Goal: Task Accomplishment & Management: Manage account settings

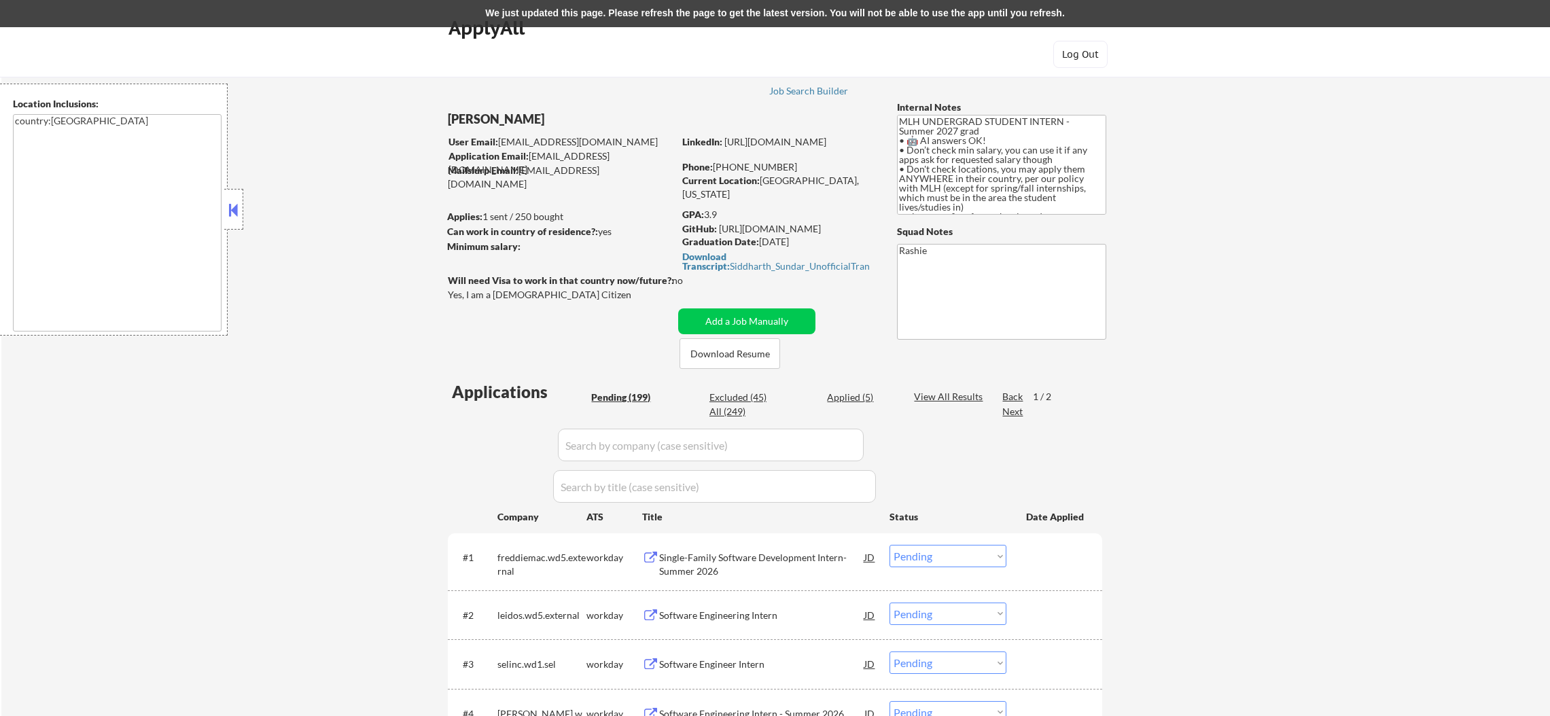
select select ""pending""
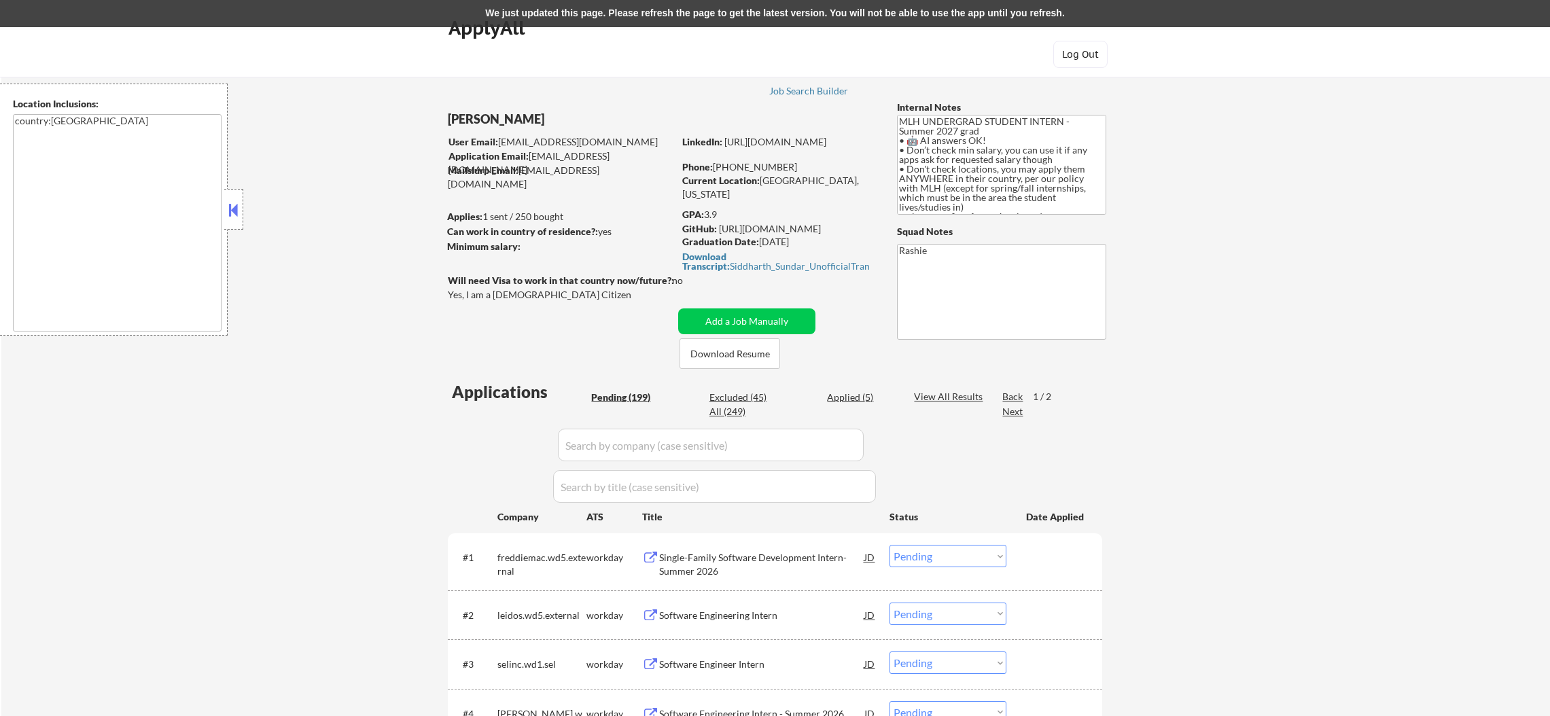
select select ""pending""
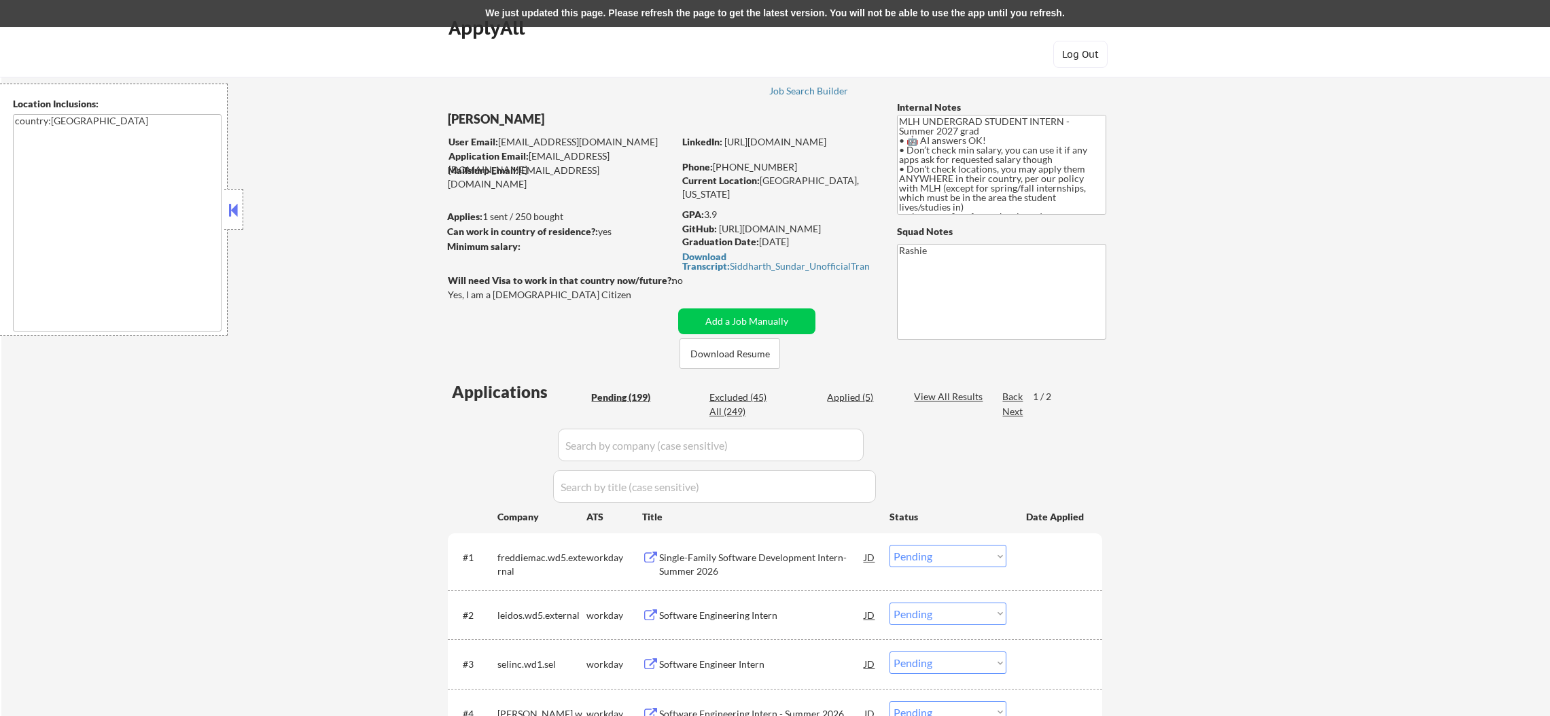
select select ""pending""
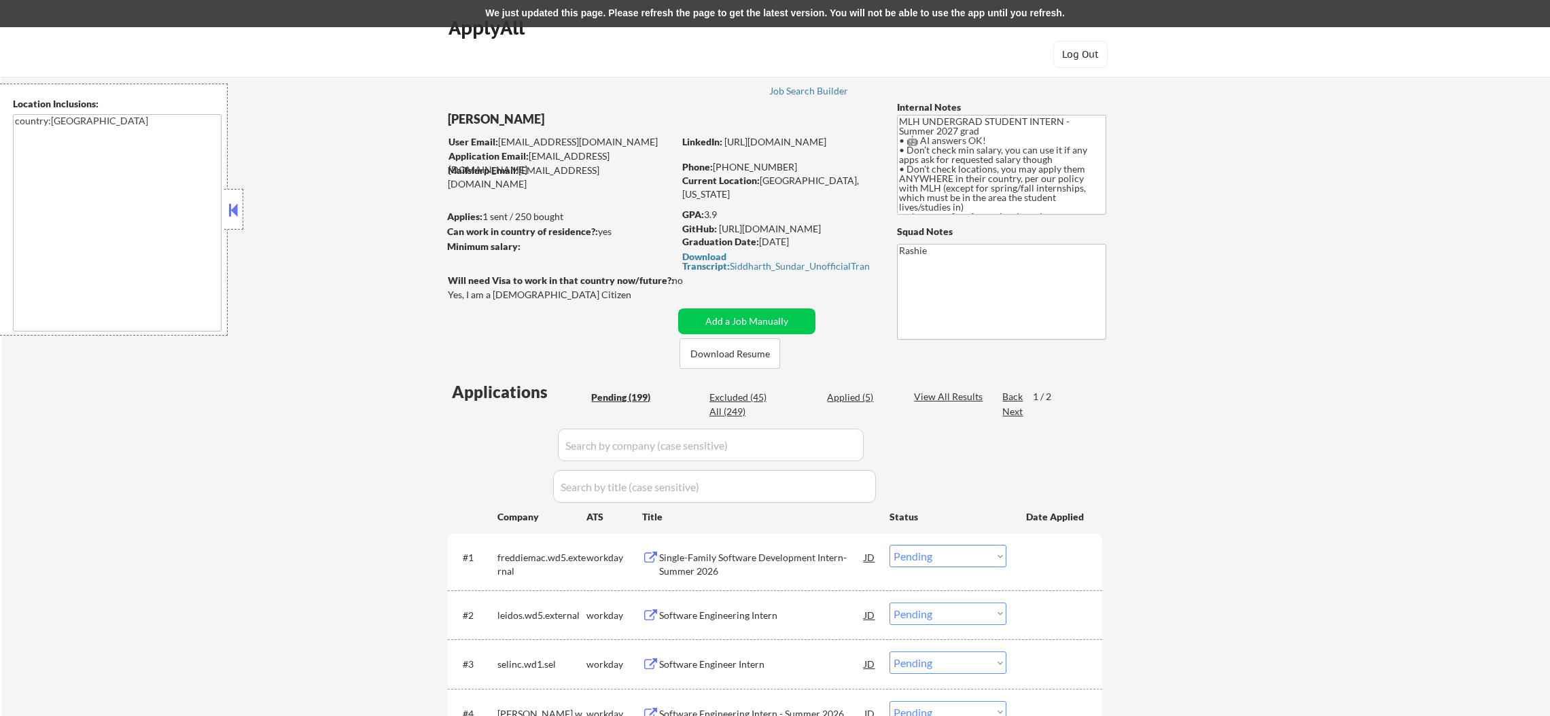
select select ""pending""
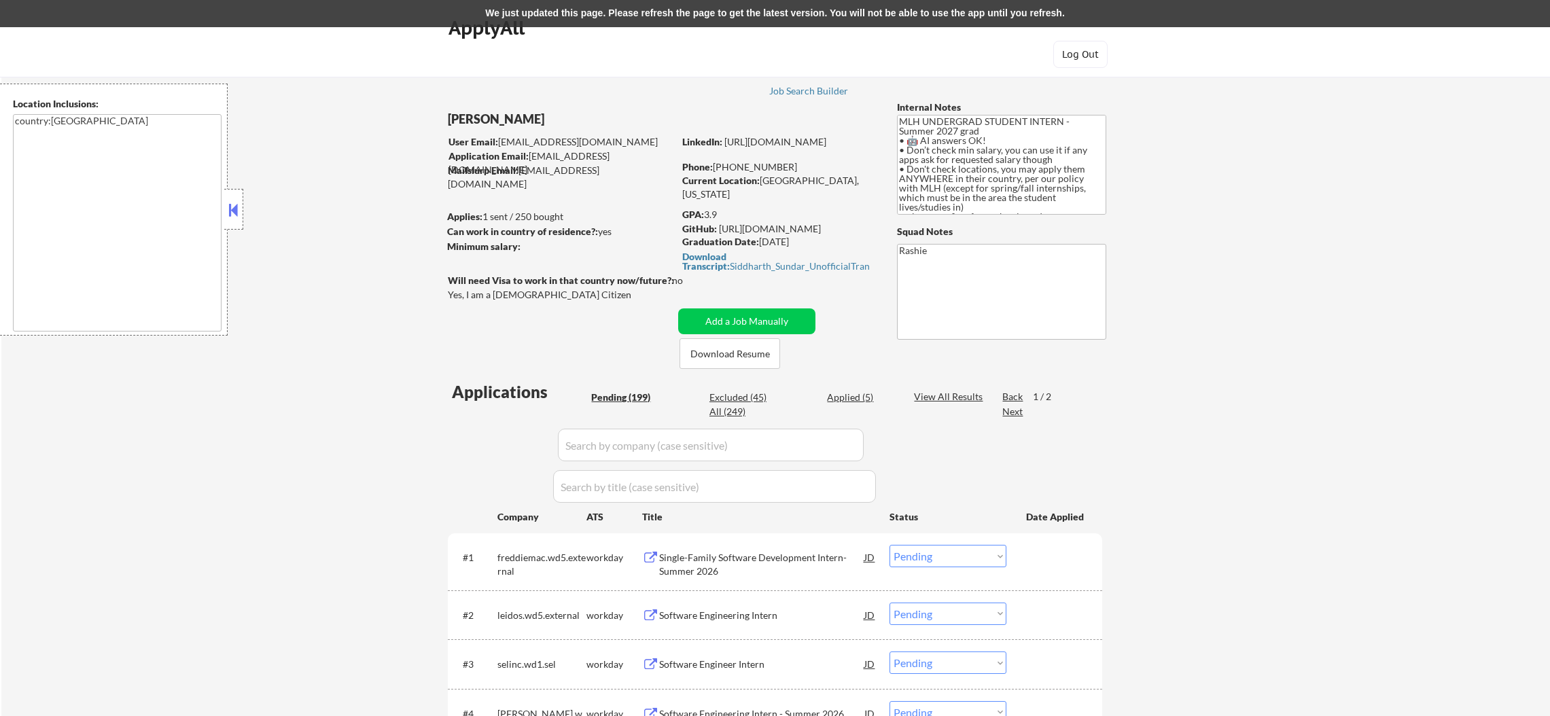
select select ""pending""
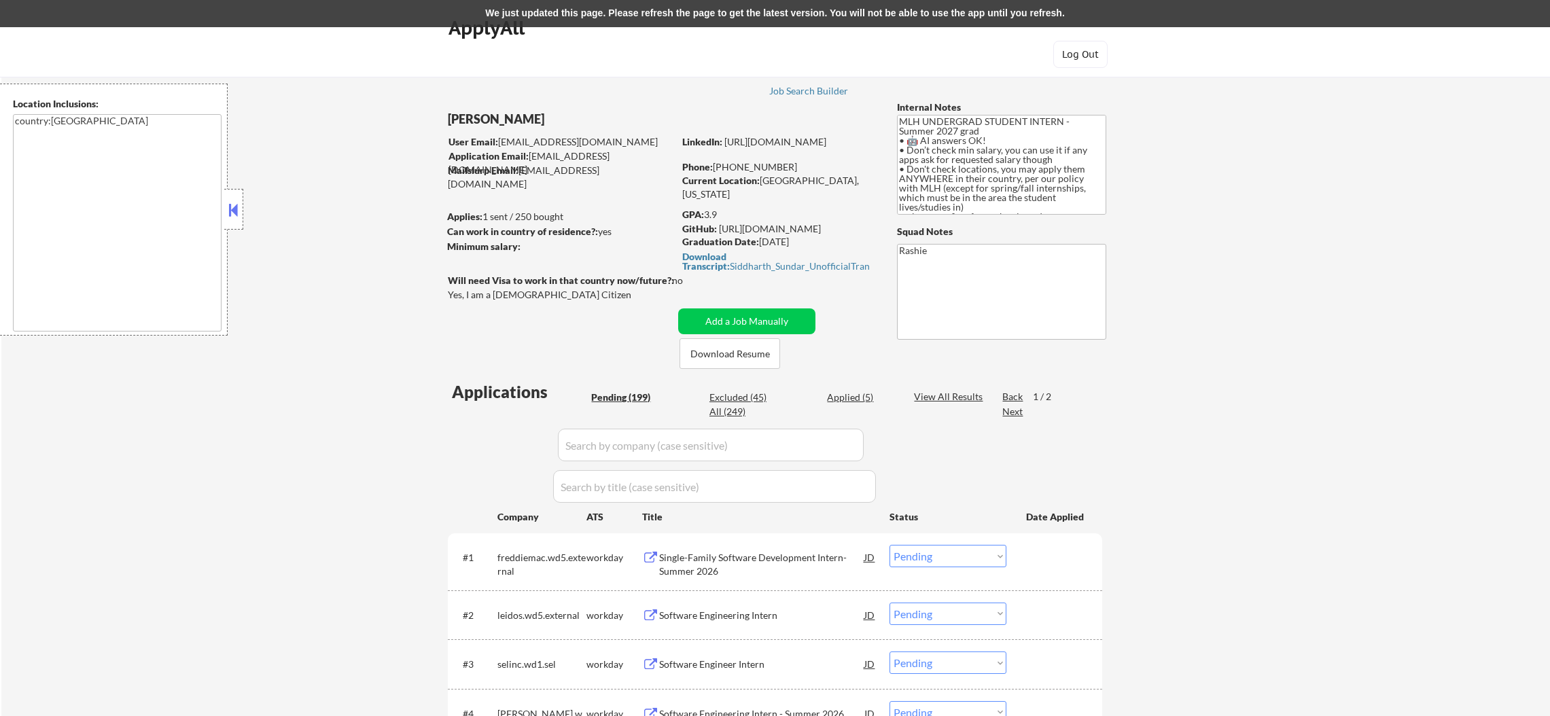
select select ""pending""
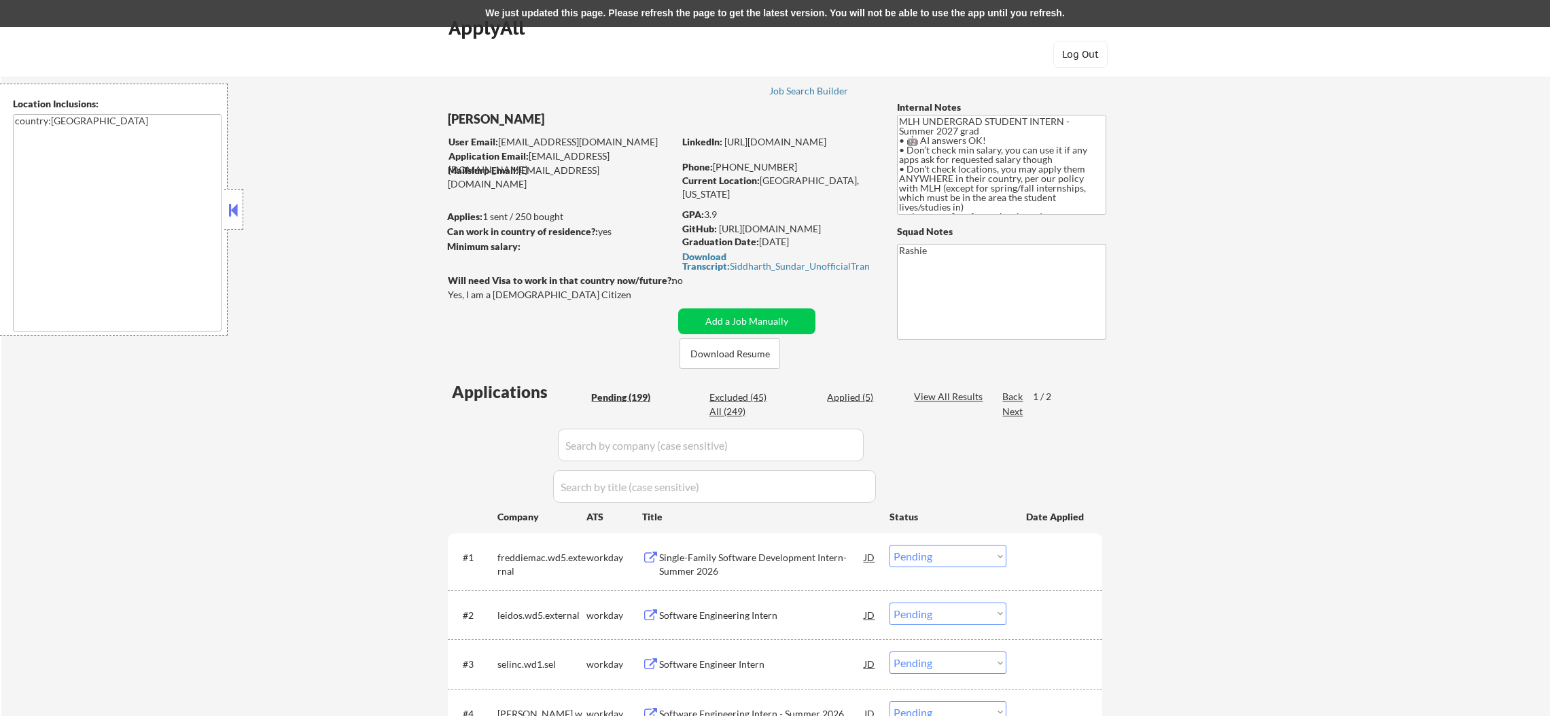
select select ""pending""
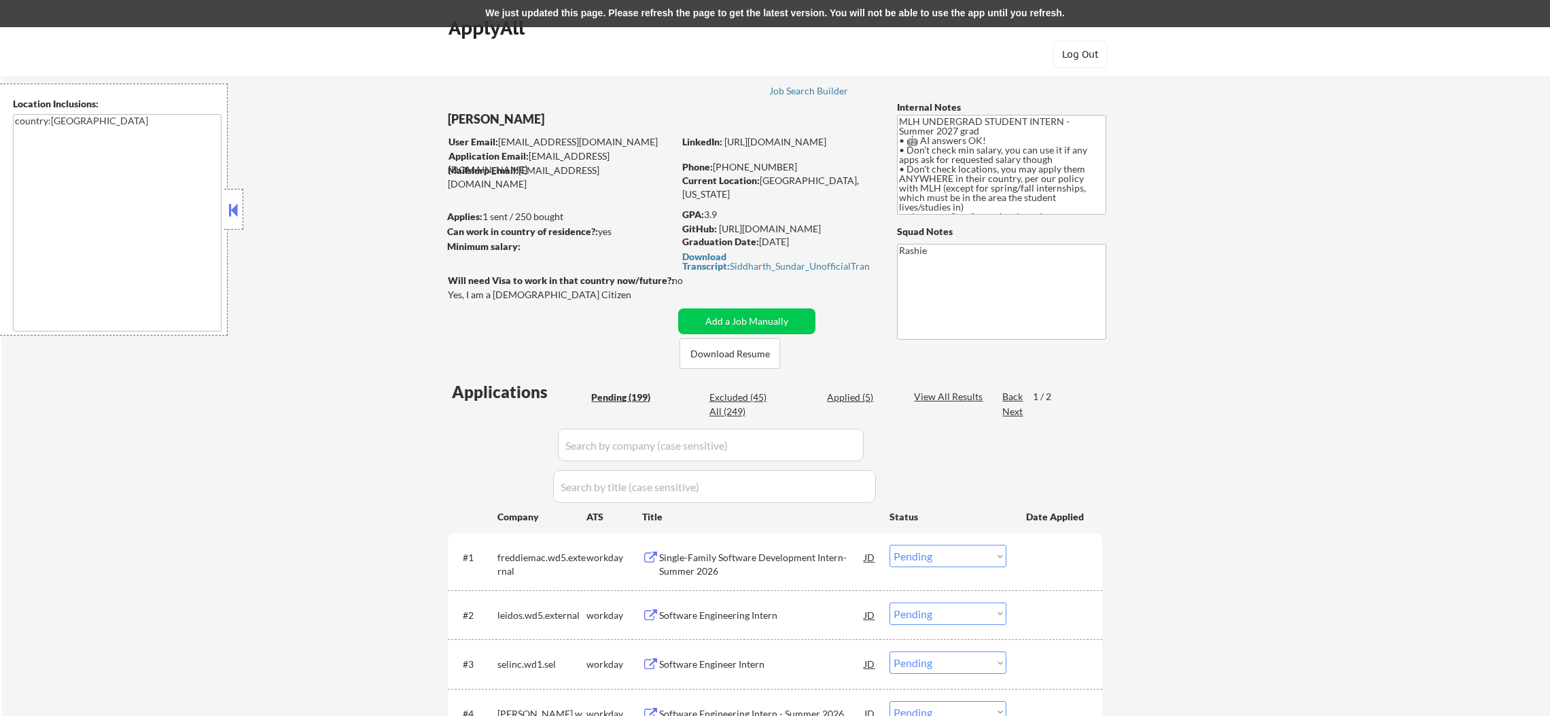
select select ""pending""
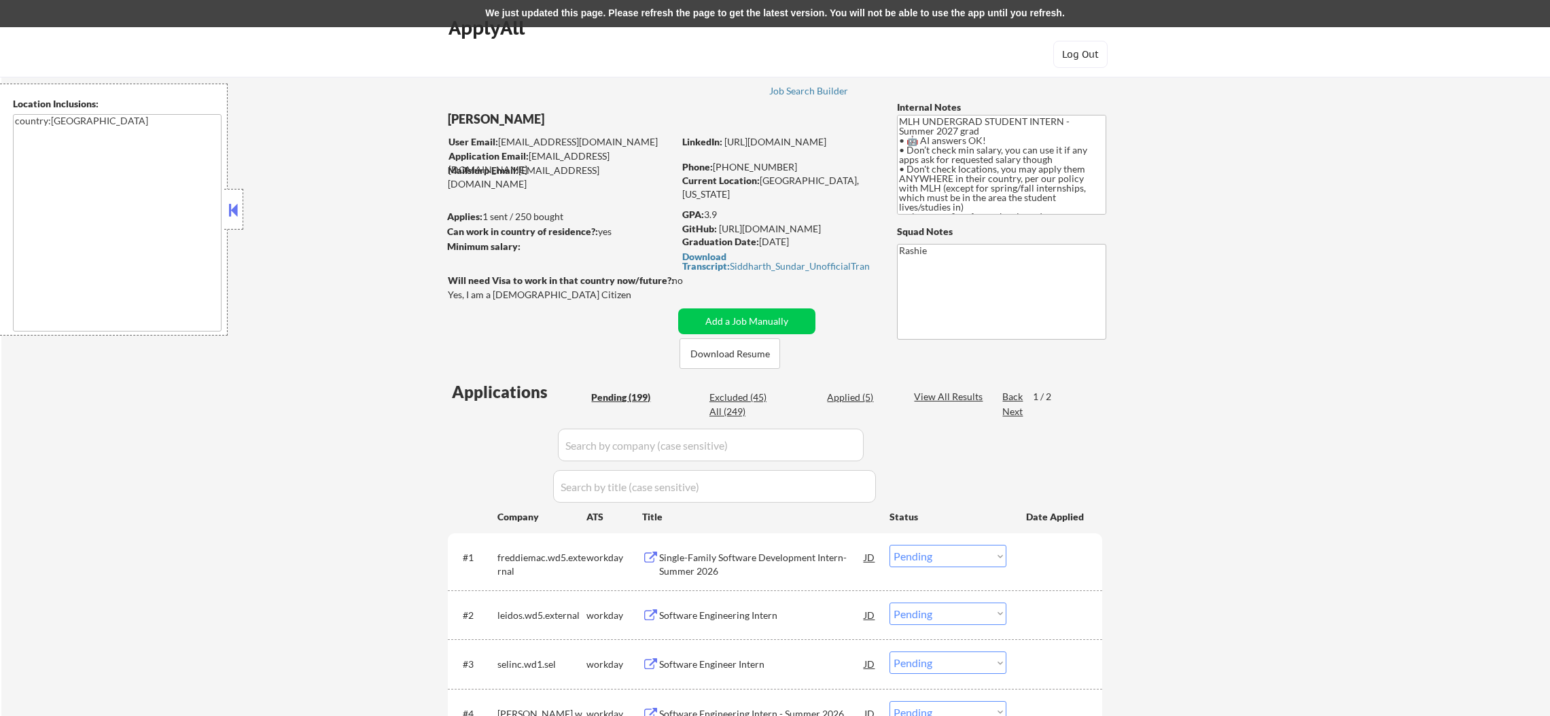
select select ""pending""
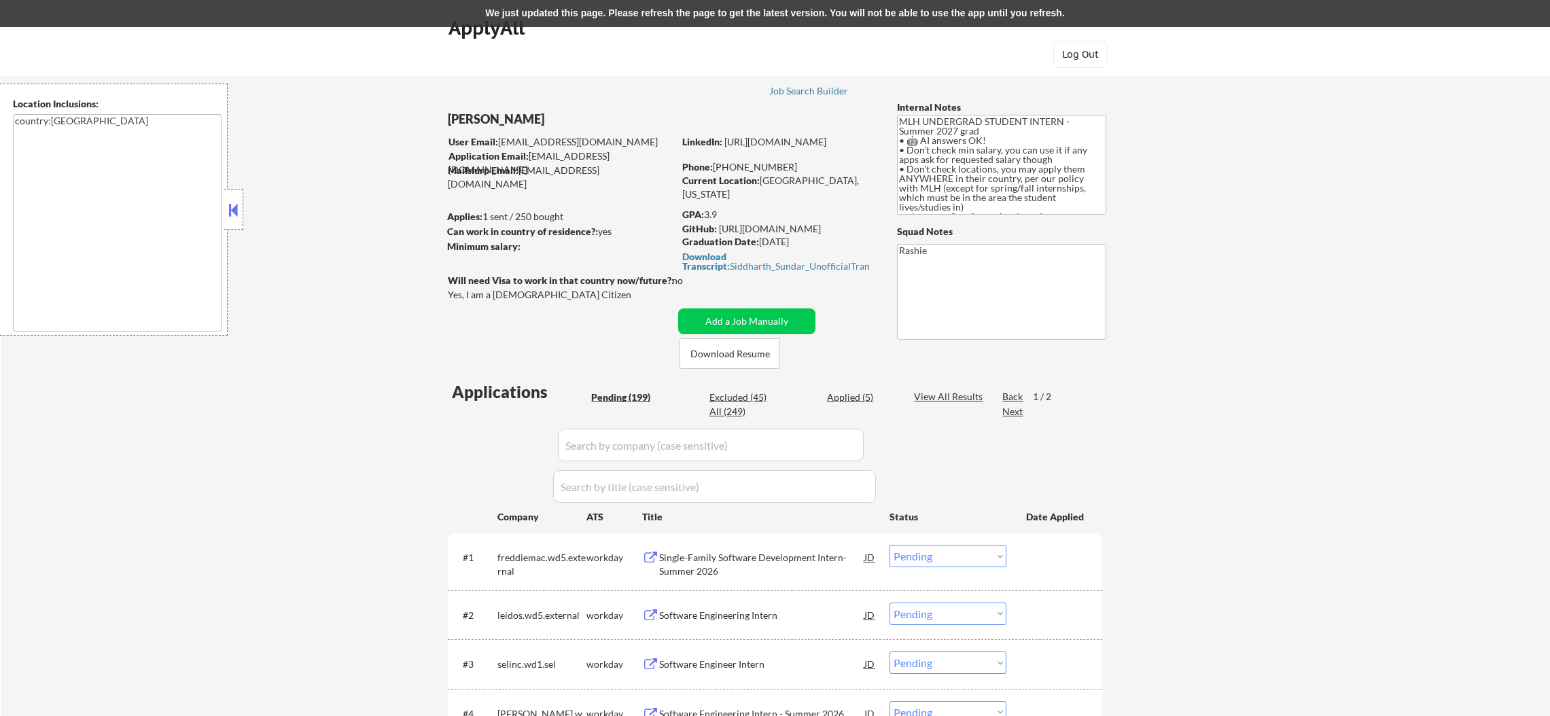
select select ""pending""
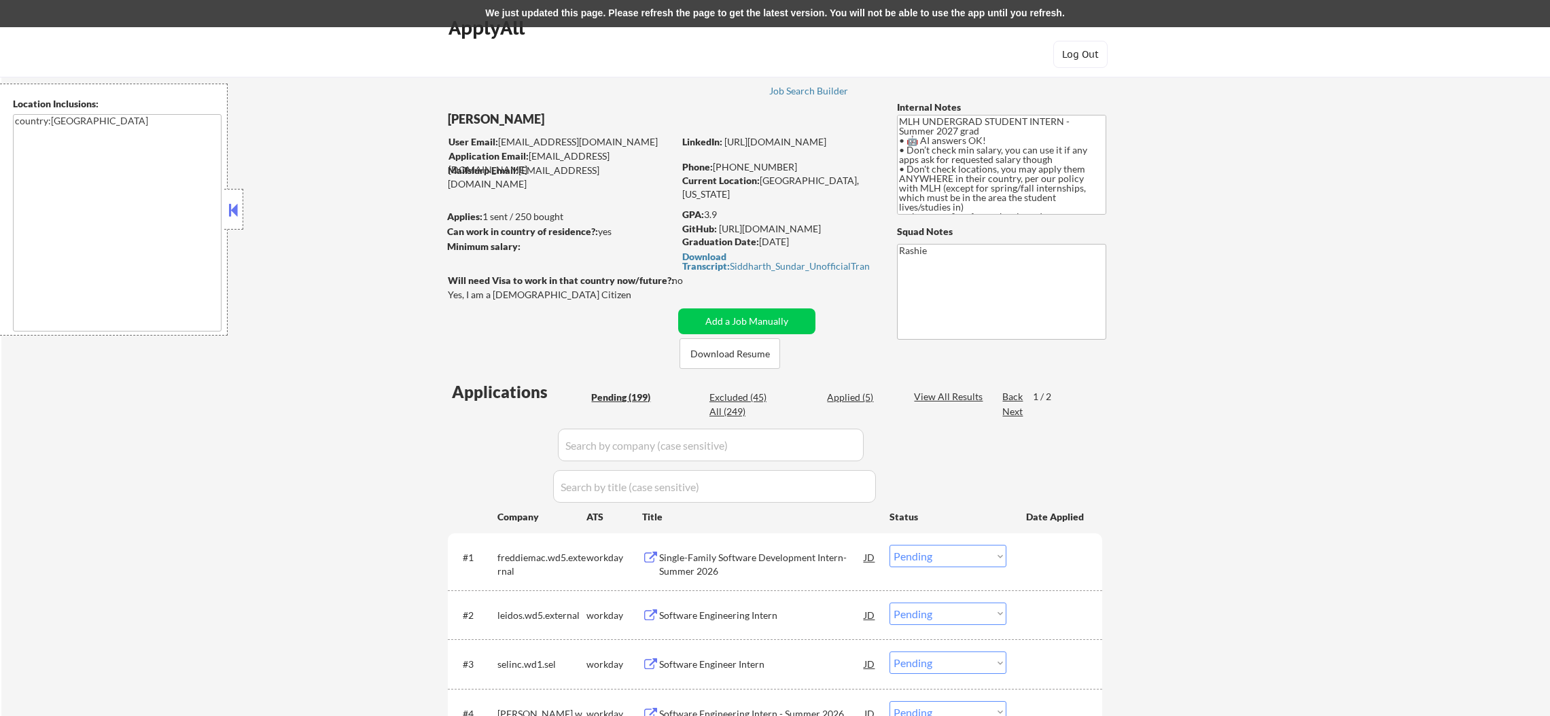
select select ""pending""
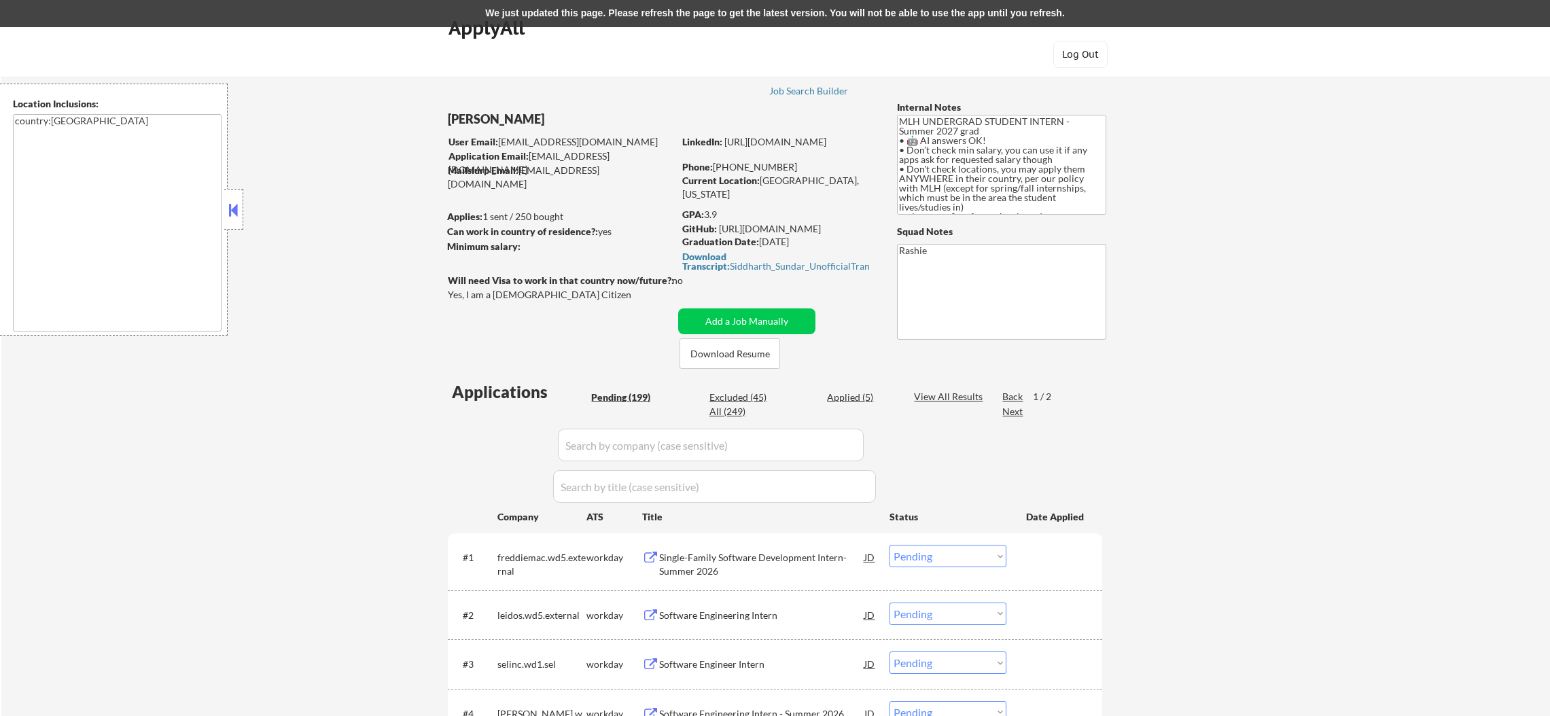
select select ""pending""
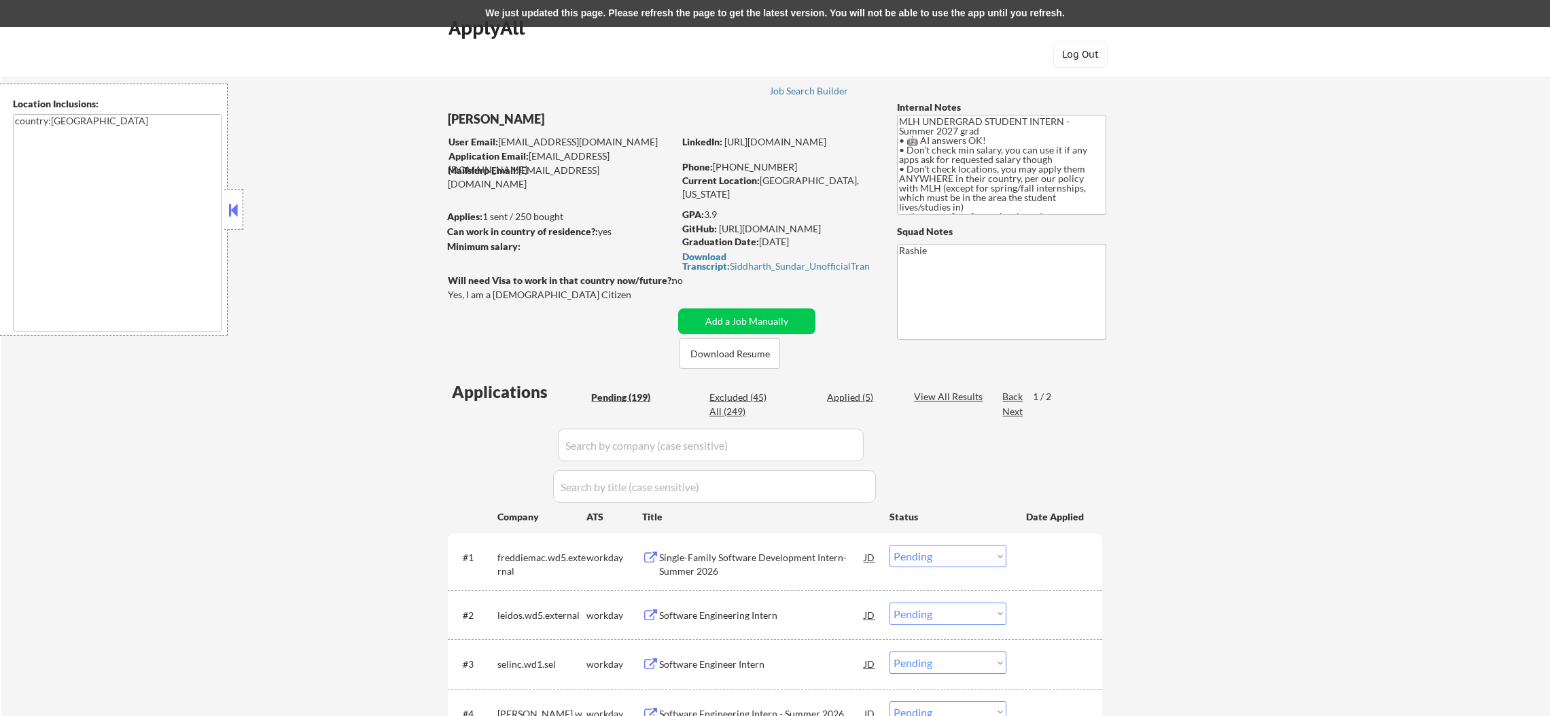
select select ""pending""
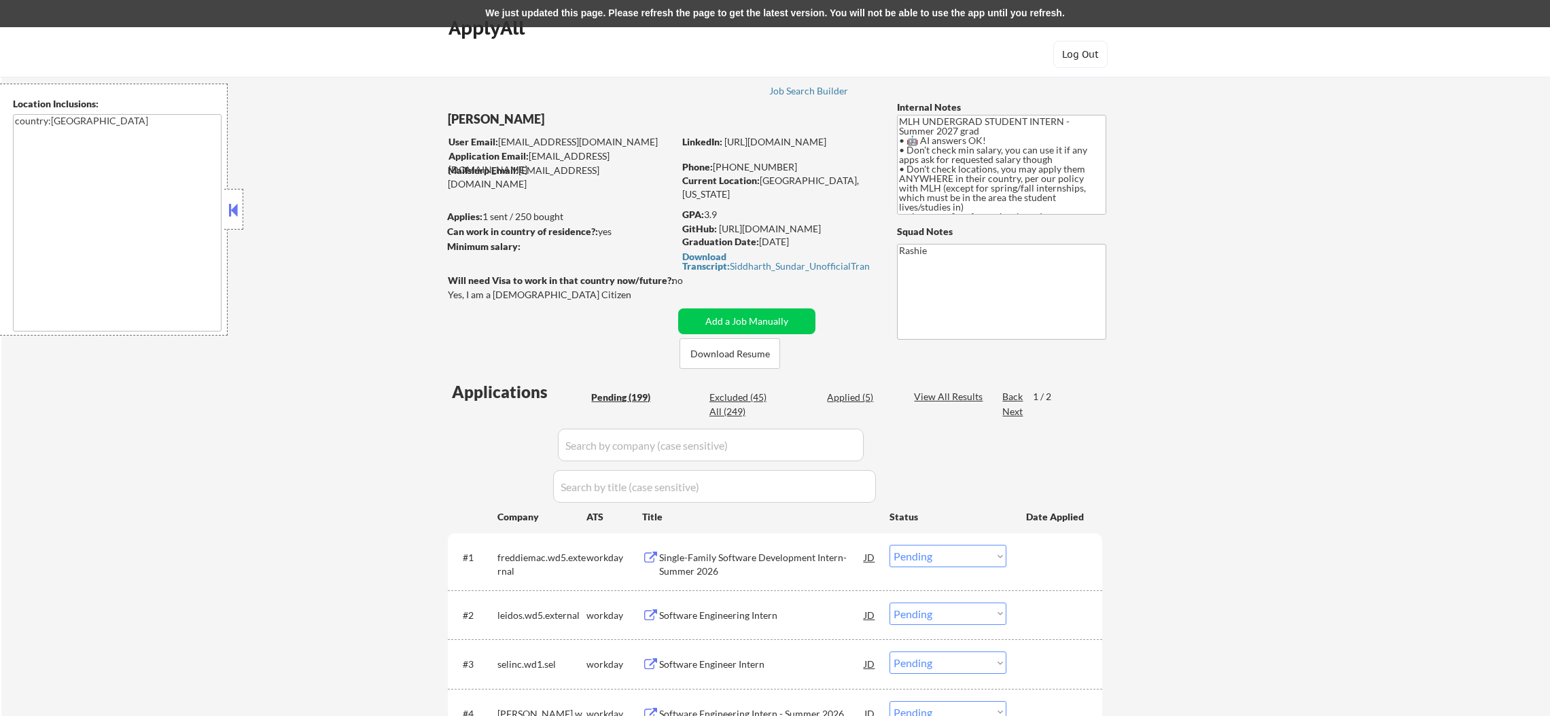
select select ""pending""
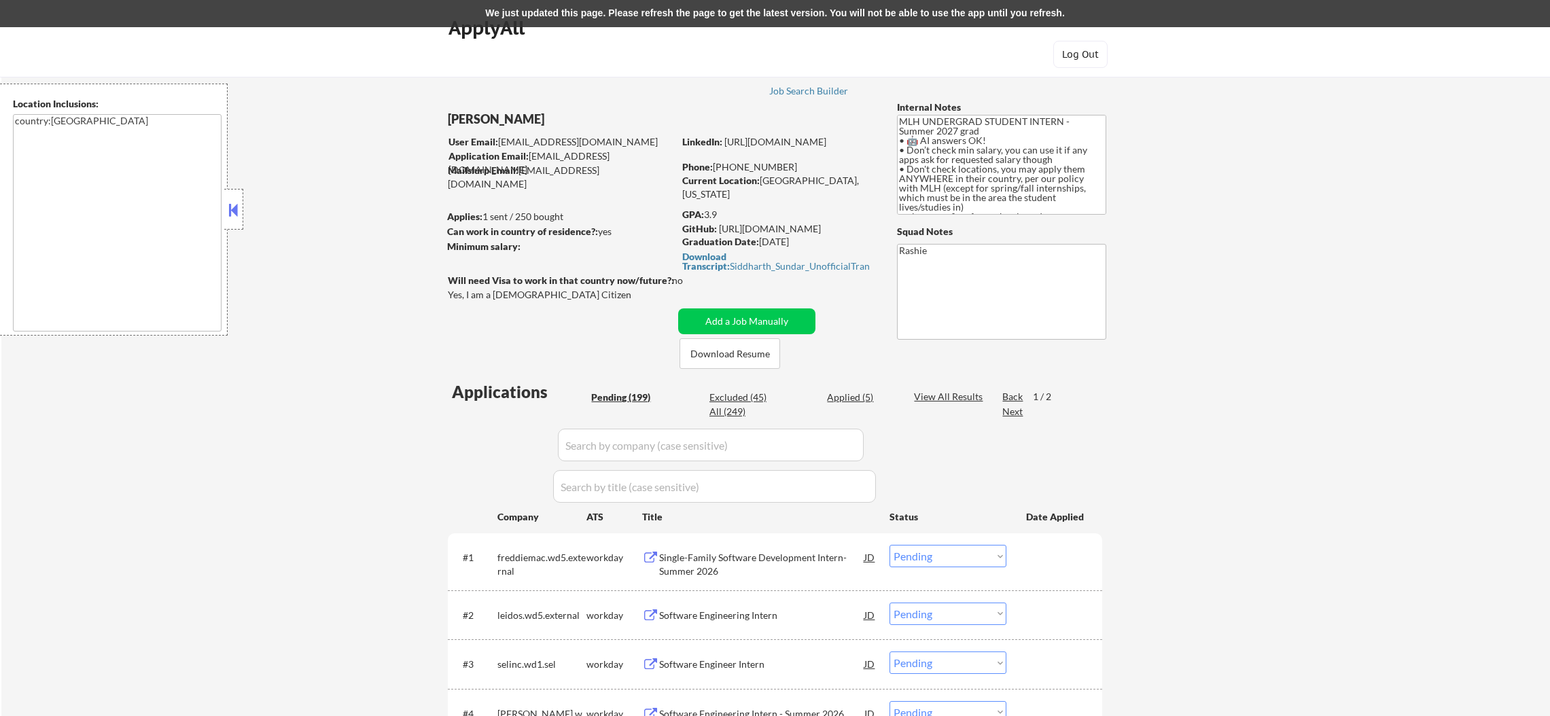
select select ""pending""
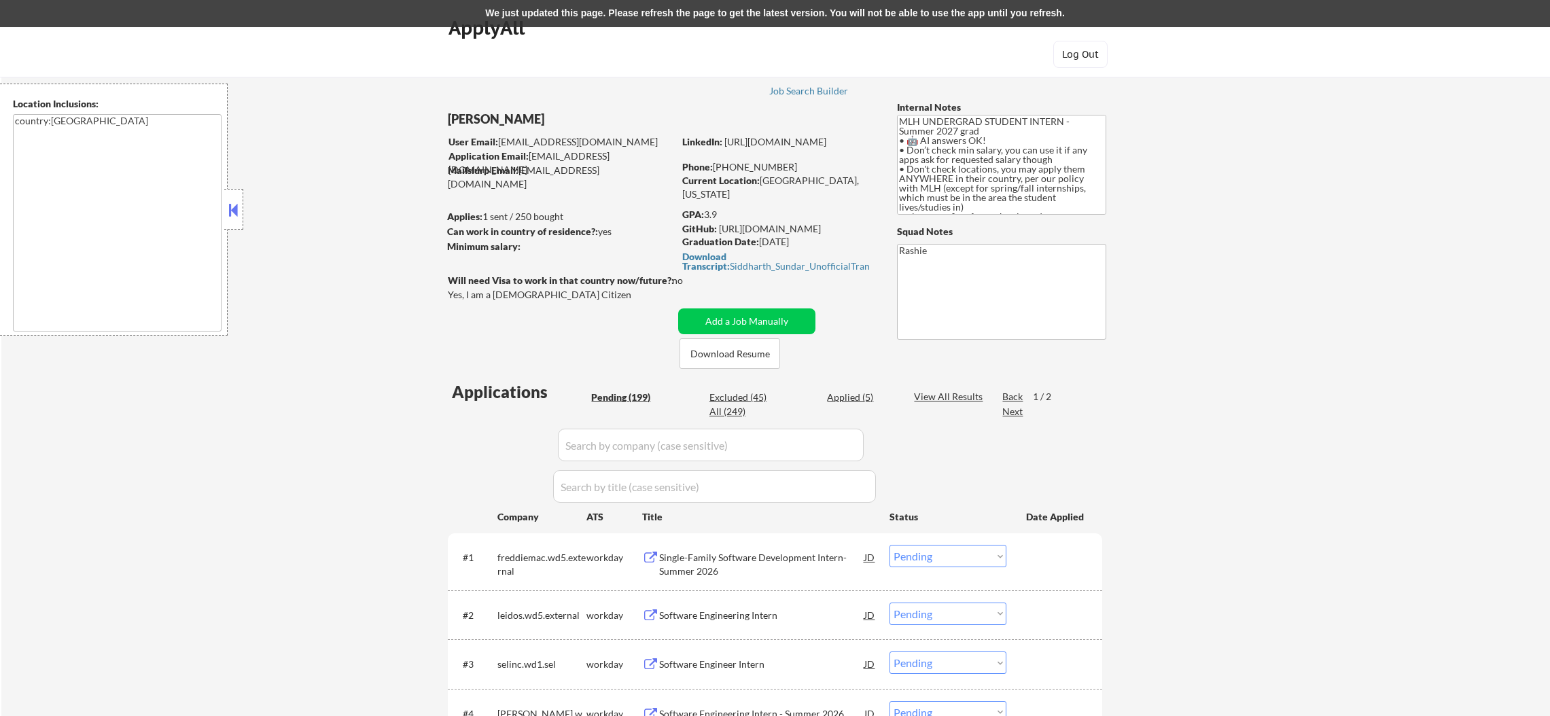
select select ""pending""
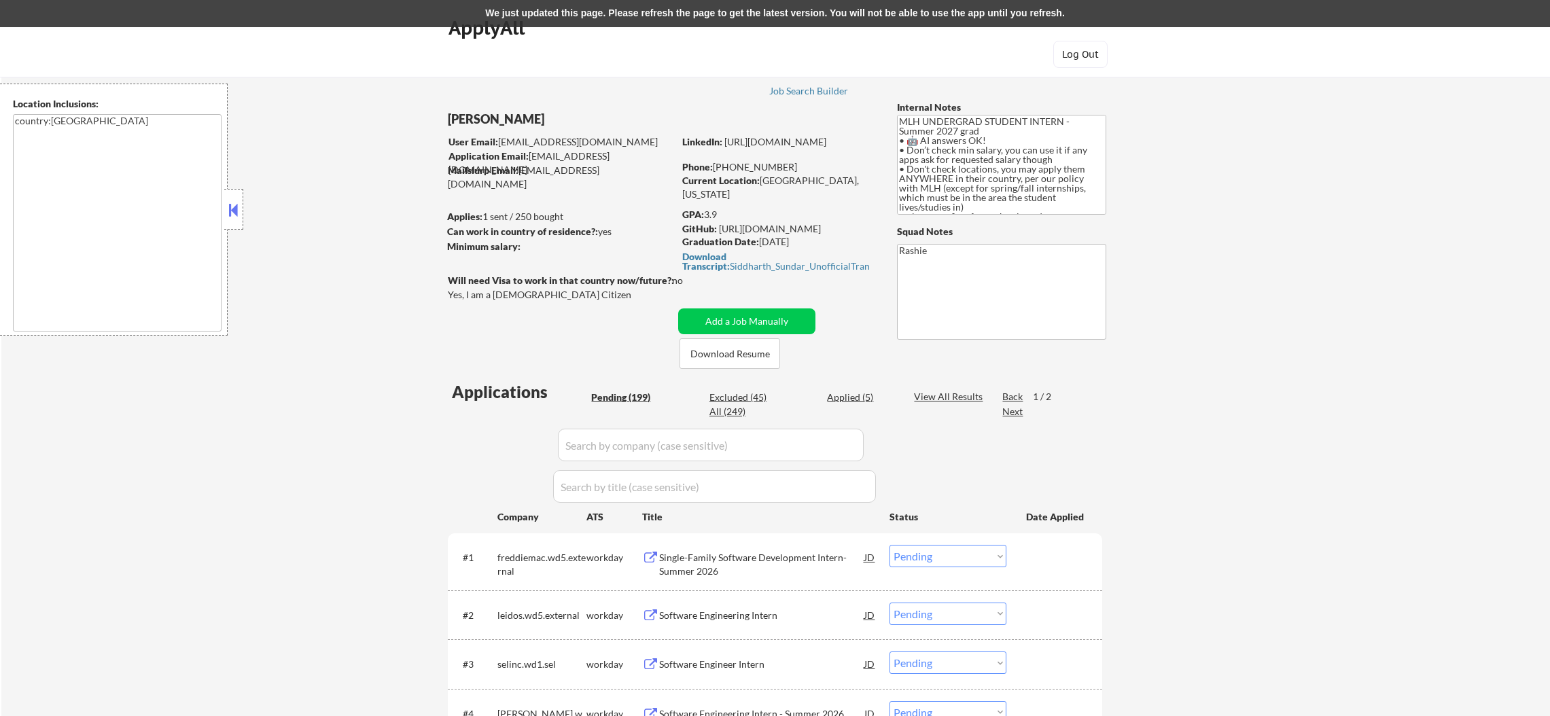
select select ""pending""
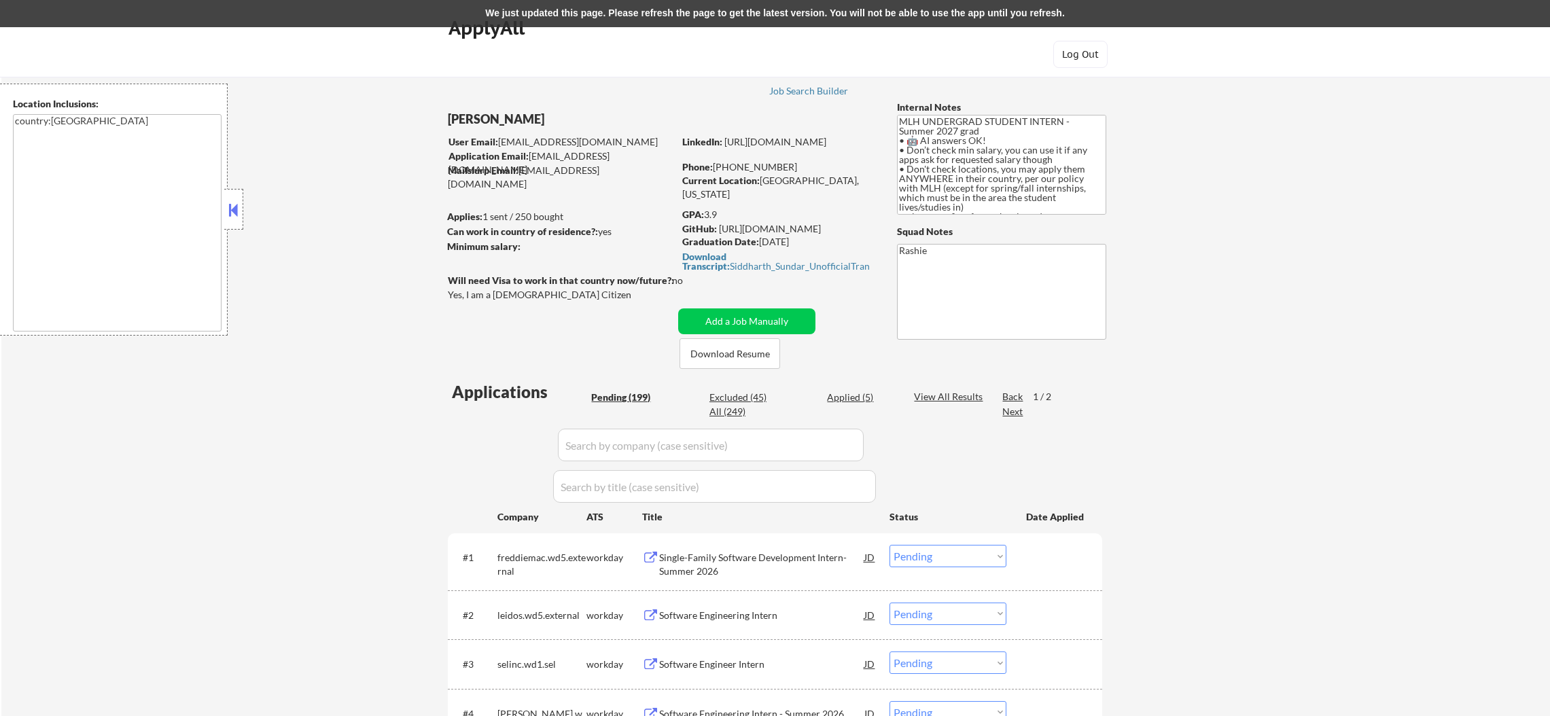
select select ""pending""
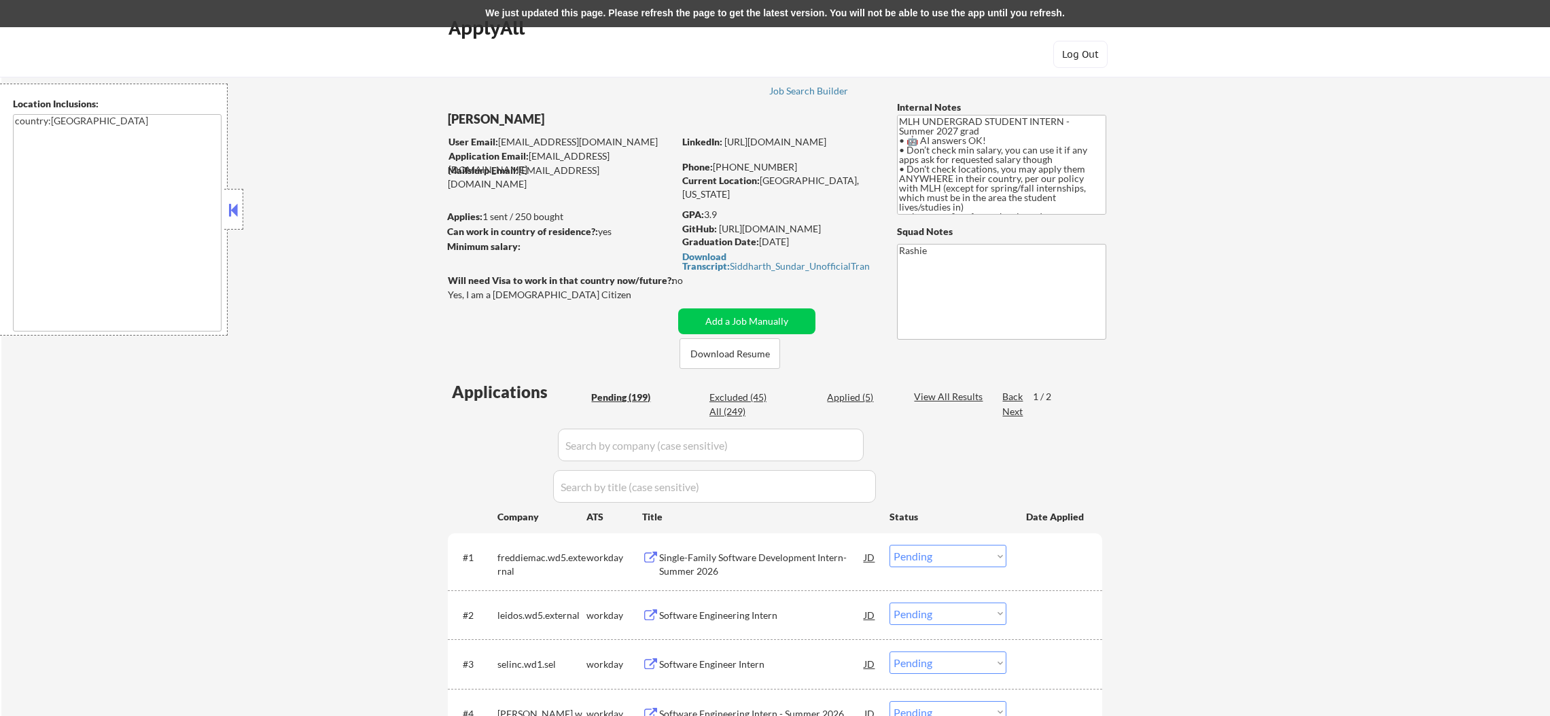
select select ""pending""
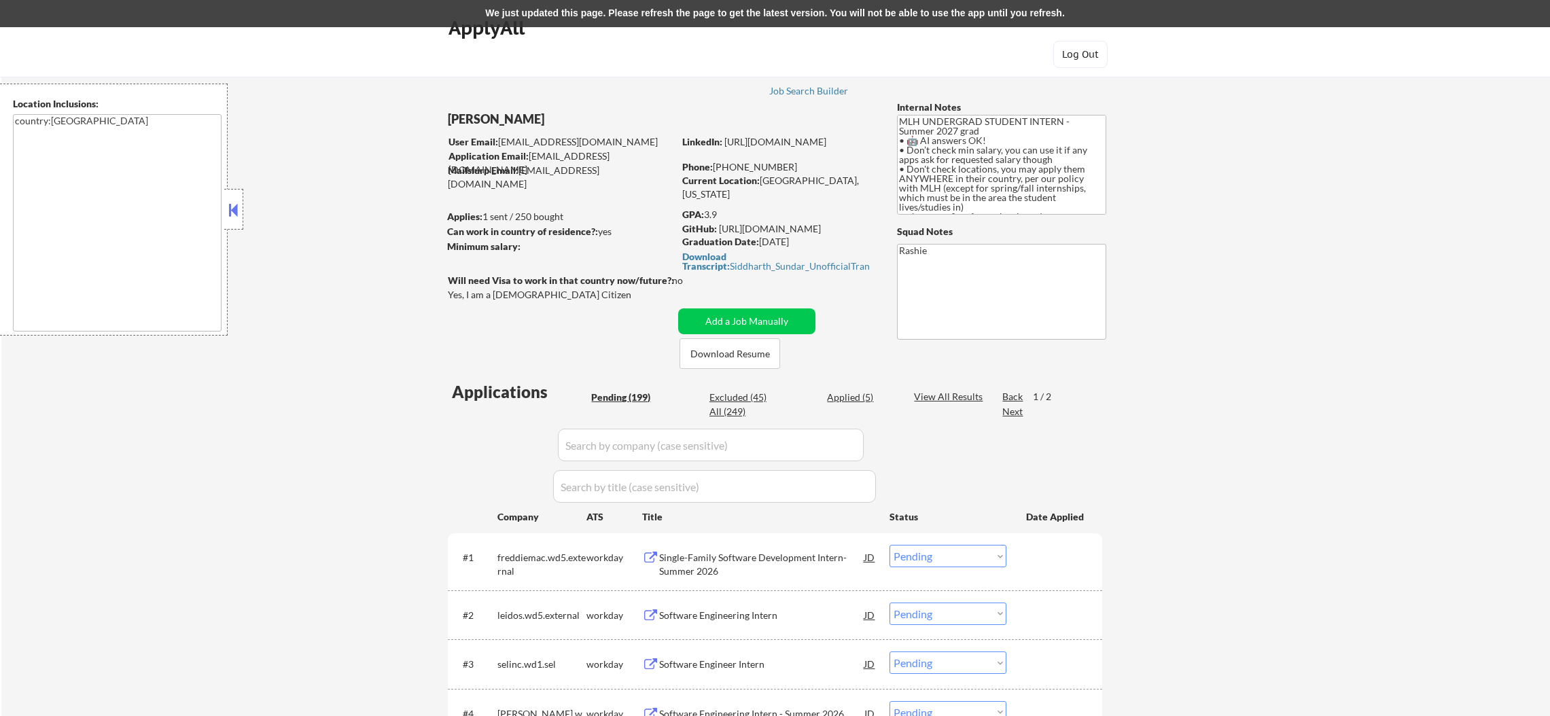
select select ""pending""
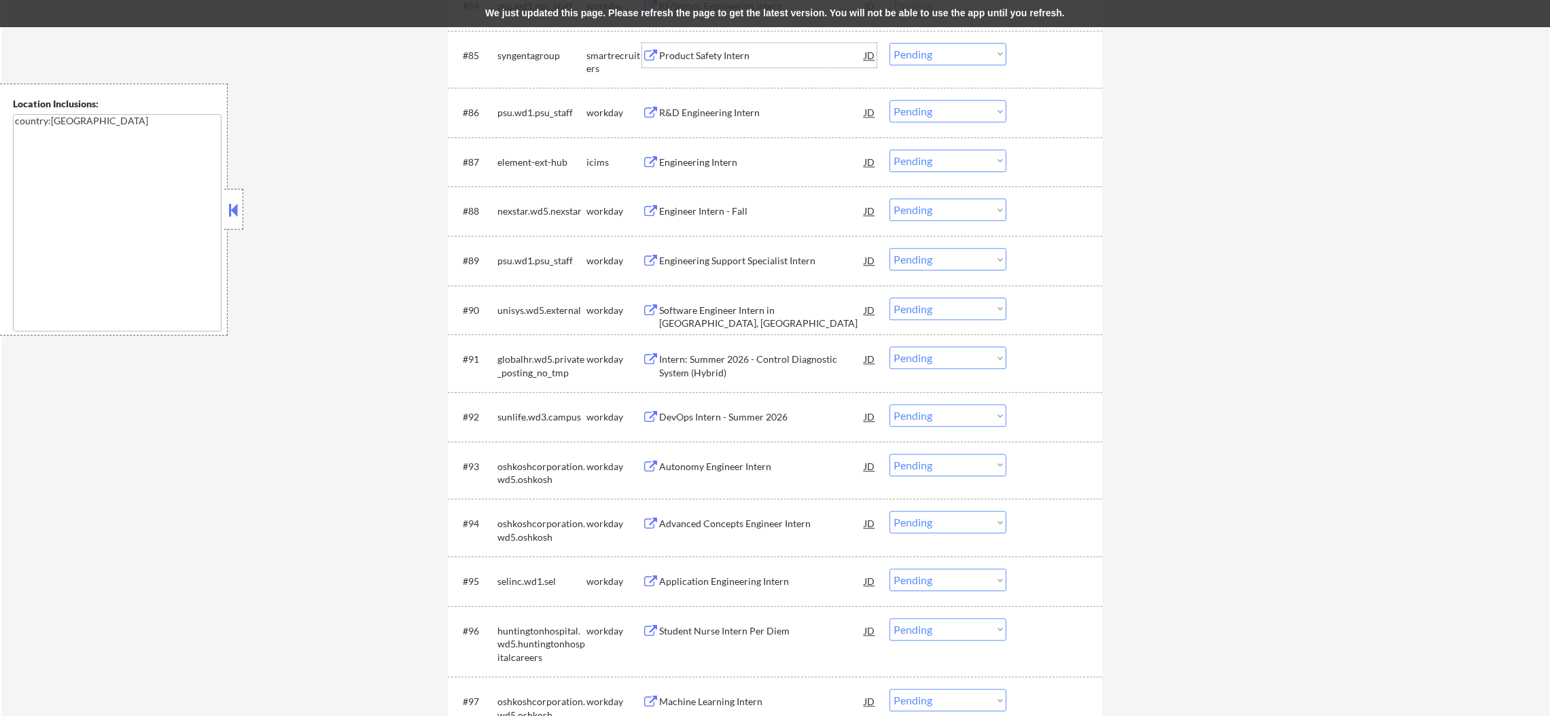
scroll to position [5034, 0]
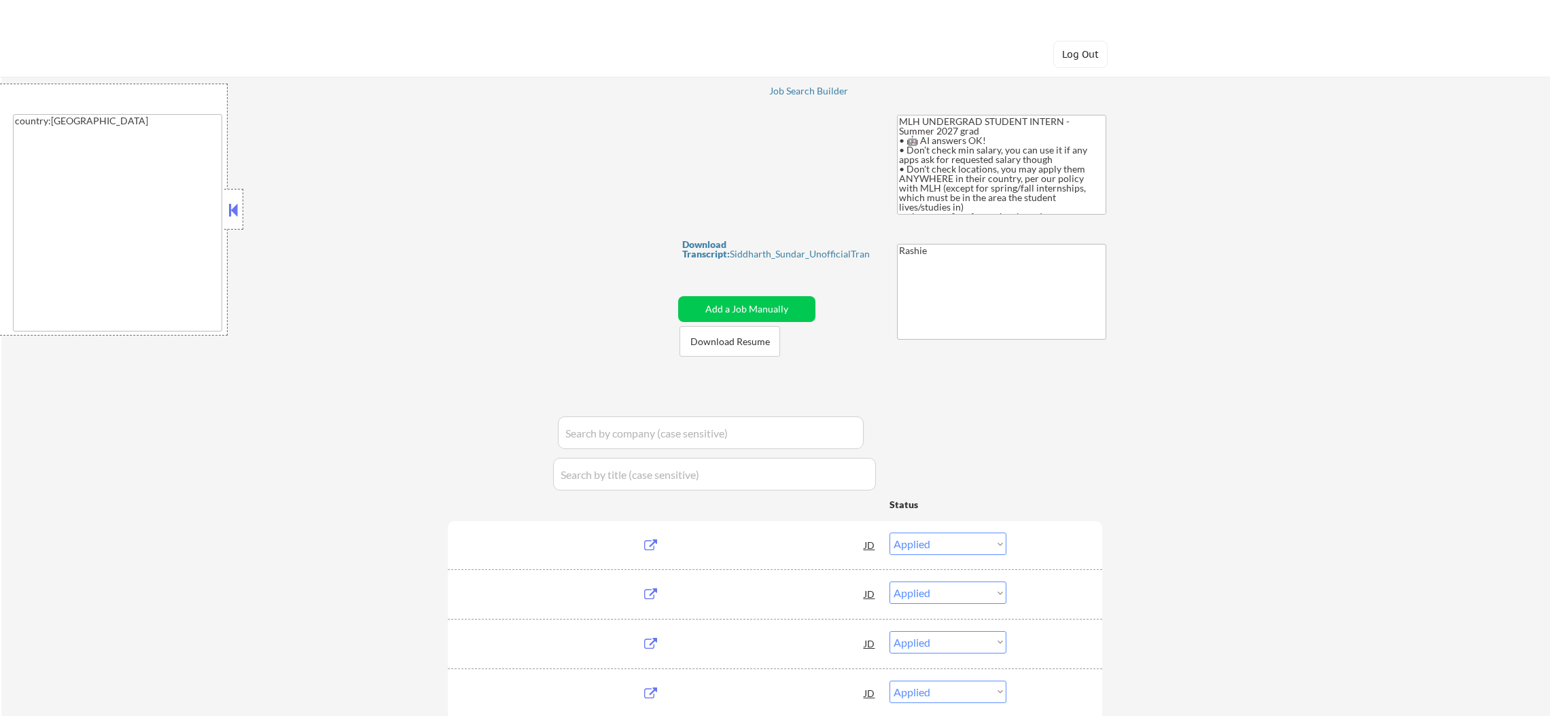
select select ""applied""
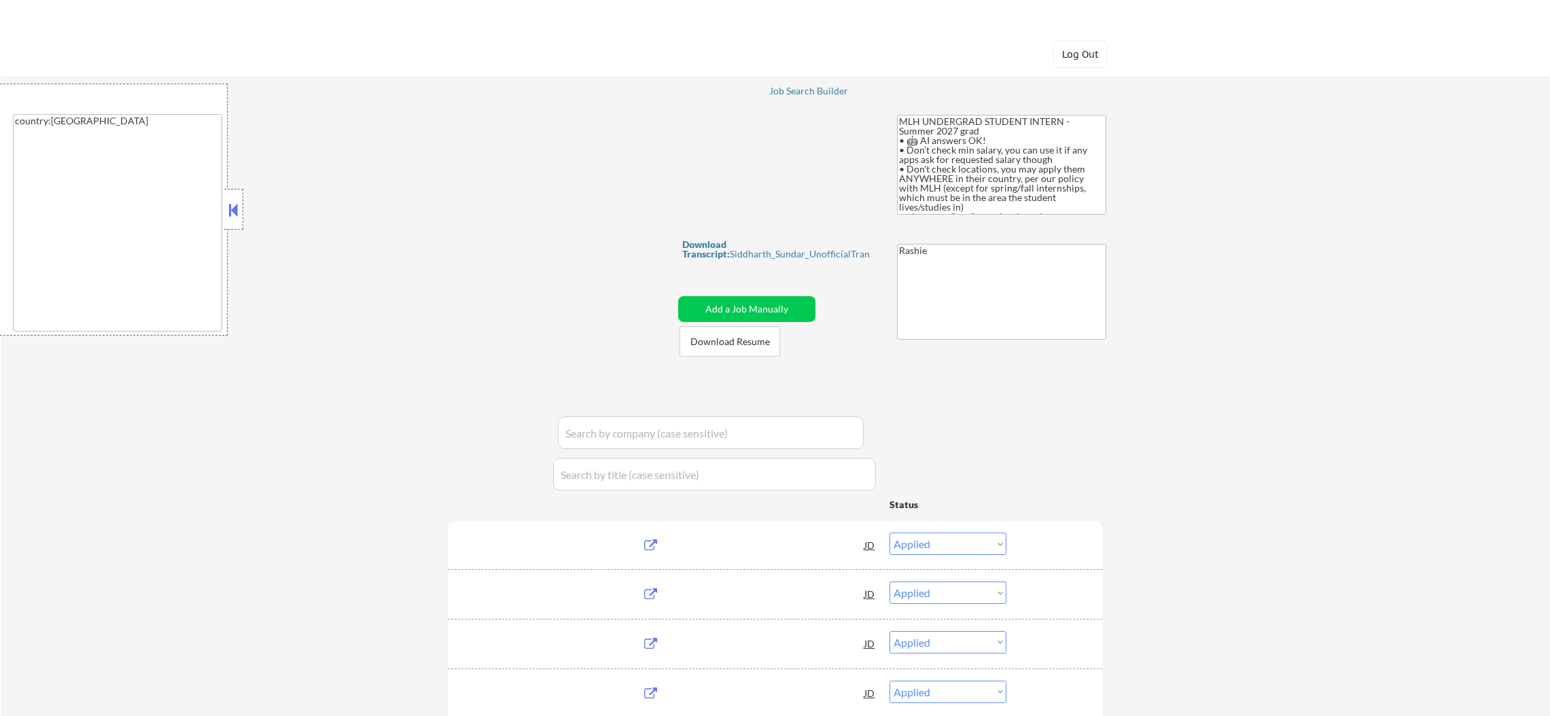
select select ""pending""
select select ""excluded__other_""
select select ""pending""
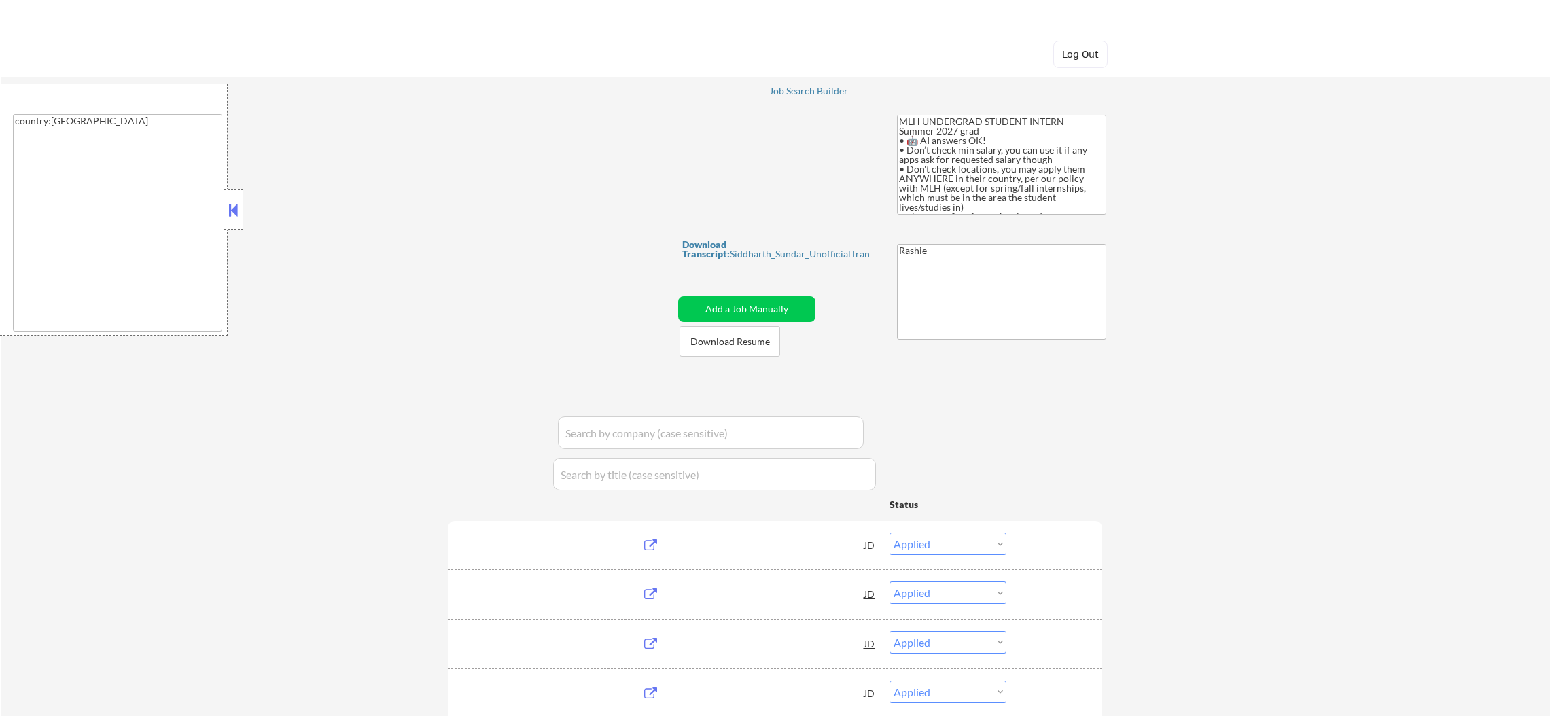
select select ""pending""
select select ""excluded__other_""
select select ""pending""
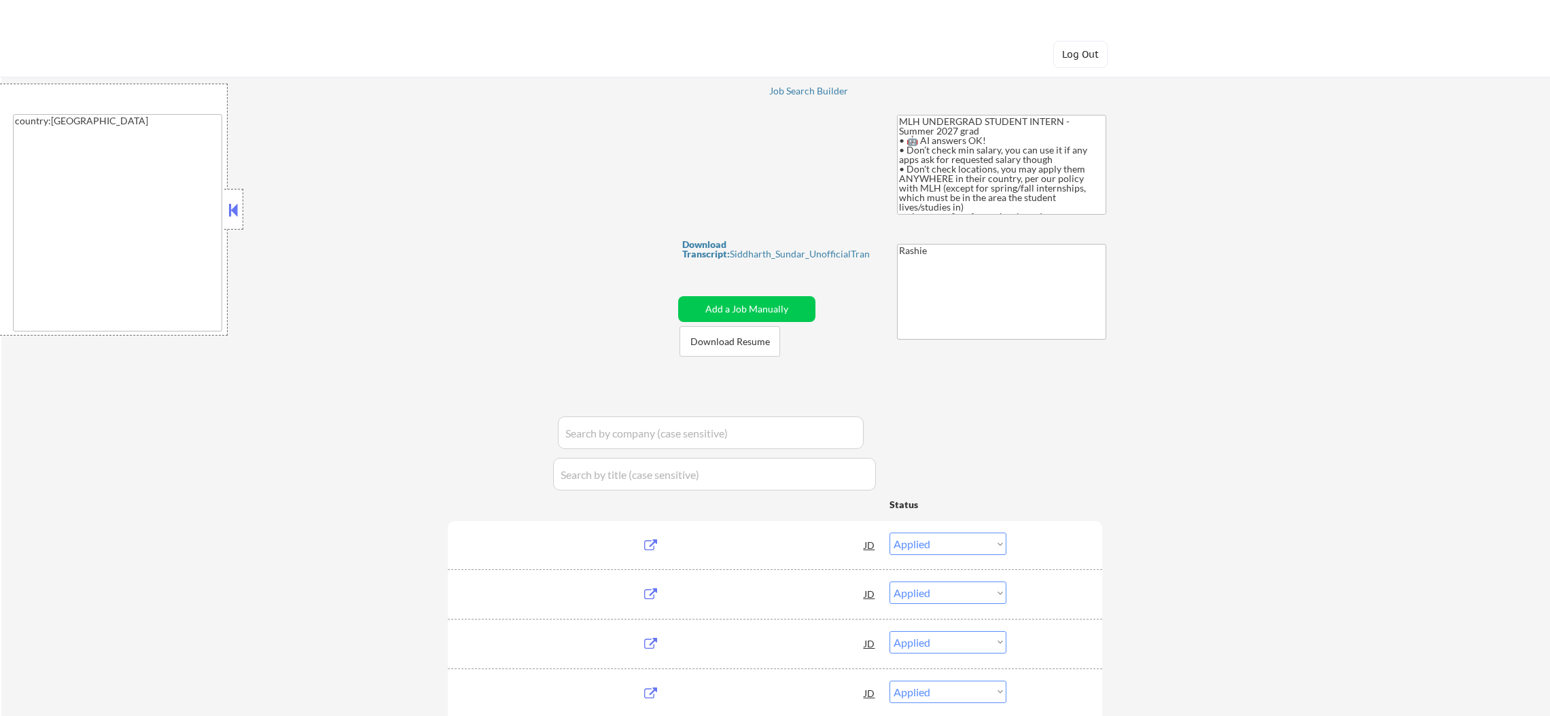
select select ""excluded__other_""
select select ""excluded__blocklist_""
select select ""excluded__location_""
select select ""pending""
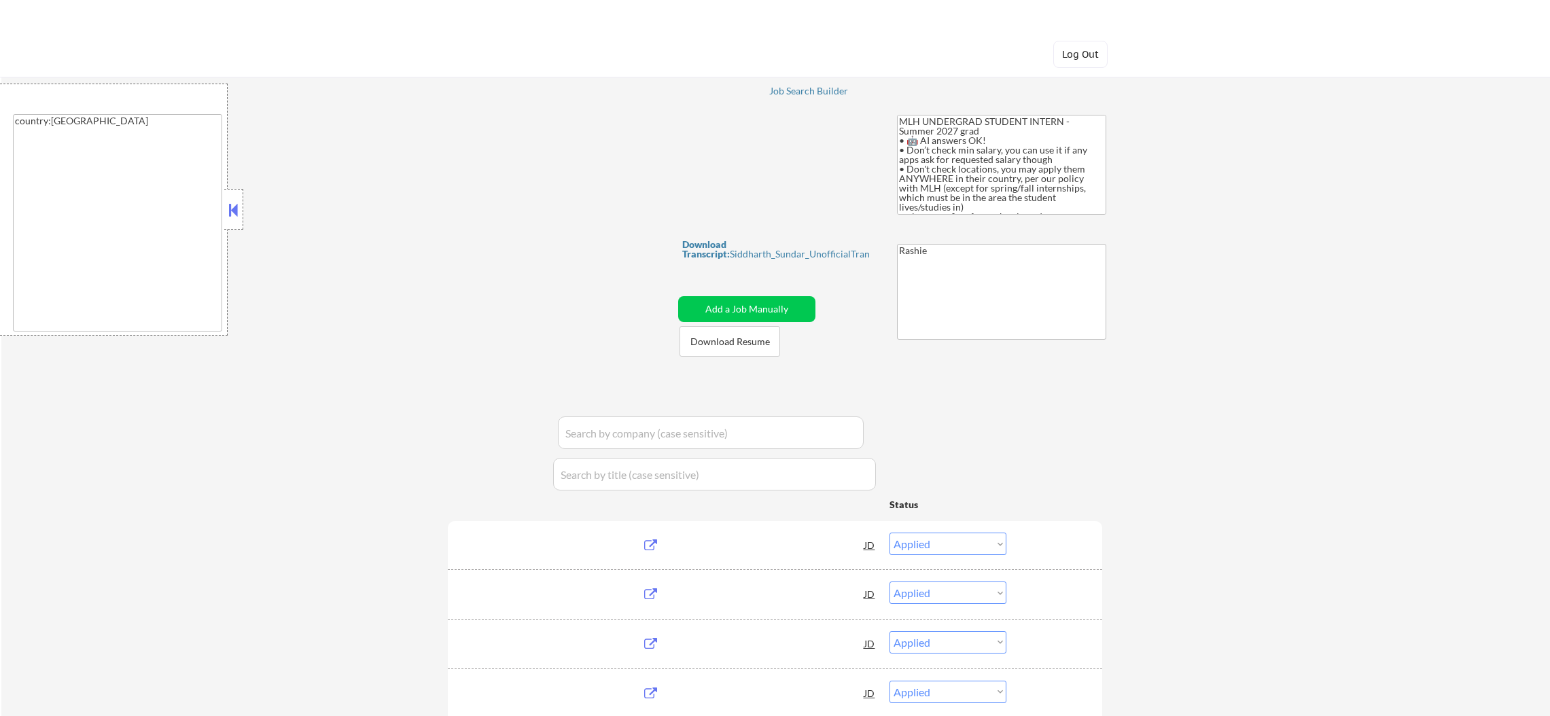
select select ""excluded""
select select ""pending""
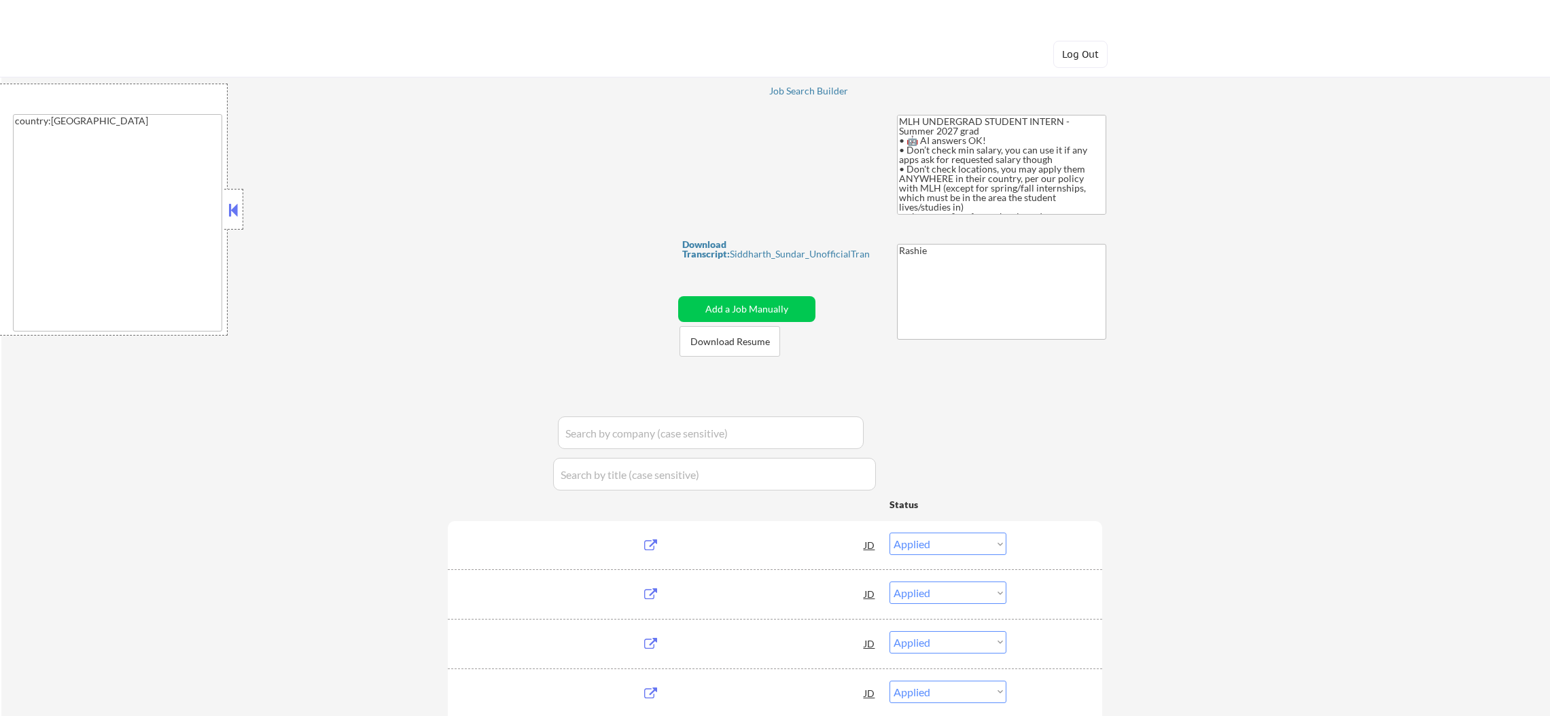
select select ""pending""
select select ""excluded__other_""
select select ""pending""
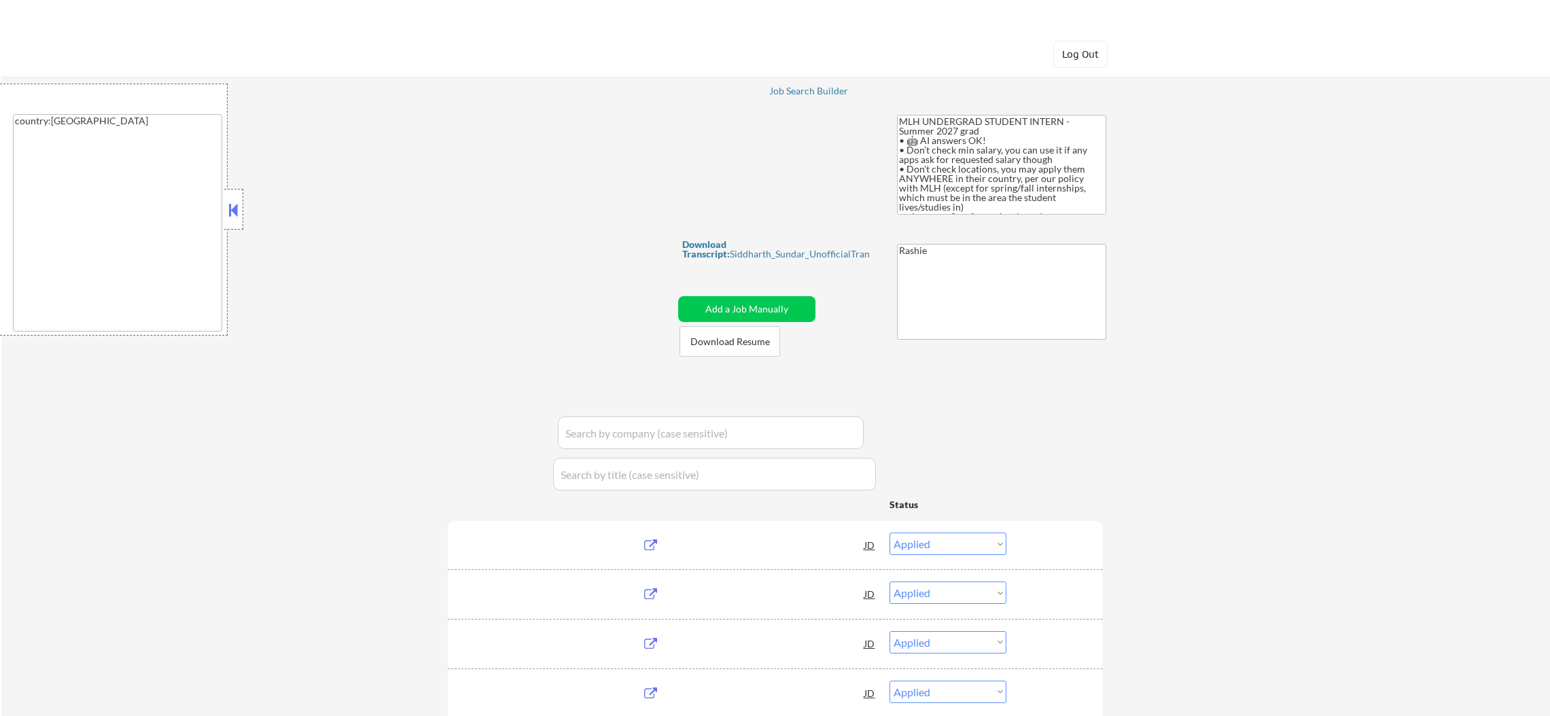
select select ""pending""
select select ""excluded""
select select ""pending""
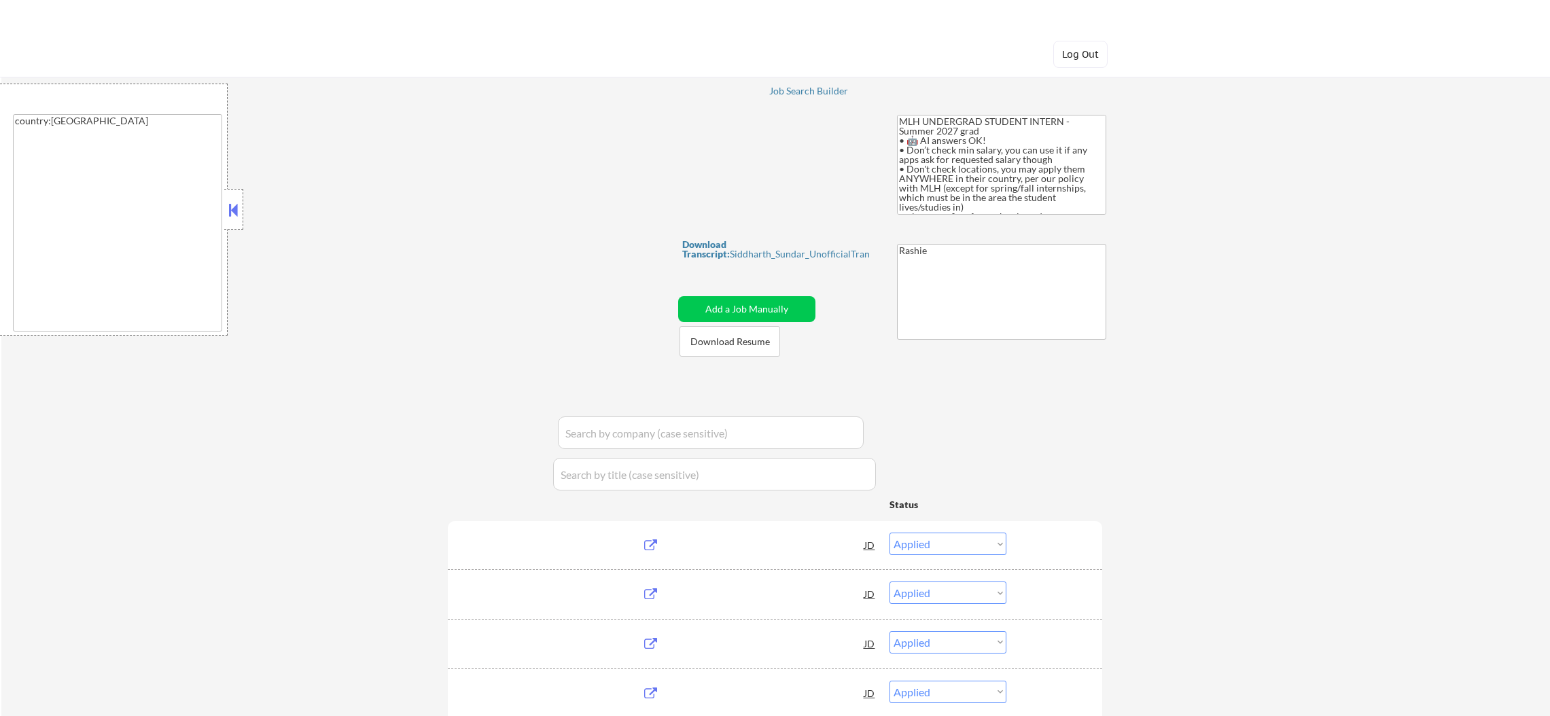
select select ""excluded""
select select ""pending""
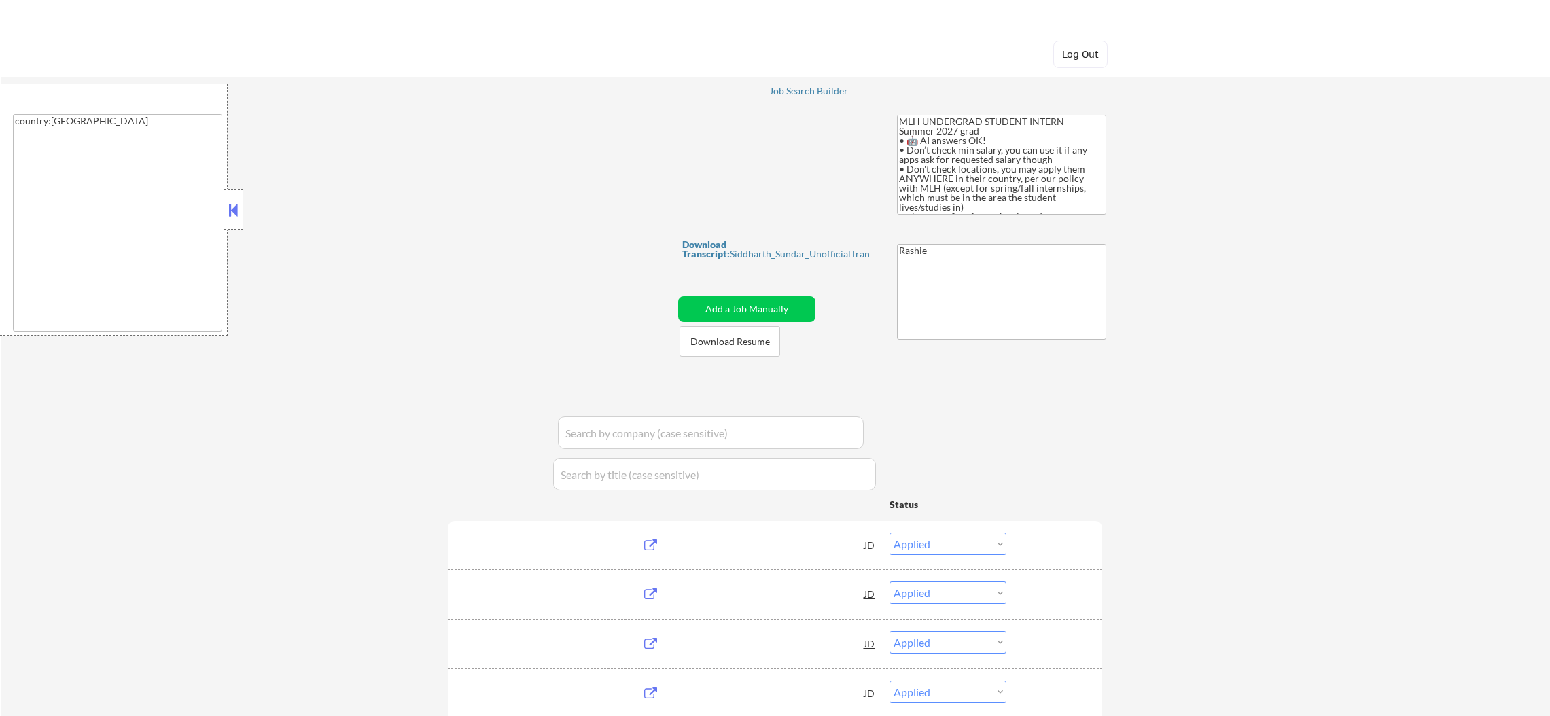
select select ""pending""
select select ""excluded__blocklist_""
select select ""pending""
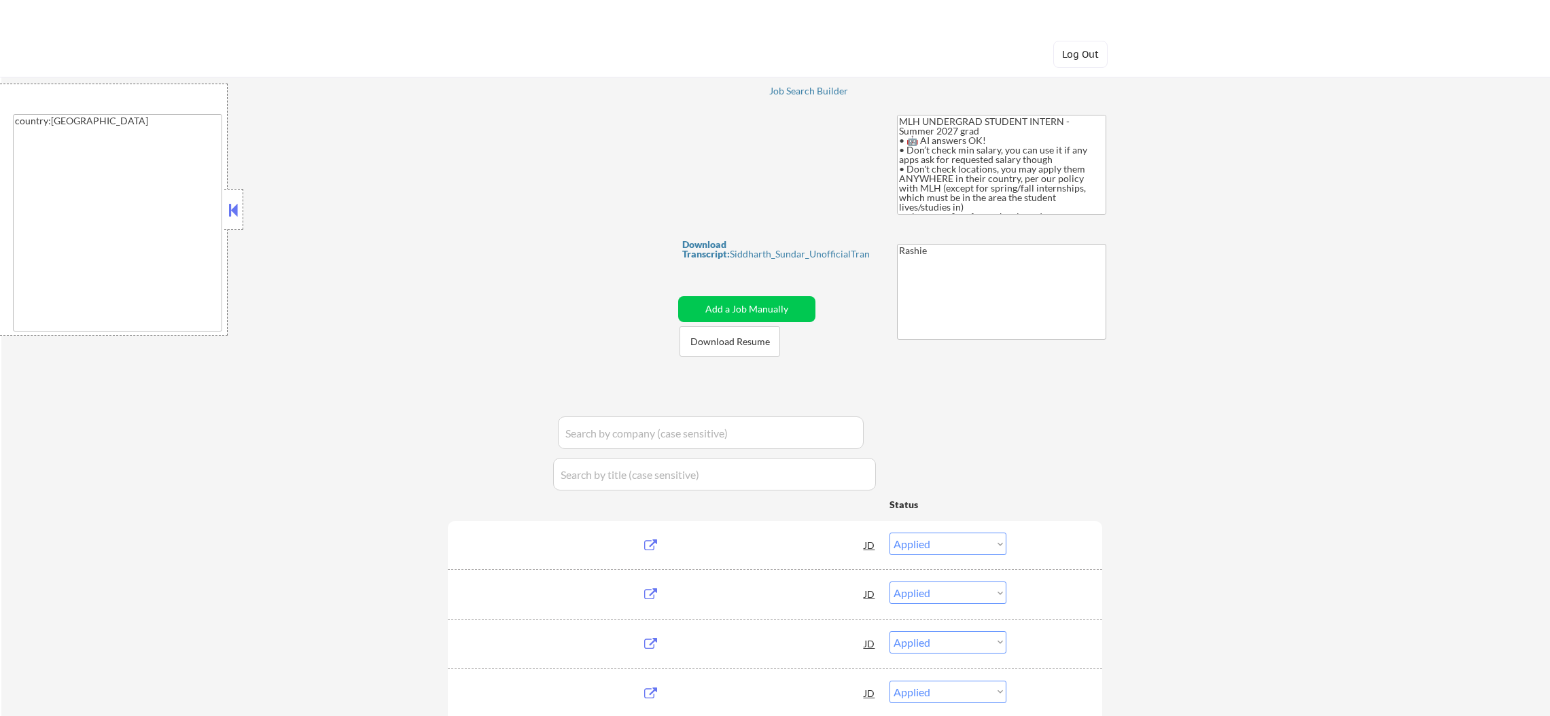
select select ""excluded""
select select ""pending""
select select ""excluded""
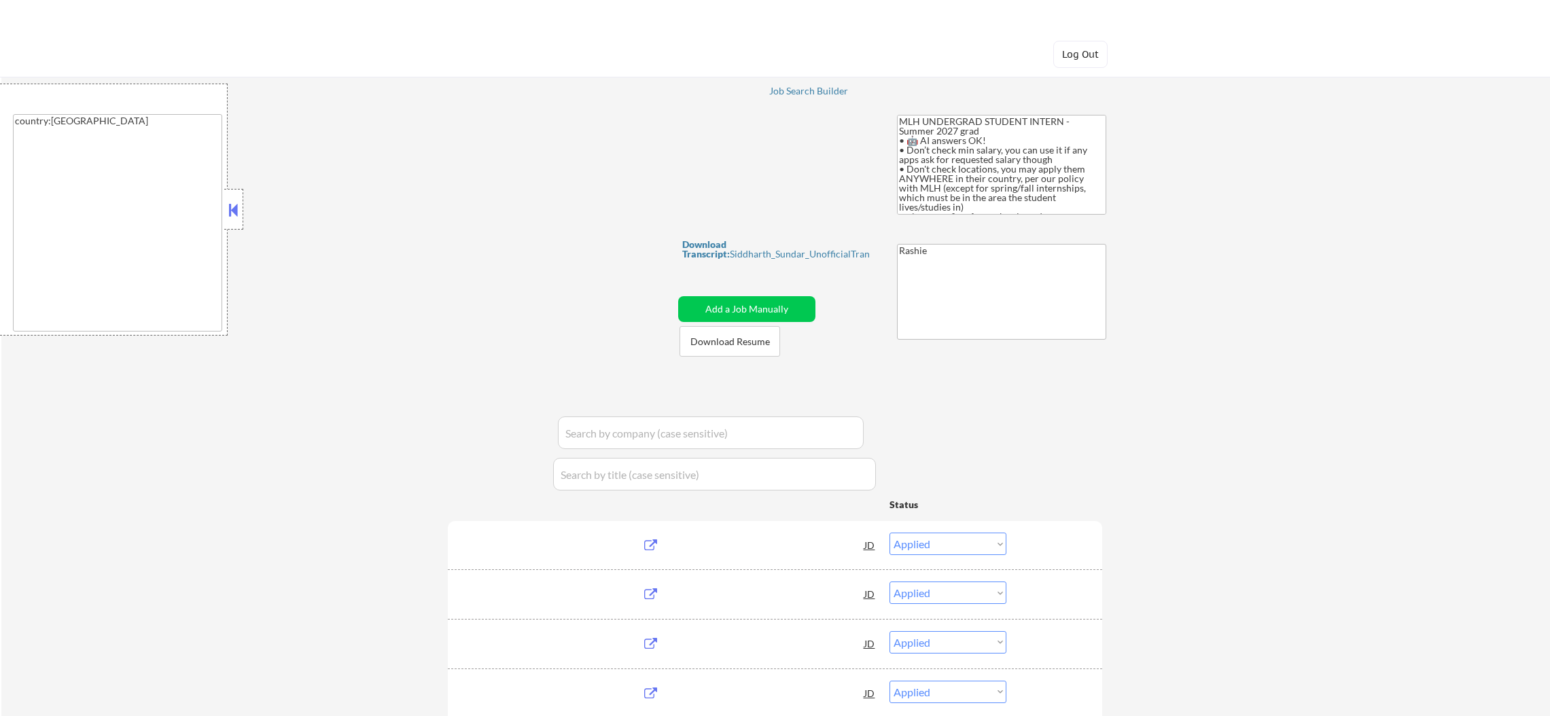
select select ""pending""
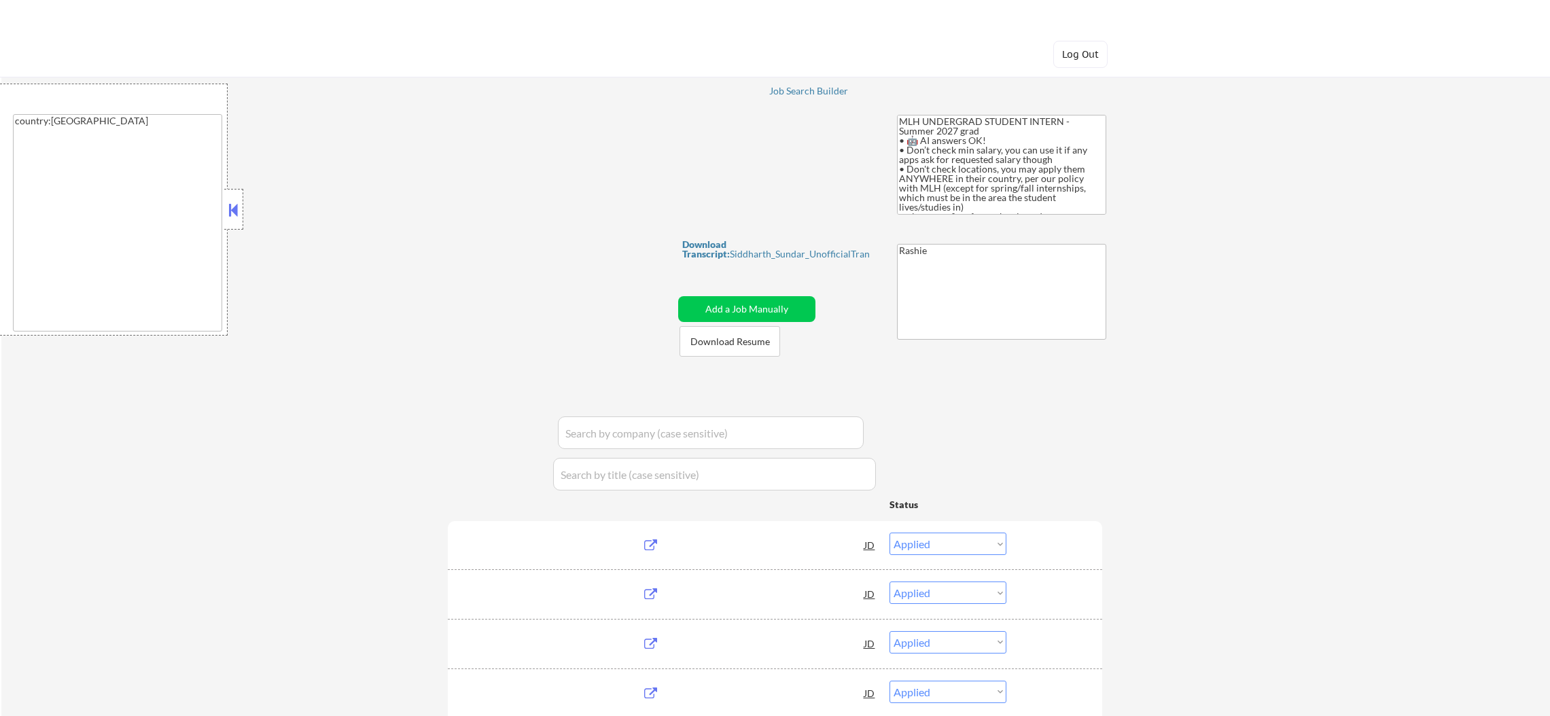
select select ""pending""
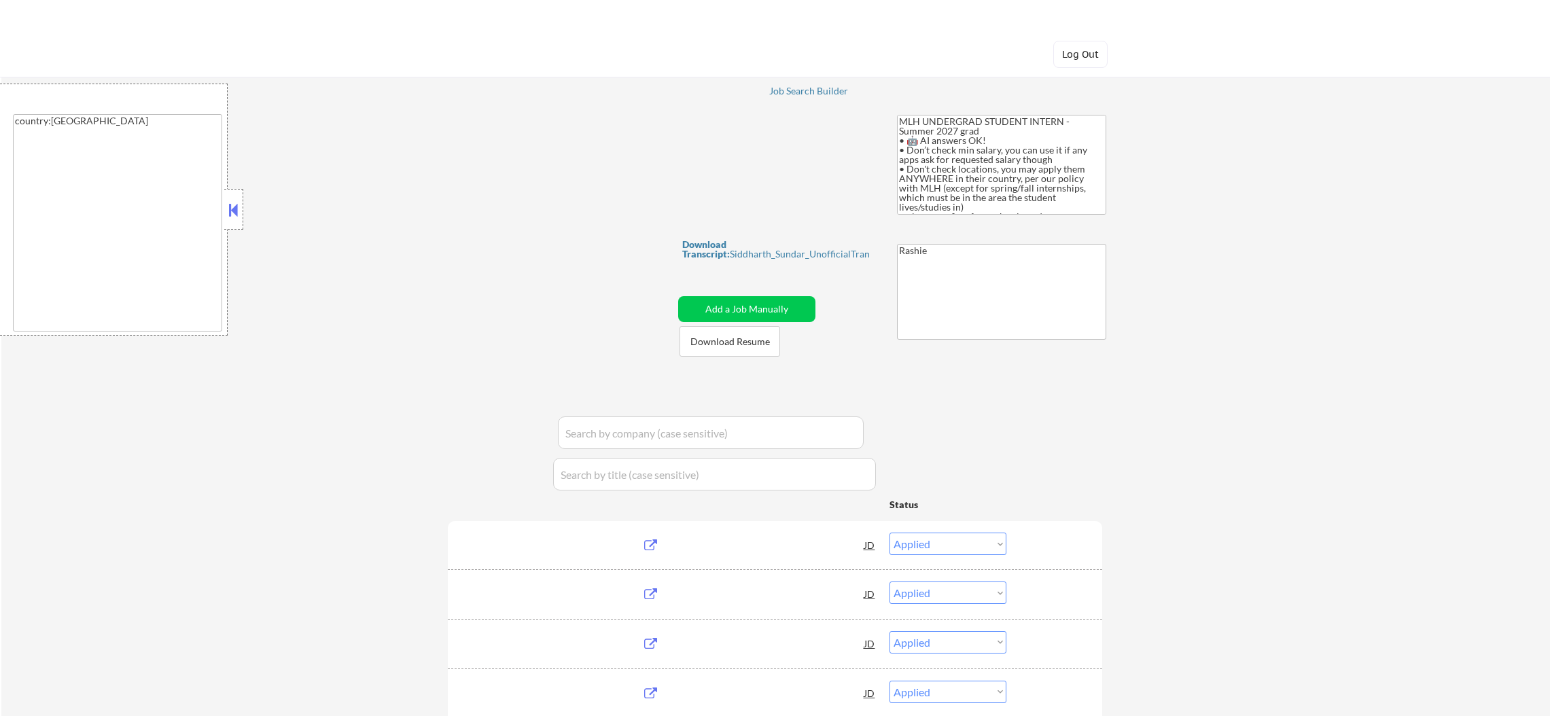
select select ""pending""
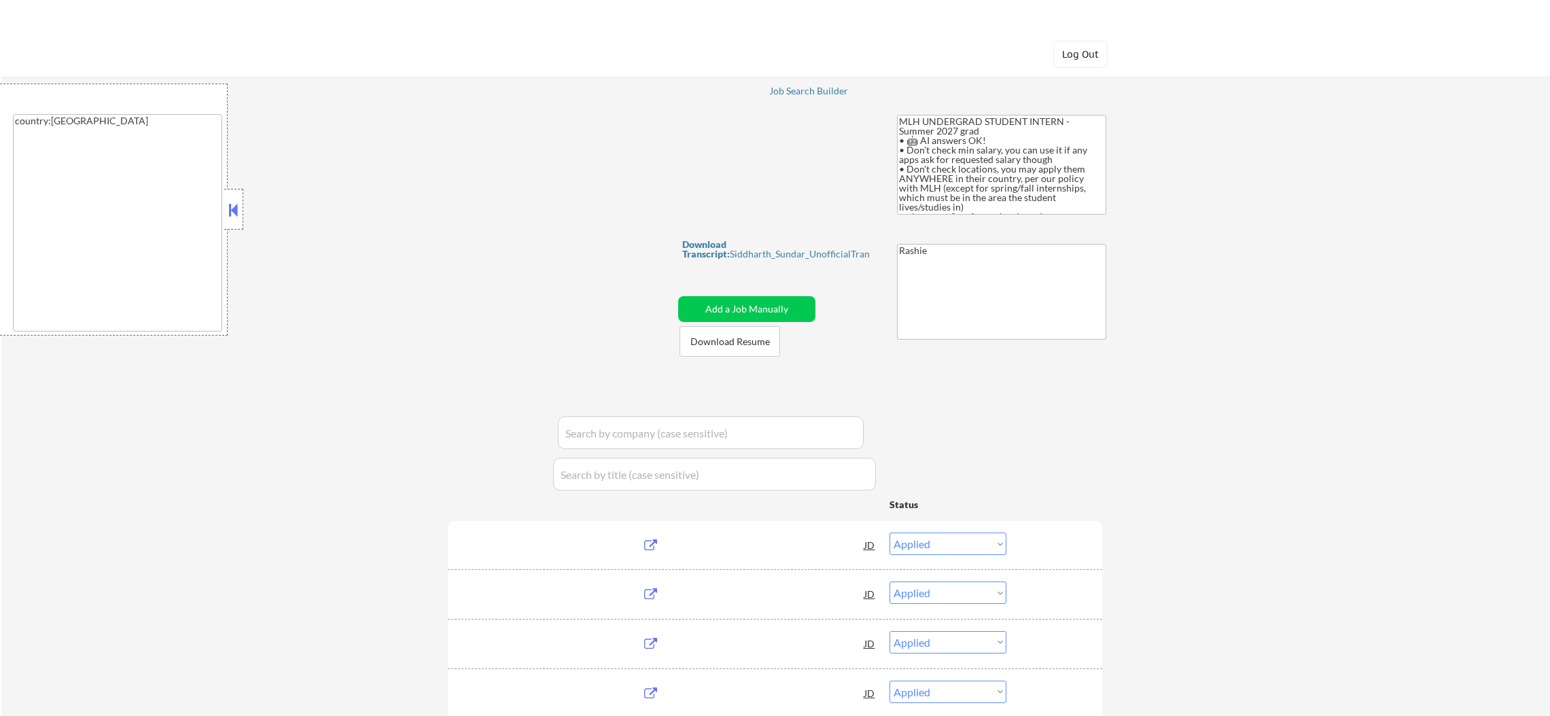
select select ""pending""
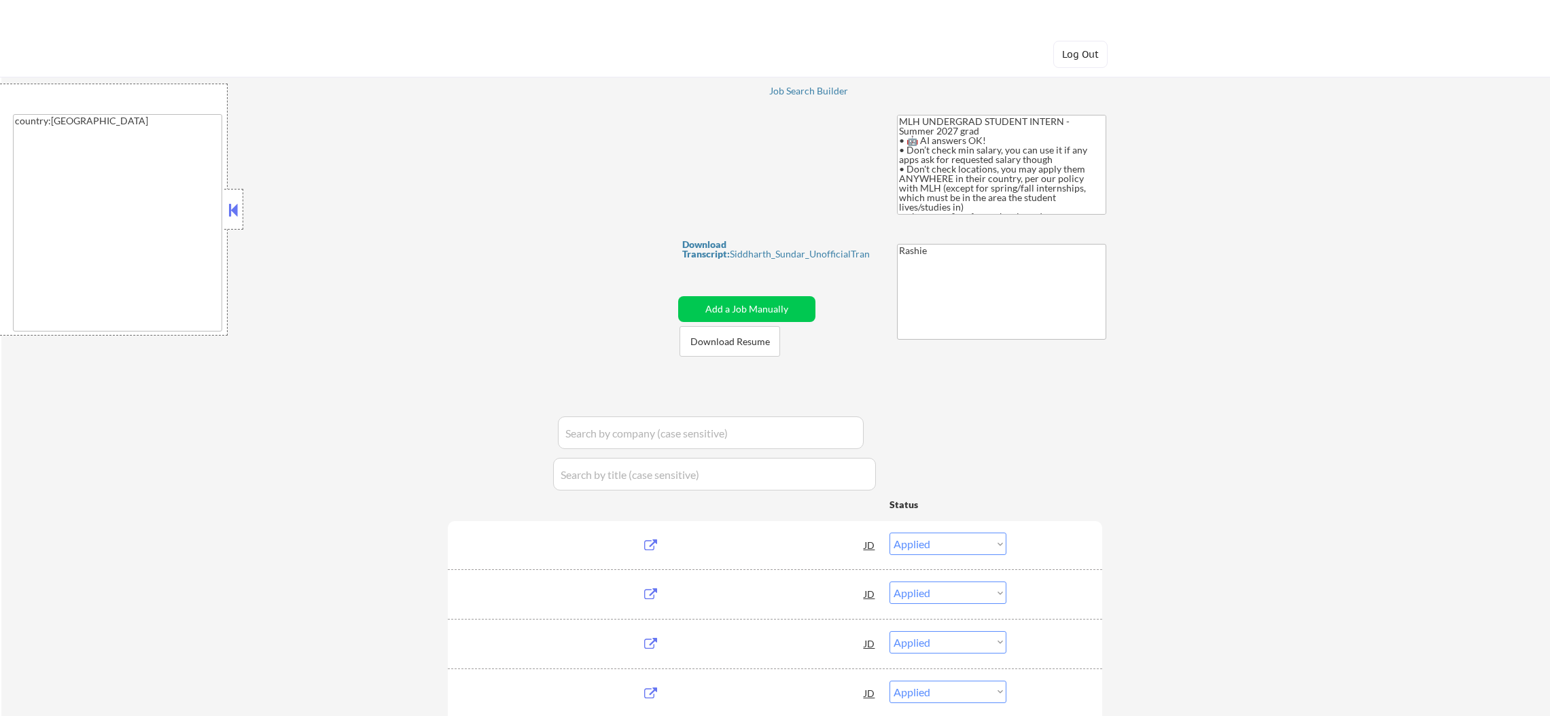
select select ""pending""
select select ""excluded__blocklist_""
select select ""pending""
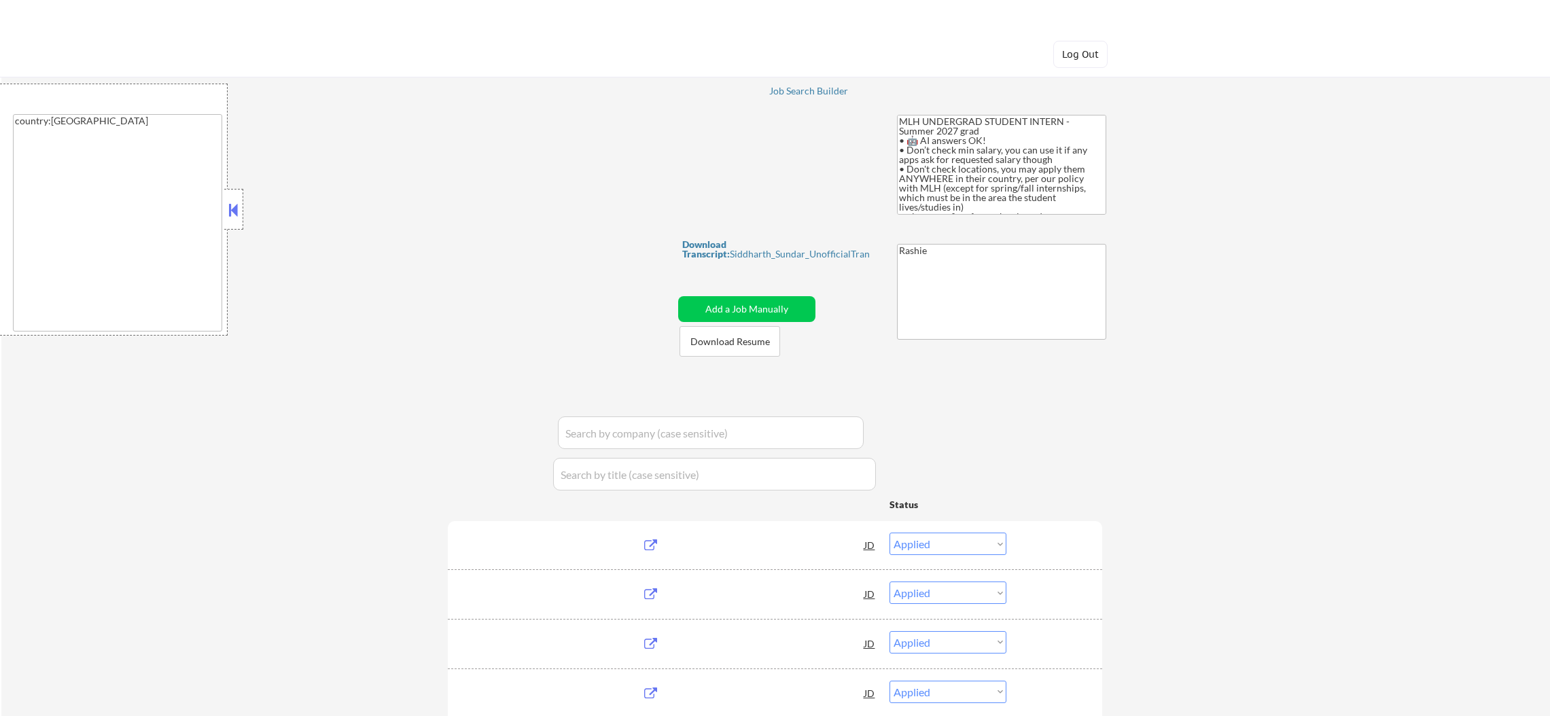
select select ""pending""
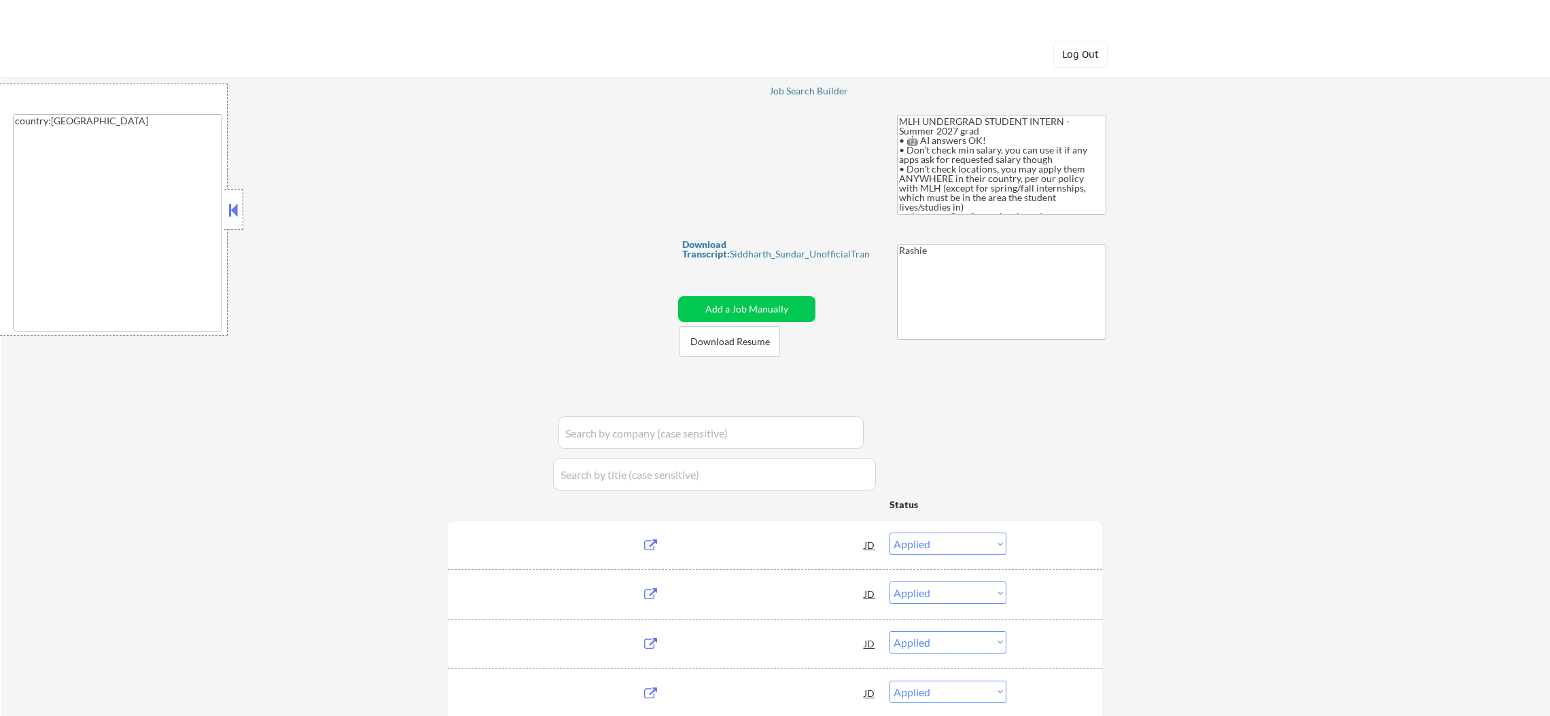
select select ""pending""
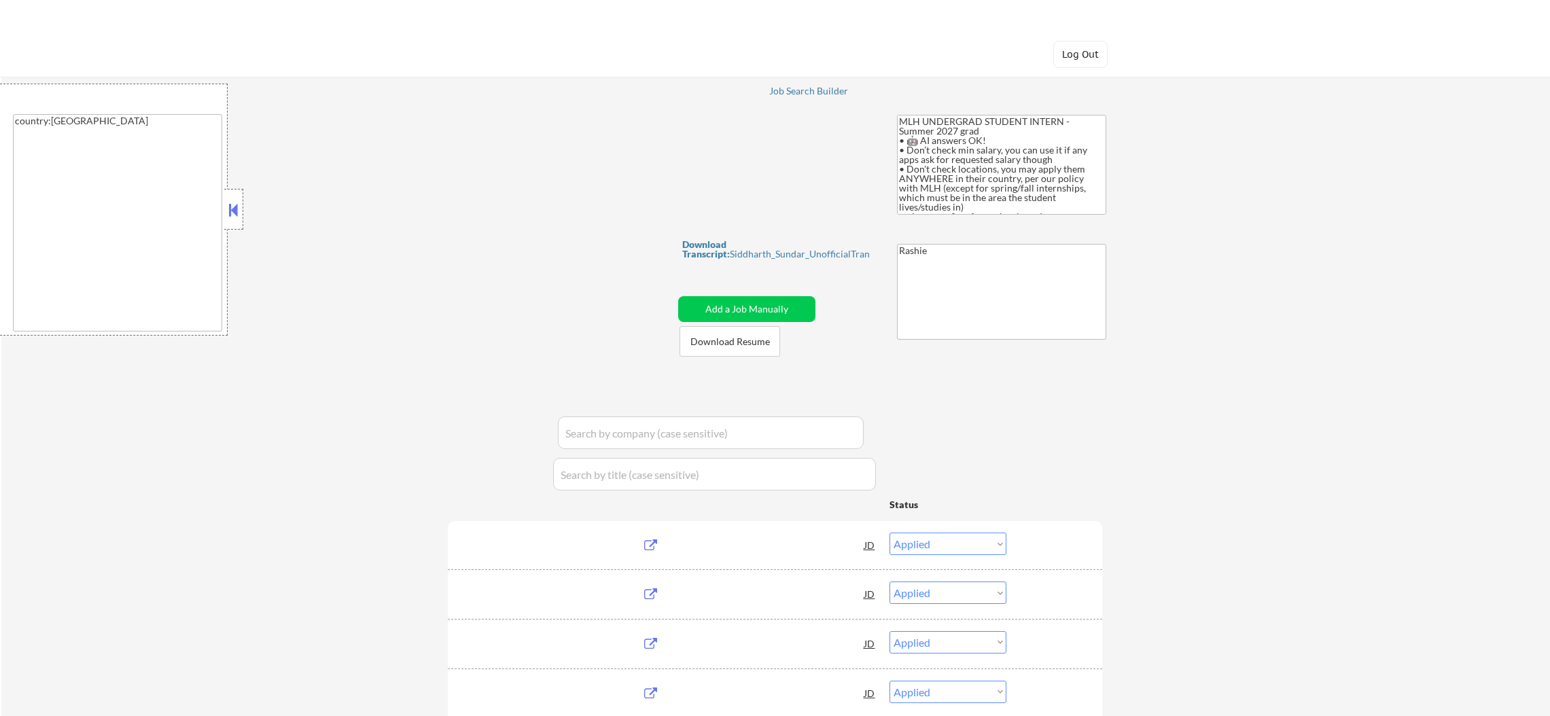
select select ""pending""
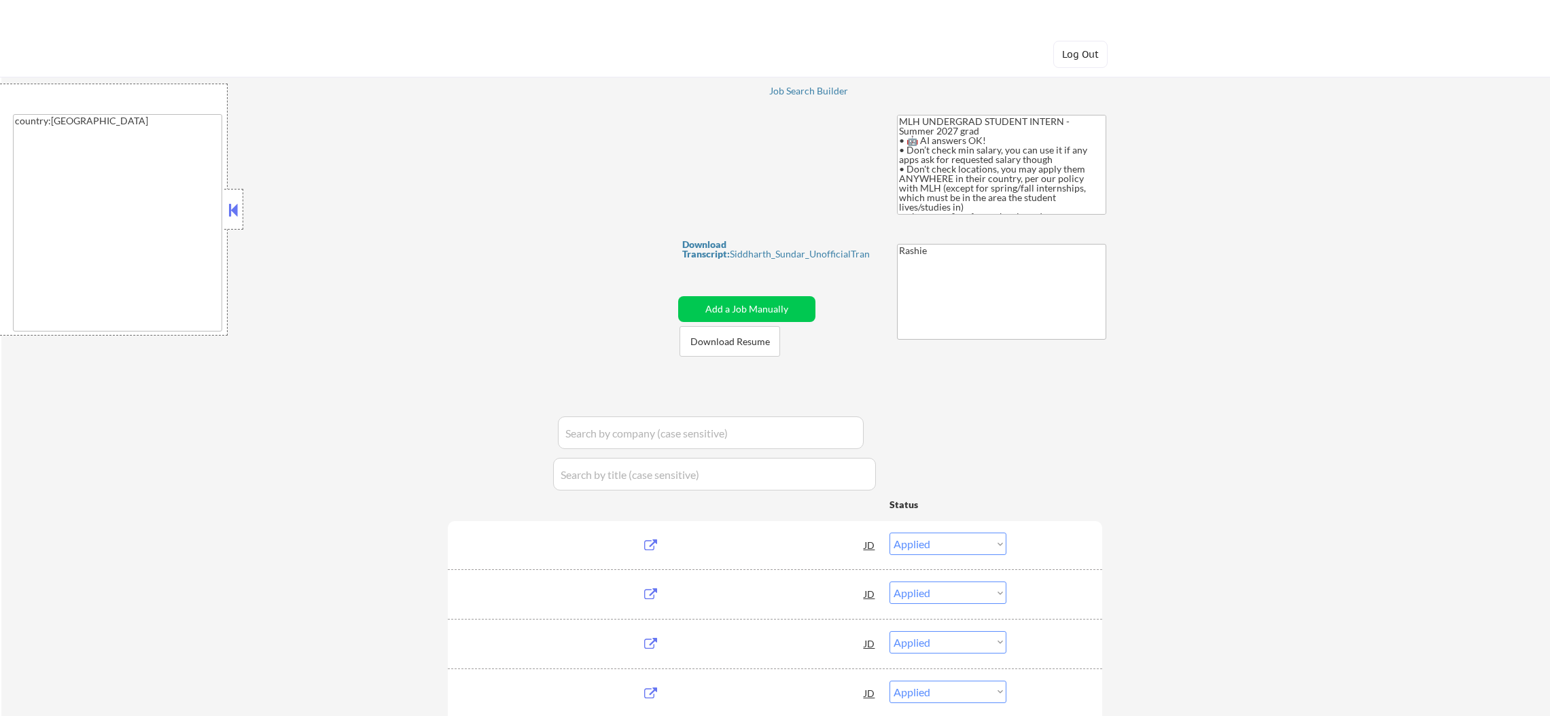
select select ""pending""
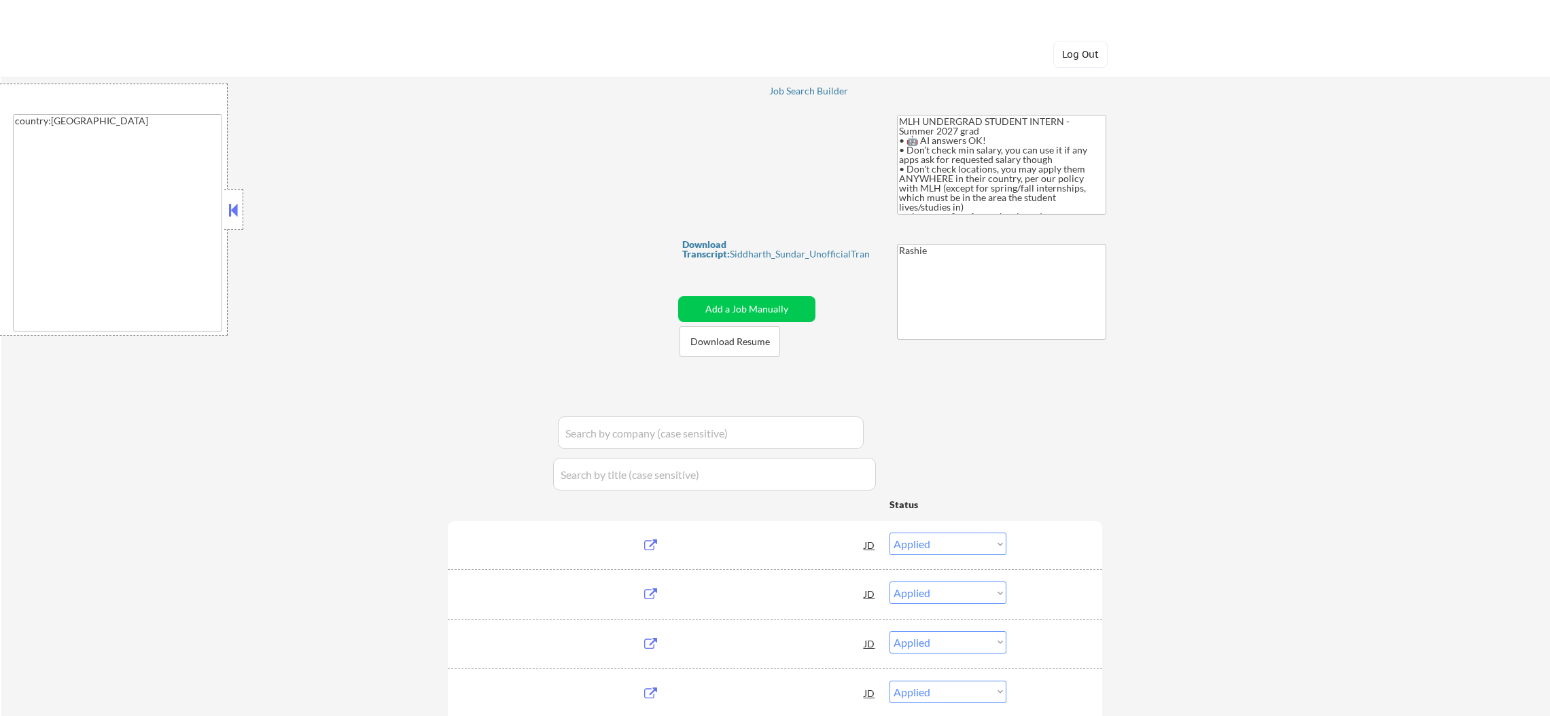
select select ""pending""
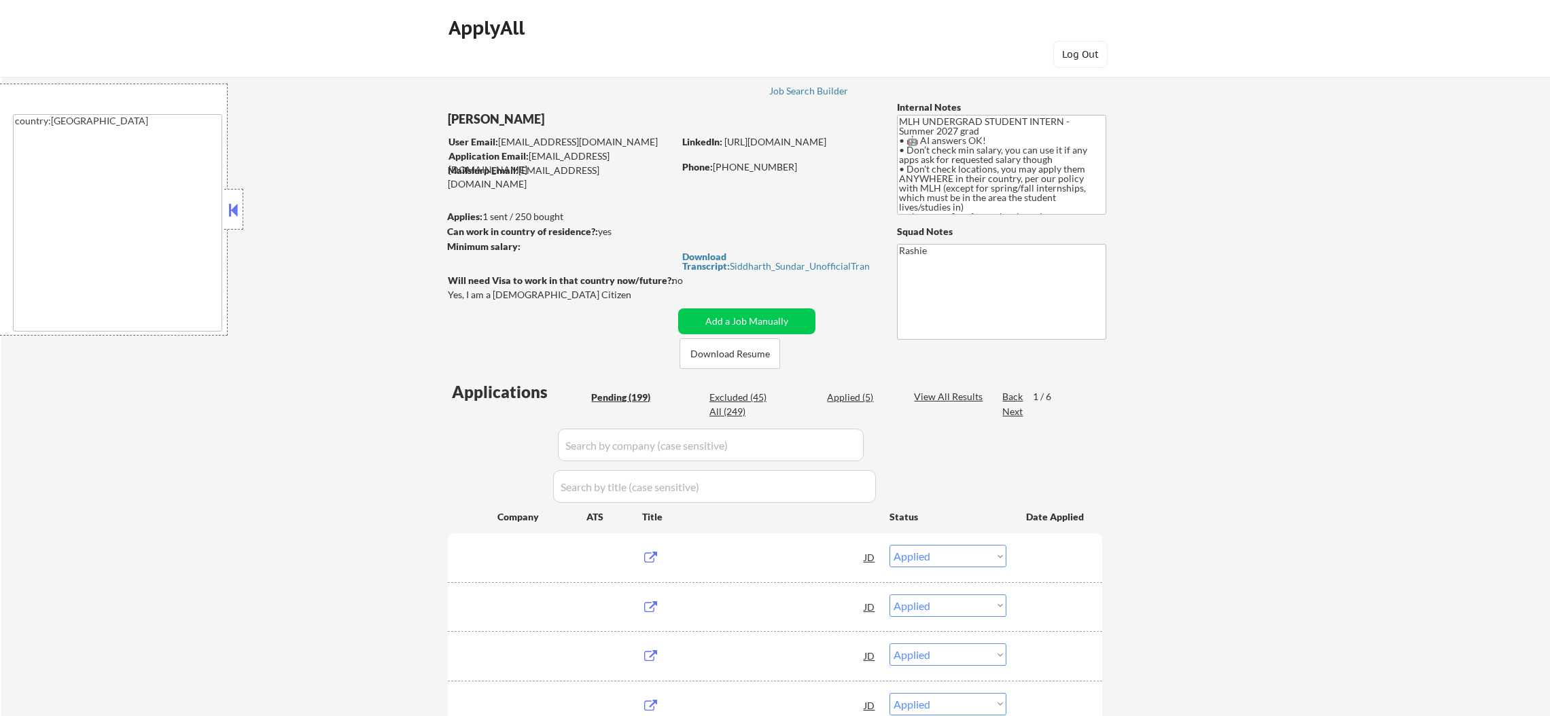
select select ""pending""
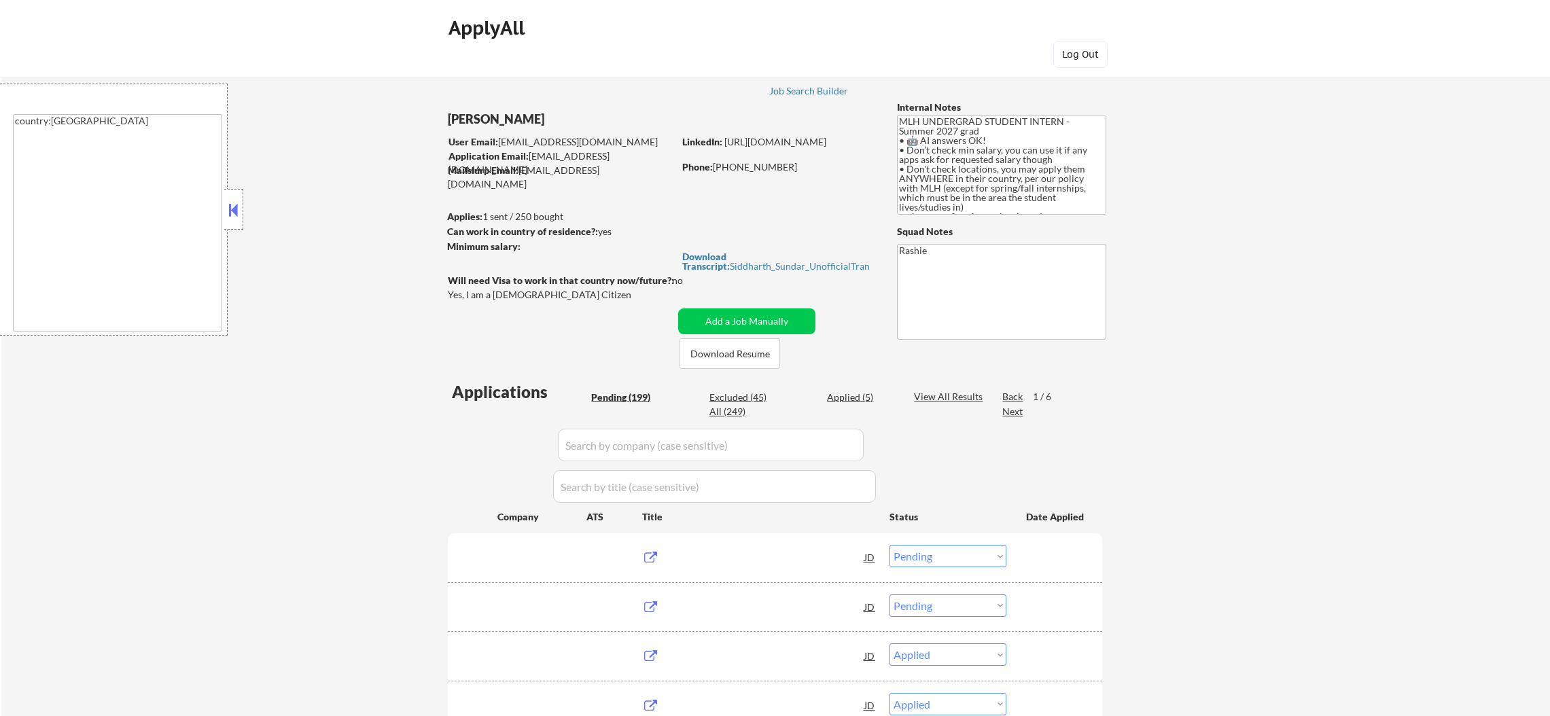
select select ""pending""
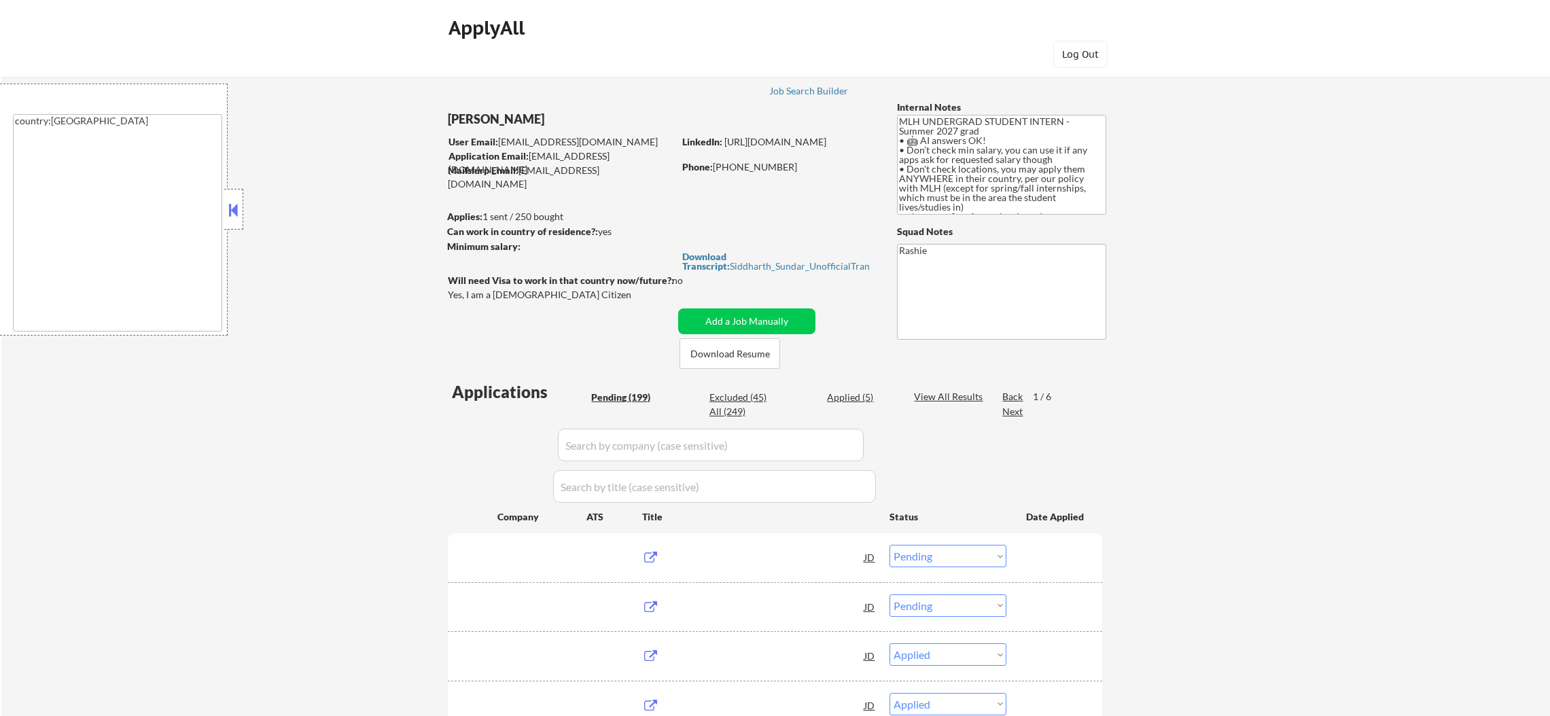
select select ""pending""
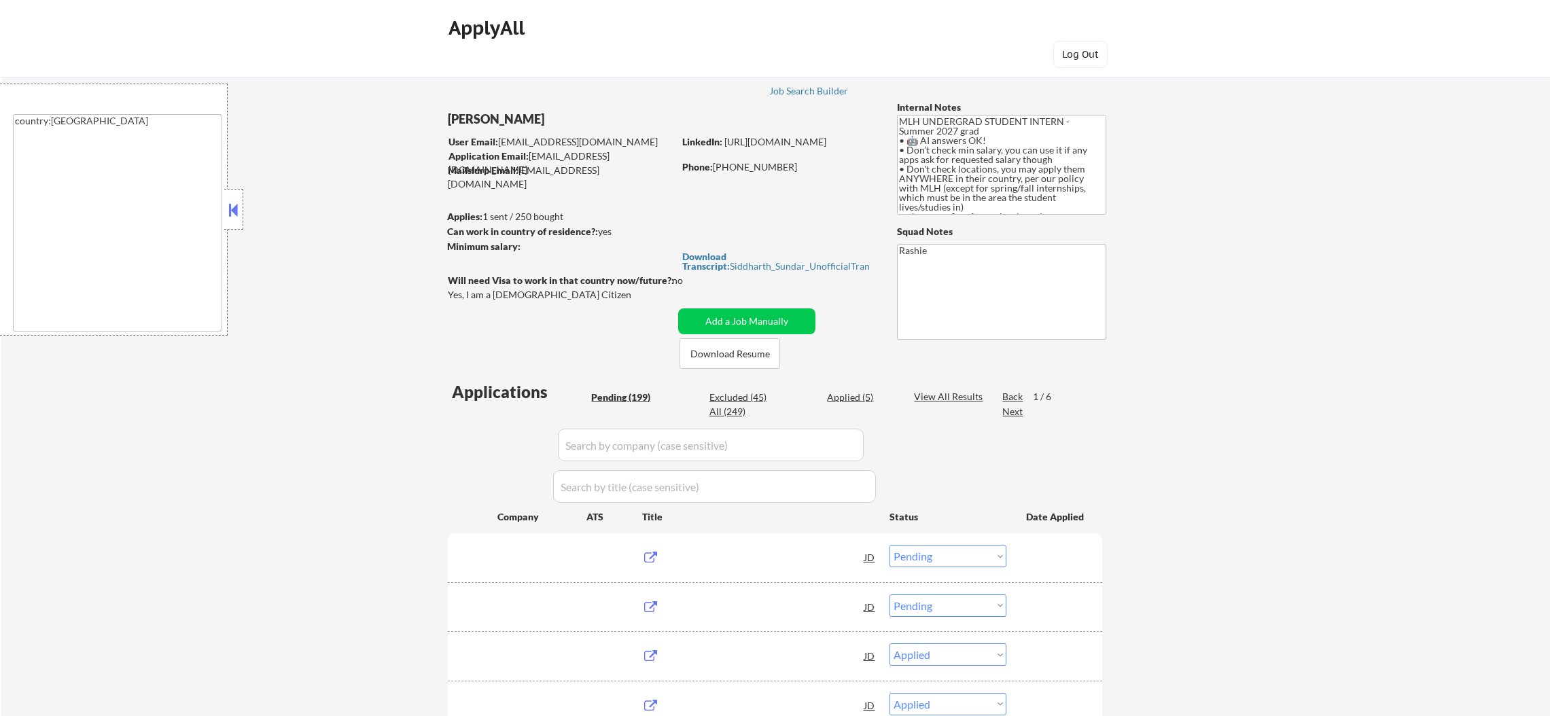
select select ""pending""
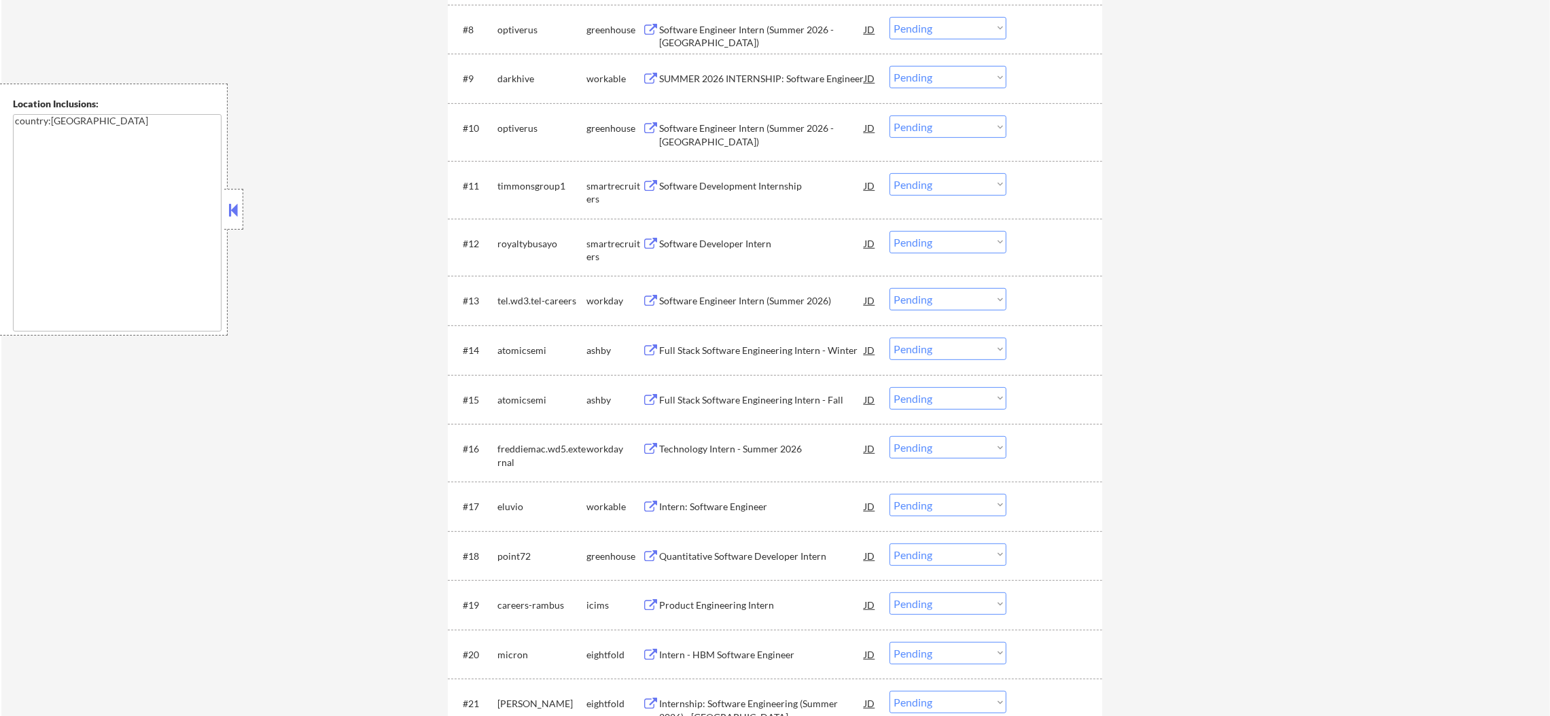
scroll to position [917, 0]
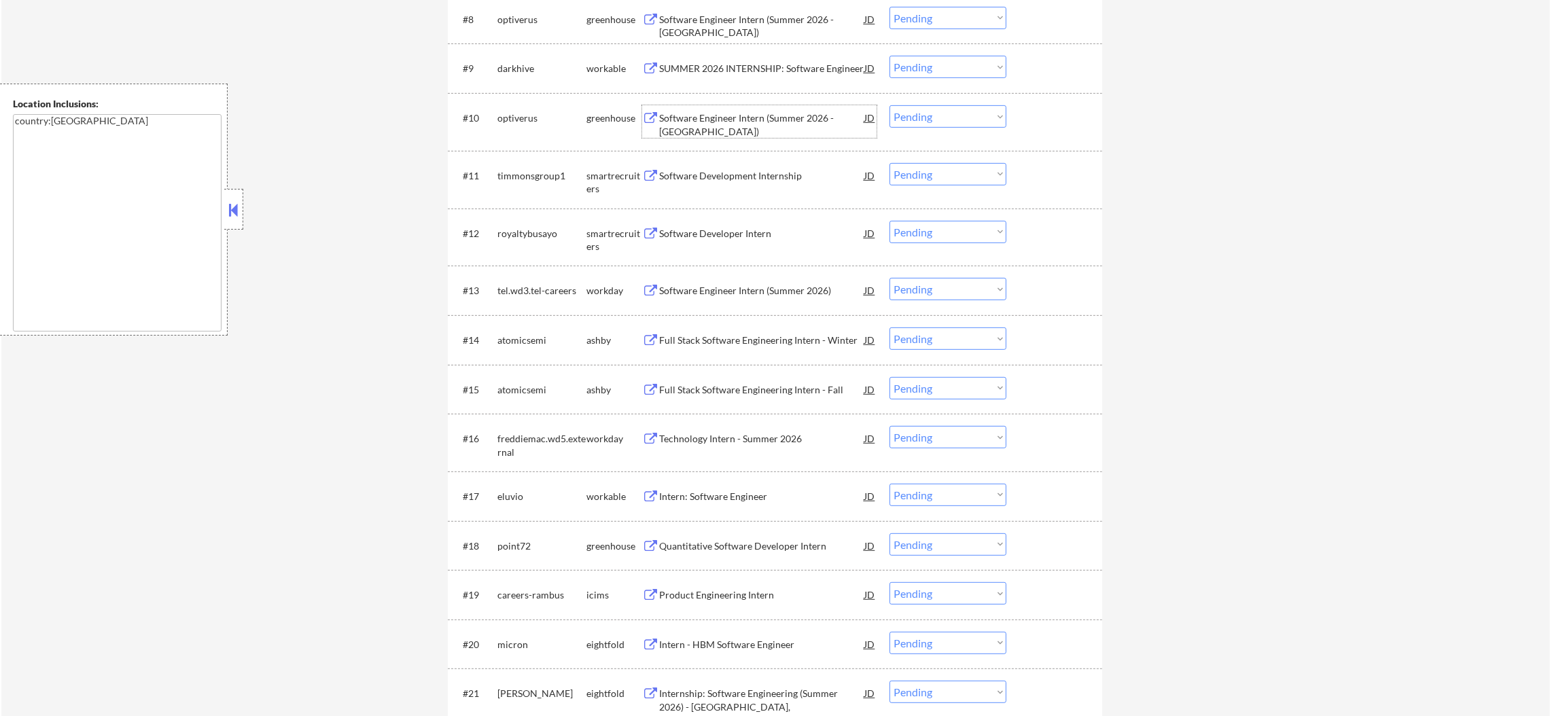
click at [743, 114] on div "Software Engineer Intern (Summer 2026 - Chicago)" at bounding box center [761, 124] width 205 height 26
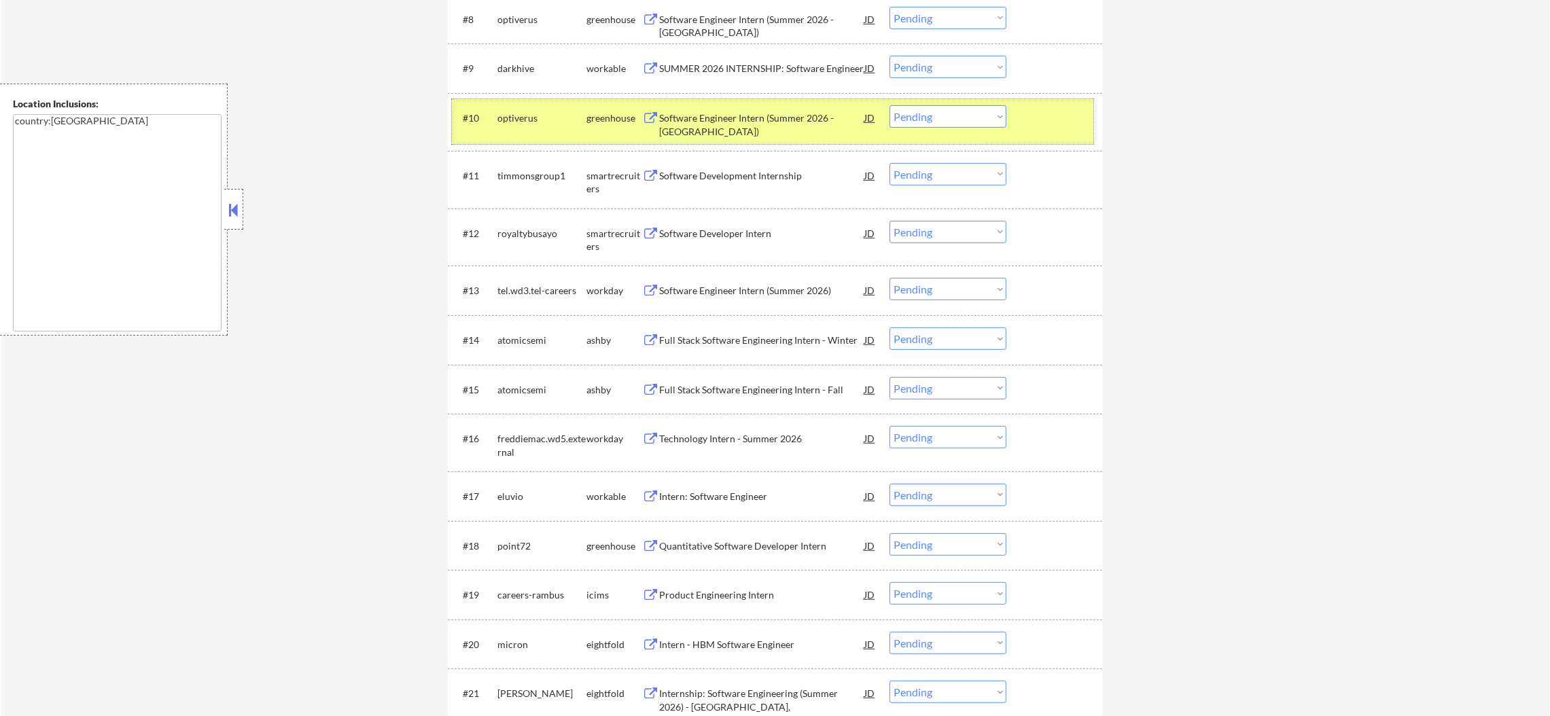
click at [519, 124] on div "optiverus" at bounding box center [541, 117] width 89 height 24
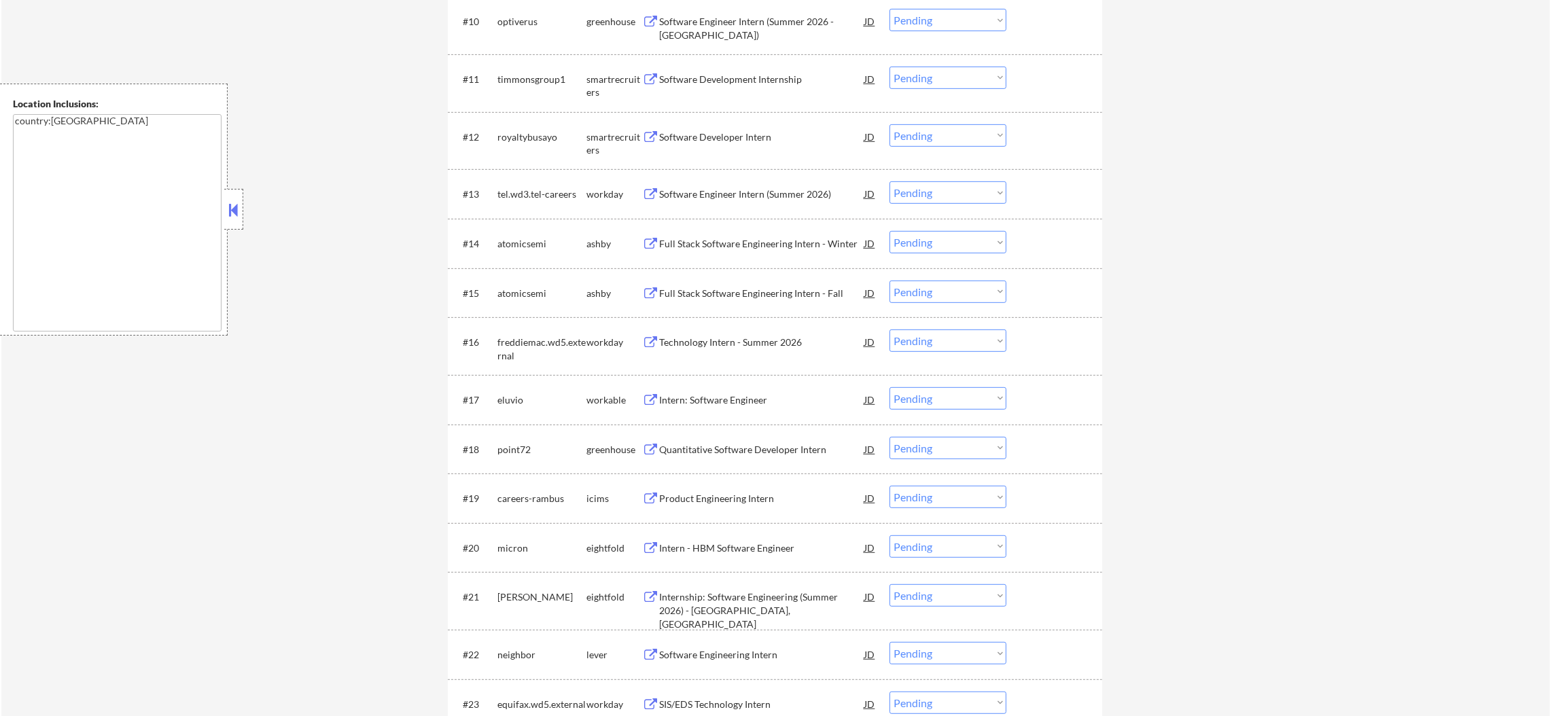
scroll to position [1019, 0]
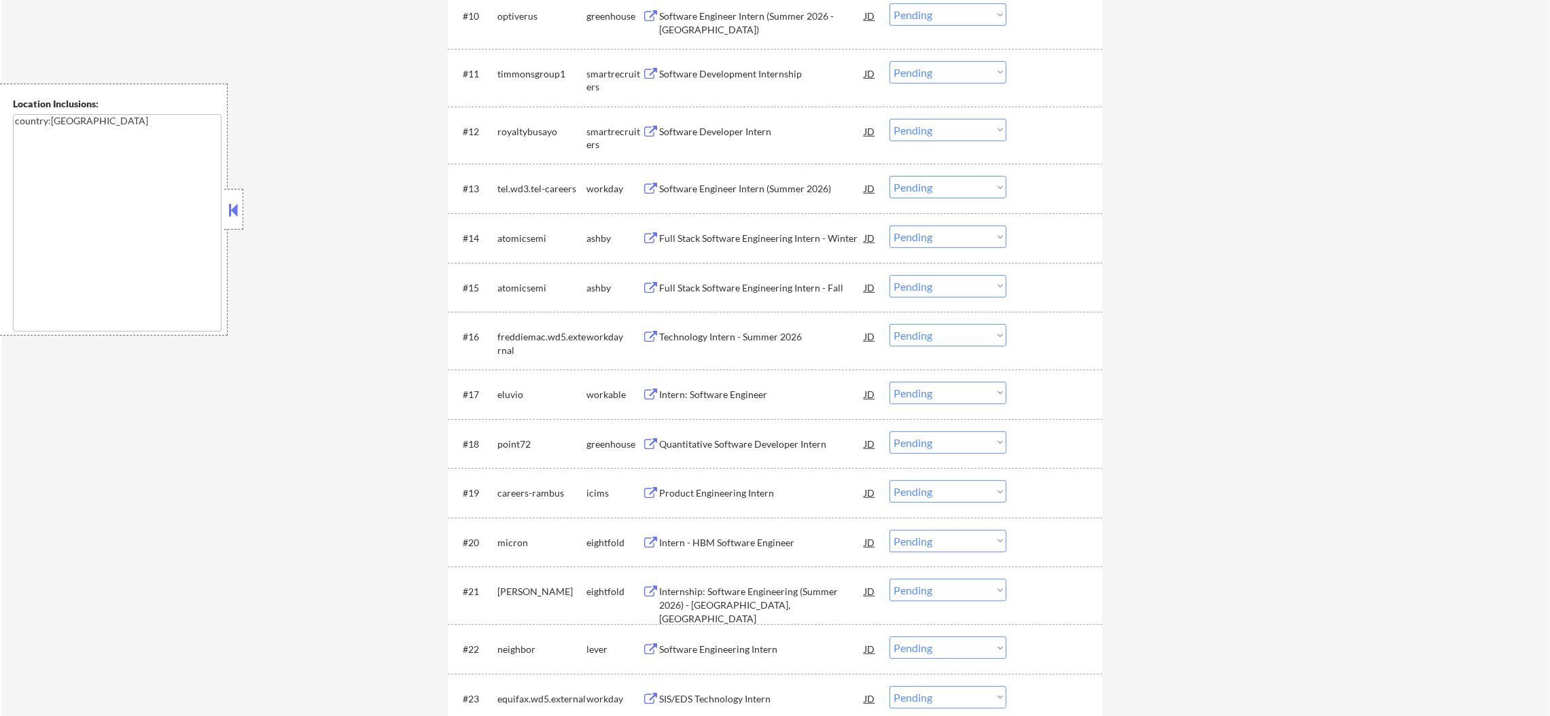
click at [730, 129] on div "Software Developer Intern" at bounding box center [761, 132] width 205 height 14
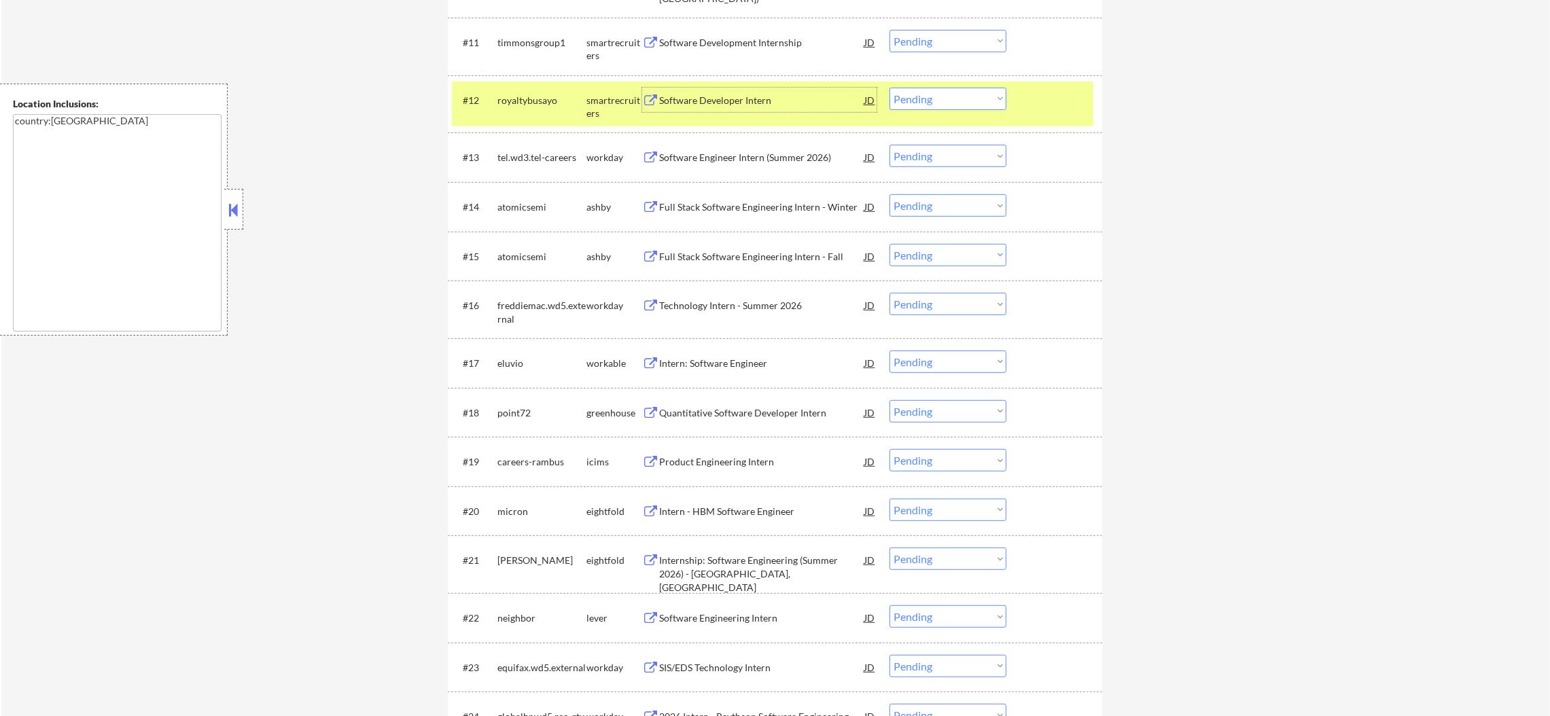
scroll to position [1086, 0]
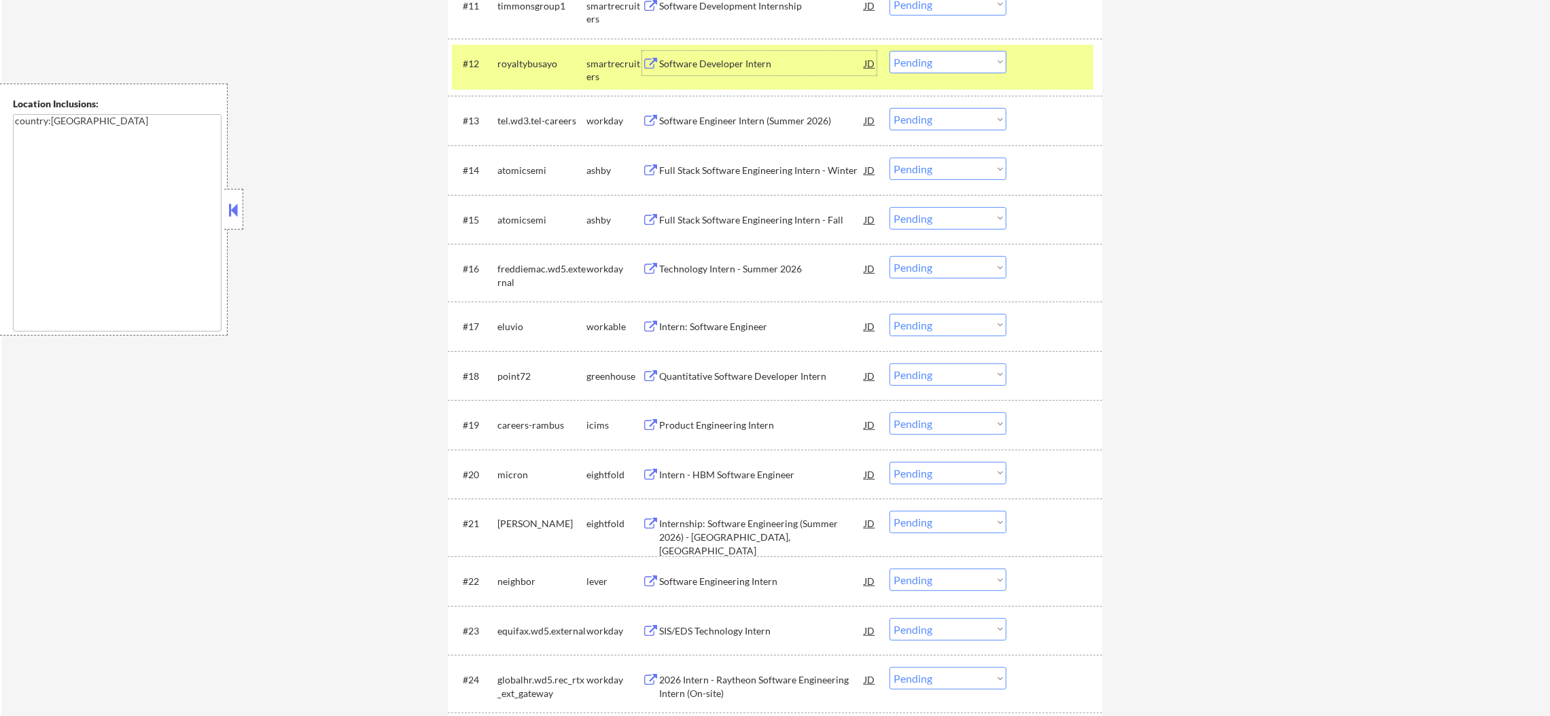
click at [910, 61] on select "Choose an option... Pending Applied Excluded (Questions) Excluded (Expired) Exc…" at bounding box center [947, 62] width 117 height 22
click at [889, 51] on select "Choose an option... Pending Applied Excluded (Questions) Excluded (Expired) Exc…" at bounding box center [947, 62] width 117 height 22
click at [535, 79] on div "#12 royaltybusayo smartrecruiters Software Developer Intern JD Choose an option…" at bounding box center [772, 67] width 641 height 45
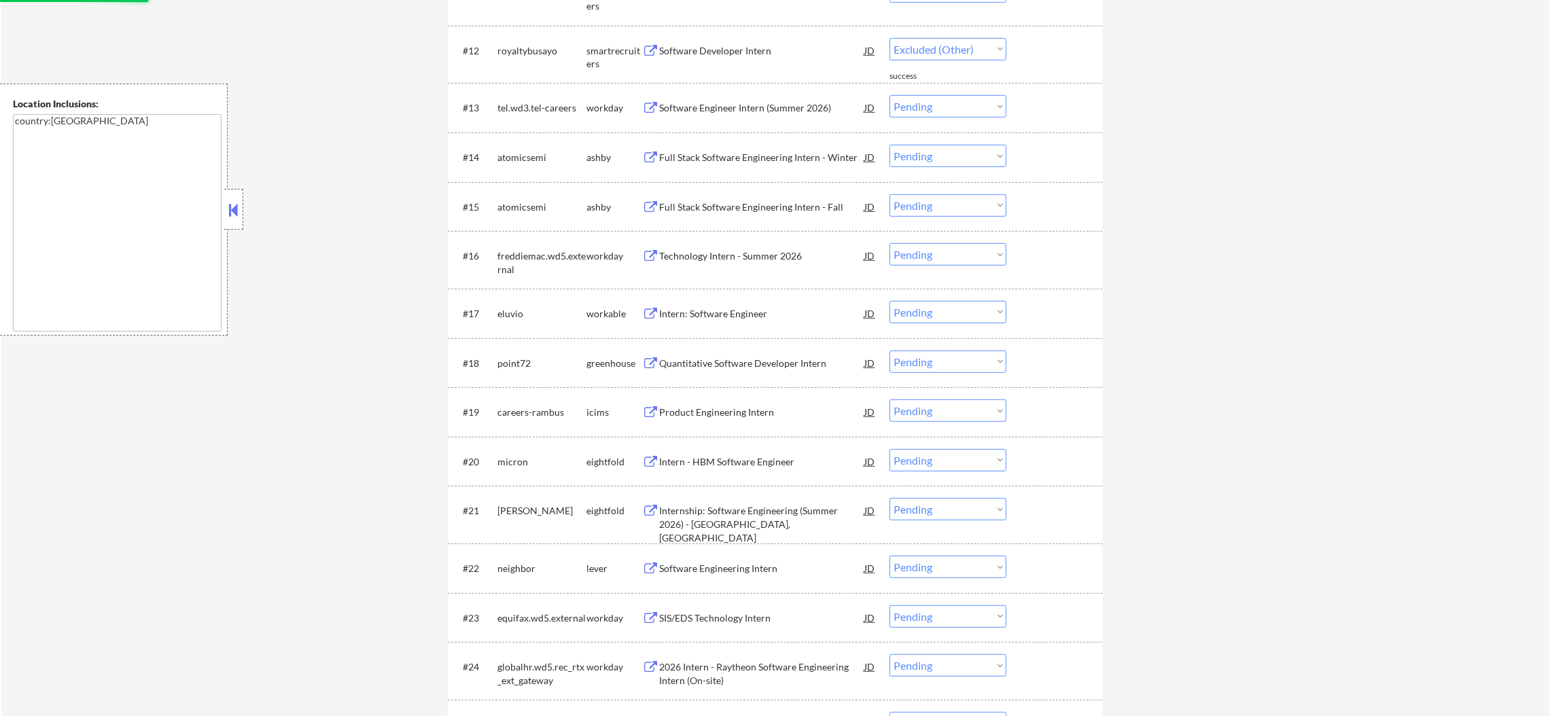
select select ""pending""
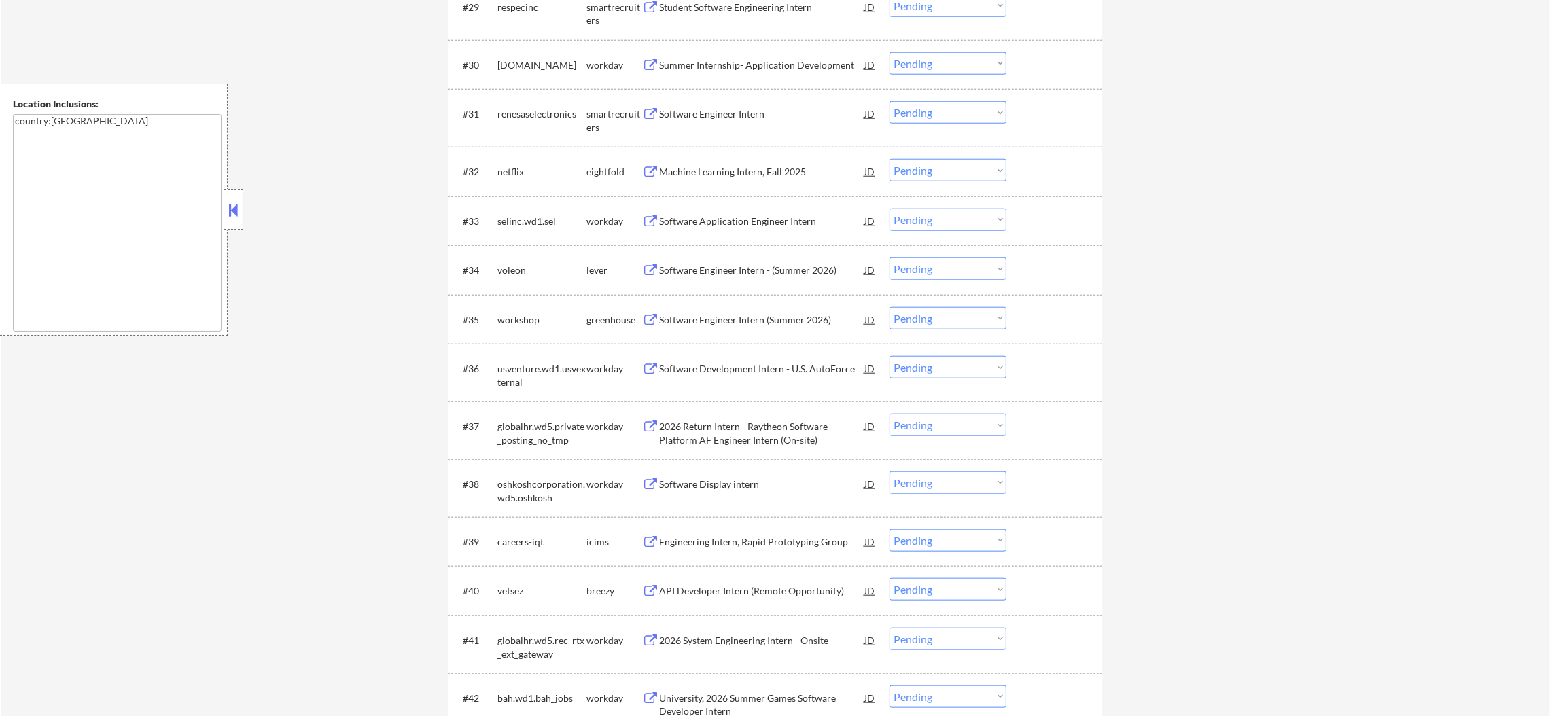
scroll to position [2038, 0]
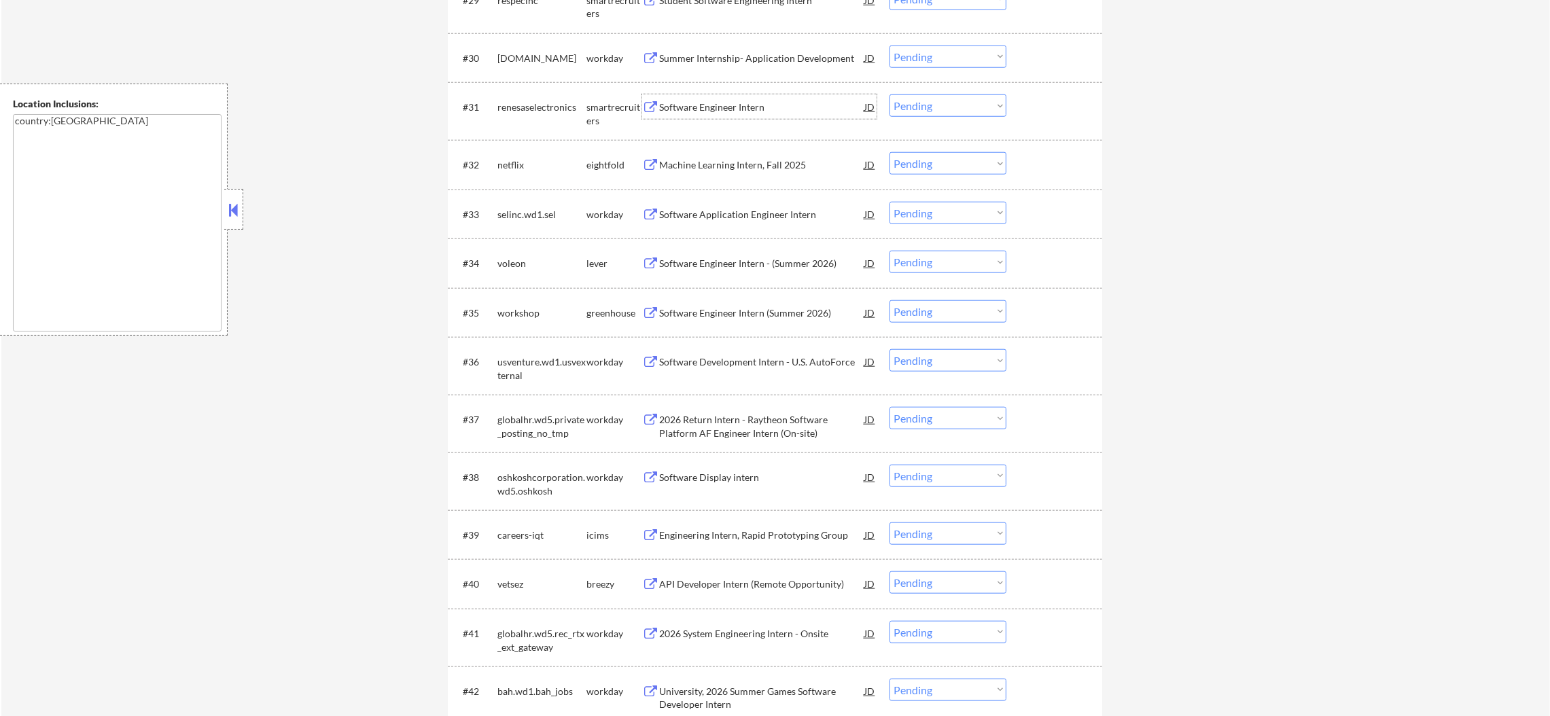
click at [751, 101] on div "Software Engineer Intern" at bounding box center [761, 108] width 205 height 14
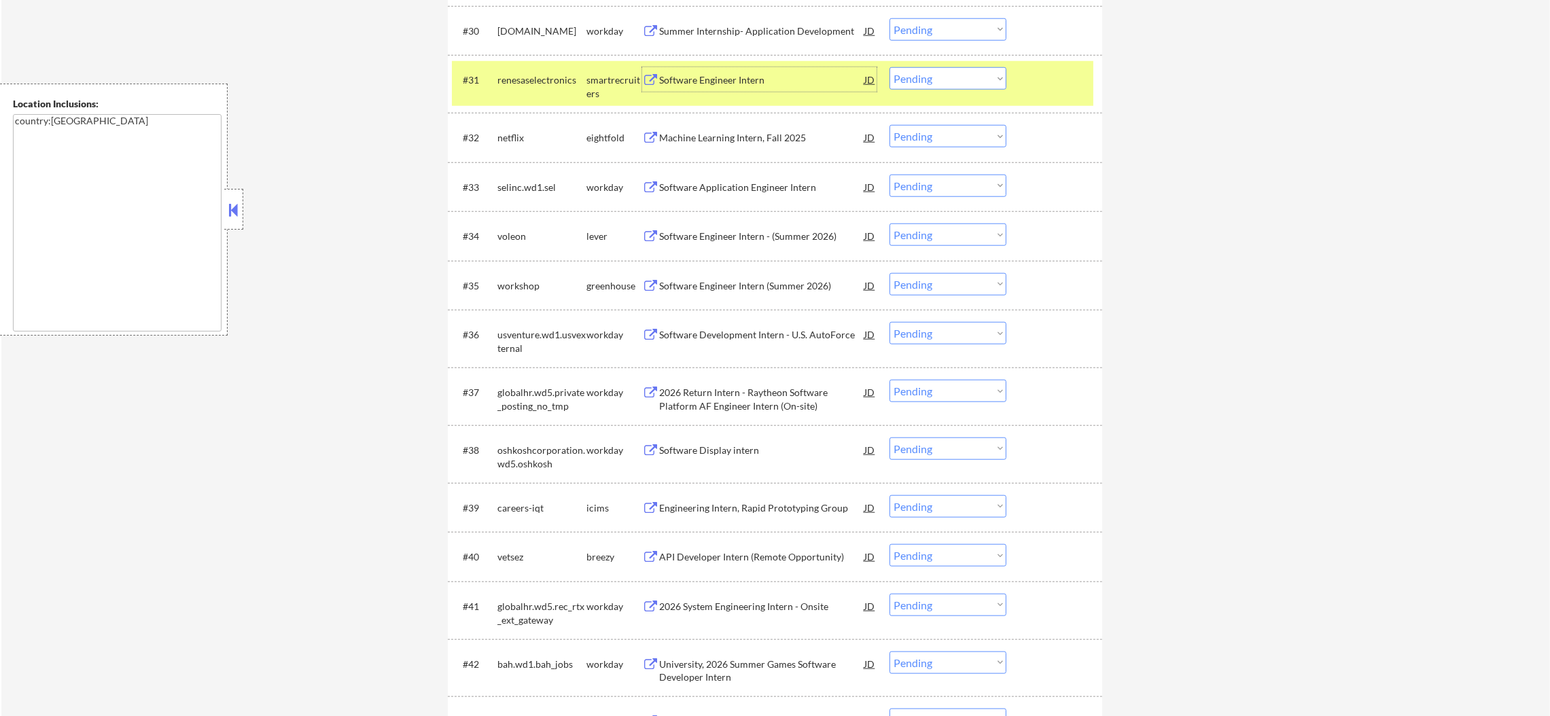
scroll to position [2106, 0]
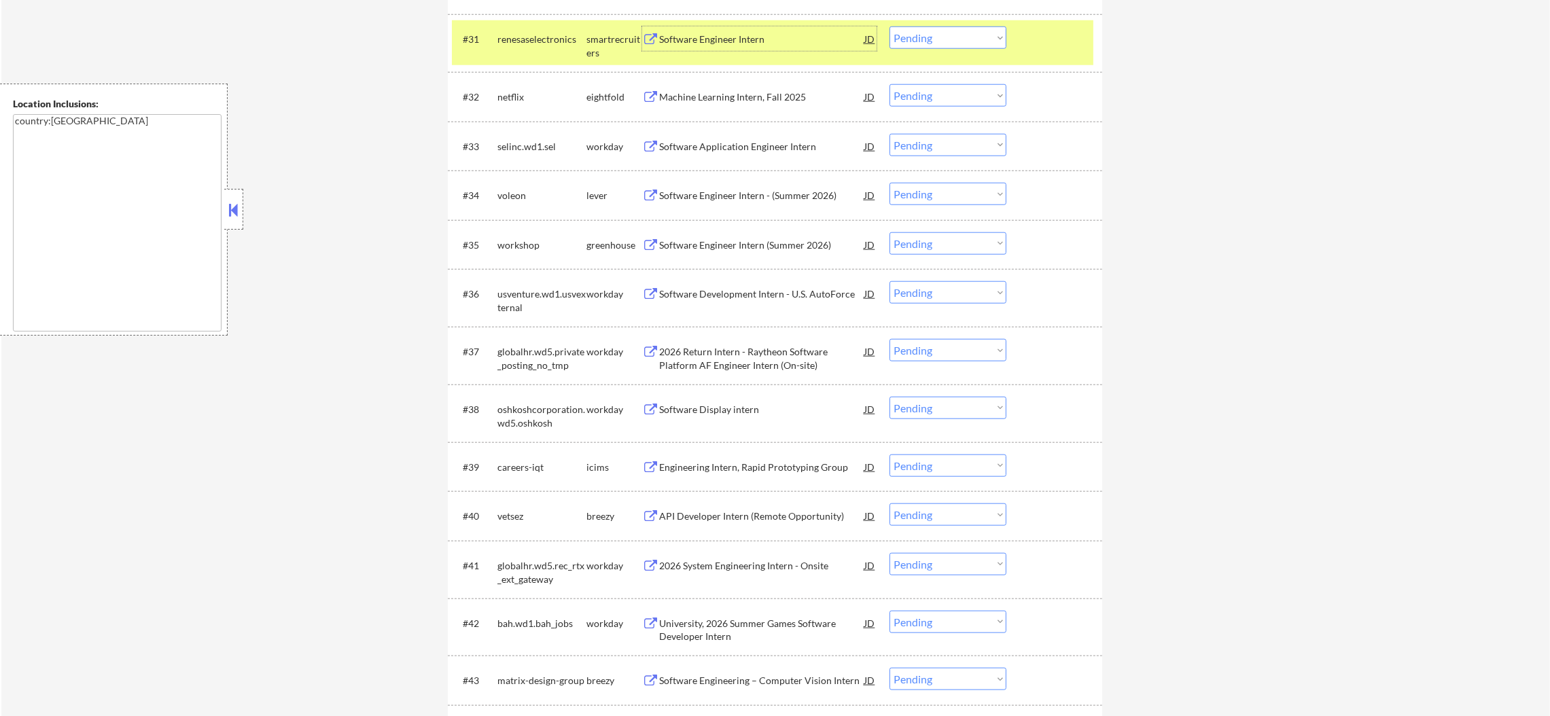
drag, startPoint x: 913, startPoint y: 35, endPoint x: 914, endPoint y: 42, distance: 6.9
click at [913, 35] on select "Choose an option... Pending Applied Excluded (Questions) Excluded (Expired) Exc…" at bounding box center [947, 37] width 117 height 22
click at [889, 26] on select "Choose an option... Pending Applied Excluded (Questions) Excluded (Expired) Exc…" at bounding box center [947, 37] width 117 height 22
click at [923, 129] on div "#33 selinc.wd1.sel workday Software Application Engineer Intern JD Choose an op…" at bounding box center [775, 147] width 654 height 50
click at [533, 55] on div "#31 renesaselectronics smartrecruiters Software Engineer Intern JD Choose an op…" at bounding box center [772, 42] width 641 height 45
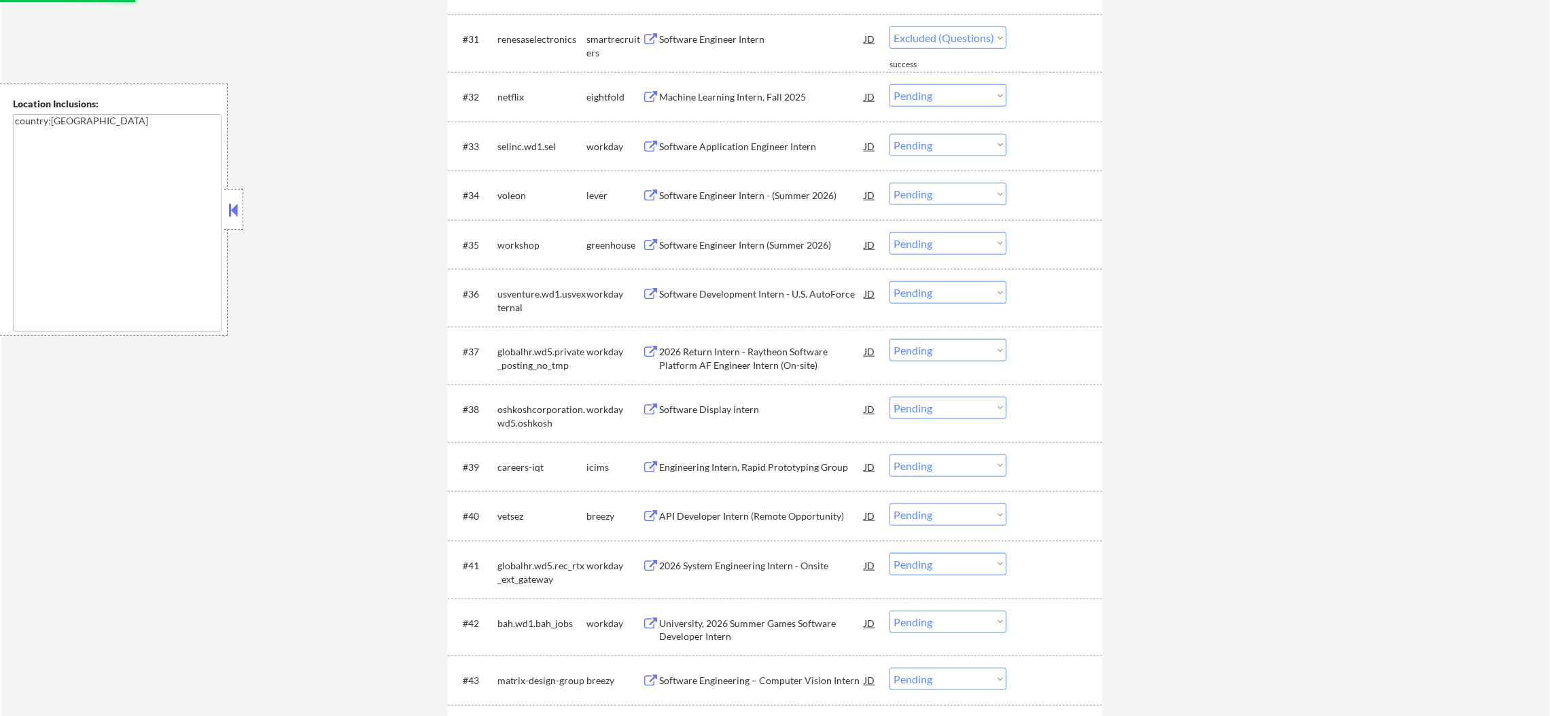
select select ""pending""
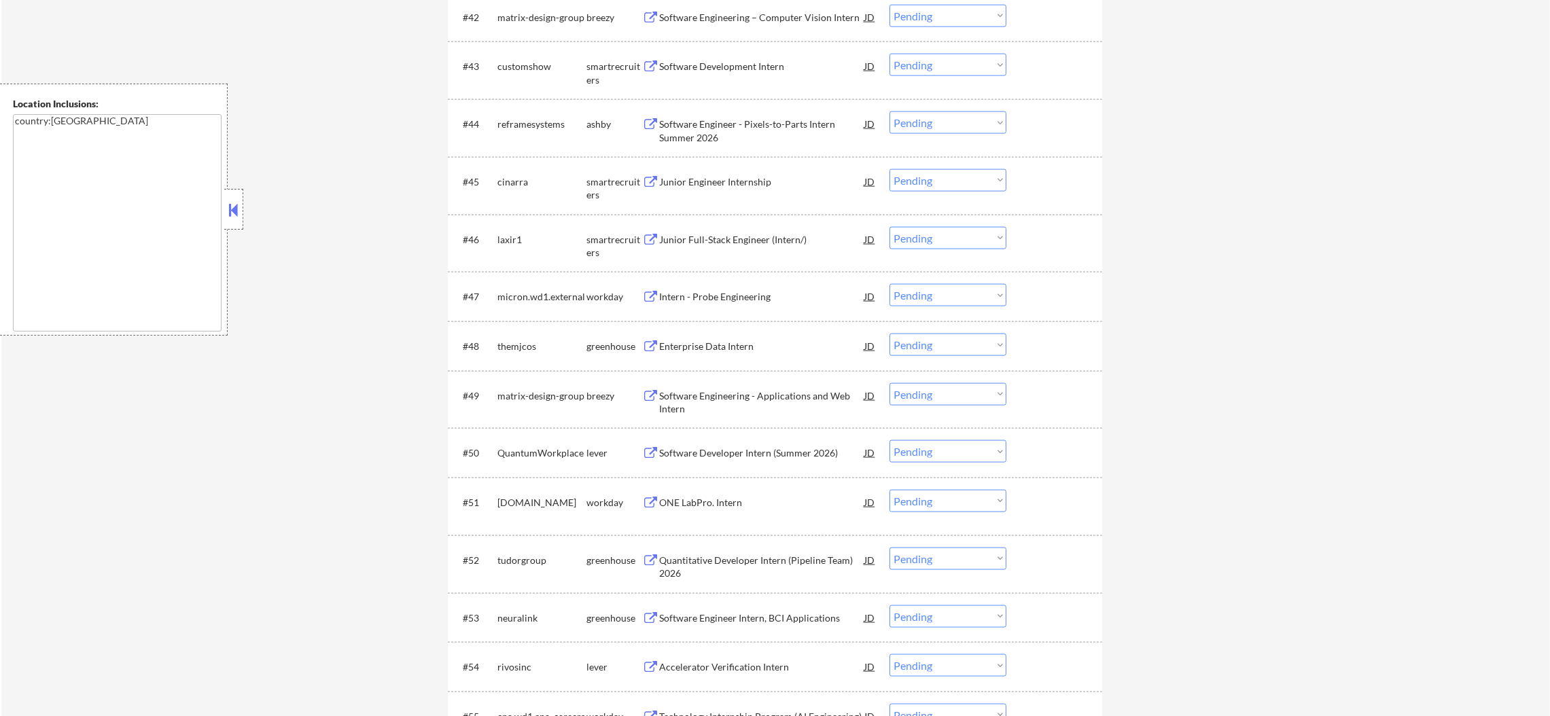
scroll to position [2717, 0]
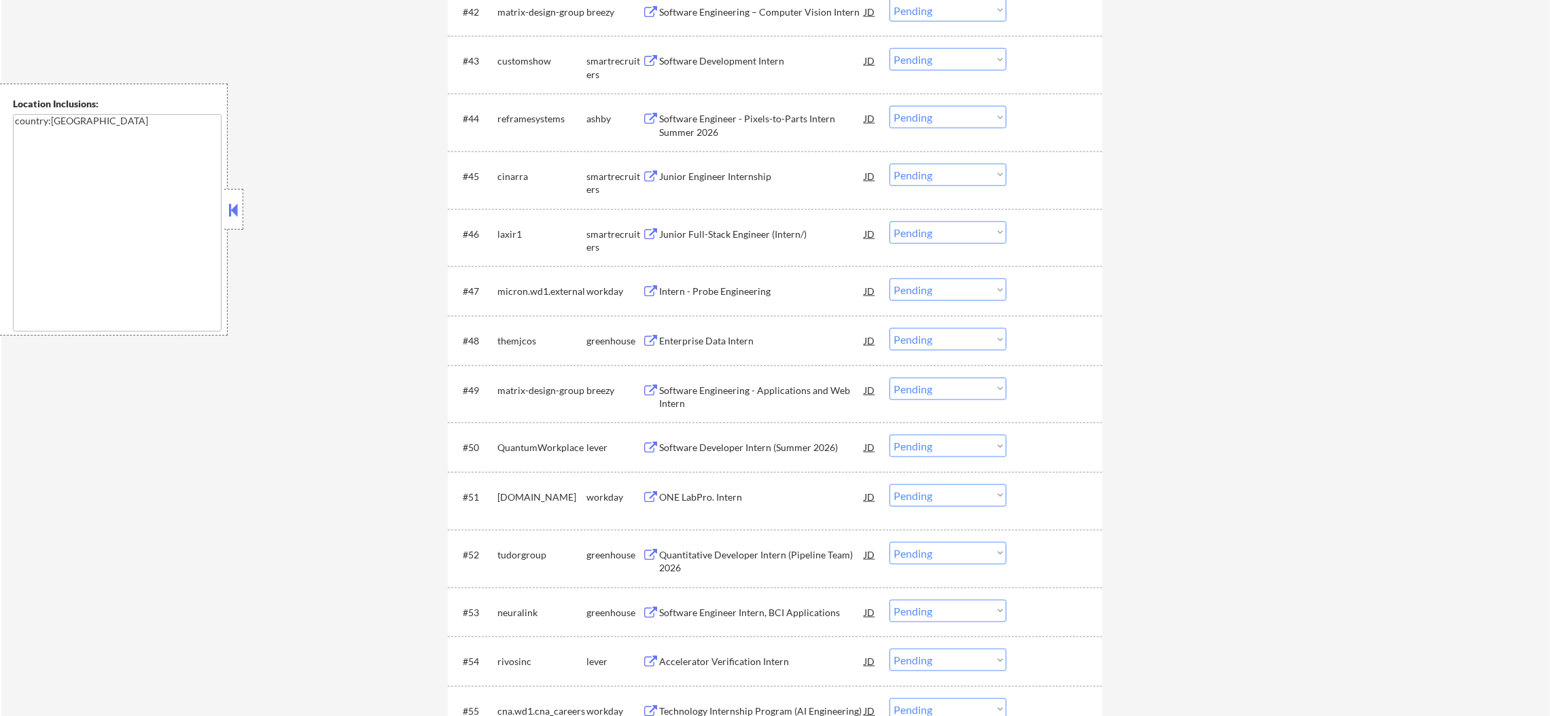
click at [755, 63] on div "Software Development Intern" at bounding box center [761, 61] width 205 height 14
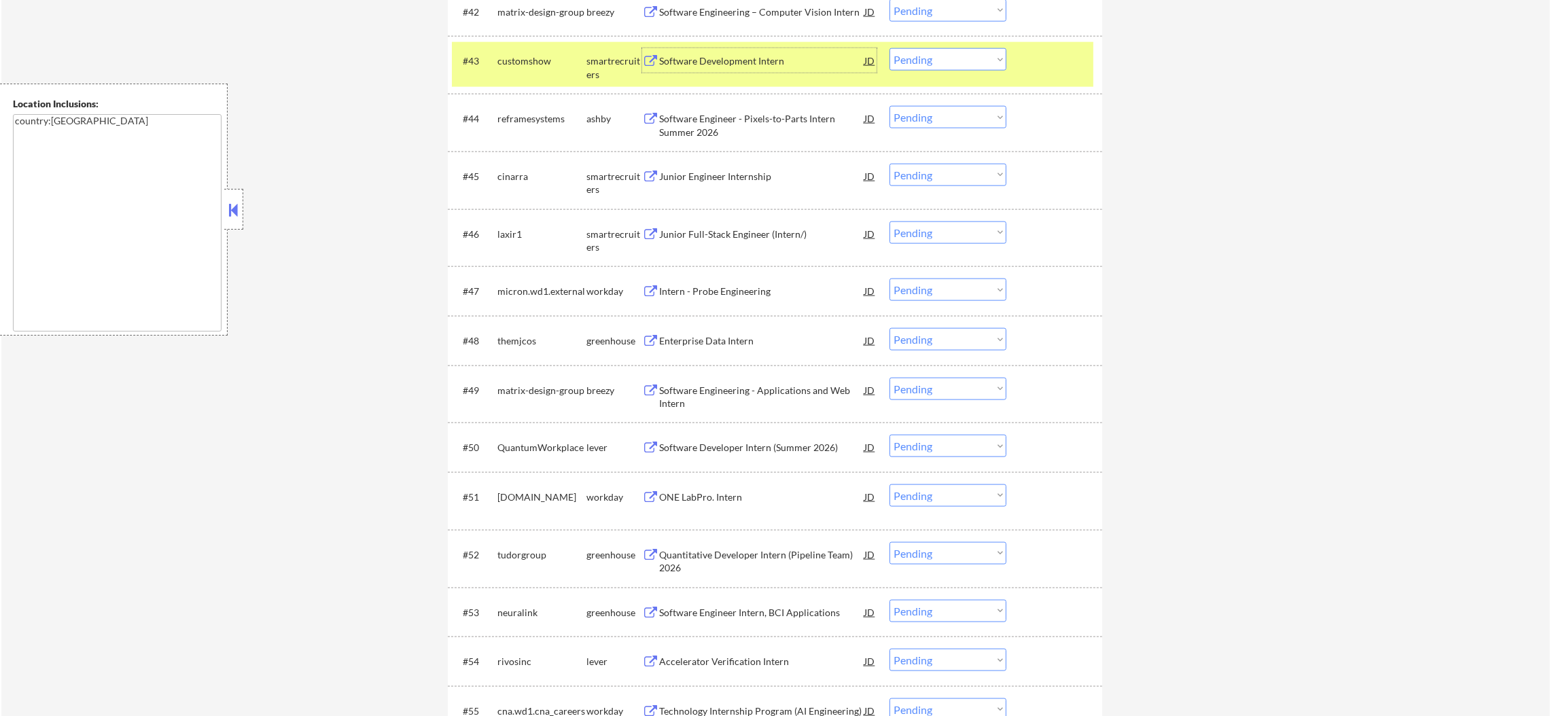
click at [960, 67] on select "Choose an option... Pending Applied Excluded (Questions) Excluded (Expired) Exc…" at bounding box center [947, 59] width 117 height 22
click at [889, 48] on select "Choose an option... Pending Applied Excluded (Questions) Excluded (Expired) Exc…" at bounding box center [947, 59] width 117 height 22
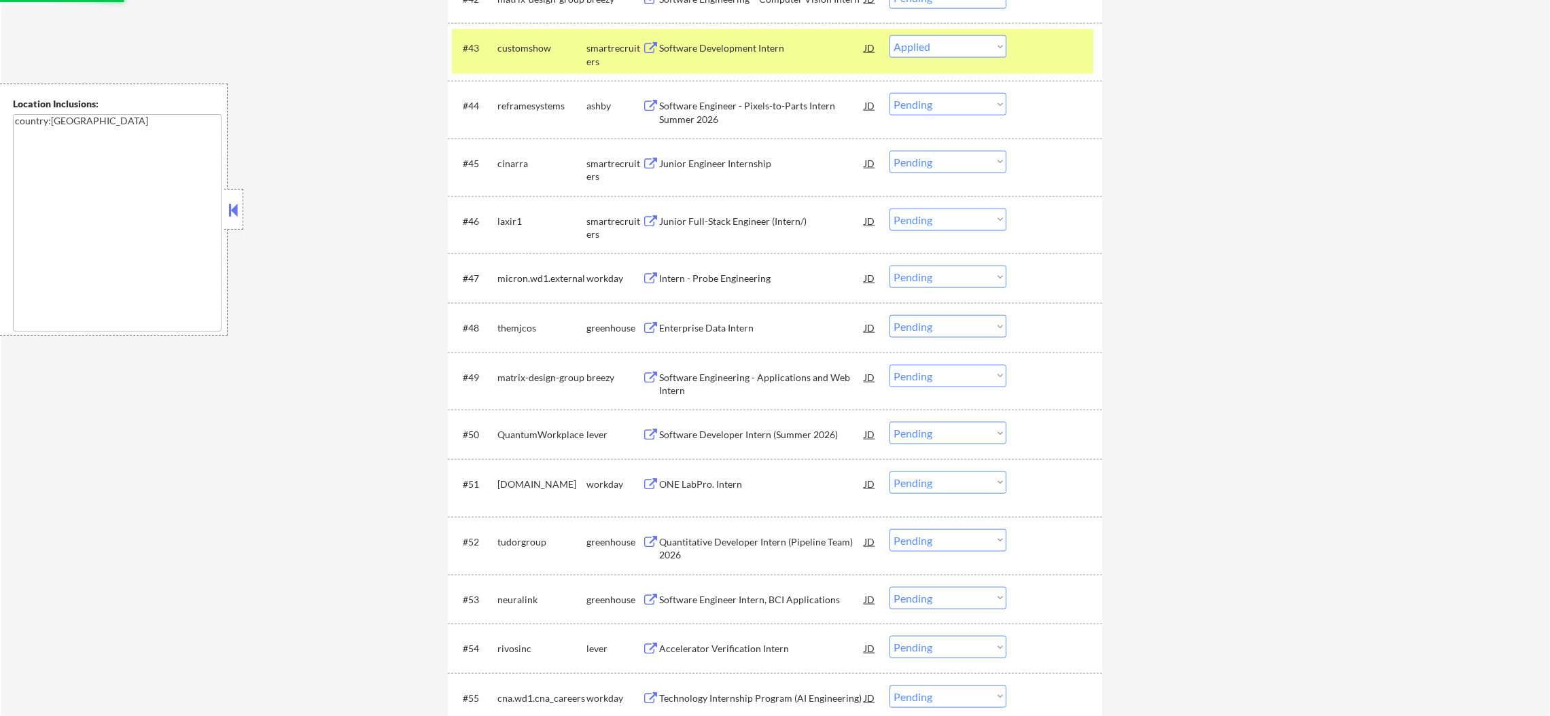
click at [543, 69] on div "#43 customshow smartrecruiters Software Development Intern JD Choose an option.…" at bounding box center [775, 52] width 654 height 58
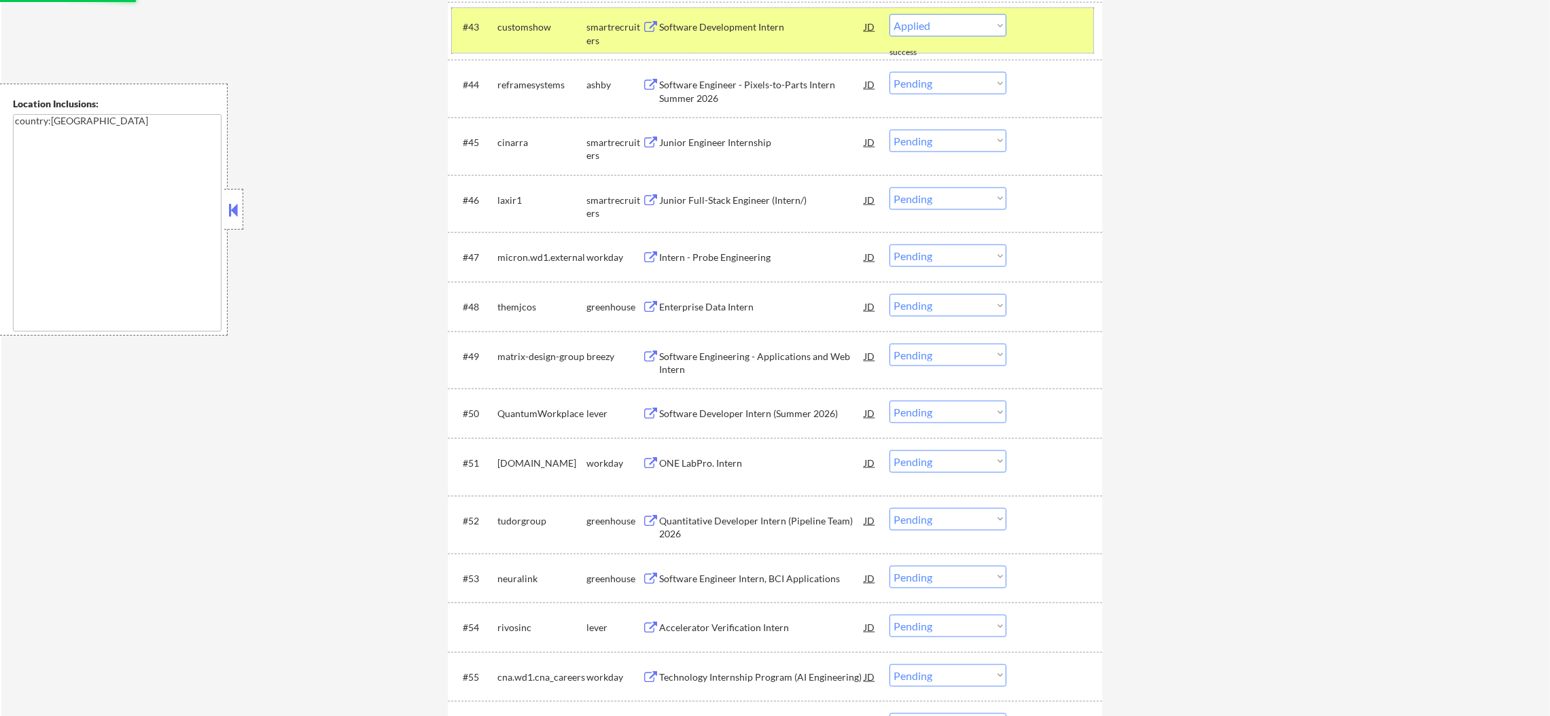
select select ""pending""
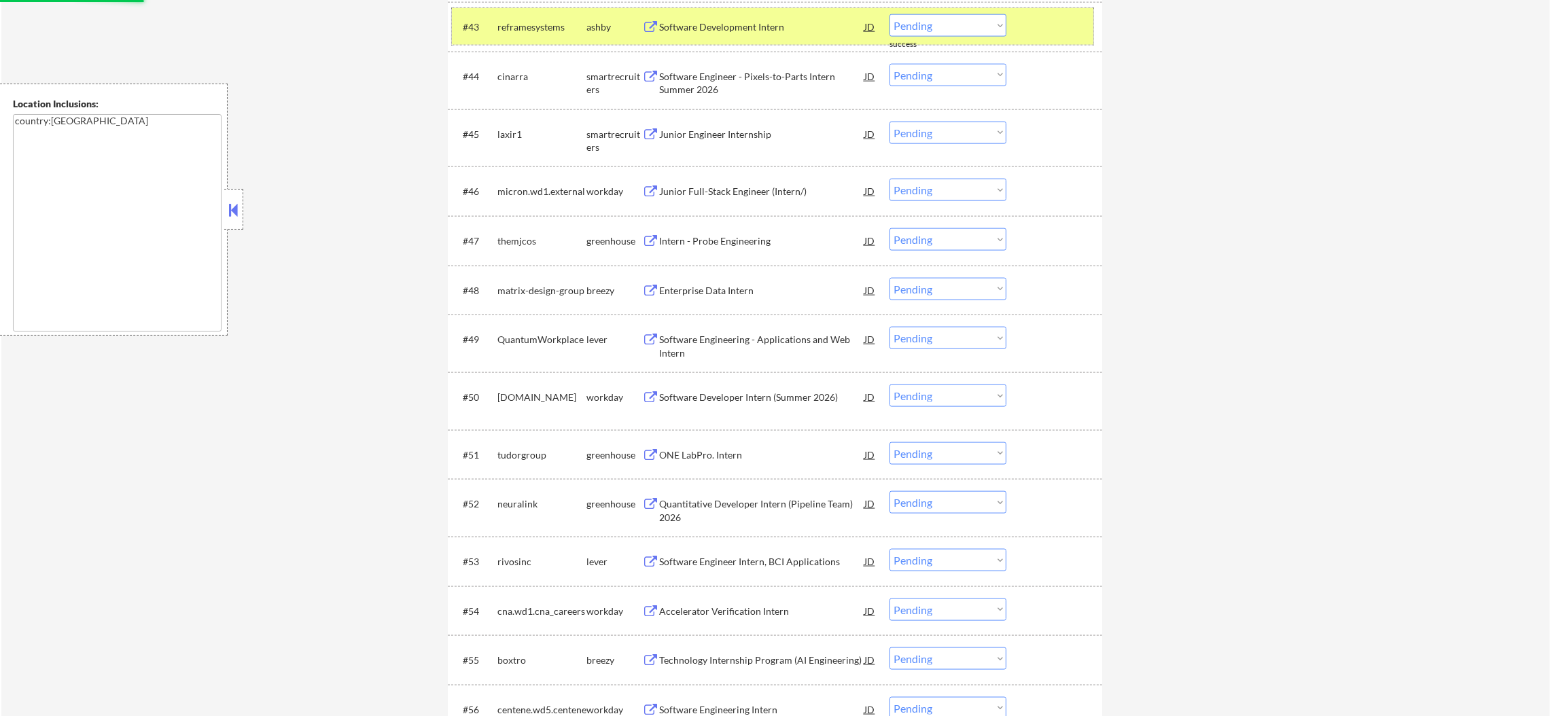
click at [518, 33] on div "reframesystems" at bounding box center [541, 27] width 89 height 14
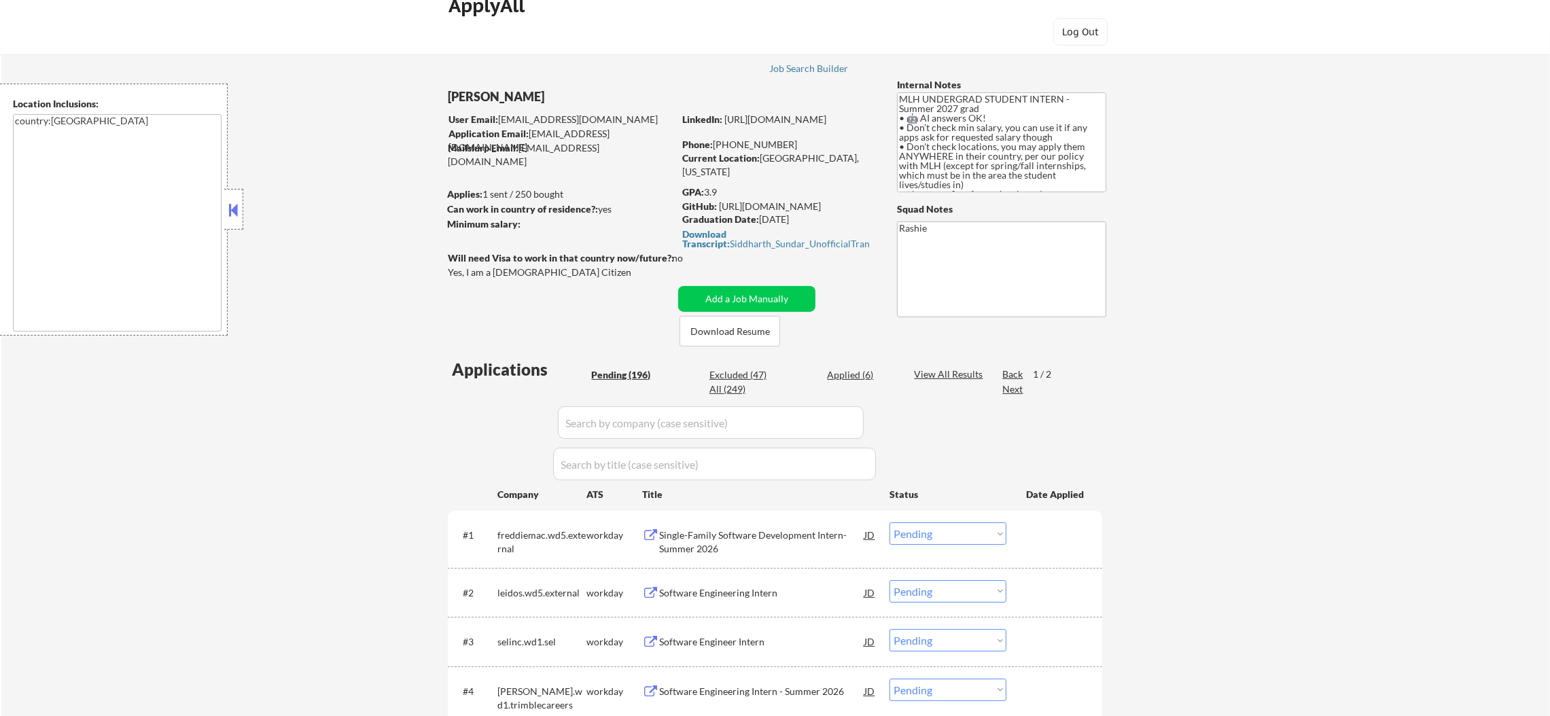
scroll to position [34, 0]
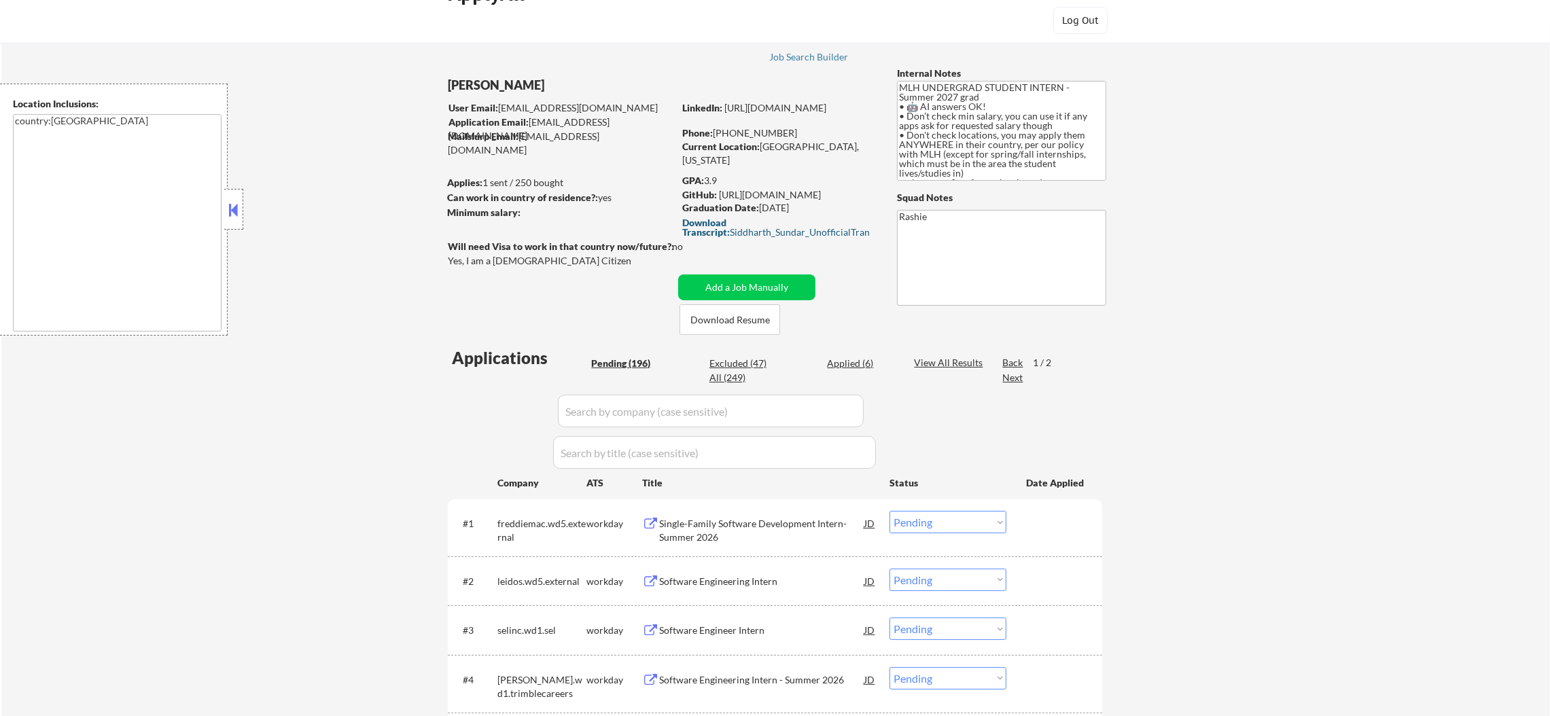
click at [737, 226] on div "Download Transcript: Siddharth_Sundar_UnofficialTranscript.pdf" at bounding box center [776, 232] width 189 height 29
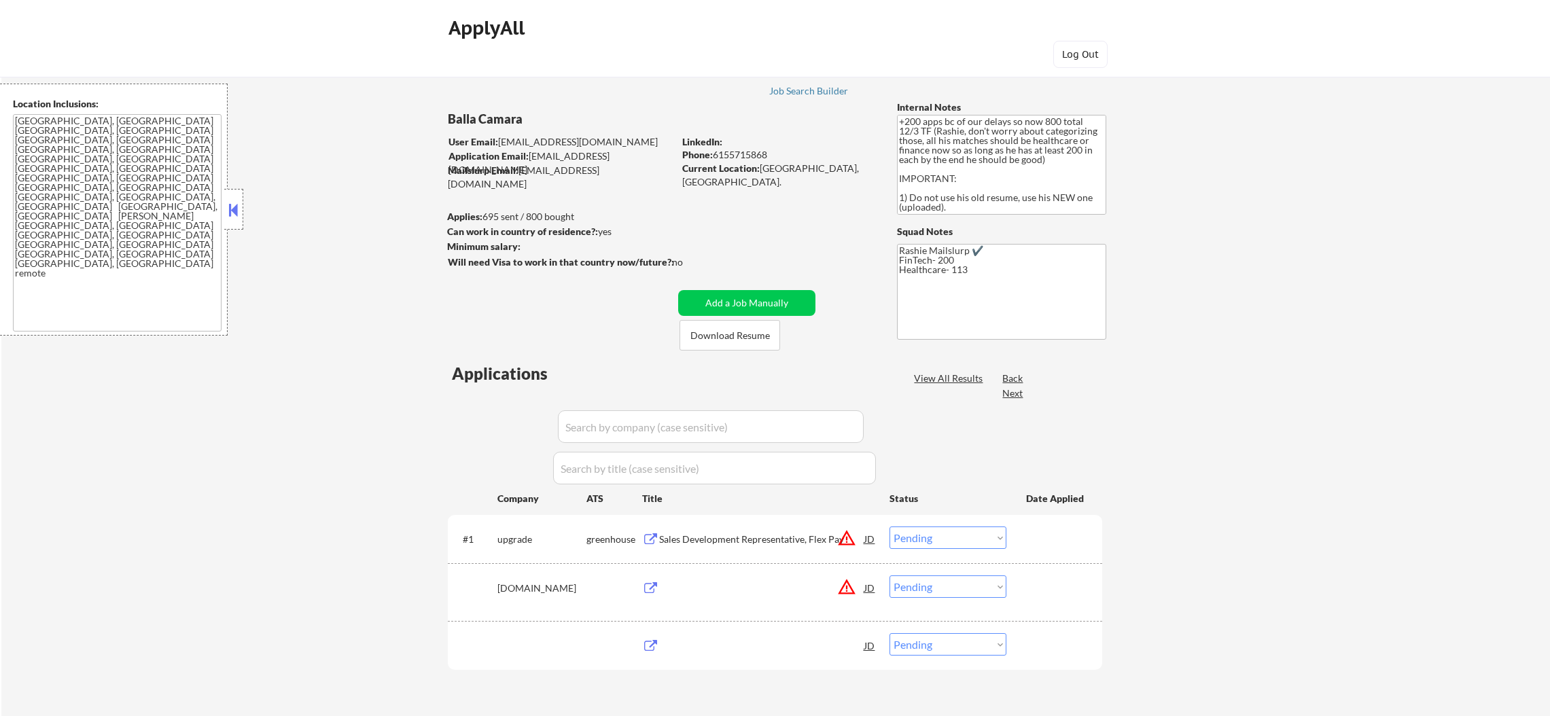
select select ""pending""
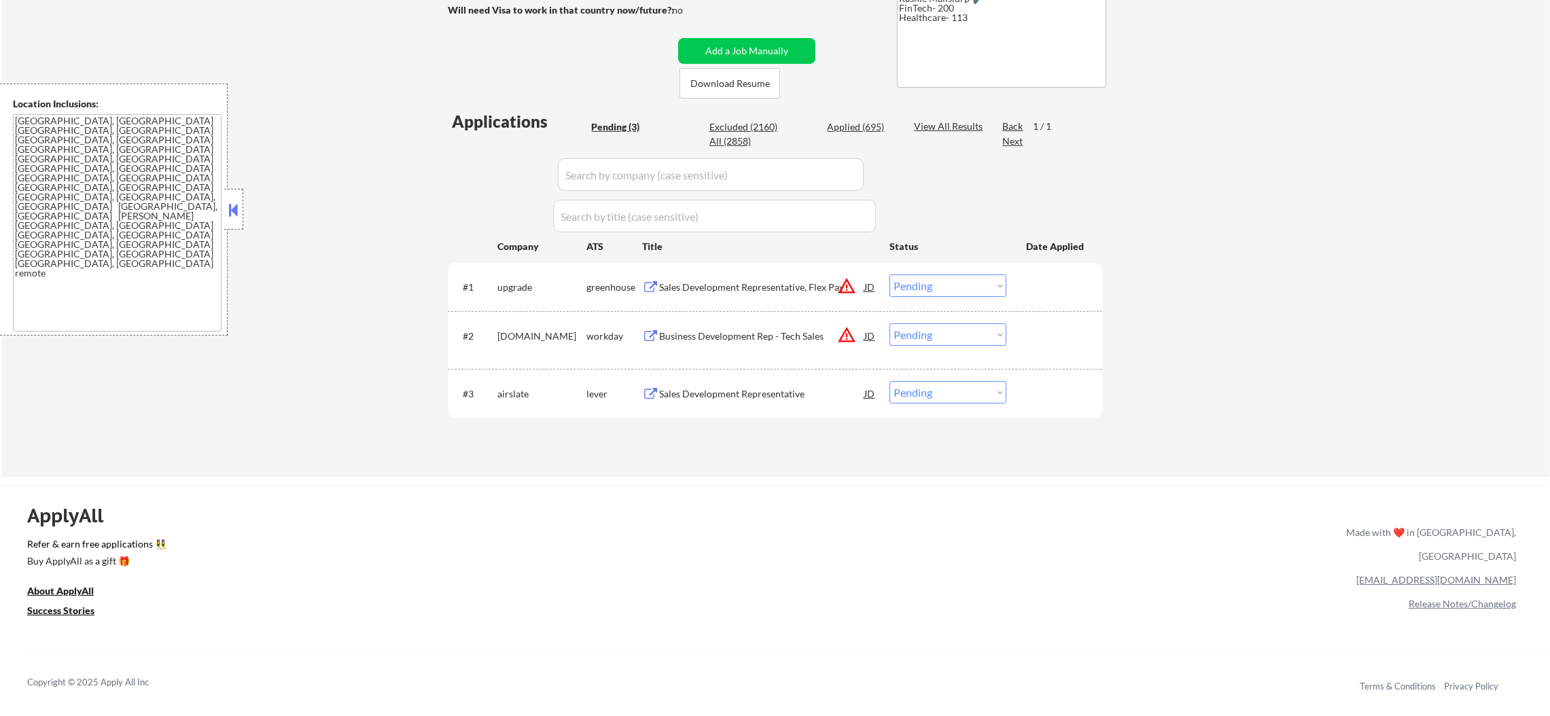
scroll to position [271, 0]
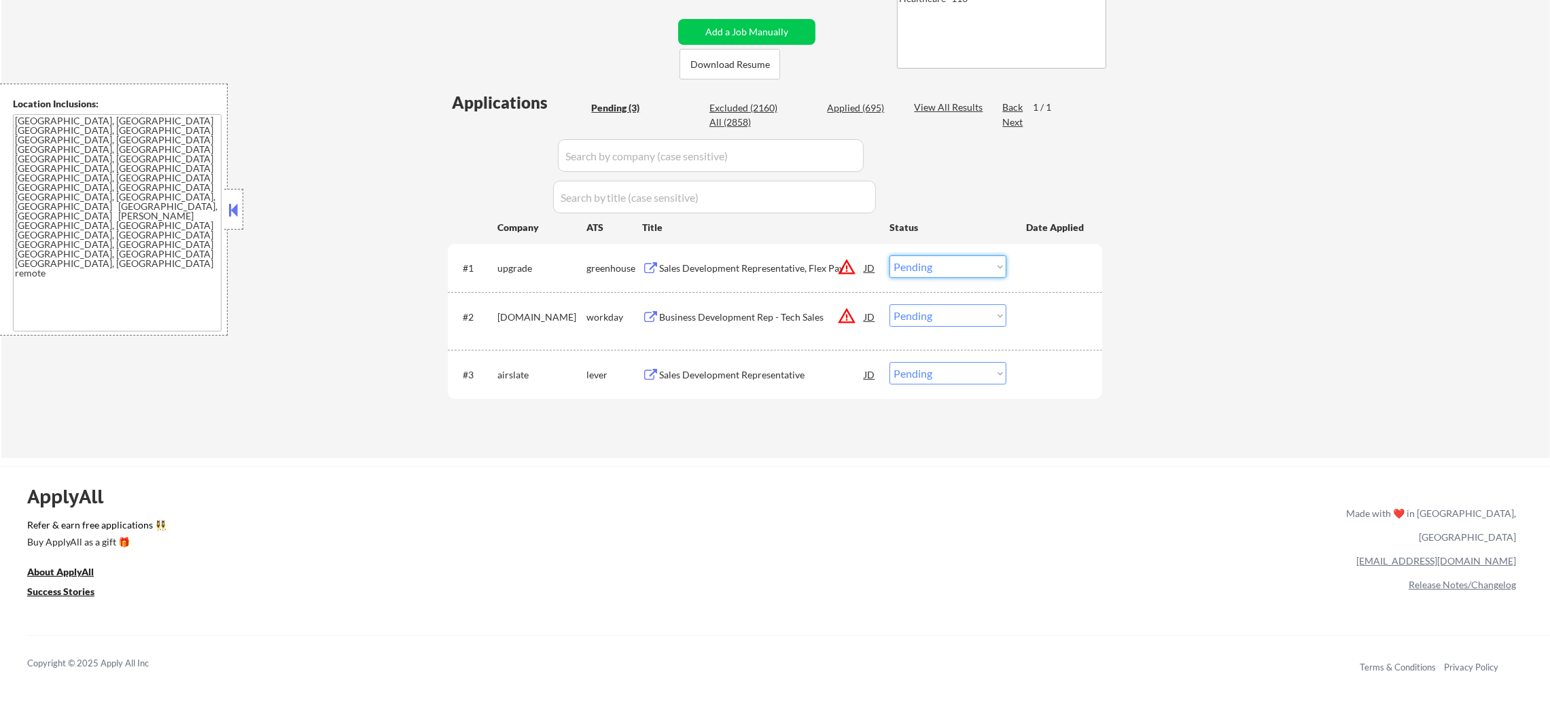
click at [904, 262] on select "Choose an option... Pending Applied Excluded (Questions) Excluded (Expired) Exc…" at bounding box center [947, 266] width 117 height 22
click at [889, 255] on select "Choose an option... Pending Applied Excluded (Questions) Excluded (Expired) Exc…" at bounding box center [947, 266] width 117 height 22
click at [934, 315] on select "Choose an option... Pending Applied Excluded (Questions) Excluded (Expired) Exc…" at bounding box center [947, 315] width 117 height 22
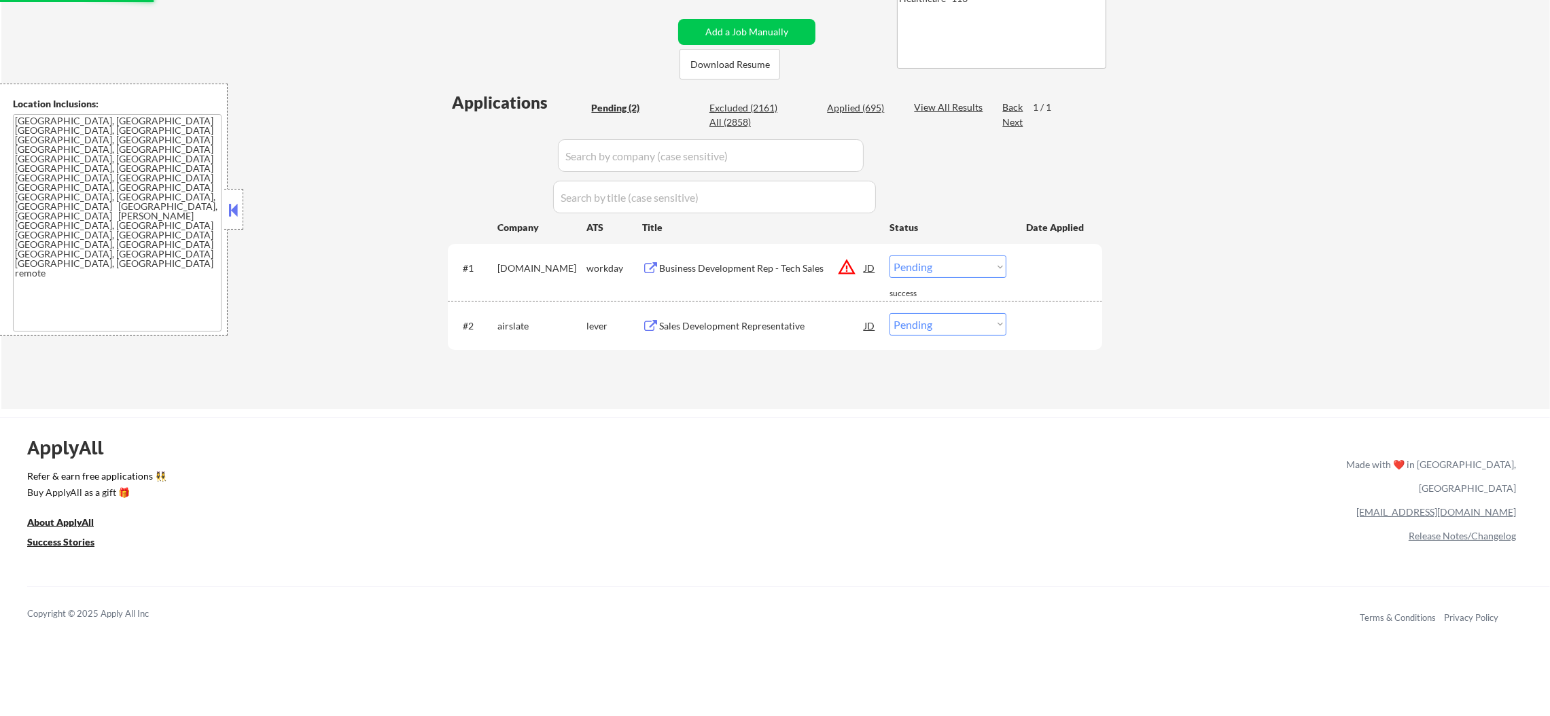
click at [1110, 313] on div "← Return to /applysquad Mailslurp Inbox Job Search Builder Balla Camara User Em…" at bounding box center [775, 90] width 678 height 615
click at [984, 275] on select "Choose an option... Pending Applied Excluded (Questions) Excluded (Expired) Exc…" at bounding box center [947, 266] width 117 height 22
select select ""excluded__location_""
click at [889, 255] on select "Choose an option... Pending Applied Excluded (Questions) Excluded (Expired) Exc…" at bounding box center [947, 266] width 117 height 22
click at [645, 393] on div "← Return to /applysquad Mailslurp Inbox Job Search Builder Balla Camara User Em…" at bounding box center [775, 90] width 678 height 615
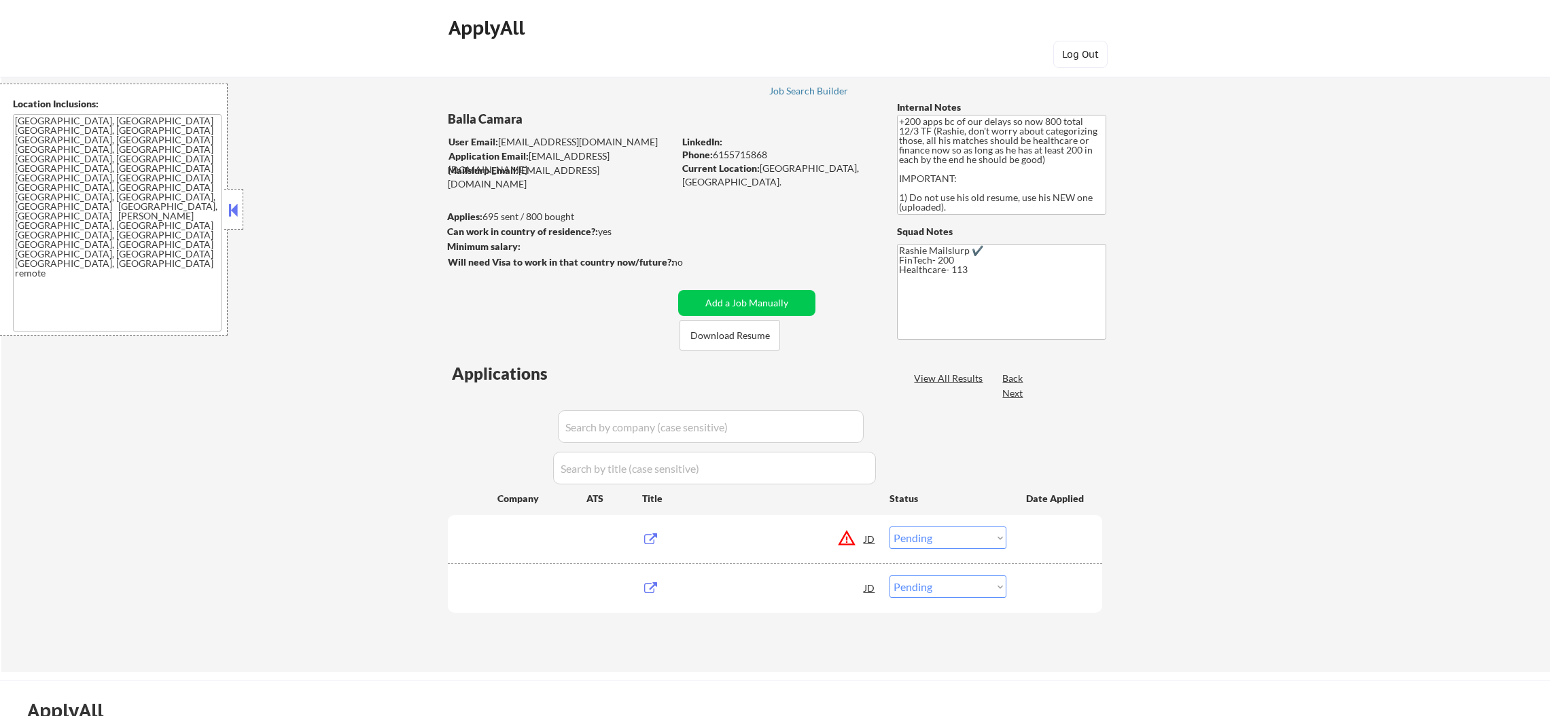
select select ""pending""
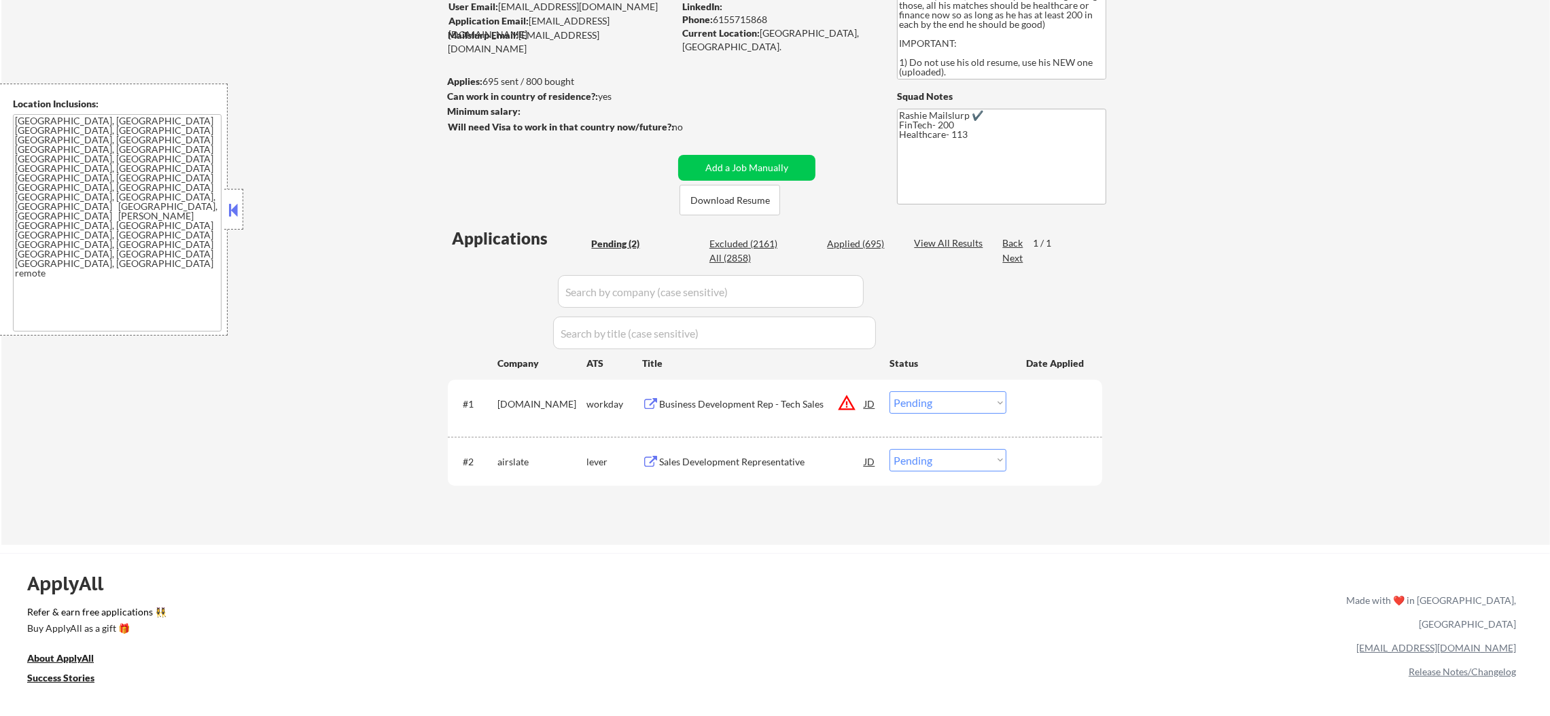
scroll to position [169, 0]
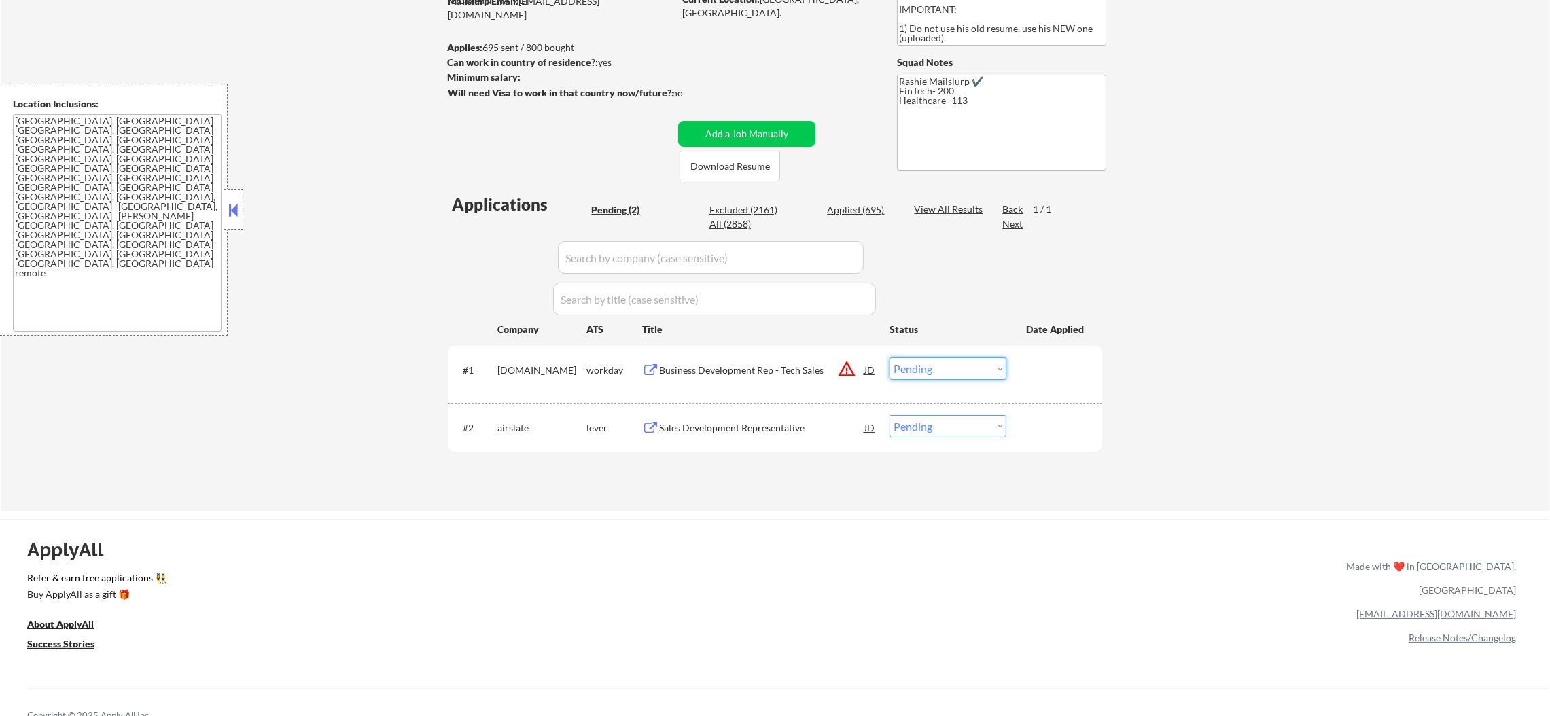
click at [949, 374] on select "Choose an option... Pending Applied Excluded (Questions) Excluded (Expired) Exc…" at bounding box center [947, 368] width 117 height 22
click at [889, 357] on select "Choose an option... Pending Applied Excluded (Questions) Excluded (Expired) Exc…" at bounding box center [947, 368] width 117 height 22
click at [794, 435] on div "Sales Development Representative" at bounding box center [761, 427] width 205 height 24
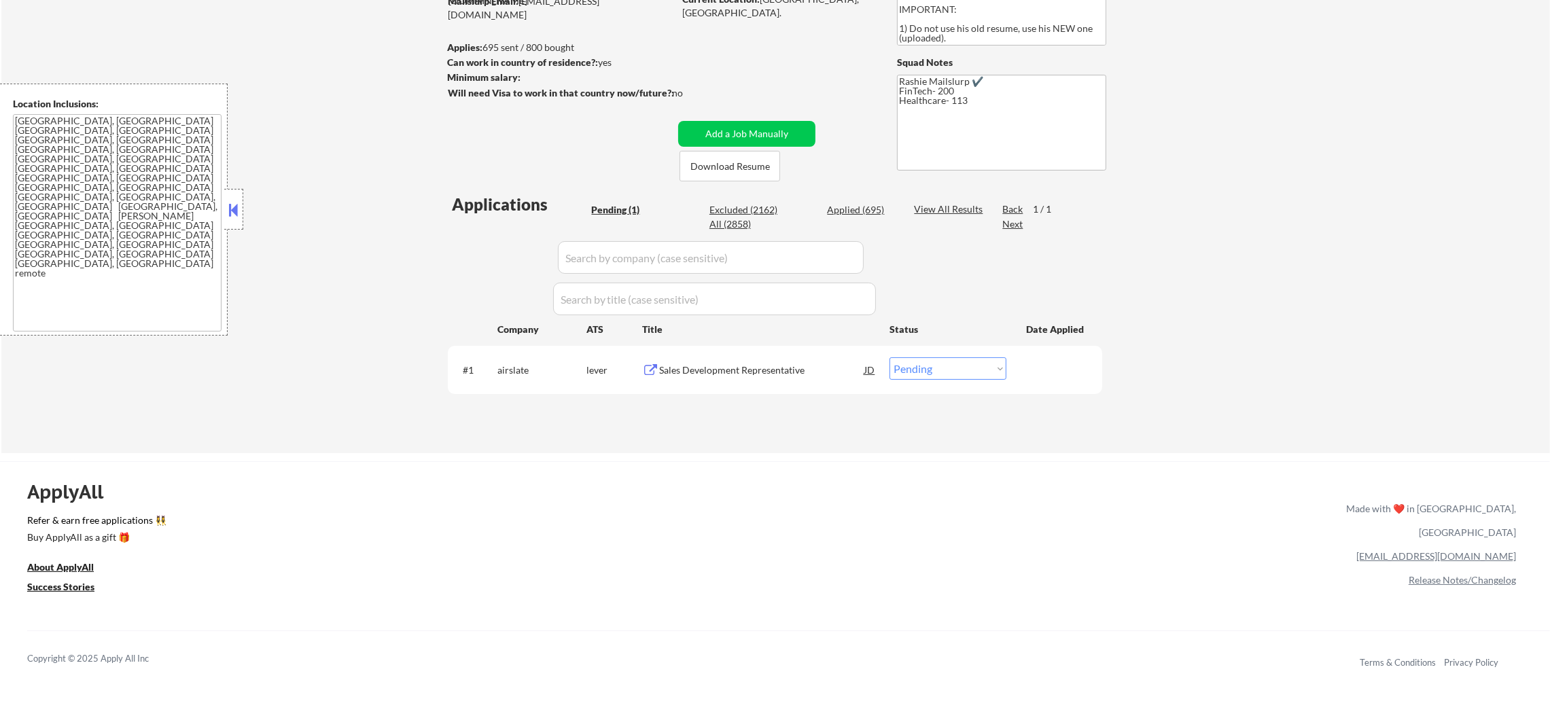
click at [936, 366] on select "Choose an option... Pending Applied Excluded (Questions) Excluded (Expired) Exc…" at bounding box center [947, 368] width 117 height 22
select select ""excluded__bad_match_""
click at [889, 357] on select "Choose an option... Pending Applied Excluded (Questions) Excluded (Expired) Exc…" at bounding box center [947, 368] width 117 height 22
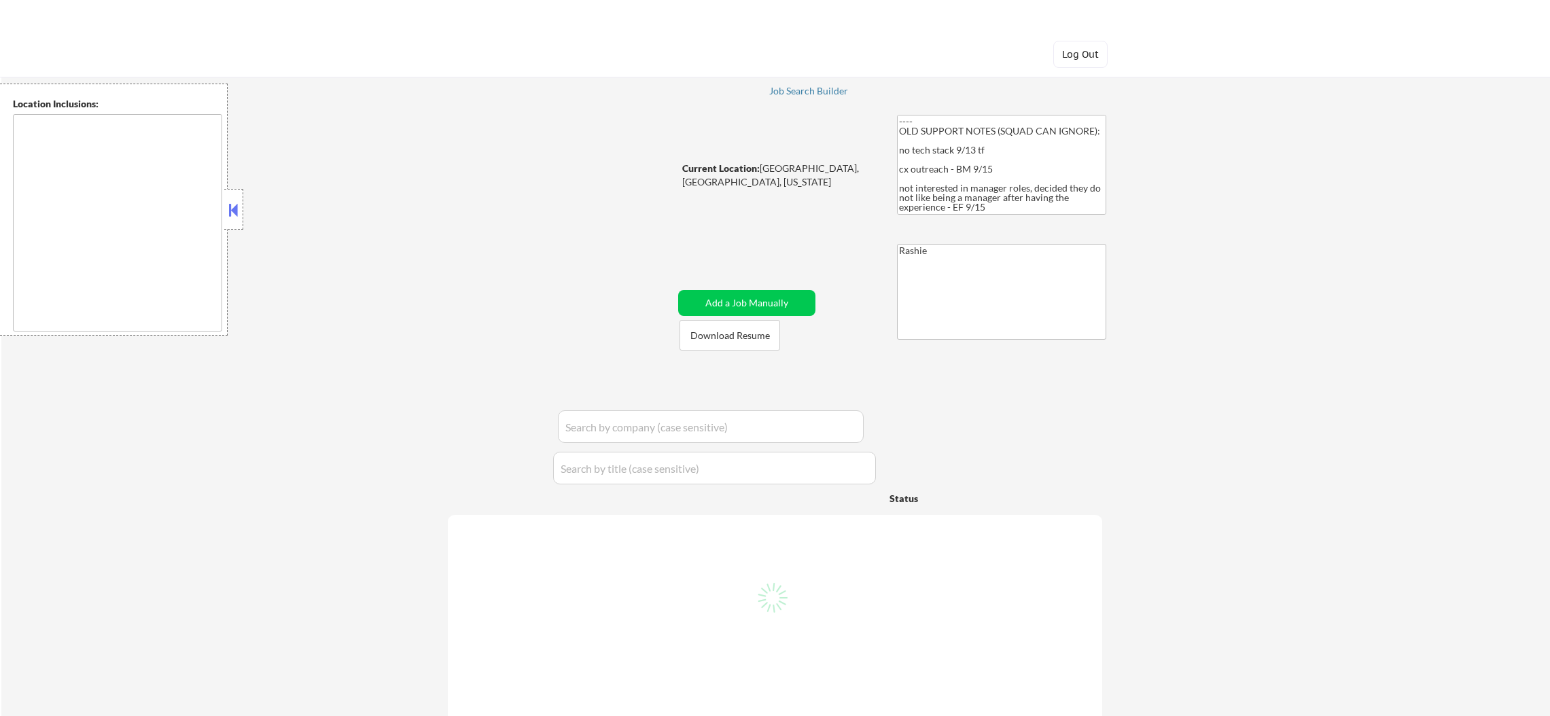
select select ""pending""
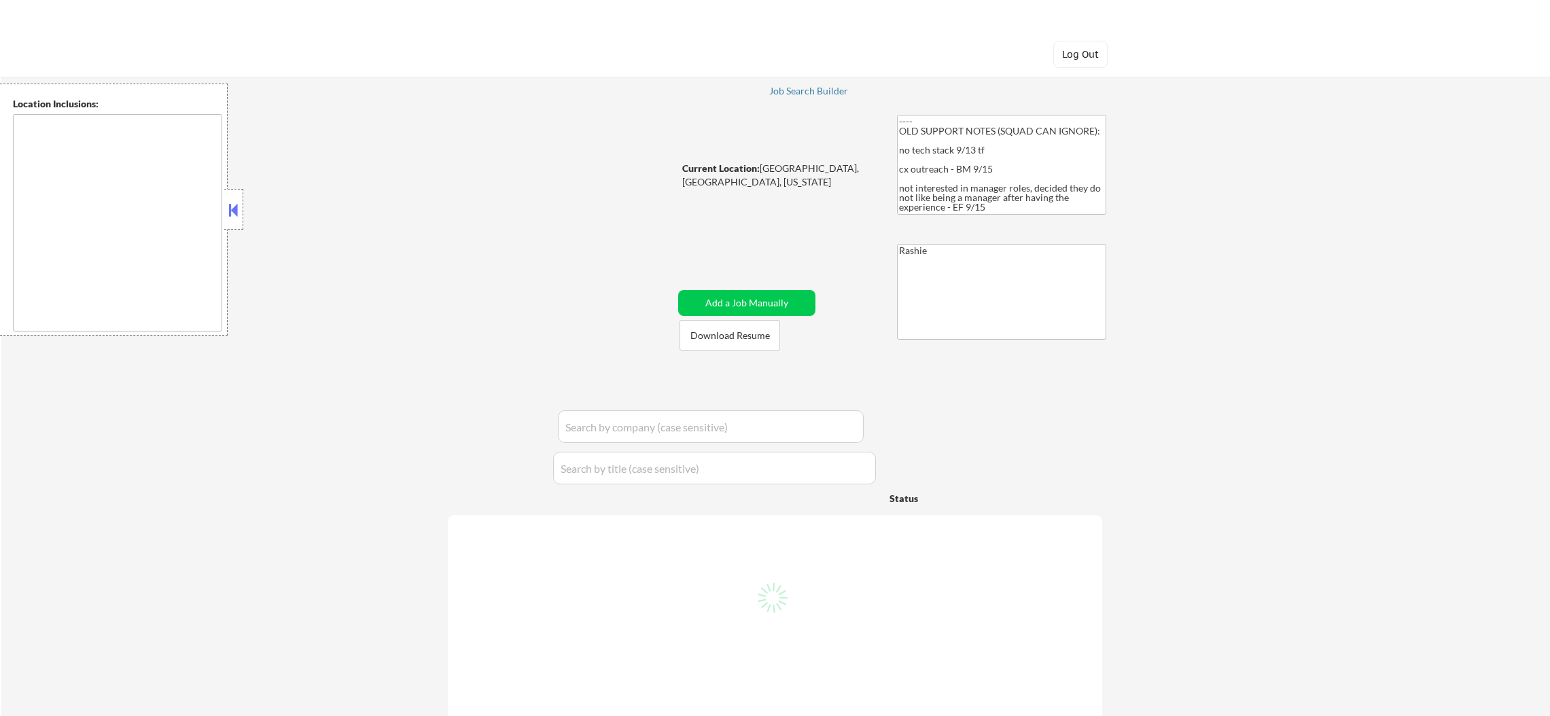
select select ""pending""
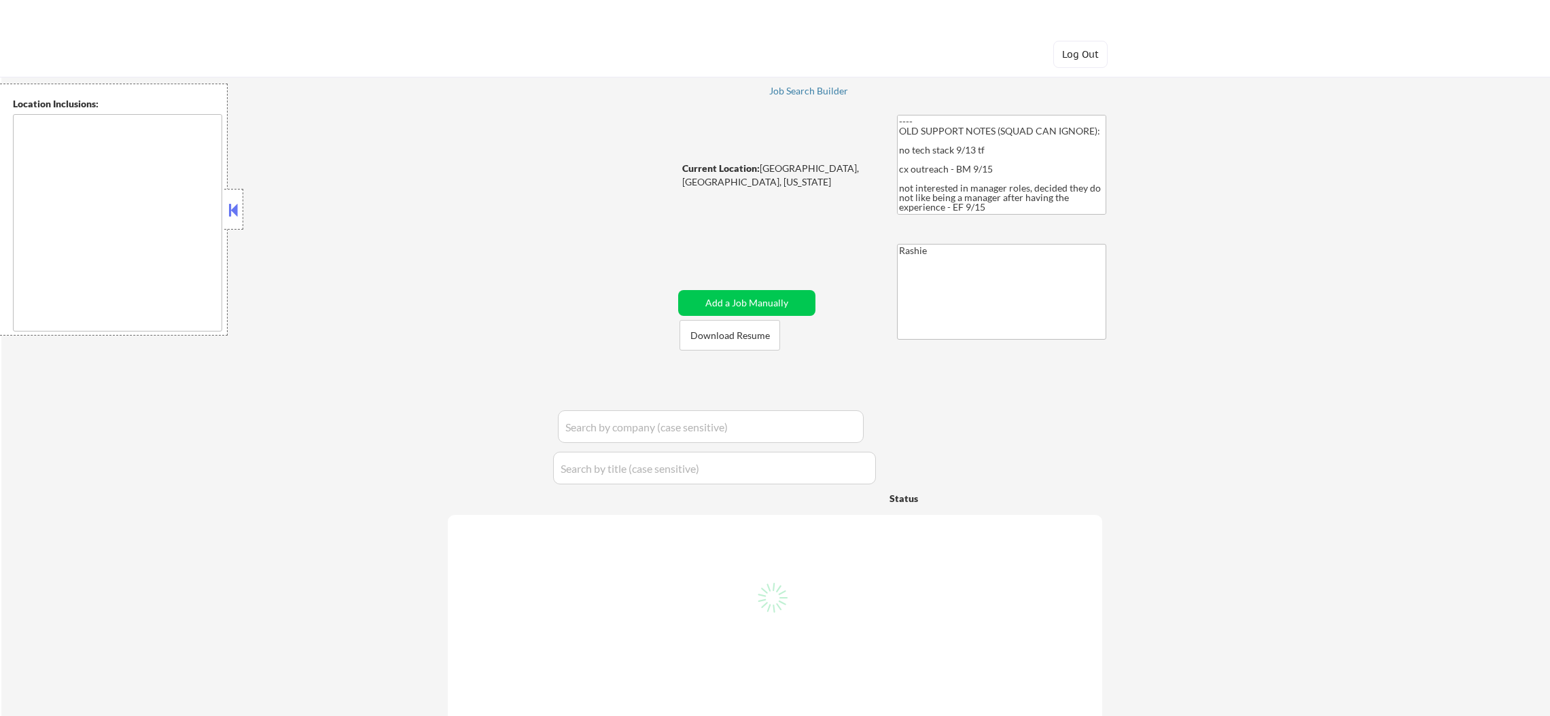
select select ""pending""
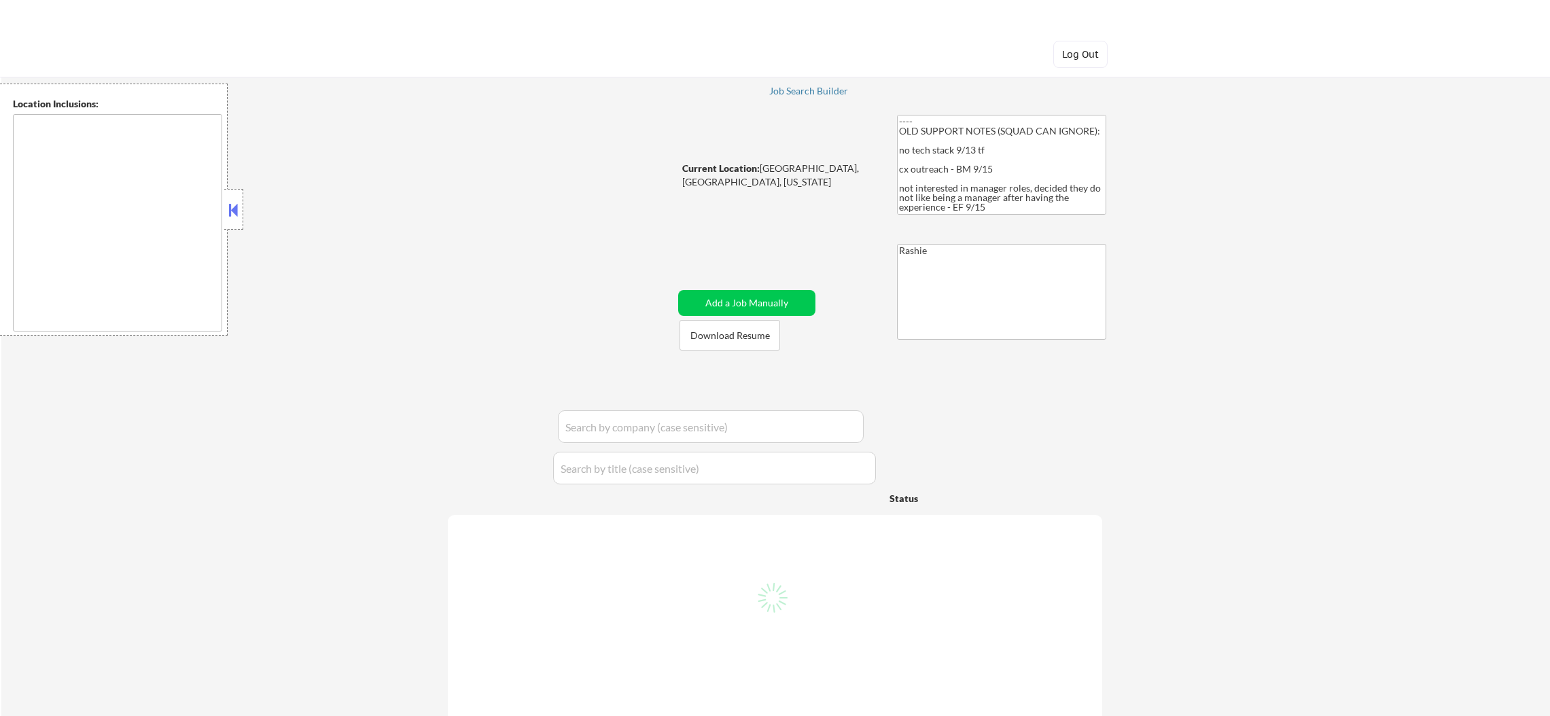
select select ""pending""
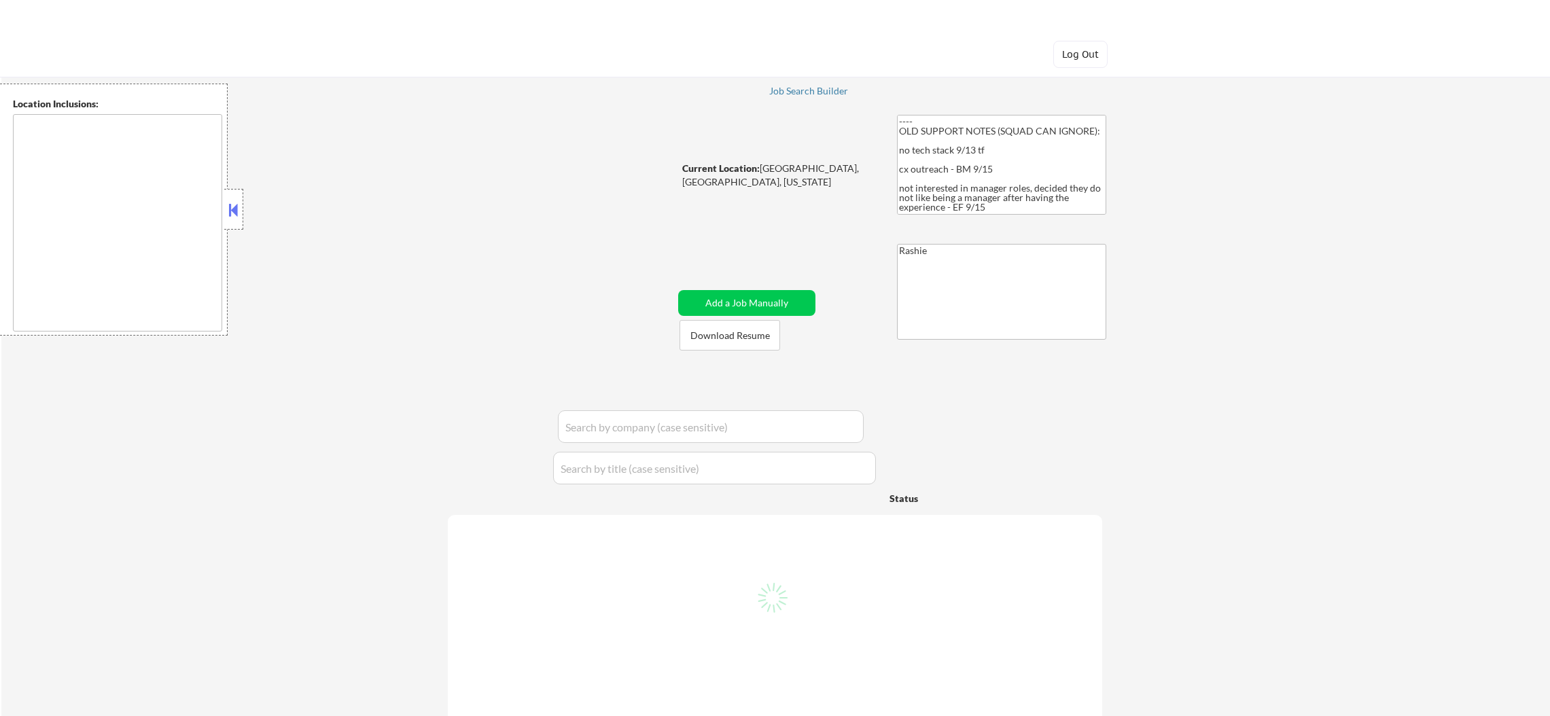
select select ""pending""
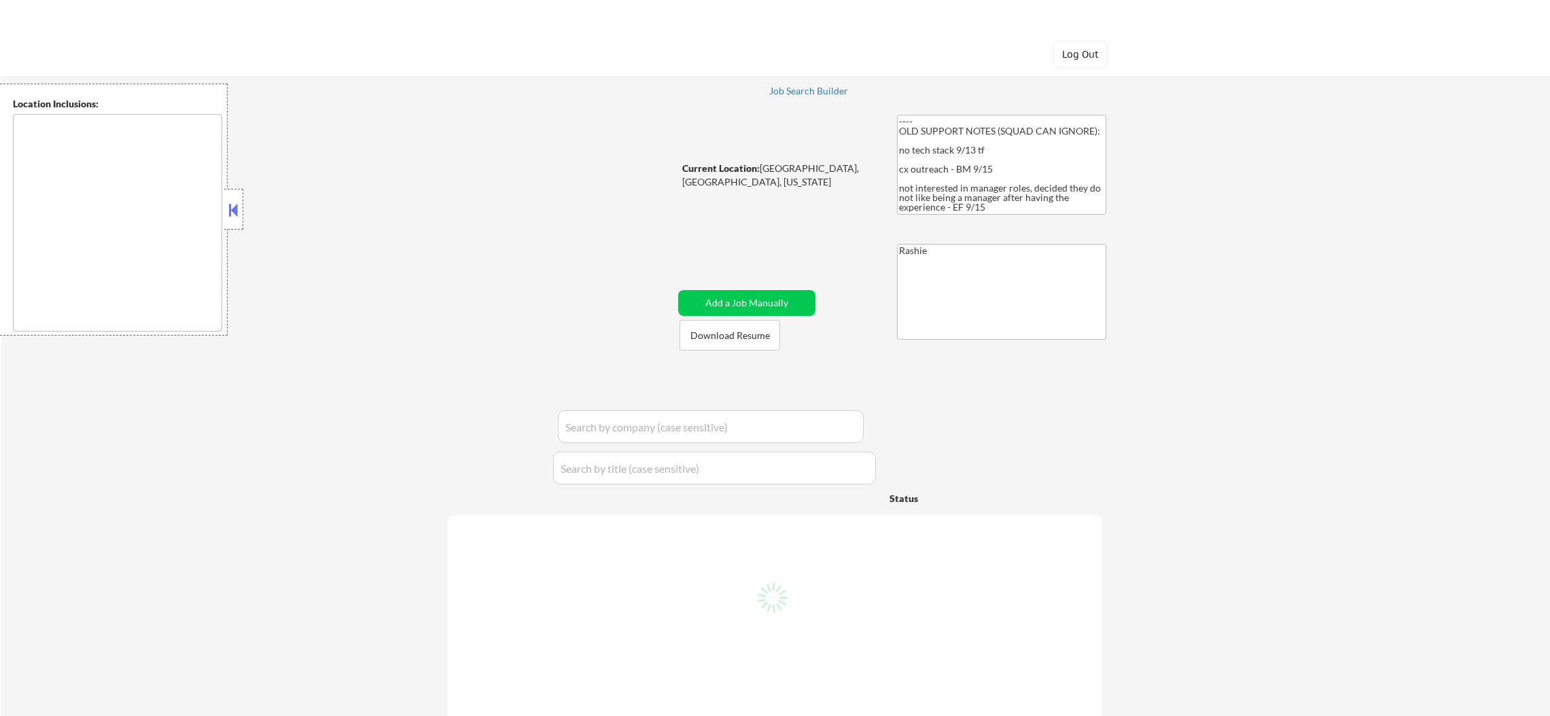
select select ""pending""
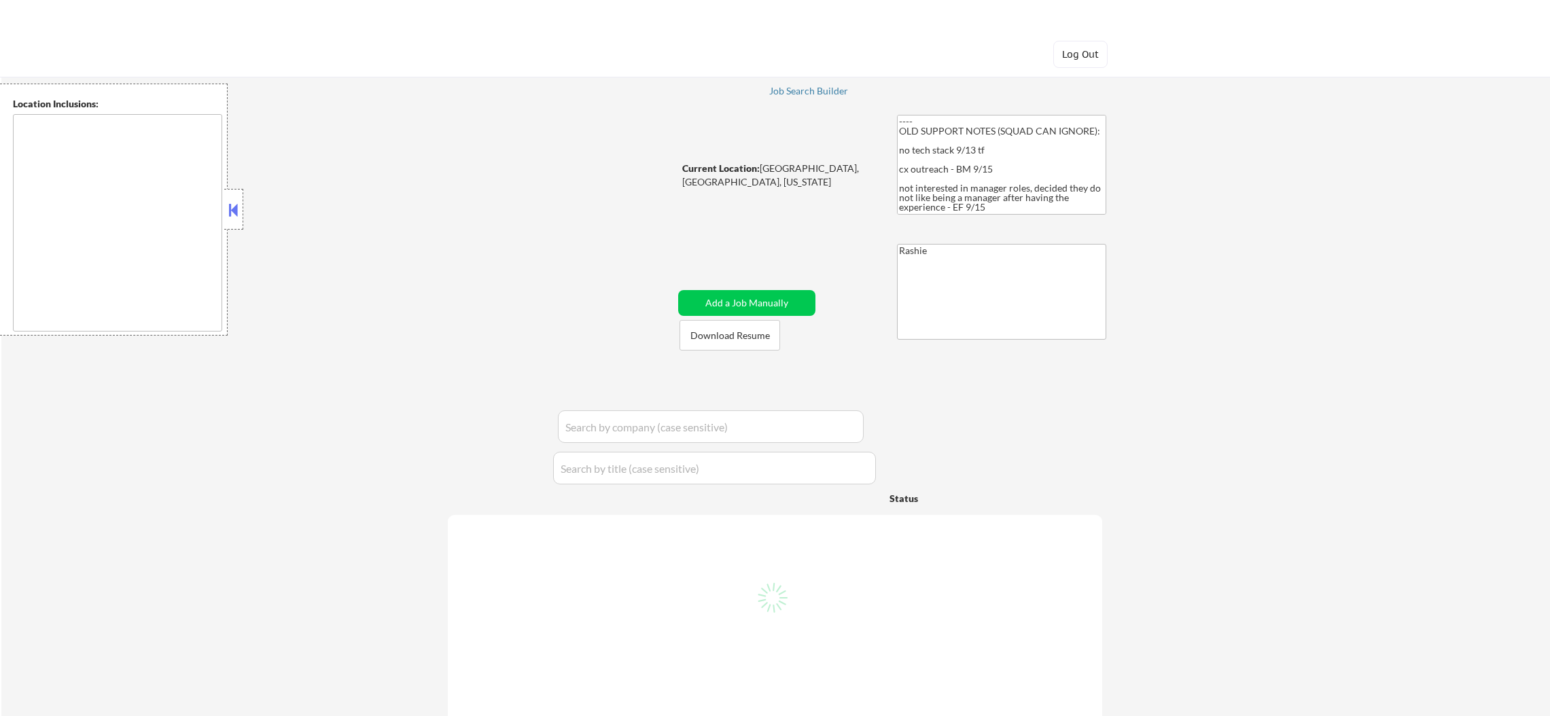
select select ""pending""
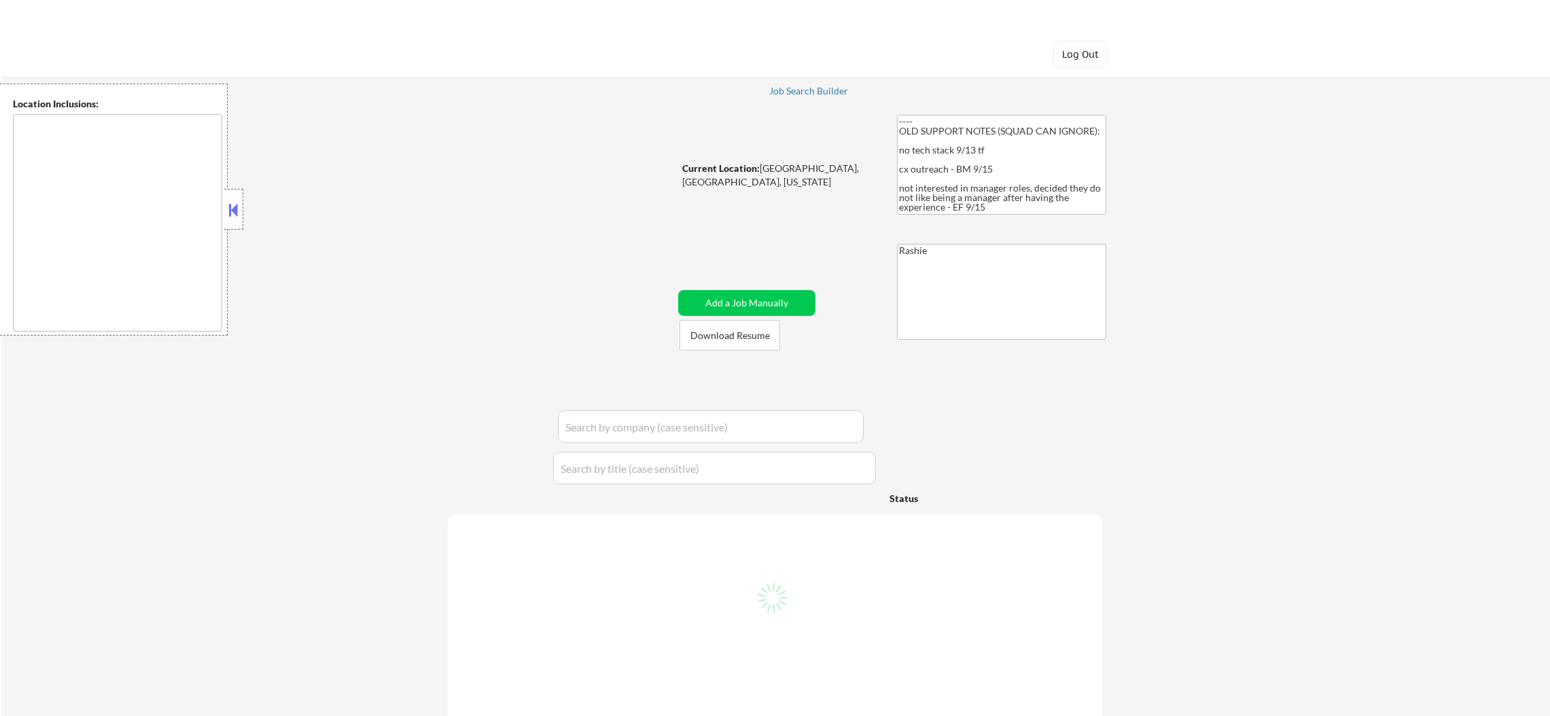
select select ""pending""
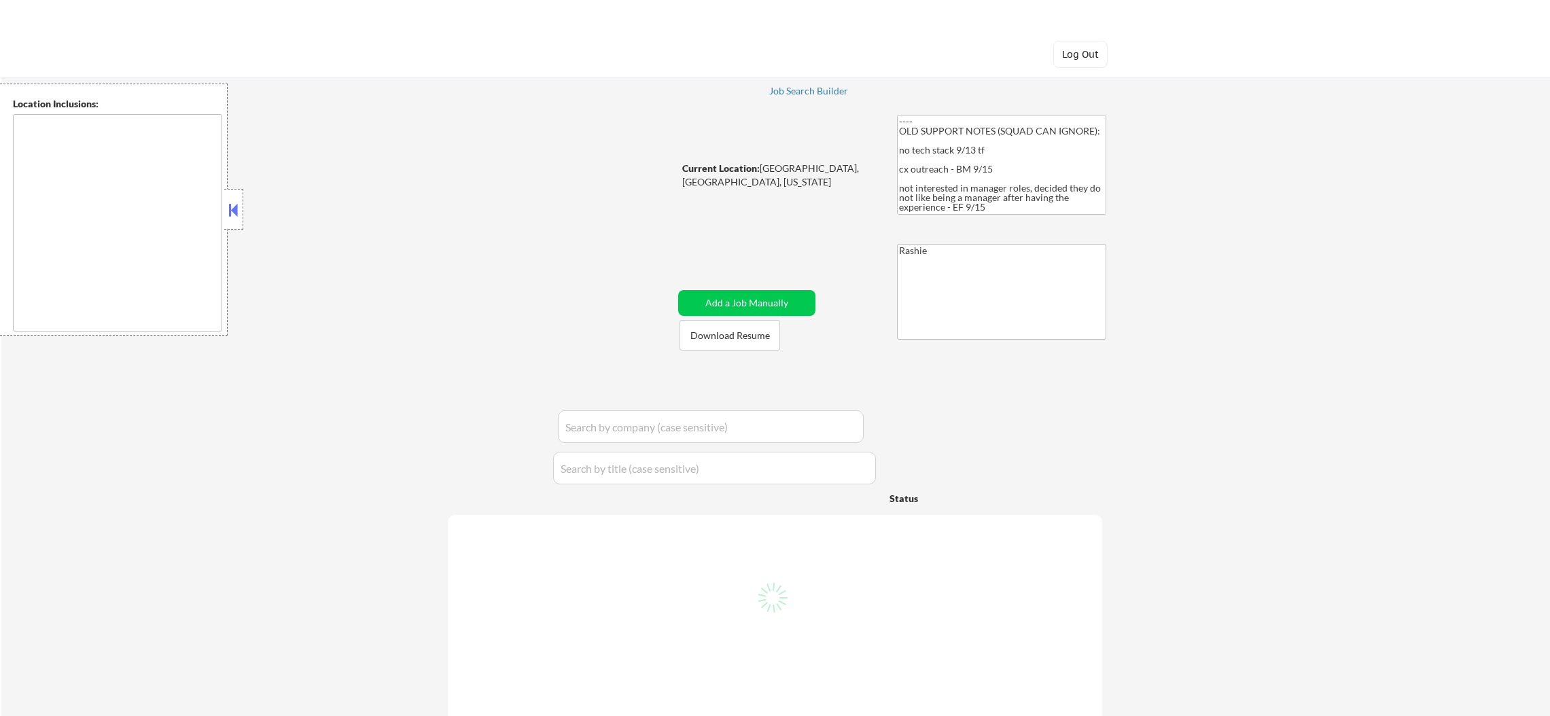
select select ""pending""
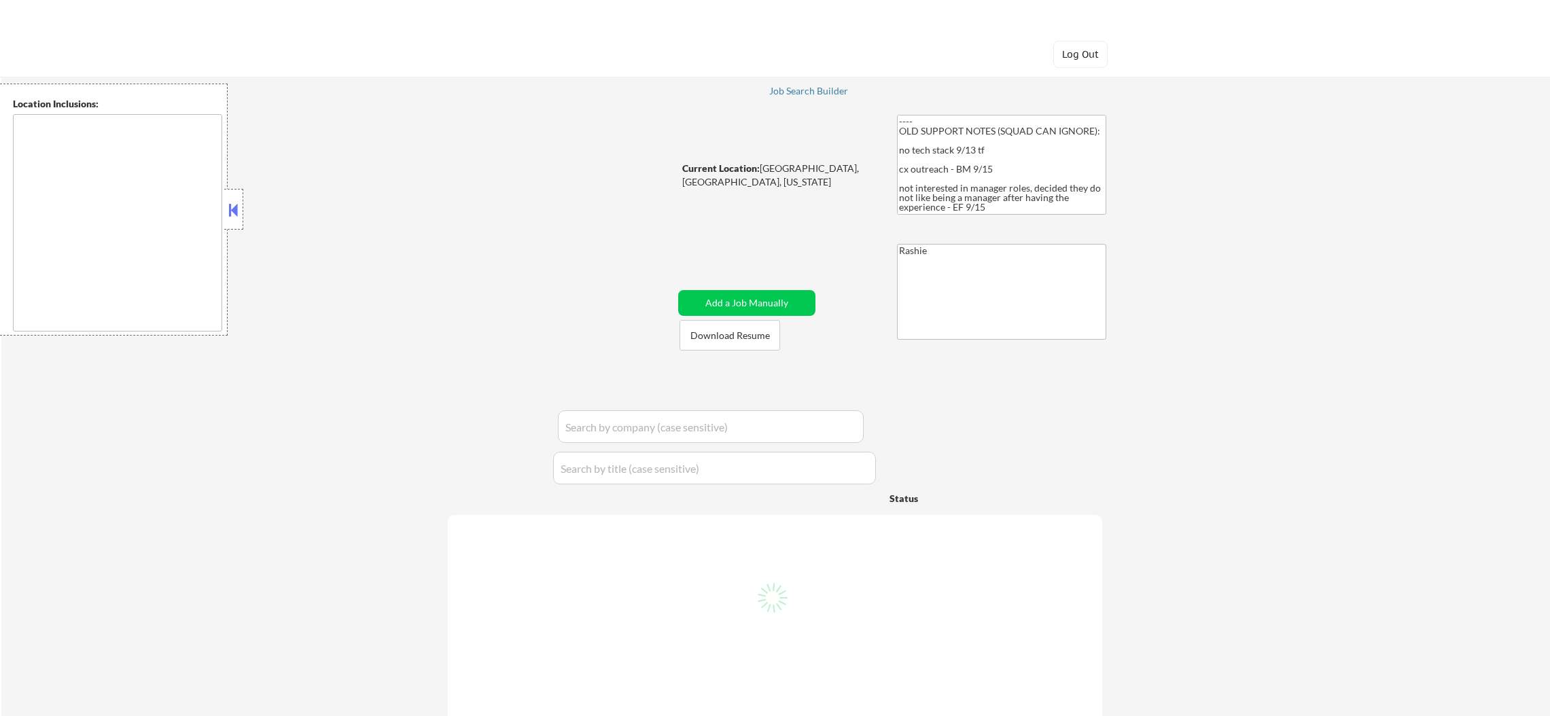
select select ""pending""
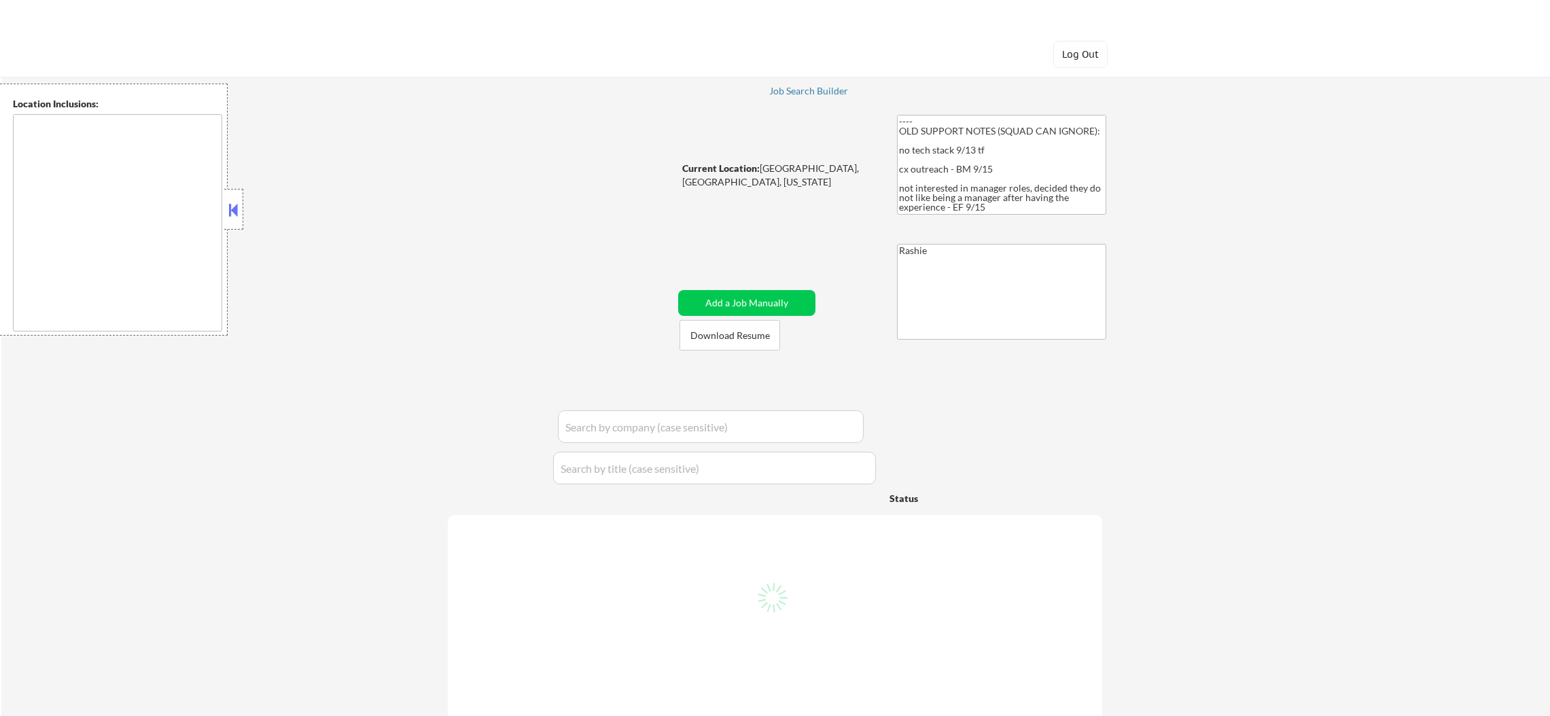
select select ""pending""
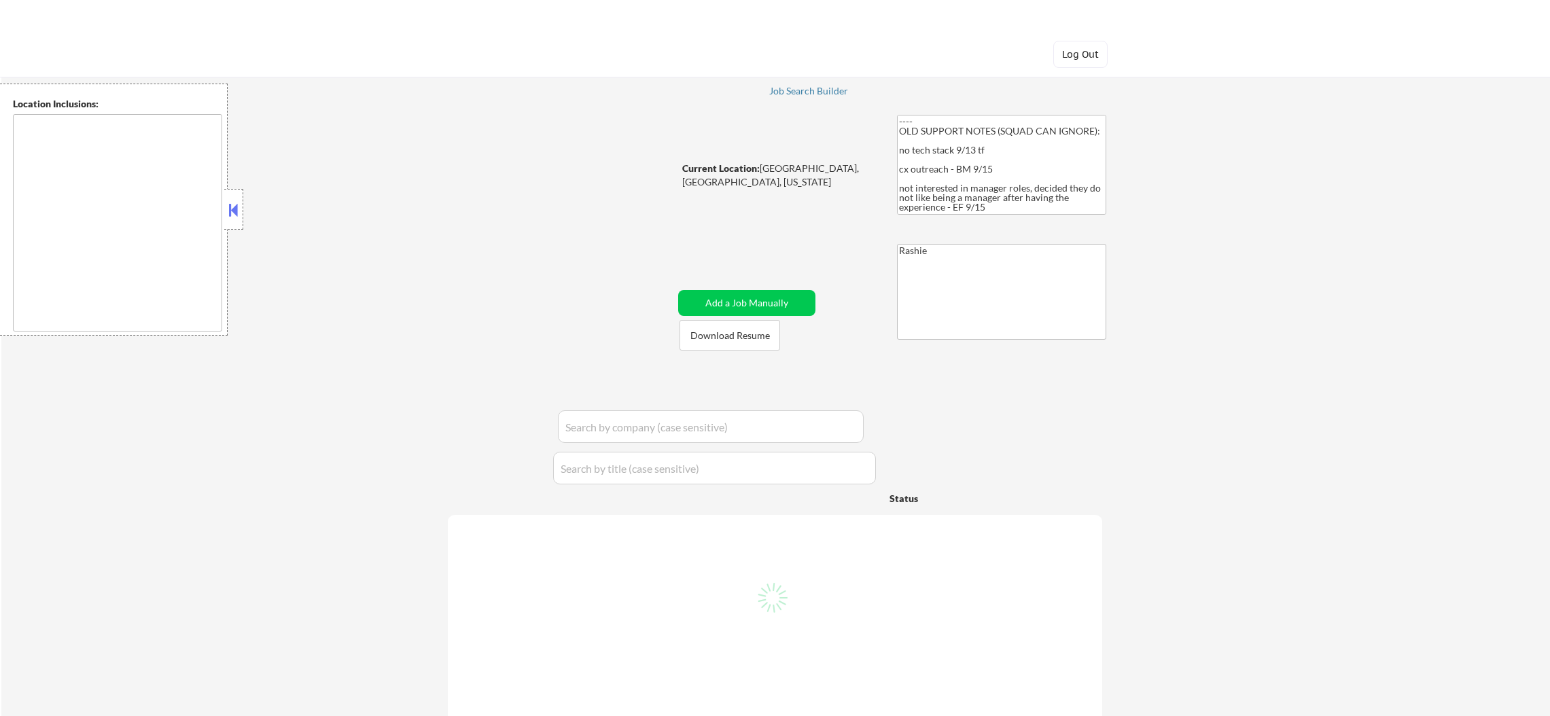
select select ""pending""
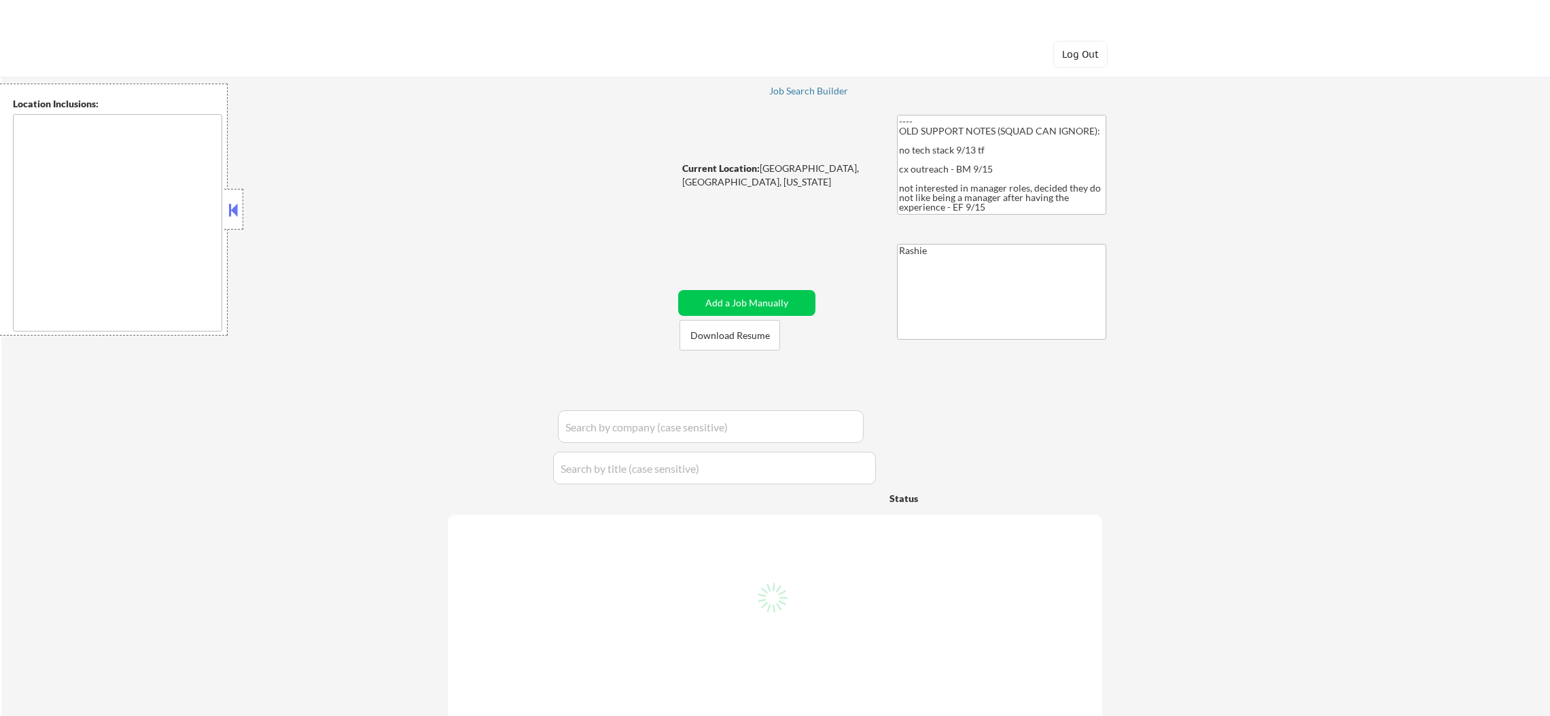
select select ""pending""
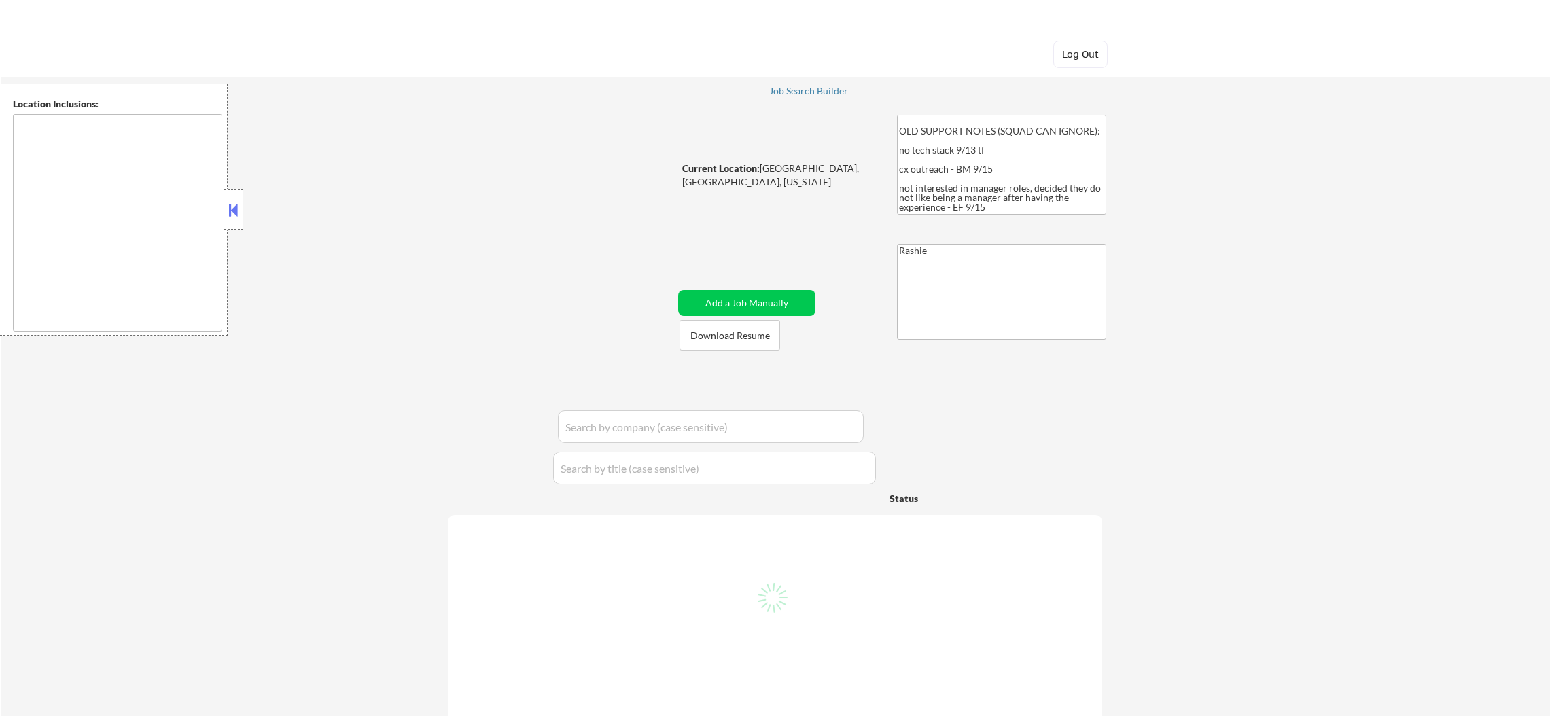
select select ""pending""
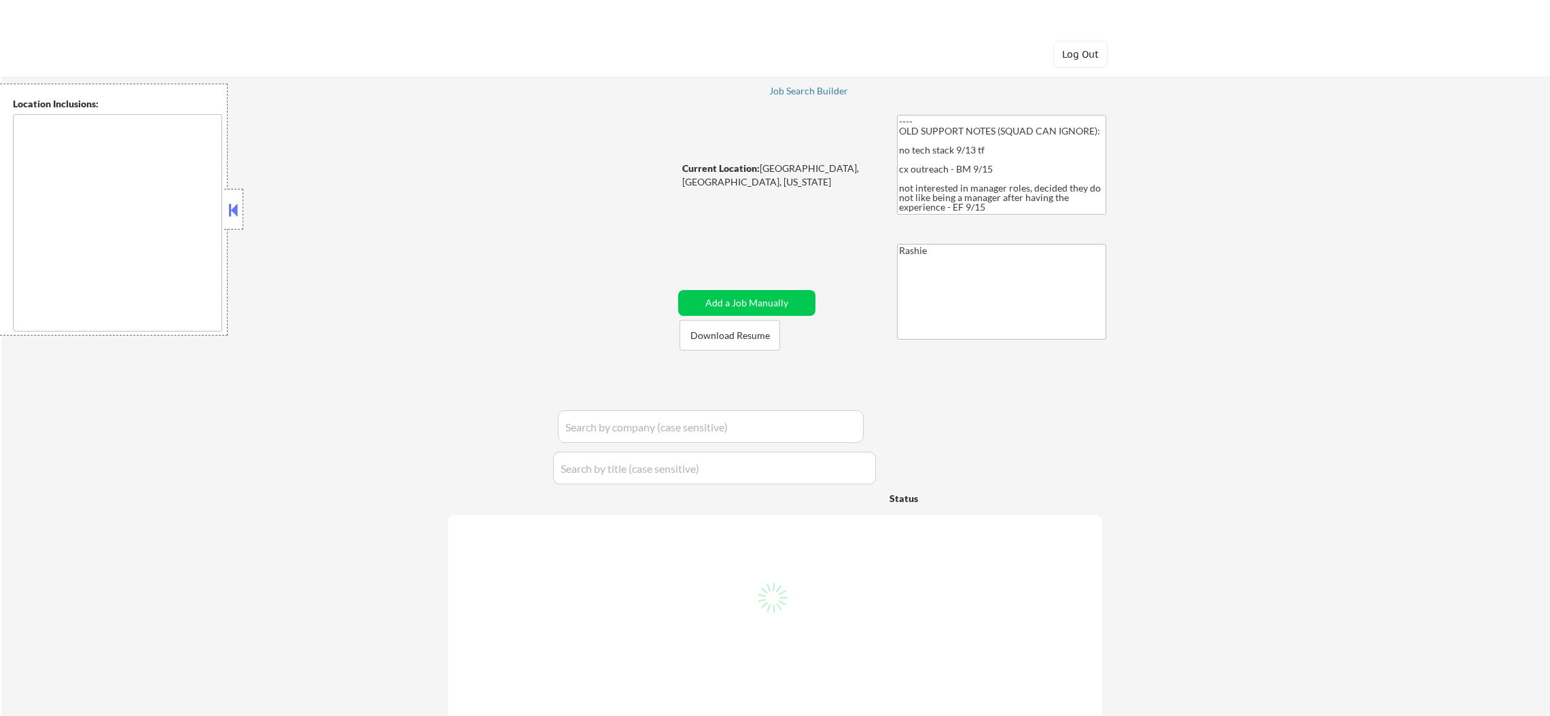
select select ""pending""
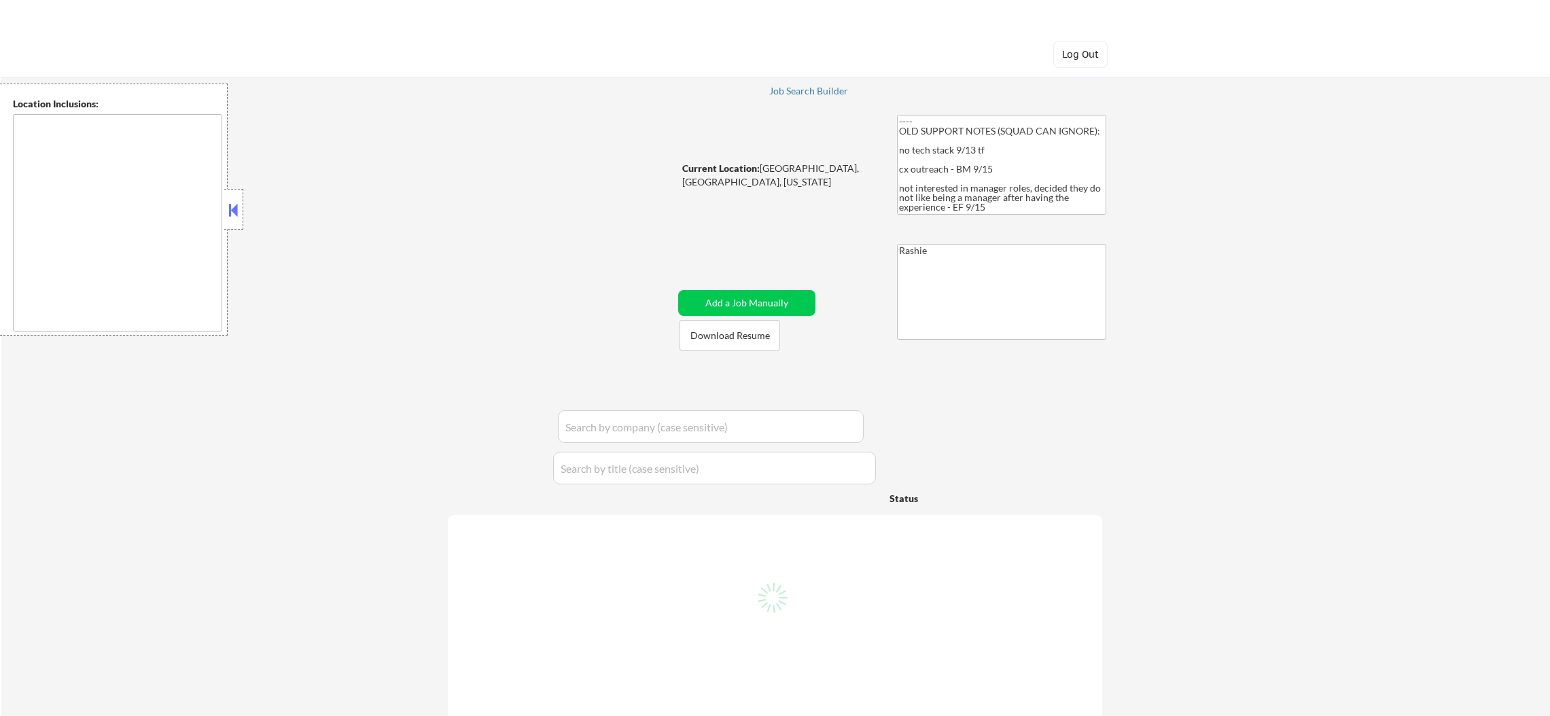
select select ""pending""
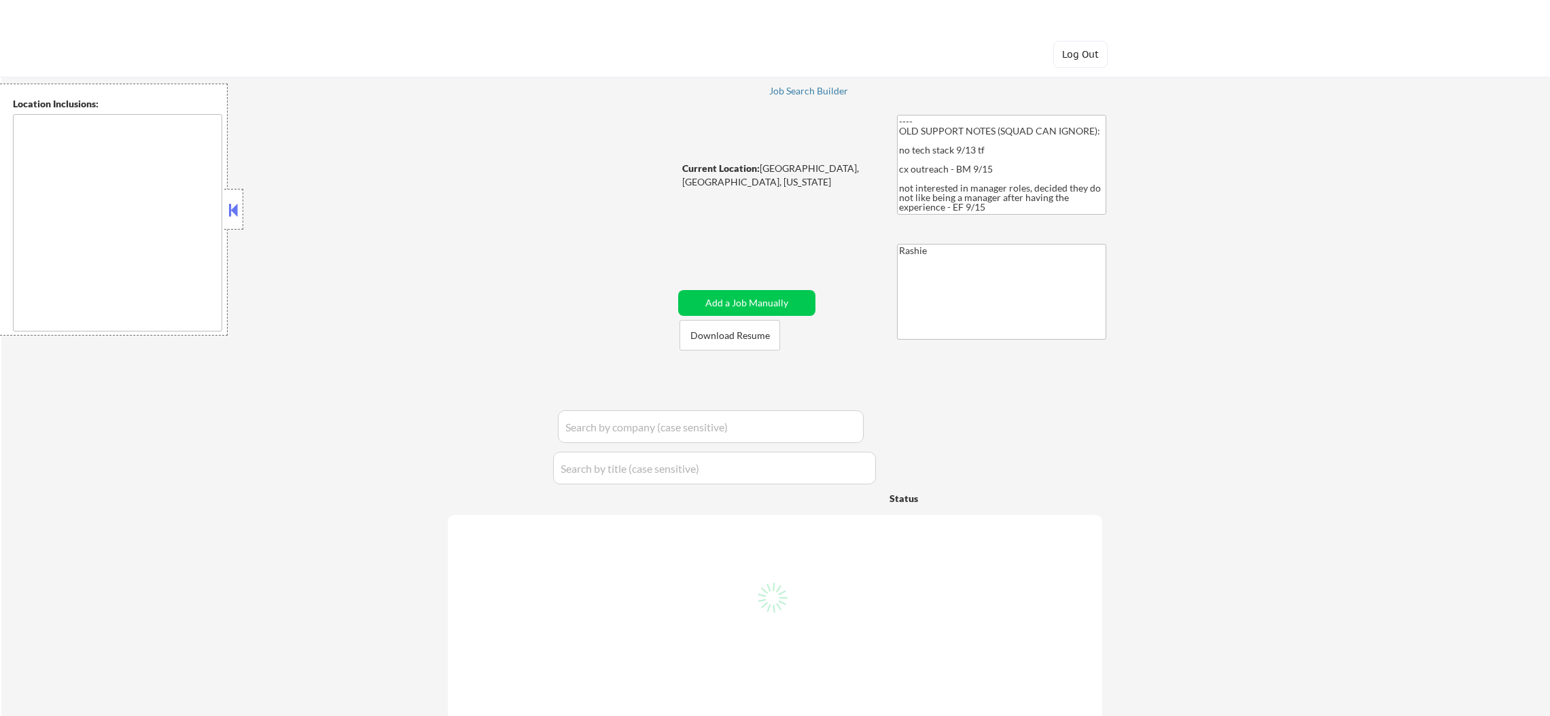
select select ""pending""
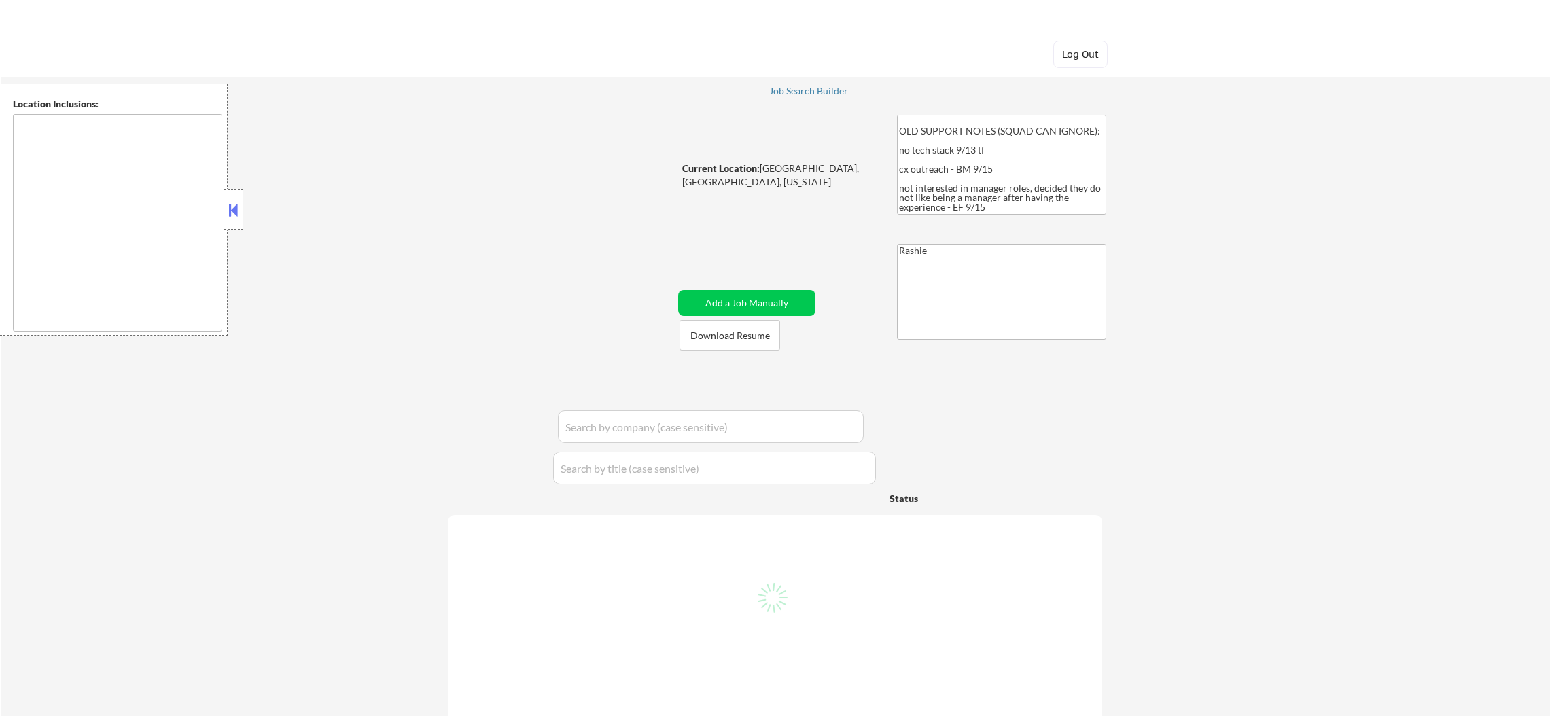
select select ""pending""
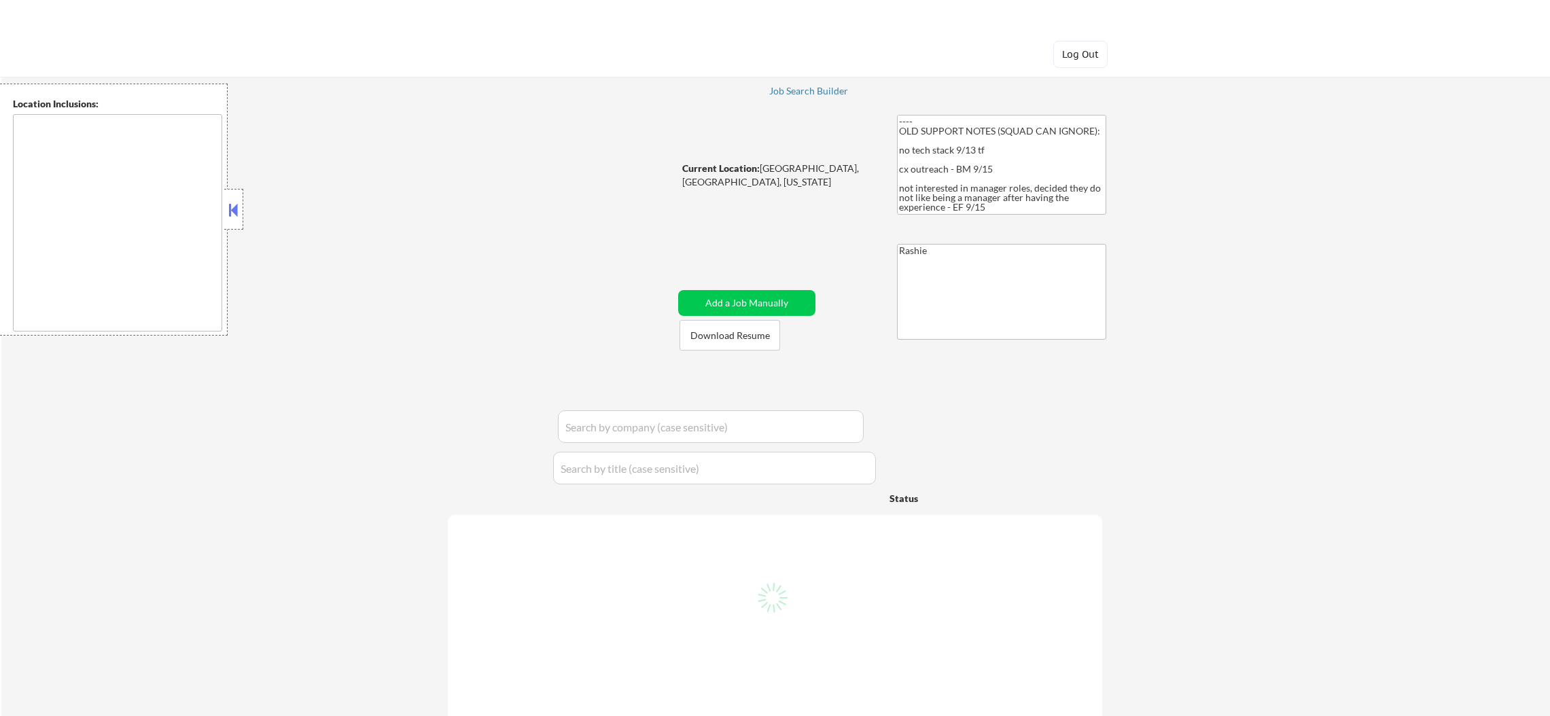
select select ""pending""
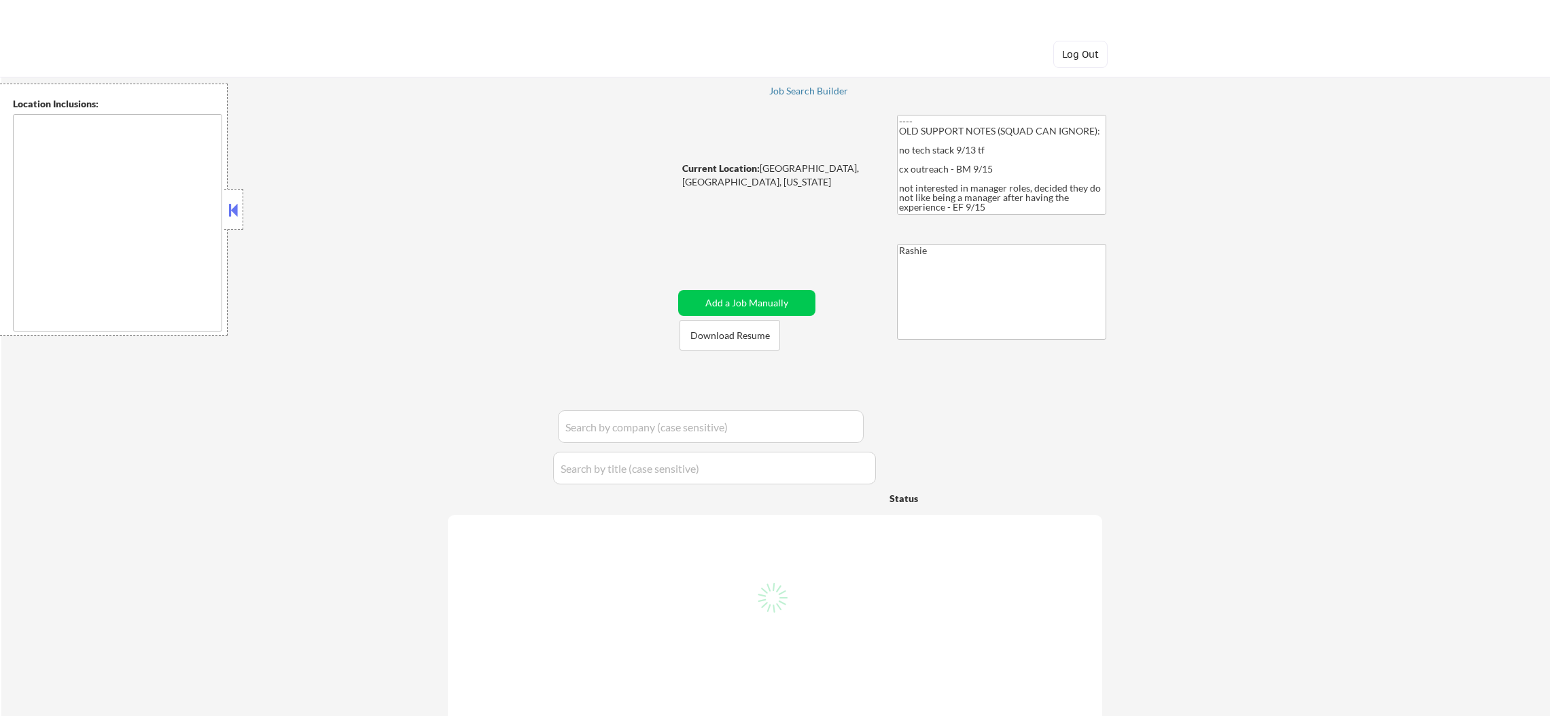
select select ""pending""
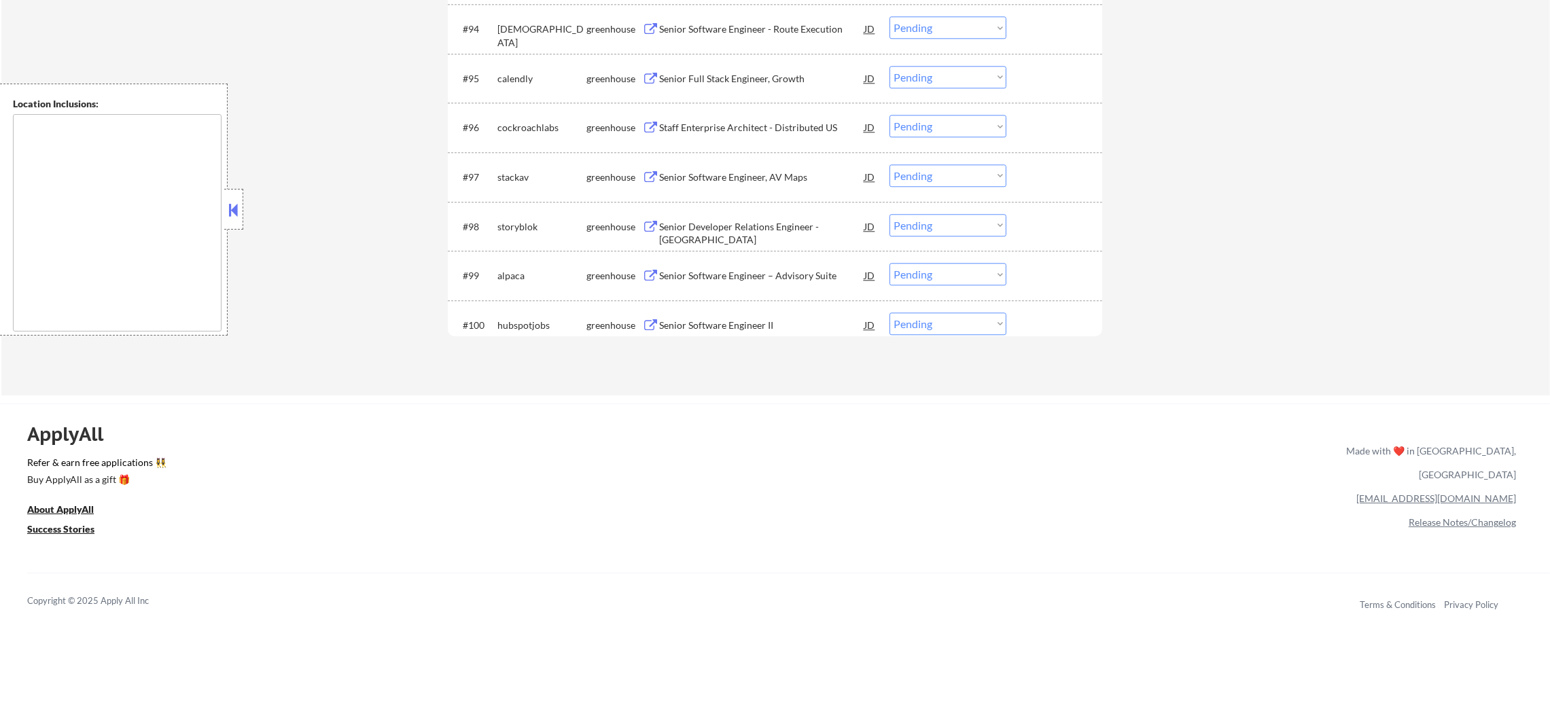
scroll to position [5326, 0]
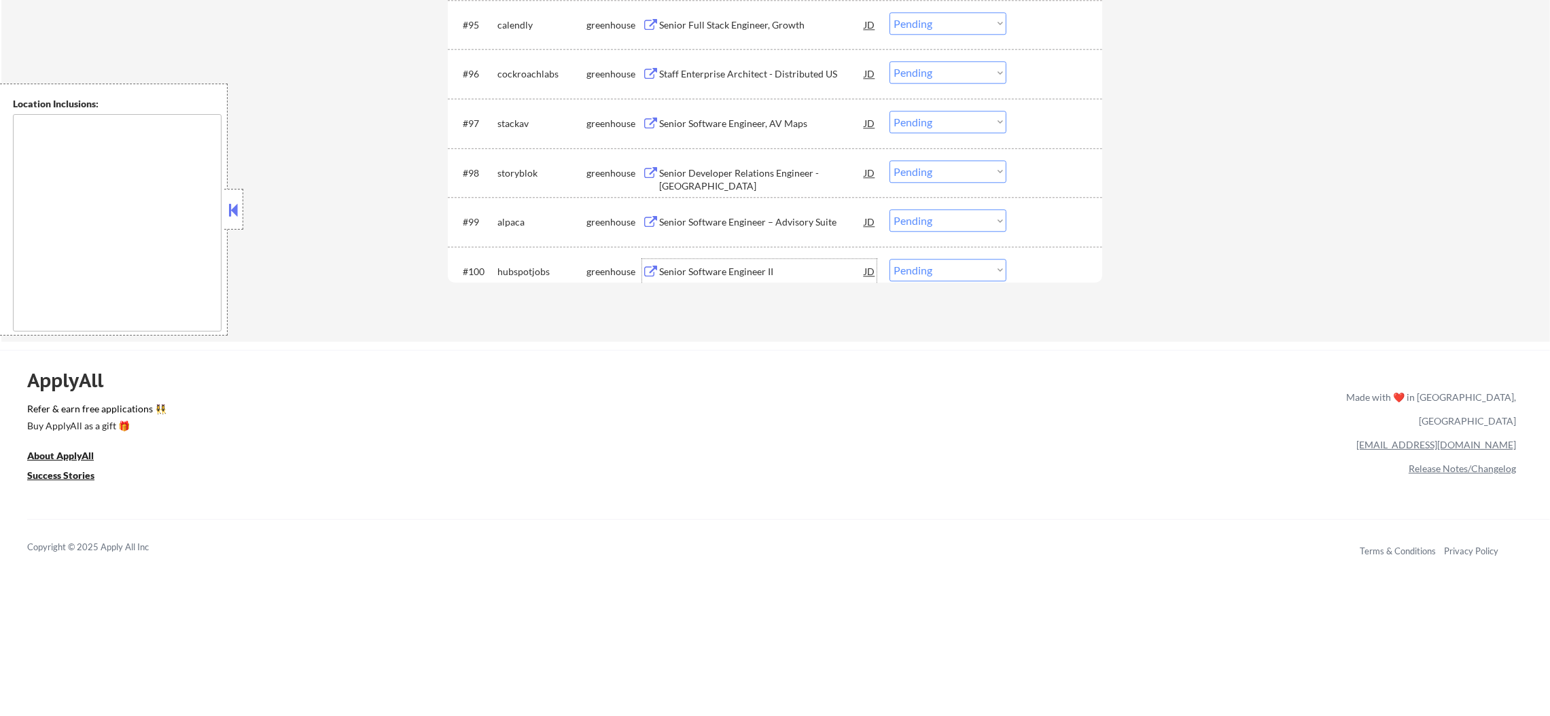
click at [776, 262] on div "Senior Software Engineer II" at bounding box center [761, 271] width 205 height 24
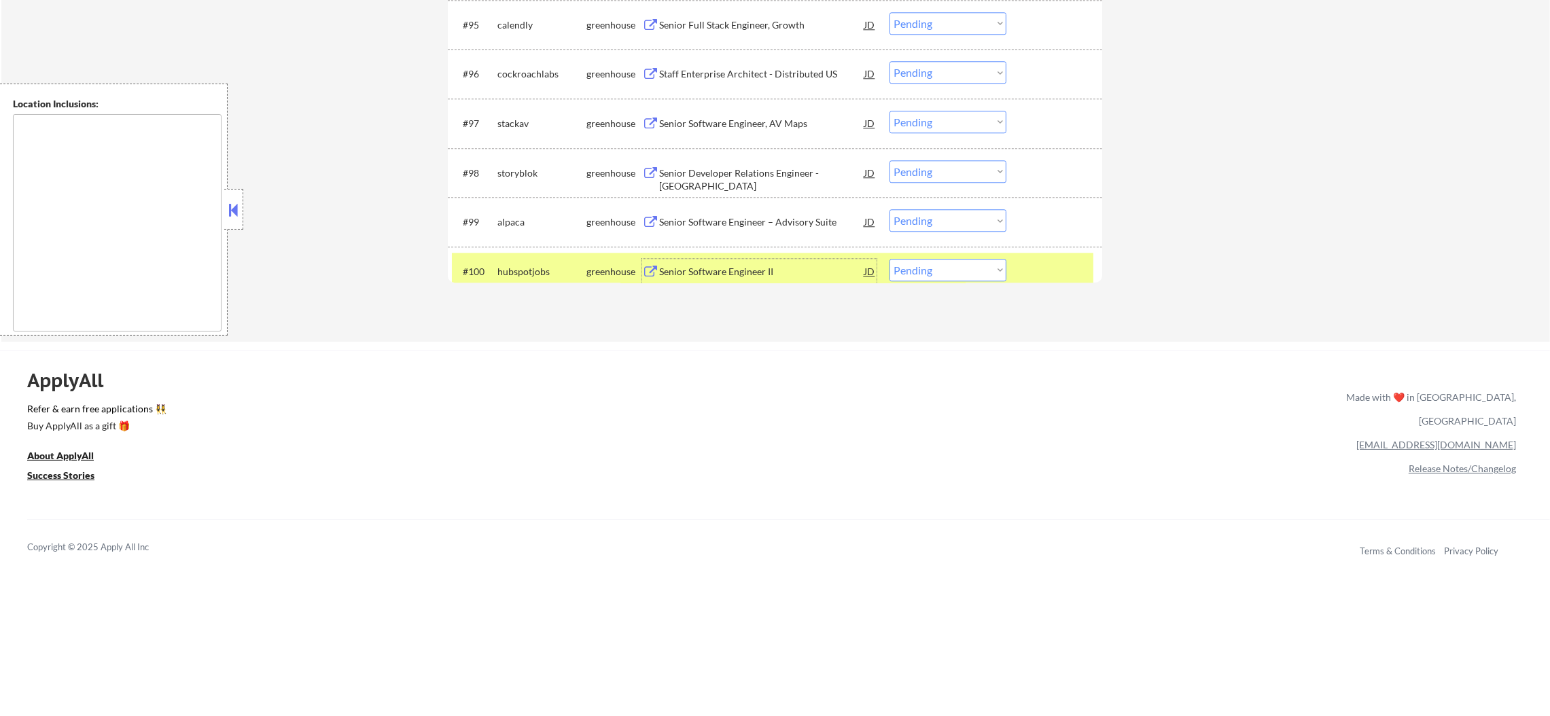
click at [910, 268] on select "Choose an option... Pending Applied Excluded (Questions) Excluded (Expired) Exc…" at bounding box center [947, 270] width 117 height 22
click at [889, 259] on select "Choose an option... Pending Applied Excluded (Questions) Excluded (Expired) Exc…" at bounding box center [947, 270] width 117 height 22
click at [525, 270] on div "hubspotjobs" at bounding box center [541, 272] width 89 height 14
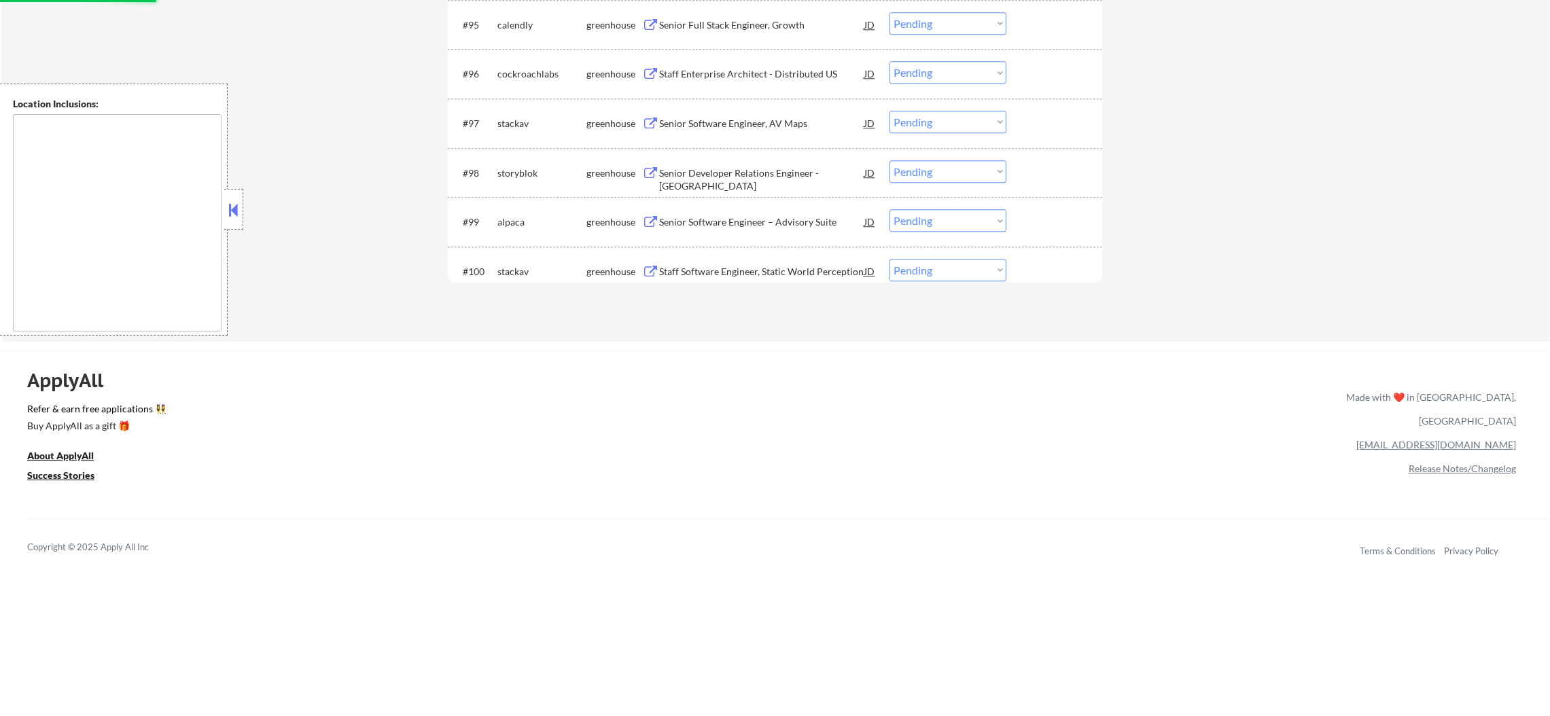
click at [755, 247] on div "#100 stackav greenhouse Staff Software Engineer, Static World Perception JD Cho…" at bounding box center [775, 272] width 654 height 50
click at [735, 268] on div "Staff Software Engineer, Static World Perception" at bounding box center [761, 272] width 205 height 14
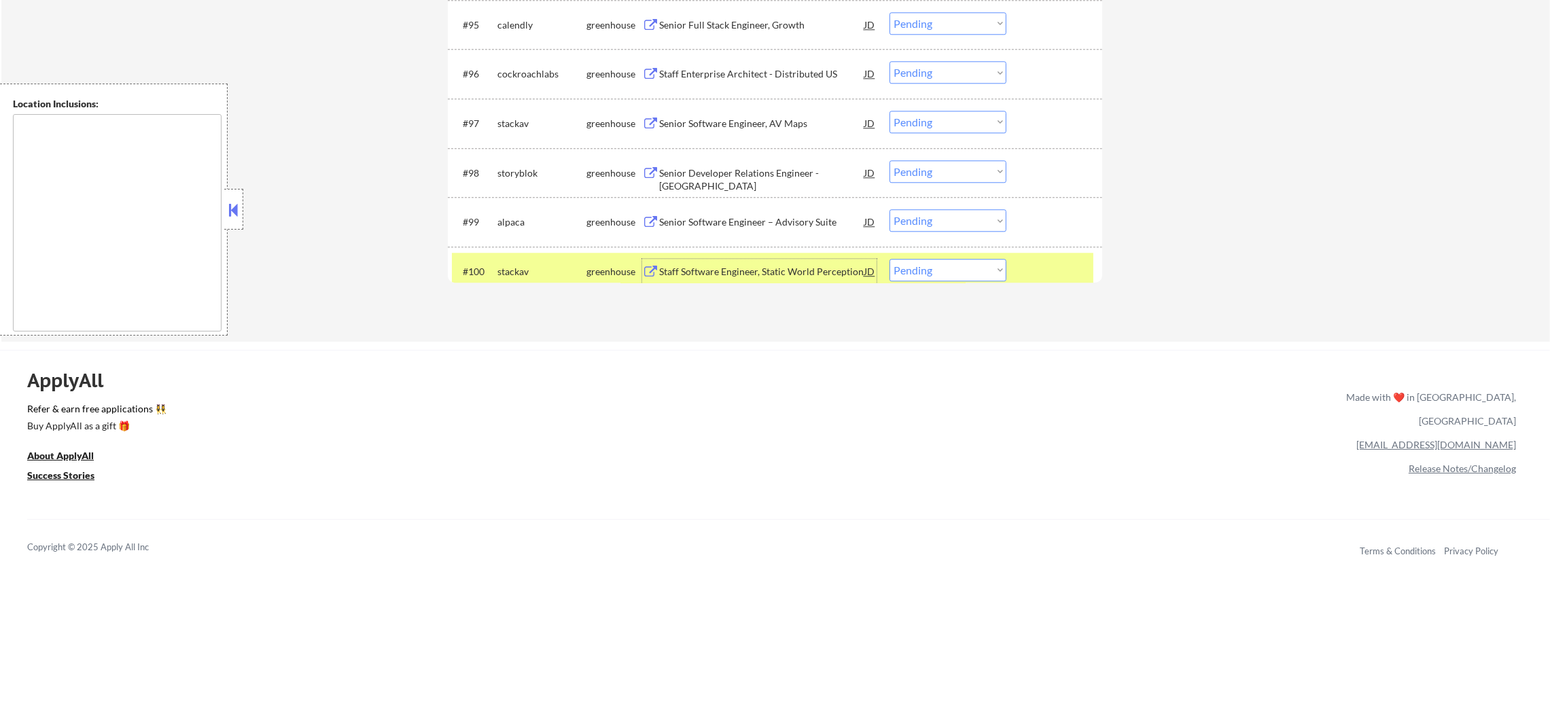
click at [927, 275] on select "Choose an option... Pending Applied Excluded (Questions) Excluded (Expired) Exc…" at bounding box center [947, 270] width 117 height 22
click at [889, 259] on select "Choose an option... Pending Applied Excluded (Questions) Excluded (Expired) Exc…" at bounding box center [947, 270] width 117 height 22
click at [529, 279] on div "toast" at bounding box center [541, 271] width 89 height 24
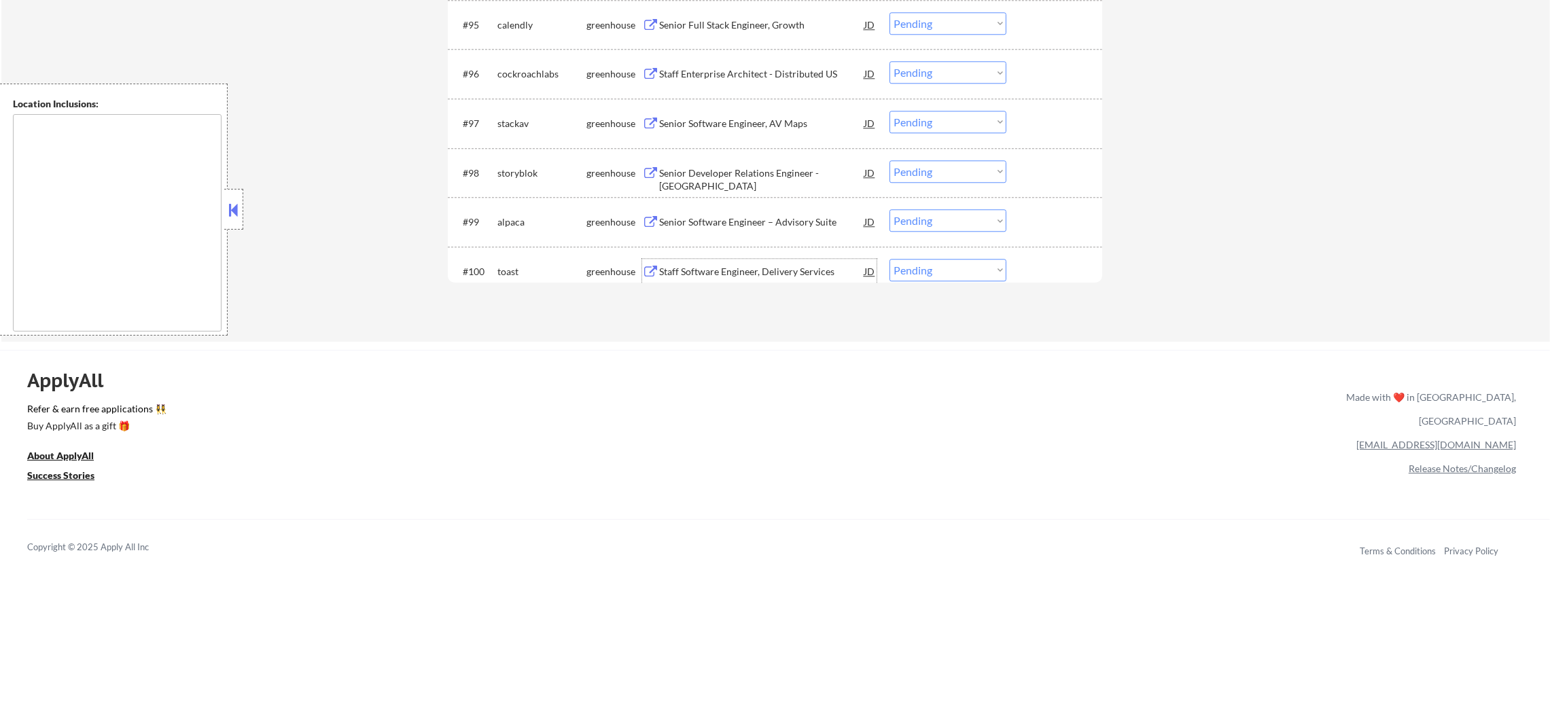
click at [747, 271] on div "Staff Software Engineer, Delivery Services" at bounding box center [761, 272] width 205 height 14
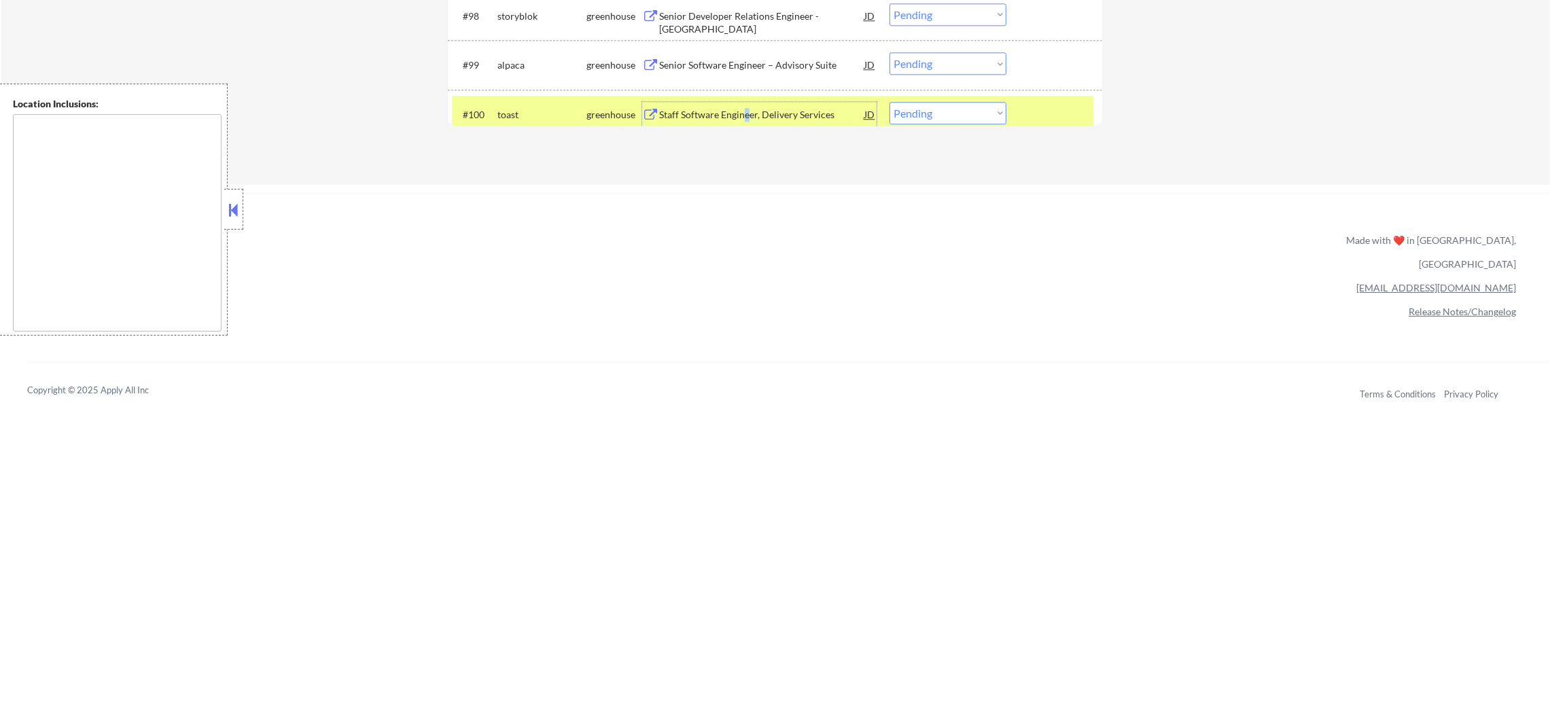
scroll to position [5495, 0]
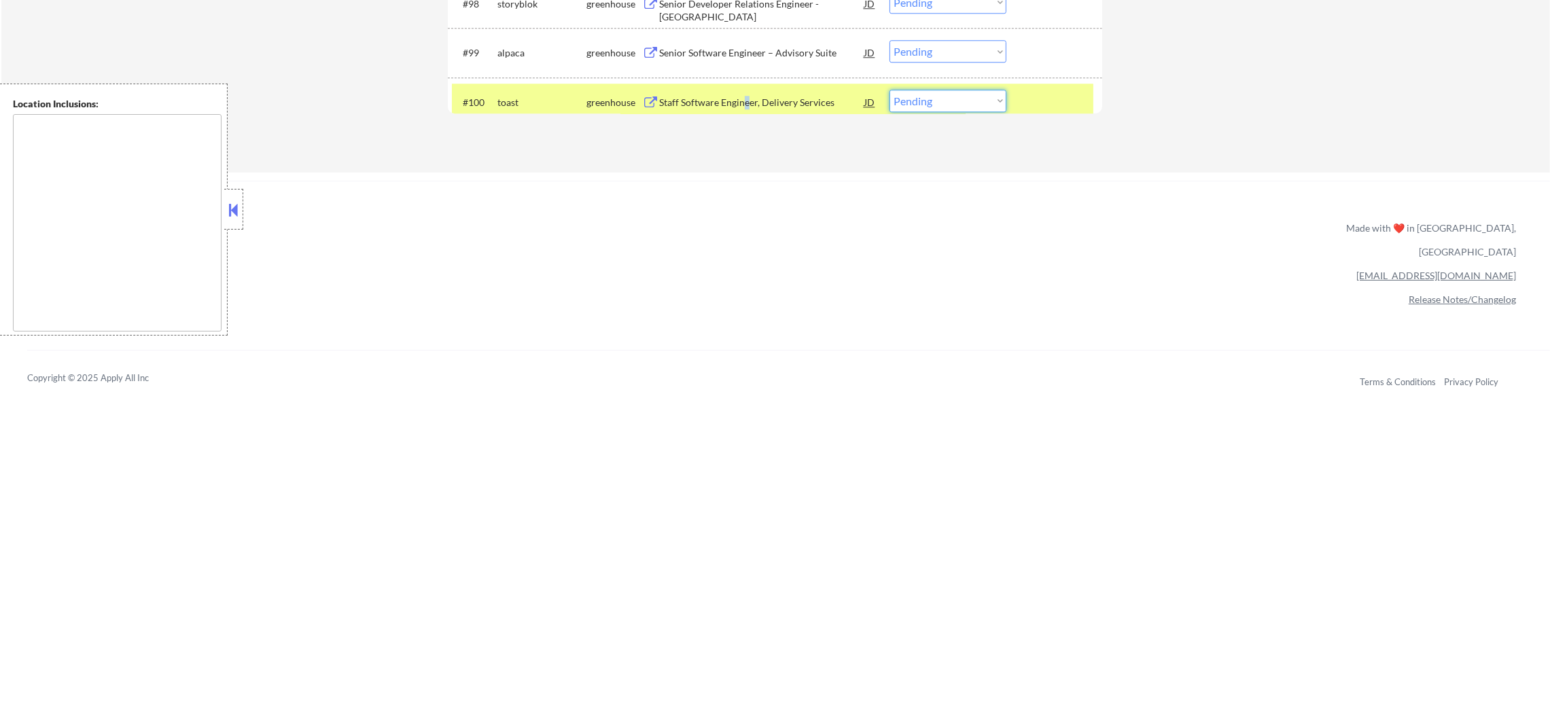
click at [935, 100] on select "Choose an option... Pending Applied Excluded (Questions) Excluded (Expired) Exc…" at bounding box center [947, 101] width 117 height 22
click at [889, 90] on select "Choose an option... Pending Applied Excluded (Questions) Excluded (Expired) Exc…" at bounding box center [947, 101] width 117 height 22
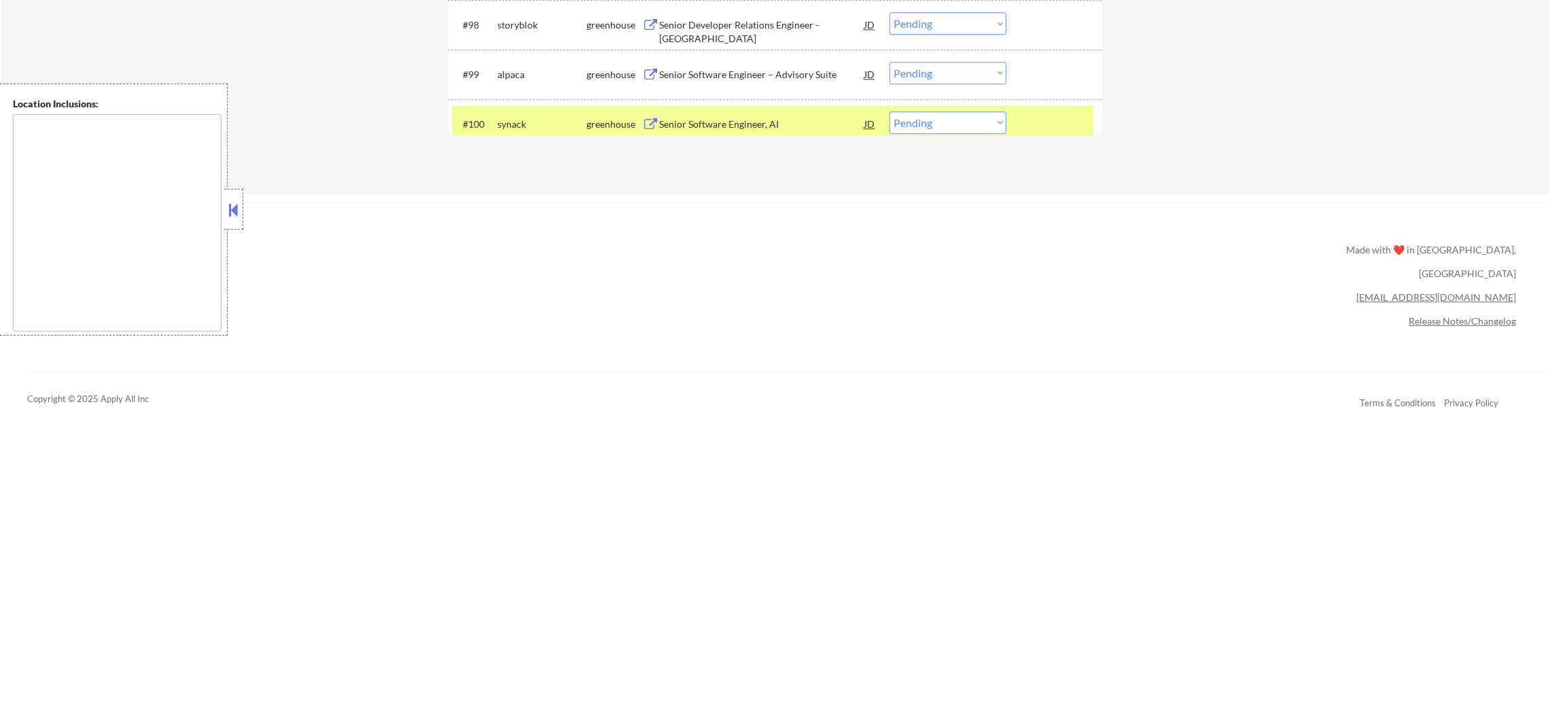
click at [748, 118] on div "Senior Software Engineer, AI" at bounding box center [761, 125] width 205 height 14
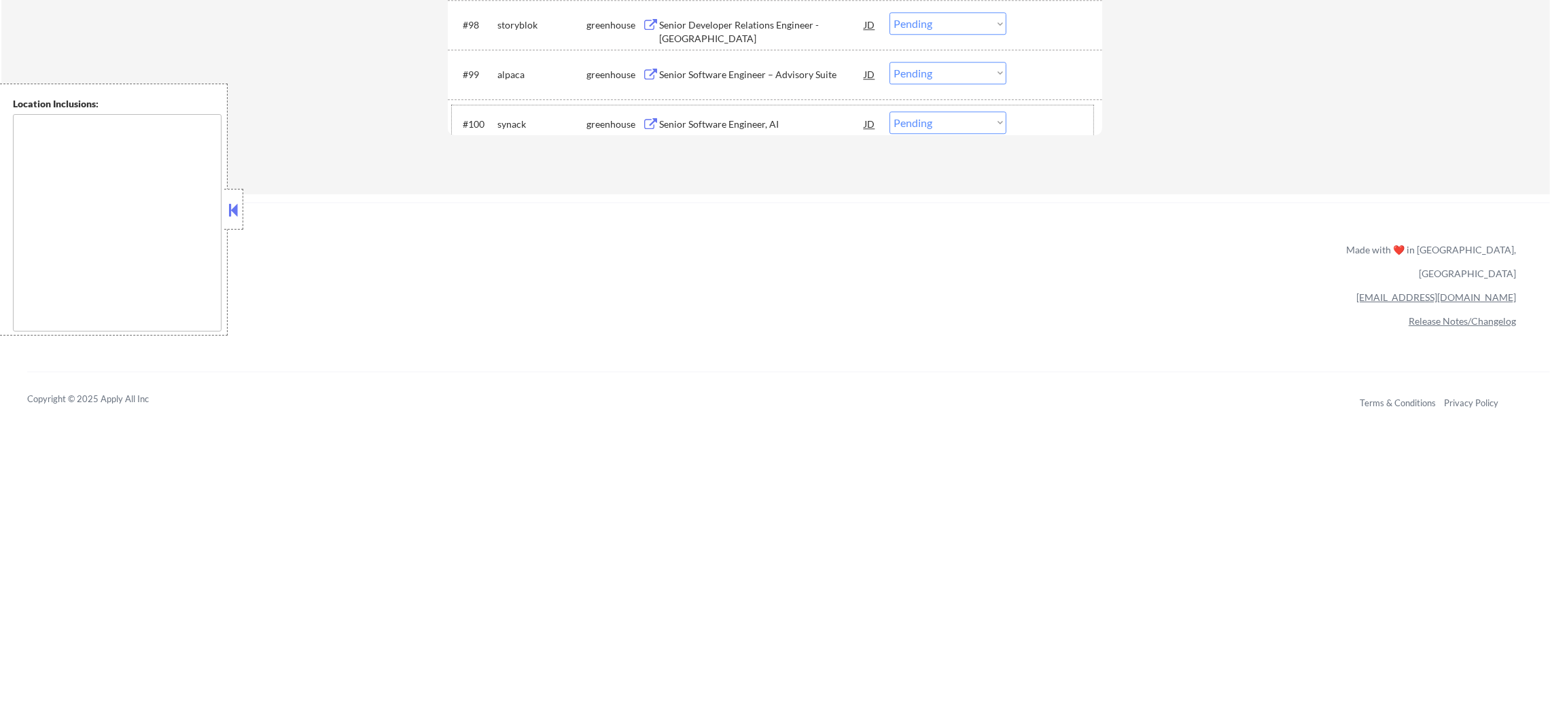
click at [509, 128] on div "synack" at bounding box center [541, 125] width 89 height 14
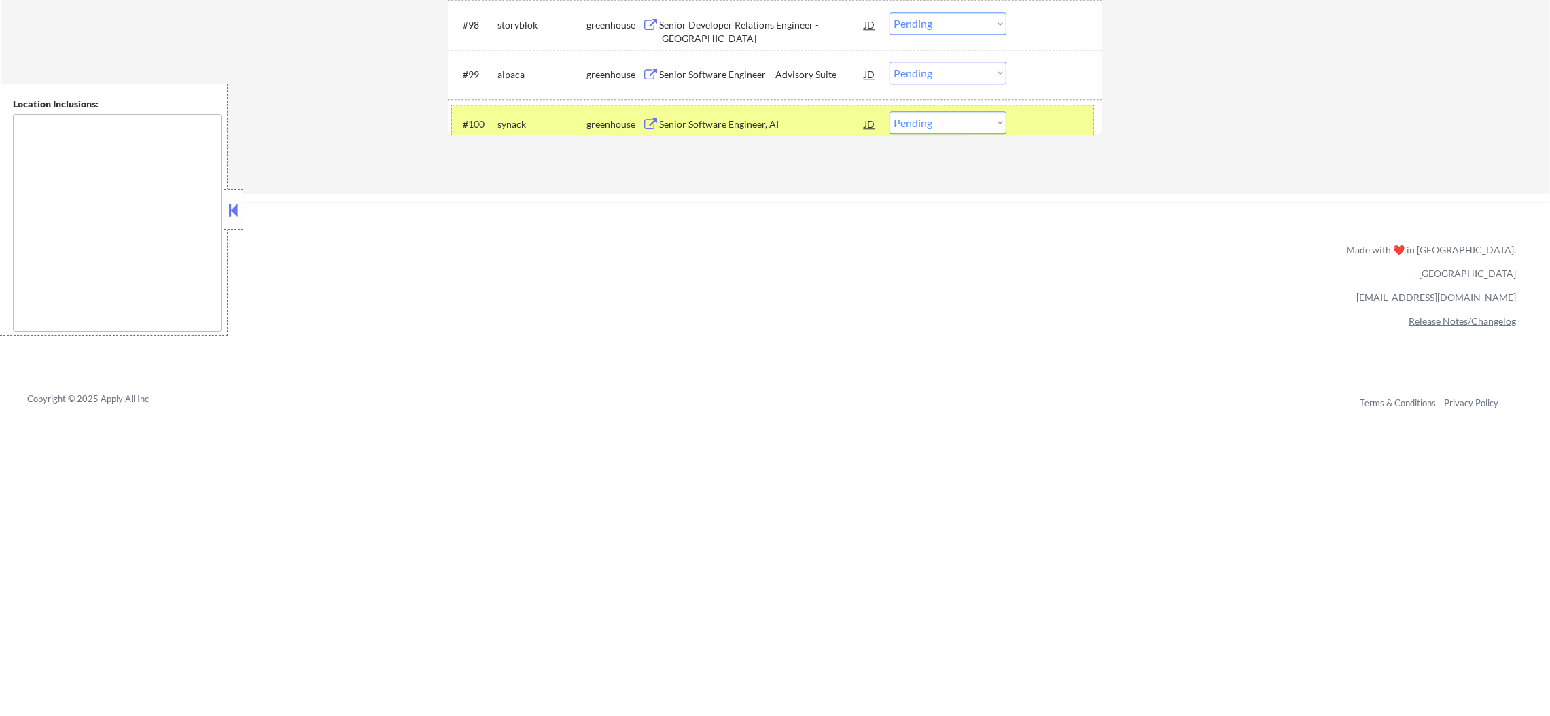
click at [916, 124] on select "Choose an option... Pending Applied Excluded (Questions) Excluded (Expired) Exc…" at bounding box center [947, 122] width 117 height 22
click at [889, 111] on select "Choose an option... Pending Applied Excluded (Questions) Excluded (Expired) Exc…" at bounding box center [947, 122] width 117 height 22
click at [504, 124] on div "synack" at bounding box center [541, 125] width 89 height 14
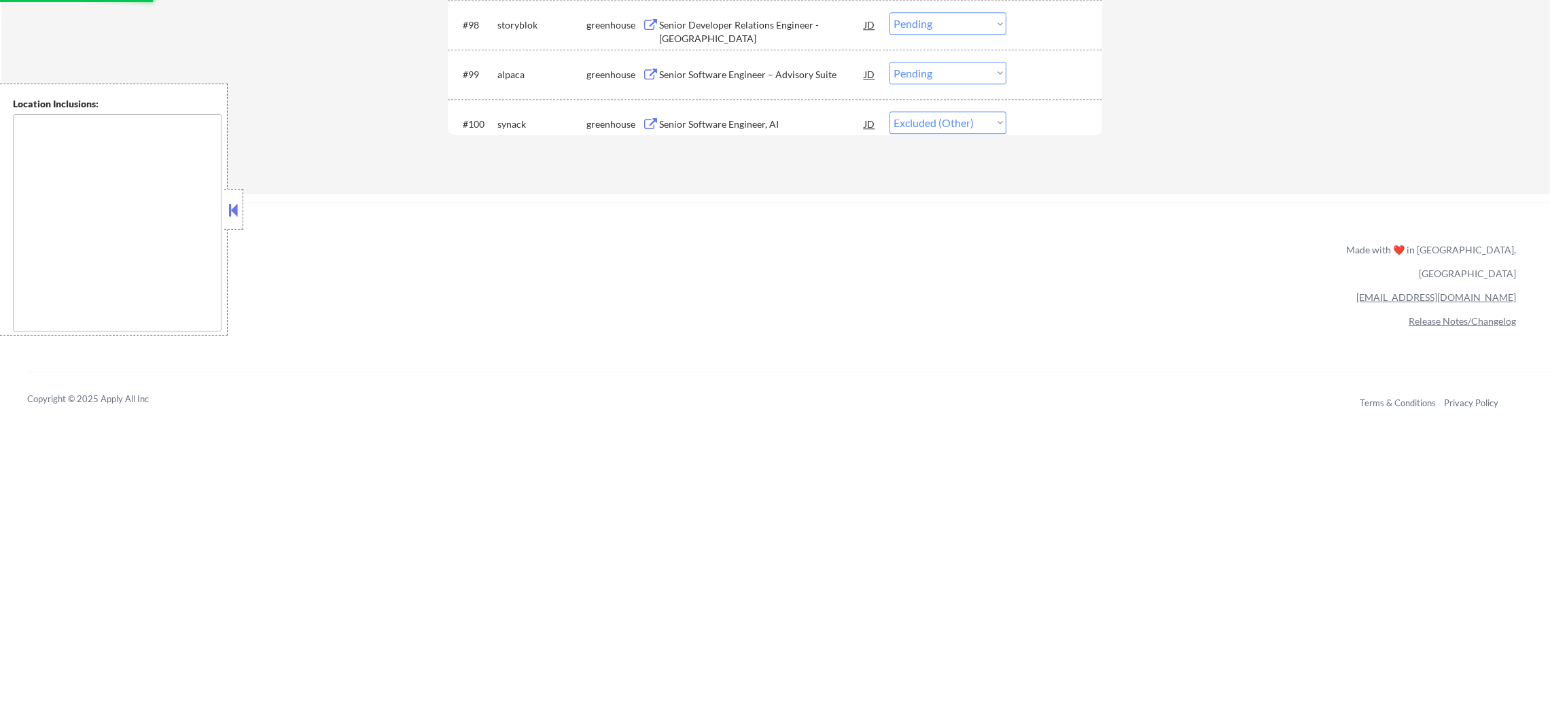
select select ""pending""
click at [756, 114] on div "Staff Software Engineer, Vehicle Behaviors" at bounding box center [761, 123] width 205 height 24
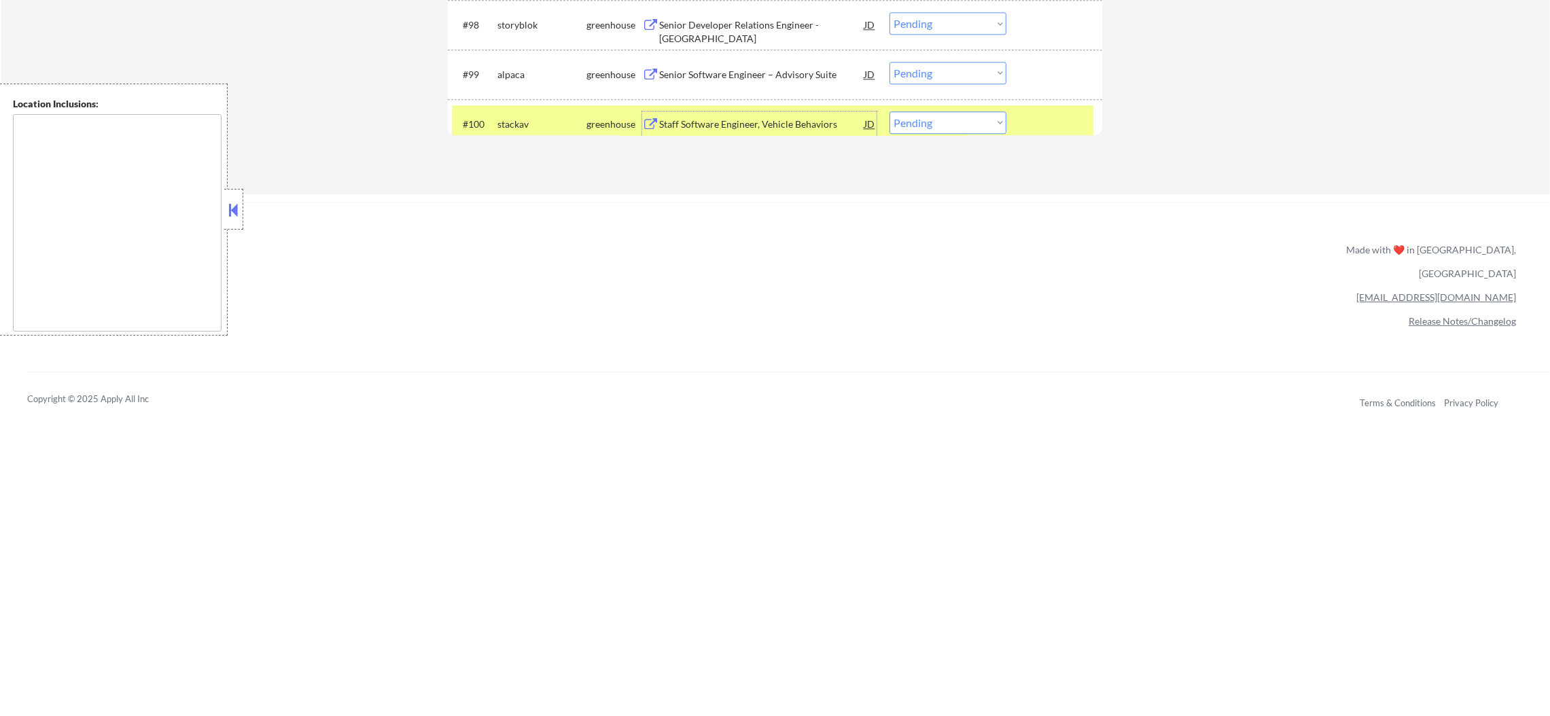
click at [509, 120] on div "stackav" at bounding box center [541, 125] width 89 height 14
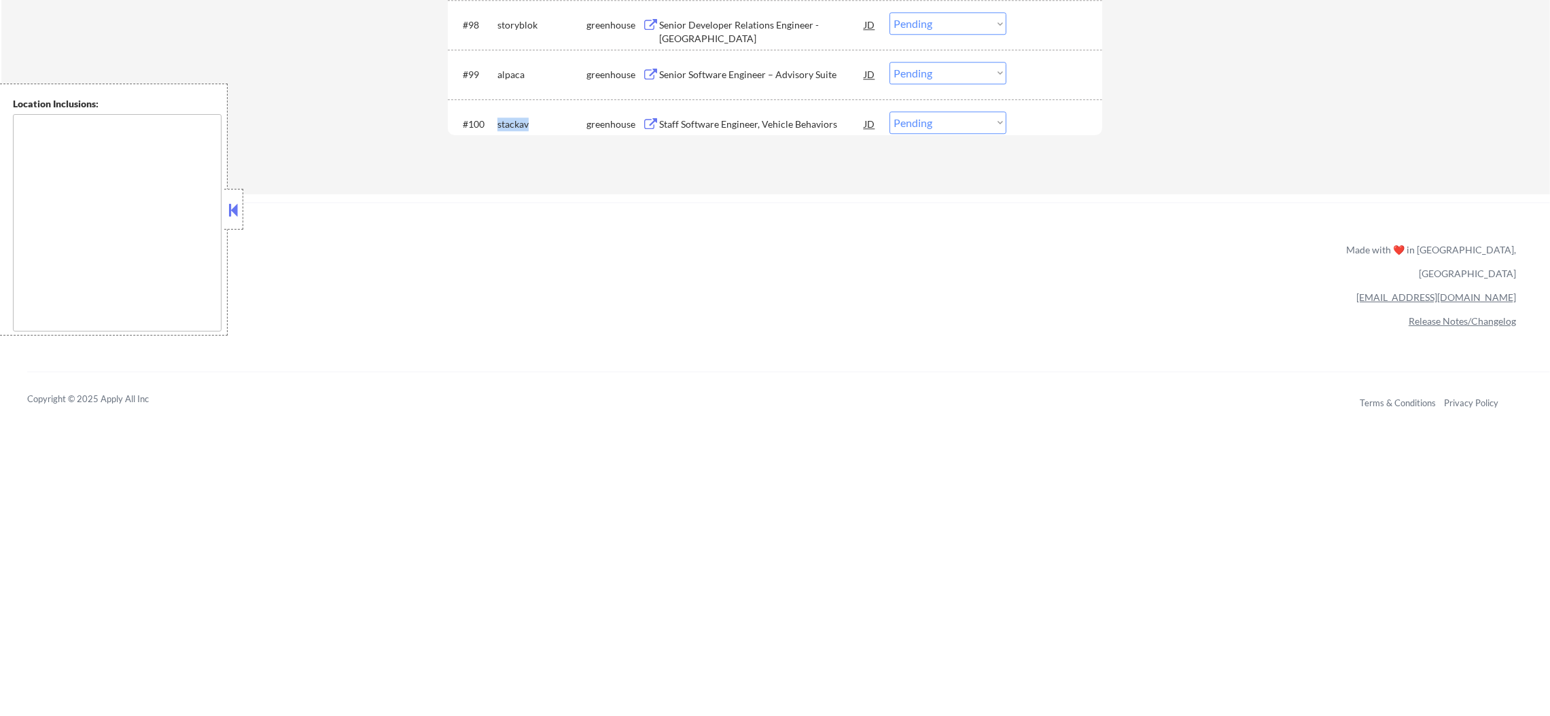
click at [509, 120] on div "stackav" at bounding box center [541, 125] width 89 height 14
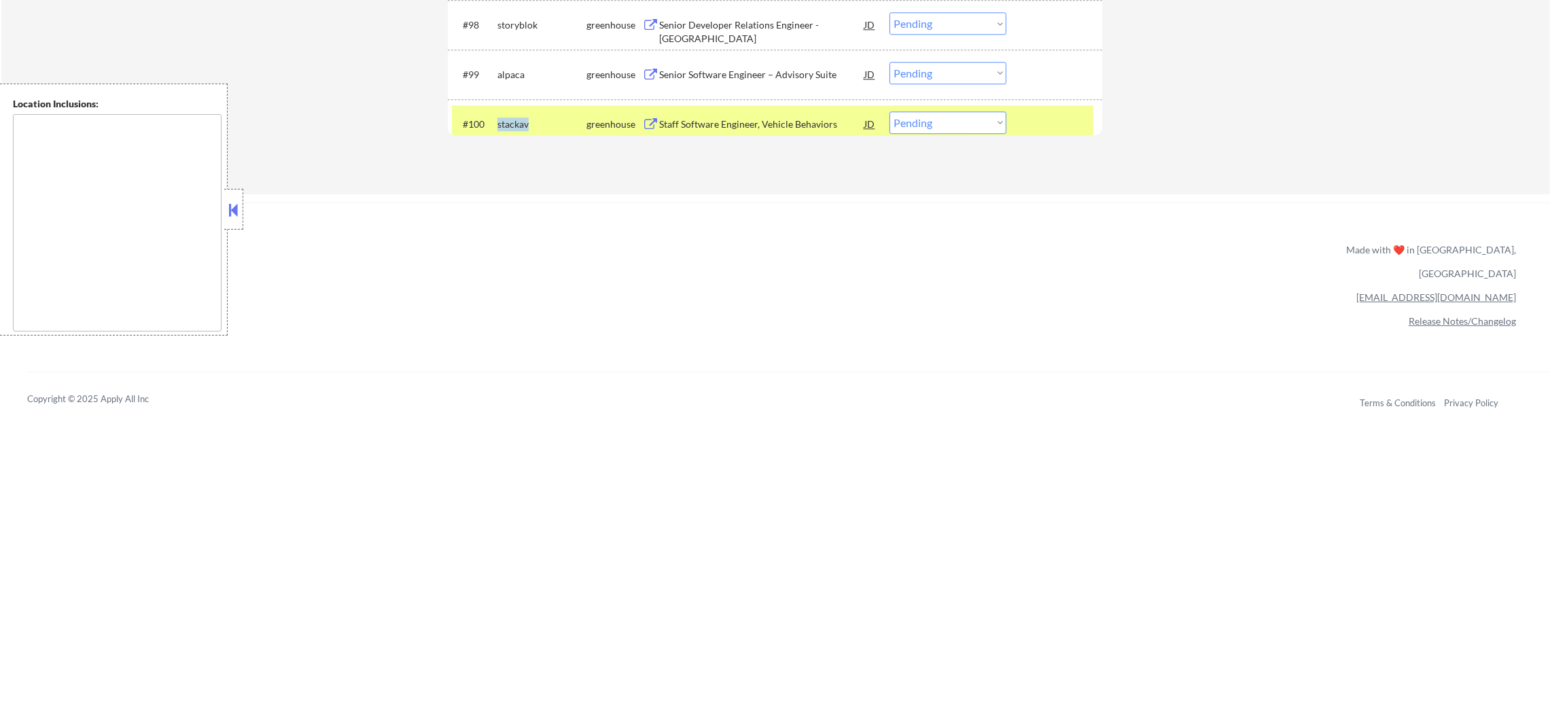
copy div "stackav"
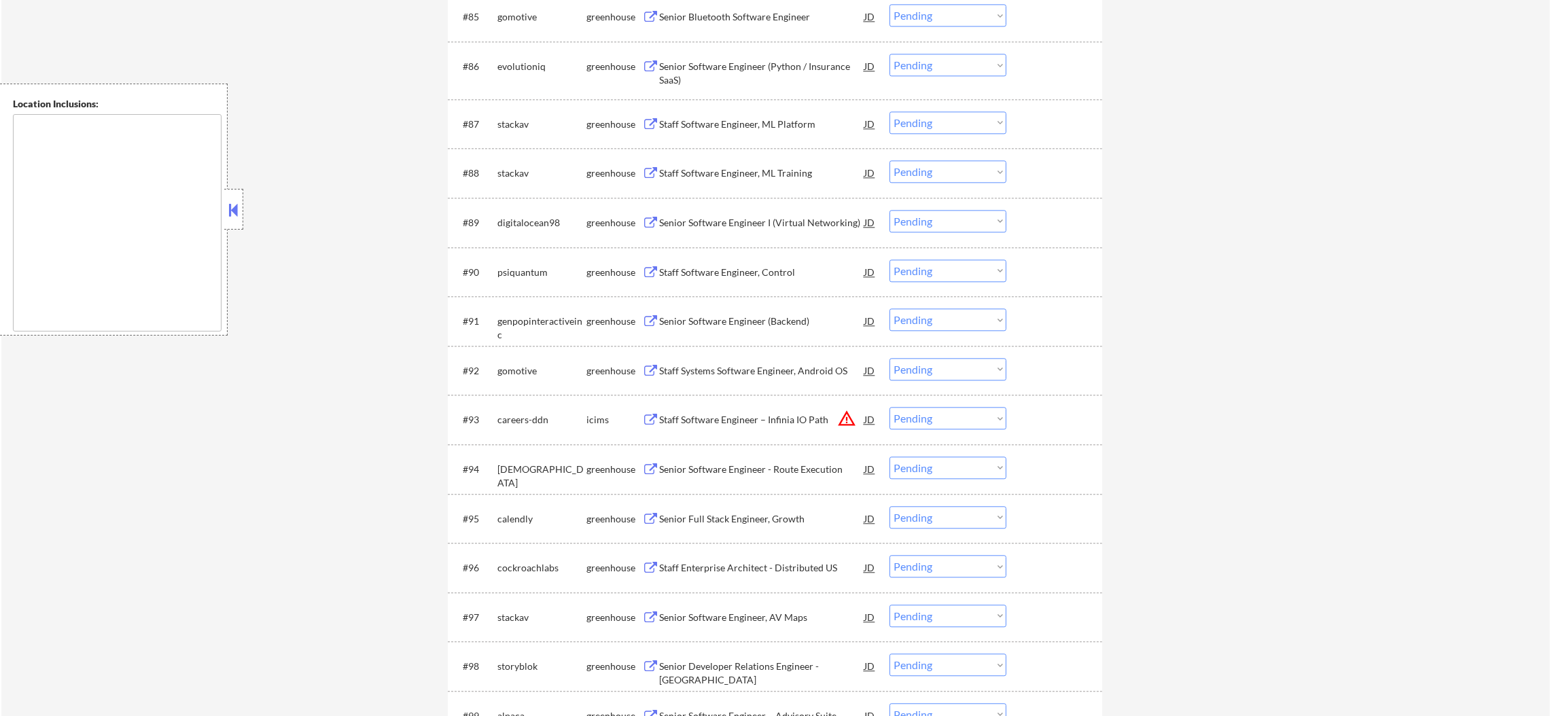
scroll to position [0, 0]
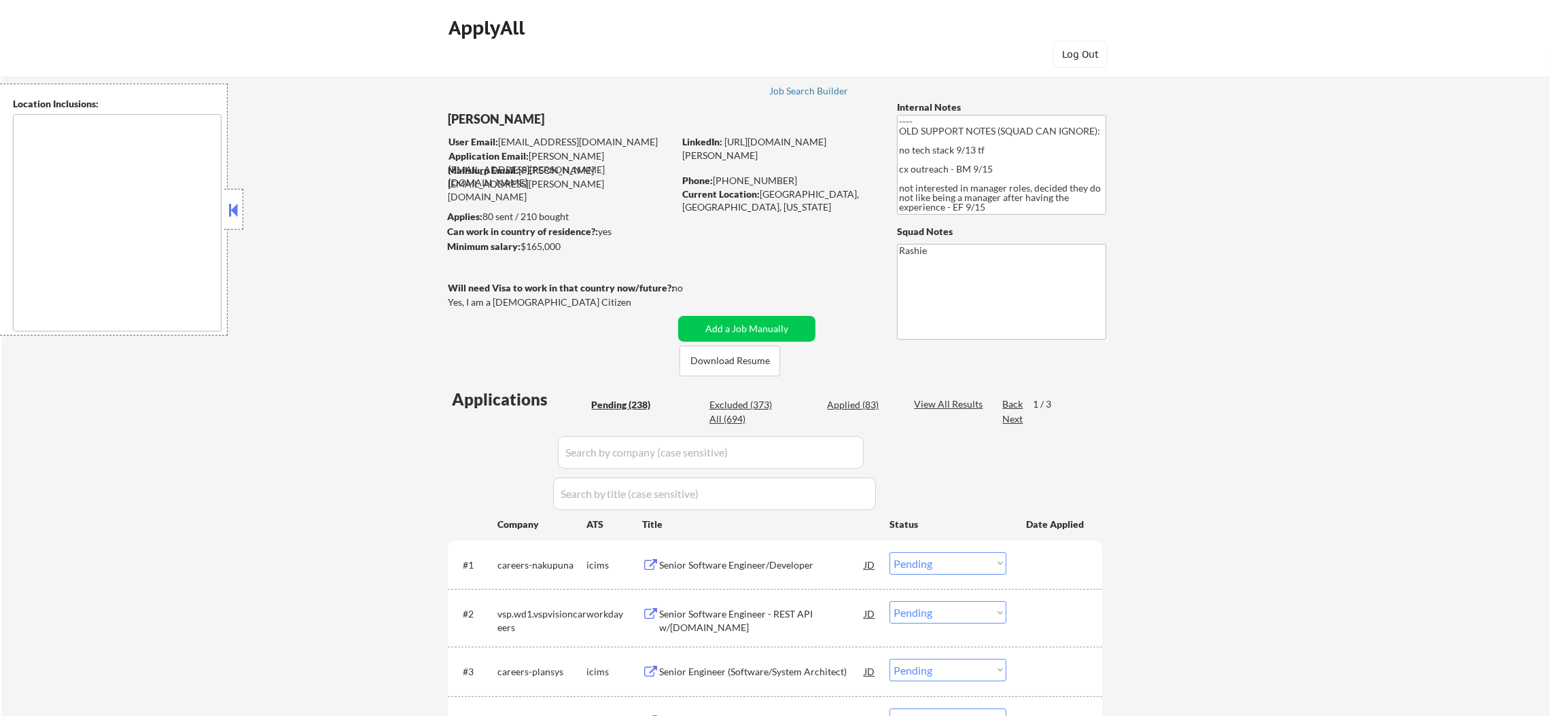
click at [721, 419] on div "All (694)" at bounding box center [743, 419] width 68 height 14
select select ""applied""
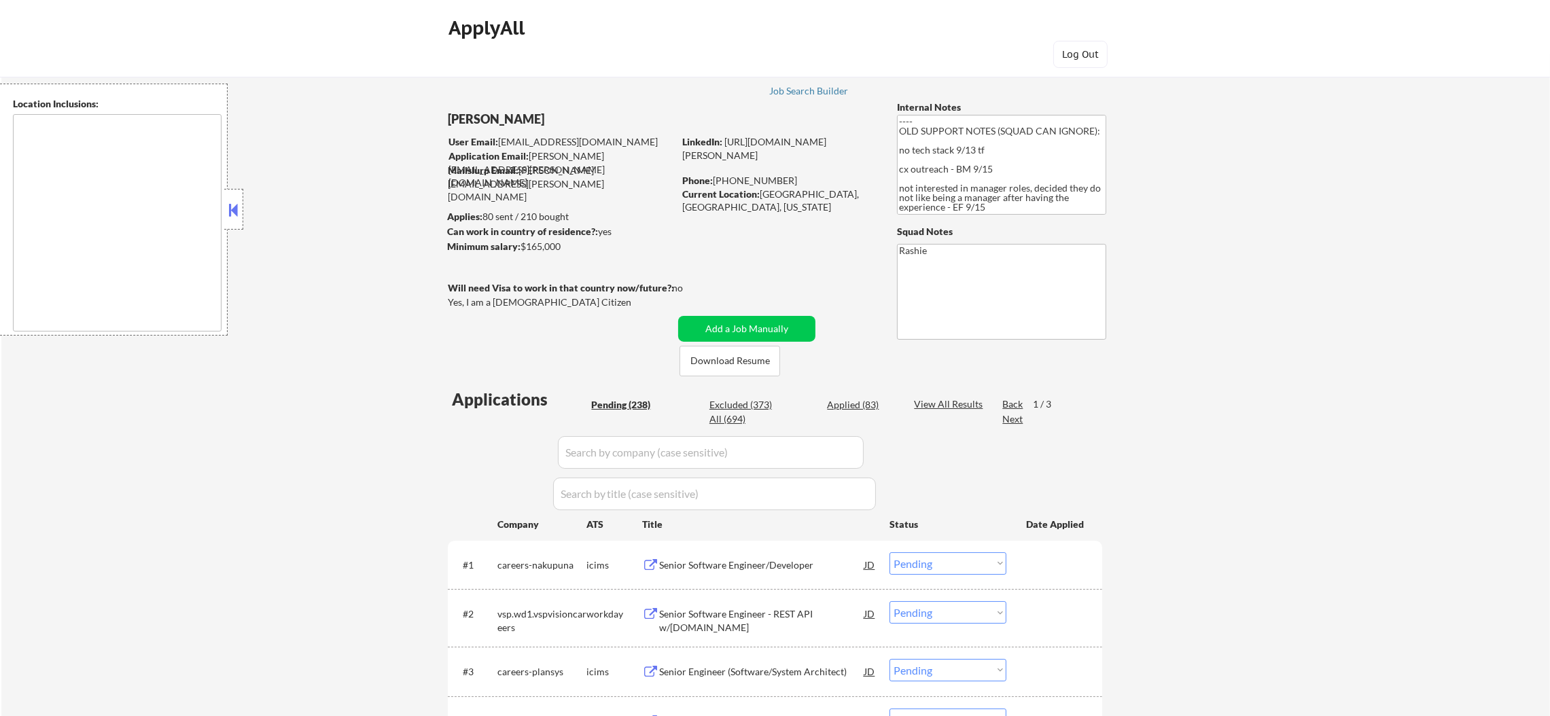
select select ""applied""
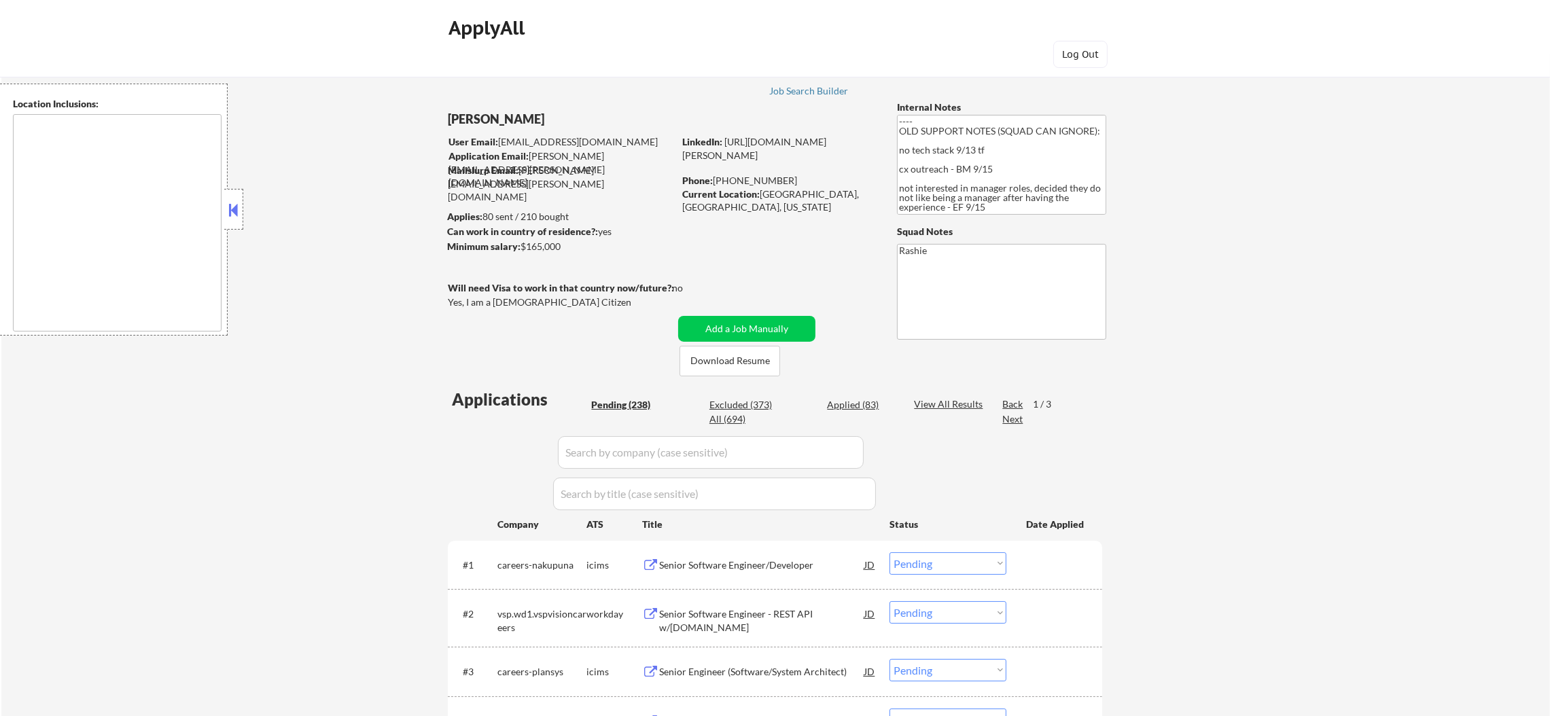
select select ""applied""
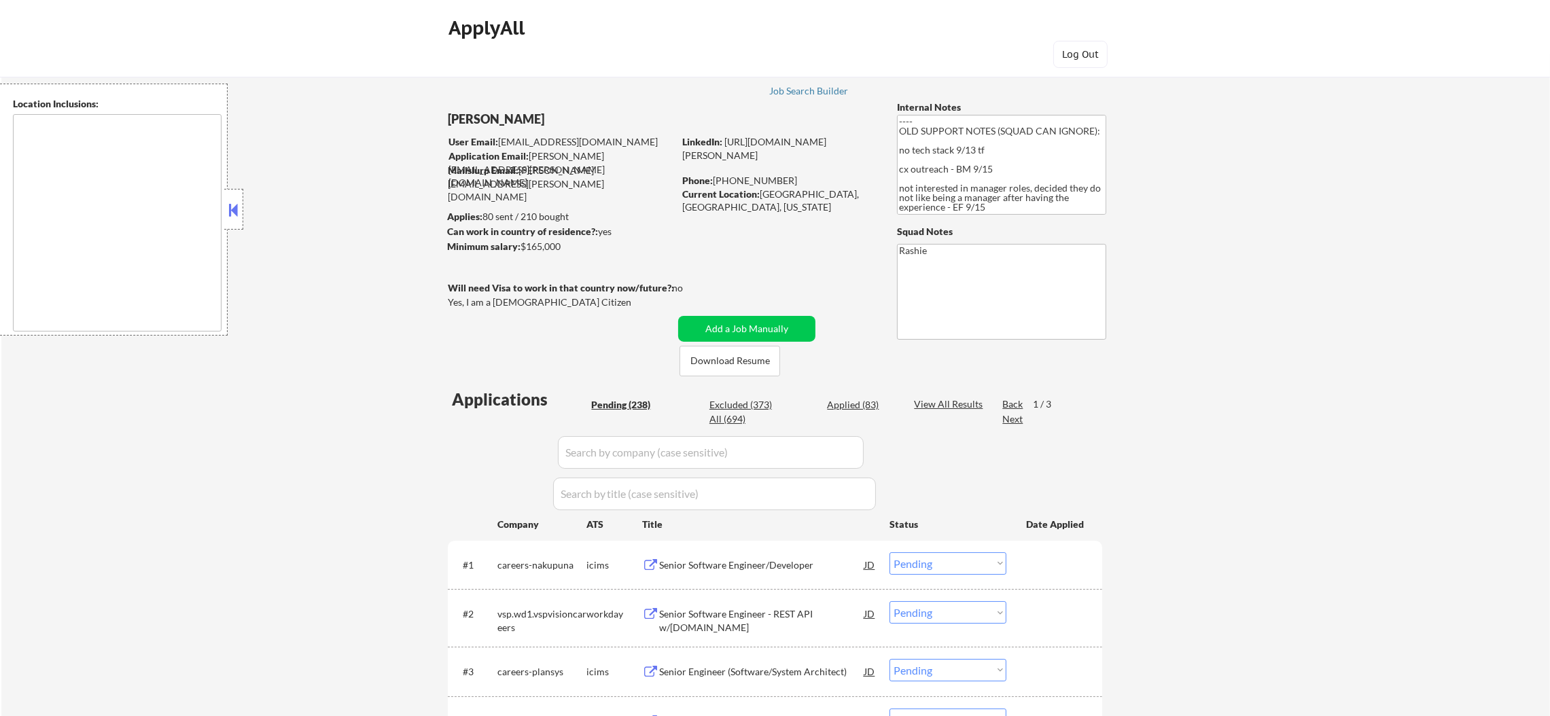
select select ""applied""
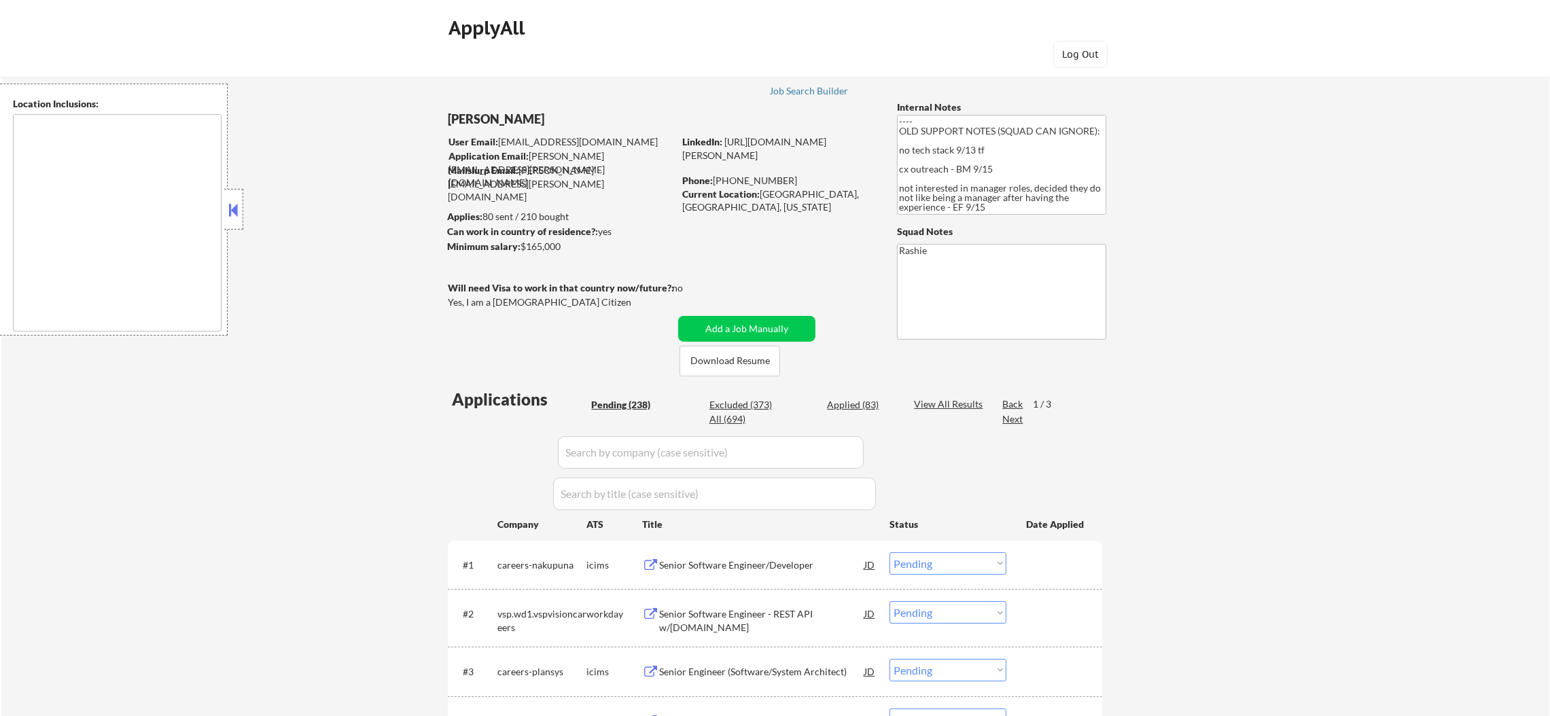
select select ""applied""
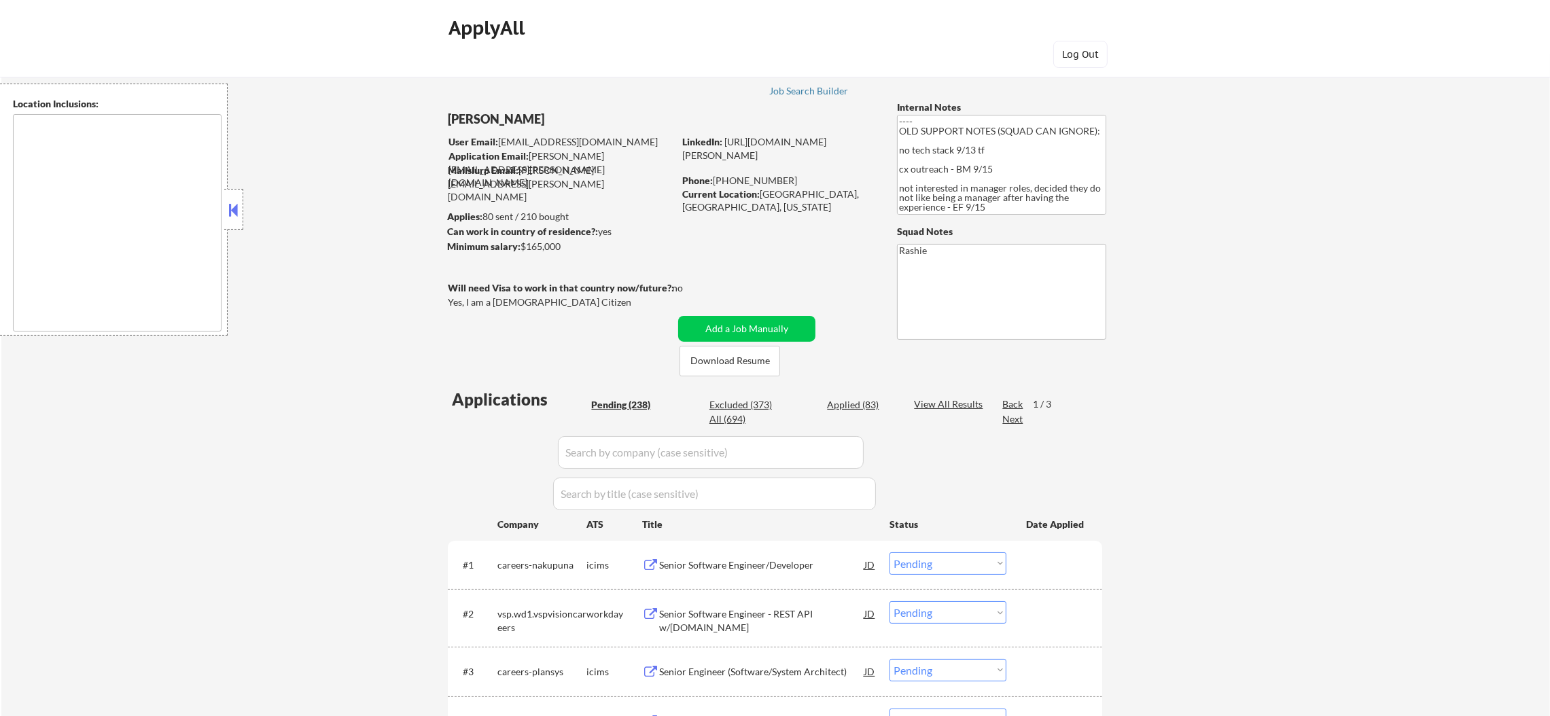
select select ""applied""
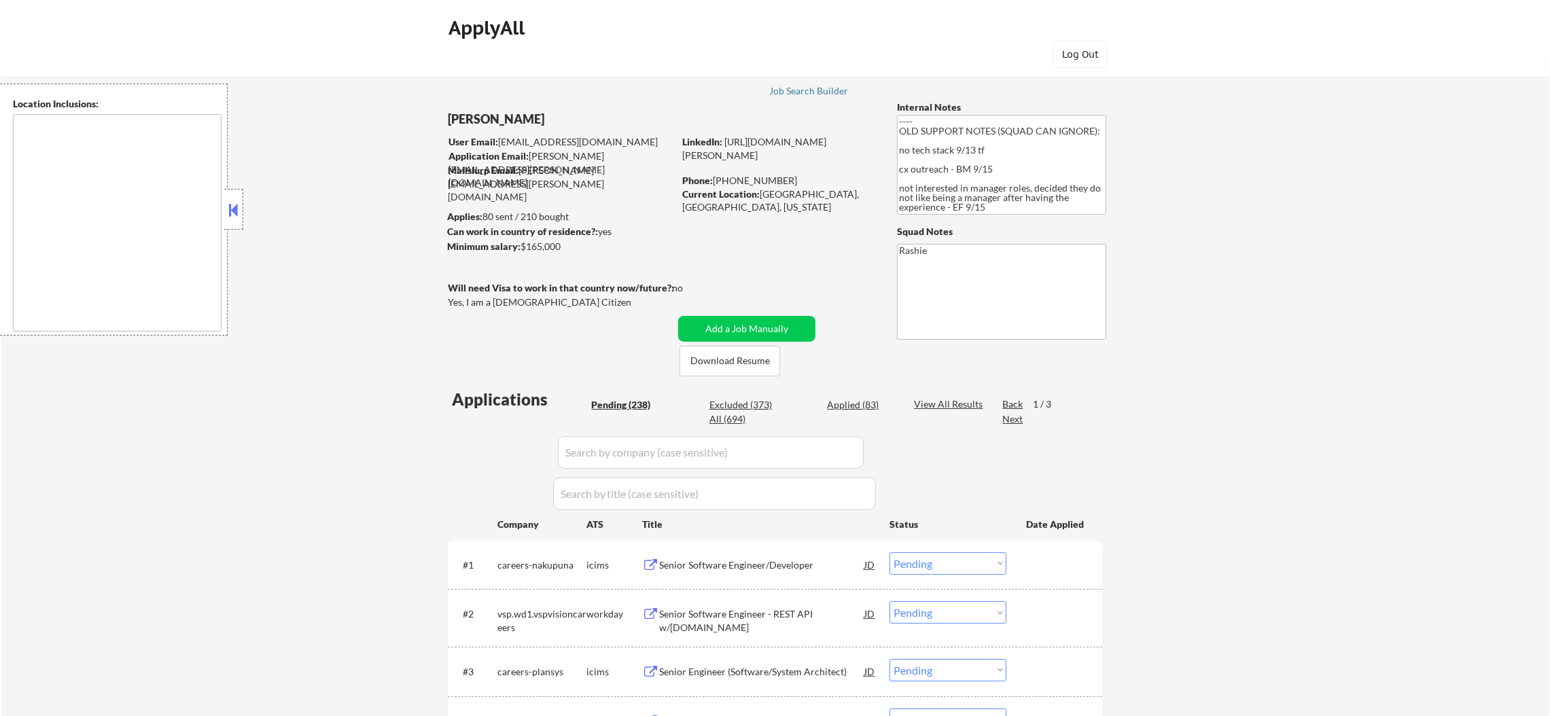
select select ""applied""
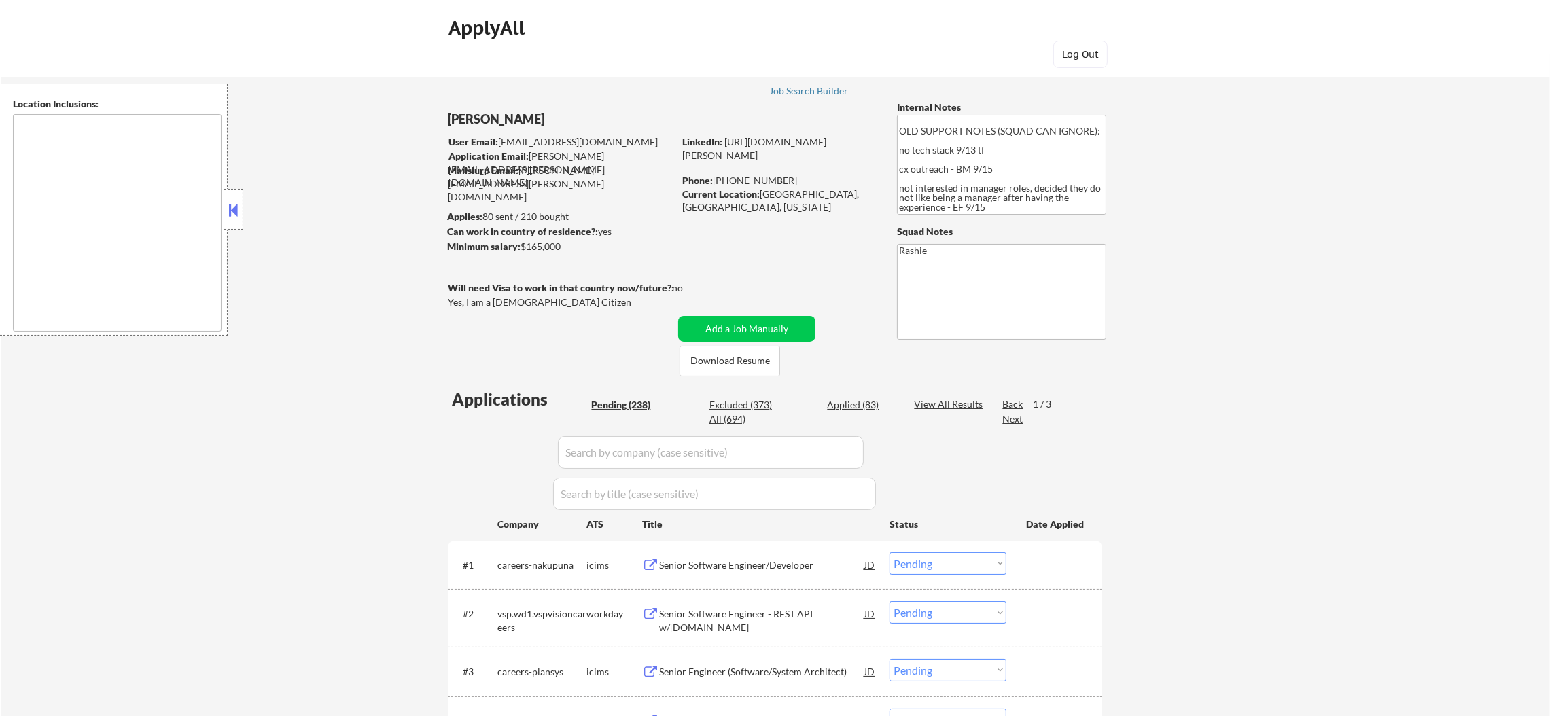
select select ""applied""
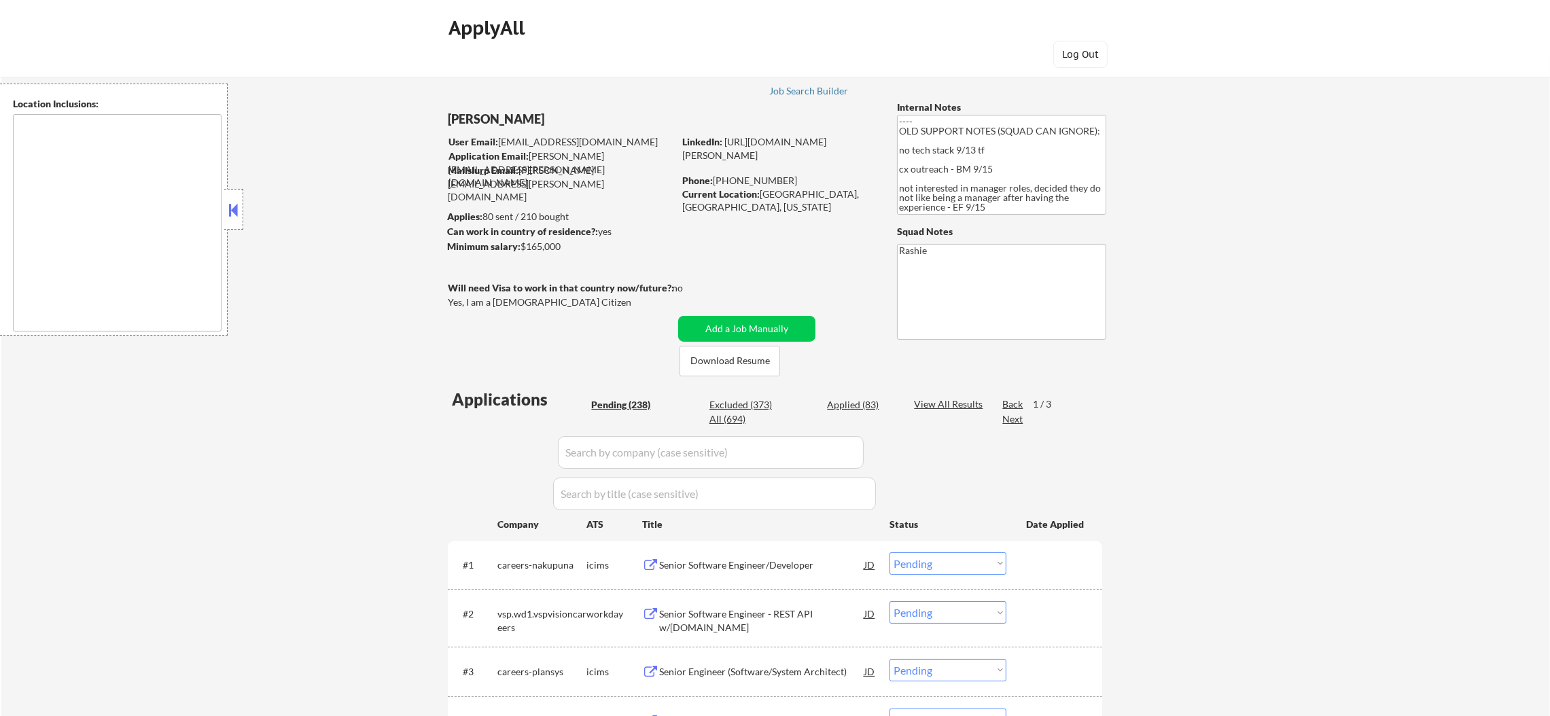
select select ""applied""
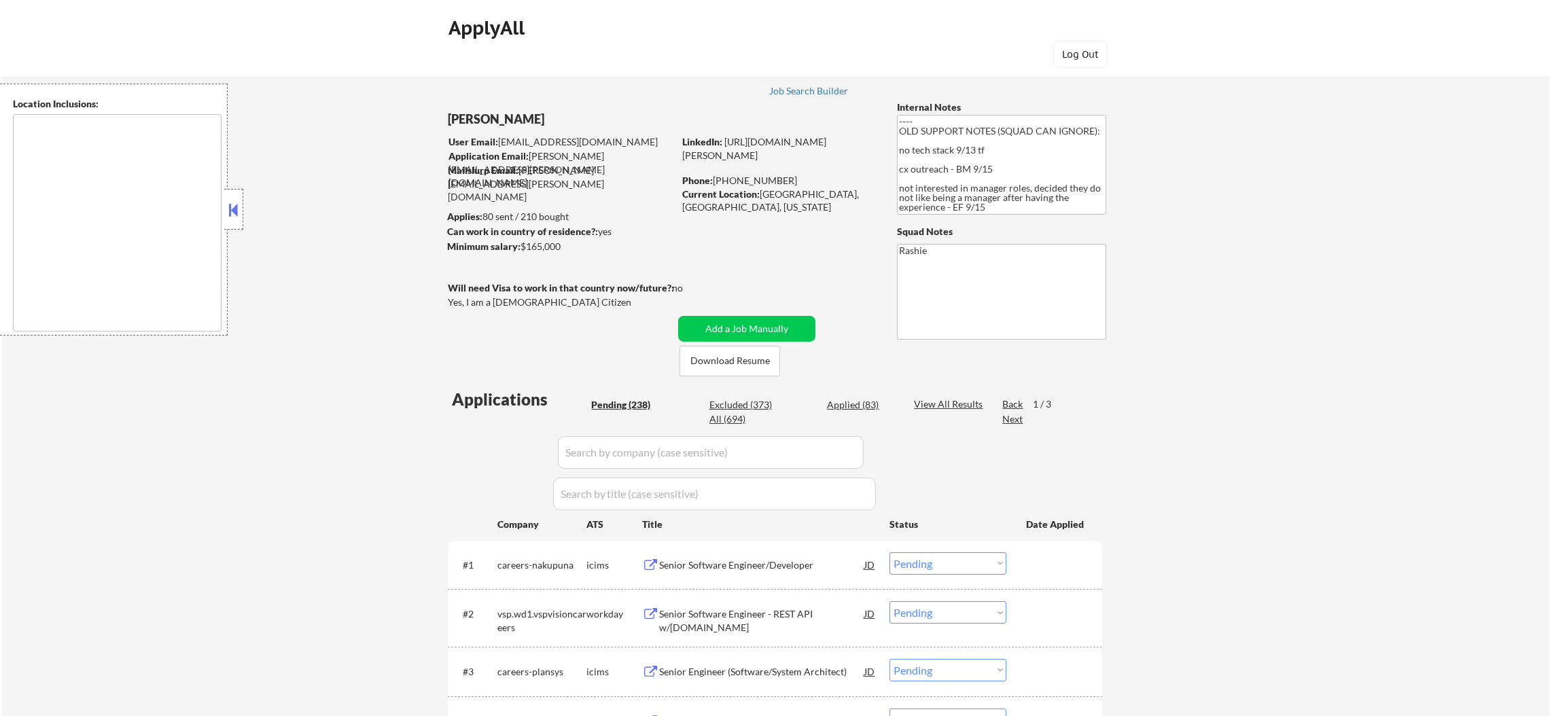
select select ""applied""
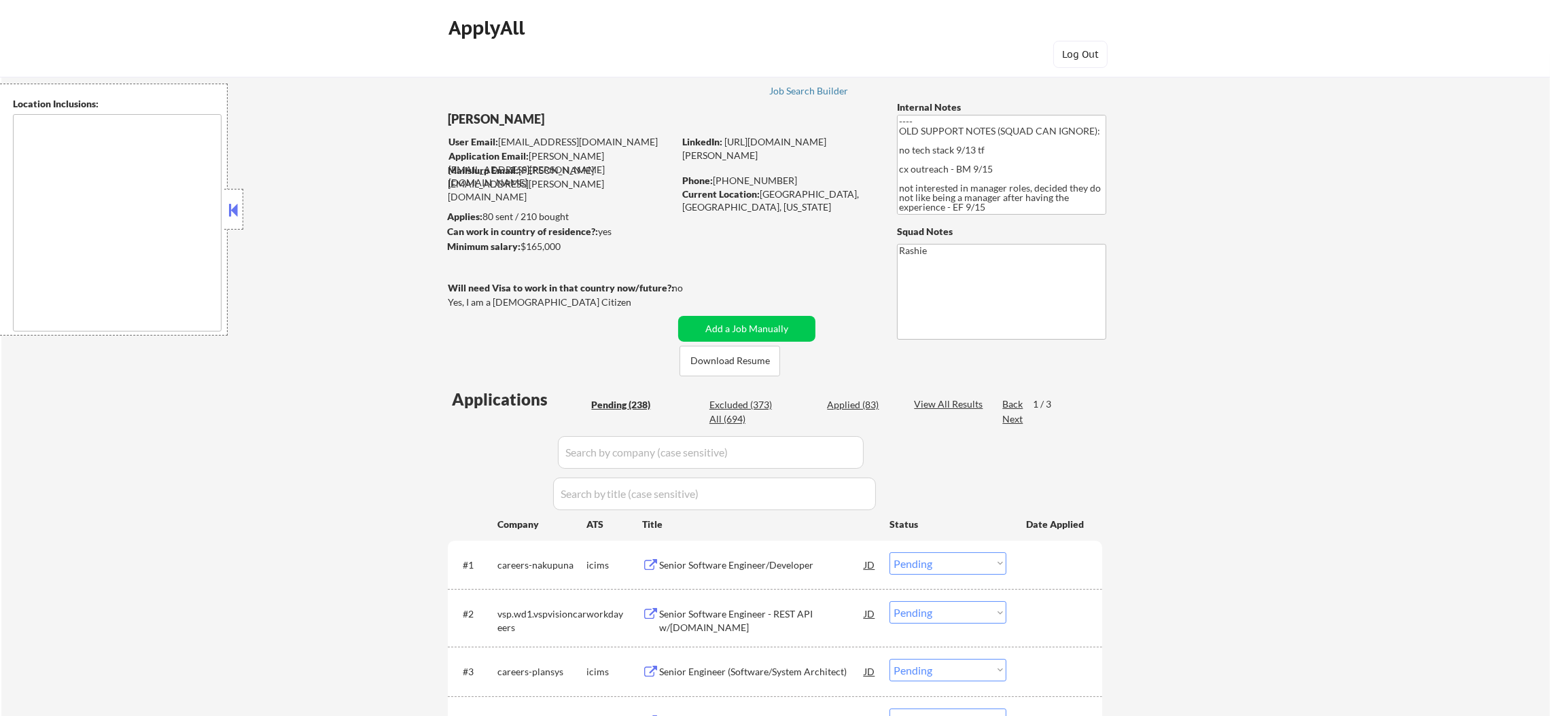
select select ""applied""
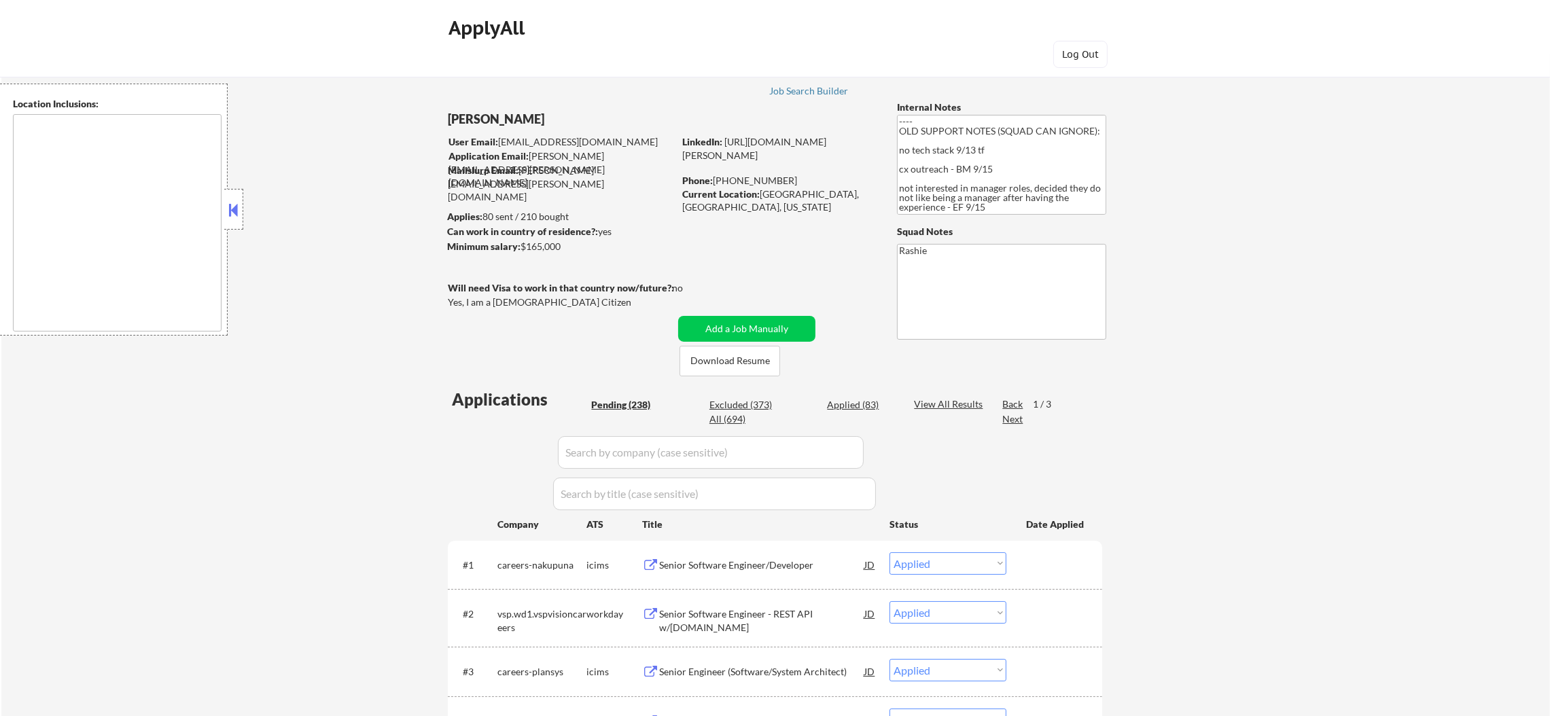
select select ""applied""
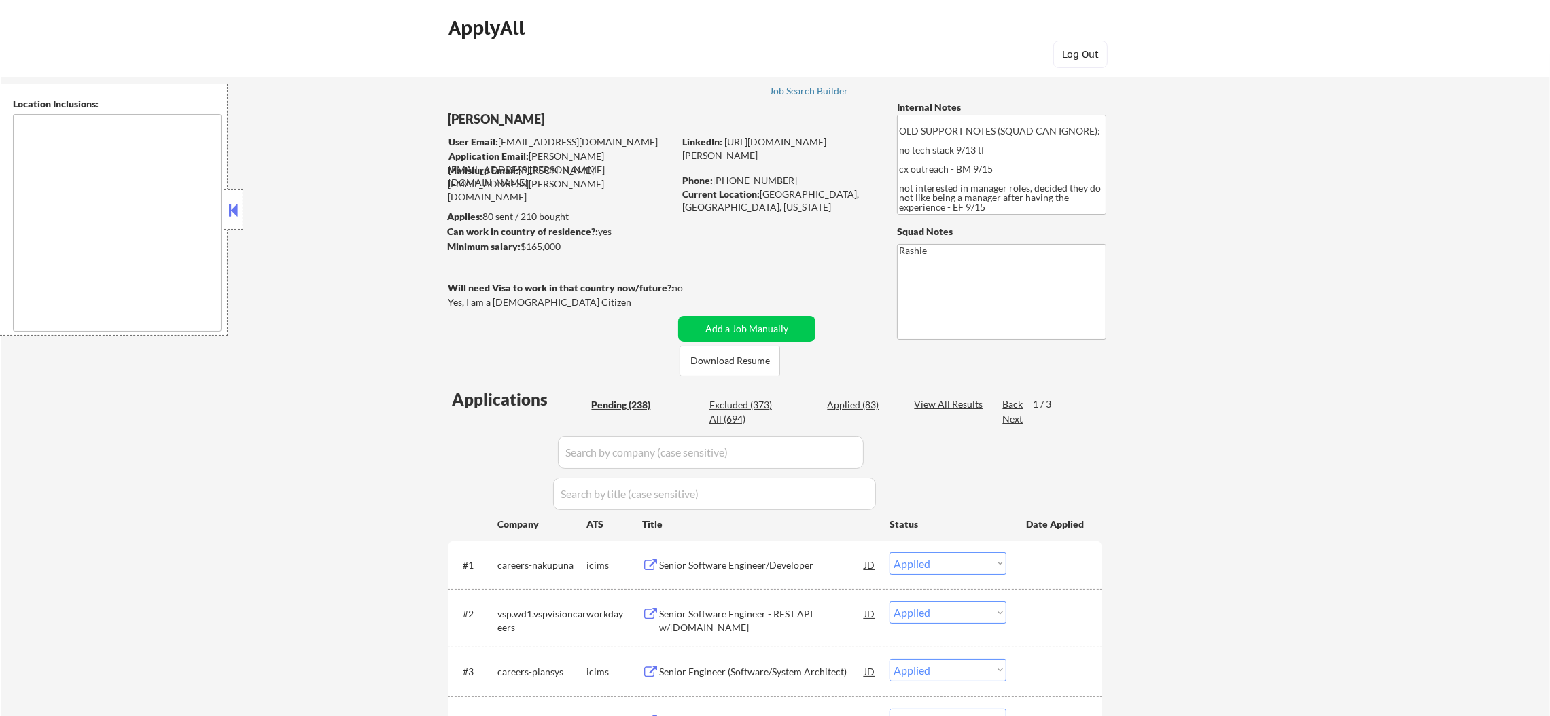
select select ""applied""
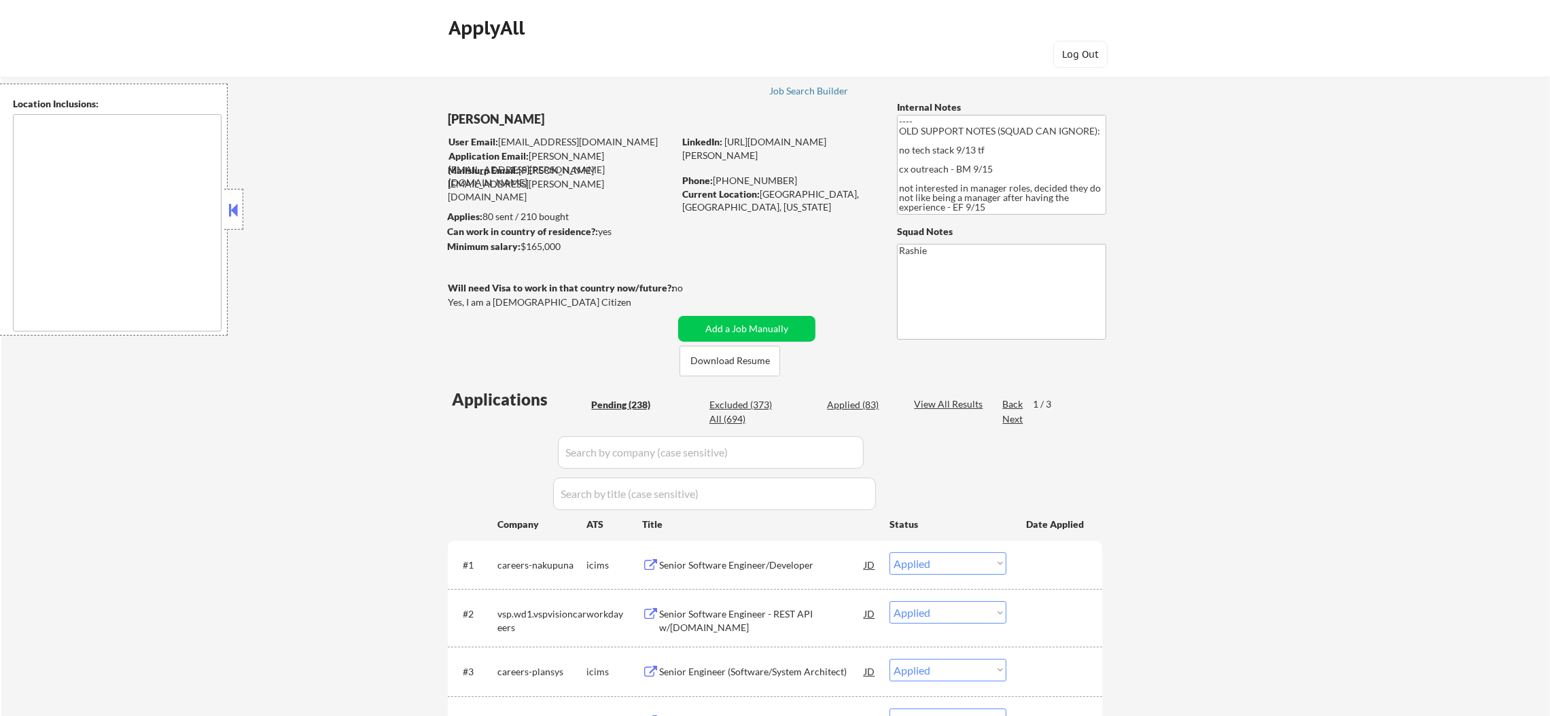
select select ""applied""
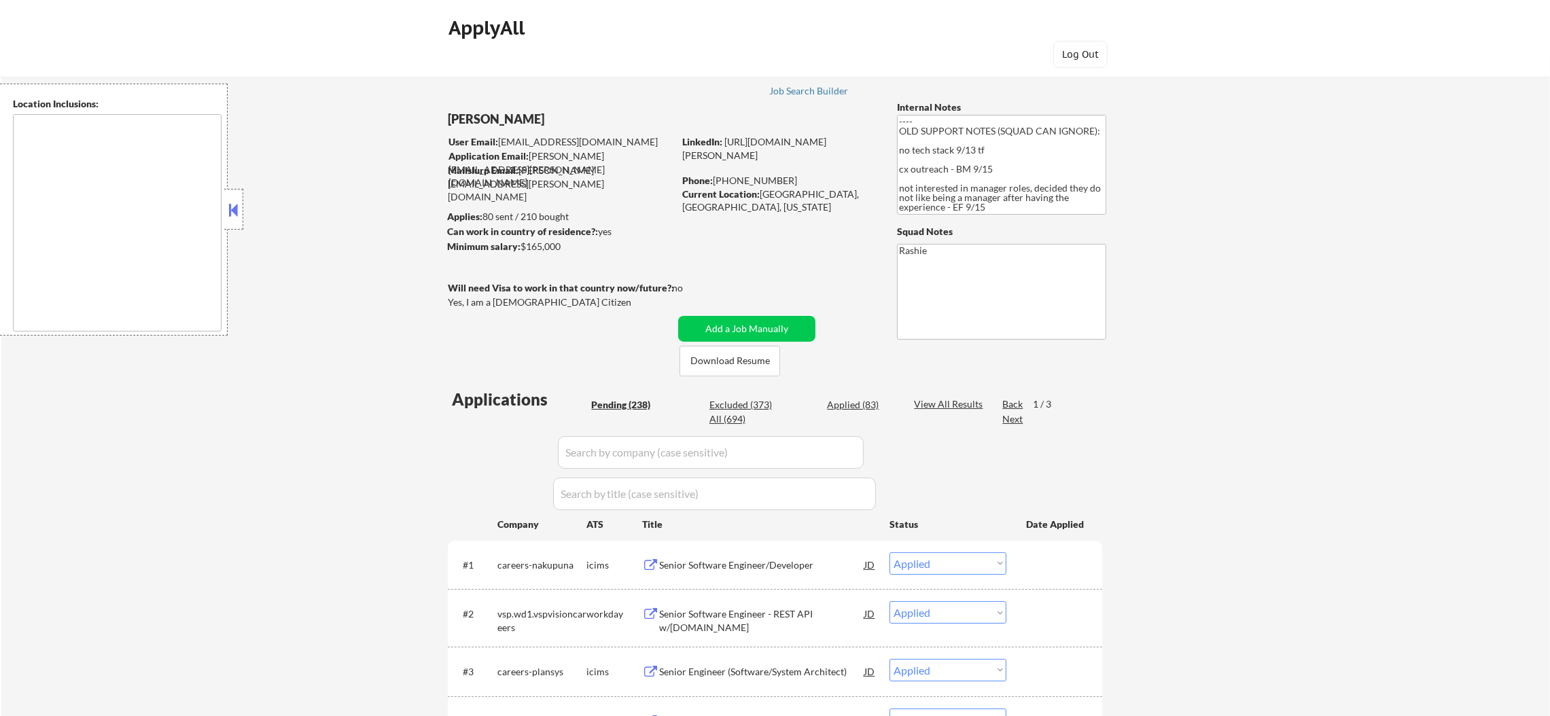
select select ""applied""
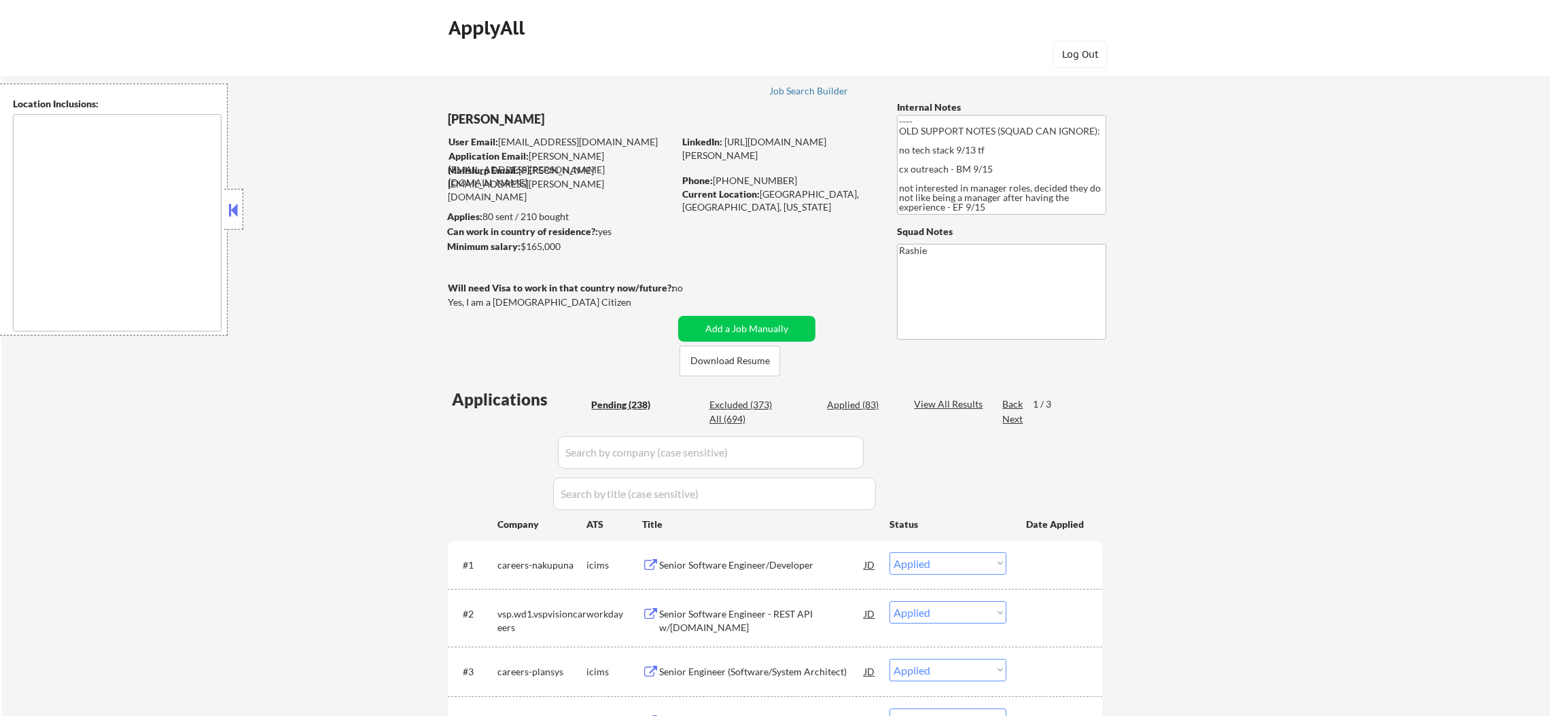
select select ""applied""
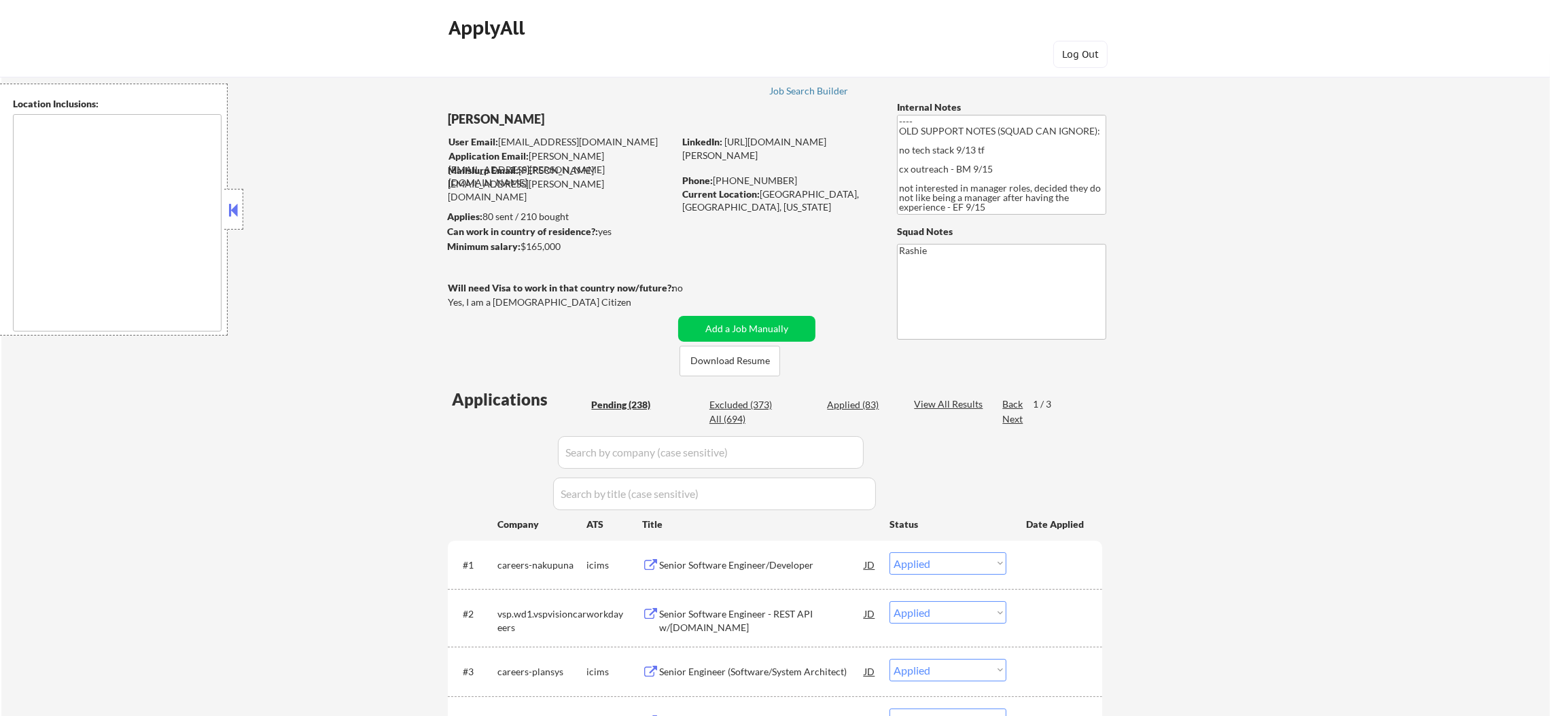
select select ""applied""
select select ""excluded__expired_""
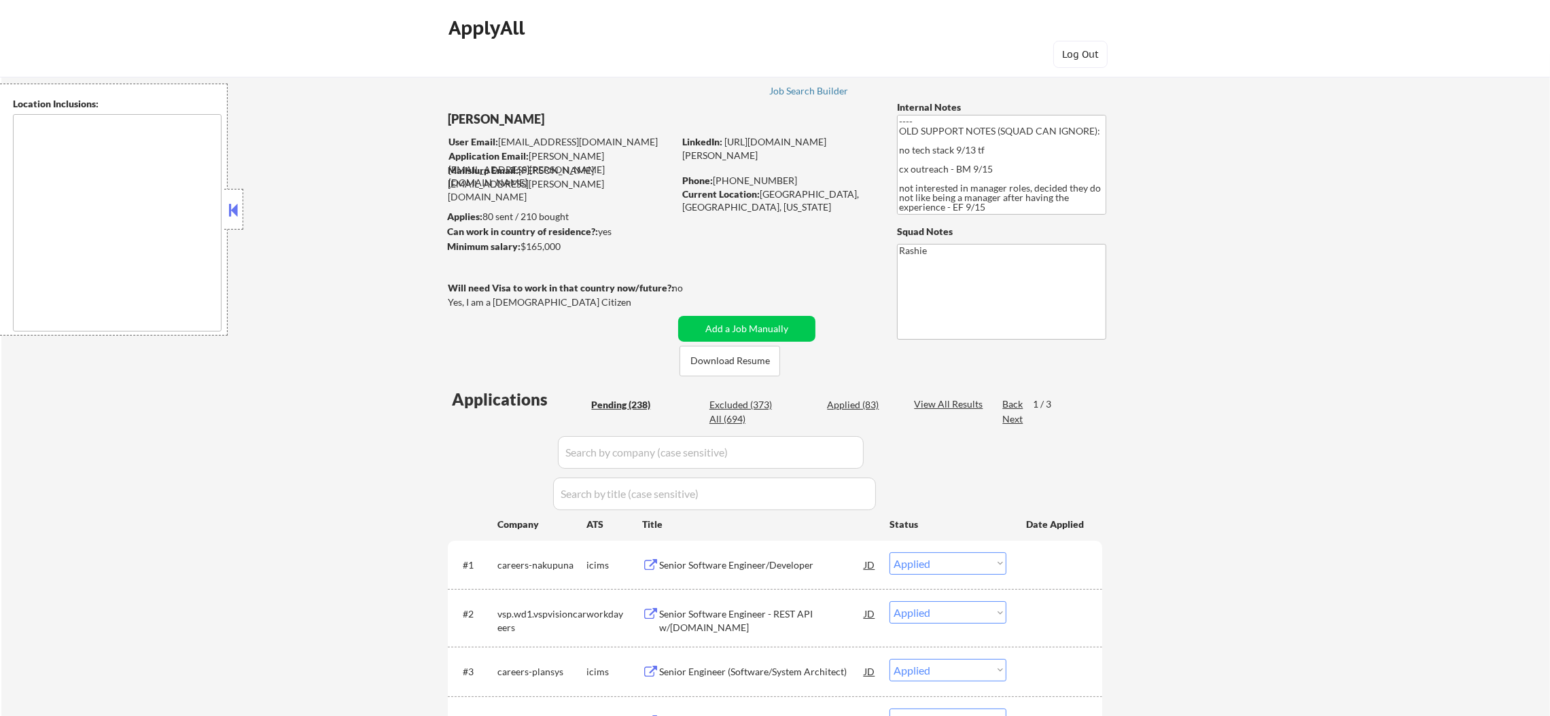
select select ""excluded__location_""
select select ""excluded__salary_""
select select ""excluded__bad_match_""
select select ""excluded__salary_""
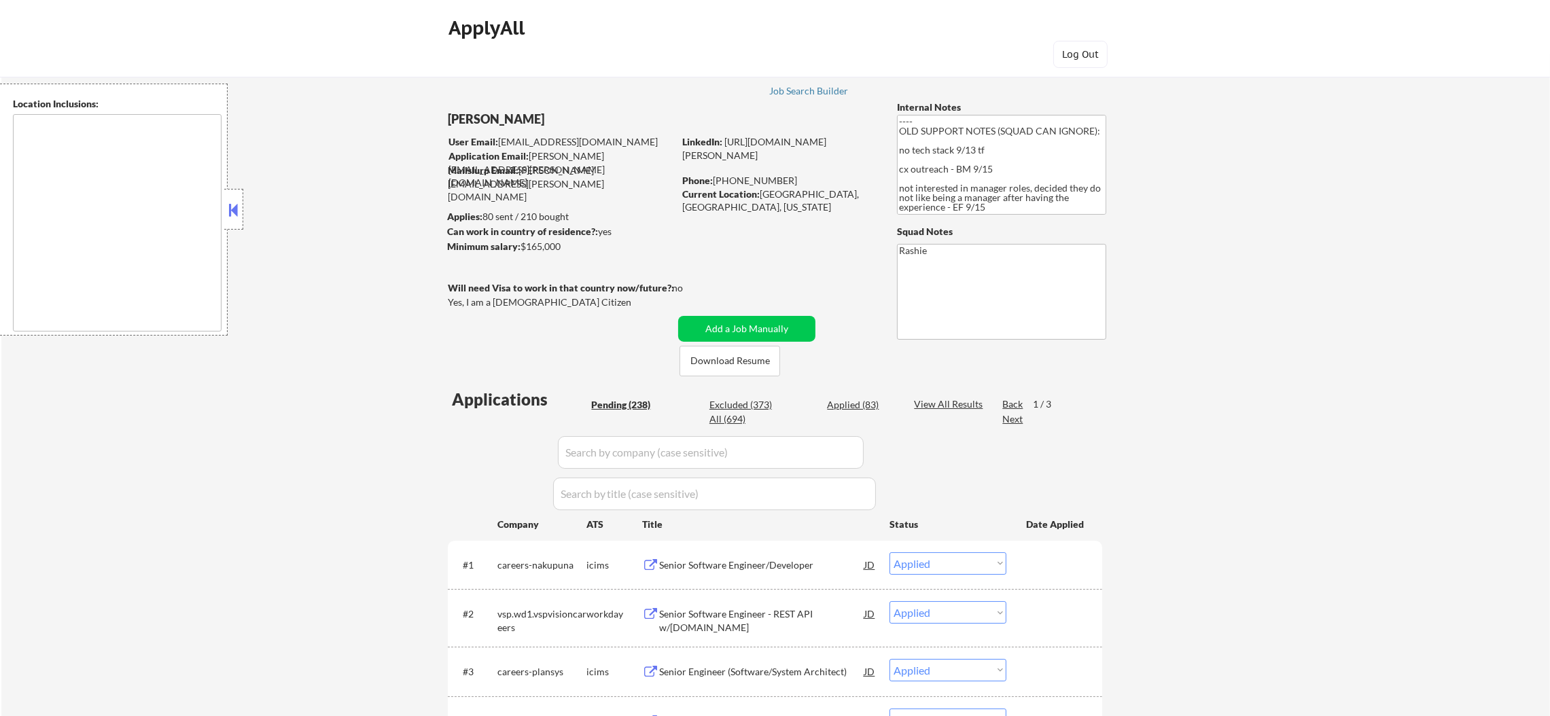
select select ""excluded__location_""
select select ""excluded__salary_""
select select ""excluded""
select select ""excluded__location_""
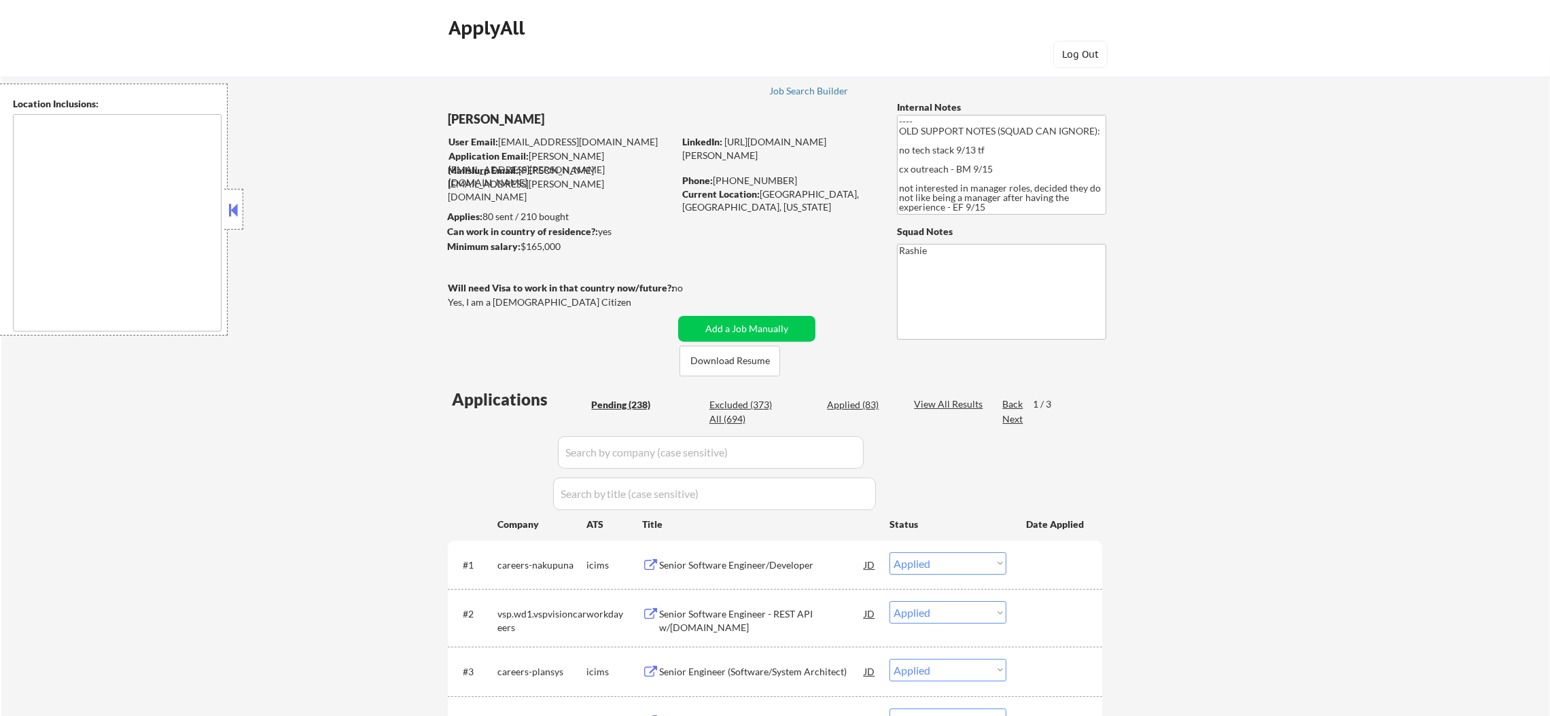
select select ""excluded__location_""
select select ""excluded""
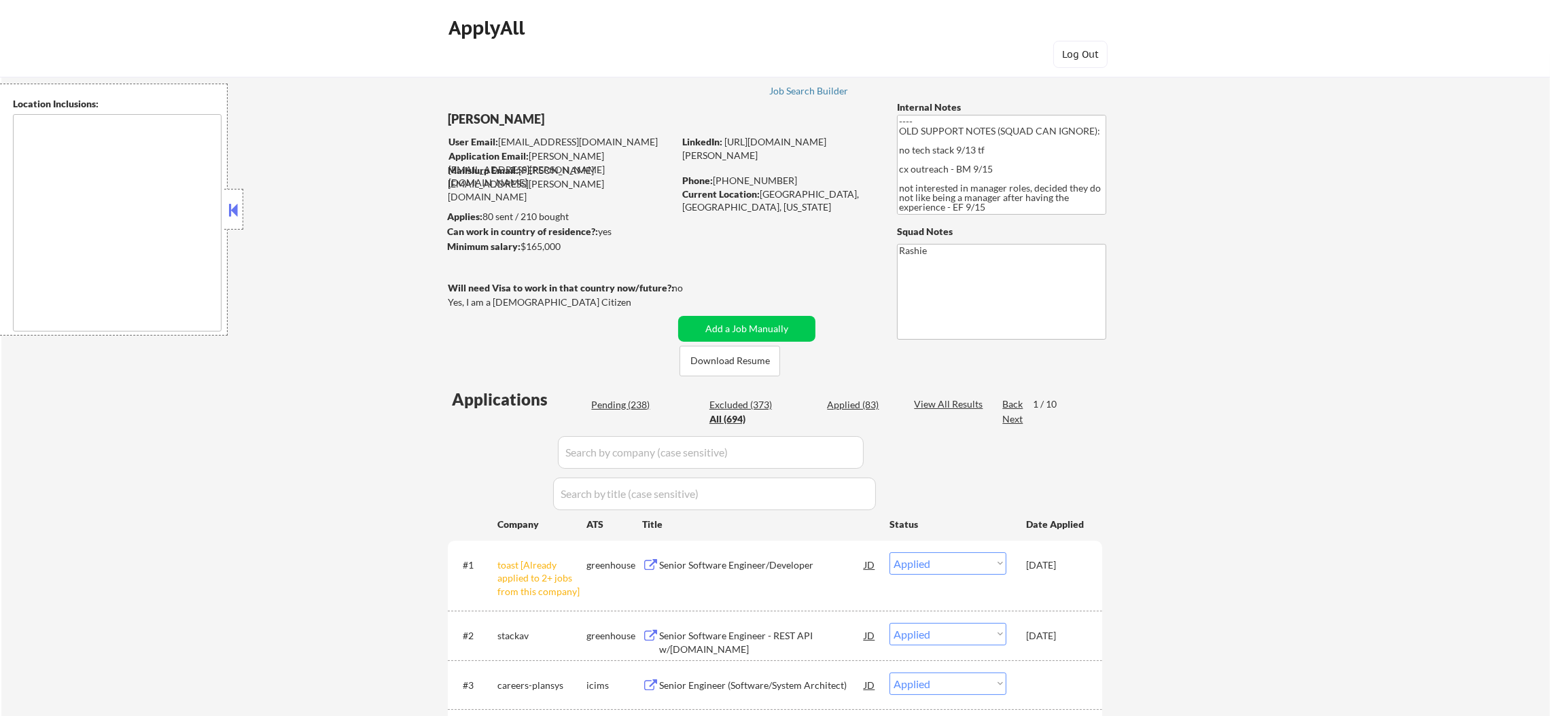
click at [618, 443] on input "input" at bounding box center [711, 452] width 306 height 33
paste input "stackav"
type input "stackav"
select select ""pending""
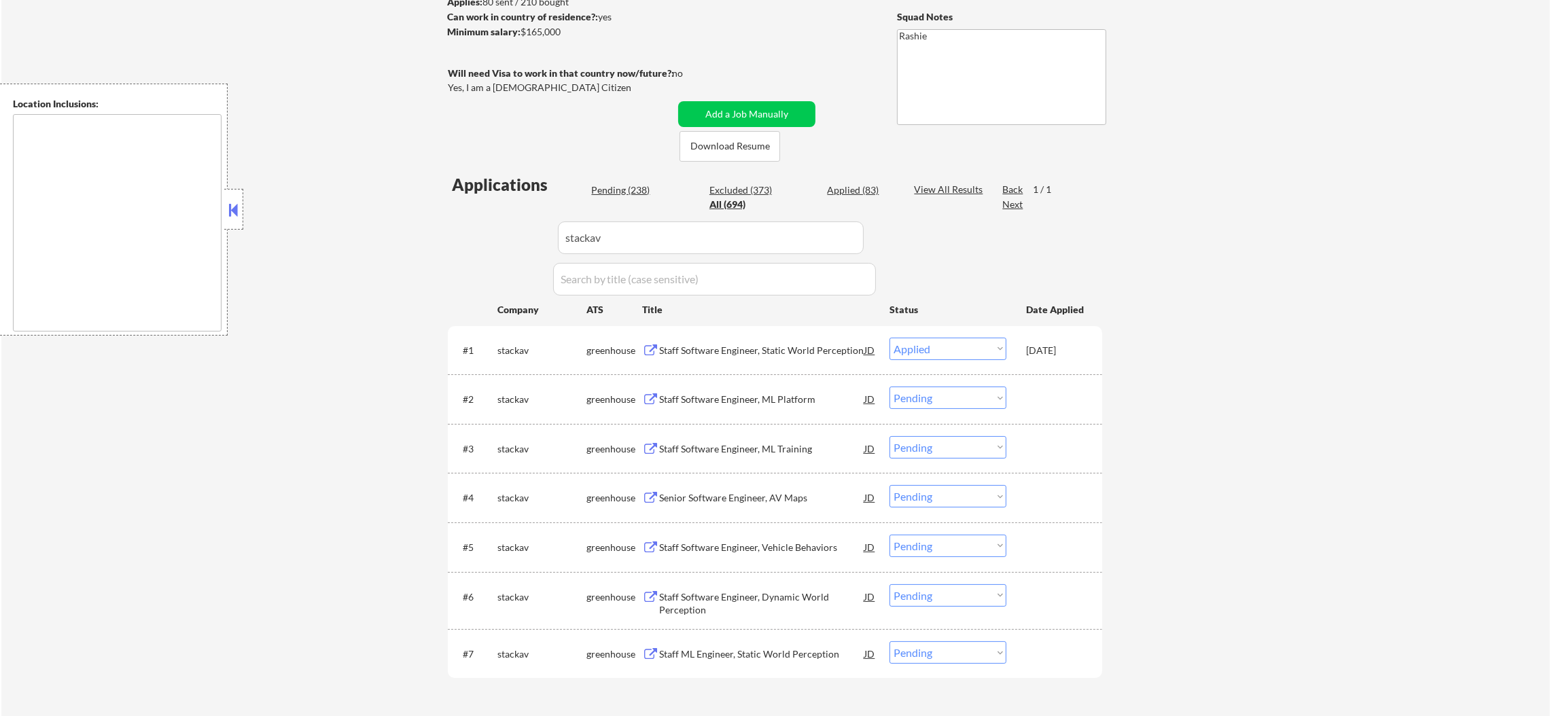
scroll to position [271, 0]
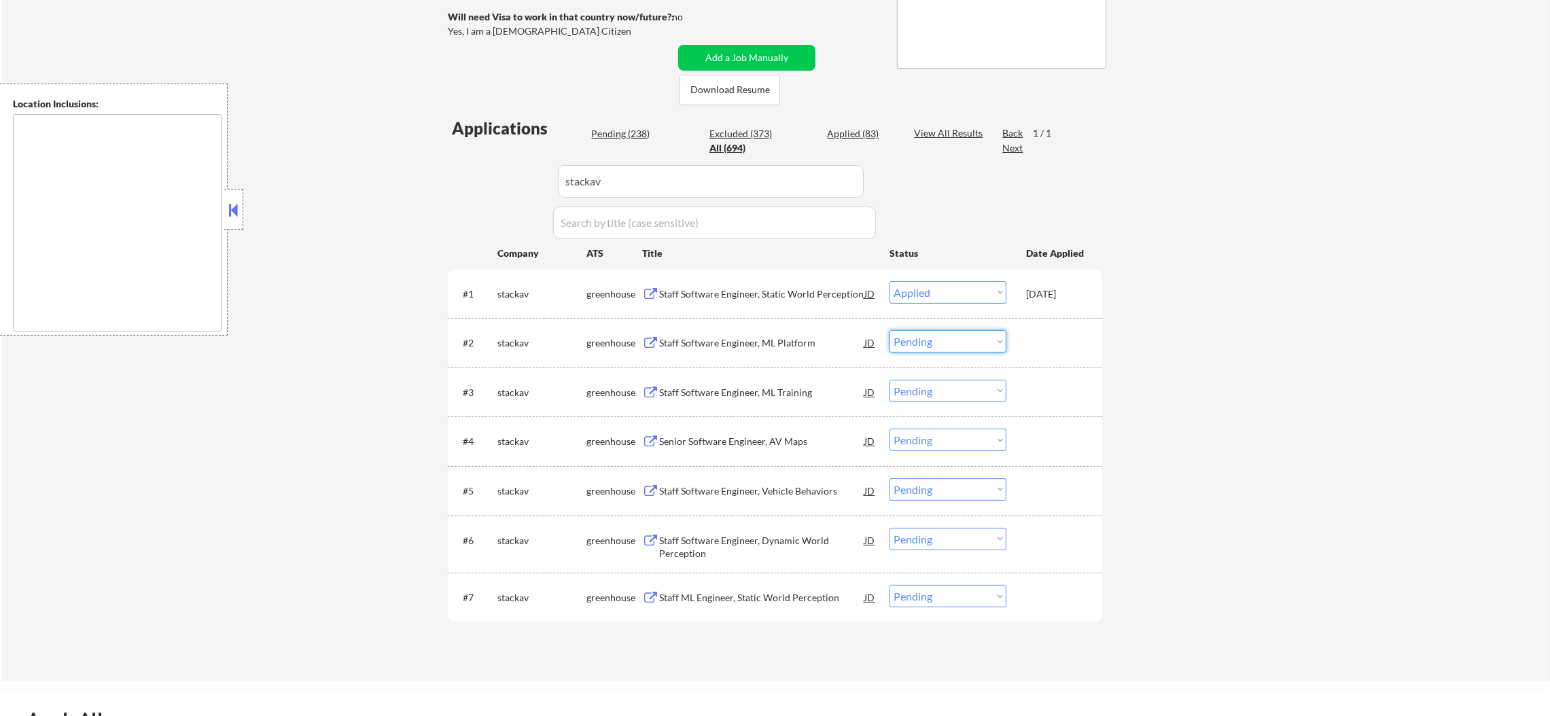
click at [923, 348] on select "Choose an option... Pending Applied Excluded (Questions) Excluded (Expired) Exc…" at bounding box center [947, 341] width 117 height 22
click at [889, 330] on select "Choose an option... Pending Applied Excluded (Questions) Excluded (Expired) Exc…" at bounding box center [947, 341] width 117 height 22
click at [800, 402] on div "Staff Software Engineer, ML Training" at bounding box center [761, 392] width 205 height 24
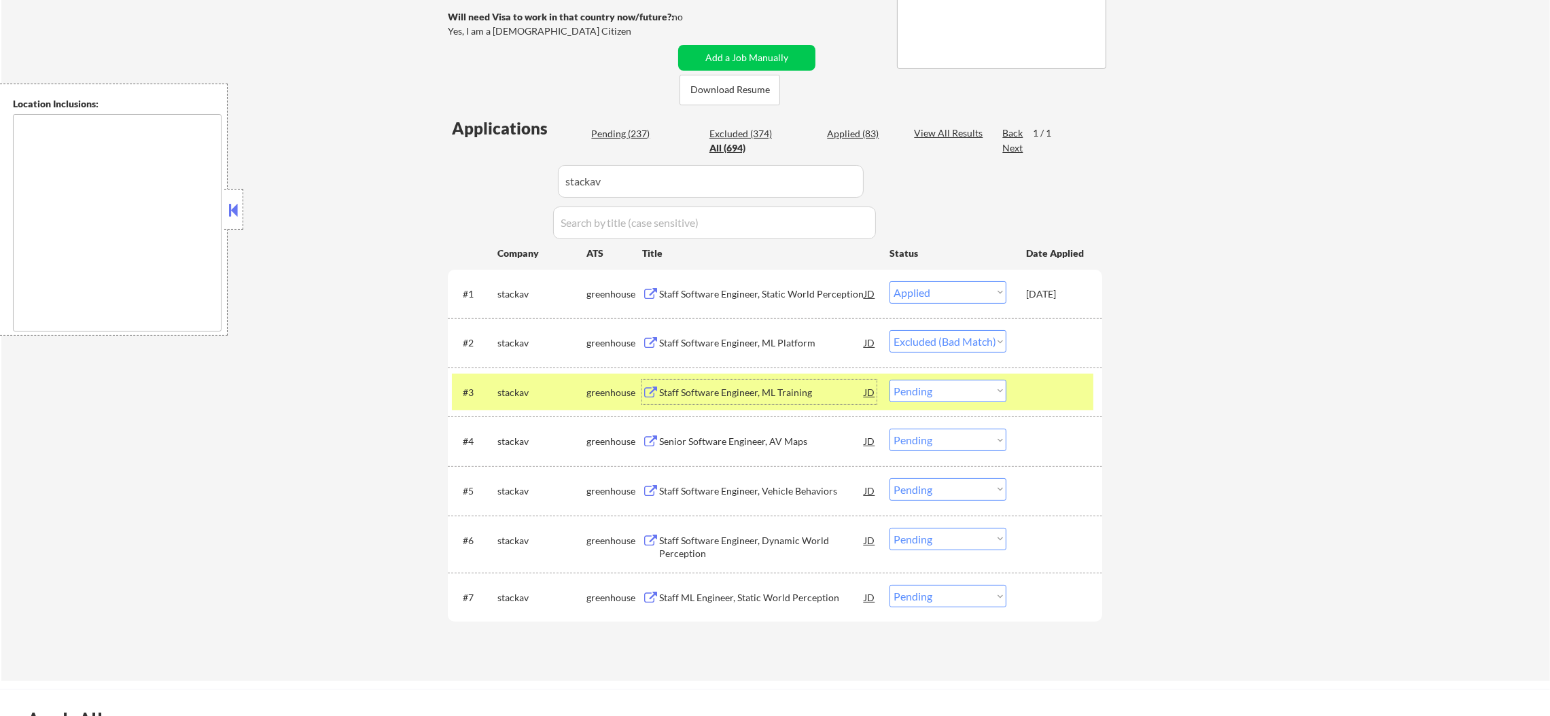
click at [934, 395] on select "Choose an option... Pending Applied Excluded (Questions) Excluded (Expired) Exc…" at bounding box center [947, 391] width 117 height 22
click at [889, 380] on select "Choose an option... Pending Applied Excluded (Questions) Excluded (Expired) Exc…" at bounding box center [947, 391] width 117 height 22
click at [535, 395] on div "stackav" at bounding box center [541, 393] width 89 height 14
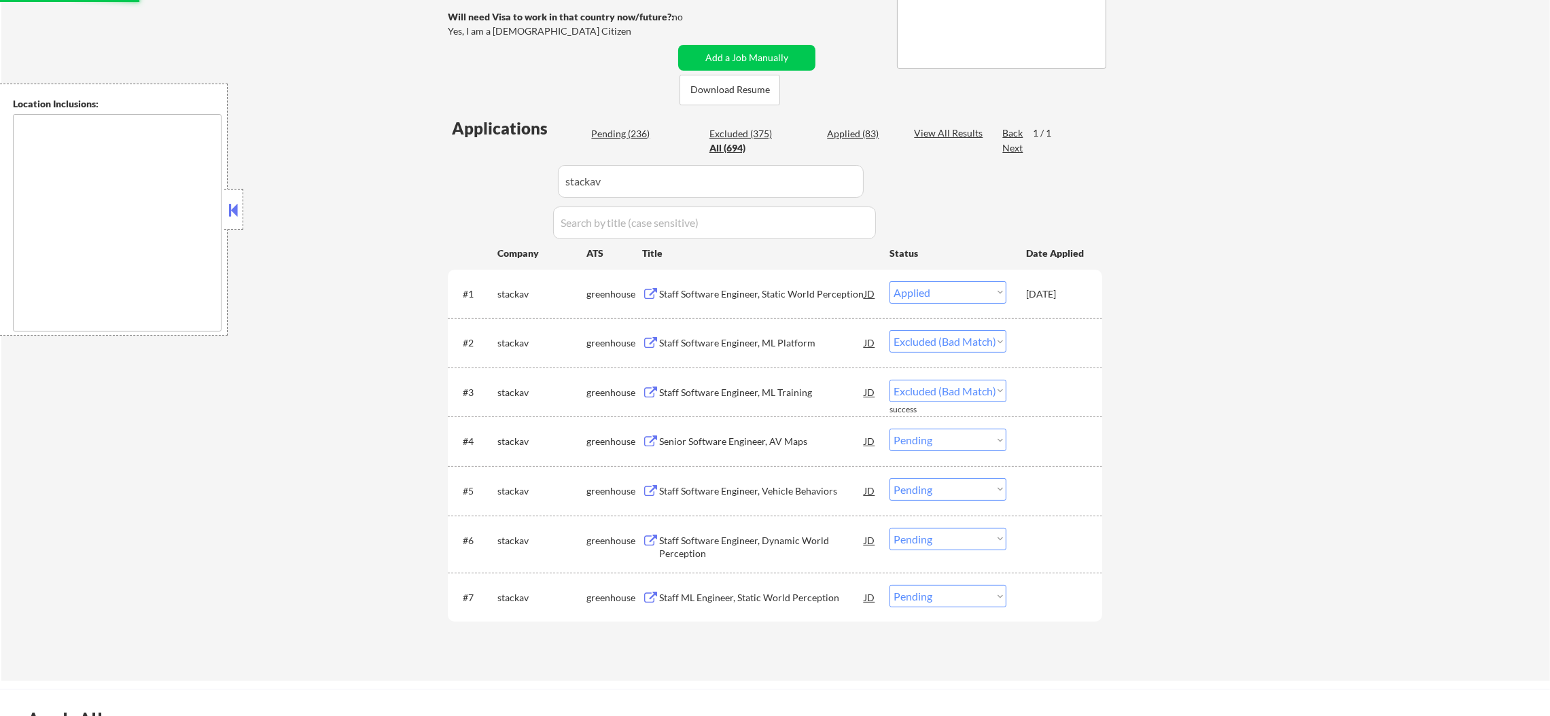
click at [788, 436] on div "Senior Software Engineer, AV Maps" at bounding box center [761, 442] width 205 height 14
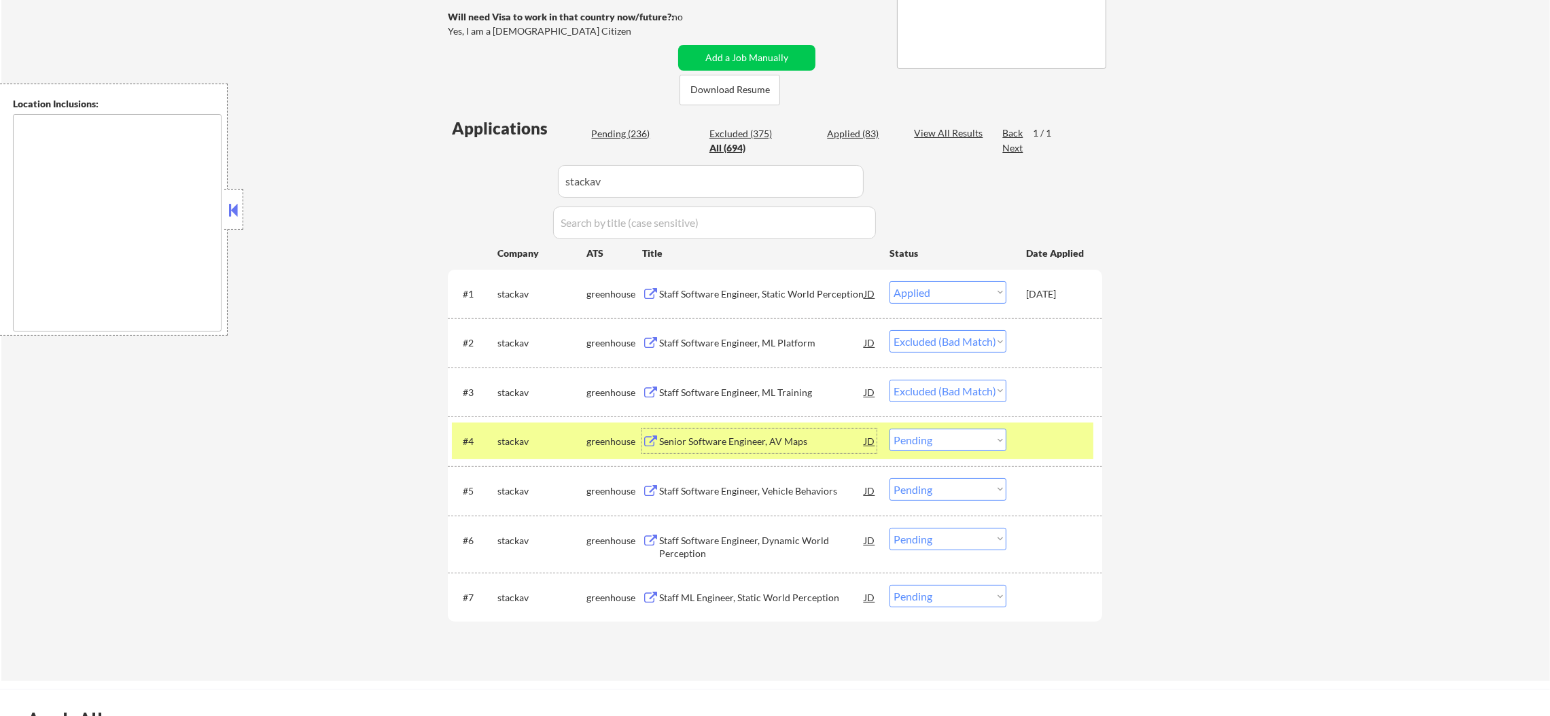
click at [886, 444] on div "#4 stackav greenhouse Senior Software Engineer, AV Maps JD Choose an option... …" at bounding box center [772, 441] width 641 height 37
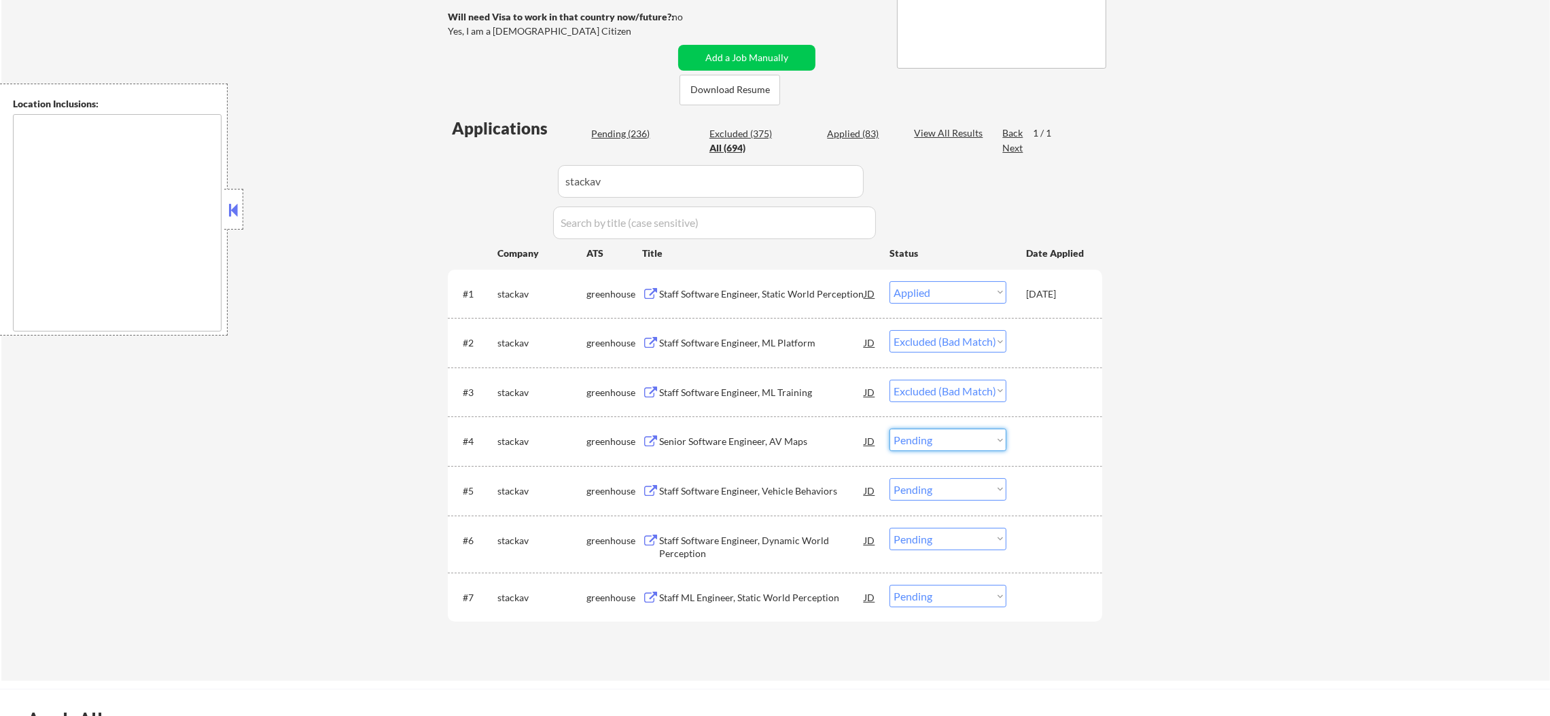
click at [933, 448] on select "Choose an option... Pending Applied Excluded (Questions) Excluded (Expired) Exc…" at bounding box center [947, 440] width 117 height 22
click at [889, 429] on select "Choose an option... Pending Applied Excluded (Questions) Excluded (Expired) Exc…" at bounding box center [947, 440] width 117 height 22
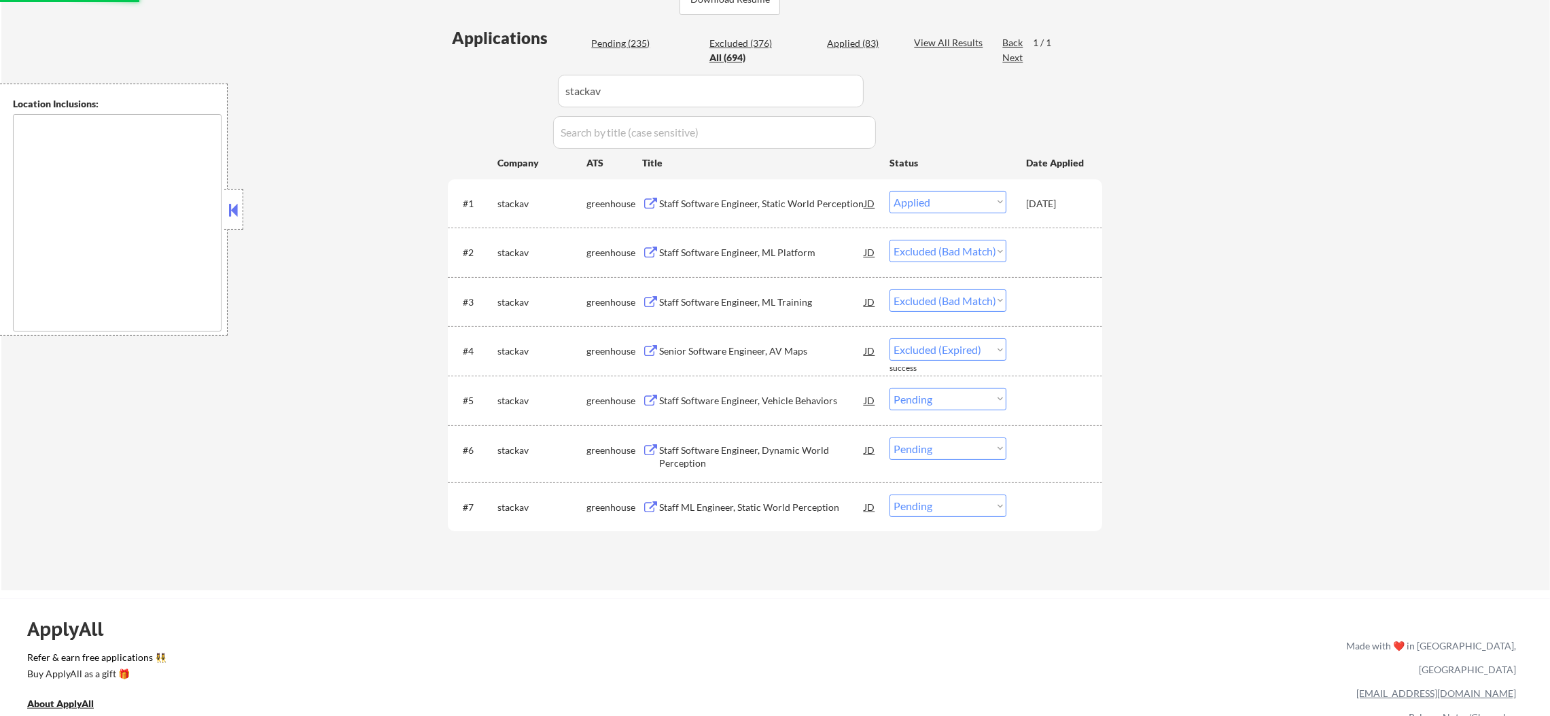
scroll to position [373, 0]
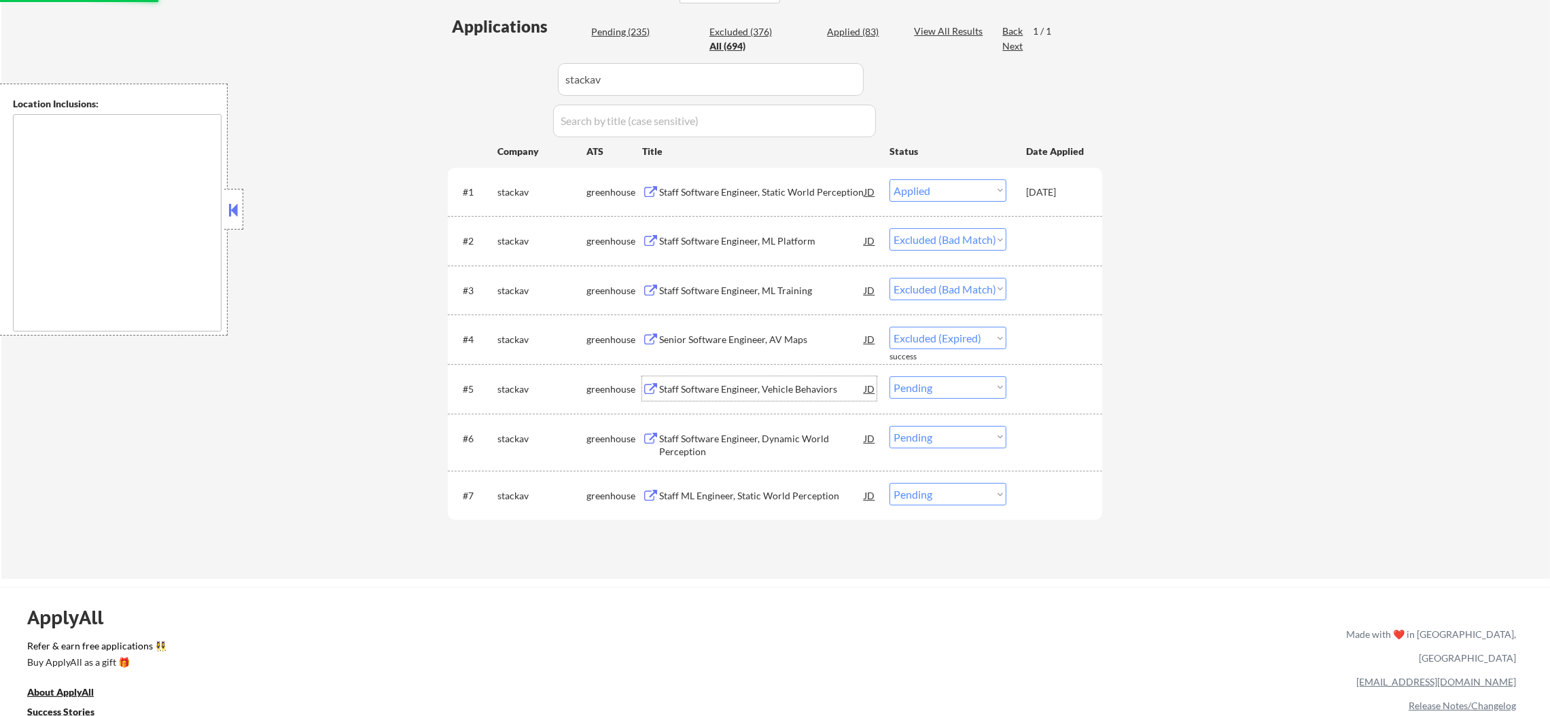
click at [815, 383] on div "Staff Software Engineer, Vehicle Behaviors" at bounding box center [761, 390] width 205 height 14
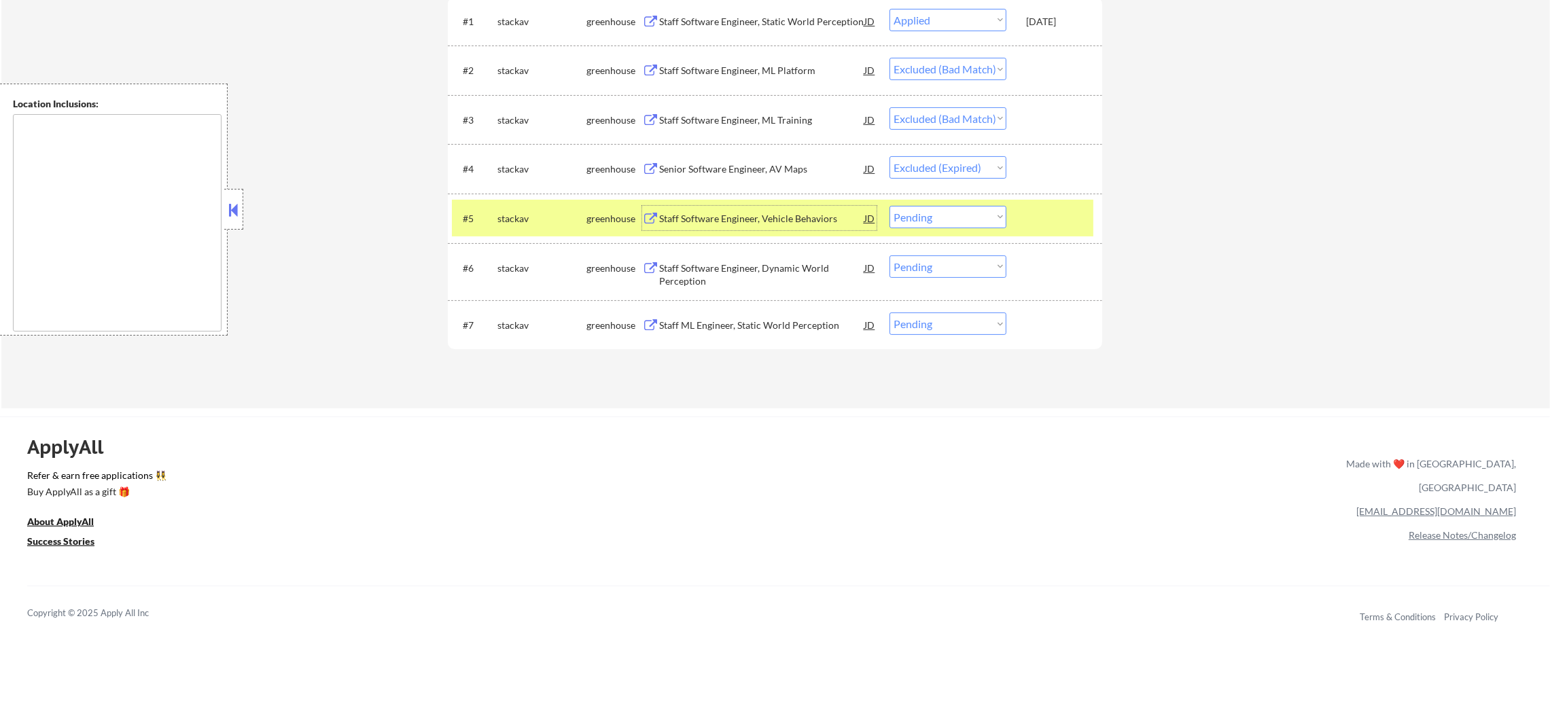
scroll to position [611, 0]
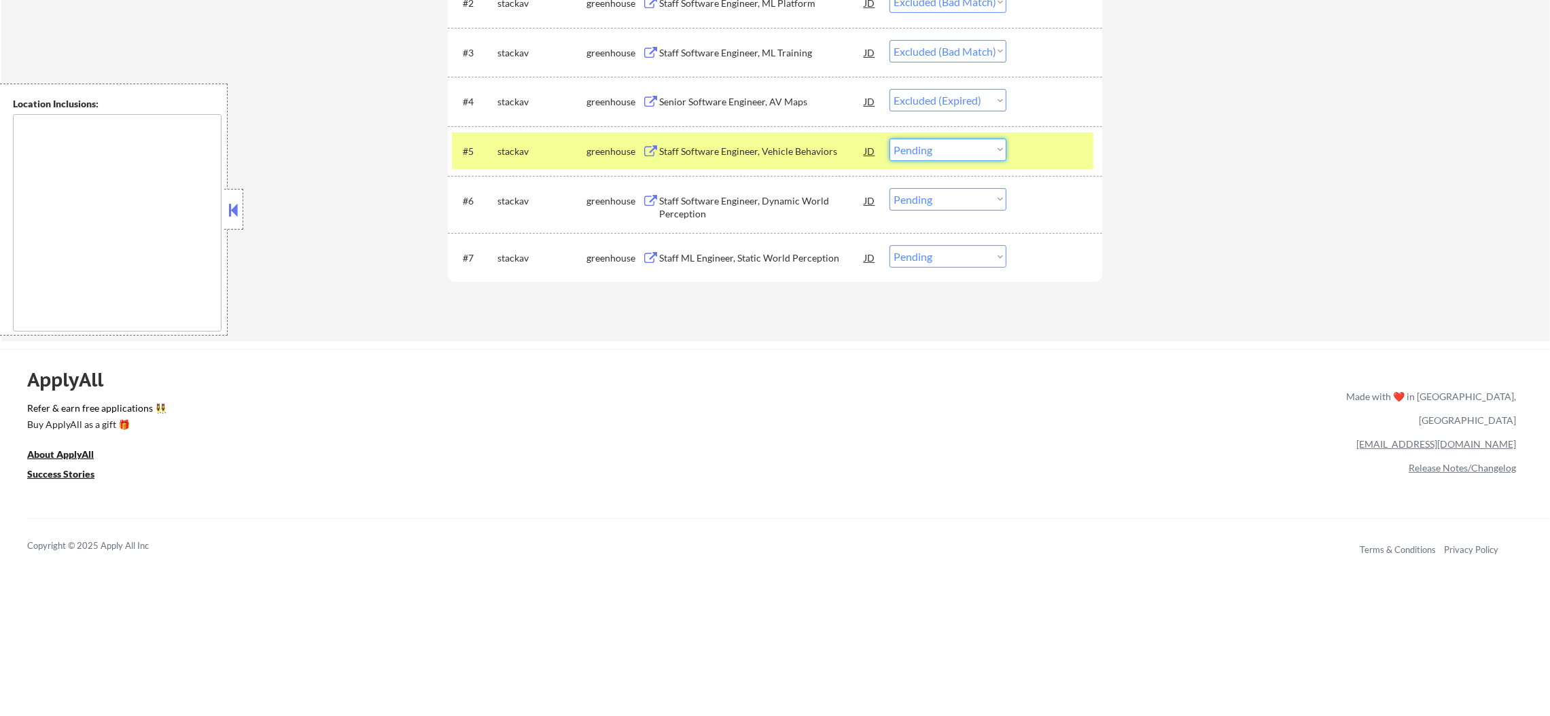
click at [927, 154] on select "Choose an option... Pending Applied Excluded (Questions) Excluded (Expired) Exc…" at bounding box center [947, 150] width 117 height 22
click at [889, 139] on select "Choose an option... Pending Applied Excluded (Questions) Excluded (Expired) Exc…" at bounding box center [947, 150] width 117 height 22
click at [553, 146] on div "stackav" at bounding box center [541, 152] width 89 height 14
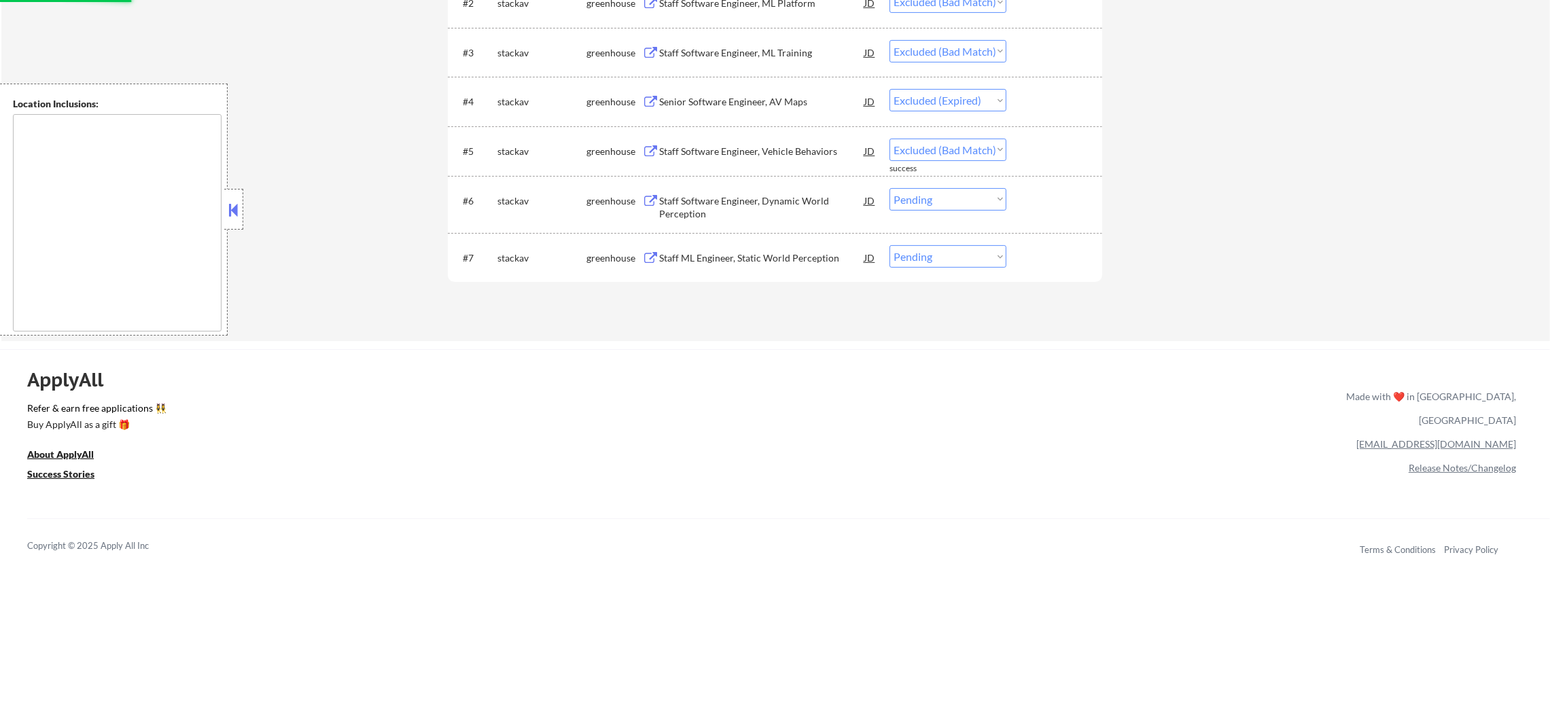
click at [796, 195] on div "Staff Software Engineer, Dynamic World Perception" at bounding box center [761, 207] width 205 height 26
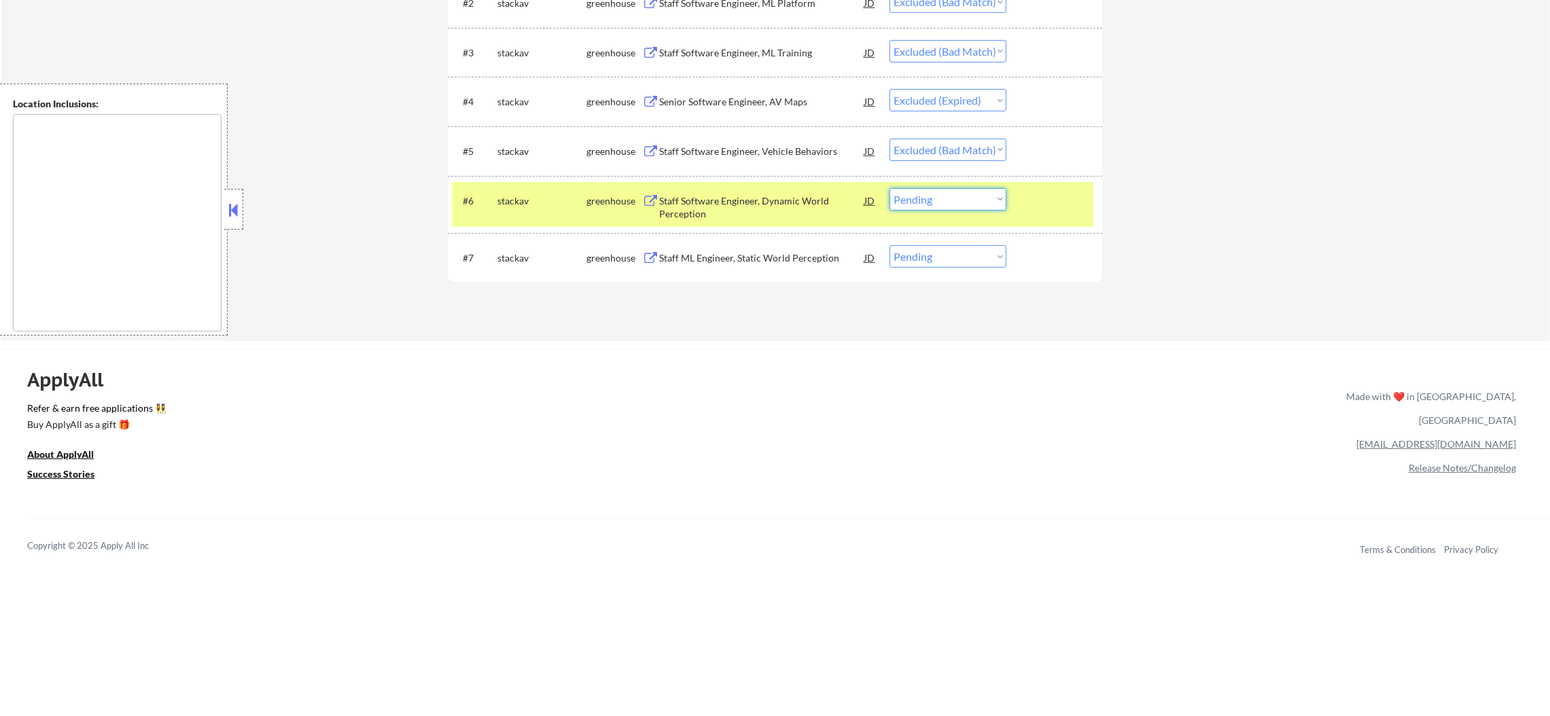
click at [919, 195] on select "Choose an option... Pending Applied Excluded (Questions) Excluded (Expired) Exc…" at bounding box center [947, 199] width 117 height 22
click at [889, 188] on select "Choose an option... Pending Applied Excluded (Questions) Excluded (Expired) Exc…" at bounding box center [947, 199] width 117 height 22
click at [569, 182] on div "#6 stackav greenhouse Staff Software Engineer, Dynamic World Perception JD Choo…" at bounding box center [772, 204] width 641 height 45
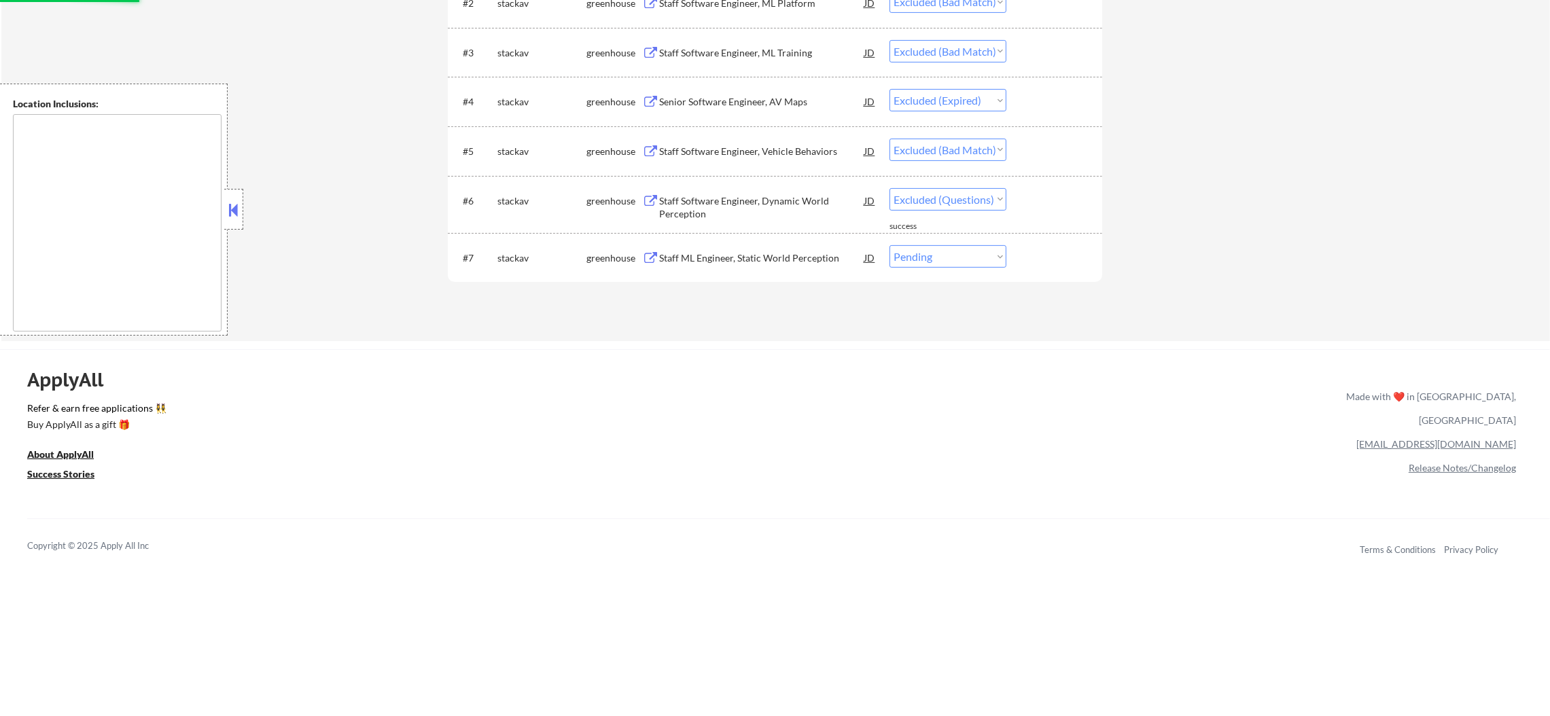
click at [766, 251] on div "Staff ML Engineer, Static World Perception" at bounding box center [761, 258] width 205 height 14
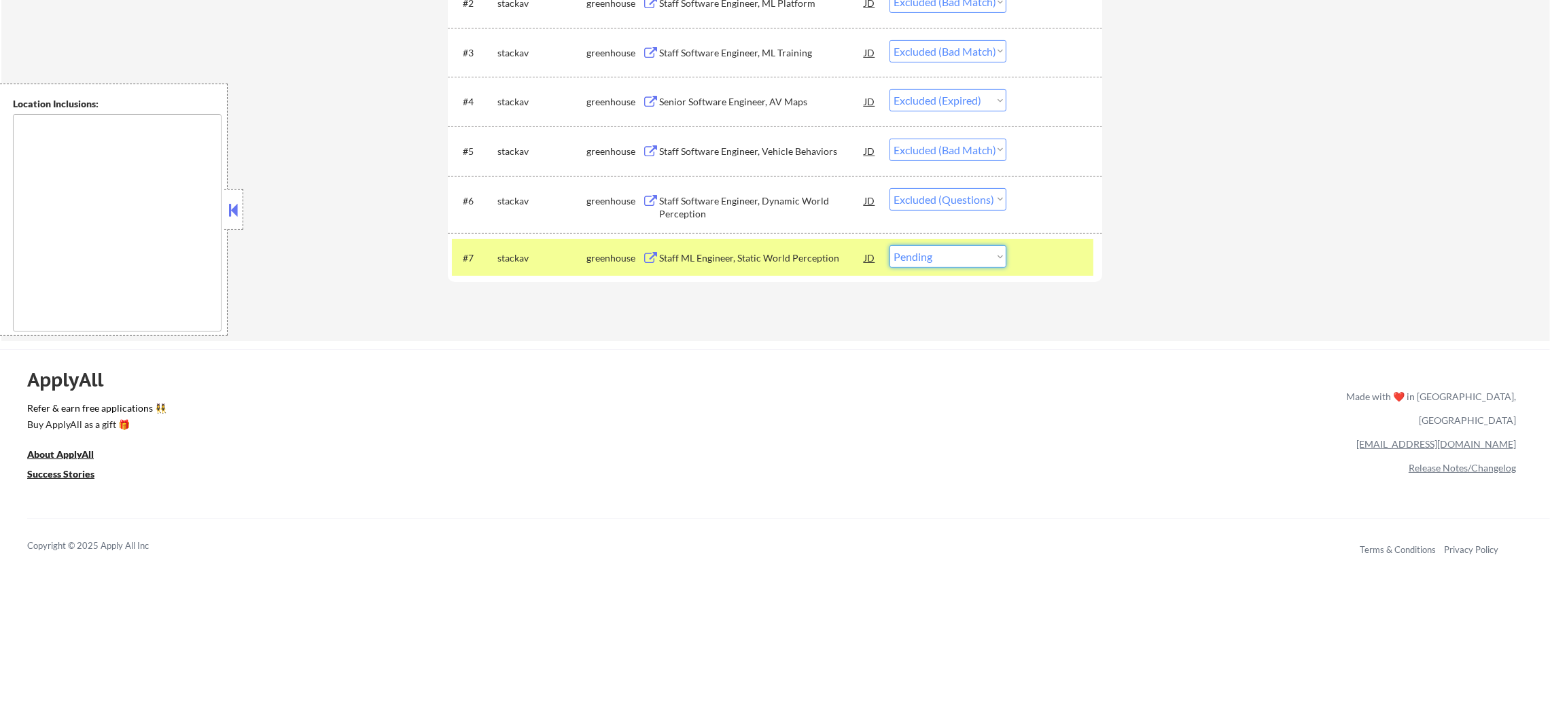
drag, startPoint x: 1004, startPoint y: 250, endPoint x: 991, endPoint y: 265, distance: 19.8
click at [1002, 252] on select "Choose an option... Pending Applied Excluded (Questions) Excluded (Expired) Exc…" at bounding box center [947, 256] width 117 height 22
click at [889, 245] on select "Choose an option... Pending Applied Excluded (Questions) Excluded (Expired) Exc…" at bounding box center [947, 256] width 117 height 22
click at [531, 263] on div "stackav" at bounding box center [541, 258] width 89 height 14
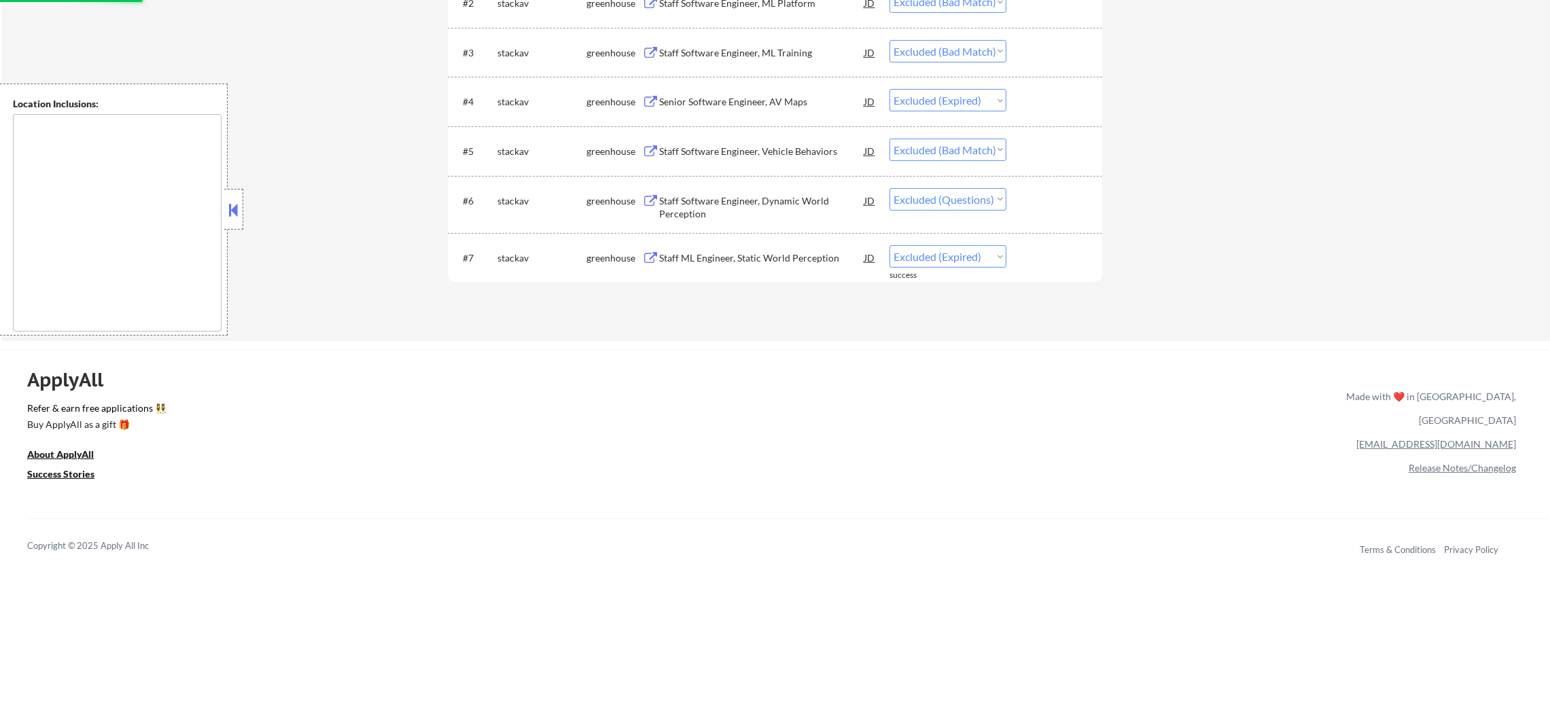
scroll to position [109, 0]
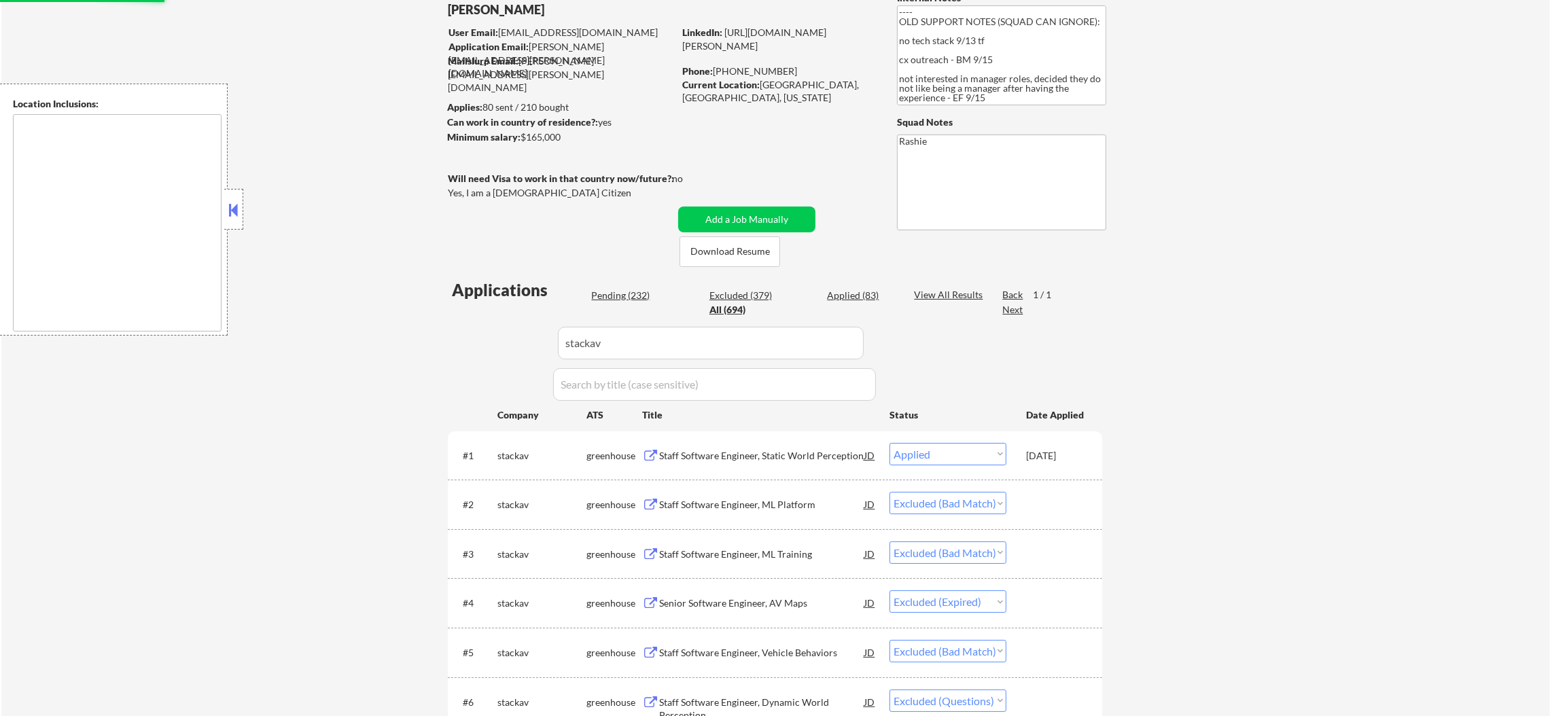
click at [609, 292] on div "Pending (232)" at bounding box center [625, 296] width 68 height 14
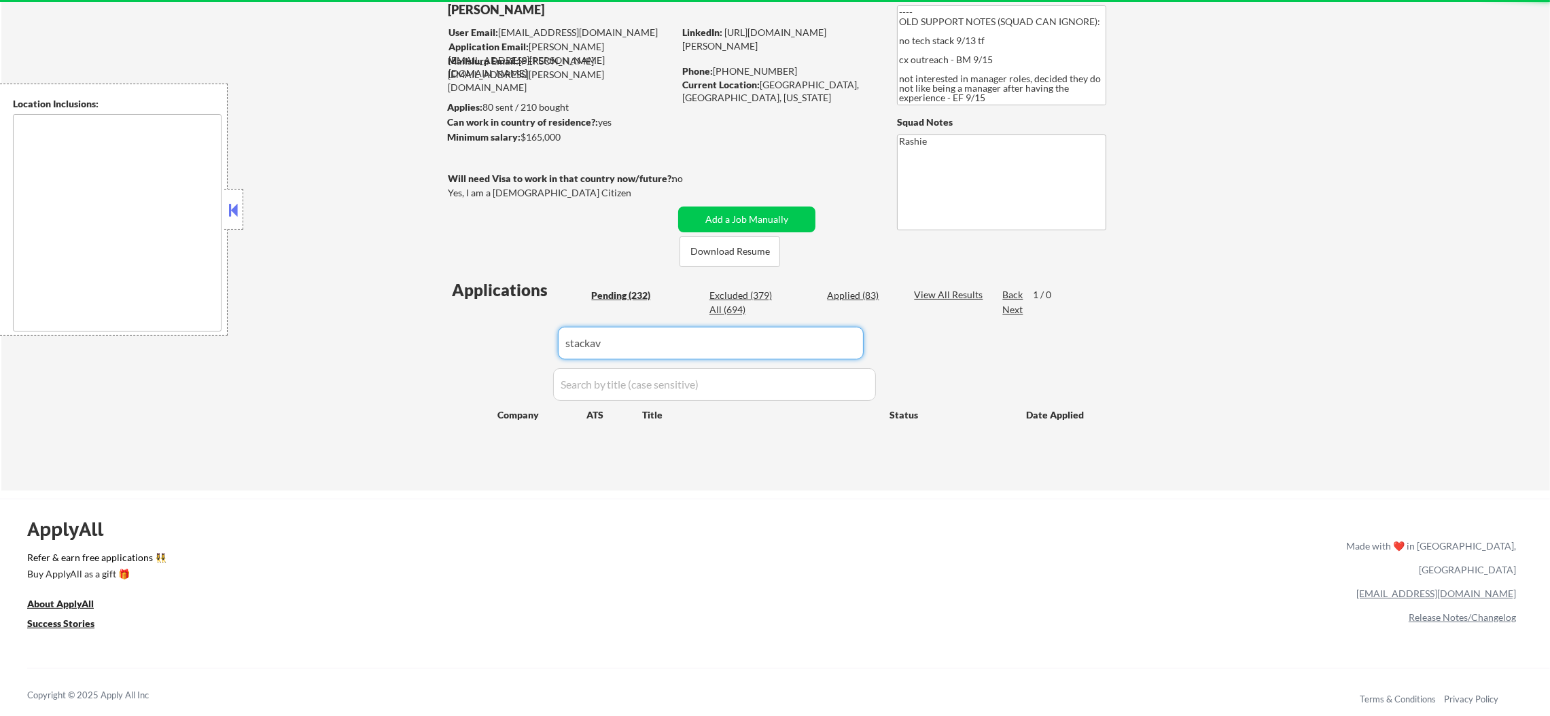
drag, startPoint x: 627, startPoint y: 338, endPoint x: 454, endPoint y: 349, distance: 173.6
click at [455, 349] on div "Applications Pending (232) Excluded (379) Applied (83) All (694) View All Resul…" at bounding box center [775, 372] width 654 height 186
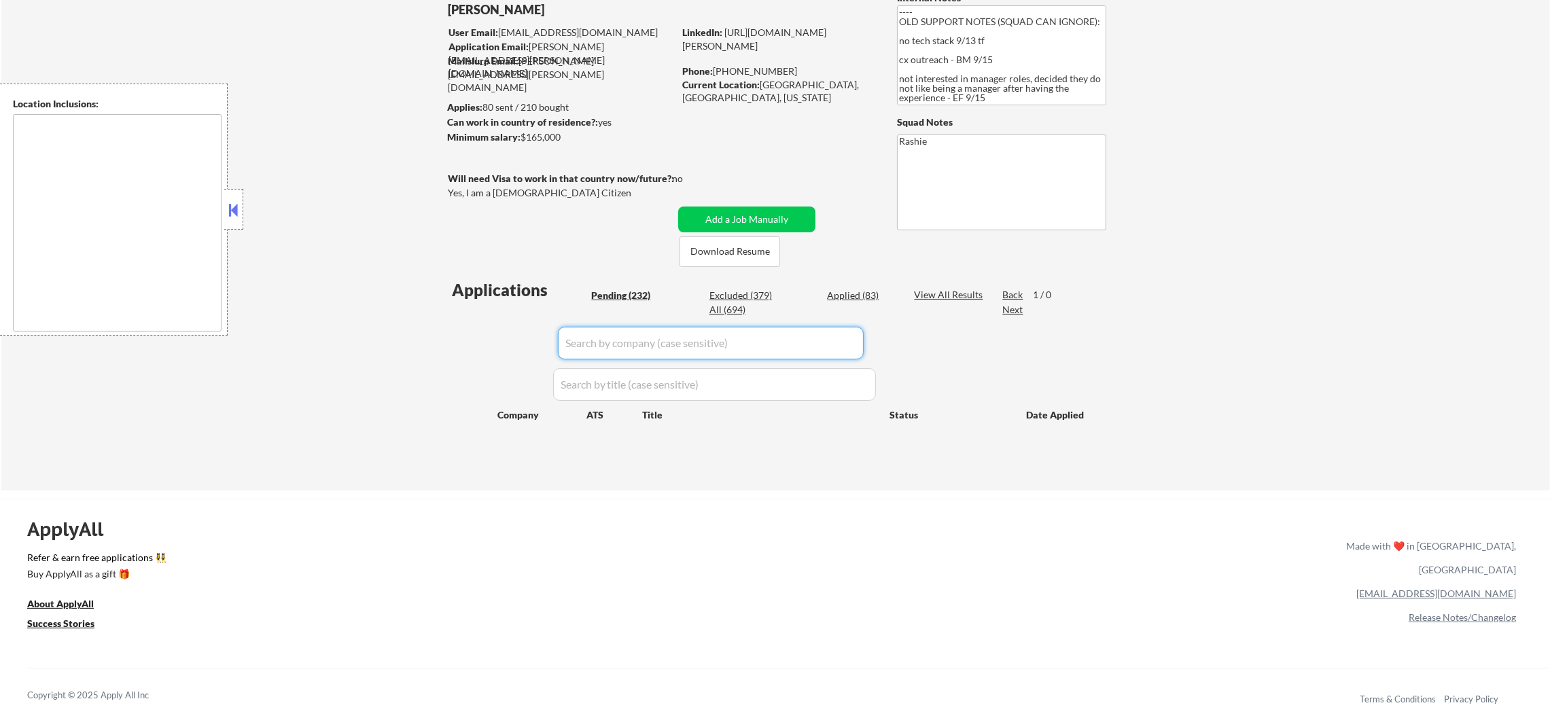
click at [303, 265] on div "← Return to /applysquad Mailslurp Inbox Job Search Builder Chandler Chao User E…" at bounding box center [775, 218] width 1549 height 546
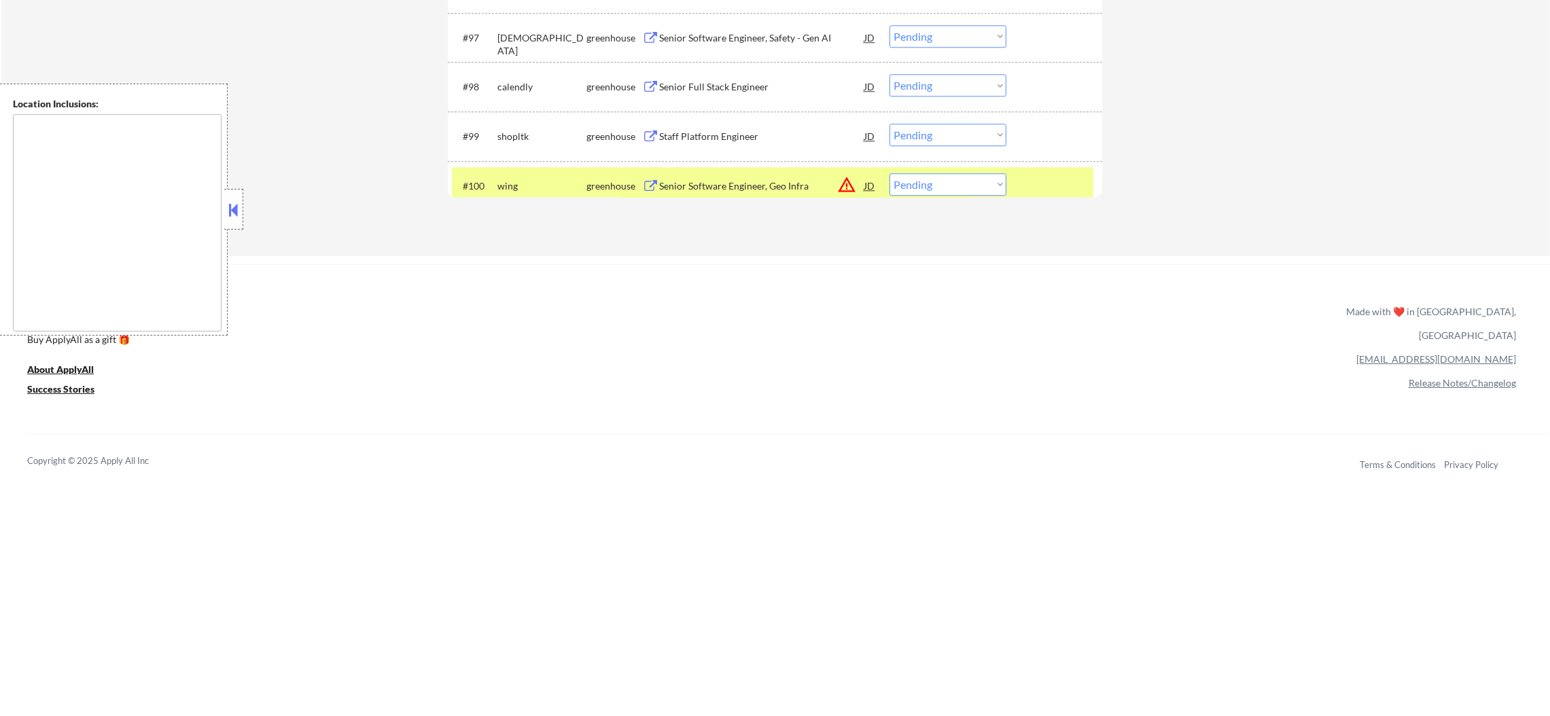
scroll to position [5431, 0]
click at [493, 177] on div "#100 wing greenhouse Senior Software Engineer, Geo Infra JD warning_amber Choos…" at bounding box center [772, 187] width 641 height 37
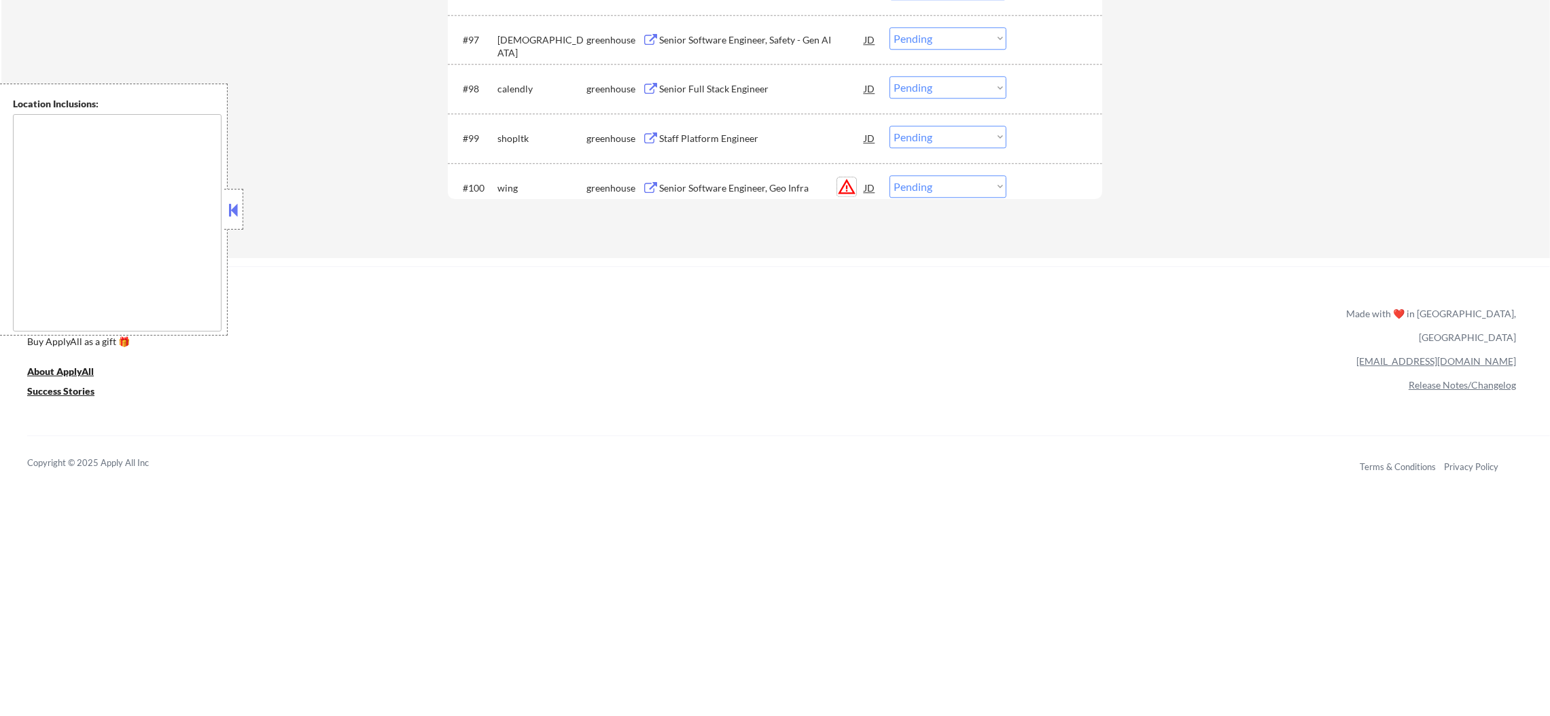
click at [847, 190] on button "warning_amber" at bounding box center [846, 186] width 19 height 19
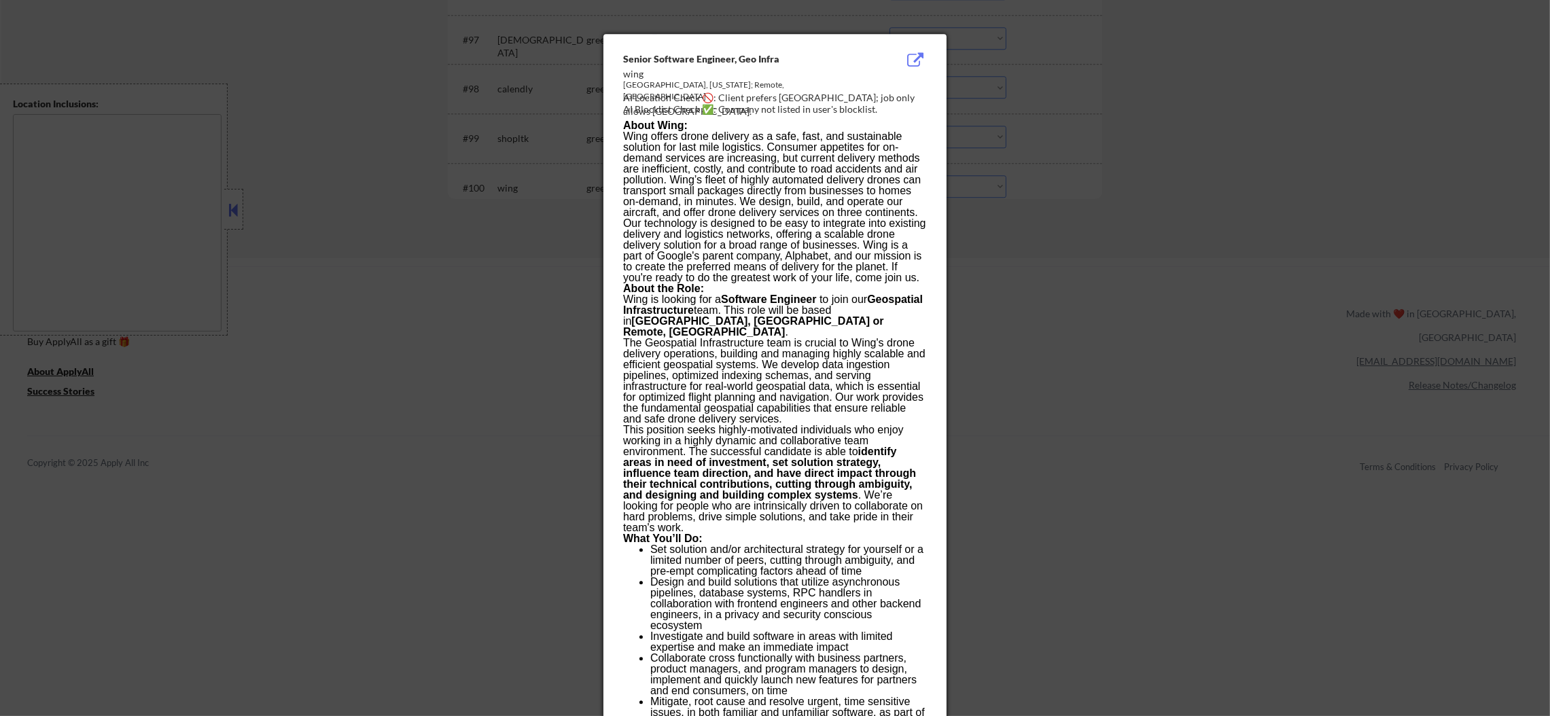
click at [1024, 240] on div at bounding box center [775, 358] width 1550 height 716
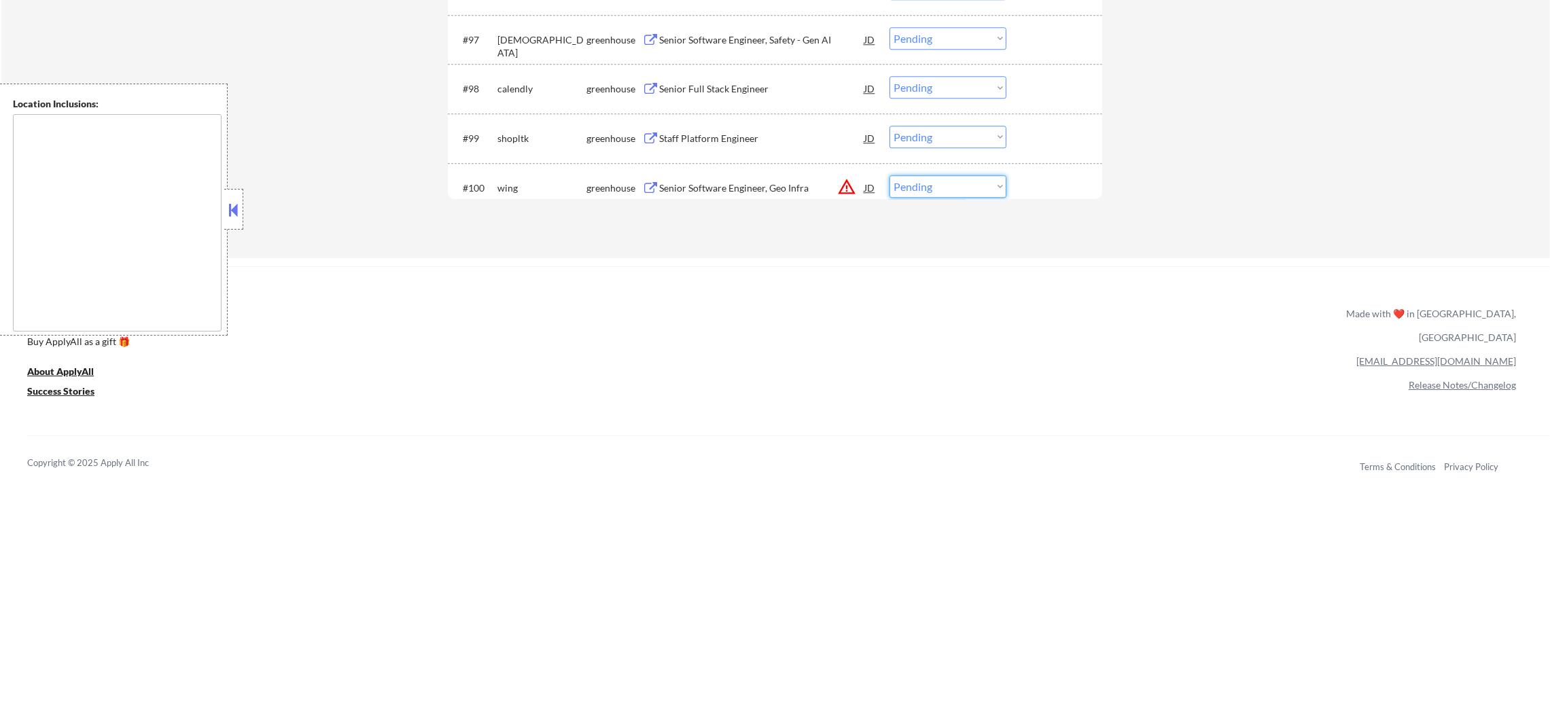
click at [968, 178] on select "Choose an option... Pending Applied Excluded (Questions) Excluded (Expired) Exc…" at bounding box center [947, 186] width 117 height 22
click at [889, 175] on select "Choose an option... Pending Applied Excluded (Questions) Excluded (Expired) Exc…" at bounding box center [947, 186] width 117 height 22
click at [807, 187] on div "Senior Productivity Platforms Developer" at bounding box center [761, 188] width 205 height 14
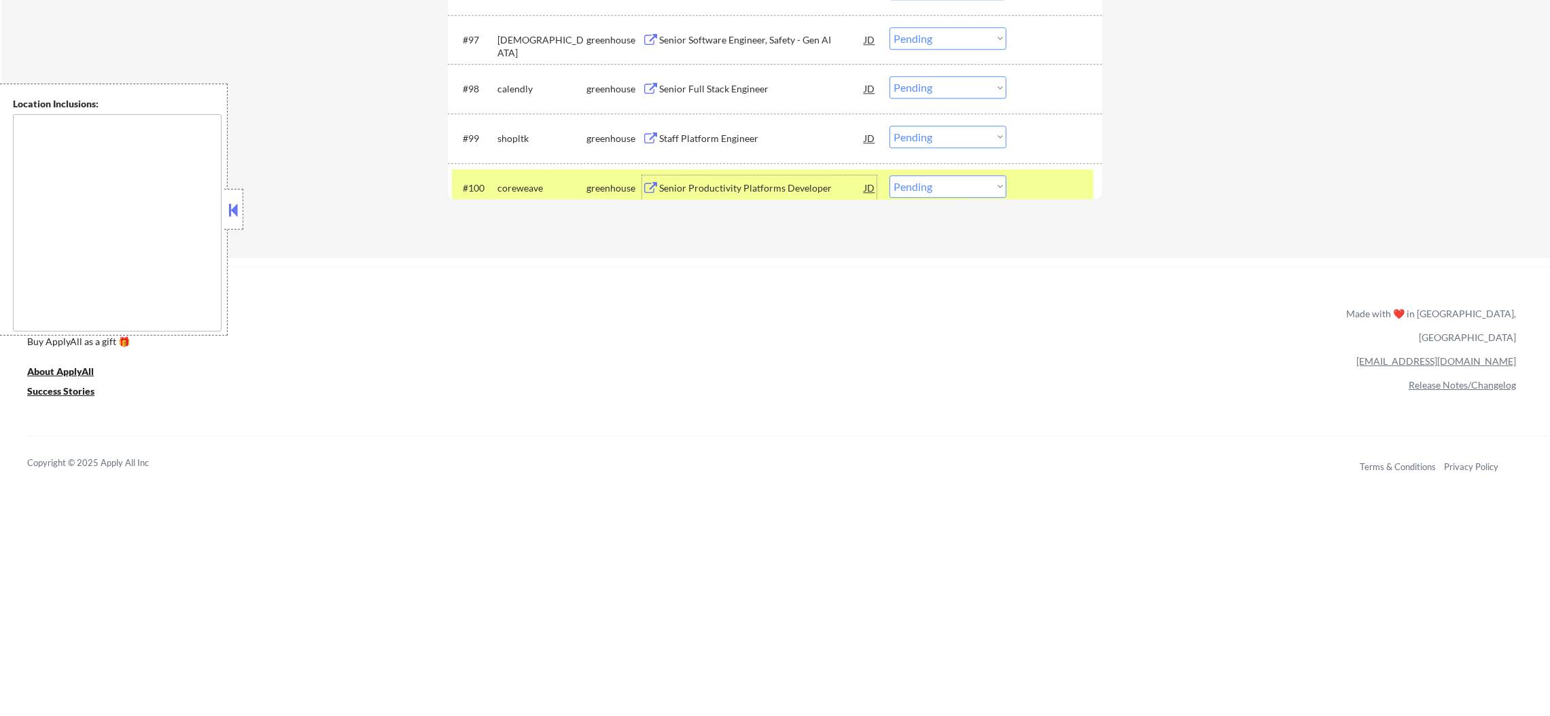
click at [940, 197] on select "Choose an option... Pending Applied Excluded (Questions) Excluded (Expired) Exc…" at bounding box center [947, 186] width 117 height 22
click at [889, 175] on select "Choose an option... Pending Applied Excluded (Questions) Excluded (Expired) Exc…" at bounding box center [947, 186] width 117 height 22
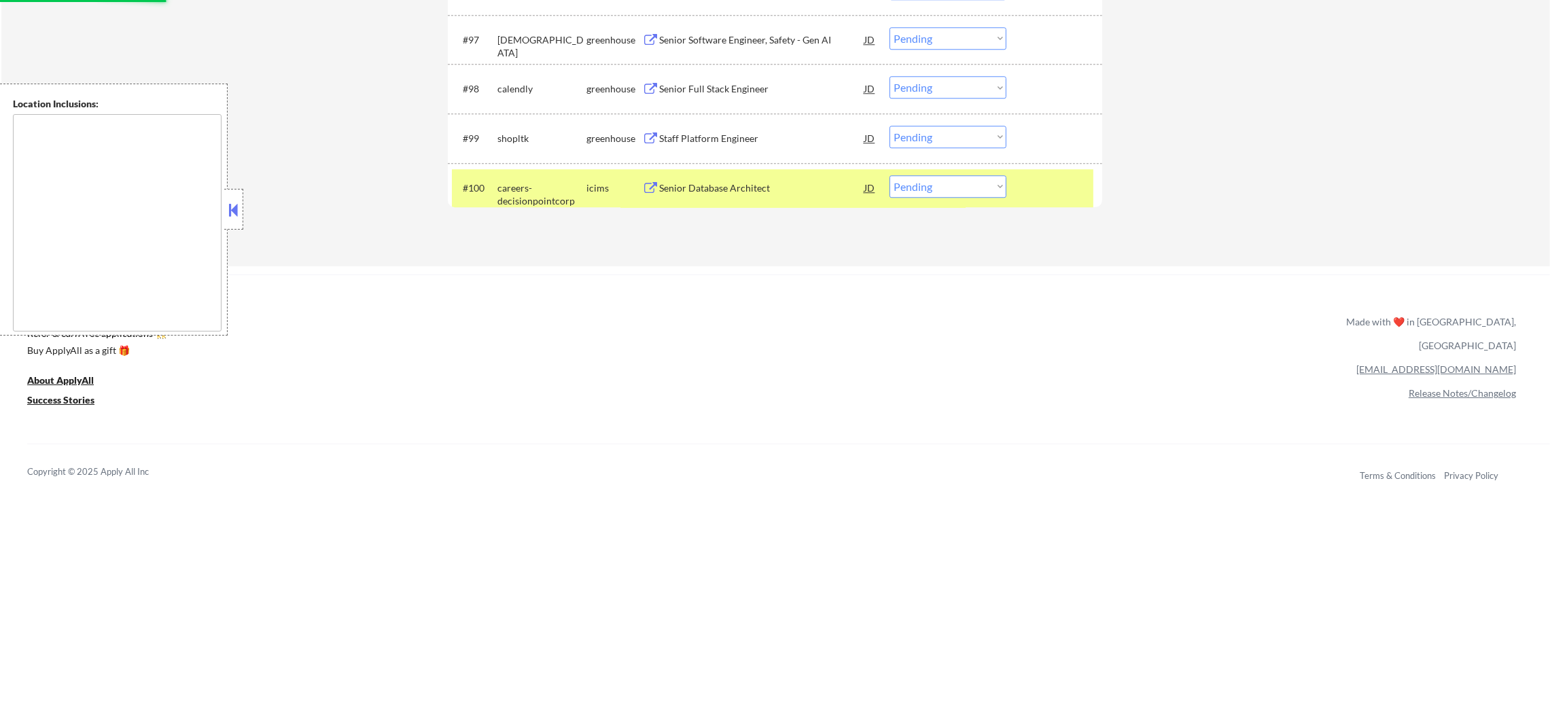
scroll to position [5396, 0]
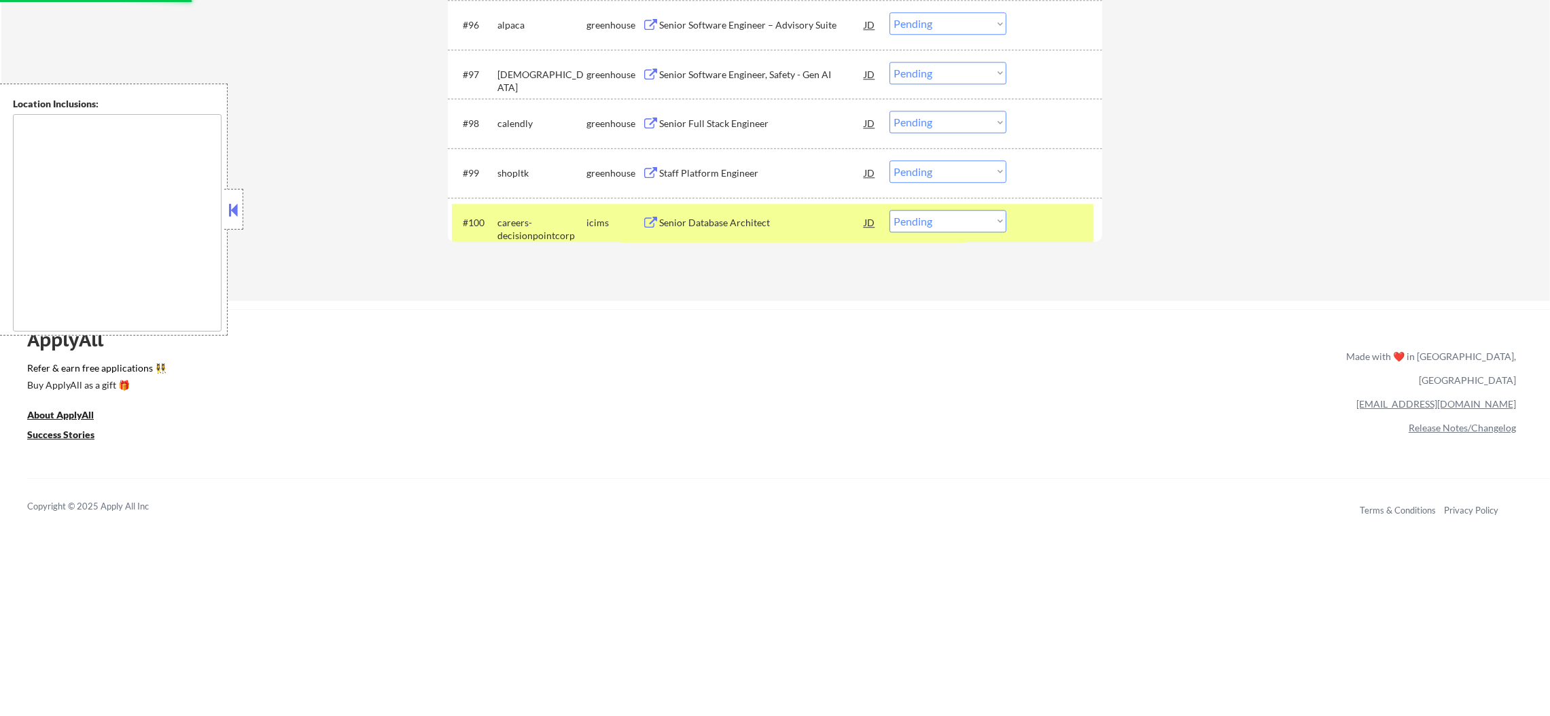
click at [500, 222] on div "careers-decisionpointcorp" at bounding box center [541, 229] width 89 height 26
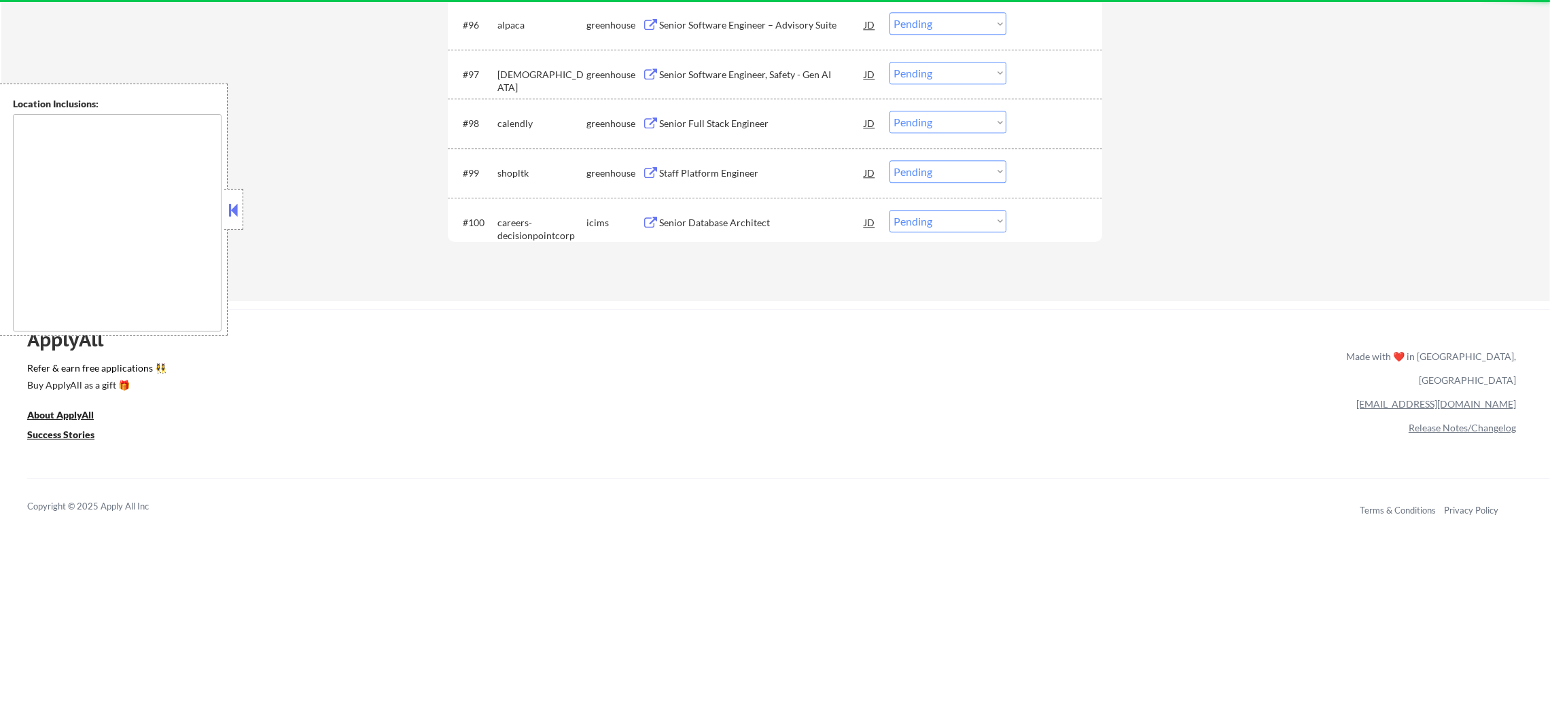
click at [764, 150] on div "#99 shopltk greenhouse Staff Platform Engineer JD Choose an option... Pending A…" at bounding box center [775, 173] width 654 height 50
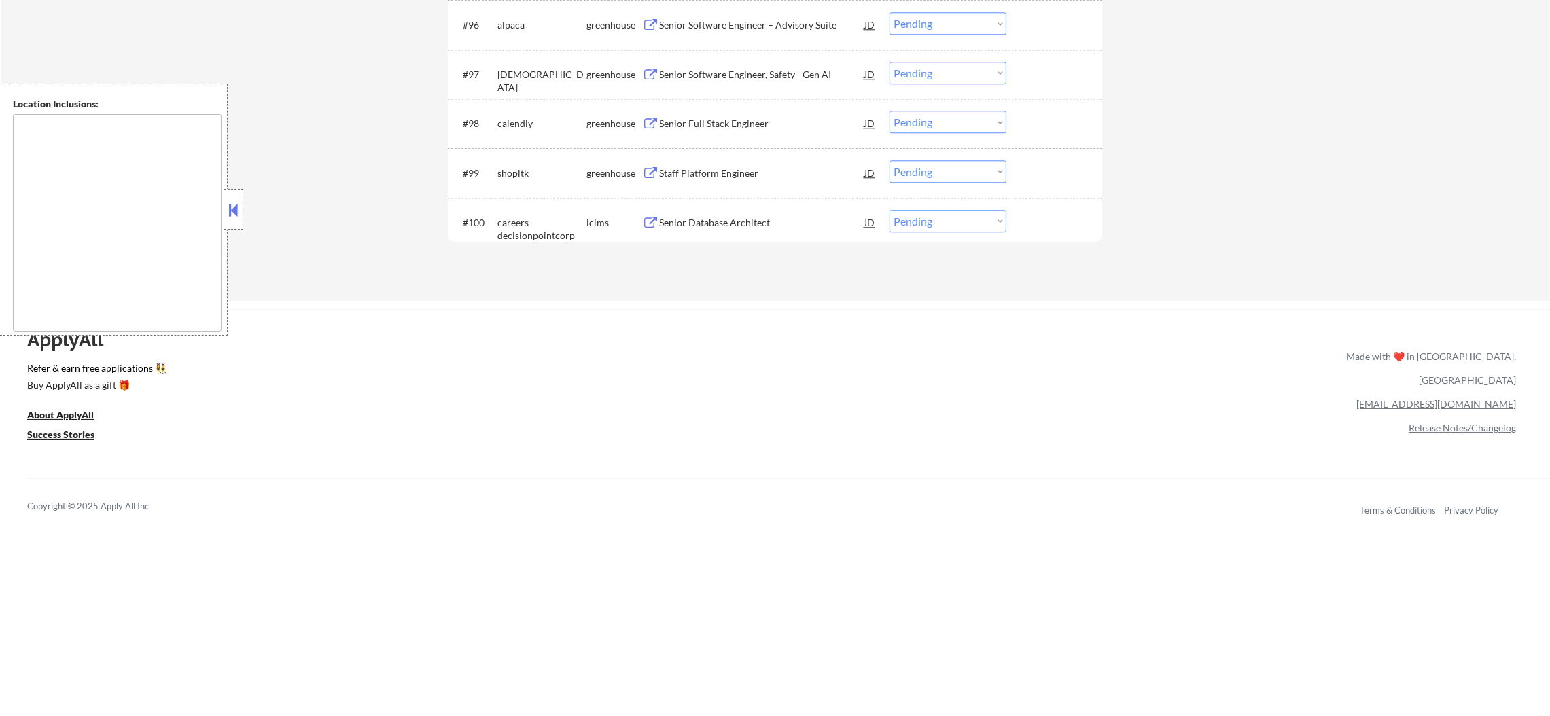
click at [756, 173] on div "Staff Platform Engineer" at bounding box center [761, 173] width 205 height 14
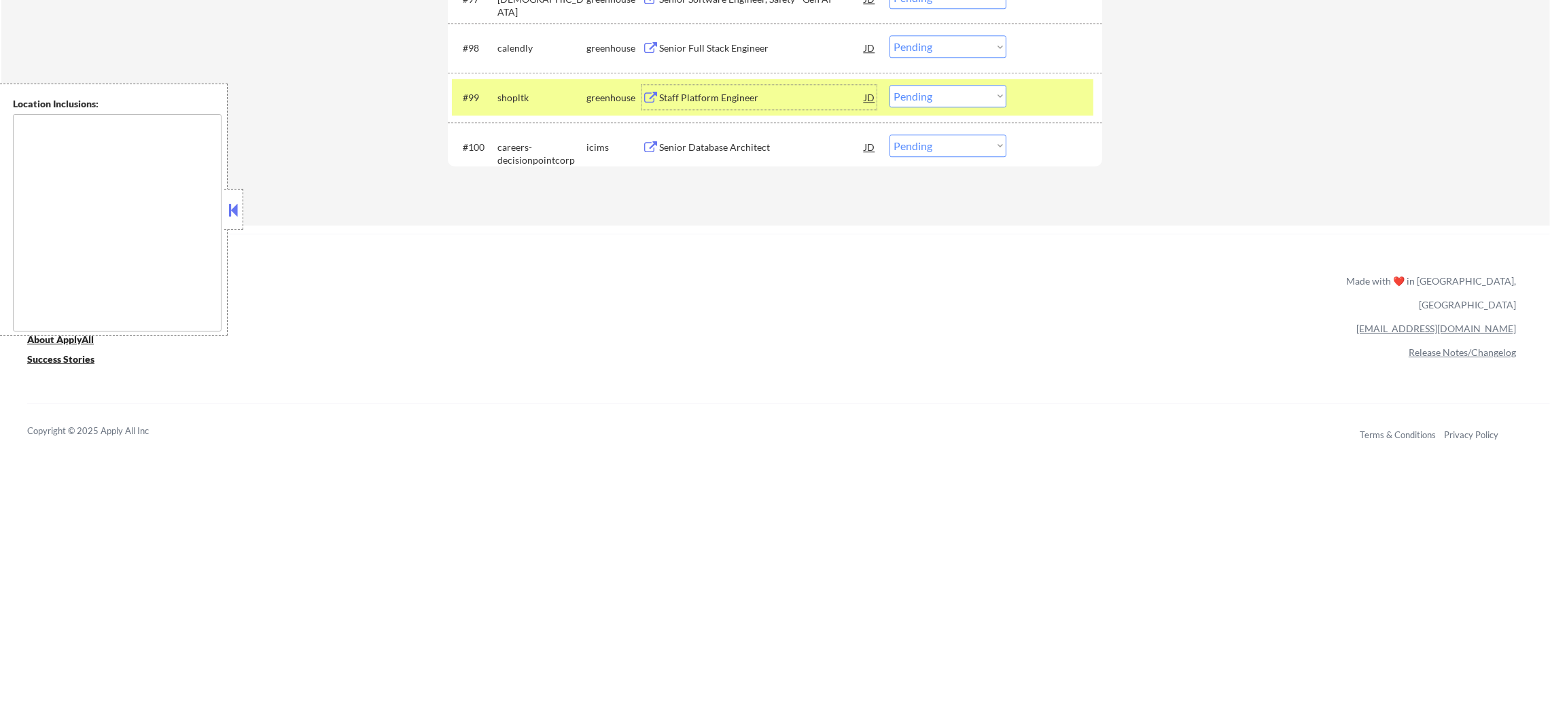
scroll to position [5498, 0]
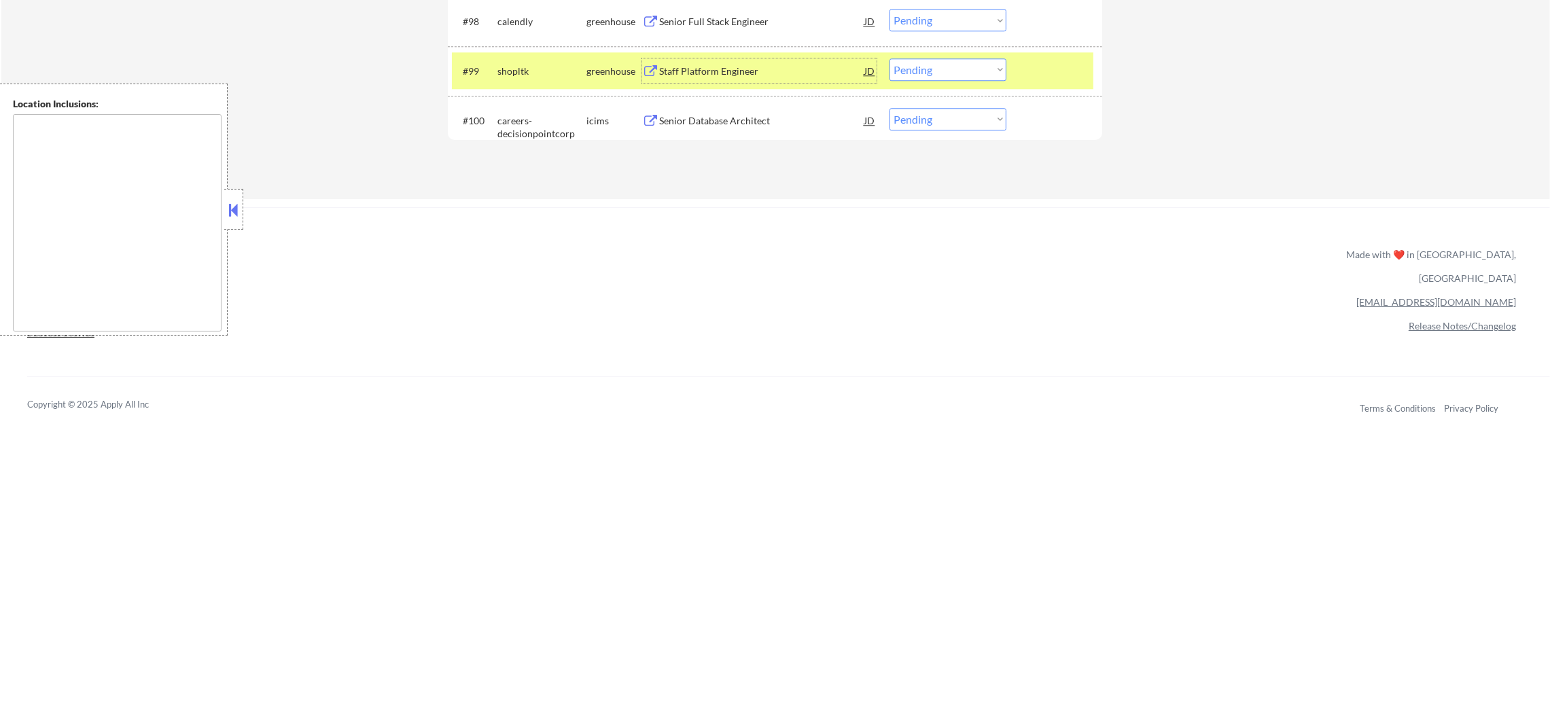
click at [942, 63] on select "Choose an option... Pending Applied Excluded (Questions) Excluded (Expired) Exc…" at bounding box center [947, 69] width 117 height 22
click at [889, 58] on select "Choose an option... Pending Applied Excluded (Questions) Excluded (Expired) Exc…" at bounding box center [947, 69] width 117 height 22
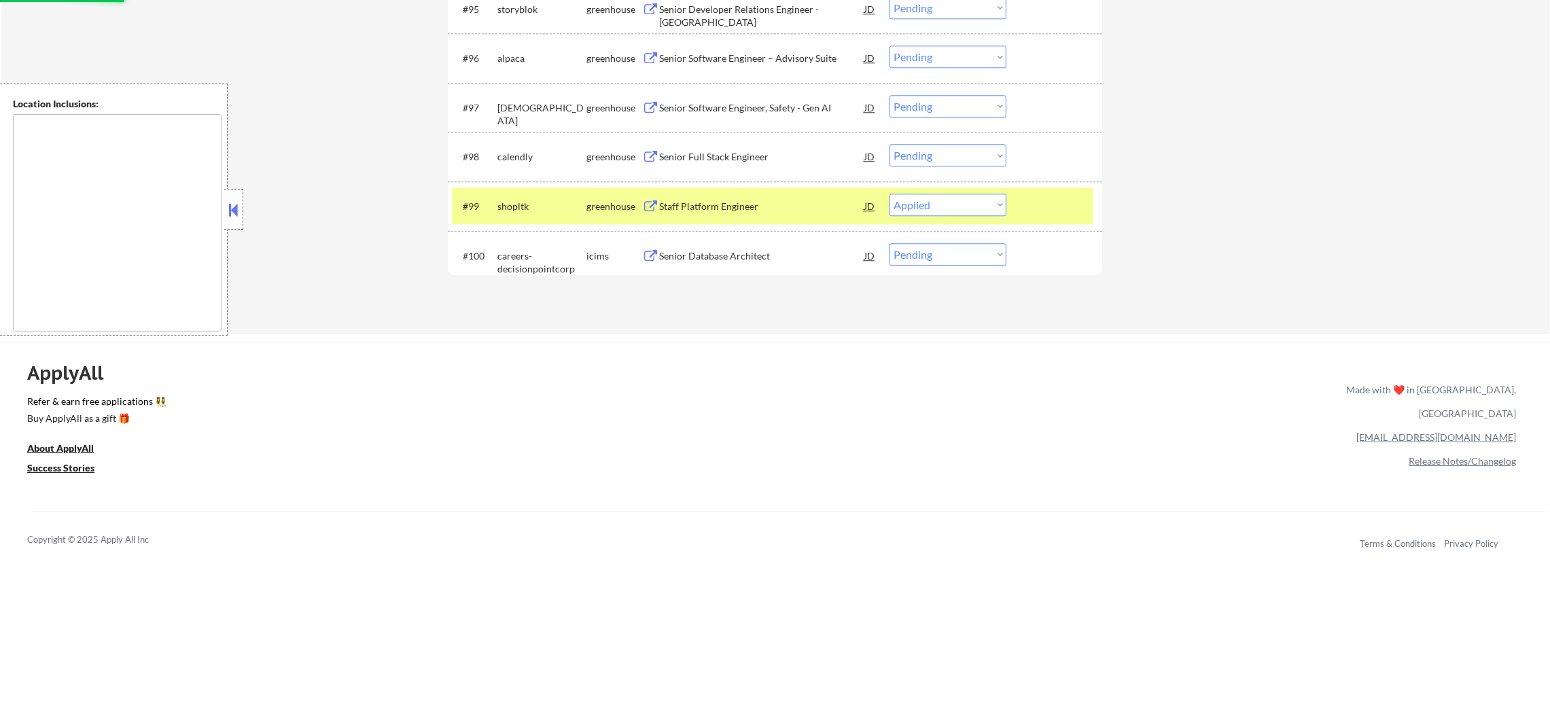
scroll to position [5362, 0]
click at [531, 194] on div "shopltk" at bounding box center [541, 206] width 89 height 24
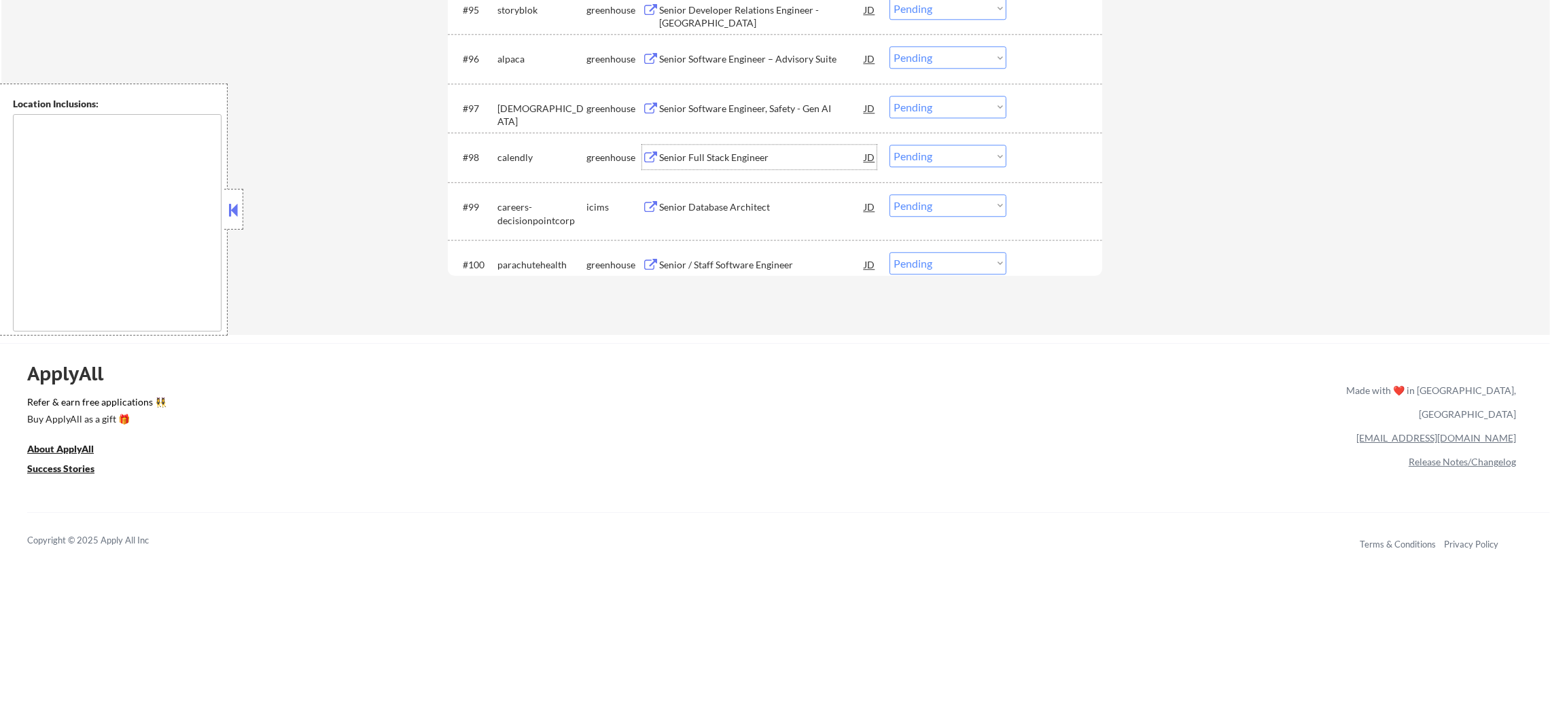
click at [772, 156] on div "Senior Full Stack Engineer" at bounding box center [761, 158] width 205 height 14
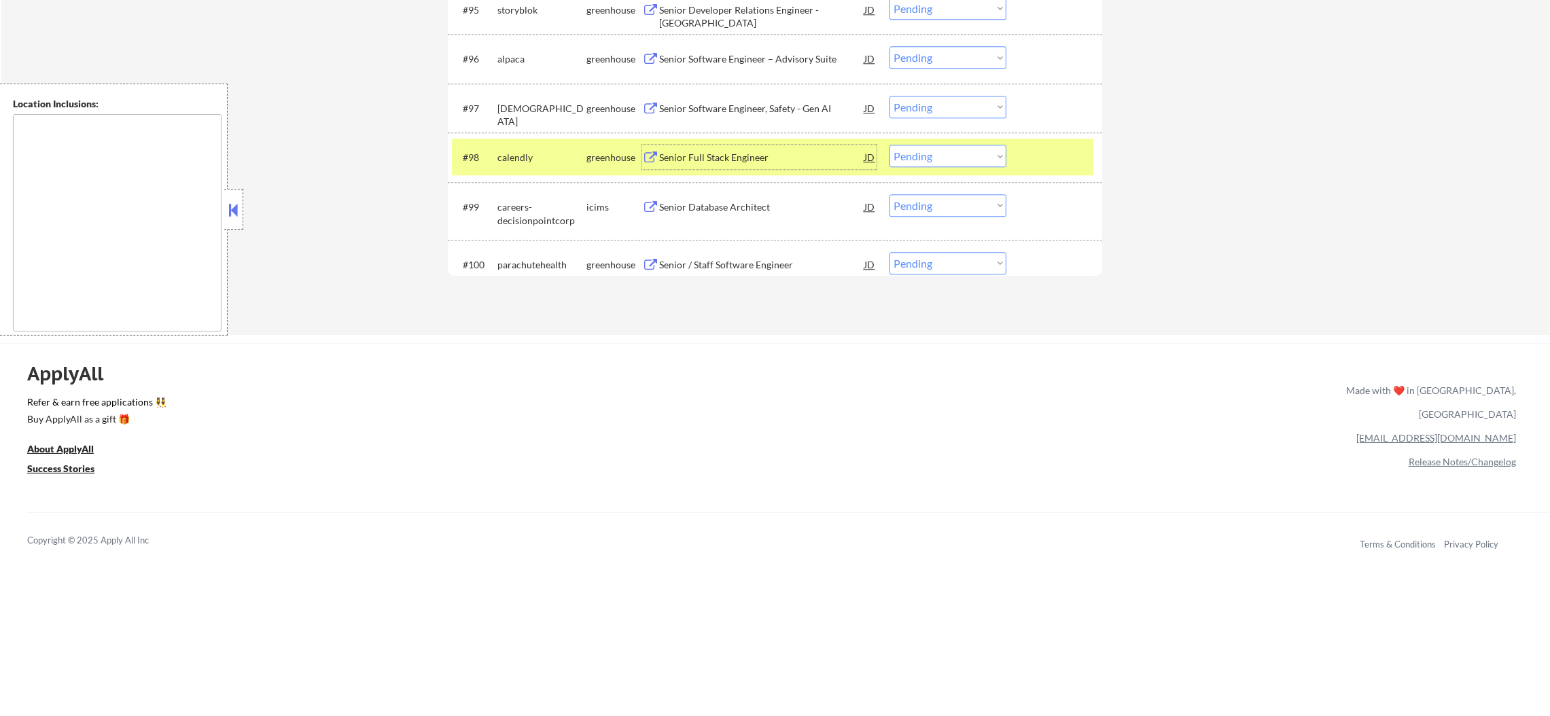
click at [978, 159] on select "Choose an option... Pending Applied Excluded (Questions) Excluded (Expired) Exc…" at bounding box center [947, 156] width 117 height 22
click at [889, 145] on select "Choose an option... Pending Applied Excluded (Questions) Excluded (Expired) Exc…" at bounding box center [947, 156] width 117 height 22
click at [570, 169] on div "calendly" at bounding box center [541, 157] width 89 height 24
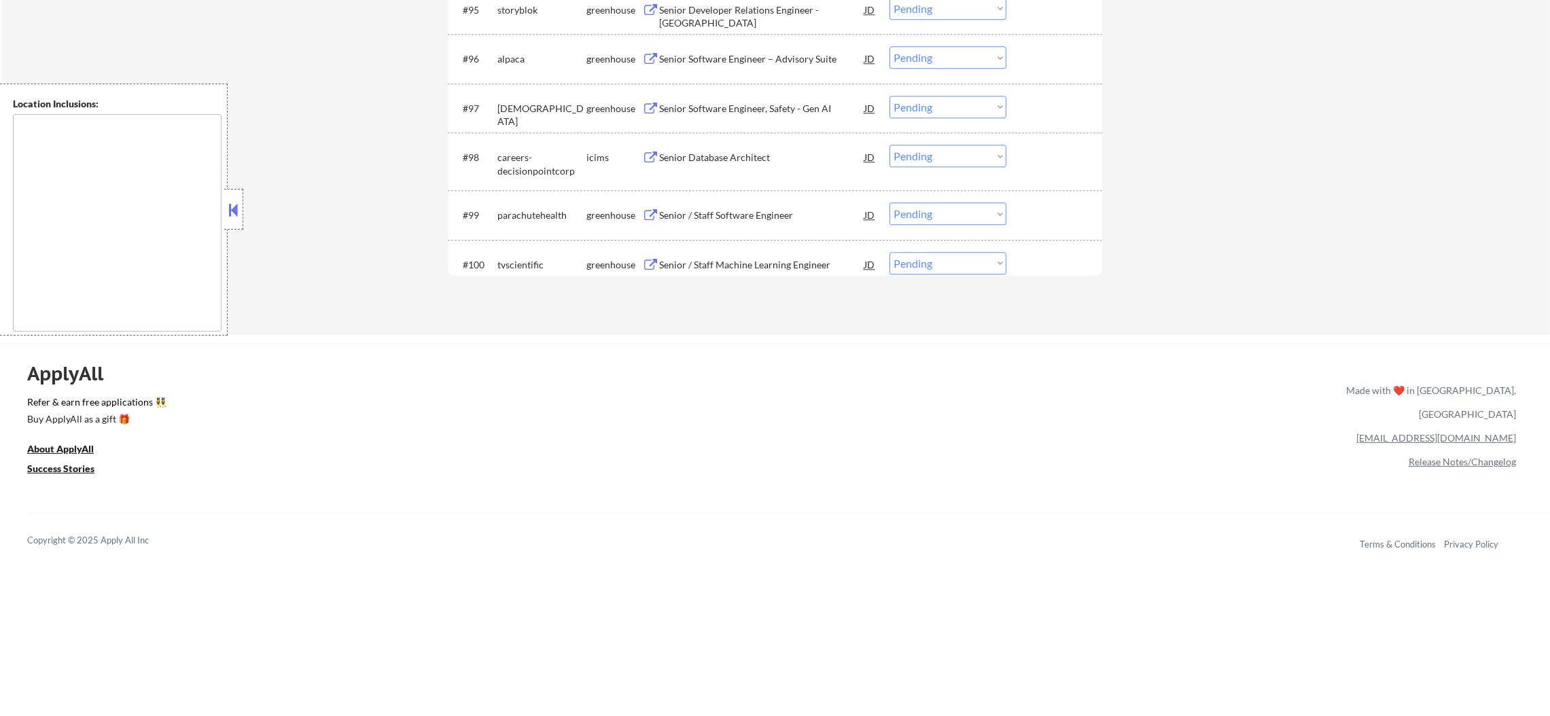
click at [743, 145] on div "Senior Database Architect" at bounding box center [761, 157] width 205 height 24
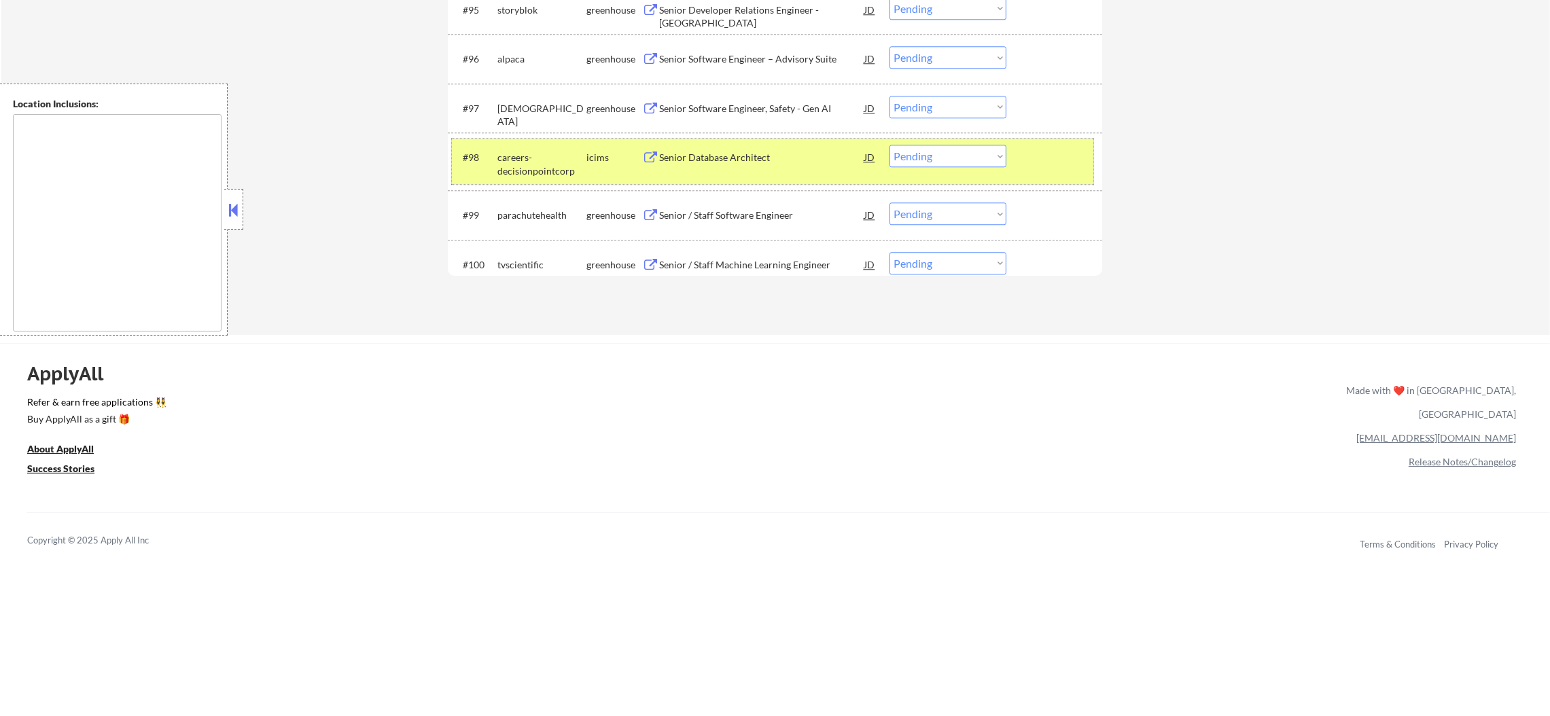
click at [519, 171] on div "careers-decisionpointcorp" at bounding box center [541, 164] width 89 height 26
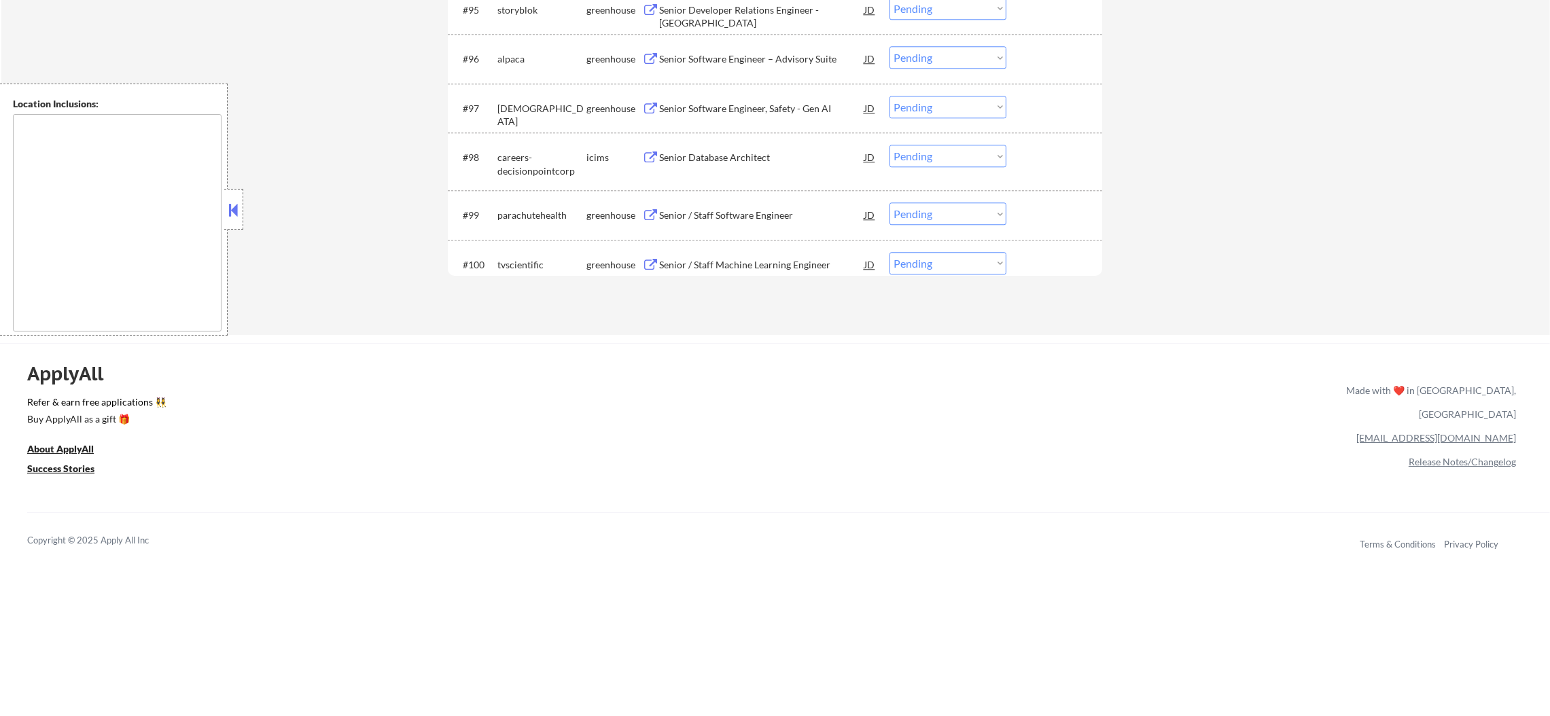
click at [783, 266] on div "Senior / Staff Machine Learning Engineer" at bounding box center [761, 265] width 205 height 14
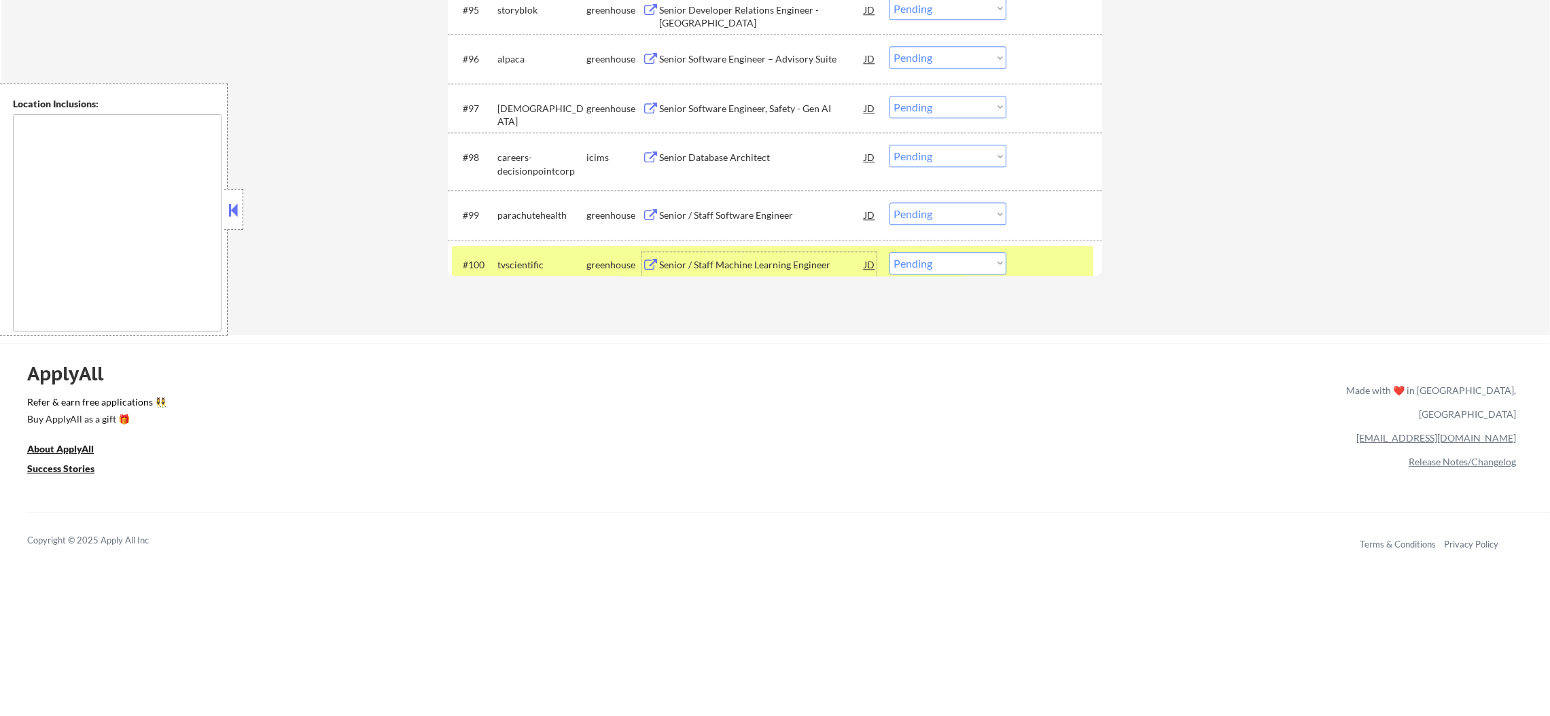
click at [953, 272] on select "Choose an option... Pending Applied Excluded (Questions) Excluded (Expired) Exc…" at bounding box center [947, 263] width 117 height 22
click at [889, 252] on select "Choose an option... Pending Applied Excluded (Questions) Excluded (Expired) Exc…" at bounding box center [947, 263] width 117 height 22
click at [573, 259] on div "tvscientific" at bounding box center [541, 265] width 89 height 14
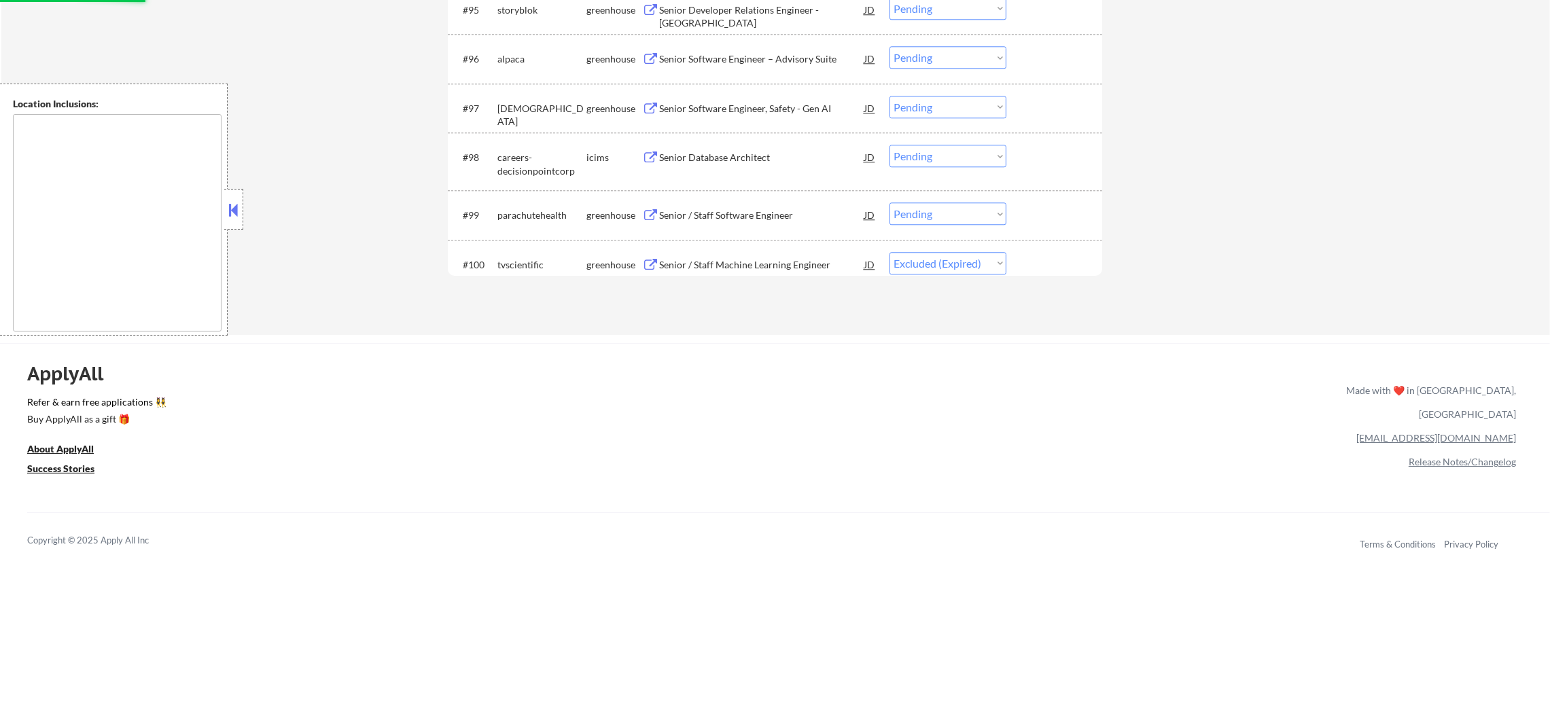
click at [771, 219] on div "Senior / Staff Software Engineer" at bounding box center [761, 216] width 205 height 14
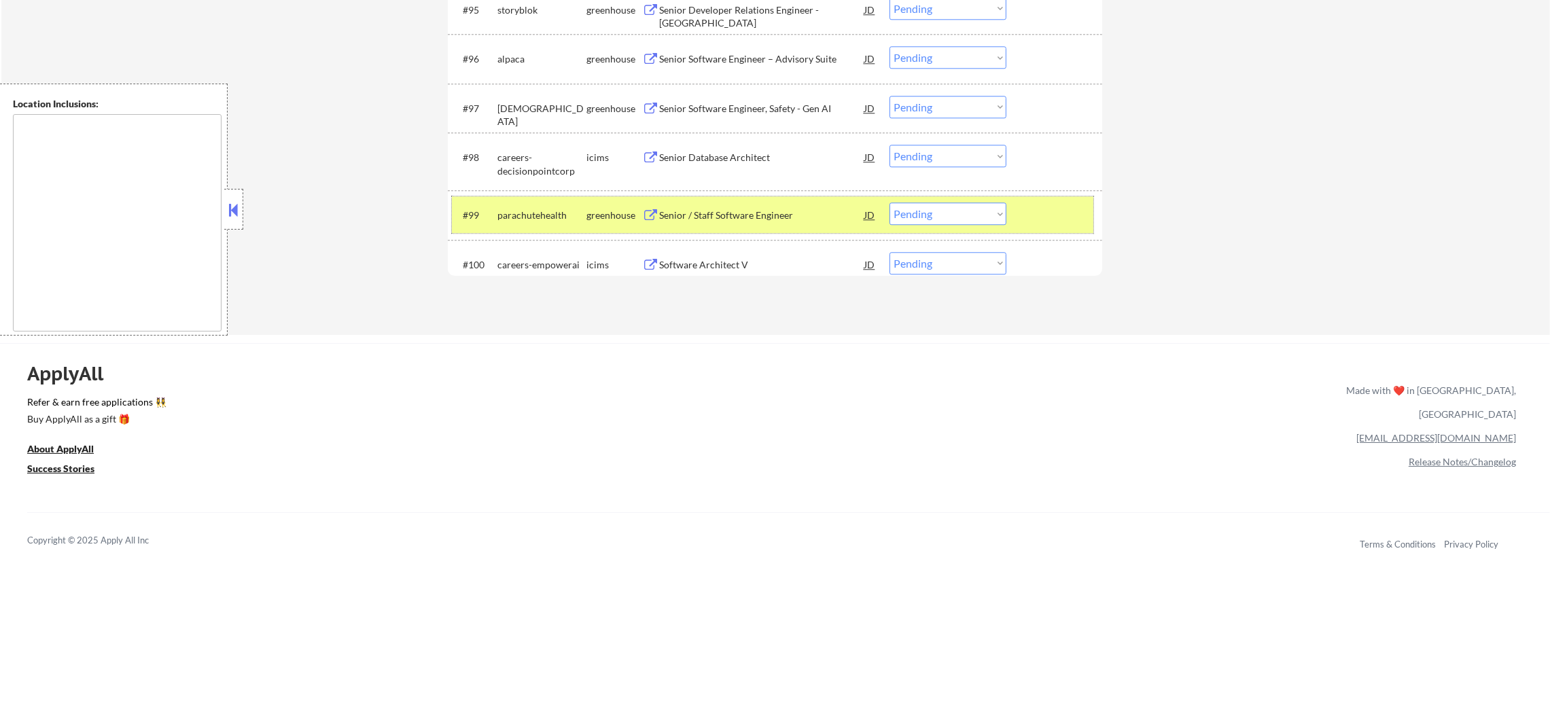
click at [915, 200] on div "#99 parachutehealth greenhouse Senior / Staff Software Engineer JD Choose an op…" at bounding box center [772, 214] width 641 height 37
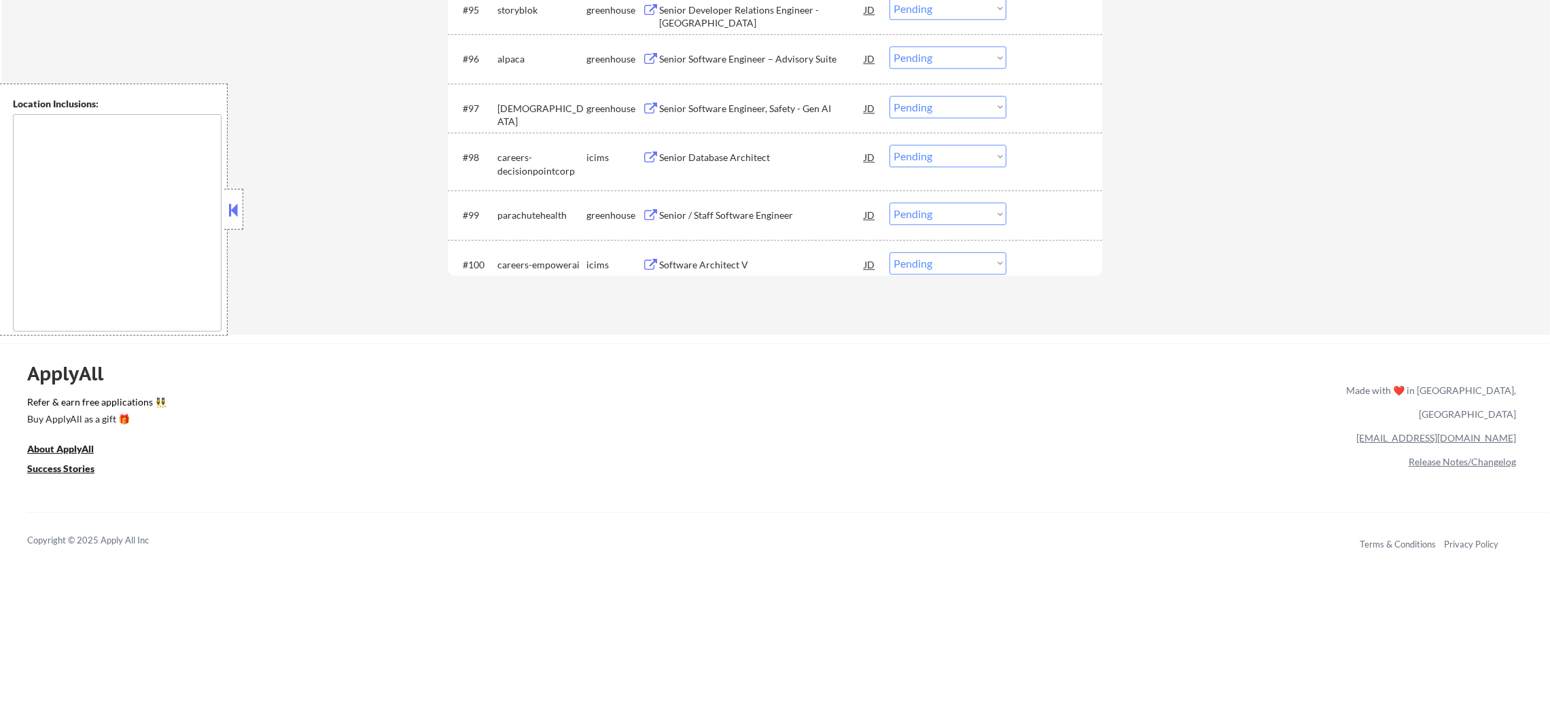
click at [918, 220] on select "Choose an option... Pending Applied Excluded (Questions) Excluded (Expired) Exc…" at bounding box center [947, 213] width 117 height 22
click at [889, 202] on select "Choose an option... Pending Applied Excluded (Questions) Excluded (Expired) Exc…" at bounding box center [947, 213] width 117 height 22
click at [725, 269] on div "Senior Software Engineer I - New Product" at bounding box center [761, 265] width 205 height 14
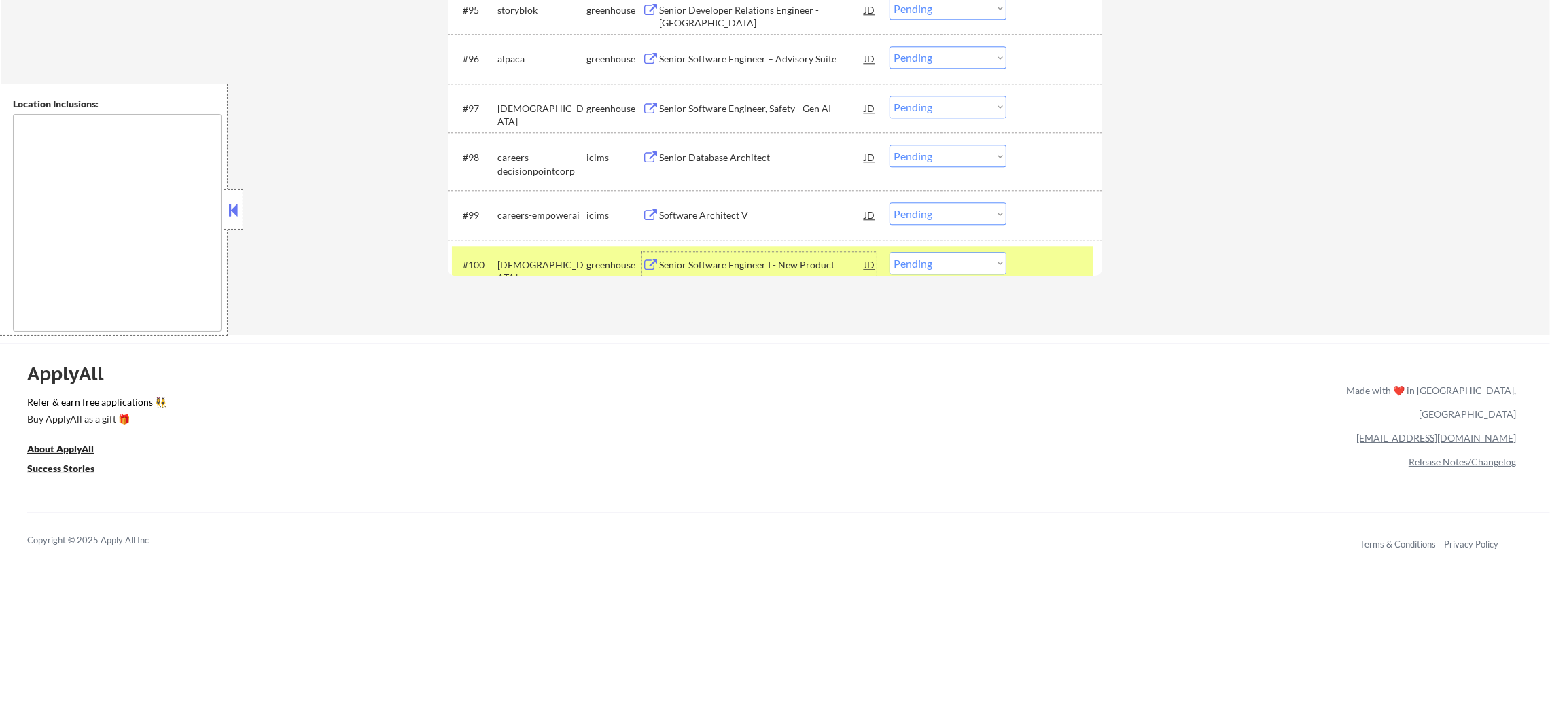
click at [923, 275] on div "#100 samsara greenhouse Senior Software Engineer I - New Product JD warning_amb…" at bounding box center [772, 264] width 641 height 37
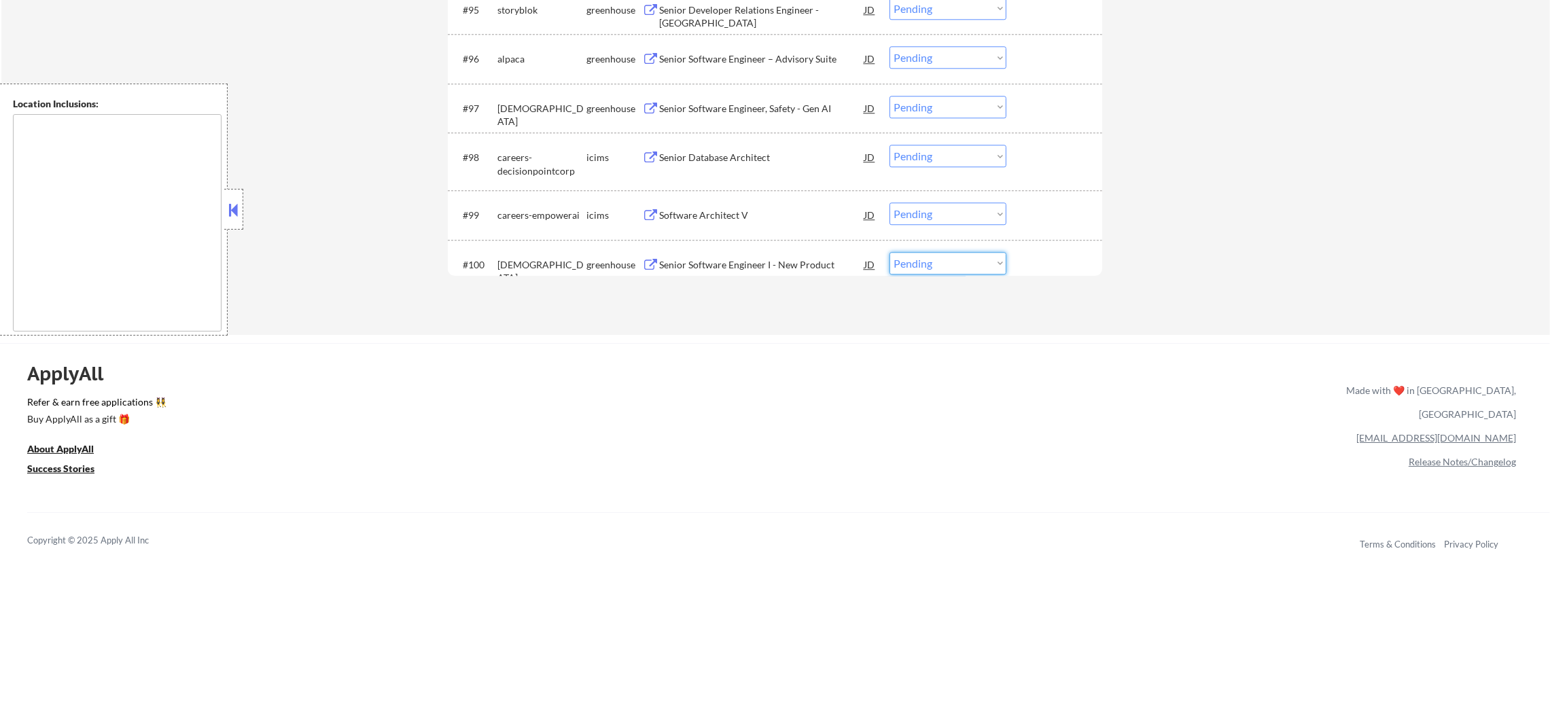
click at [927, 269] on select "Choose an option... Pending Applied Excluded (Questions) Excluded (Expired) Exc…" at bounding box center [947, 263] width 117 height 22
click at [889, 252] on select "Choose an option... Pending Applied Excluded (Questions) Excluded (Expired) Exc…" at bounding box center [947, 263] width 117 height 22
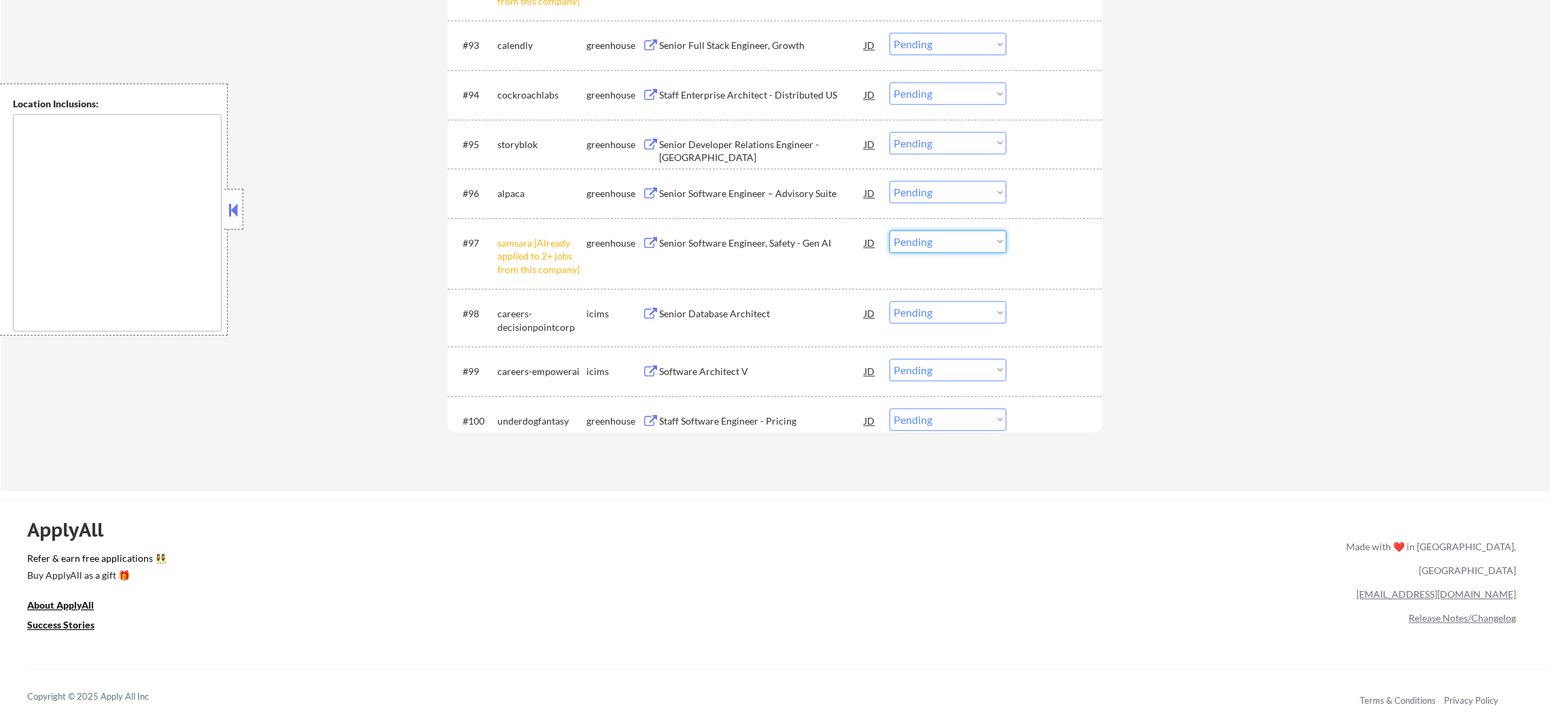
click at [936, 244] on select "Choose an option... Pending Applied Excluded (Questions) Excluded (Expired) Exc…" at bounding box center [947, 241] width 117 height 22
click at [889, 230] on select "Choose an option... Pending Applied Excluded (Questions) Excluded (Expired) Exc…" at bounding box center [947, 241] width 117 height 22
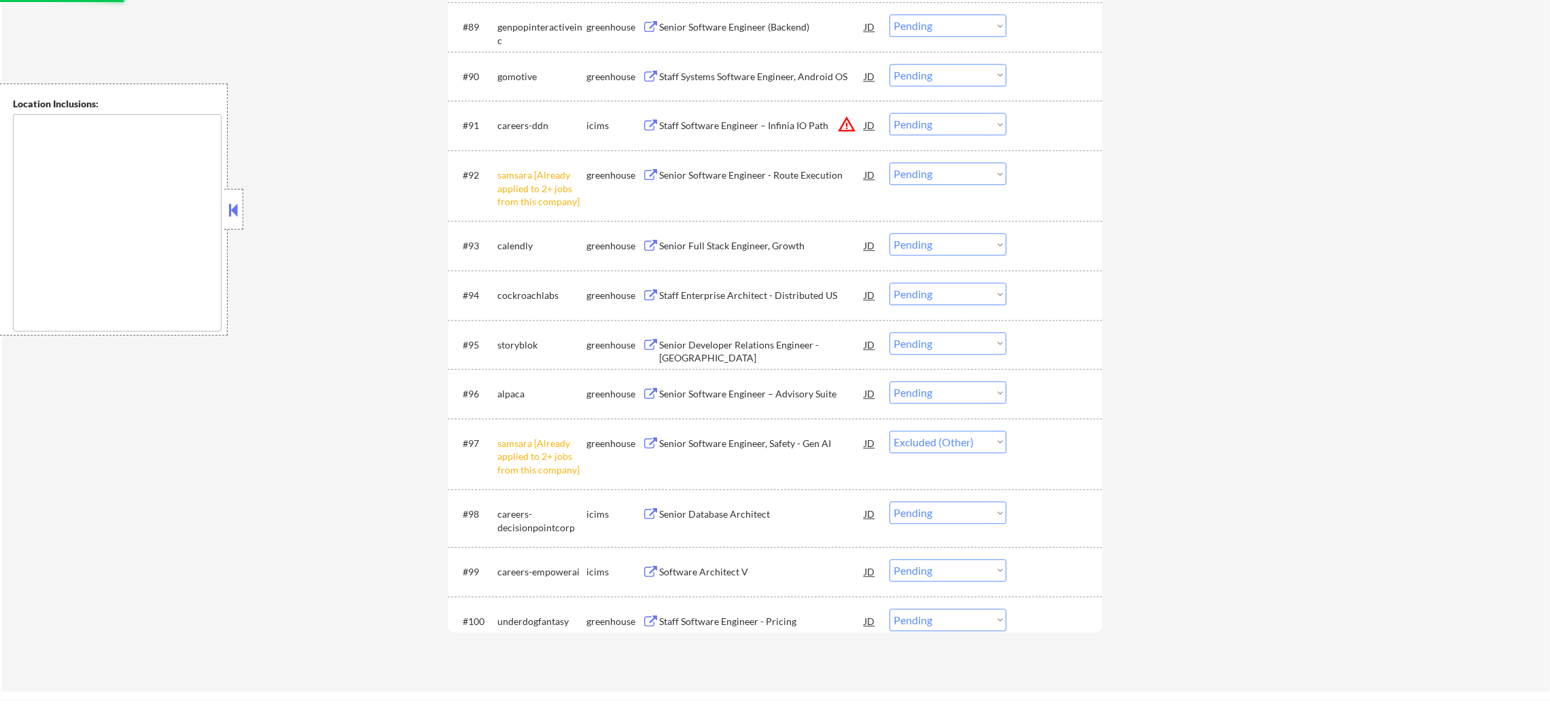
scroll to position [5159, 0]
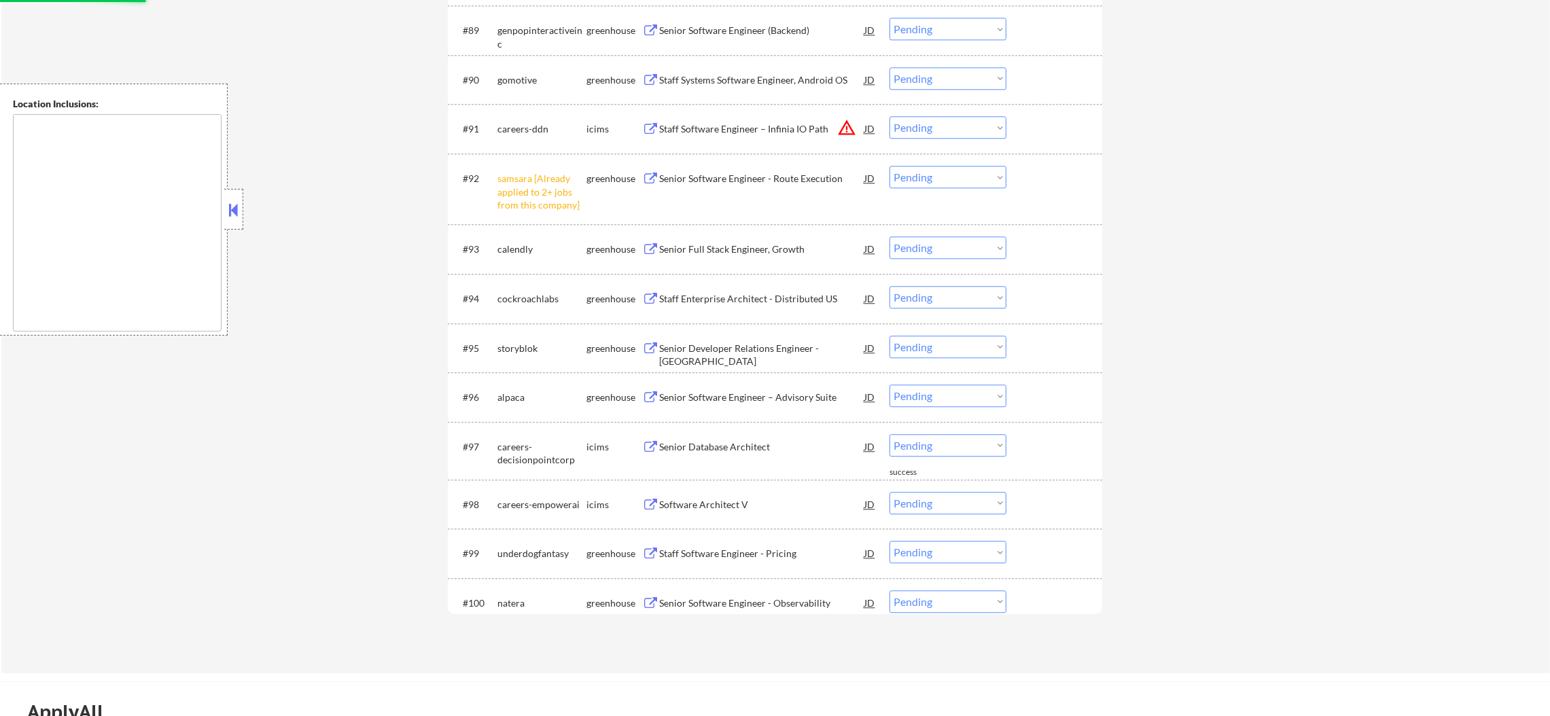
drag, startPoint x: 924, startPoint y: 175, endPoint x: 927, endPoint y: 185, distance: 10.7
click at [924, 175] on select "Choose an option... Pending Applied Excluded (Questions) Excluded (Expired) Exc…" at bounding box center [947, 177] width 117 height 22
click at [889, 166] on select "Choose an option... Pending Applied Excluded (Questions) Excluded (Expired) Exc…" at bounding box center [947, 177] width 117 height 22
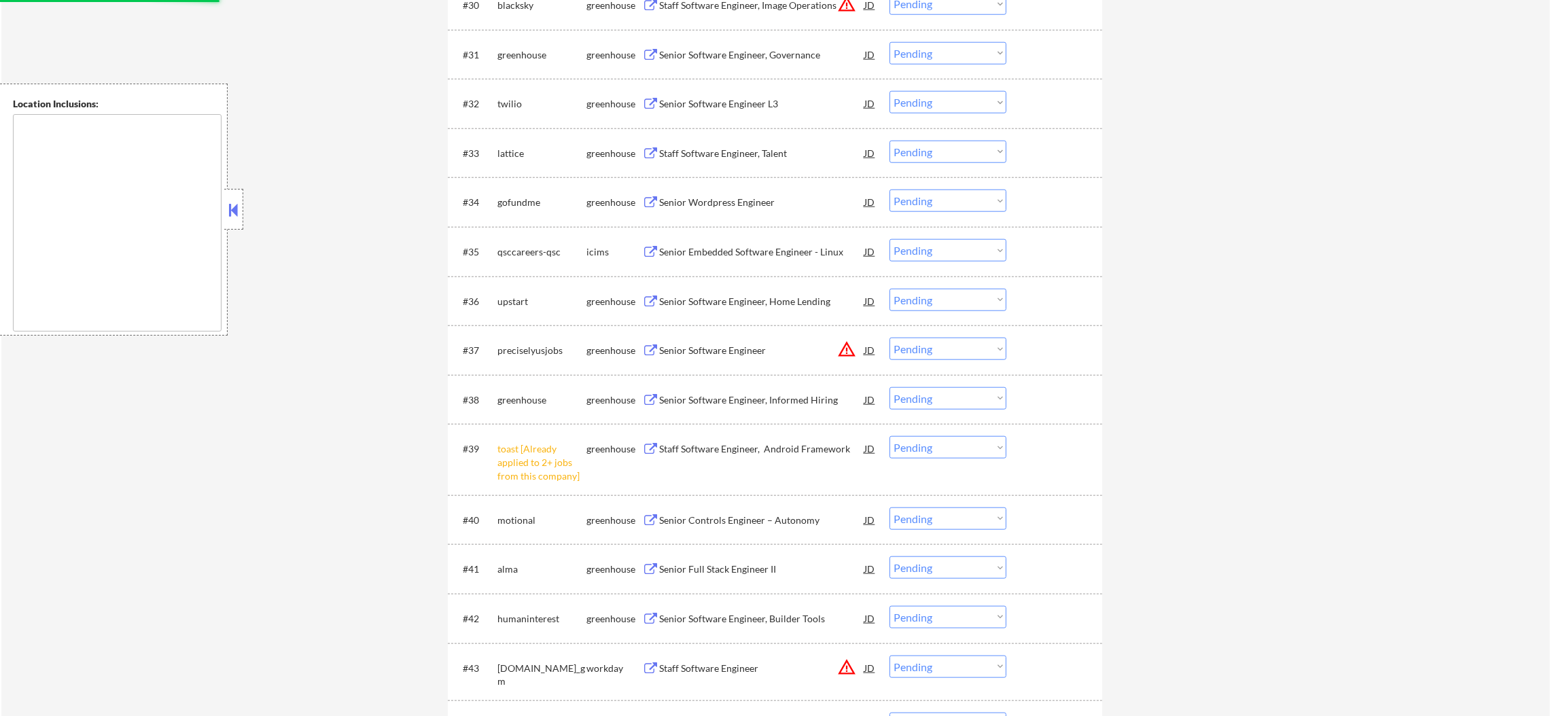
scroll to position [2502, 0]
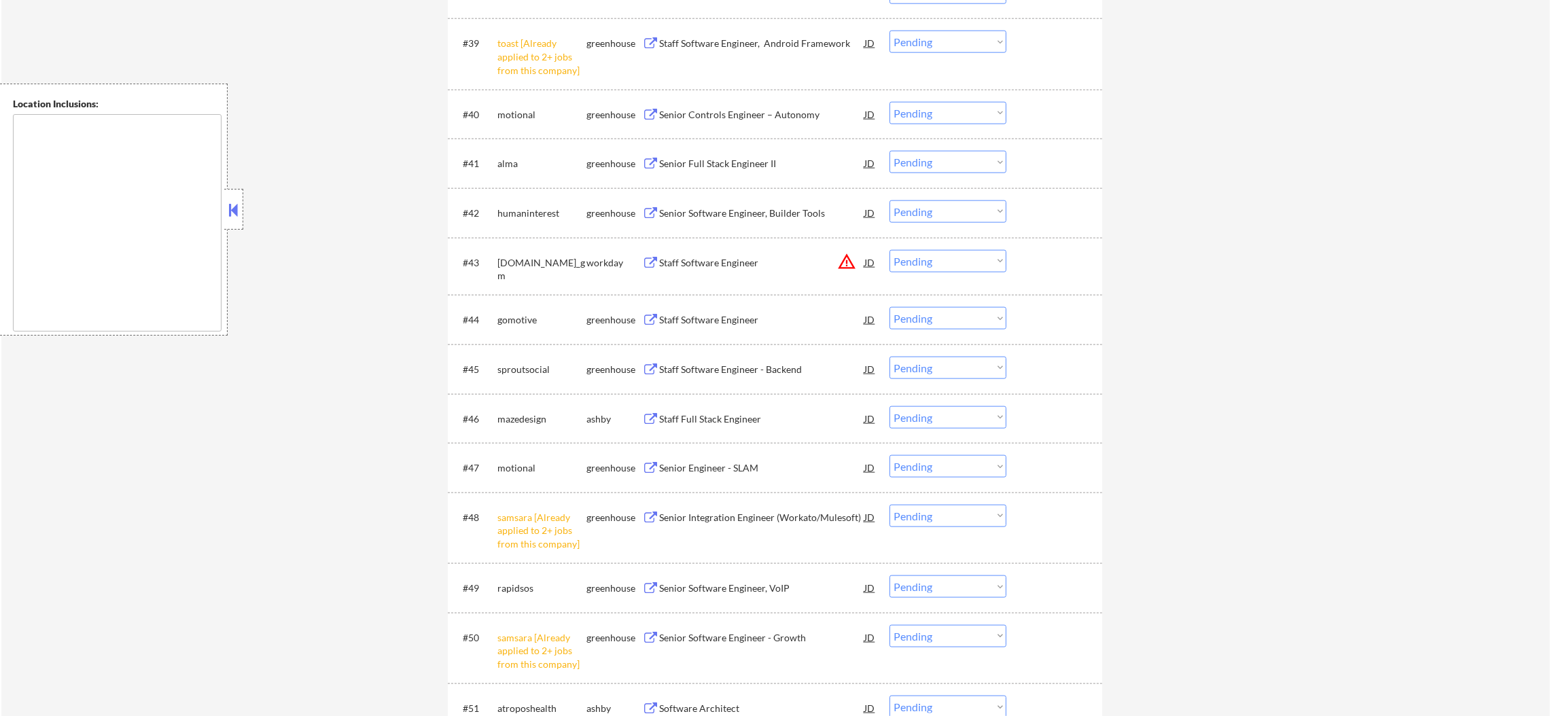
click at [942, 509] on select "Choose an option... Pending Applied Excluded (Questions) Excluded (Expired) Exc…" at bounding box center [947, 516] width 117 height 22
click at [889, 505] on select "Choose an option... Pending Applied Excluded (Questions) Excluded (Expired) Exc…" at bounding box center [947, 516] width 117 height 22
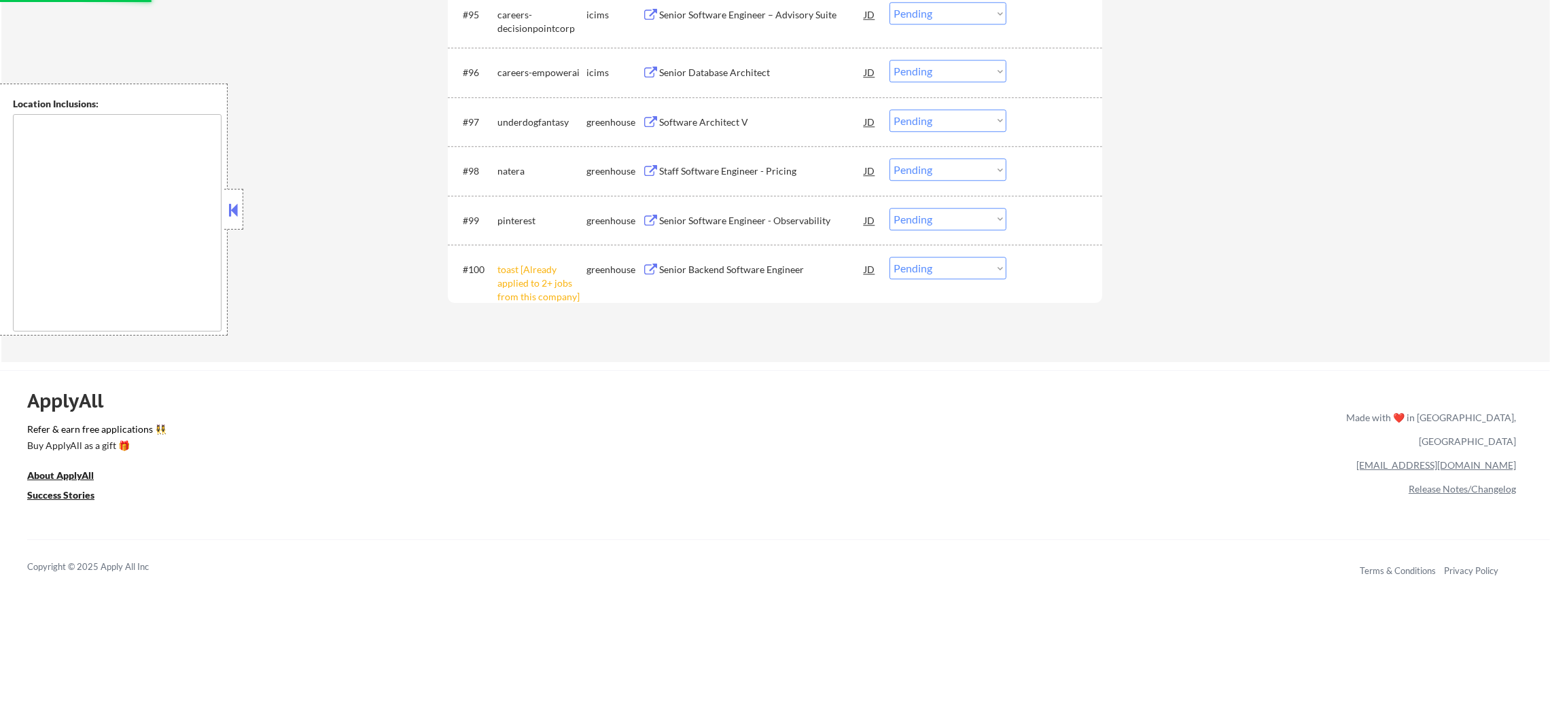
scroll to position [5449, 0]
click at [957, 275] on select "Choose an option... Pending Applied Excluded (Questions) Excluded (Expired) Exc…" at bounding box center [947, 268] width 117 height 22
click at [889, 257] on select "Choose an option... Pending Applied Excluded (Questions) Excluded (Expired) Exc…" at bounding box center [947, 268] width 117 height 22
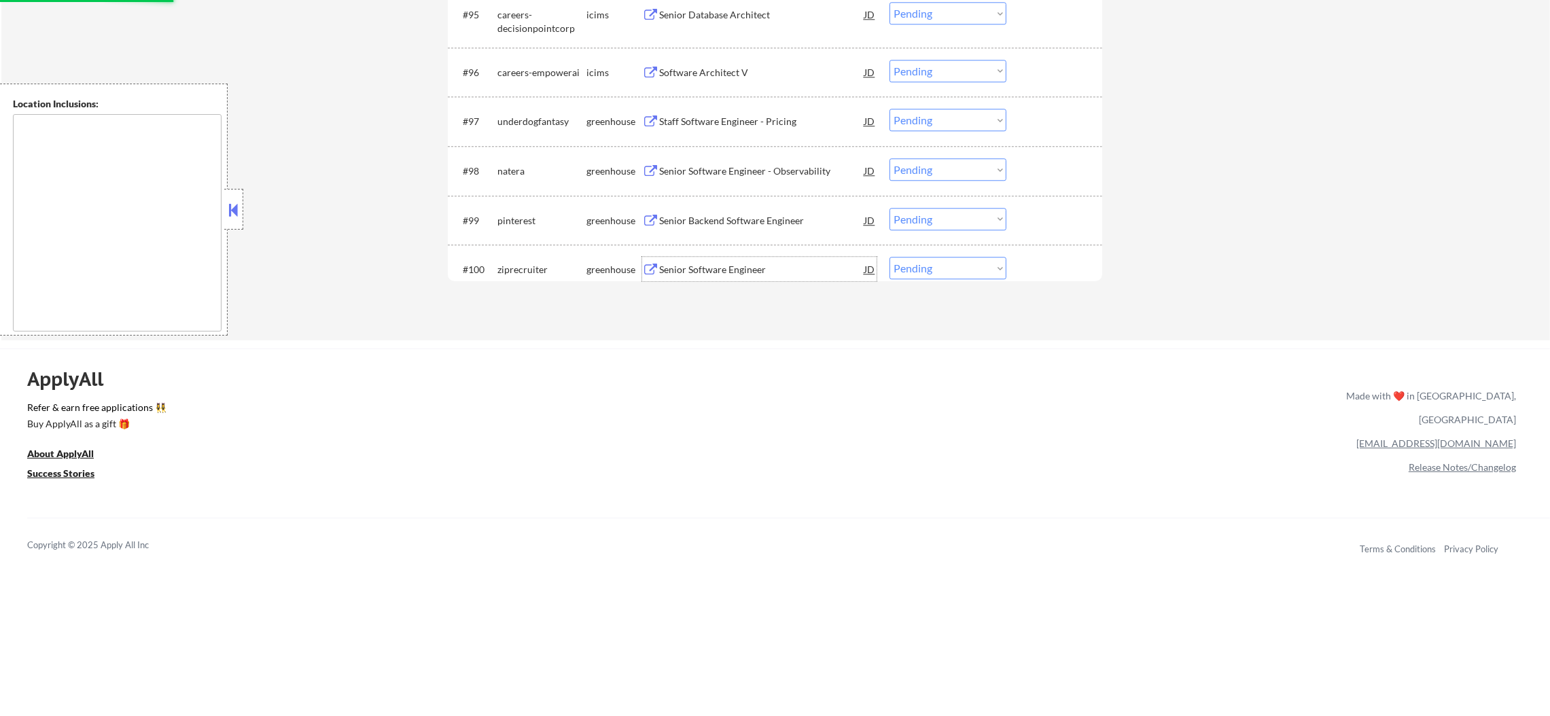
click at [766, 277] on div "Senior Software Engineer" at bounding box center [761, 269] width 205 height 24
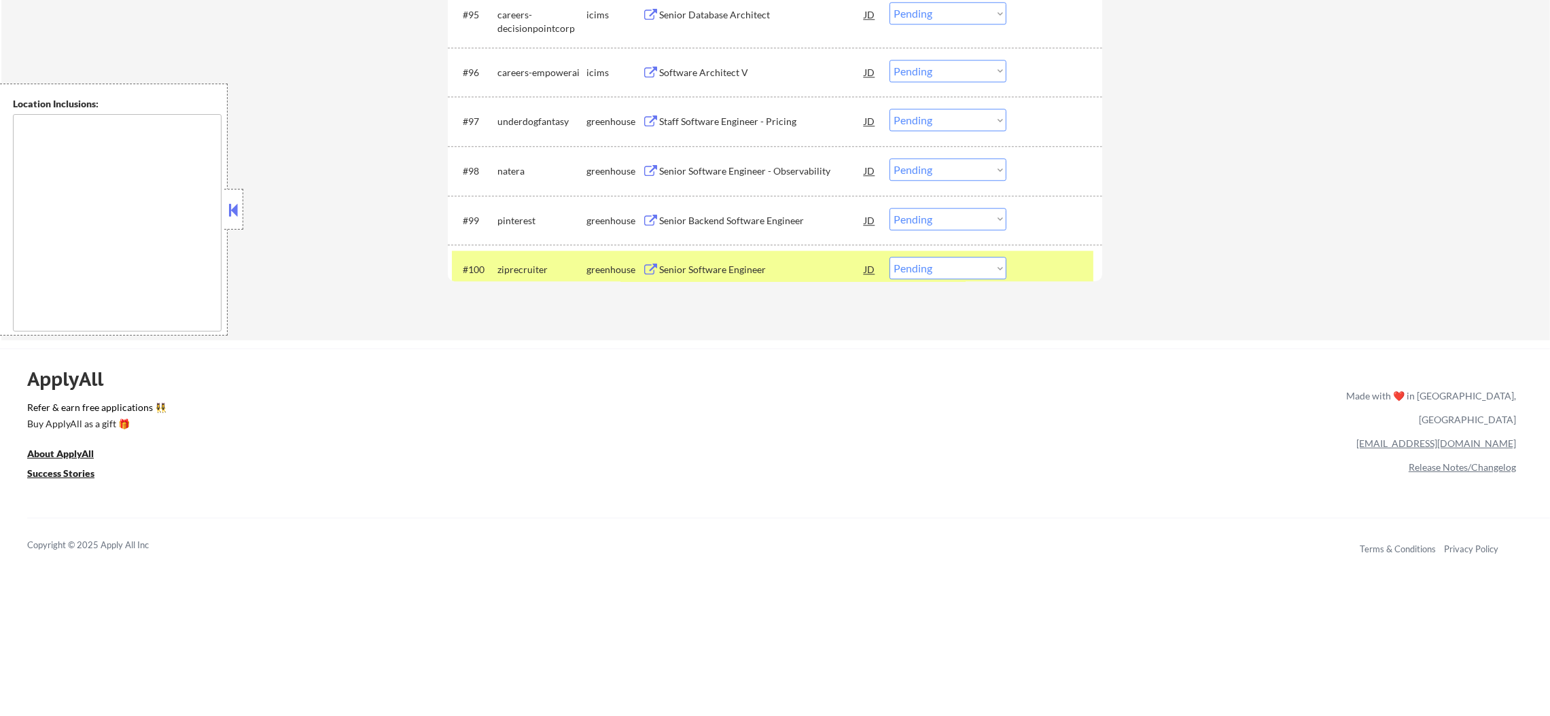
click at [898, 266] on select "Choose an option... Pending Applied Excluded (Questions) Excluded (Expired) Exc…" at bounding box center [947, 268] width 117 height 22
click at [889, 257] on select "Choose an option... Pending Applied Excluded (Questions) Excluded (Expired) Exc…" at bounding box center [947, 268] width 117 height 22
click at [759, 265] on div "Staff Software Engineer, Backend" at bounding box center [761, 270] width 205 height 14
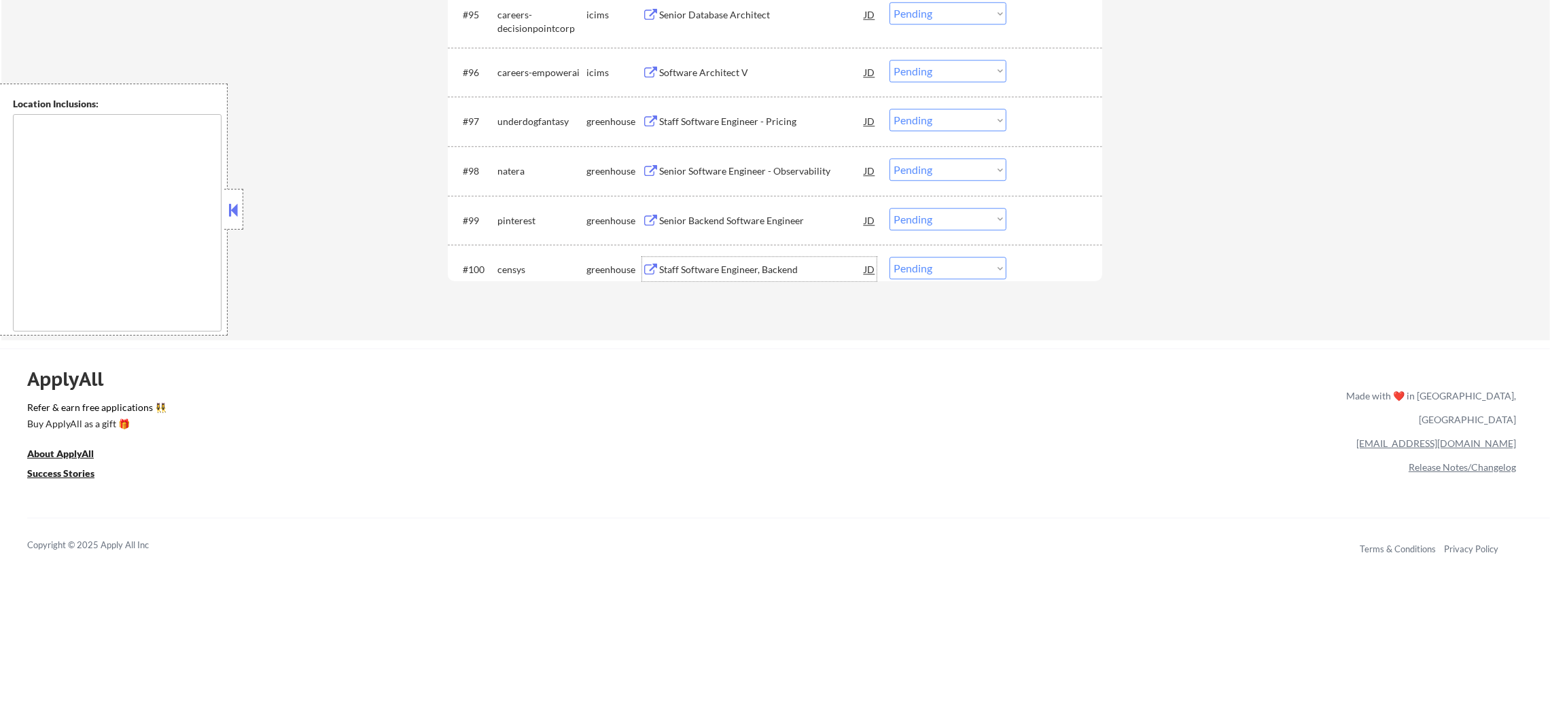
click at [510, 268] on div "censys" at bounding box center [541, 270] width 89 height 14
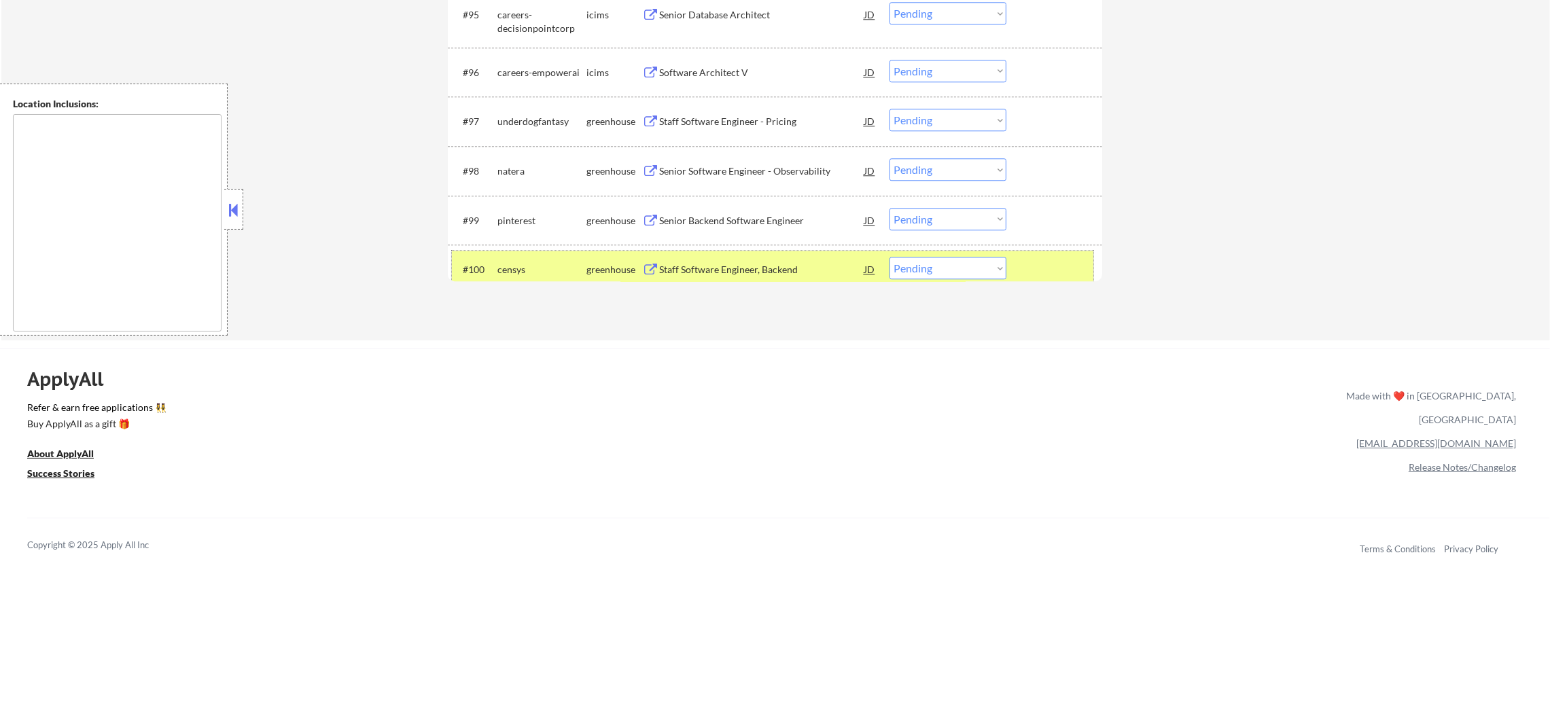
drag, startPoint x: 942, startPoint y: 270, endPoint x: 943, endPoint y: 277, distance: 6.8
click at [942, 270] on select "Choose an option... Pending Applied Excluded (Questions) Excluded (Expired) Exc…" at bounding box center [947, 268] width 117 height 22
click at [889, 257] on select "Choose an option... Pending Applied Excluded (Questions) Excluded (Expired) Exc…" at bounding box center [947, 268] width 117 height 22
click at [544, 271] on div "censys" at bounding box center [541, 270] width 89 height 14
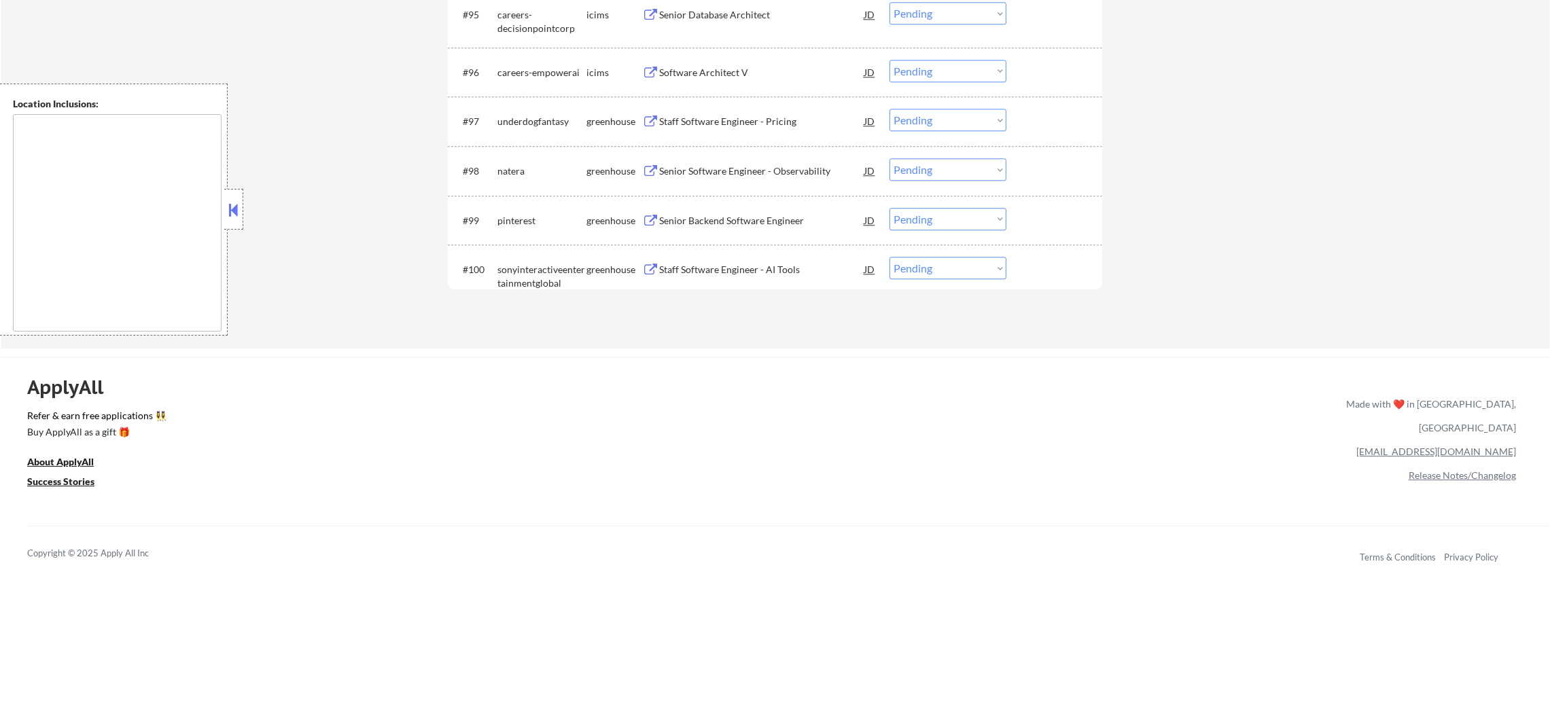
click at [721, 275] on div "Staff Software Engineer - AI Tools" at bounding box center [761, 270] width 205 height 14
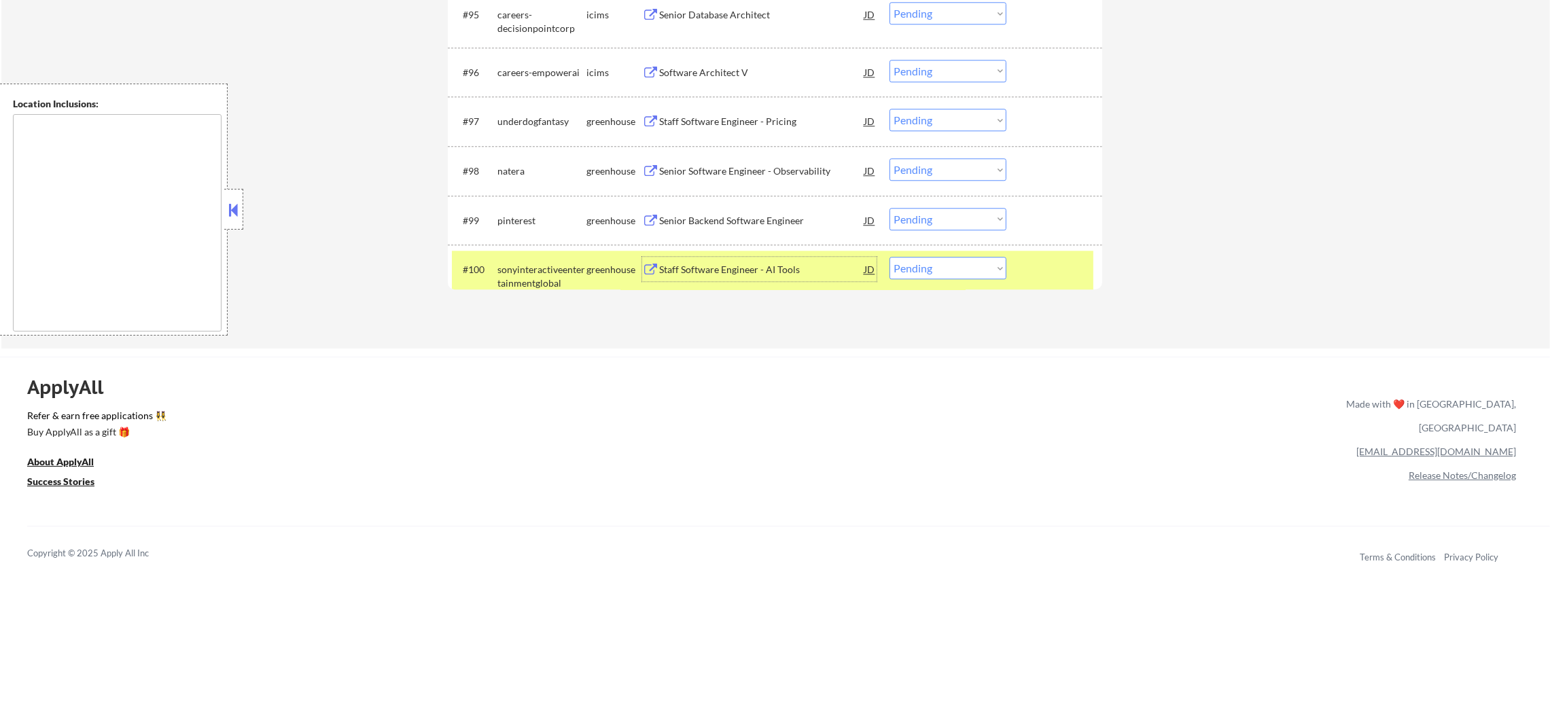
click at [944, 265] on select "Choose an option... Pending Applied Excluded (Questions) Excluded (Expired) Exc…" at bounding box center [947, 268] width 117 height 22
click at [889, 257] on select "Choose an option... Pending Applied Excluded (Questions) Excluded (Expired) Exc…" at bounding box center [947, 268] width 117 height 22
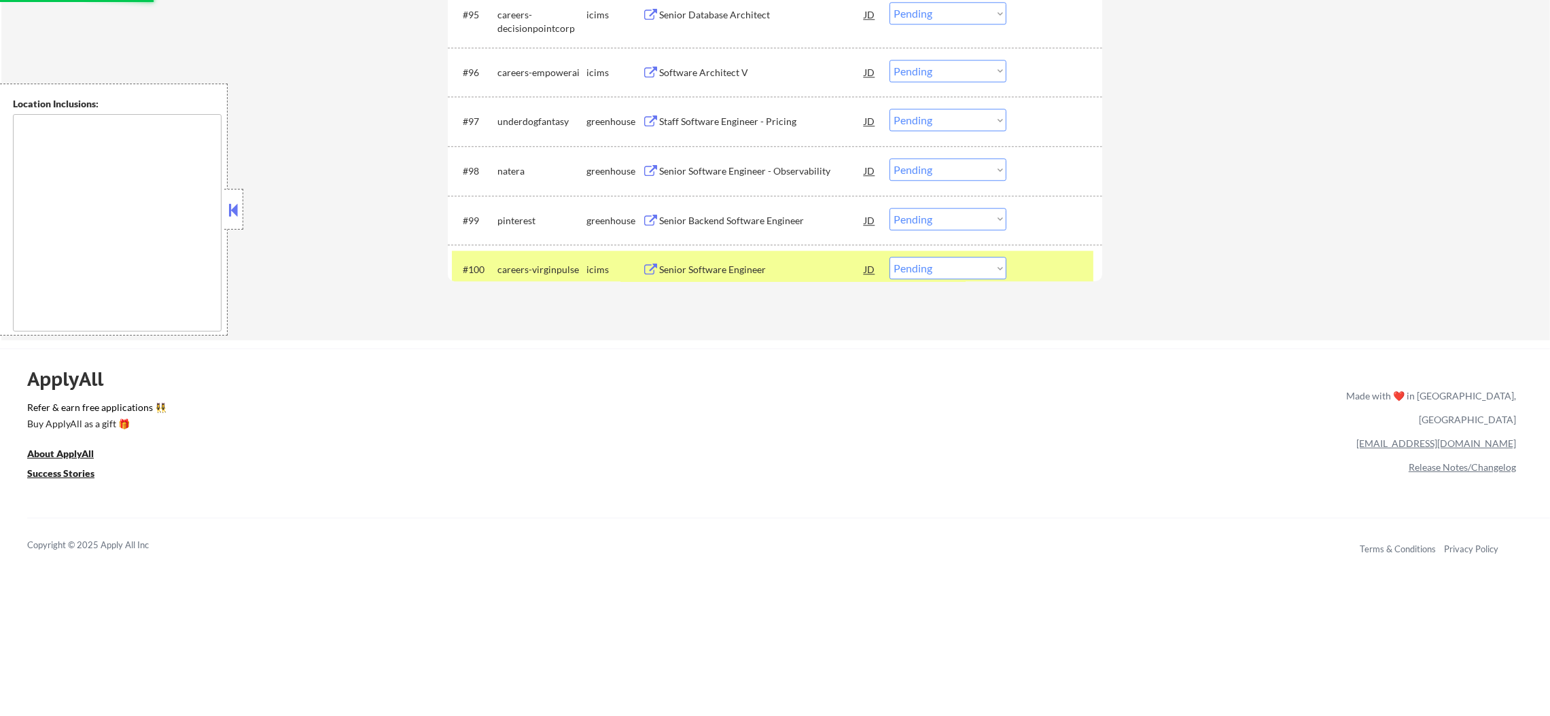
click at [528, 265] on div "careers-virginpulse" at bounding box center [541, 270] width 89 height 14
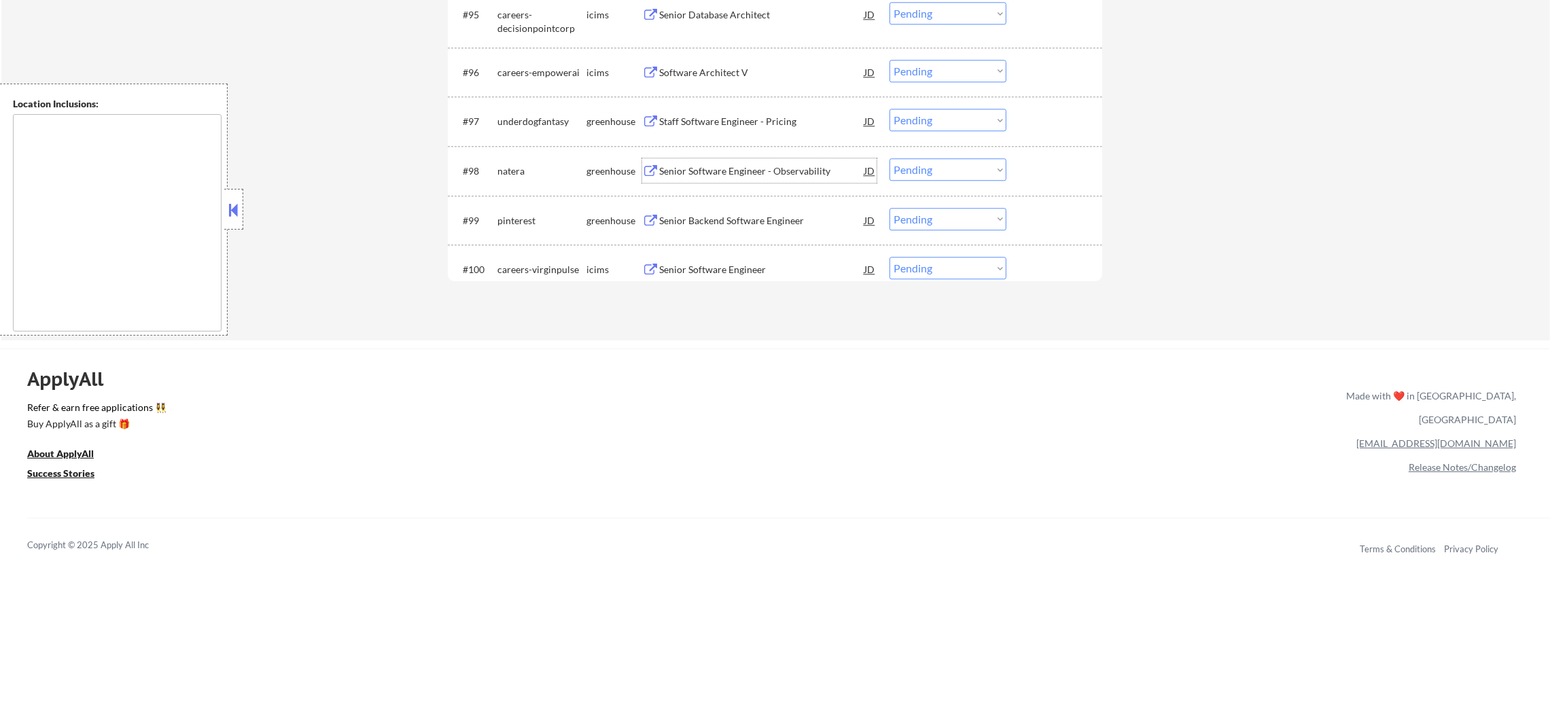
click at [732, 167] on div "Senior Software Engineer - Observability" at bounding box center [761, 171] width 205 height 14
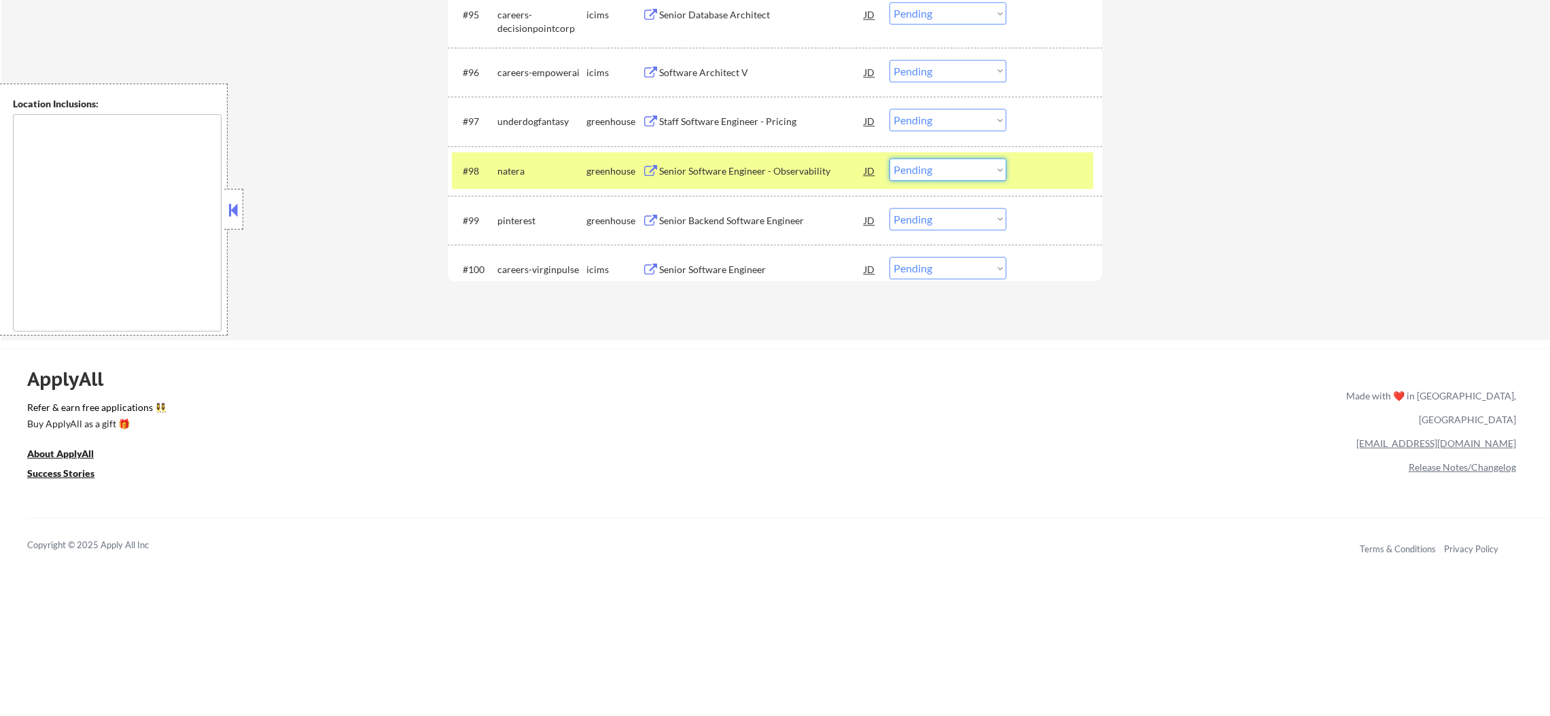
click at [911, 175] on select "Choose an option... Pending Applied Excluded (Questions) Excluded (Expired) Exc…" at bounding box center [947, 169] width 117 height 22
click at [889, 158] on select "Choose an option... Pending Applied Excluded (Questions) Excluded (Expired) Exc…" at bounding box center [947, 169] width 117 height 22
click at [479, 179] on div "#98 natera greenhouse Senior Software Engineer - Observability JD Choose an opt…" at bounding box center [772, 170] width 641 height 37
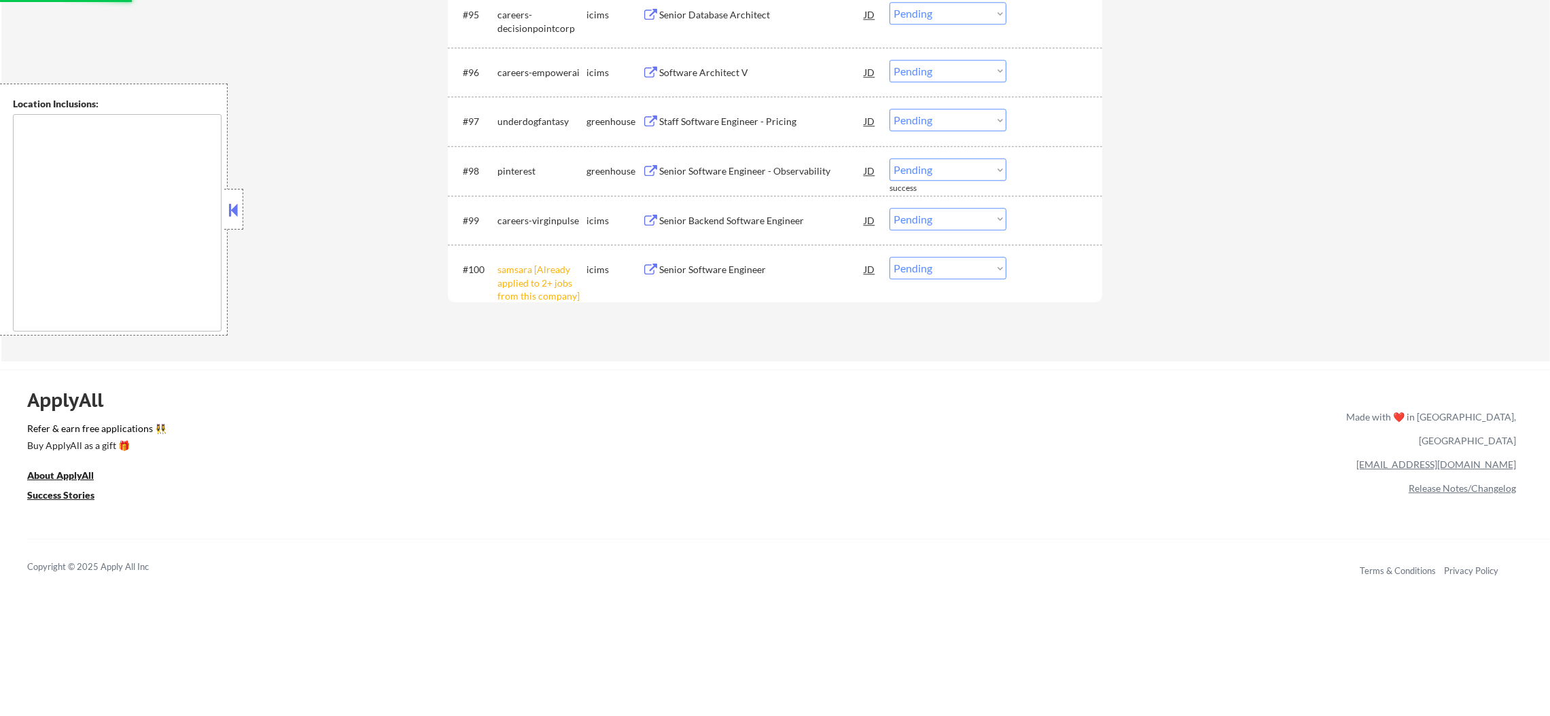
scroll to position [5415, 0]
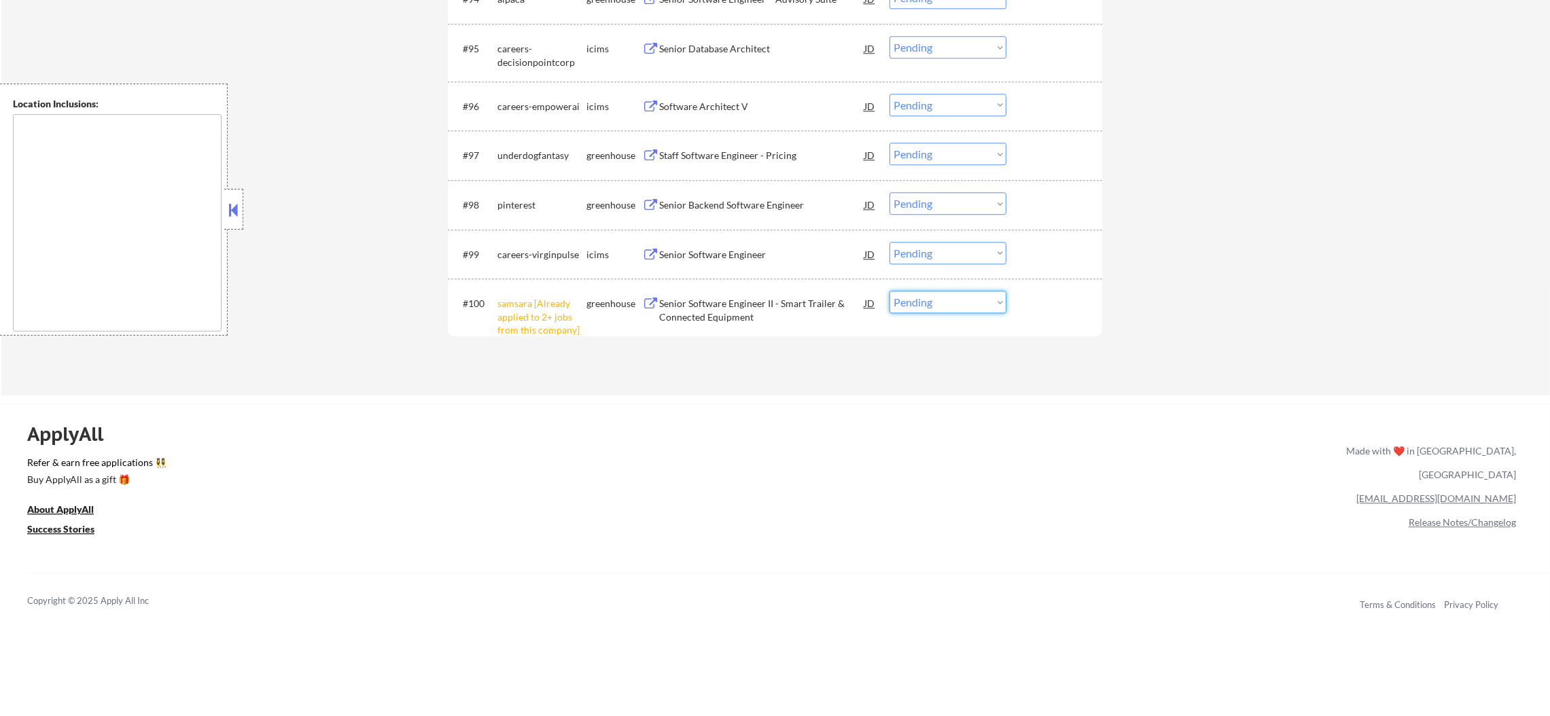
click at [990, 300] on select "Choose an option... Pending Applied Excluded (Questions) Excluded (Expired) Exc…" at bounding box center [947, 302] width 117 height 22
click at [889, 291] on select "Choose an option... Pending Applied Excluded (Questions) Excluded (Expired) Exc…" at bounding box center [947, 302] width 117 height 22
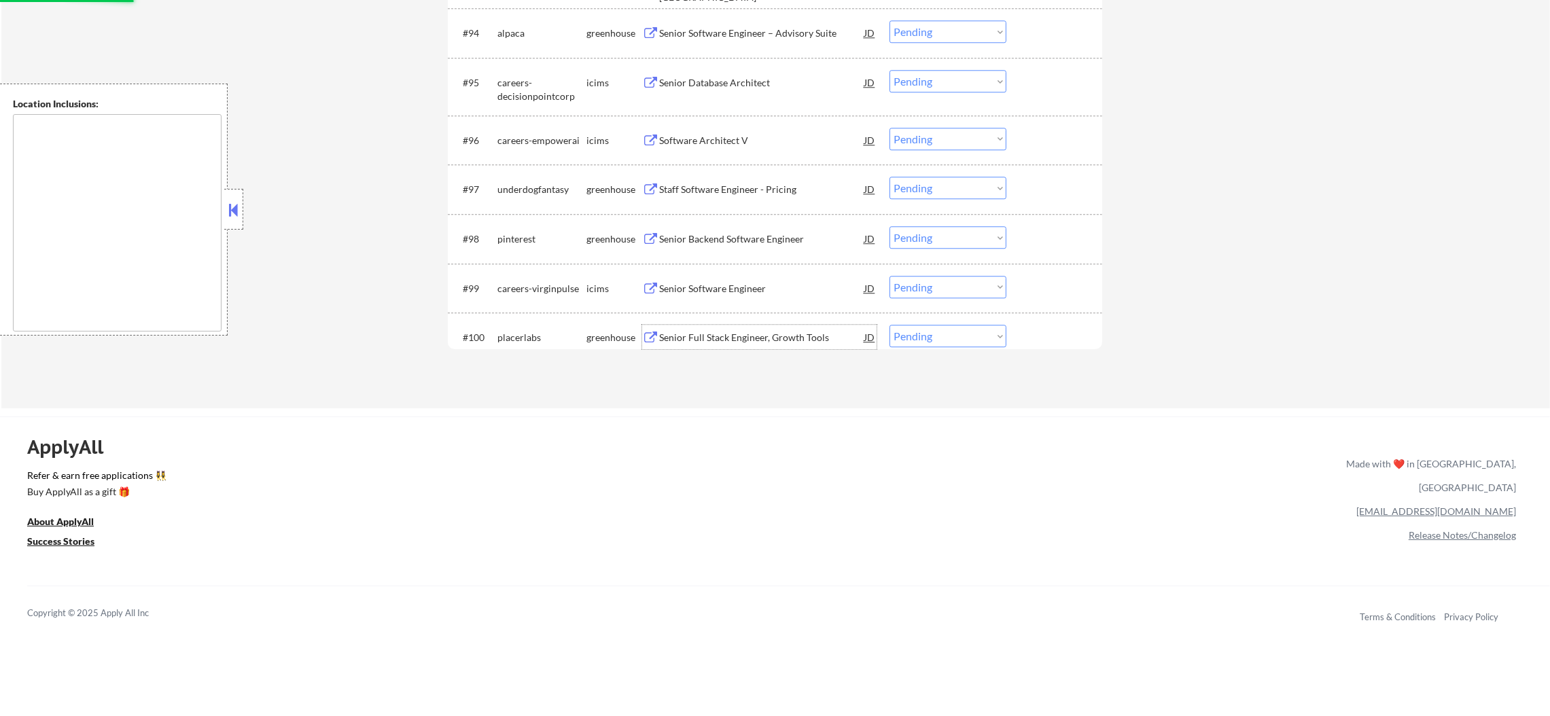
click at [718, 336] on div "Senior Full Stack Engineer, Growth Tools" at bounding box center [761, 338] width 205 height 14
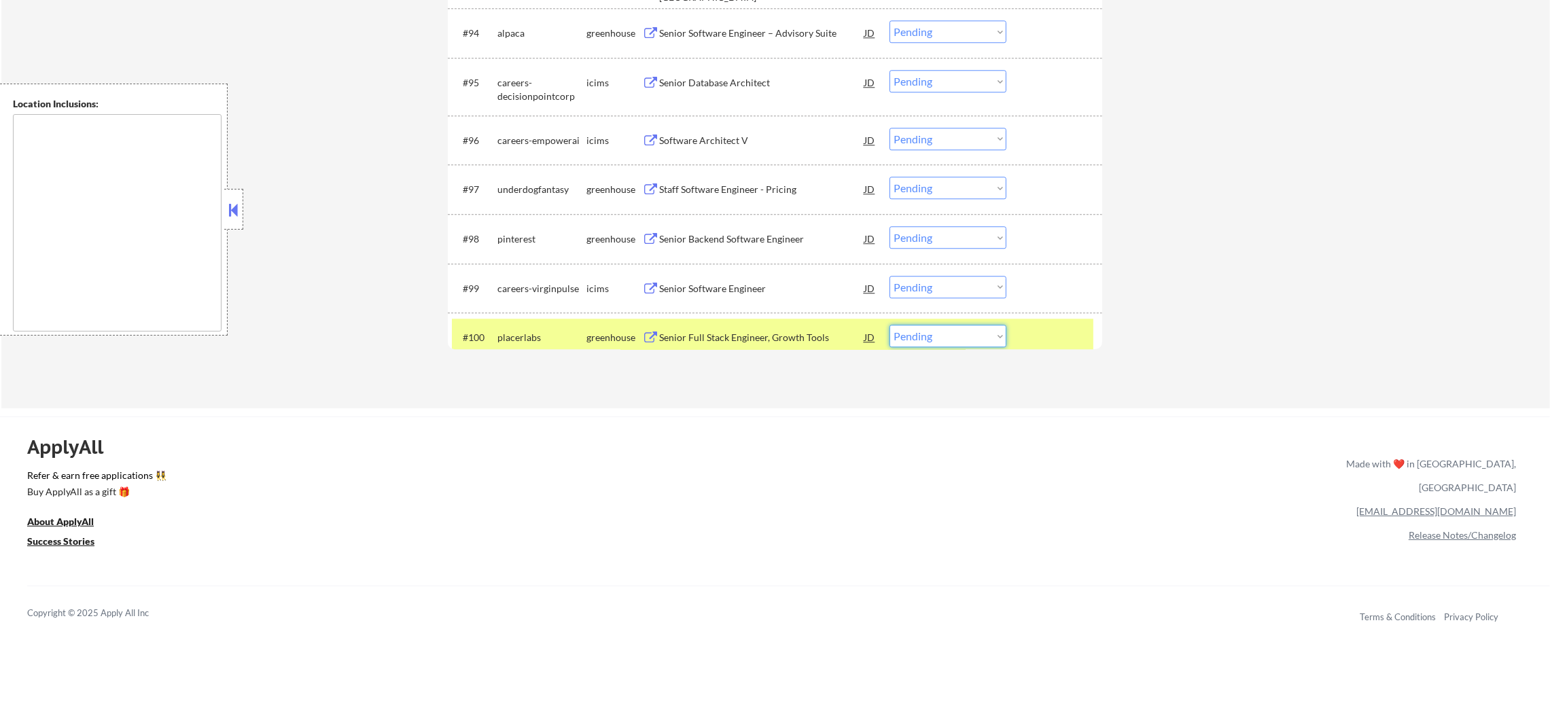
click at [925, 337] on select "Choose an option... Pending Applied Excluded (Questions) Excluded (Expired) Exc…" at bounding box center [947, 336] width 117 height 22
click at [889, 325] on select "Choose an option... Pending Applied Excluded (Questions) Excluded (Expired) Exc…" at bounding box center [947, 336] width 117 height 22
click at [500, 334] on div "iterable" at bounding box center [541, 338] width 89 height 14
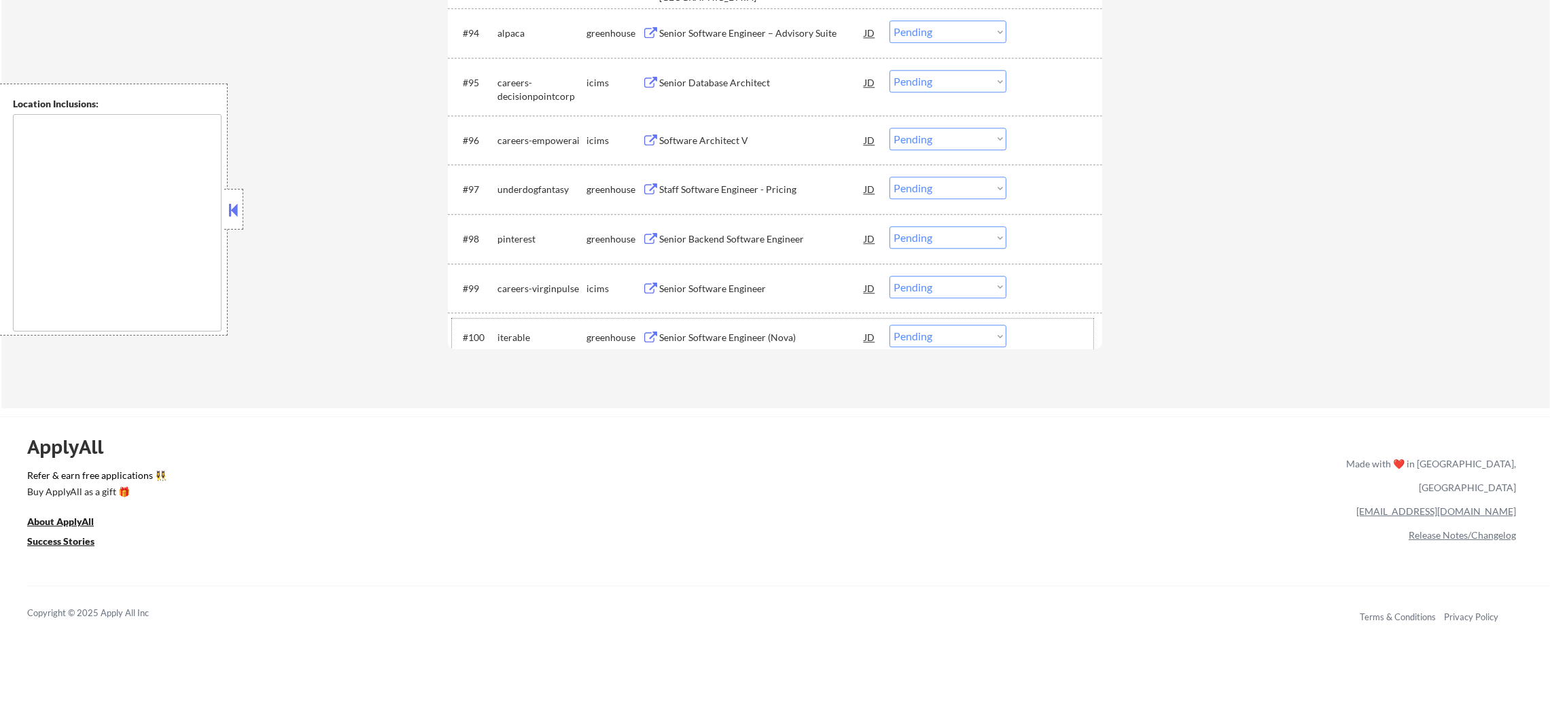
click at [764, 336] on div "Senior Software Engineer (Nova)" at bounding box center [761, 338] width 205 height 14
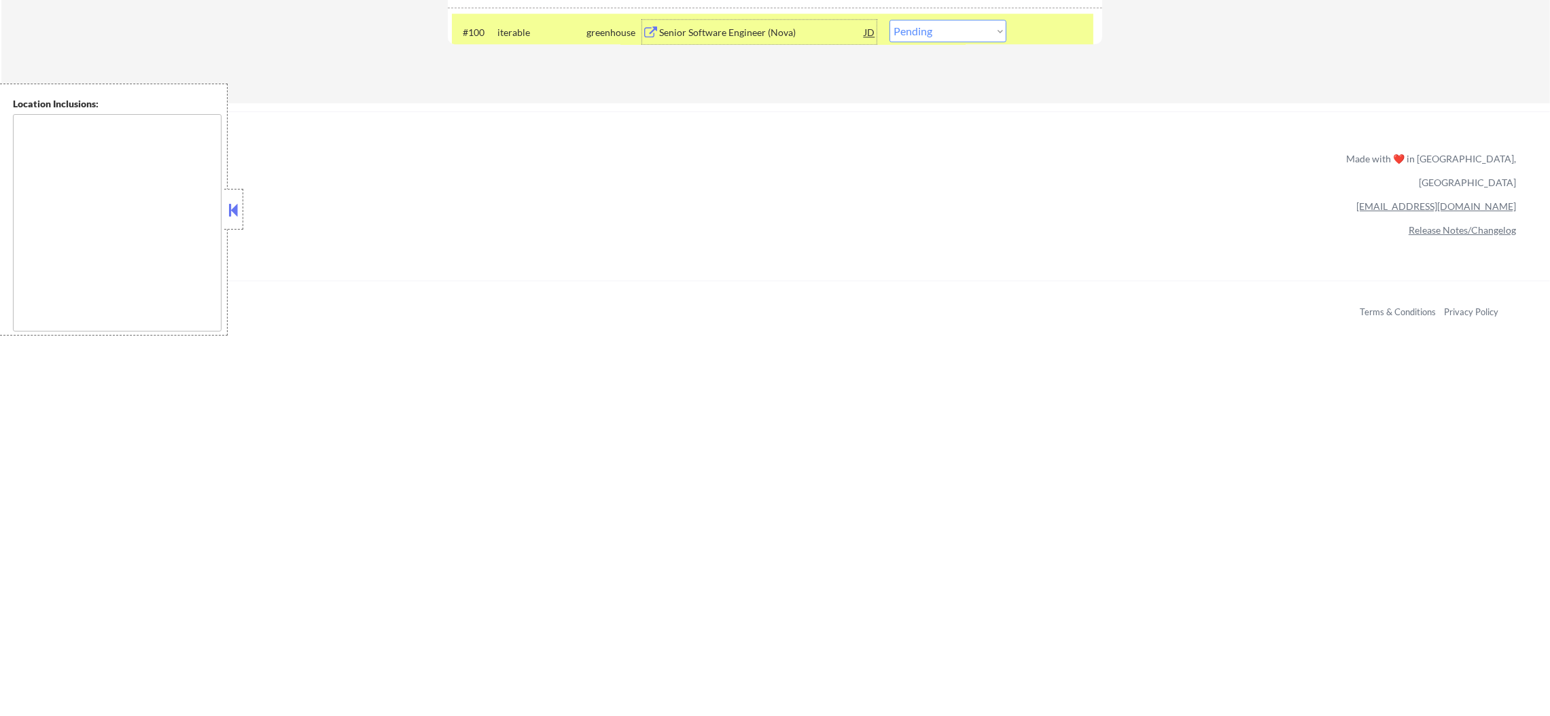
scroll to position [5687, 0]
click at [947, 24] on select "Choose an option... Pending Applied Excluded (Questions) Excluded (Expired) Exc…" at bounding box center [947, 29] width 117 height 22
click at [889, 18] on select "Choose an option... Pending Applied Excluded (Questions) Excluded (Expired) Exc…" at bounding box center [947, 29] width 117 height 22
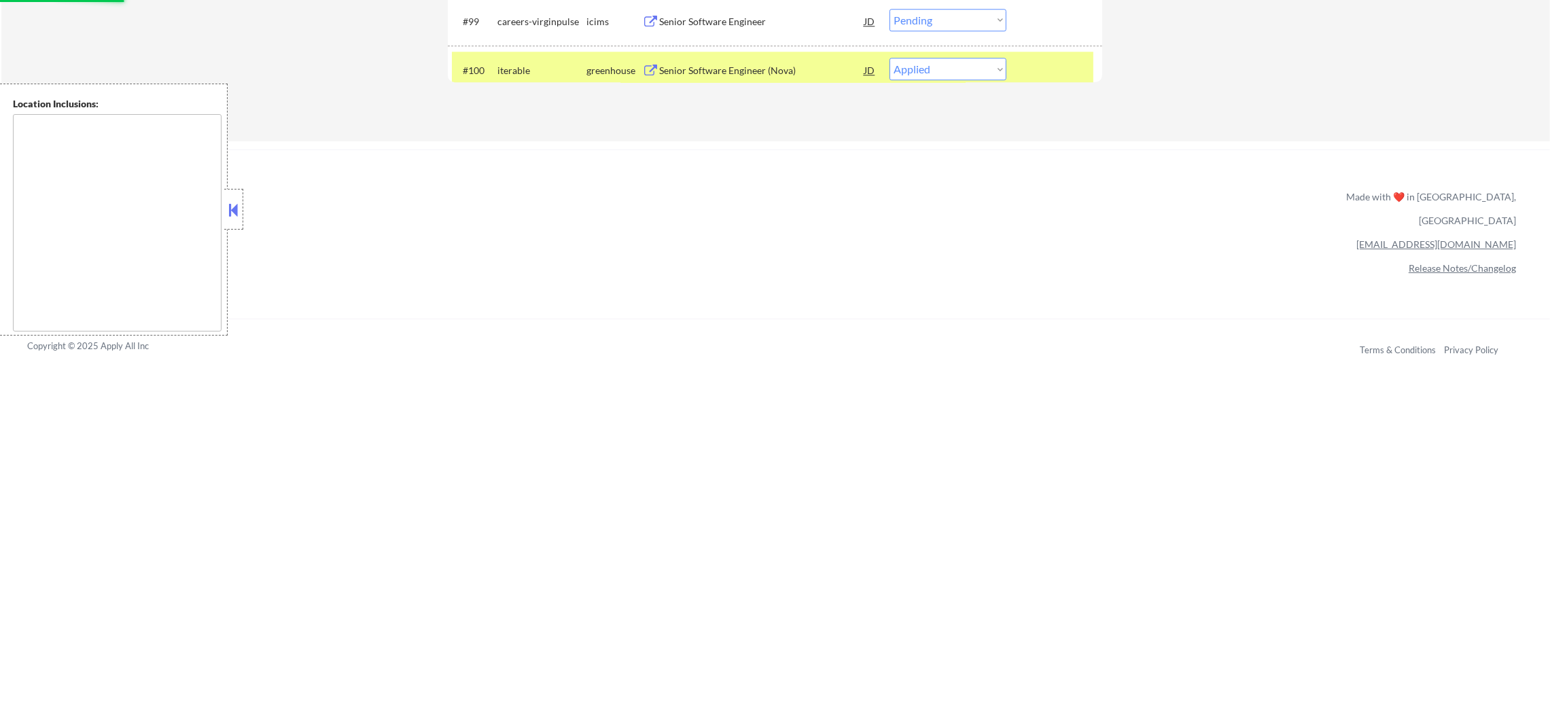
scroll to position [5517, 0]
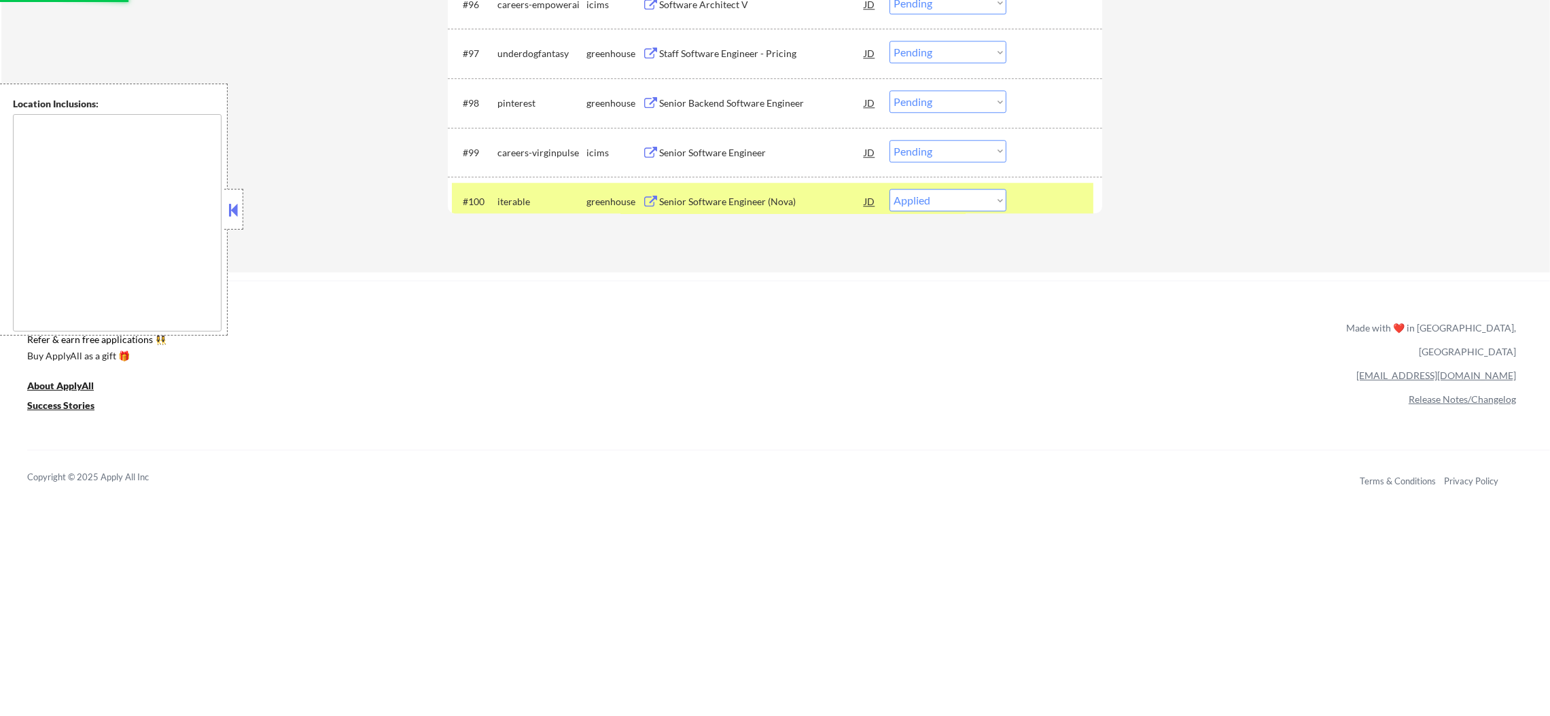
click at [513, 207] on div "iterable" at bounding box center [541, 202] width 89 height 14
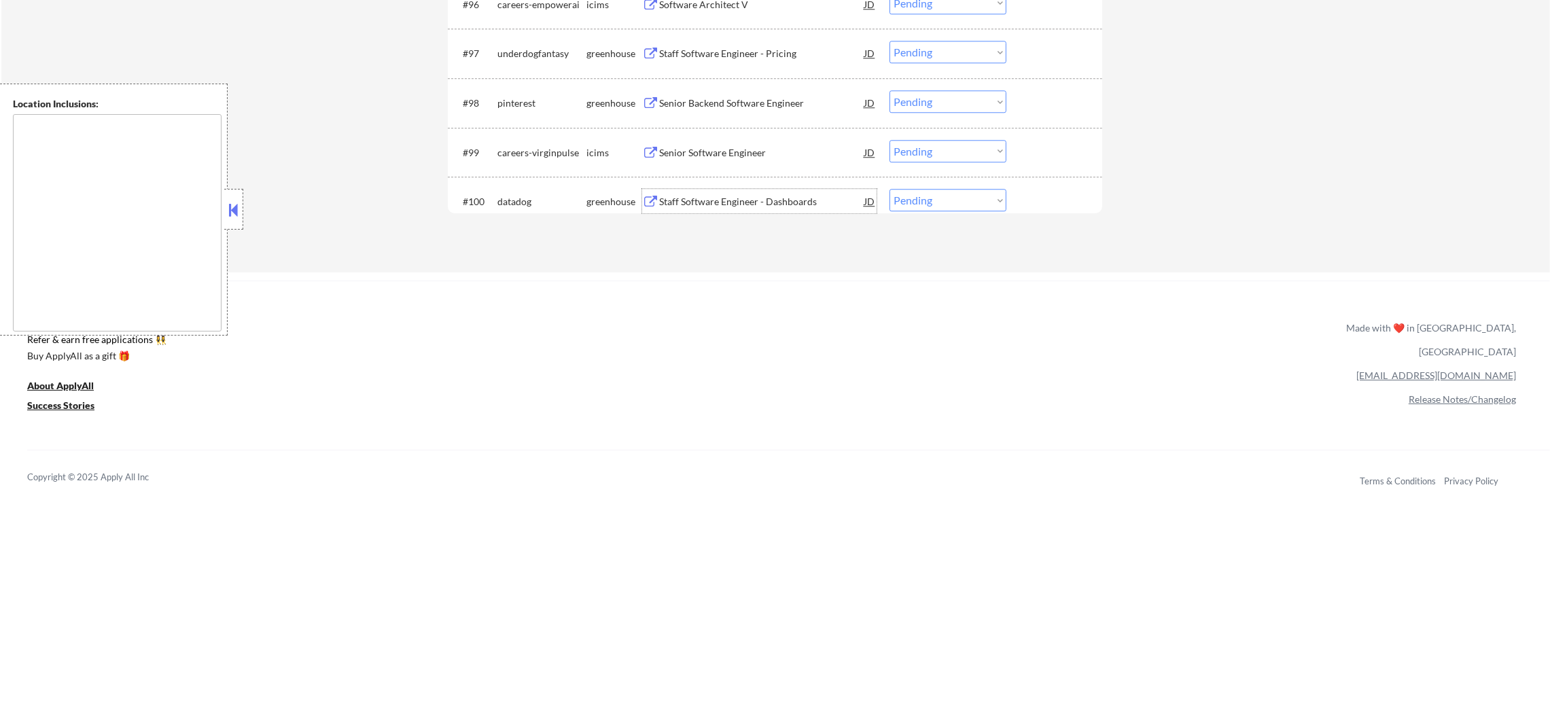
click at [770, 195] on div "Staff Software Engineer - Dashboards" at bounding box center [761, 202] width 205 height 14
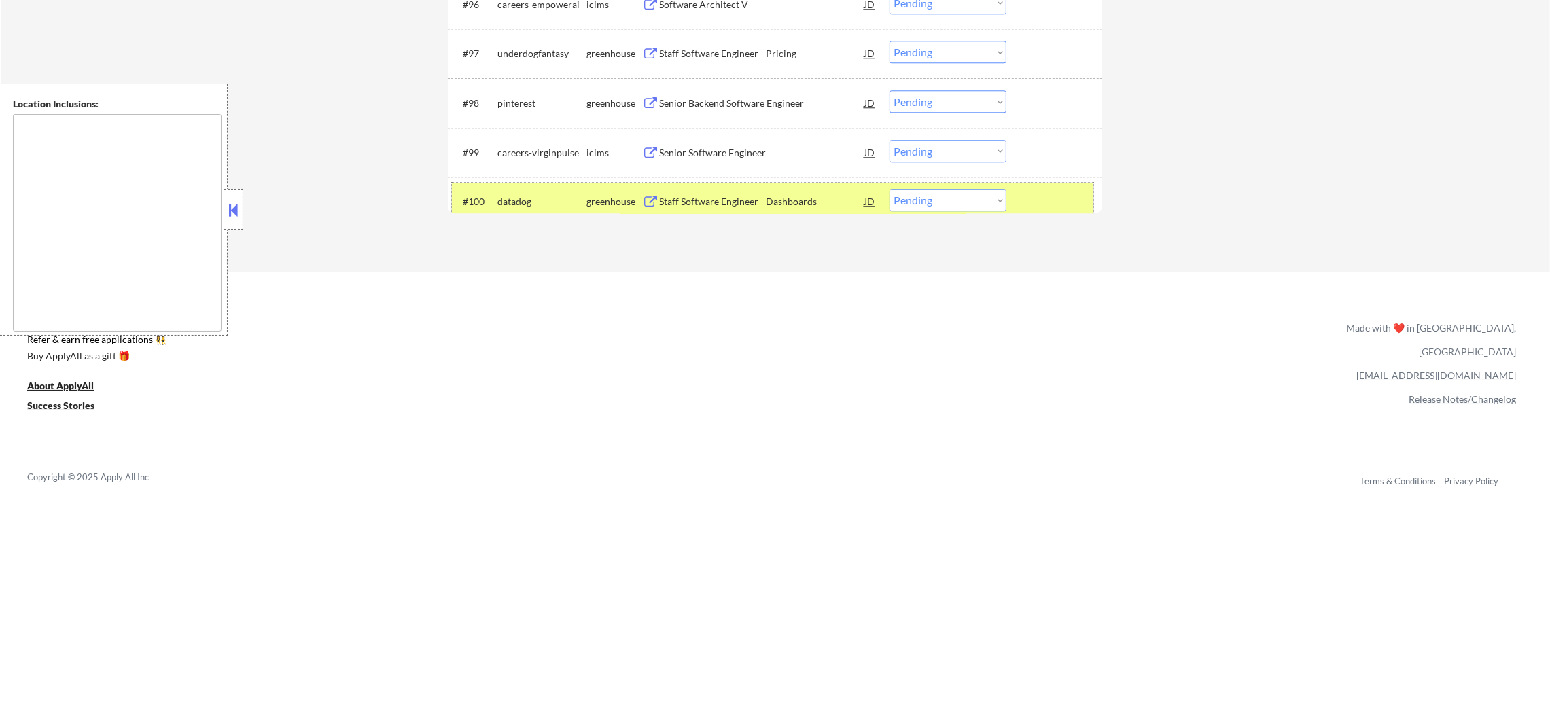
click at [548, 202] on div "datadog" at bounding box center [541, 202] width 89 height 14
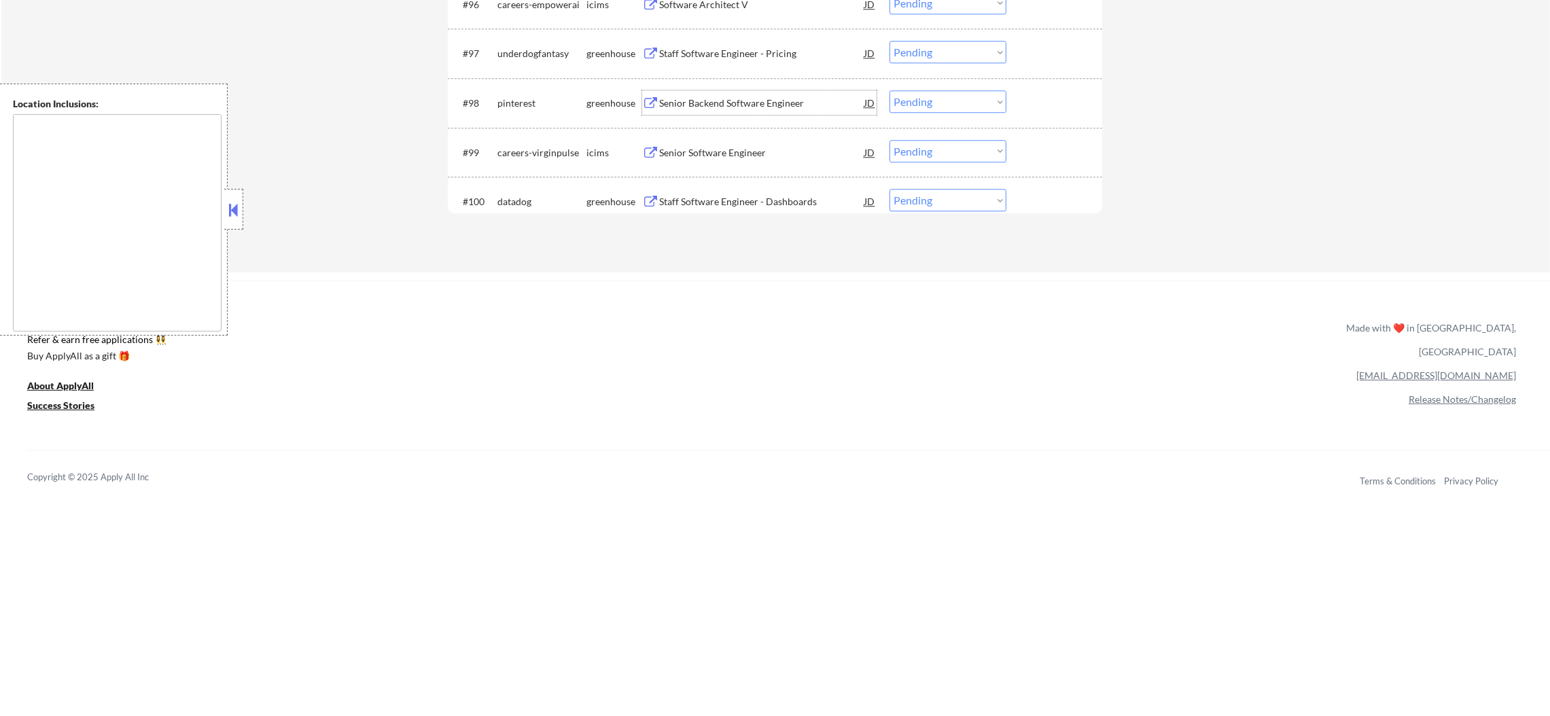
click at [732, 97] on div "Senior Backend Software Engineer" at bounding box center [761, 103] width 205 height 14
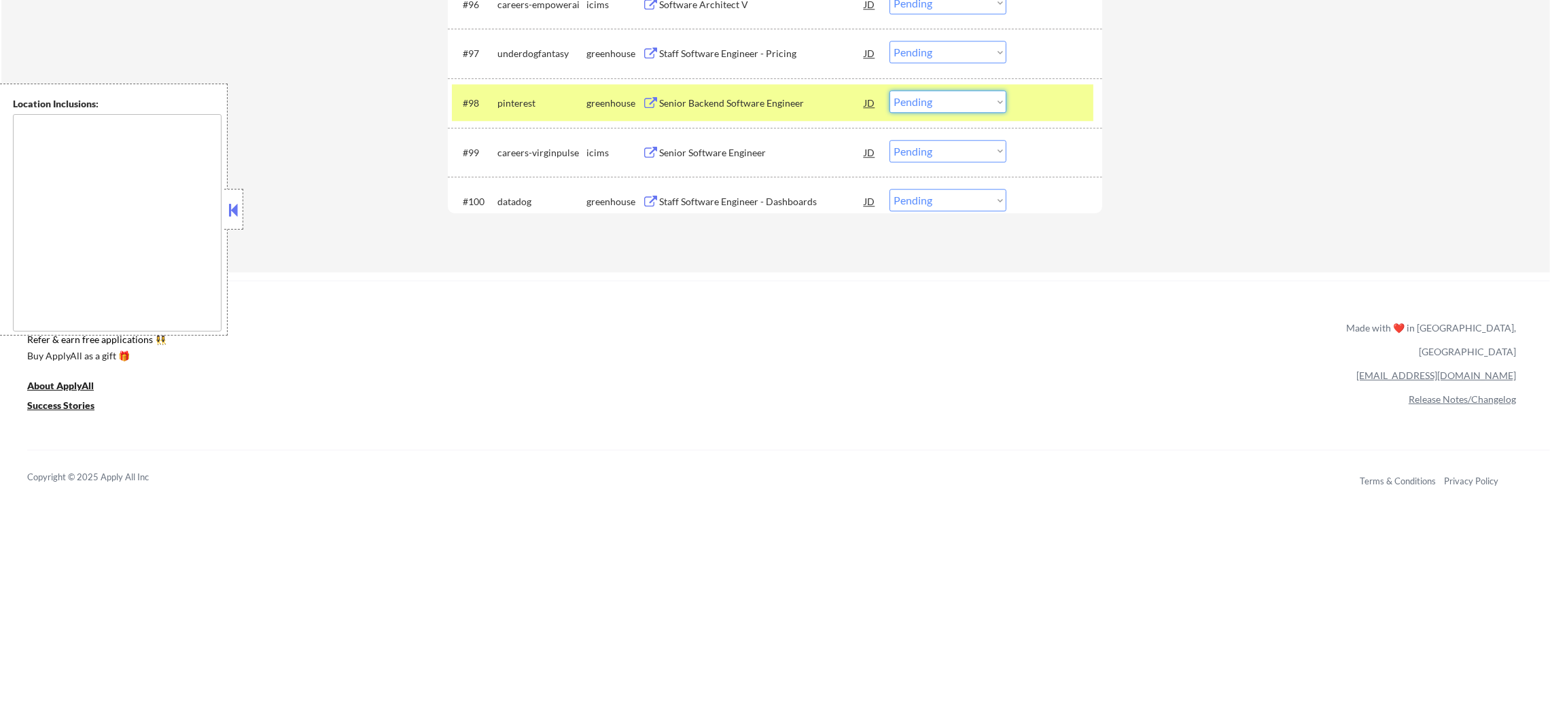
click at [951, 101] on select "Choose an option... Pending Applied Excluded (Questions) Excluded (Expired) Exc…" at bounding box center [947, 101] width 117 height 22
click at [889, 90] on select "Choose an option... Pending Applied Excluded (Questions) Excluded (Expired) Exc…" at bounding box center [947, 101] width 117 height 22
click at [566, 104] on div "pinterest" at bounding box center [541, 103] width 89 height 14
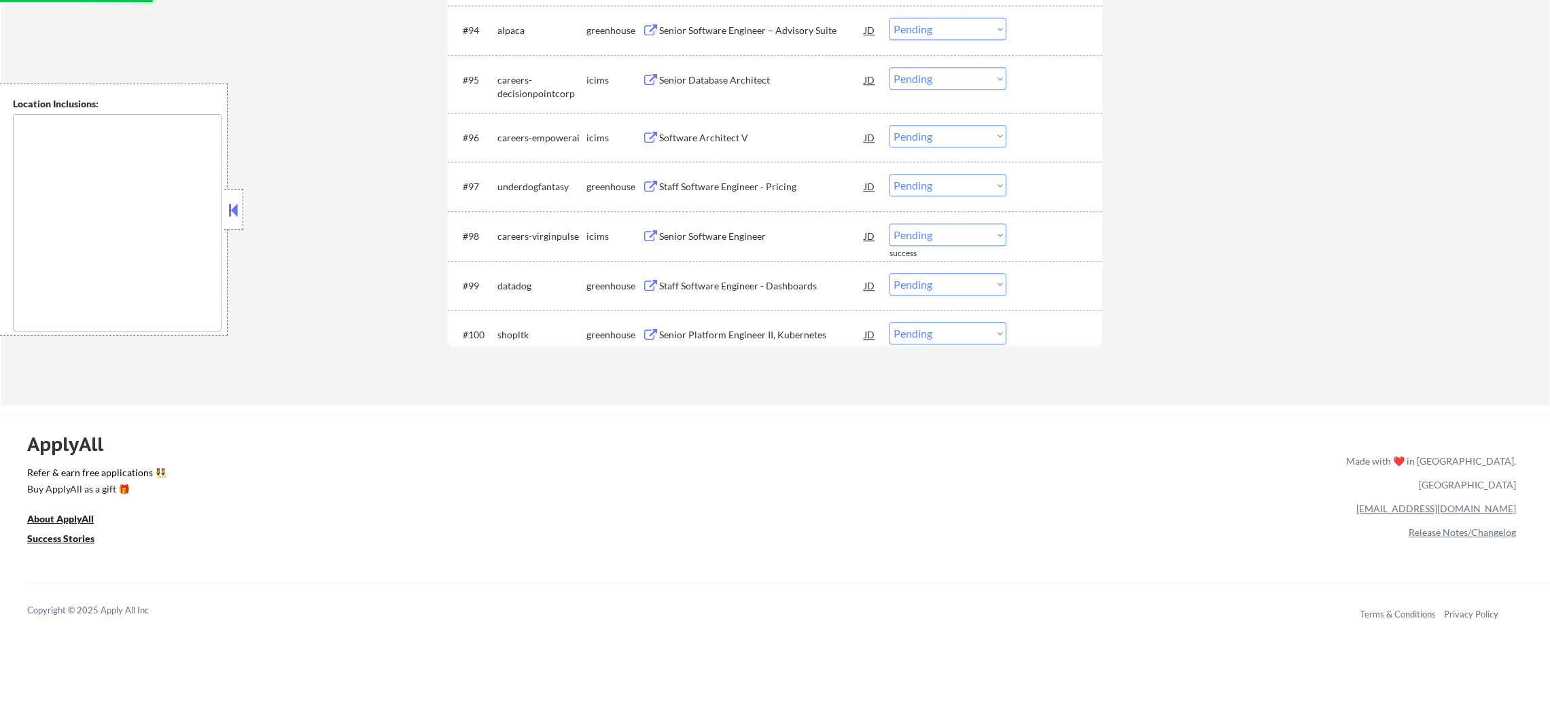
scroll to position [5381, 0]
click at [835, 32] on div "Senior Software Engineer – Advisory Suite" at bounding box center [761, 33] width 205 height 14
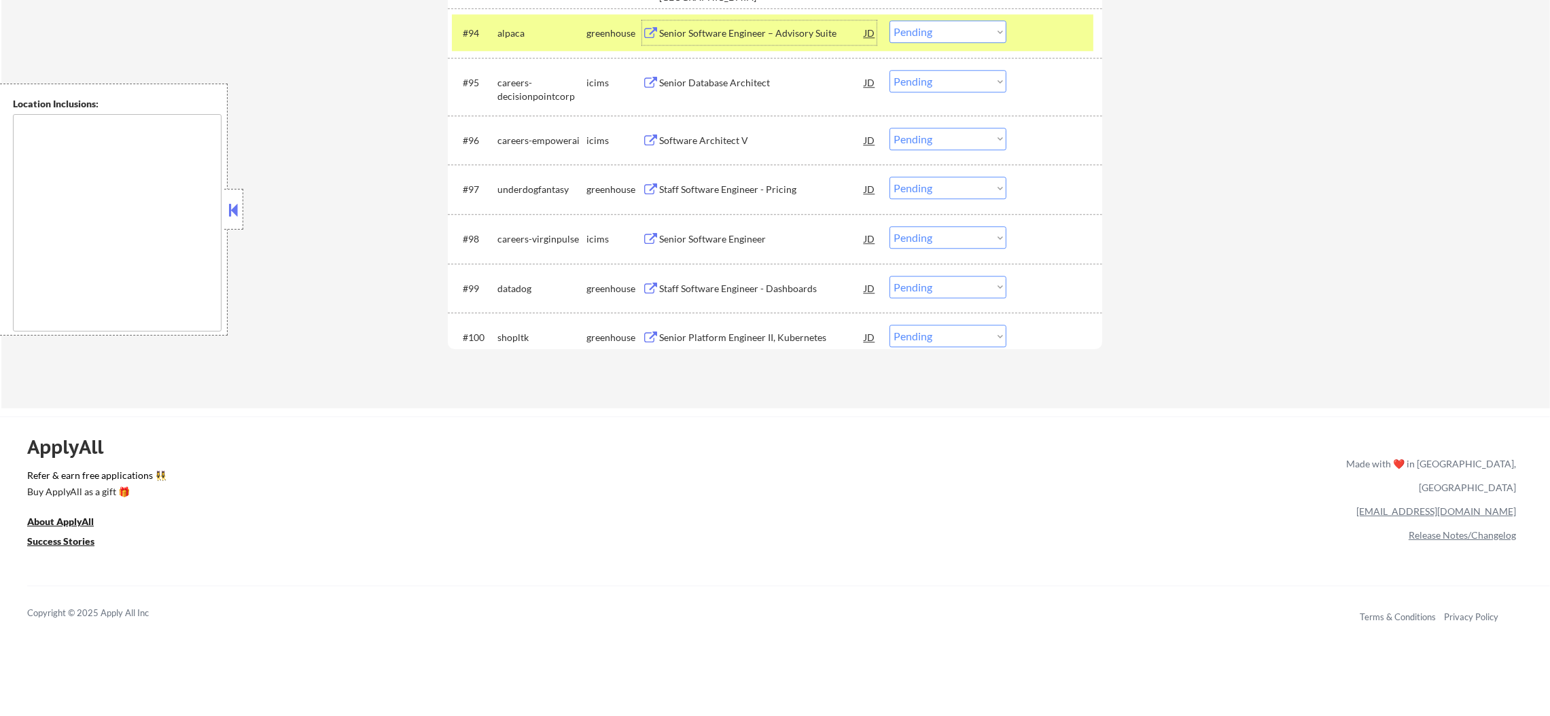
click at [919, 20] on select "Choose an option... Pending Applied Excluded (Questions) Excluded (Expired) Exc…" at bounding box center [947, 31] width 117 height 22
click at [935, 26] on select "Choose an option... Pending Applied Excluded (Questions) Excluded (Expired) Exc…" at bounding box center [947, 31] width 117 height 22
click at [951, 24] on select "Choose an option... Pending Applied Excluded (Questions) Excluded (Expired) Exc…" at bounding box center [947, 31] width 117 height 22
drag, startPoint x: 956, startPoint y: 22, endPoint x: 956, endPoint y: 40, distance: 18.3
click at [956, 22] on select "Choose an option... Pending Applied Excluded (Questions) Excluded (Expired) Exc…" at bounding box center [947, 31] width 117 height 22
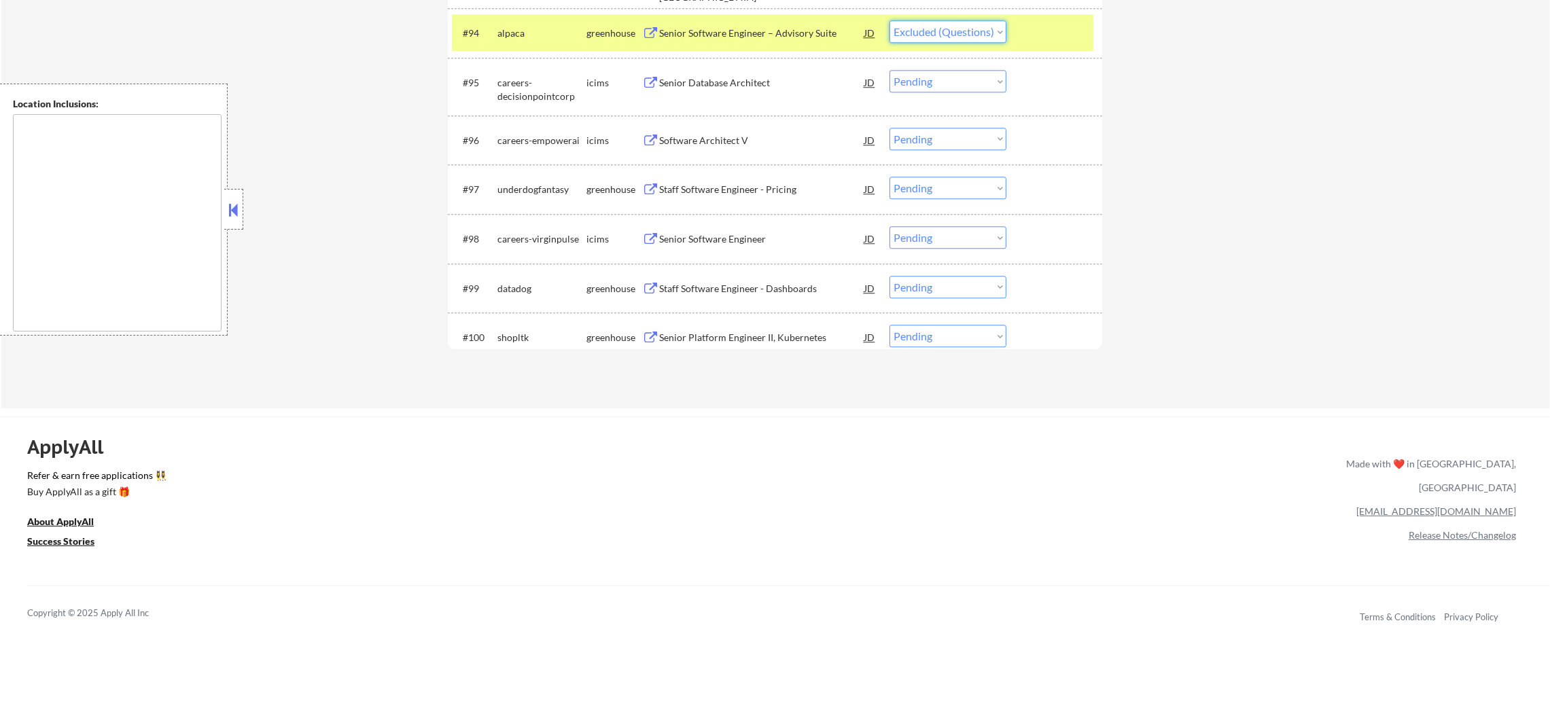
click at [889, 20] on select "Choose an option... Pending Applied Excluded (Questions) Excluded (Expired) Exc…" at bounding box center [947, 31] width 117 height 22
click at [509, 32] on div "alpaca" at bounding box center [541, 33] width 89 height 14
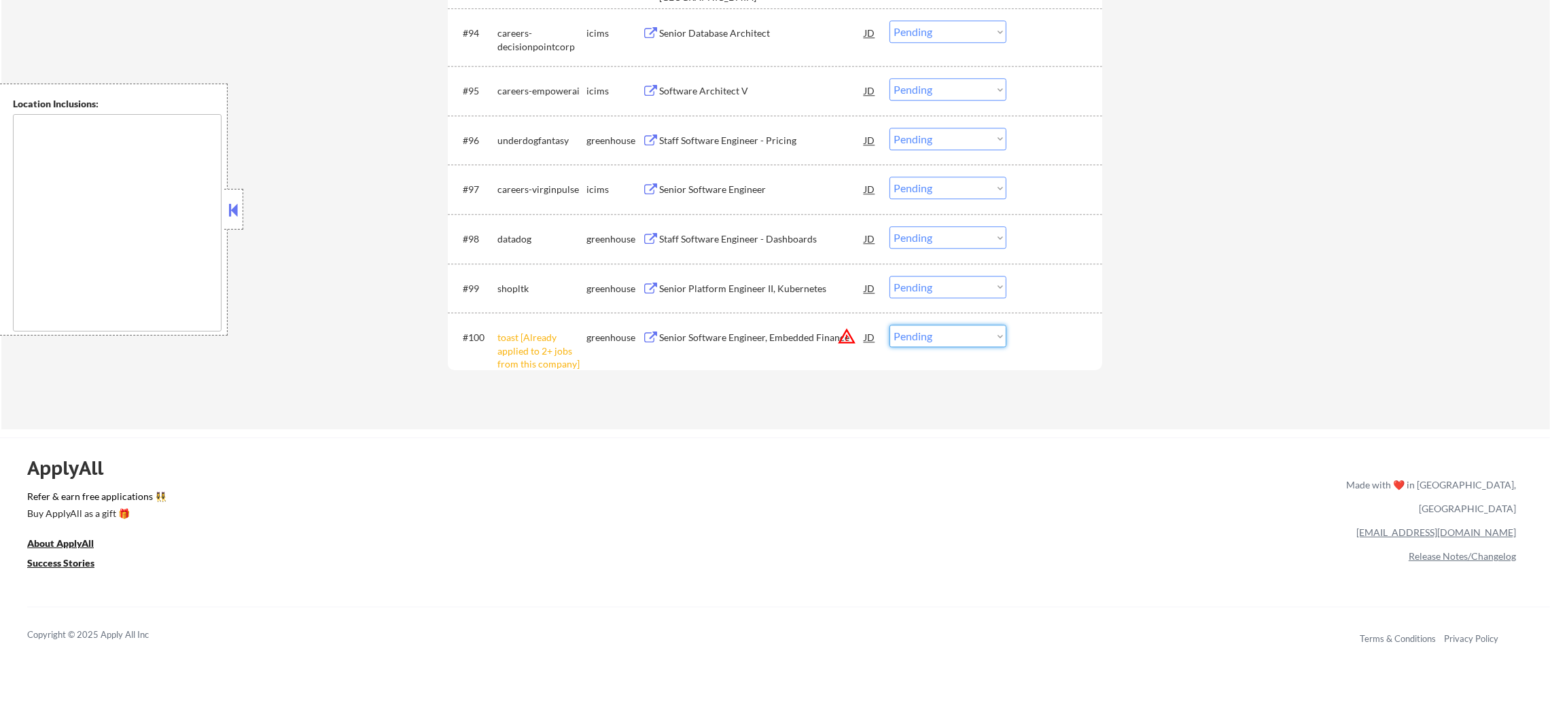
click at [984, 346] on select "Choose an option... Pending Applied Excluded (Questions) Excluded (Expired) Exc…" at bounding box center [947, 336] width 117 height 22
click at [889, 325] on select "Choose an option... Pending Applied Excluded (Questions) Excluded (Expired) Exc…" at bounding box center [947, 336] width 117 height 22
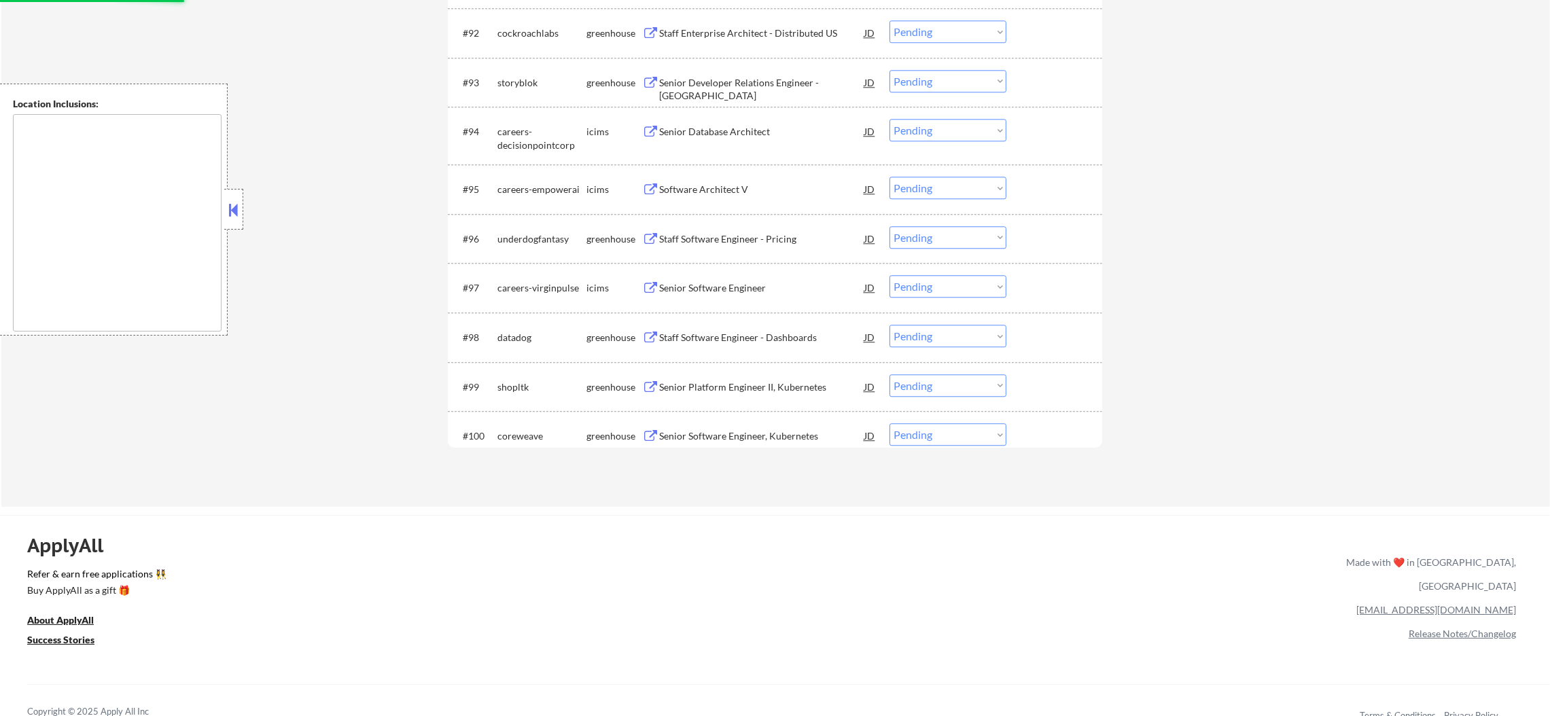
scroll to position [5211, 0]
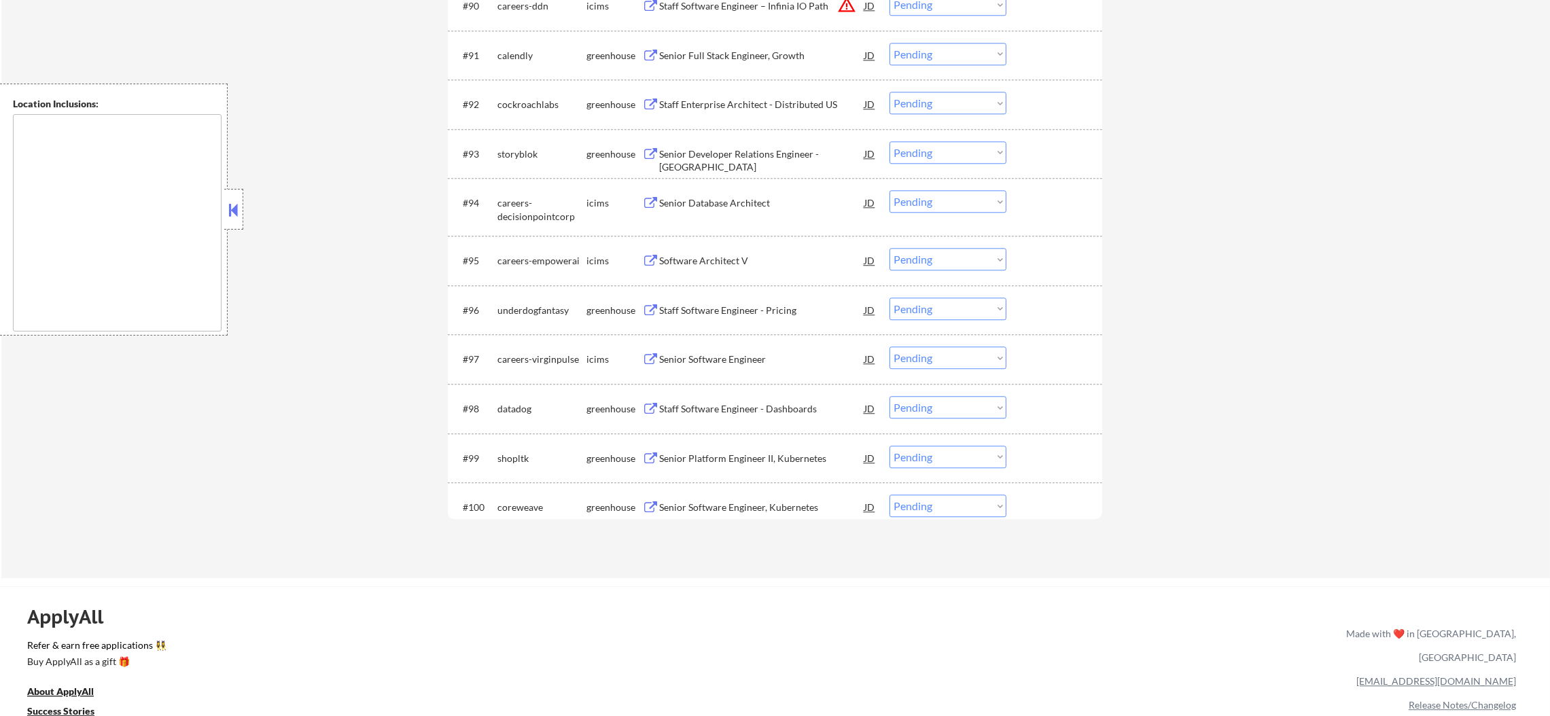
click at [740, 139] on div "#93 storyblok greenhouse Senior Developer Relations Engineer - USA JD warning_a…" at bounding box center [772, 153] width 641 height 37
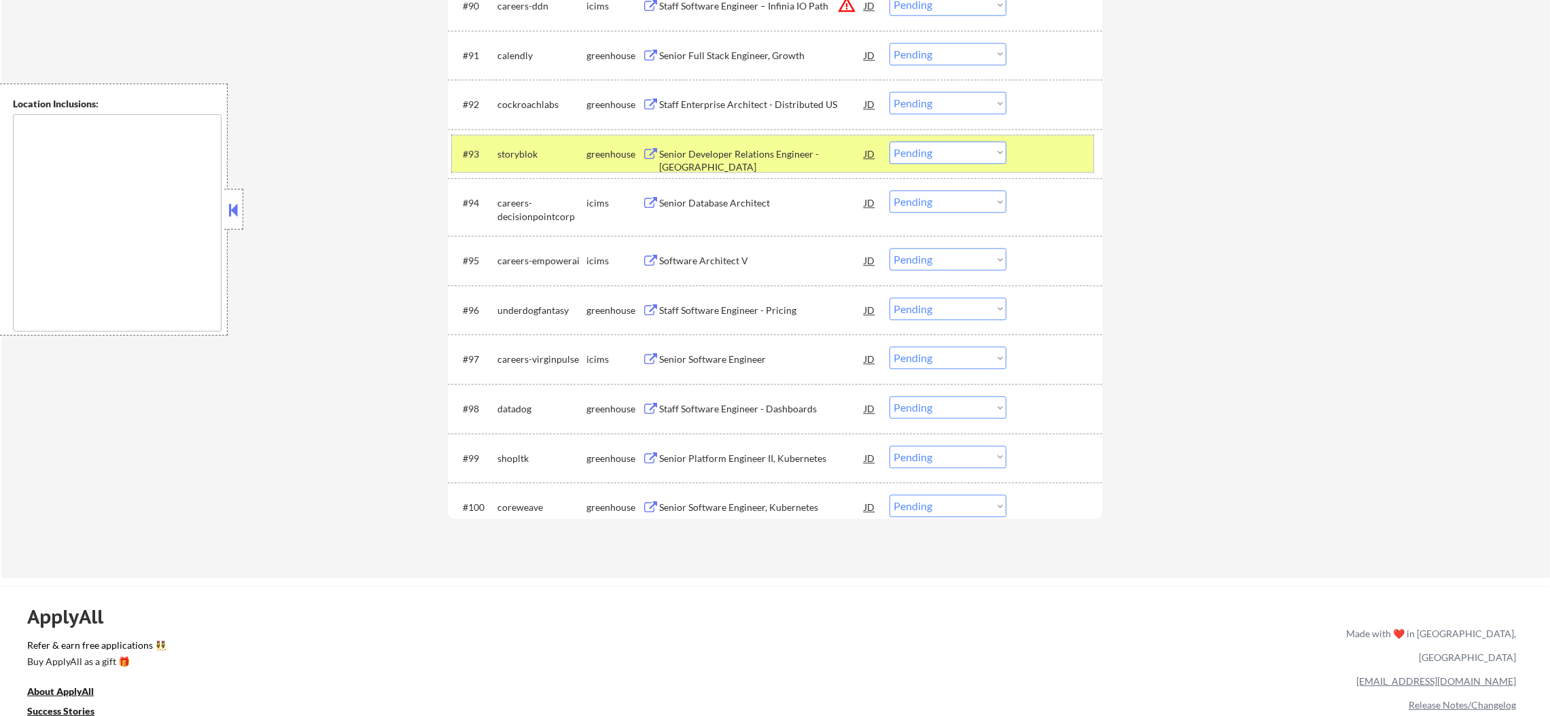
click at [555, 158] on div "storyblok" at bounding box center [541, 154] width 89 height 14
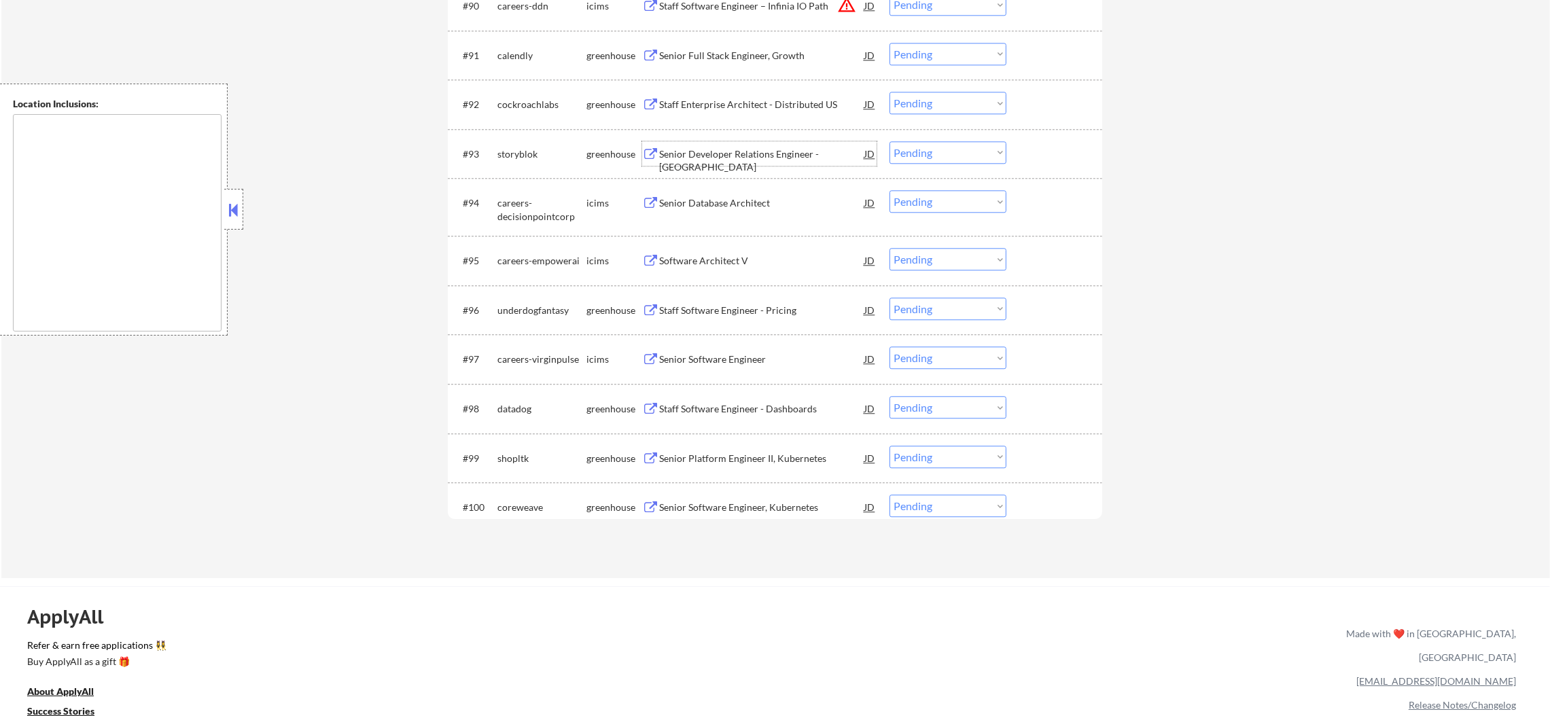
click at [777, 143] on div "Senior Developer Relations Engineer - USA" at bounding box center [761, 153] width 205 height 24
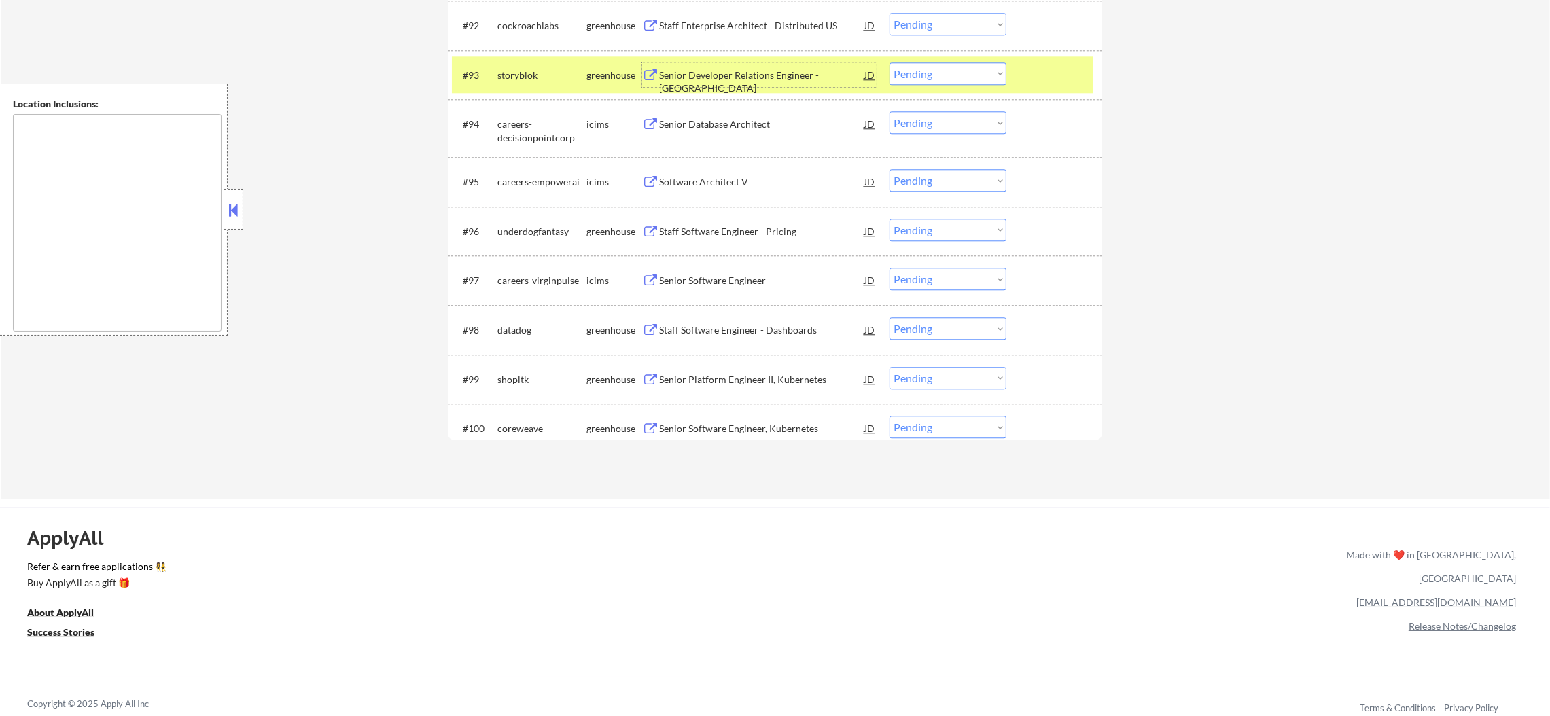
scroll to position [5313, 0]
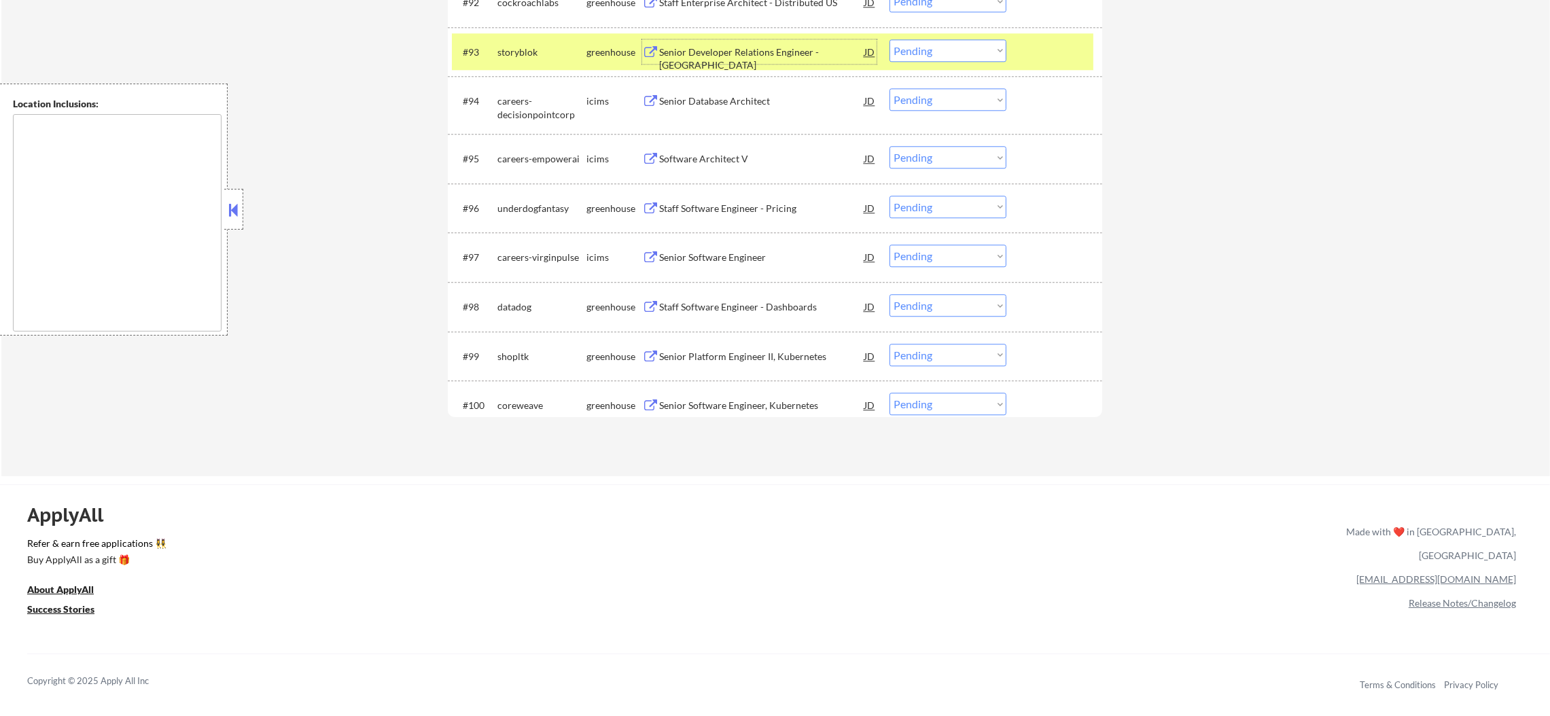
click at [949, 56] on select "Choose an option... Pending Applied Excluded (Questions) Excluded (Expired) Exc…" at bounding box center [947, 50] width 117 height 22
click at [889, 39] on select "Choose an option... Pending Applied Excluded (Questions) Excluded (Expired) Exc…" at bounding box center [947, 50] width 117 height 22
click at [532, 54] on div "storyblok" at bounding box center [541, 53] width 89 height 14
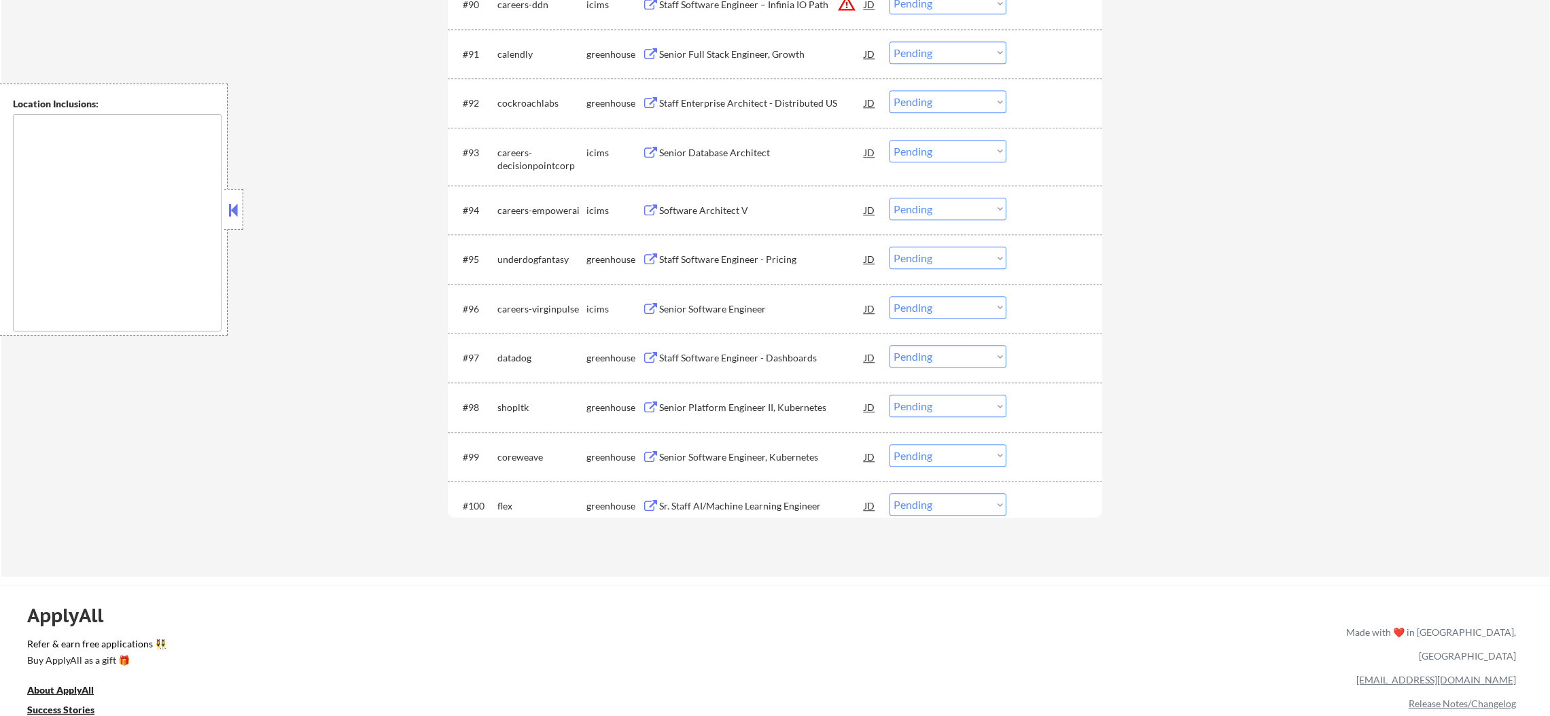
scroll to position [5211, 0]
click at [732, 98] on div "Staff Enterprise Architect - Distributed US" at bounding box center [761, 105] width 205 height 14
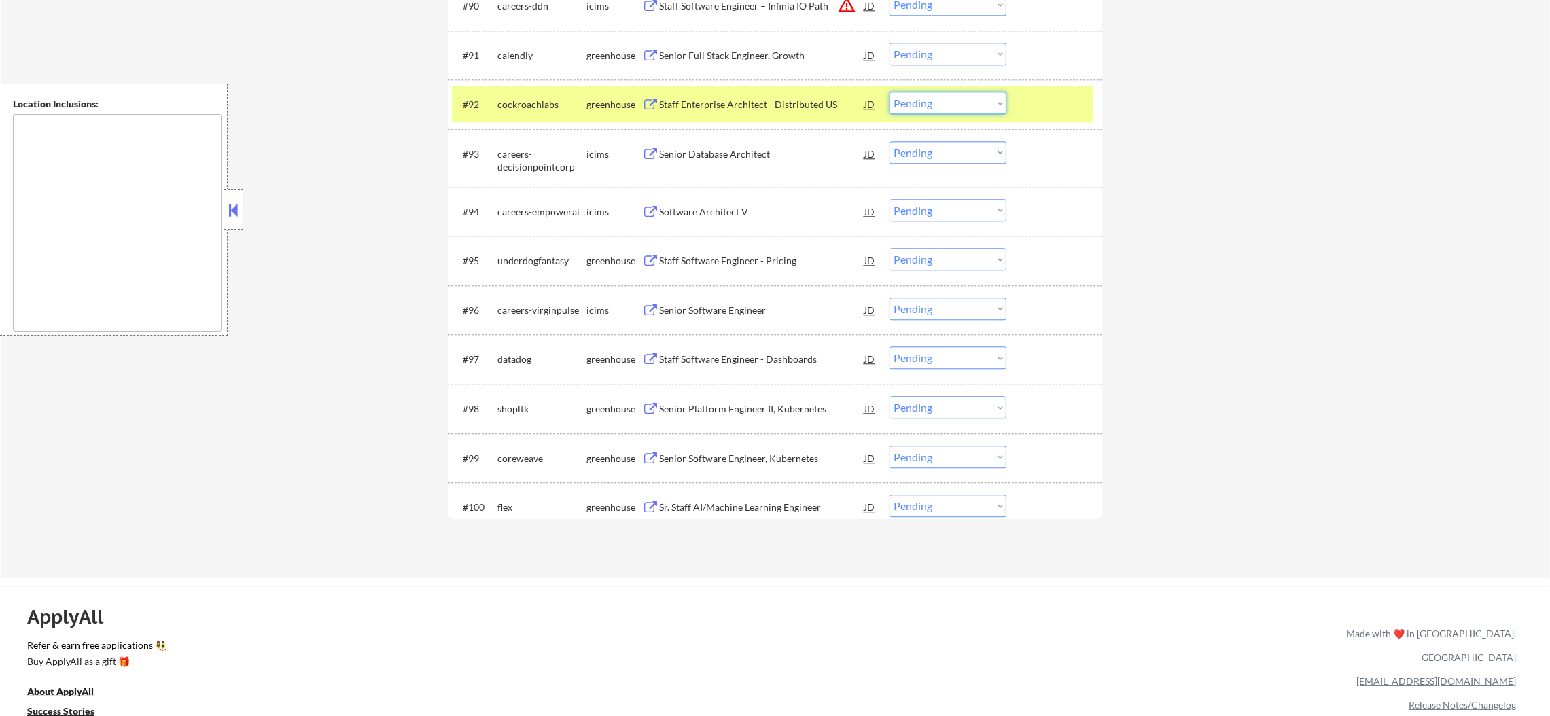
drag, startPoint x: 910, startPoint y: 105, endPoint x: 913, endPoint y: 113, distance: 8.0
click at [910, 105] on select "Choose an option... Pending Applied Excluded (Questions) Excluded (Expired) Exc…" at bounding box center [947, 103] width 117 height 22
click at [889, 92] on select "Choose an option... Pending Applied Excluded (Questions) Excluded (Expired) Exc…" at bounding box center [947, 103] width 117 height 22
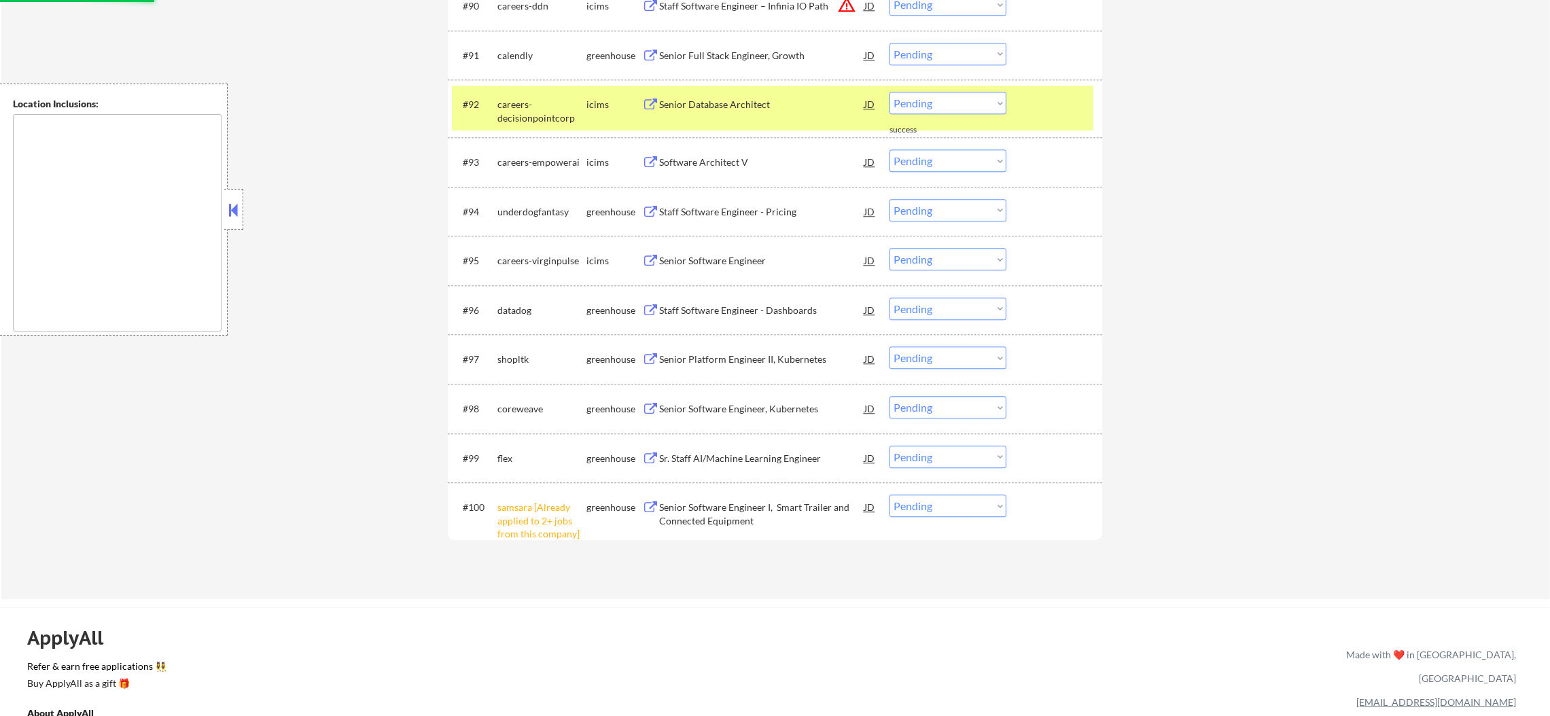
click at [541, 120] on div "careers-decisionpointcorp" at bounding box center [541, 111] width 89 height 26
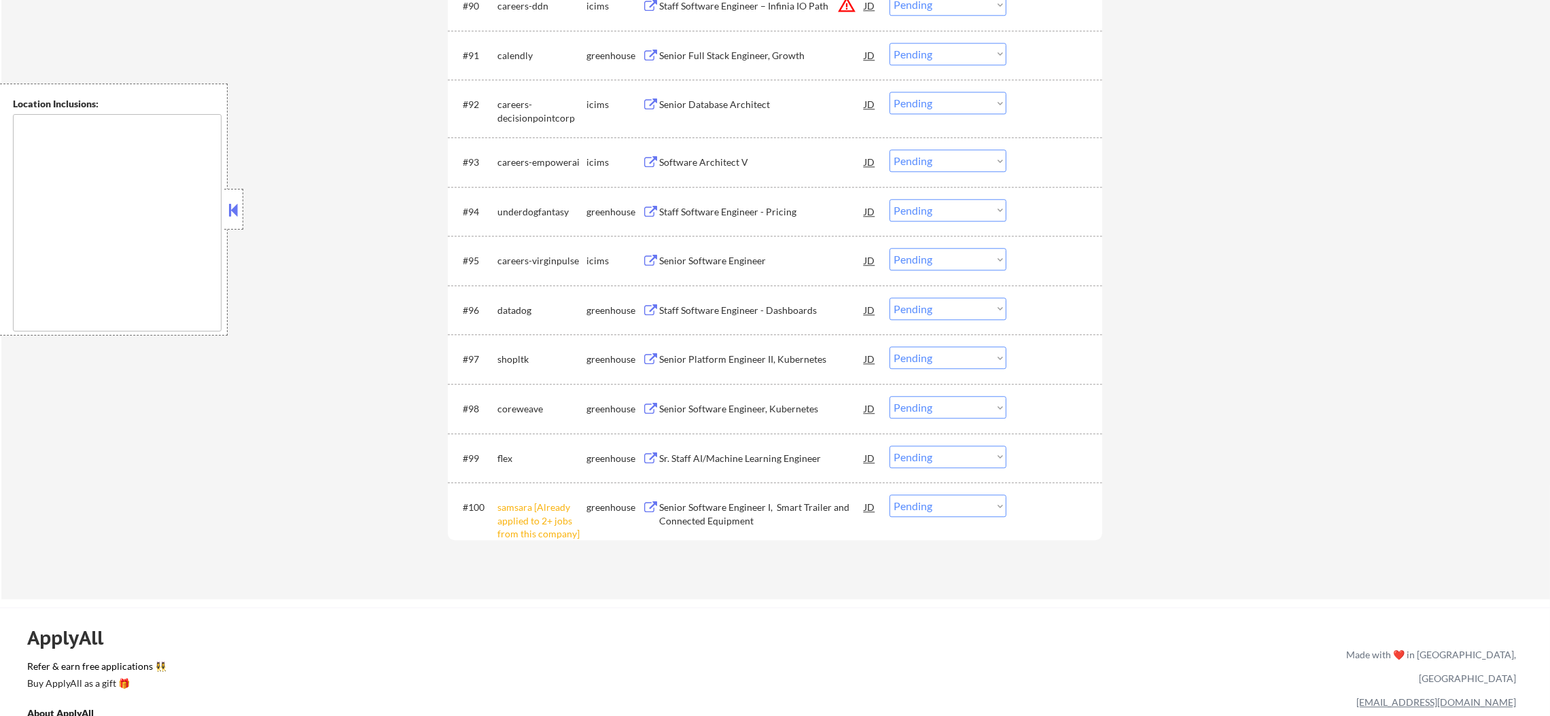
click at [951, 518] on div "#100 samsara [Already applied to 2+ jobs from this company] greenhouse Senior S…" at bounding box center [772, 518] width 641 height 58
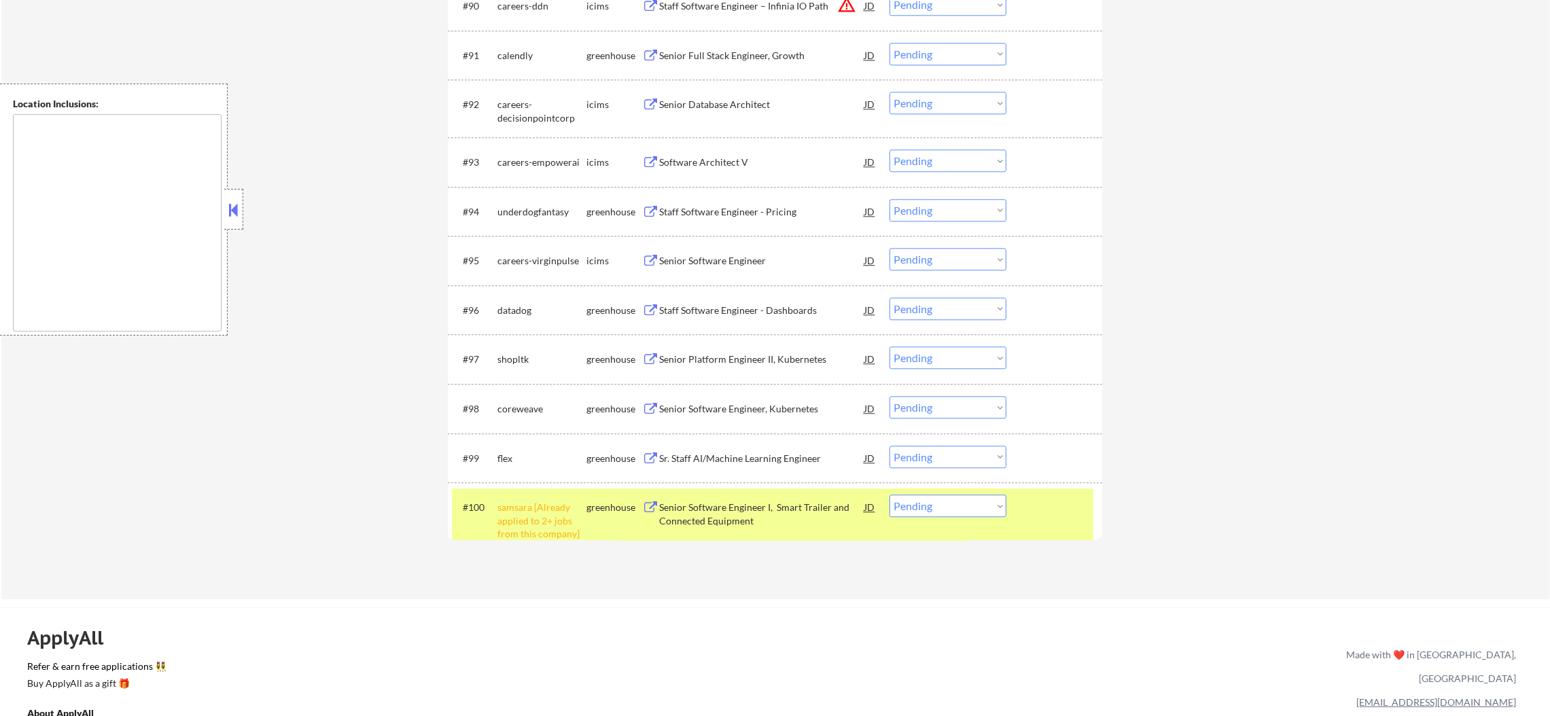
click at [961, 503] on select "Choose an option... Pending Applied Excluded (Questions) Excluded (Expired) Exc…" at bounding box center [947, 506] width 117 height 22
click at [889, 495] on select "Choose an option... Pending Applied Excluded (Questions) Excluded (Expired) Exc…" at bounding box center [947, 506] width 117 height 22
click at [548, 512] on div "samsara [Already applied to 2+ jobs from this company]" at bounding box center [541, 521] width 89 height 40
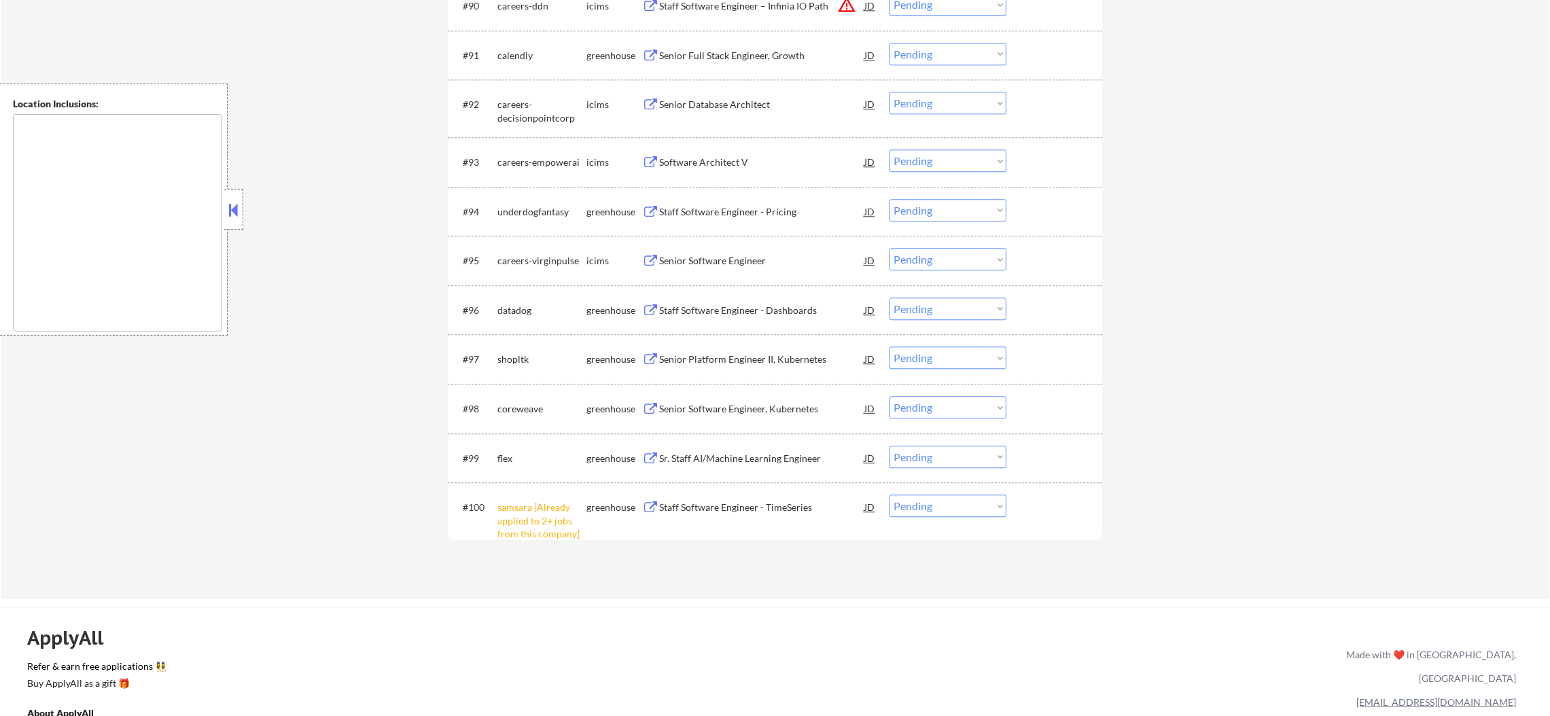
drag, startPoint x: 949, startPoint y: 503, endPoint x: 947, endPoint y: 520, distance: 17.1
click at [949, 503] on select "Choose an option... Pending Applied Excluded (Questions) Excluded (Expired) Exc…" at bounding box center [947, 506] width 117 height 22
click at [889, 495] on select "Choose an option... Pending Applied Excluded (Questions) Excluded (Expired) Exc…" at bounding box center [947, 506] width 117 height 22
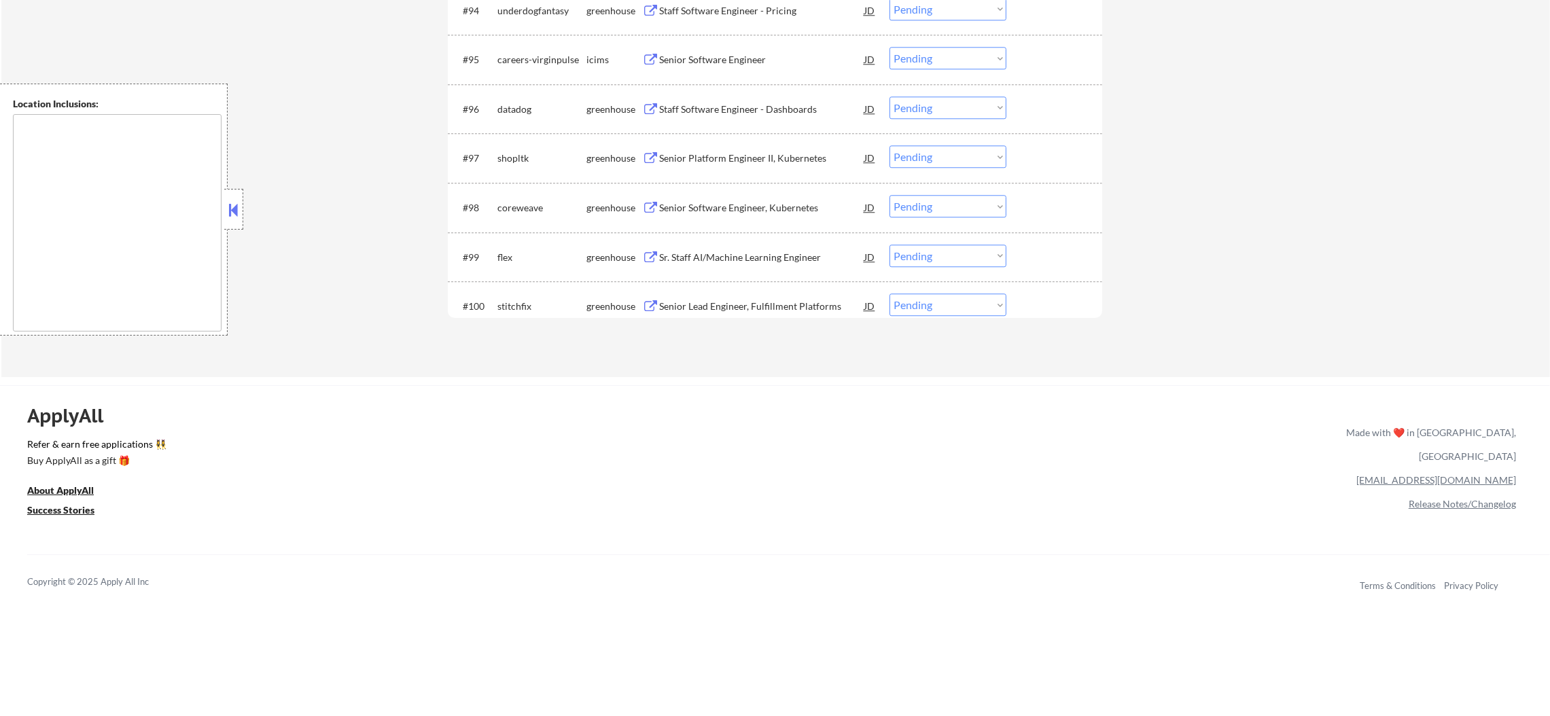
scroll to position [5415, 0]
click at [773, 302] on div "Senior Lead Engineer, Fulfillment Platforms" at bounding box center [761, 304] width 205 height 14
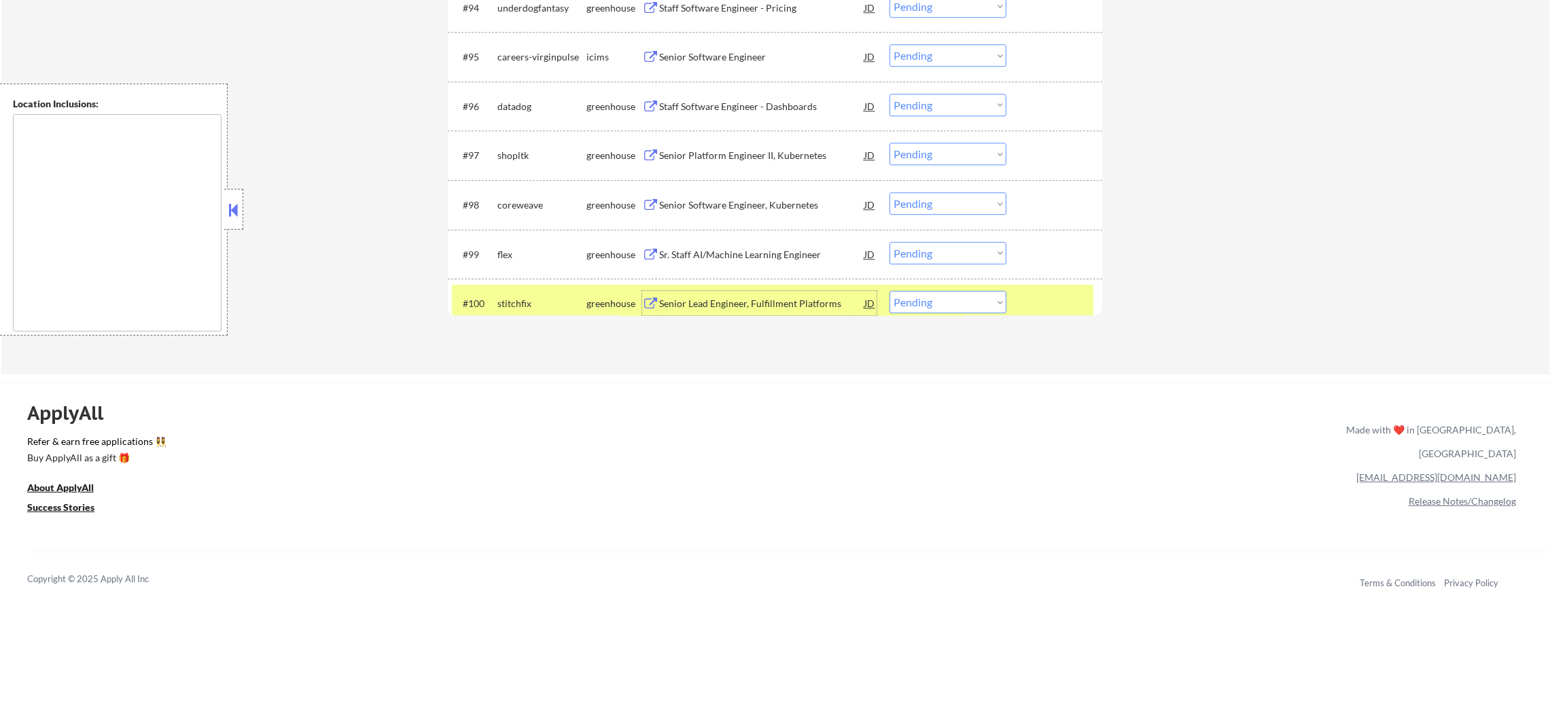
click at [945, 301] on select "Choose an option... Pending Applied Excluded (Questions) Excluded (Expired) Exc…" at bounding box center [947, 302] width 117 height 22
click at [889, 291] on select "Choose an option... Pending Applied Excluded (Questions) Excluded (Expired) Exc…" at bounding box center [947, 302] width 117 height 22
click at [506, 291] on div "stitchfix" at bounding box center [541, 303] width 89 height 24
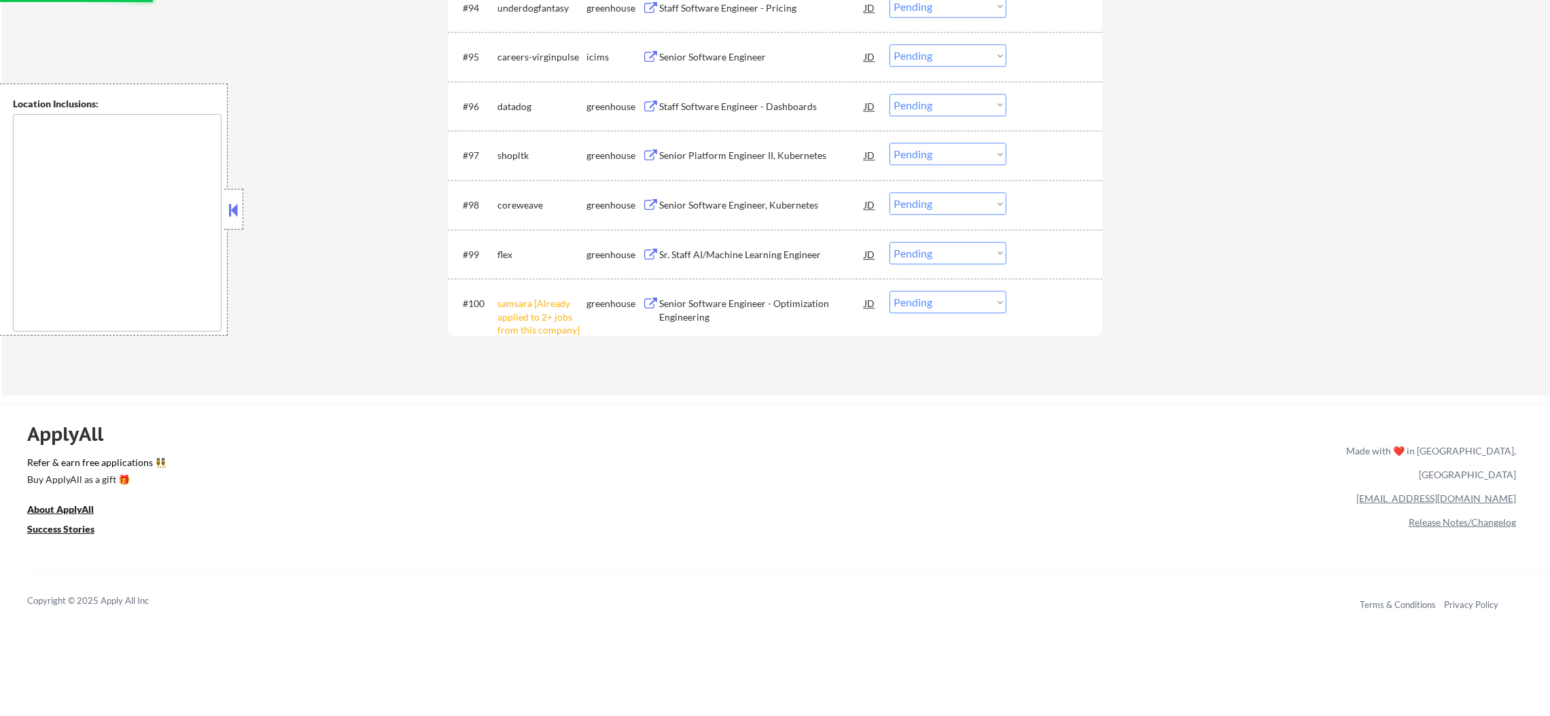
click at [927, 305] on select "Choose an option... Pending Applied Excluded (Questions) Excluded (Expired) Exc…" at bounding box center [947, 302] width 117 height 22
click at [889, 291] on select "Choose an option... Pending Applied Excluded (Questions) Excluded (Expired) Exc…" at bounding box center [947, 302] width 117 height 22
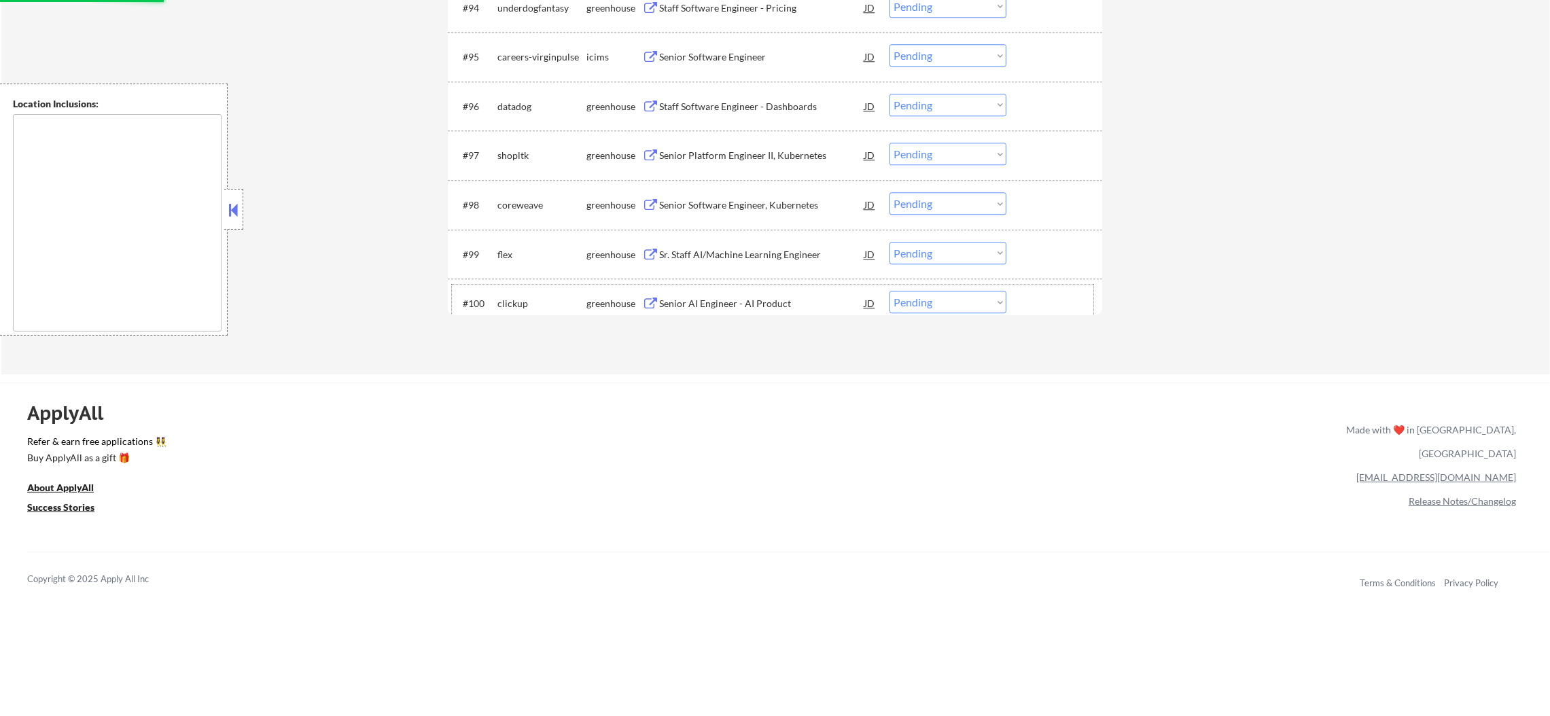
click at [813, 288] on div "#100 clickup greenhouse Senior AI Engineer - AI Product JD warning_amber Choose…" at bounding box center [772, 303] width 641 height 37
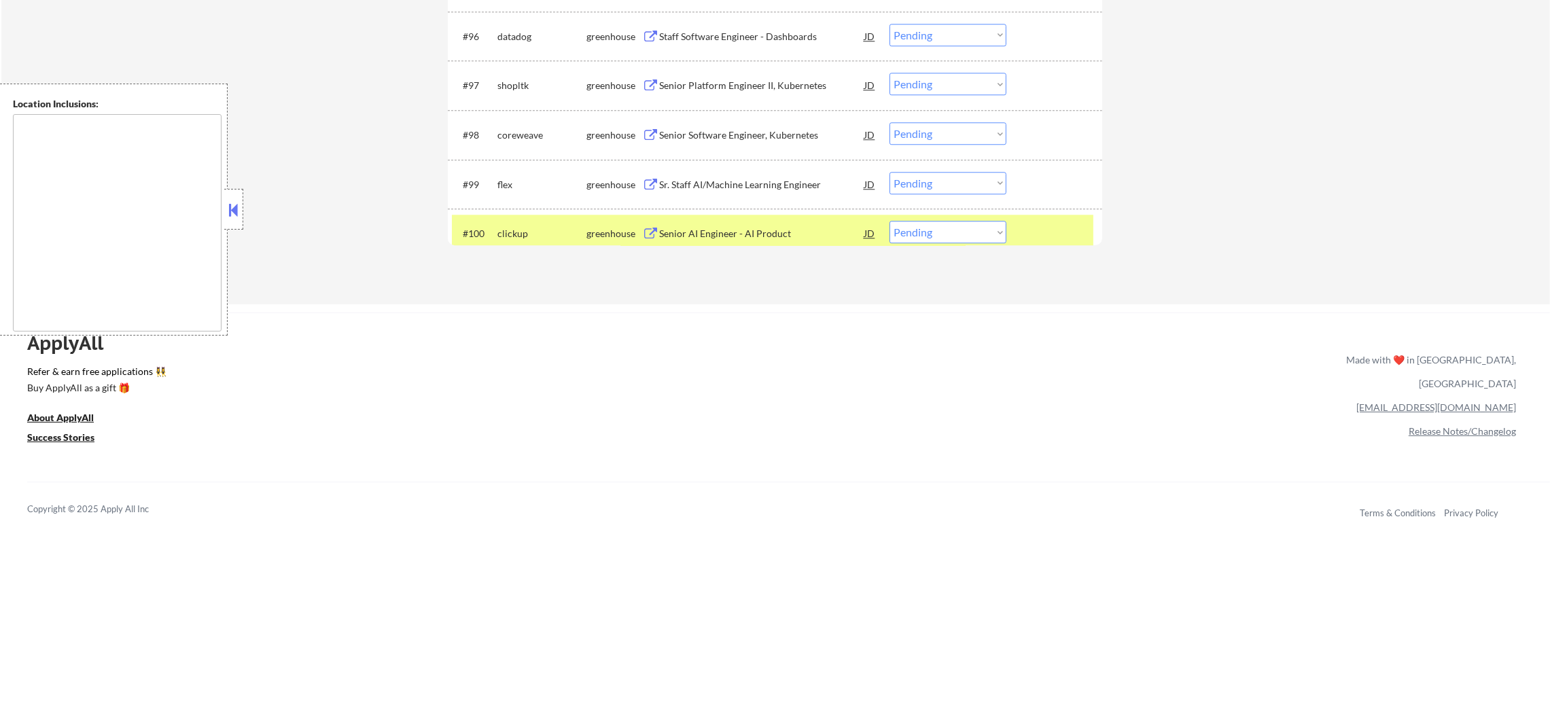
scroll to position [5483, 0]
click at [812, 231] on div "Senior AI Engineer - AI Product" at bounding box center [761, 236] width 205 height 14
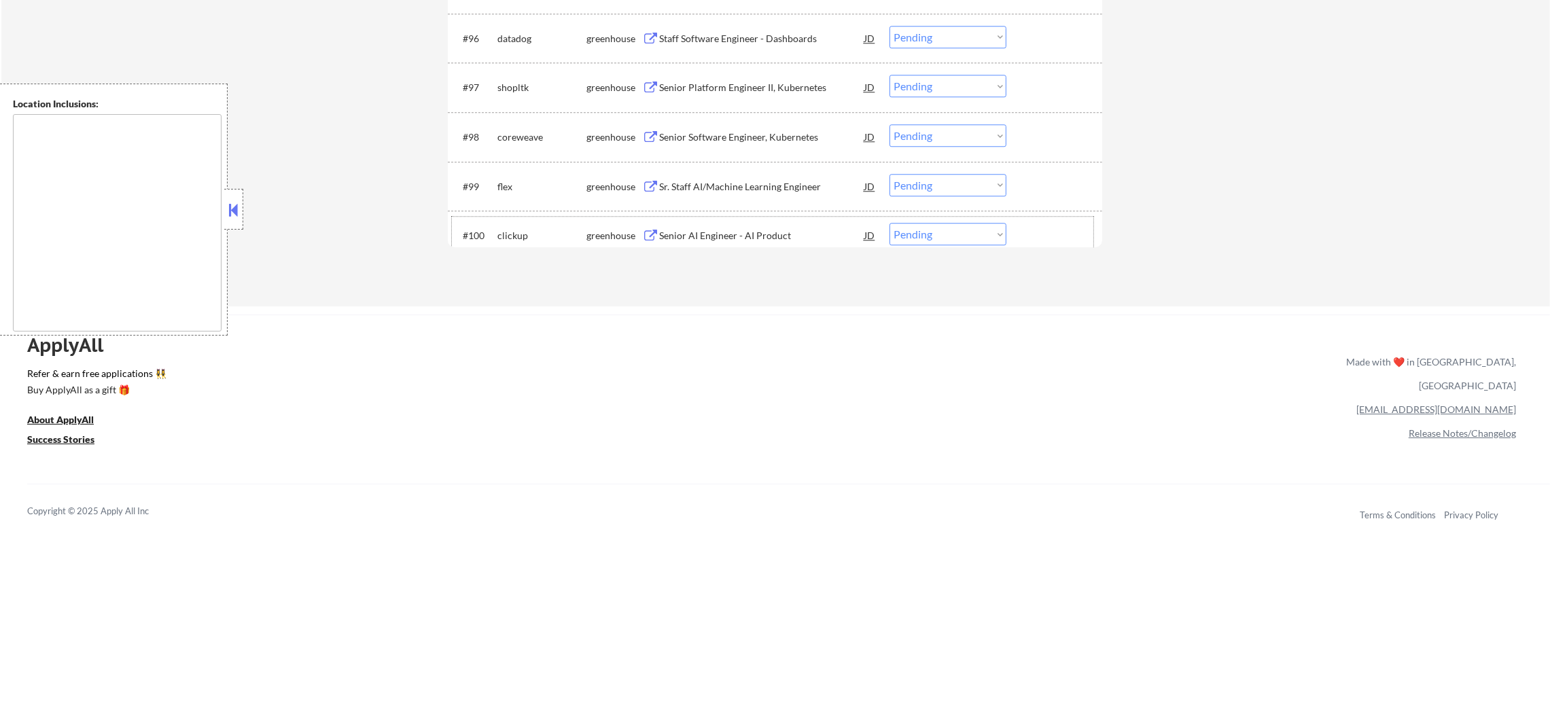
click at [550, 219] on div "#100 clickup greenhouse Senior AI Engineer - AI Product JD warning_amber Choose…" at bounding box center [772, 235] width 641 height 37
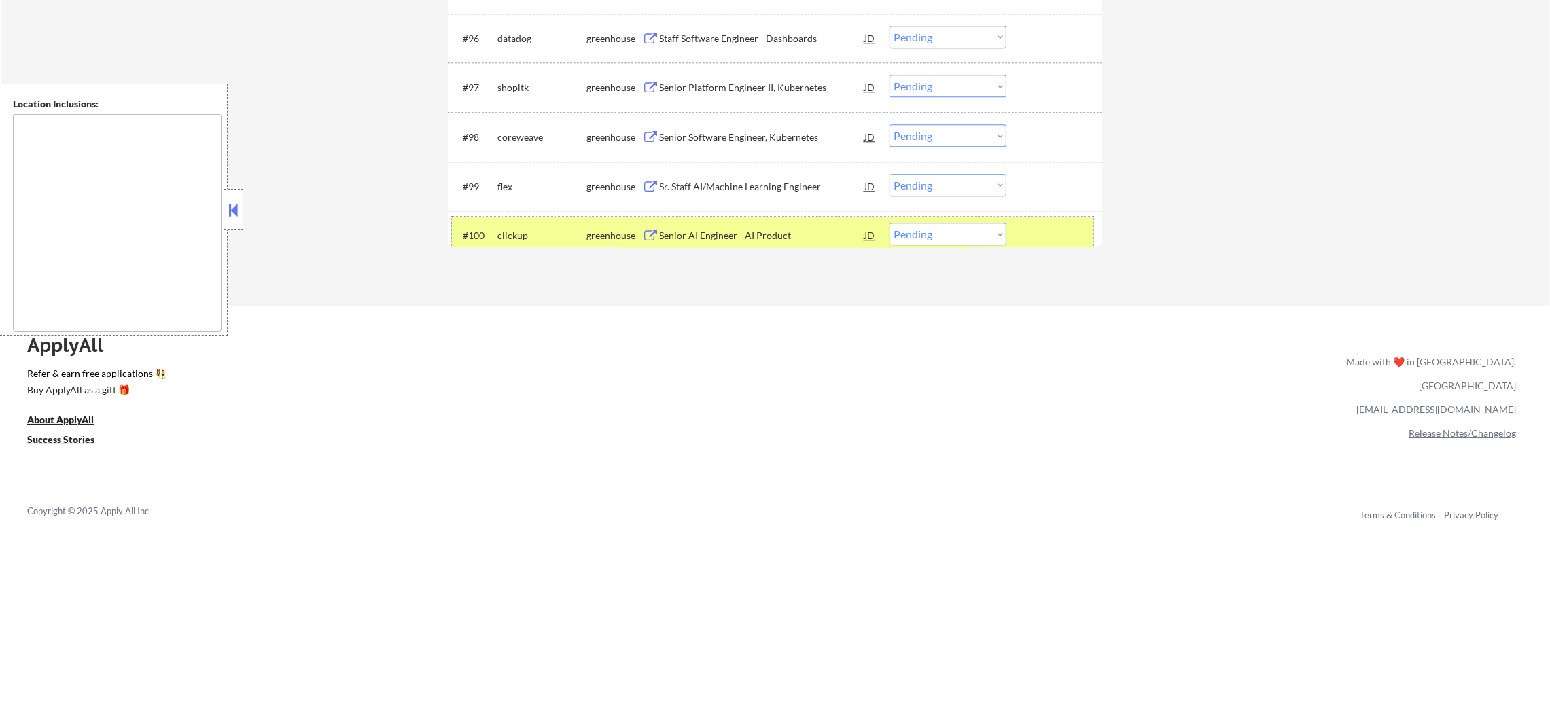
click at [914, 245] on div "#100 clickup greenhouse Senior AI Engineer - AI Product JD warning_amber Choose…" at bounding box center [772, 235] width 641 height 37
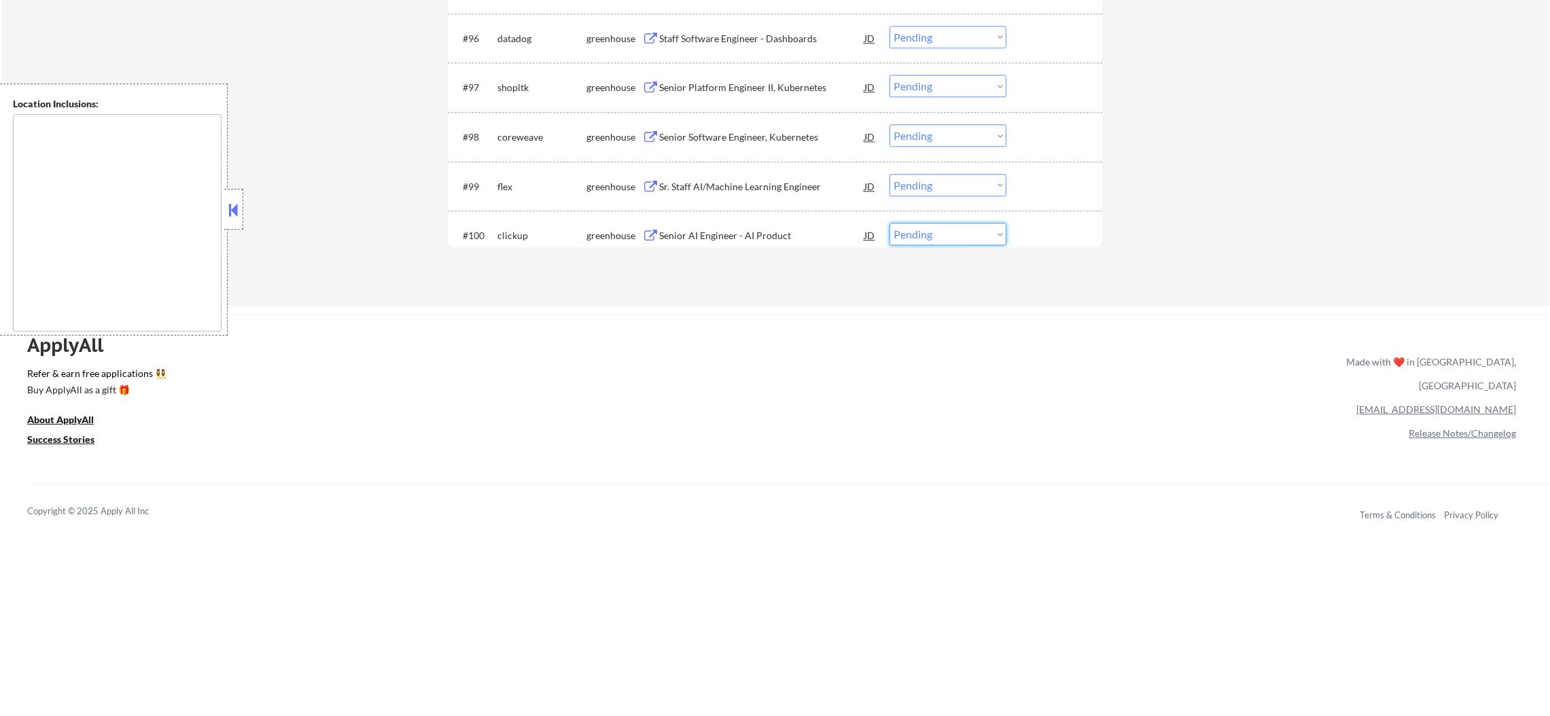
click at [925, 235] on select "Choose an option... Pending Applied Excluded (Questions) Excluded (Expired) Exc…" at bounding box center [947, 234] width 117 height 22
click at [889, 223] on select "Choose an option... Pending Applied Excluded (Questions) Excluded (Expired) Exc…" at bounding box center [947, 234] width 117 height 22
click at [749, 229] on div "Senior Salesforce Developer" at bounding box center [761, 236] width 205 height 14
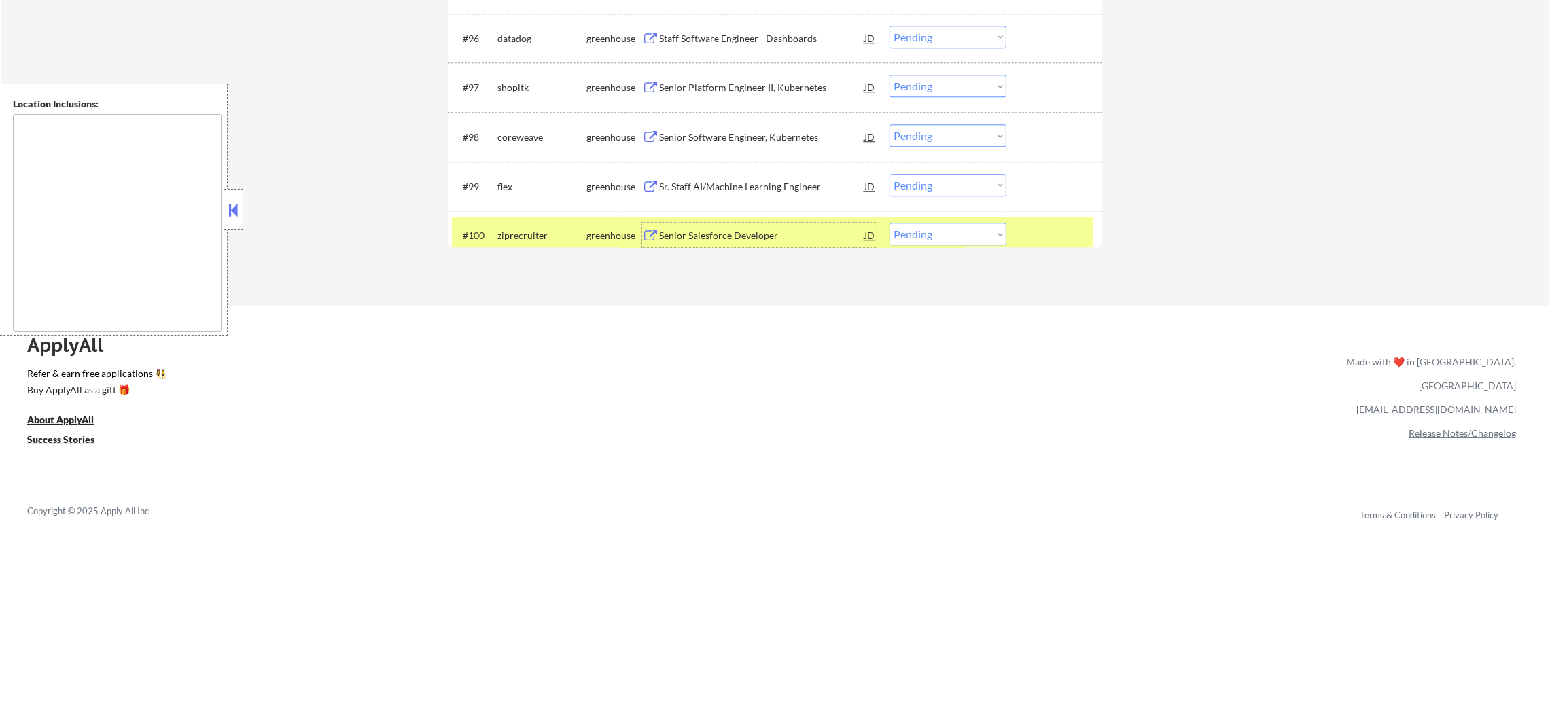
click at [908, 230] on select "Choose an option... Pending Applied Excluded (Questions) Excluded (Expired) Exc…" at bounding box center [947, 234] width 117 height 22
click at [889, 223] on select "Choose an option... Pending Applied Excluded (Questions) Excluded (Expired) Exc…" at bounding box center [947, 234] width 117 height 22
click at [549, 232] on div "ziprecruiter" at bounding box center [541, 236] width 89 height 14
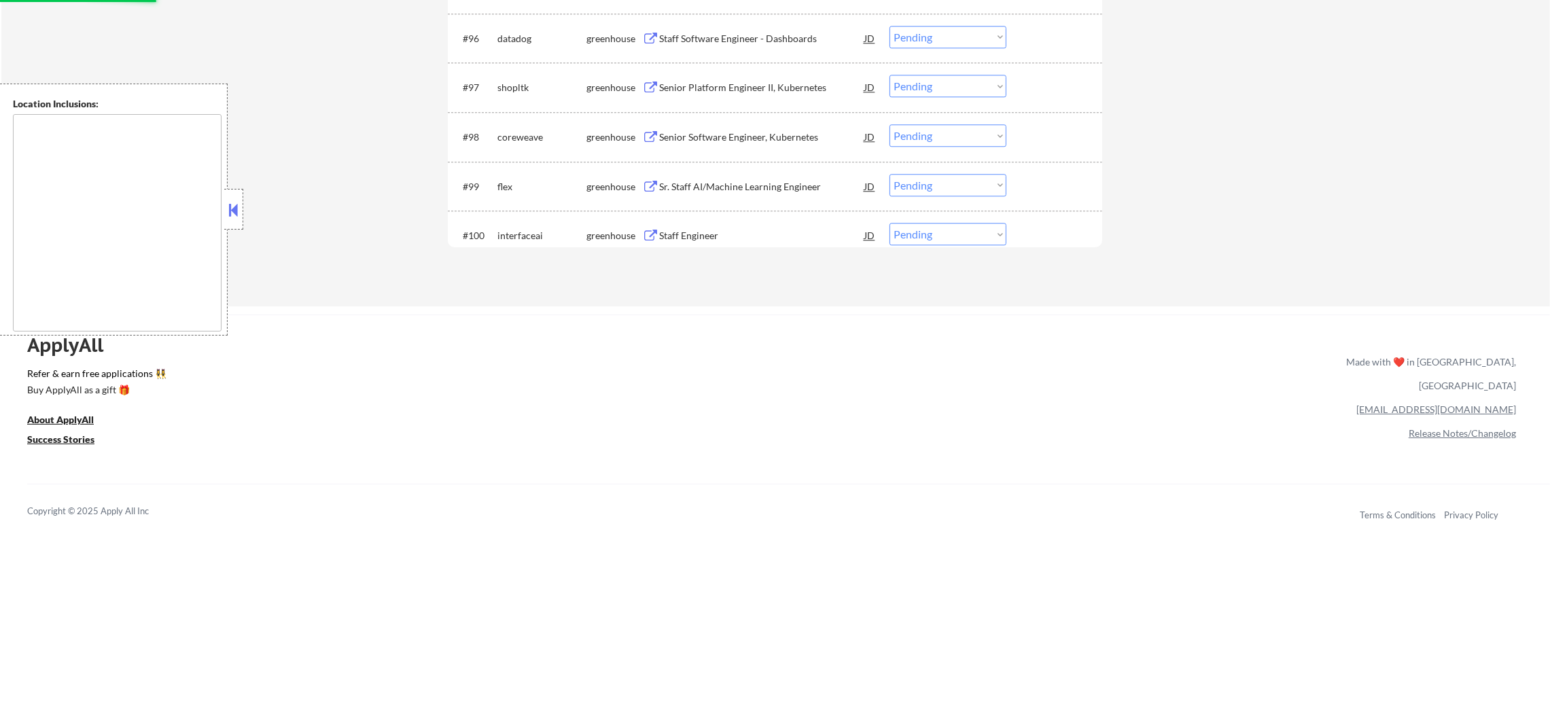
click at [717, 229] on div "Staff Engineer" at bounding box center [761, 236] width 205 height 14
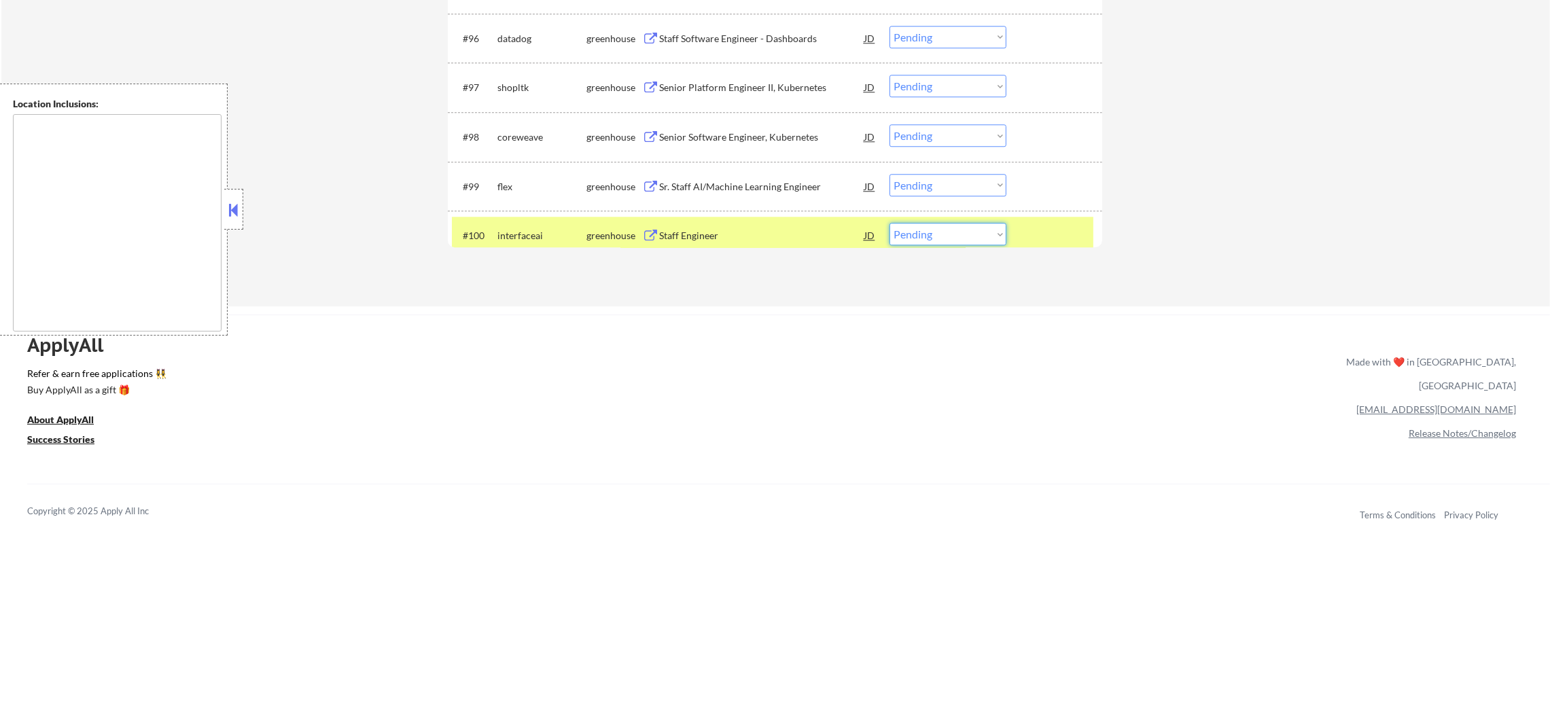
drag, startPoint x: 919, startPoint y: 231, endPoint x: 919, endPoint y: 238, distance: 7.5
click at [919, 231] on select "Choose an option... Pending Applied Excluded (Questions) Excluded (Expired) Exc…" at bounding box center [947, 234] width 117 height 22
click at [889, 223] on select "Choose an option... Pending Applied Excluded (Questions) Excluded (Expired) Exc…" at bounding box center [947, 234] width 117 height 22
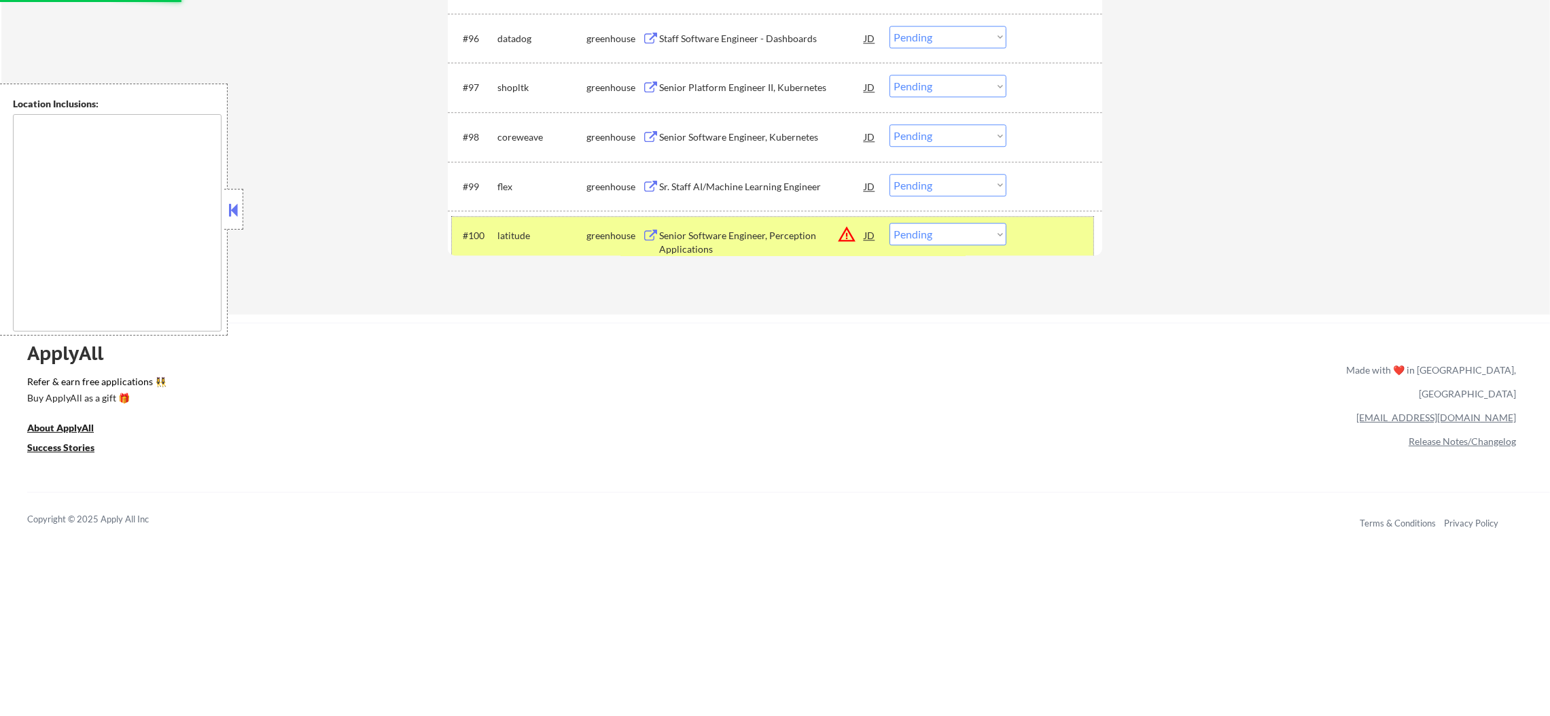
click at [541, 239] on div "latitude" at bounding box center [541, 236] width 89 height 14
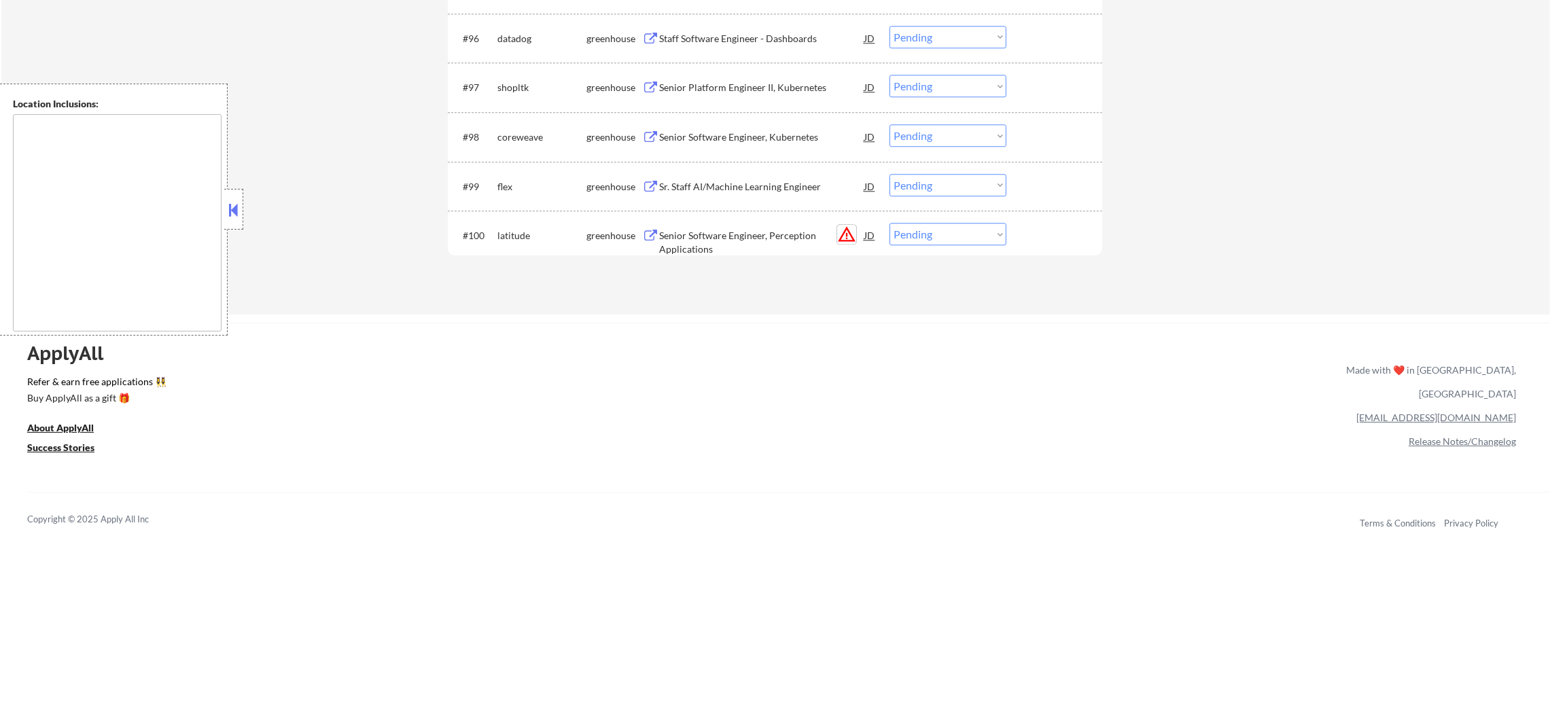
click at [842, 241] on button "warning_amber" at bounding box center [846, 234] width 19 height 19
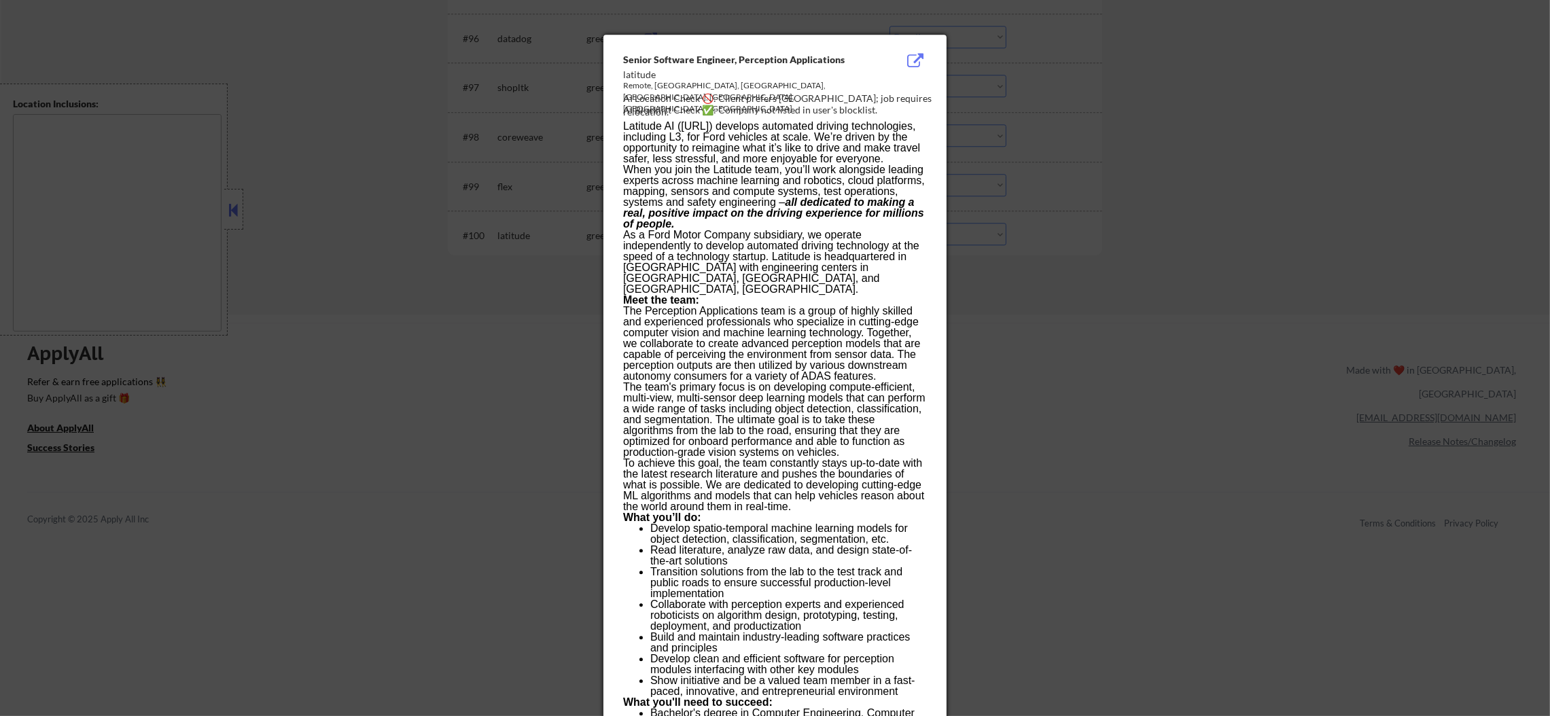
click at [1153, 211] on div at bounding box center [775, 358] width 1550 height 716
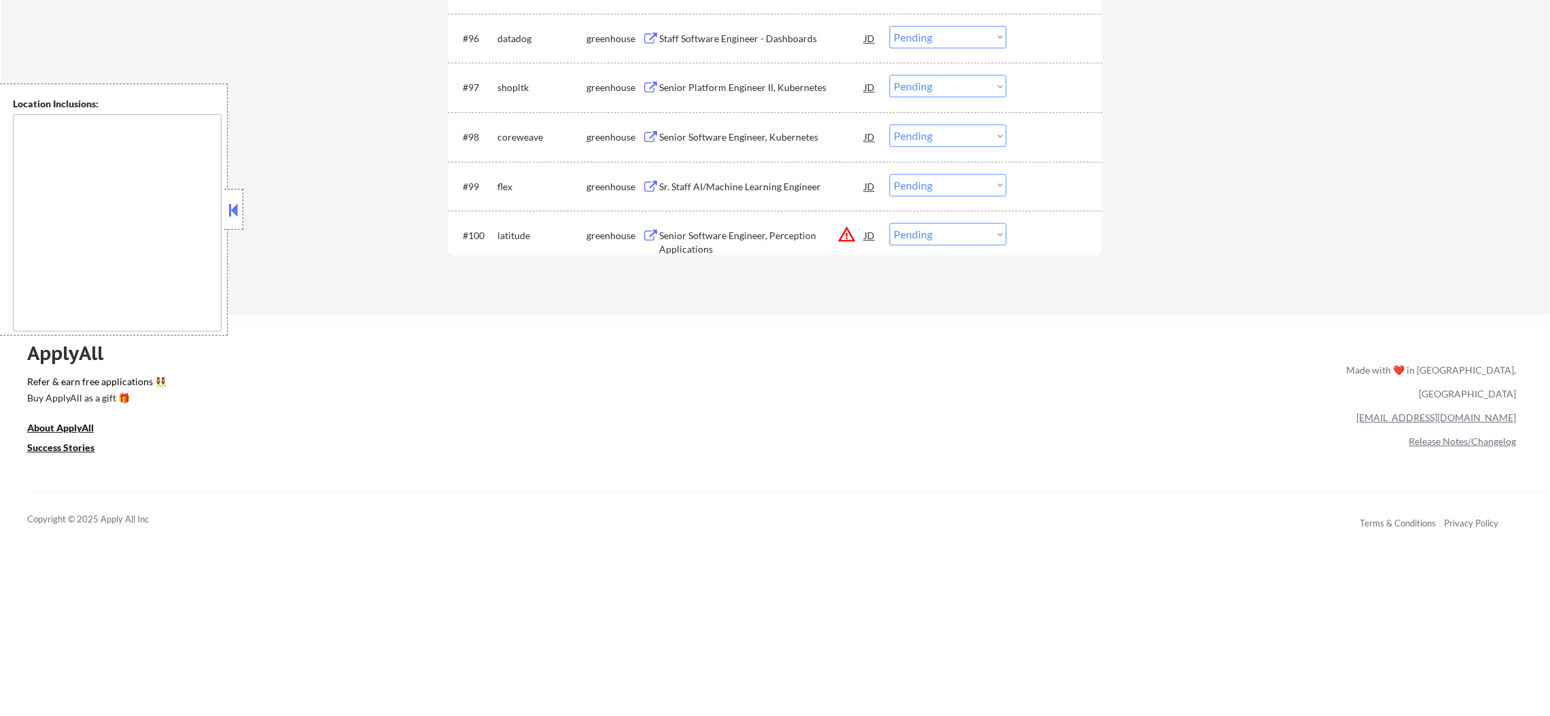
click at [972, 223] on select "Choose an option... Pending Applied Excluded (Questions) Excluded (Expired) Exc…" at bounding box center [947, 234] width 117 height 22
click at [889, 223] on select "Choose an option... Pending Applied Excluded (Questions) Excluded (Expired) Exc…" at bounding box center [947, 234] width 117 height 22
click at [712, 187] on div "Sr. Staff AI/Machine Learning Engineer" at bounding box center [761, 187] width 205 height 14
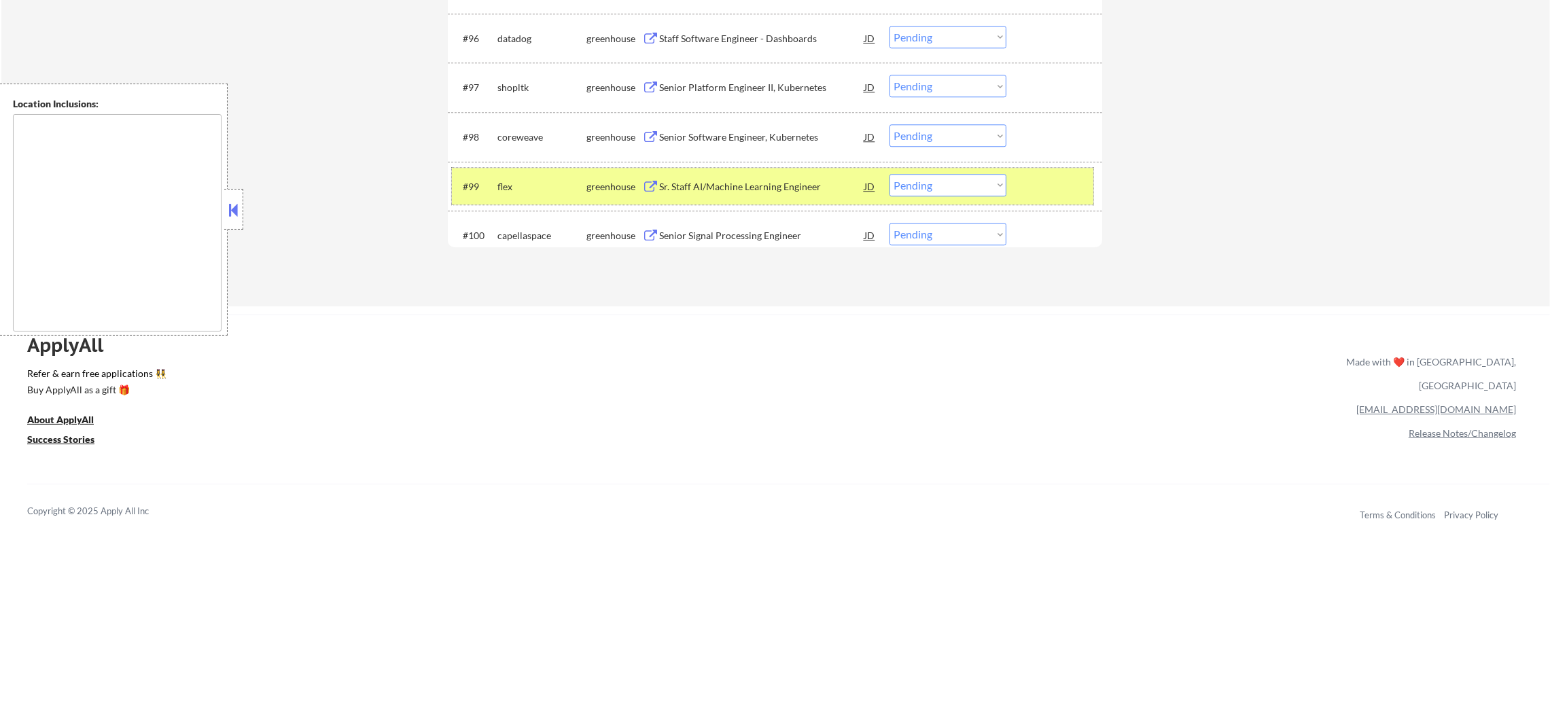
click at [915, 173] on div "#99 flex greenhouse Sr. Staff AI/Machine Learning Engineer JD Choose an option.…" at bounding box center [772, 186] width 641 height 37
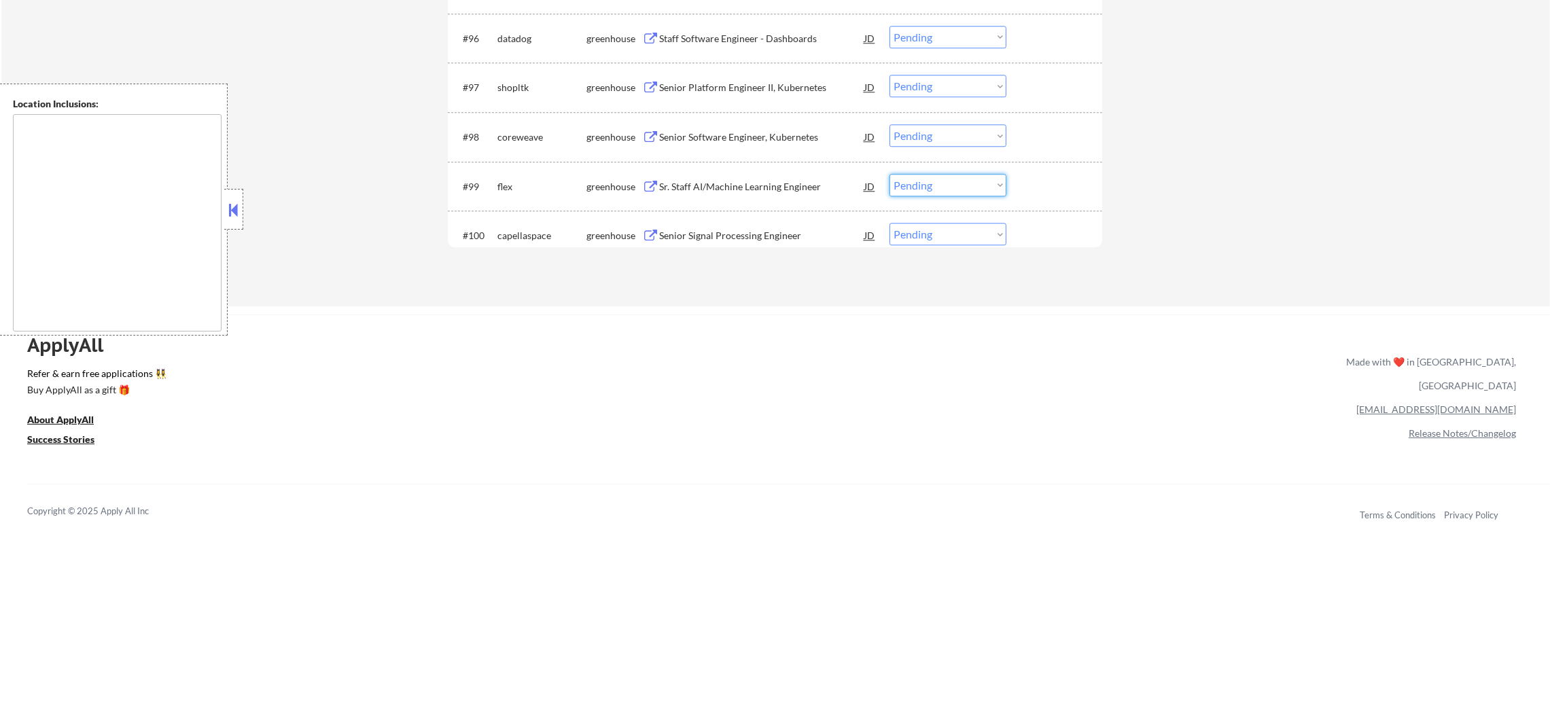
click at [934, 185] on select "Choose an option... Pending Applied Excluded (Questions) Excluded (Expired) Exc…" at bounding box center [947, 185] width 117 height 22
click at [889, 174] on select "Choose an option... Pending Applied Excluded (Questions) Excluded (Expired) Exc…" at bounding box center [947, 185] width 117 height 22
click at [720, 227] on div "Staff Salesforce Developer" at bounding box center [761, 235] width 205 height 24
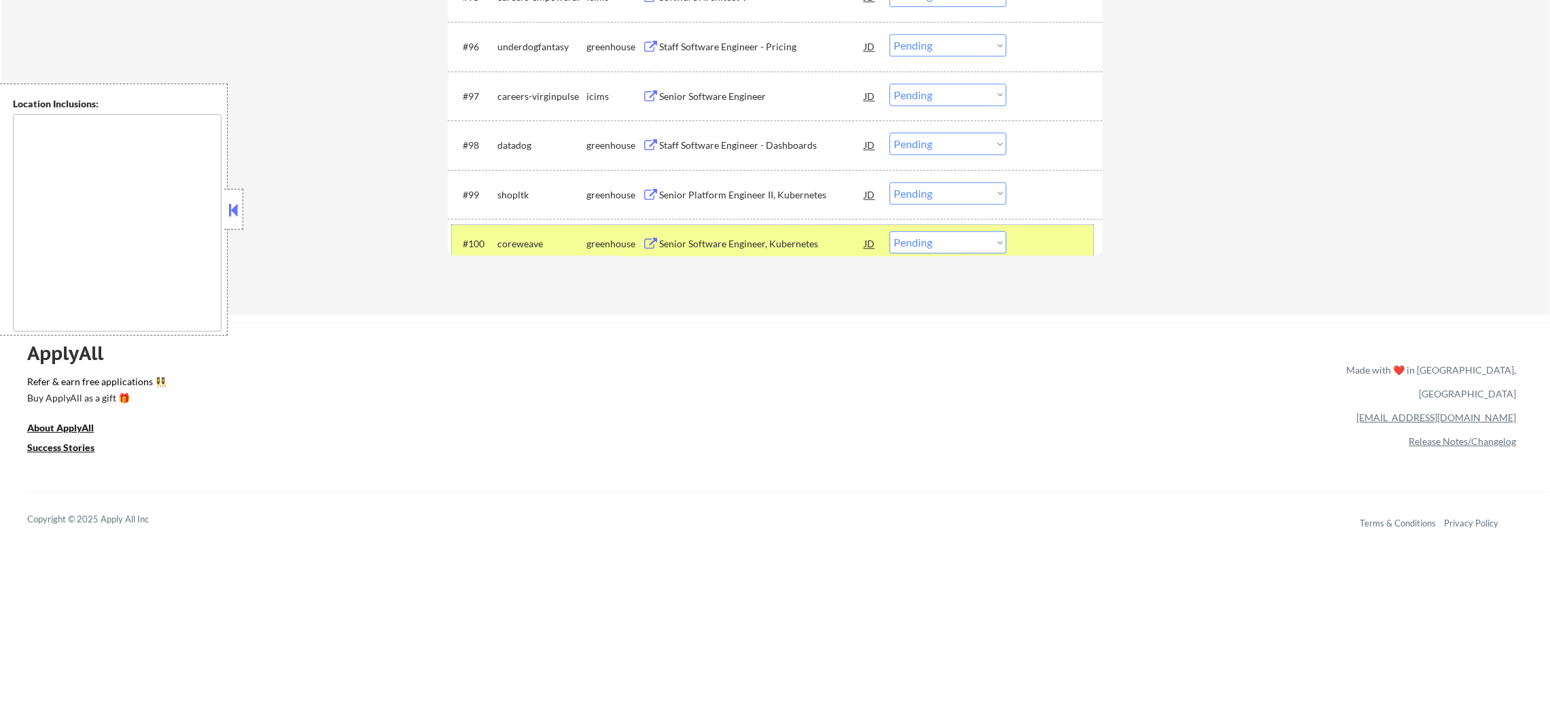
click at [523, 247] on div "coreweave" at bounding box center [541, 244] width 89 height 14
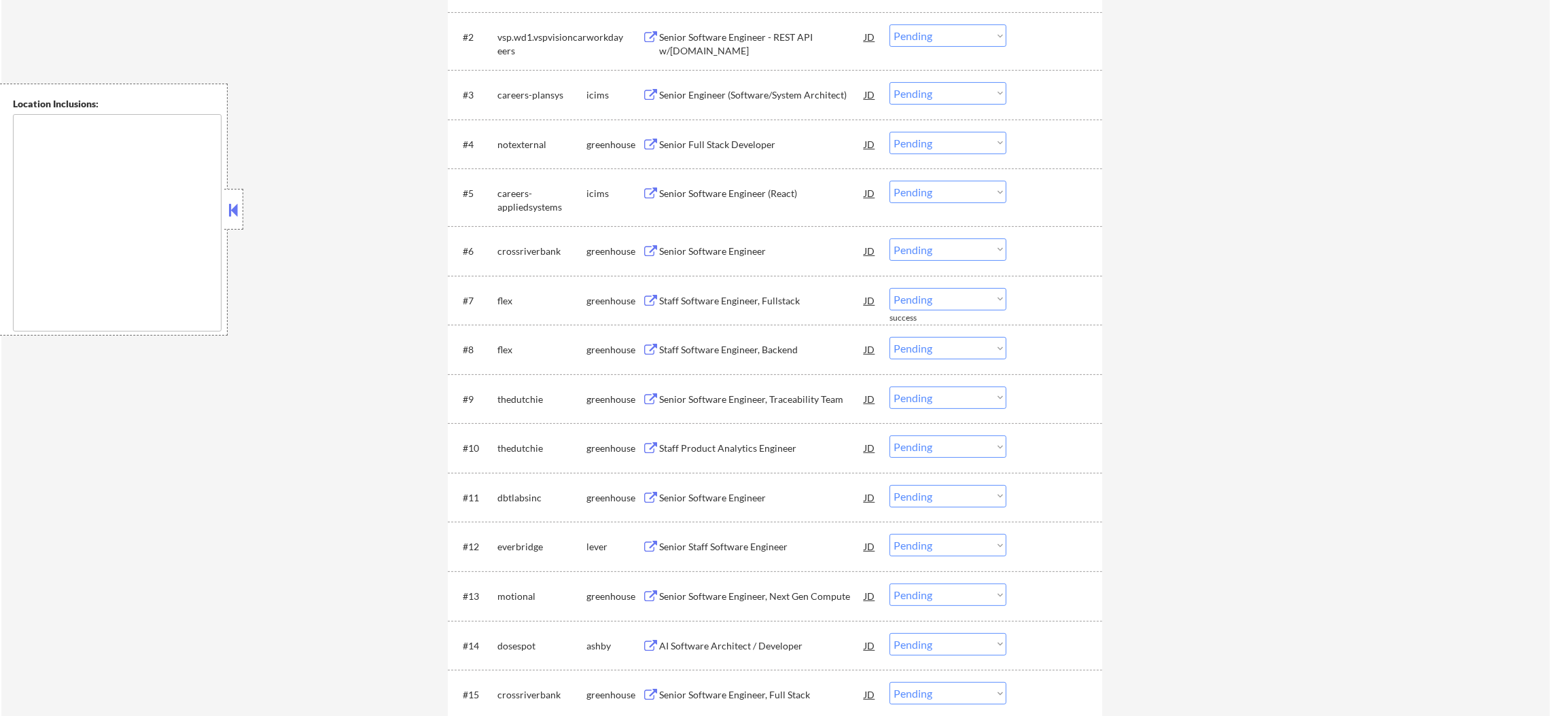
scroll to position [578, 0]
click at [721, 132] on div "Senior Full Stack Developer" at bounding box center [761, 142] width 205 height 24
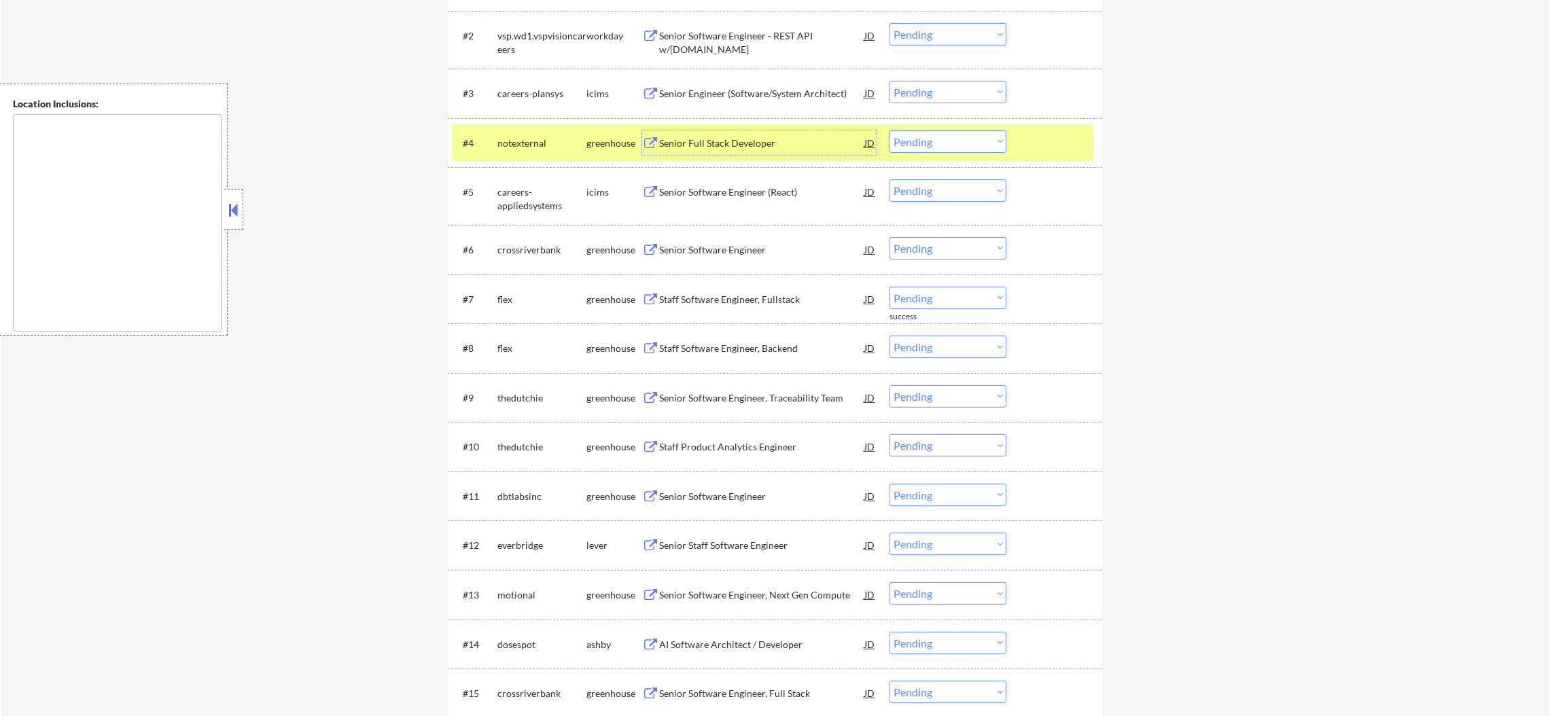
click at [903, 146] on select "Choose an option... Pending Applied Excluded (Questions) Excluded (Expired) Exc…" at bounding box center [947, 141] width 117 height 22
click at [889, 130] on select "Choose an option... Pending Applied Excluded (Questions) Excluded (Expired) Exc…" at bounding box center [947, 141] width 117 height 22
click at [511, 130] on div "notexternal" at bounding box center [541, 142] width 89 height 24
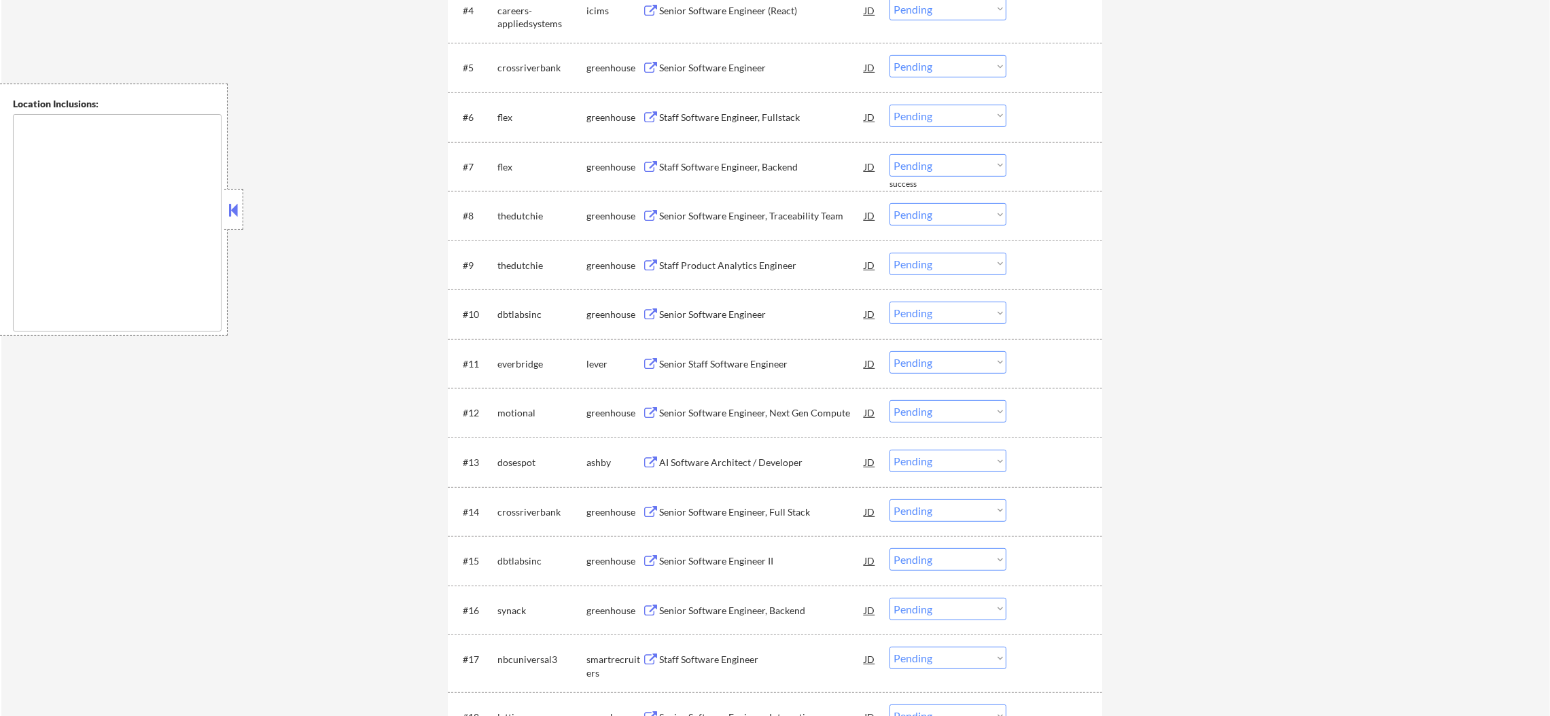
scroll to position [714, 0]
click at [751, 65] on div "Senior Software Engineer" at bounding box center [761, 65] width 205 height 14
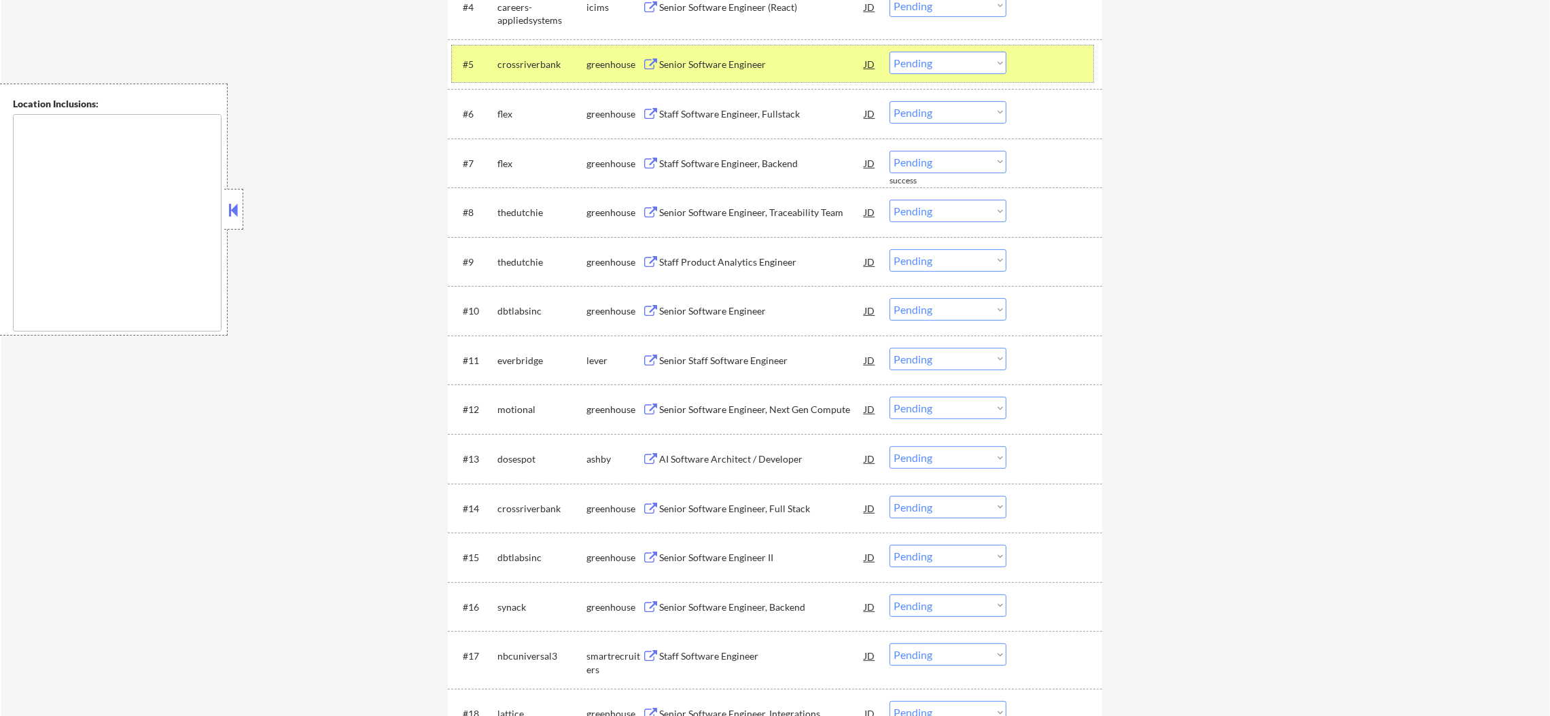
click at [952, 73] on div "#5 crossriverbank greenhouse Senior Software Engineer JD Choose an option... Pe…" at bounding box center [772, 64] width 641 height 37
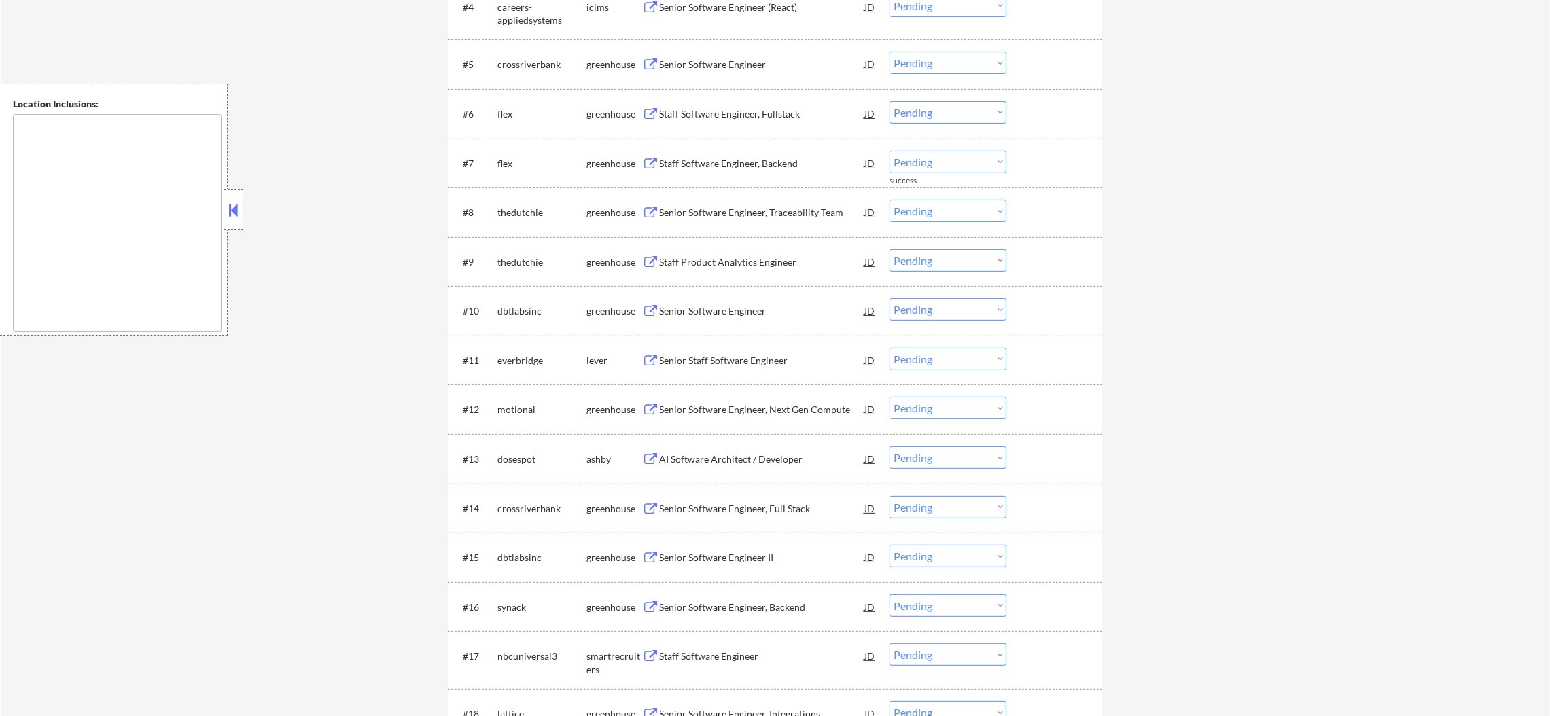
click at [957, 63] on select "Choose an option... Pending Applied Excluded (Questions) Excluded (Expired) Exc…" at bounding box center [947, 63] width 117 height 22
click at [889, 52] on select "Choose an option... Pending Applied Excluded (Questions) Excluded (Expired) Exc…" at bounding box center [947, 63] width 117 height 22
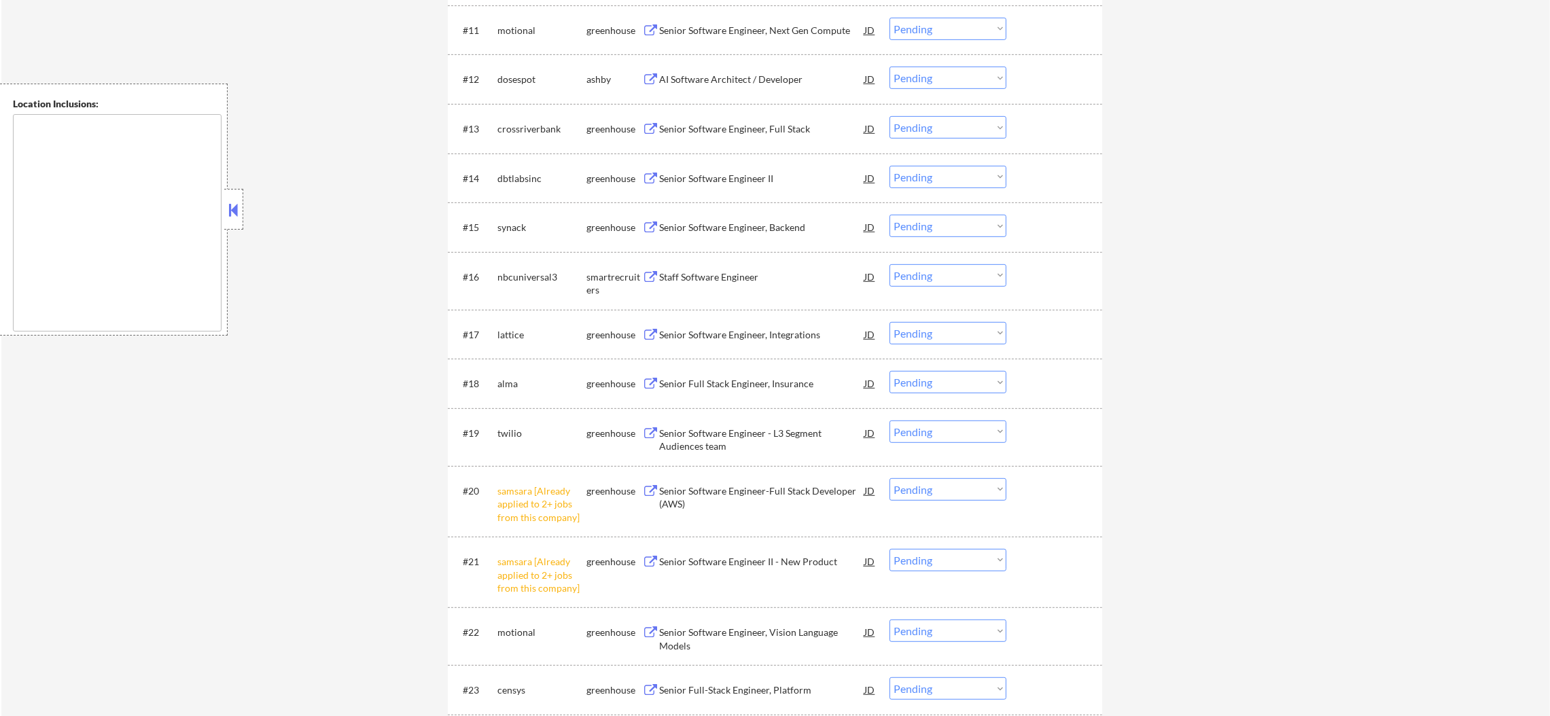
scroll to position [1122, 0]
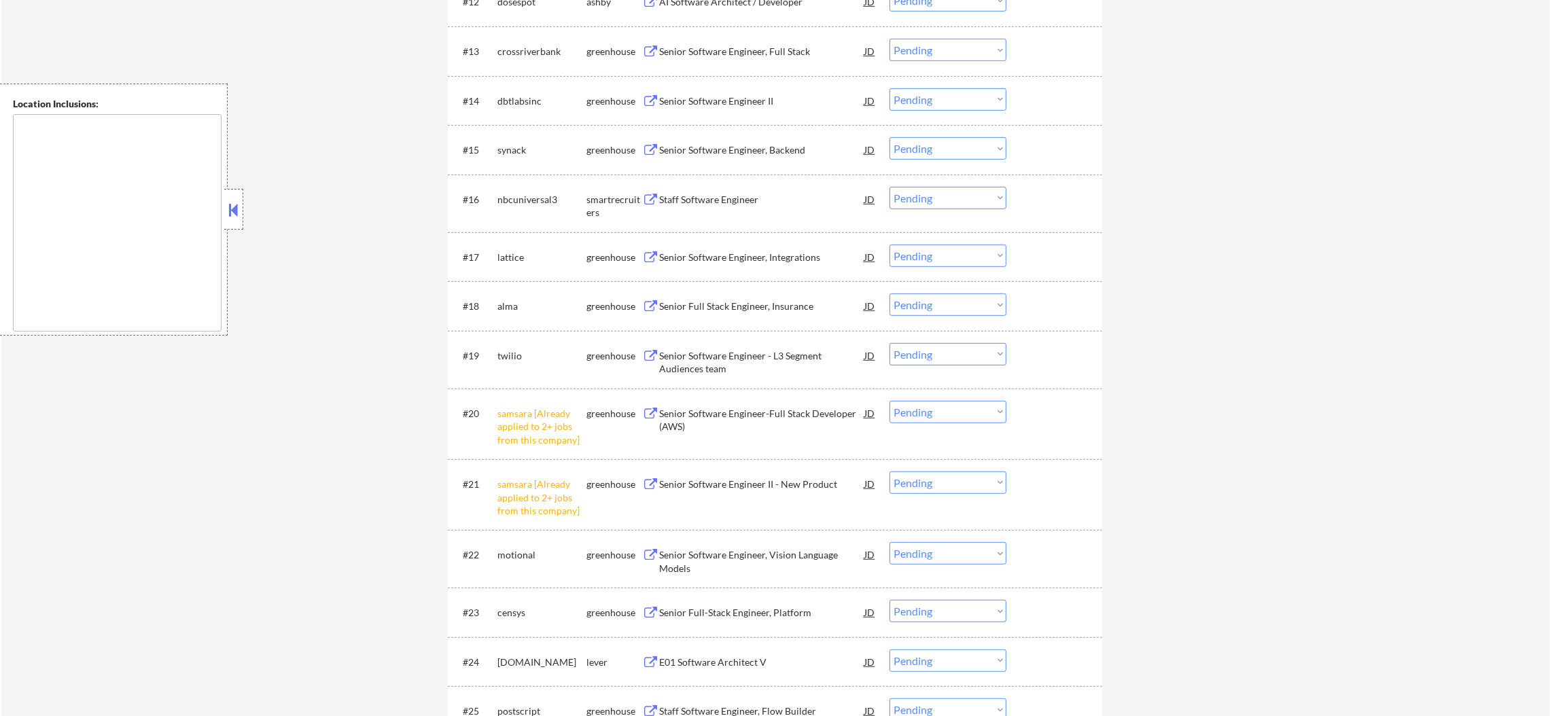
click at [953, 485] on select "Choose an option... Pending Applied Excluded (Questions) Excluded (Expired) Exc…" at bounding box center [947, 483] width 117 height 22
click at [889, 472] on select "Choose an option... Pending Applied Excluded (Questions) Excluded (Expired) Exc…" at bounding box center [947, 483] width 117 height 22
click at [968, 398] on div "#20 samsara [Already applied to 2+ jobs from this company] greenhouse Senior So…" at bounding box center [772, 424] width 641 height 58
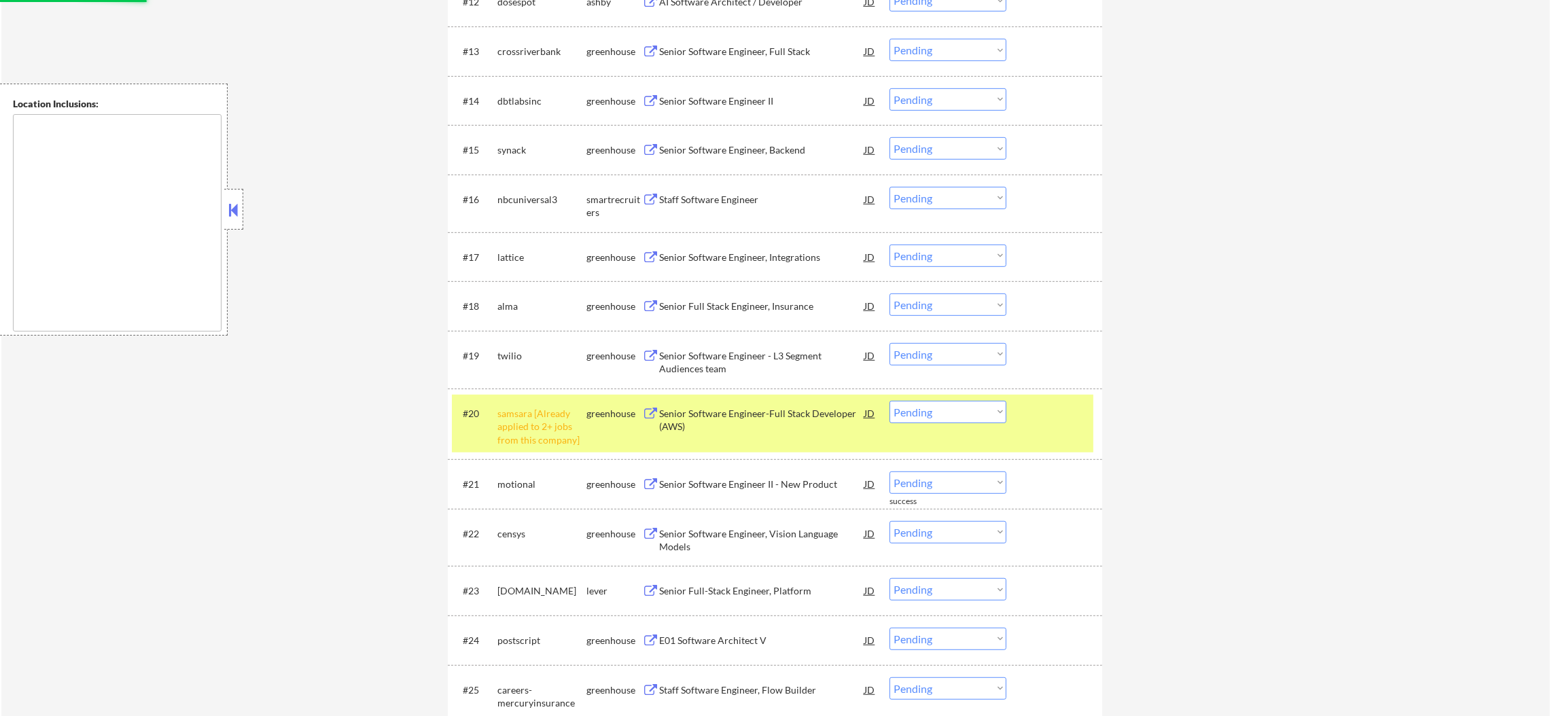
click at [959, 416] on select "Choose an option... Pending Applied Excluded (Questions) Excluded (Expired) Exc…" at bounding box center [947, 412] width 117 height 22
click at [889, 401] on select "Choose an option... Pending Applied Excluded (Questions) Excluded (Expired) Exc…" at bounding box center [947, 412] width 117 height 22
click at [564, 442] on div "samsara [Already applied to 2+ jobs from this company]" at bounding box center [541, 427] width 89 height 40
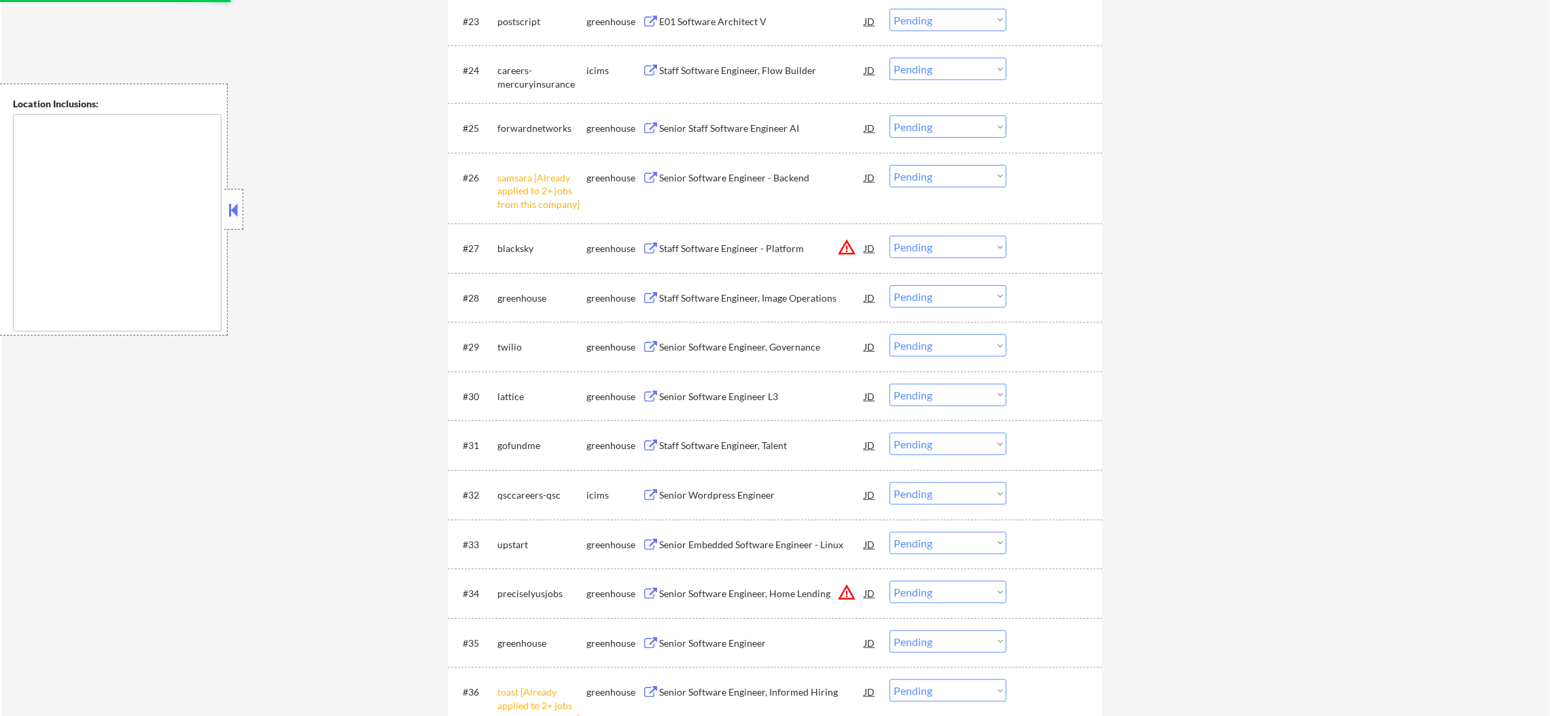
scroll to position [1767, 0]
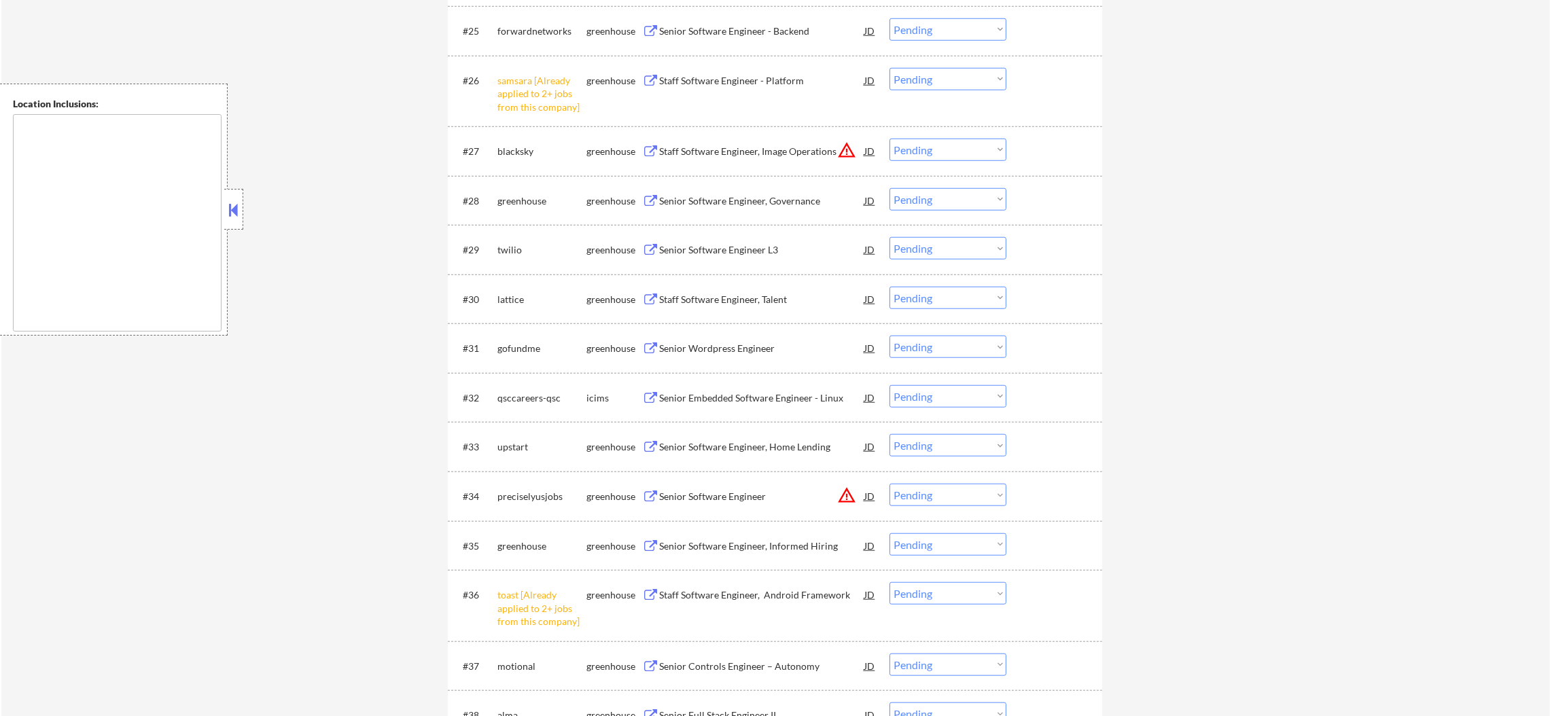
drag, startPoint x: 957, startPoint y: 80, endPoint x: 961, endPoint y: 88, distance: 8.8
click at [957, 80] on select "Choose an option... Pending Applied Excluded (Questions) Excluded (Expired) Exc…" at bounding box center [947, 79] width 117 height 22
click at [889, 68] on select "Choose an option... Pending Applied Excluded (Questions) Excluded (Expired) Exc…" at bounding box center [947, 79] width 117 height 22
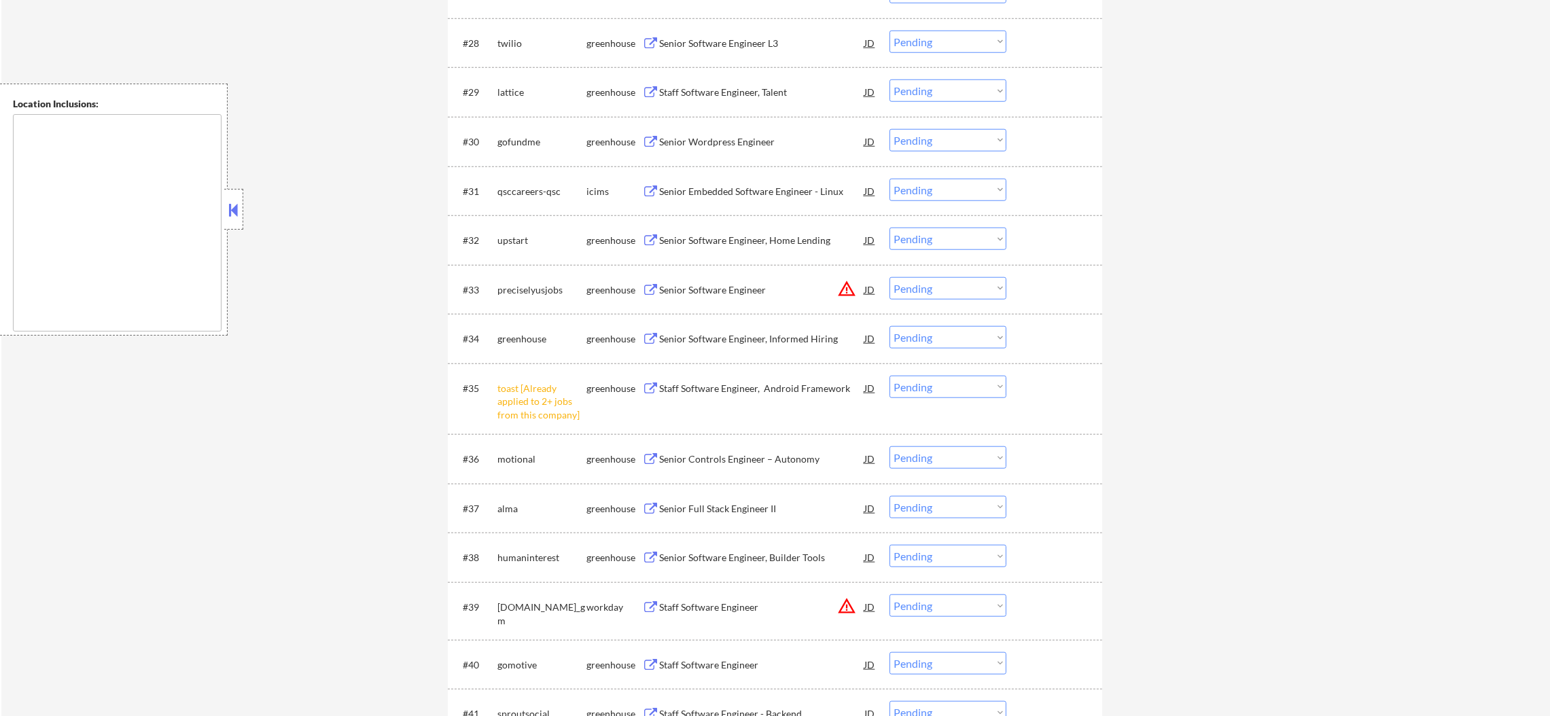
scroll to position [1937, 0]
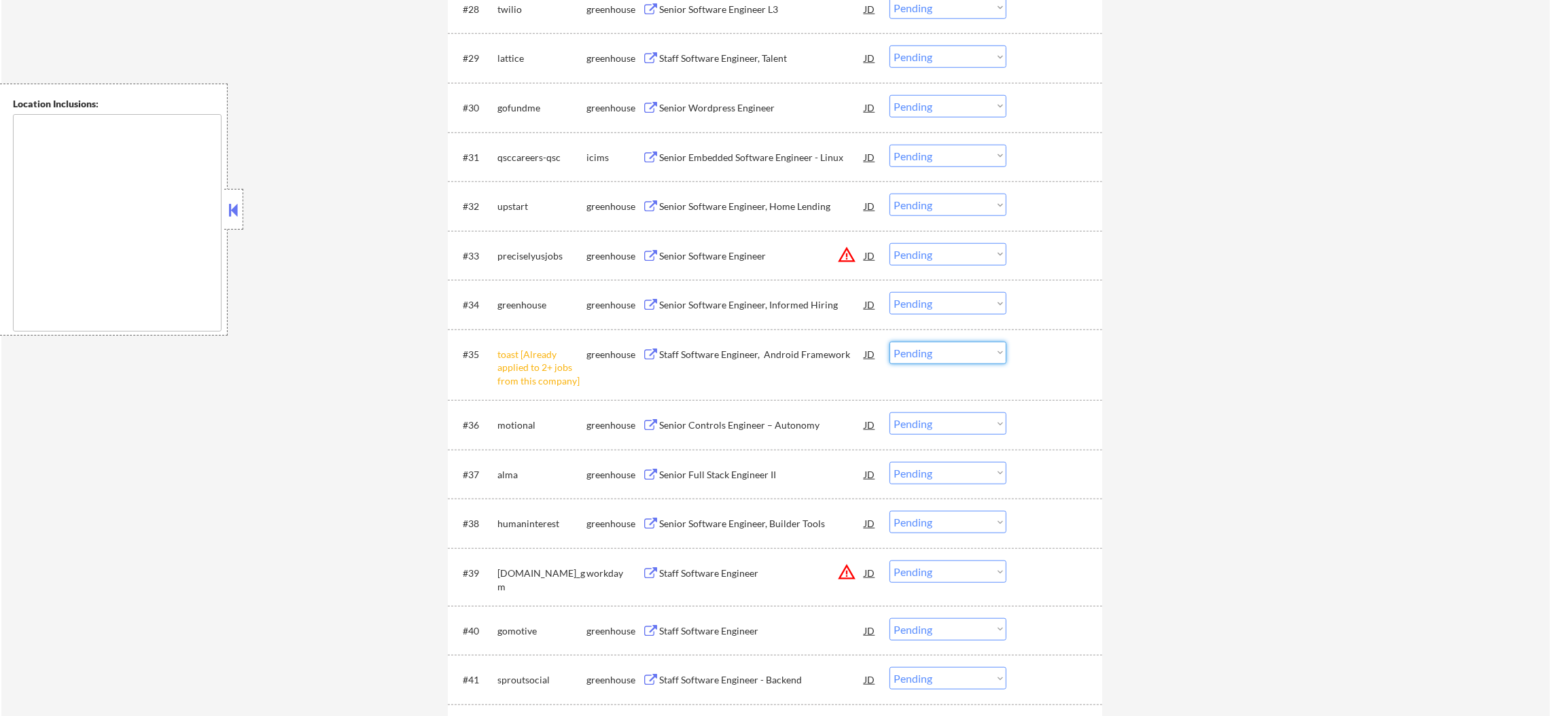
click at [931, 355] on select "Choose an option... Pending Applied Excluded (Questions) Excluded (Expired) Exc…" at bounding box center [947, 353] width 117 height 22
click at [889, 342] on select "Choose an option... Pending Applied Excluded (Questions) Excluded (Expired) Exc…" at bounding box center [947, 353] width 117 height 22
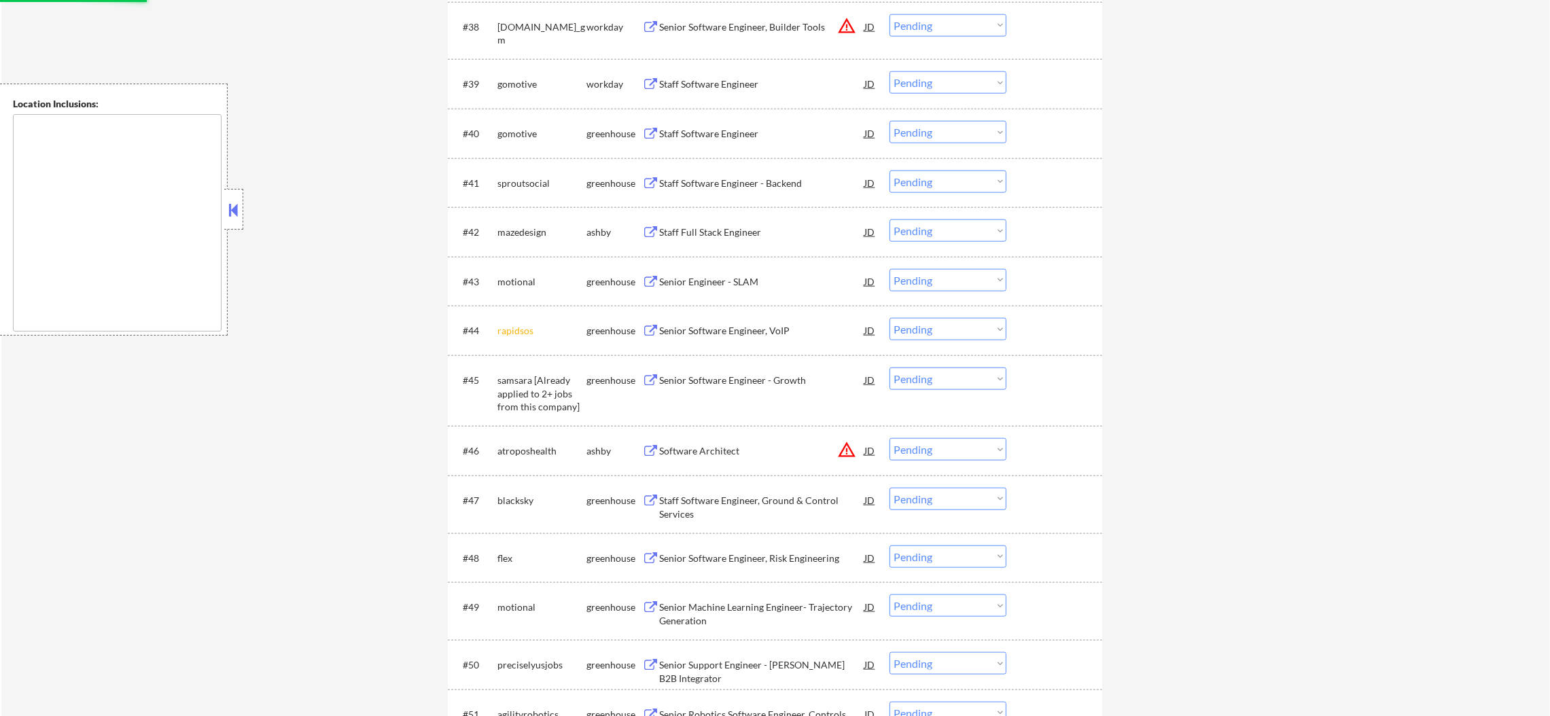
scroll to position [2447, 0]
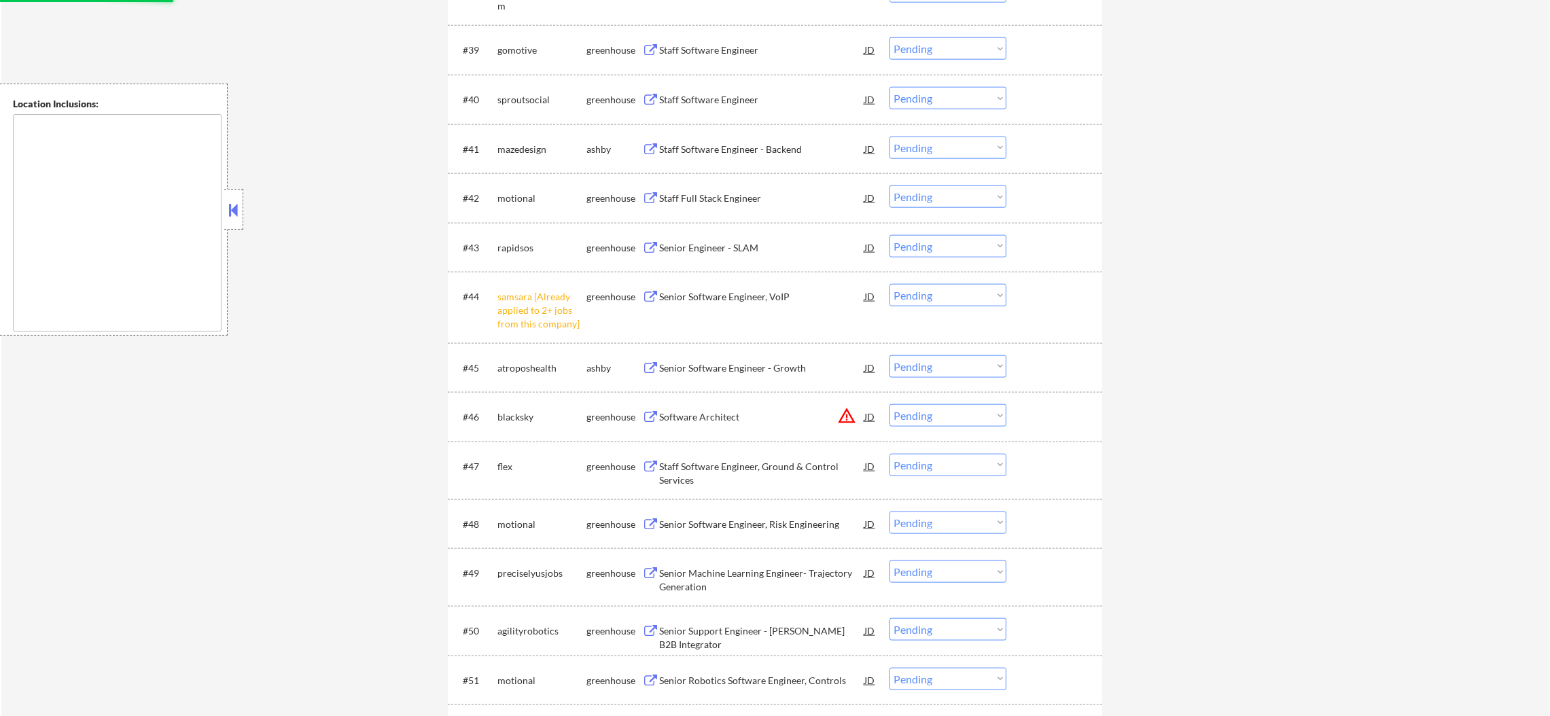
click at [920, 296] on select "Choose an option... Pending Applied Excluded (Questions) Excluded (Expired) Exc…" at bounding box center [947, 295] width 117 height 22
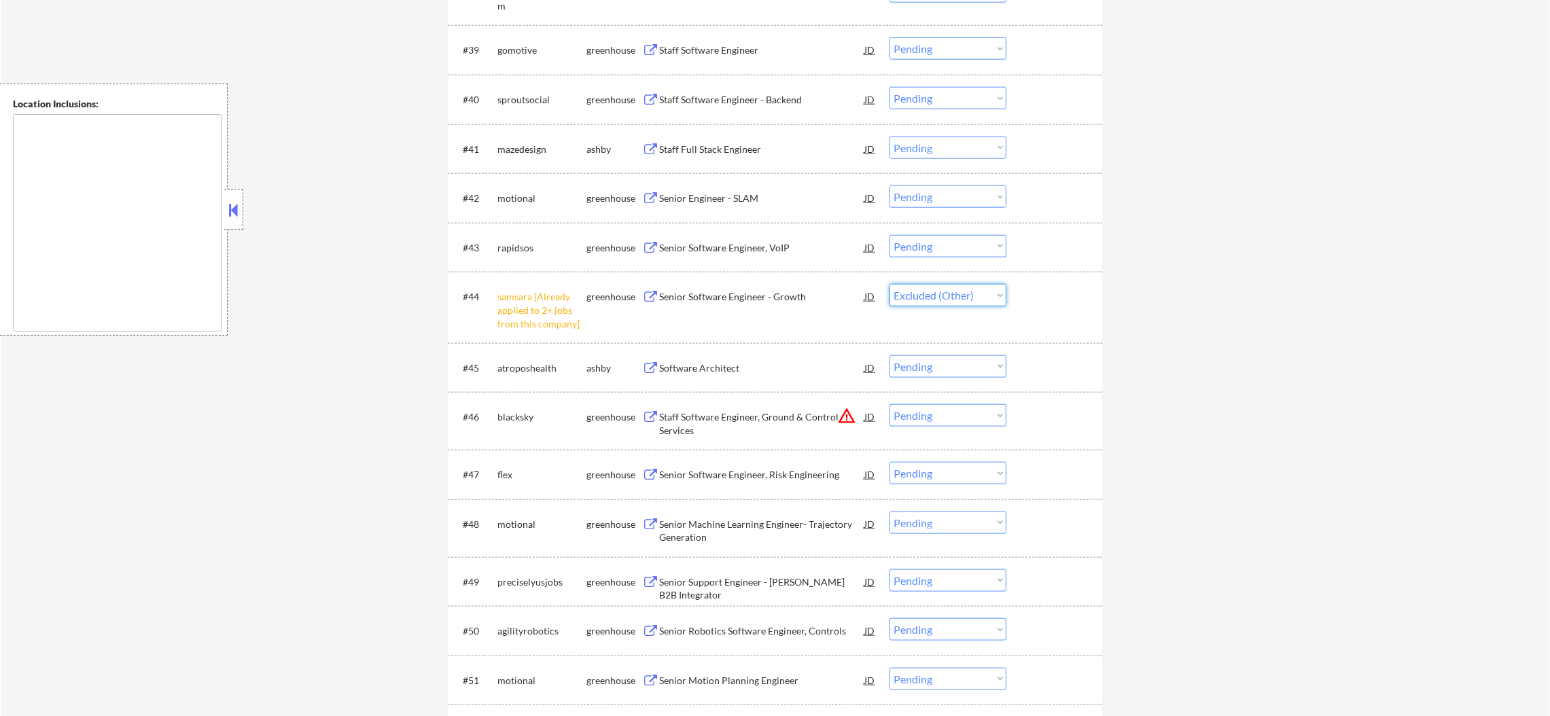
click at [889, 284] on select "Choose an option... Pending Applied Excluded (Questions) Excluded (Expired) Exc…" at bounding box center [947, 295] width 117 height 22
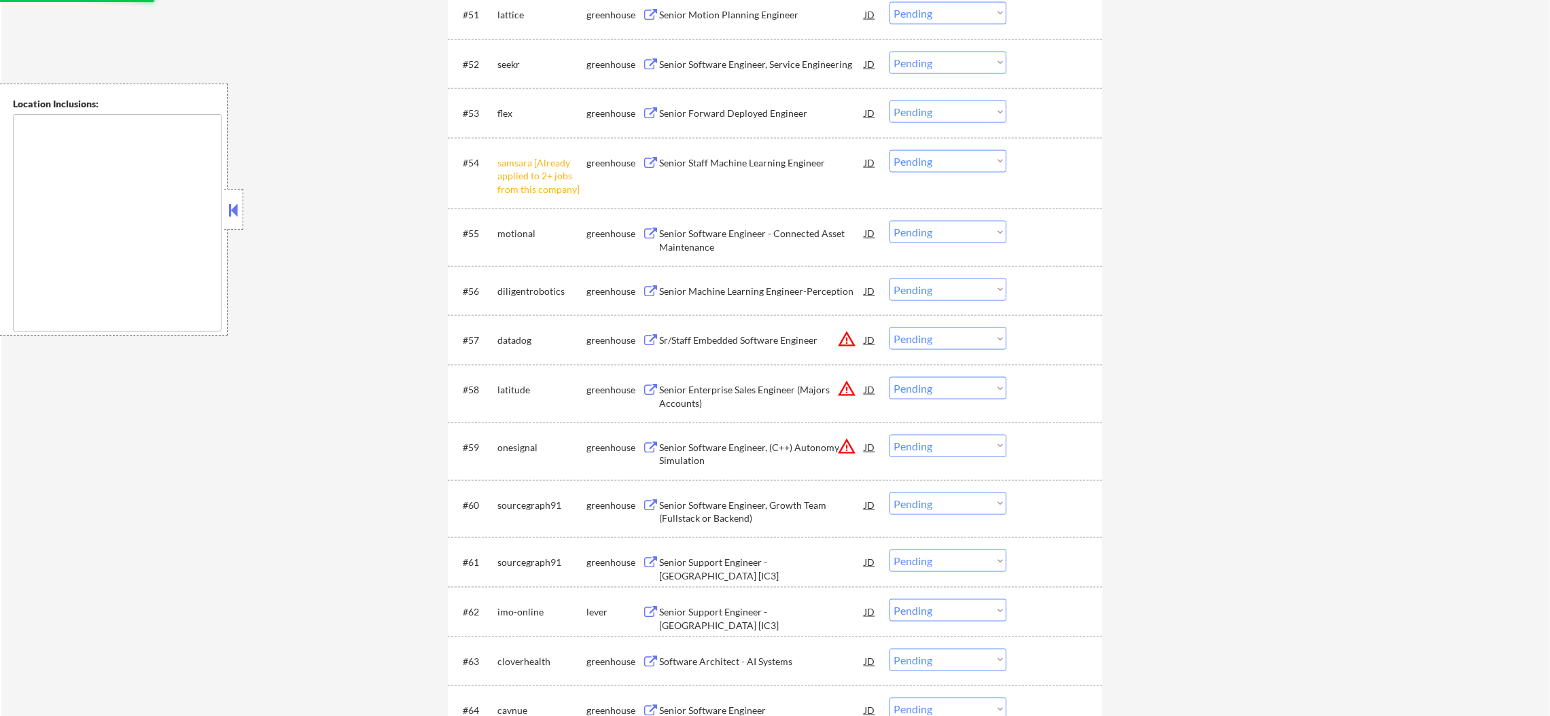
scroll to position [3092, 0]
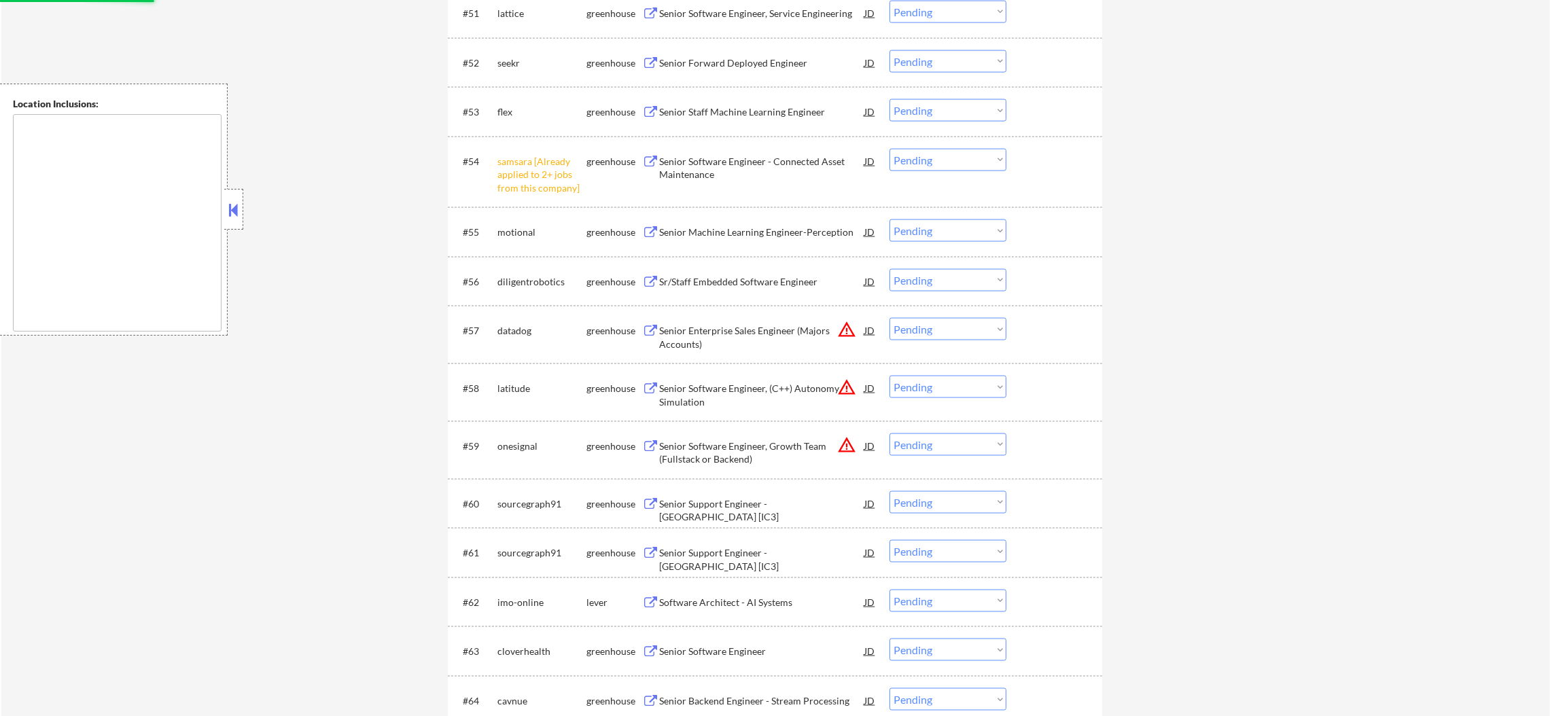
click at [921, 153] on select "Choose an option... Pending Applied Excluded (Questions) Excluded (Expired) Exc…" at bounding box center [947, 160] width 117 height 22
click at [889, 149] on select "Choose an option... Pending Applied Excluded (Questions) Excluded (Expired) Exc…" at bounding box center [947, 160] width 117 height 22
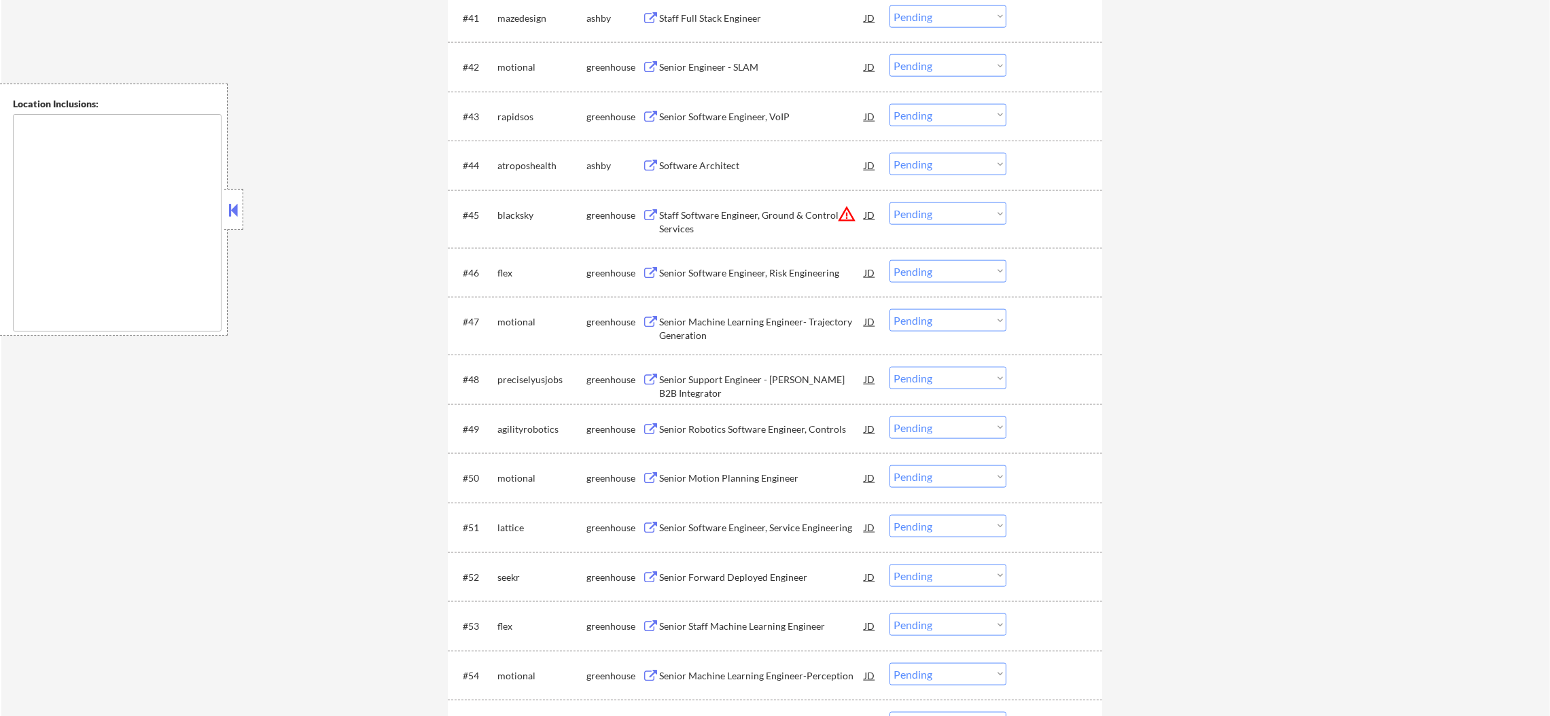
scroll to position [2549, 0]
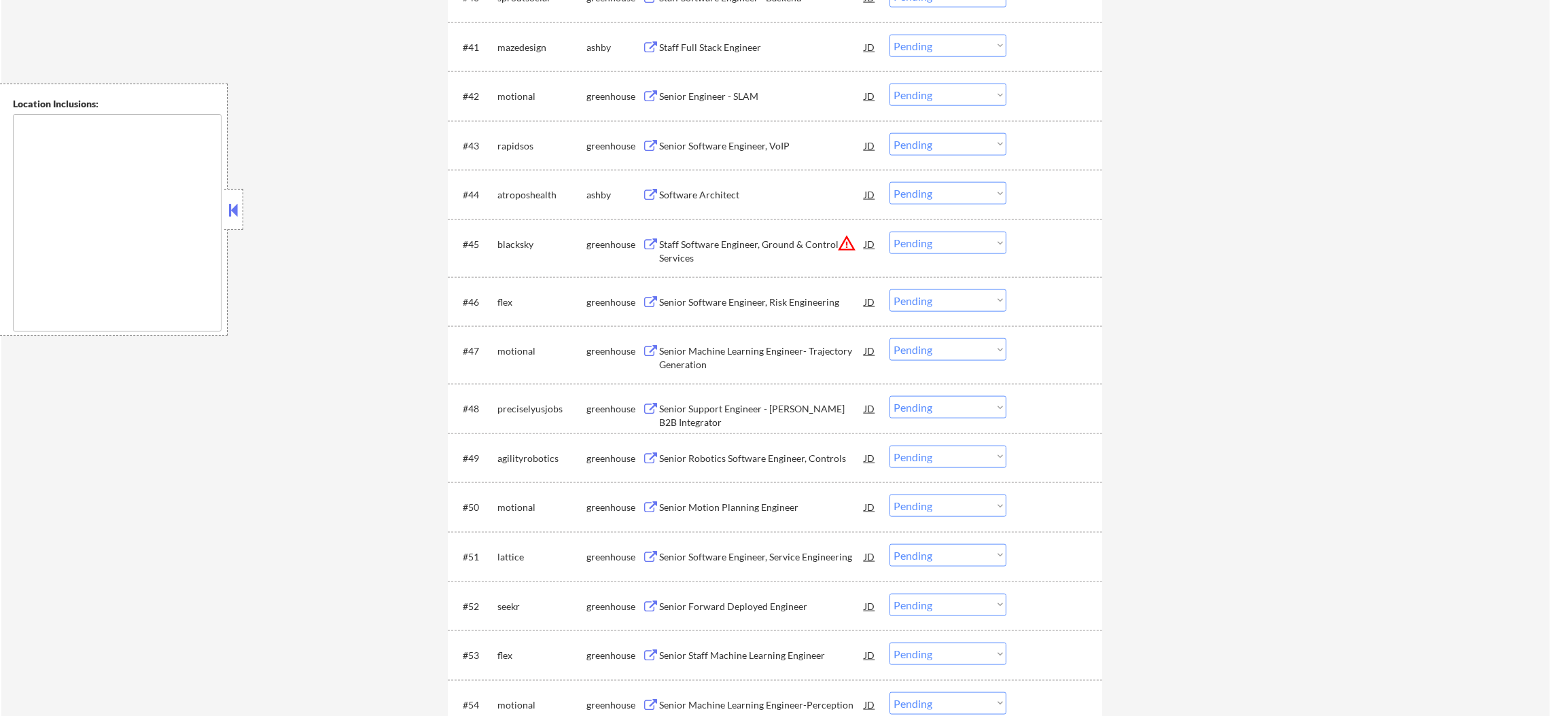
click at [940, 245] on select "Choose an option... Pending Applied Excluded (Questions) Excluded (Expired) Exc…" at bounding box center [947, 243] width 117 height 22
click at [889, 232] on select "Choose an option... Pending Applied Excluded (Questions) Excluded (Expired) Exc…" at bounding box center [947, 243] width 117 height 22
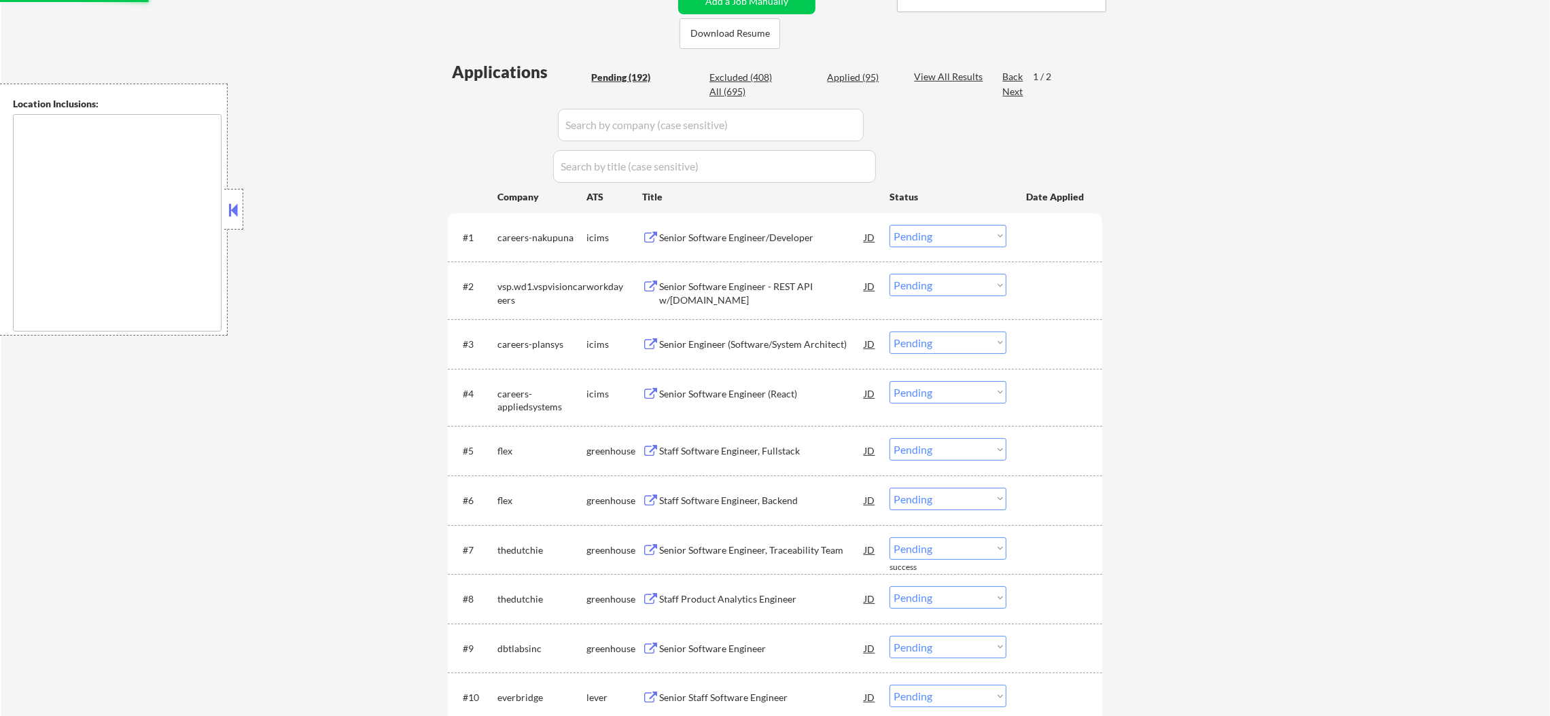
scroll to position [325, 0]
click at [744, 289] on div "Senior Software Engineer - REST API w/ASP.NET" at bounding box center [761, 296] width 205 height 26
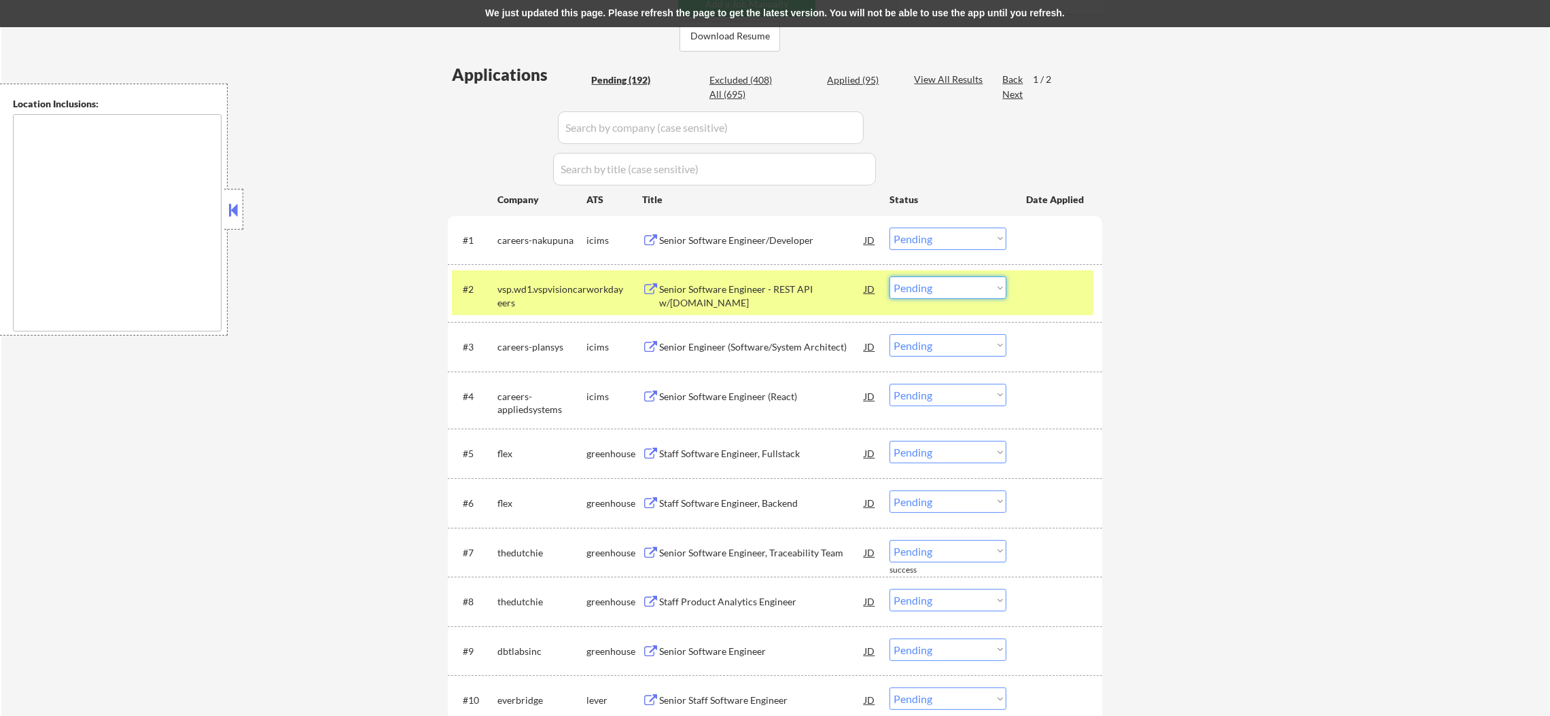
click at [915, 281] on select "Choose an option... Pending Applied Excluded (Questions) Excluded (Expired) Exc…" at bounding box center [947, 288] width 117 height 22
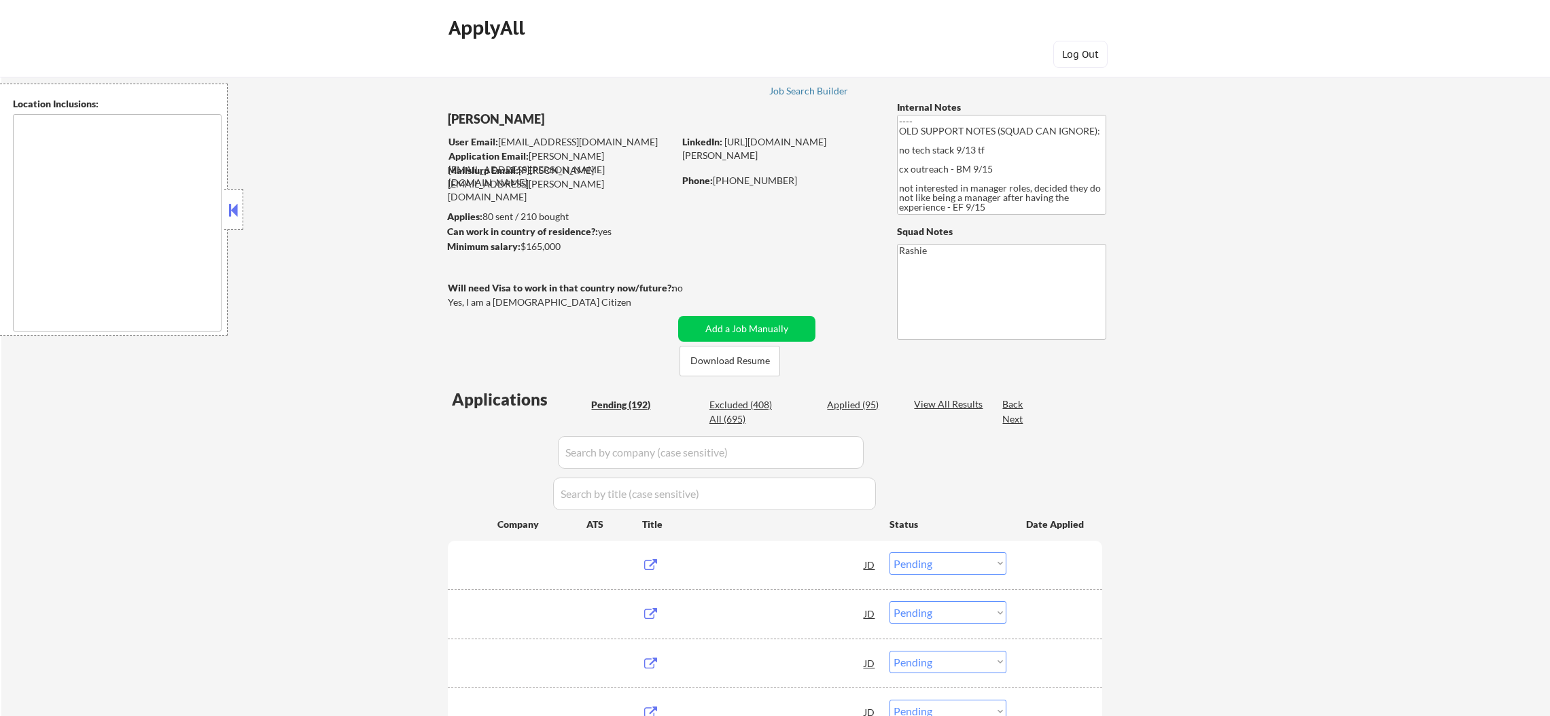
select select ""pending""
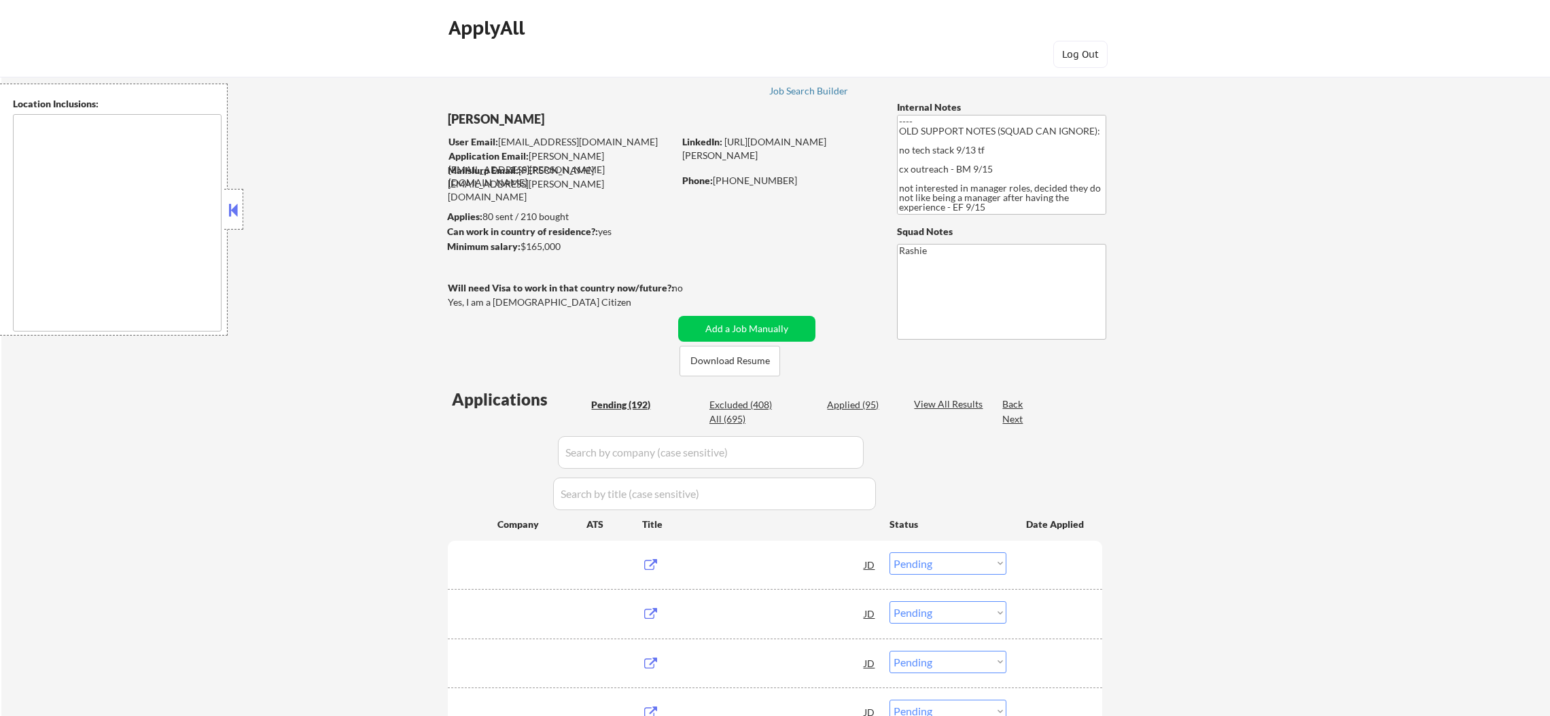
select select ""pending""
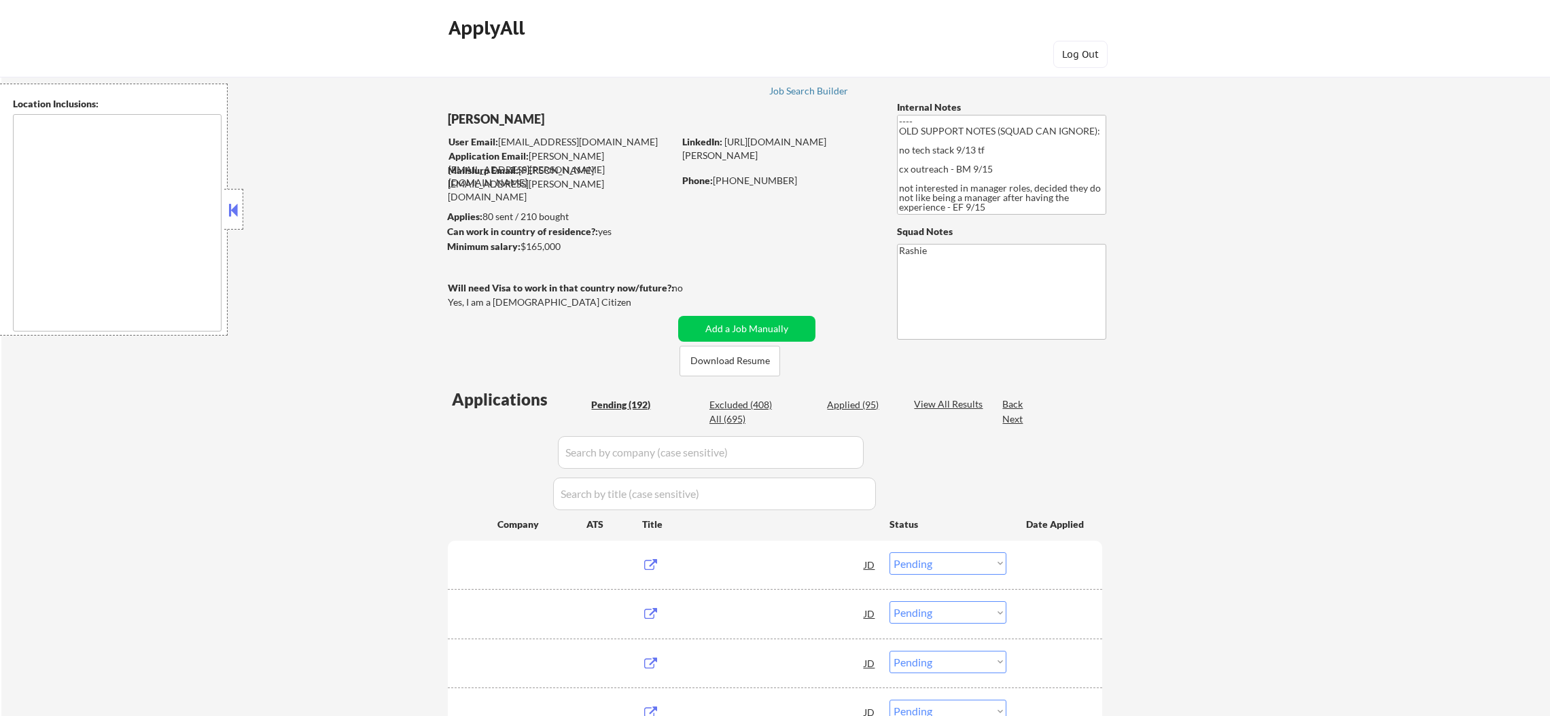
select select ""pending""
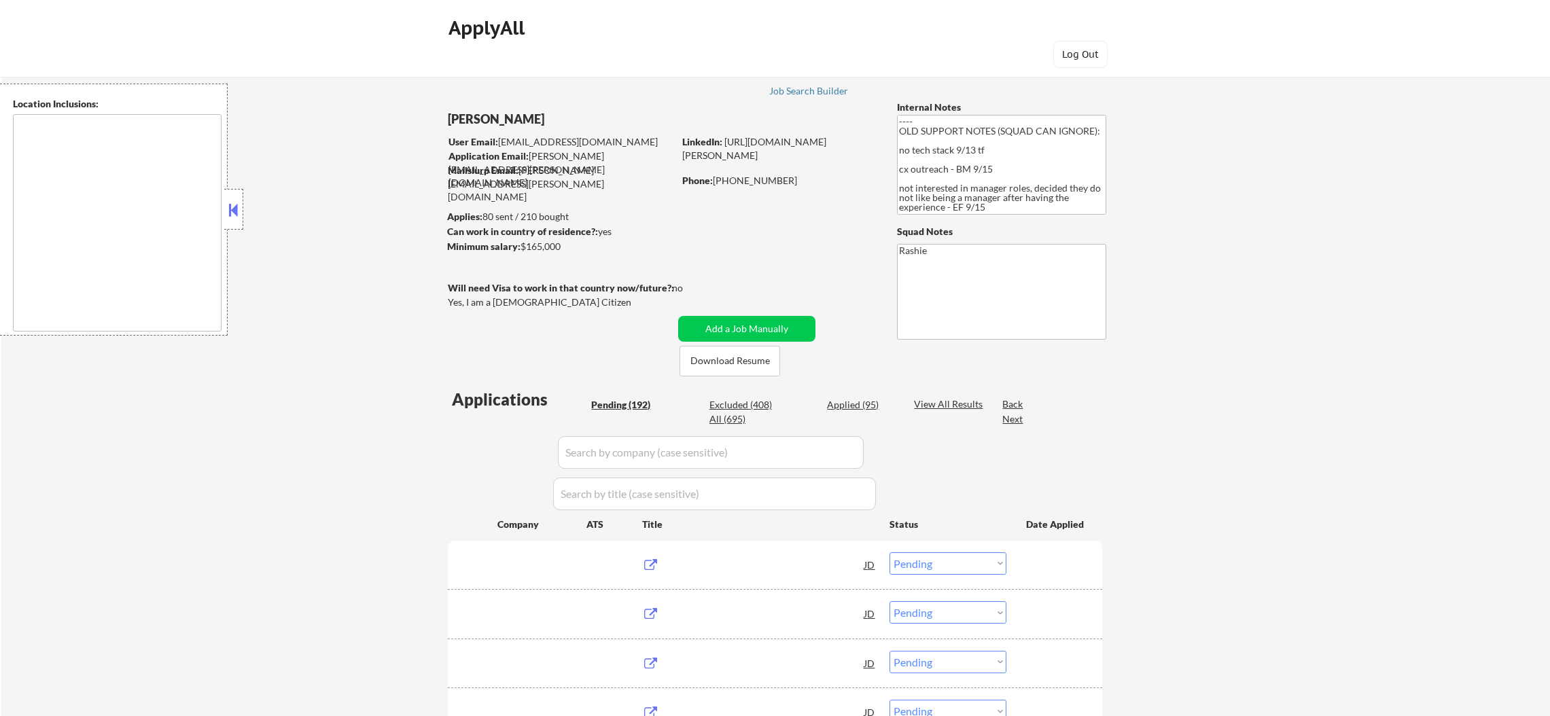
select select ""pending""
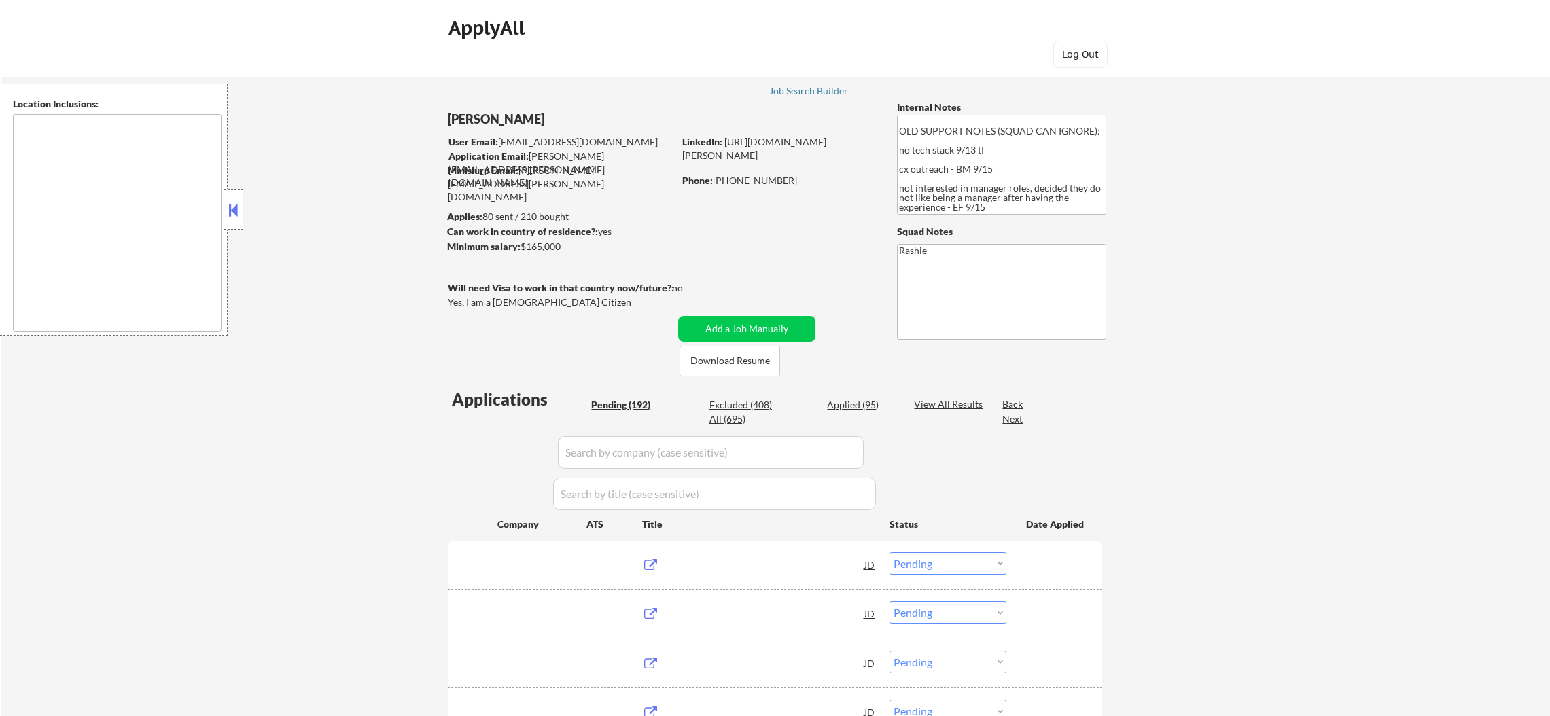
select select ""pending""
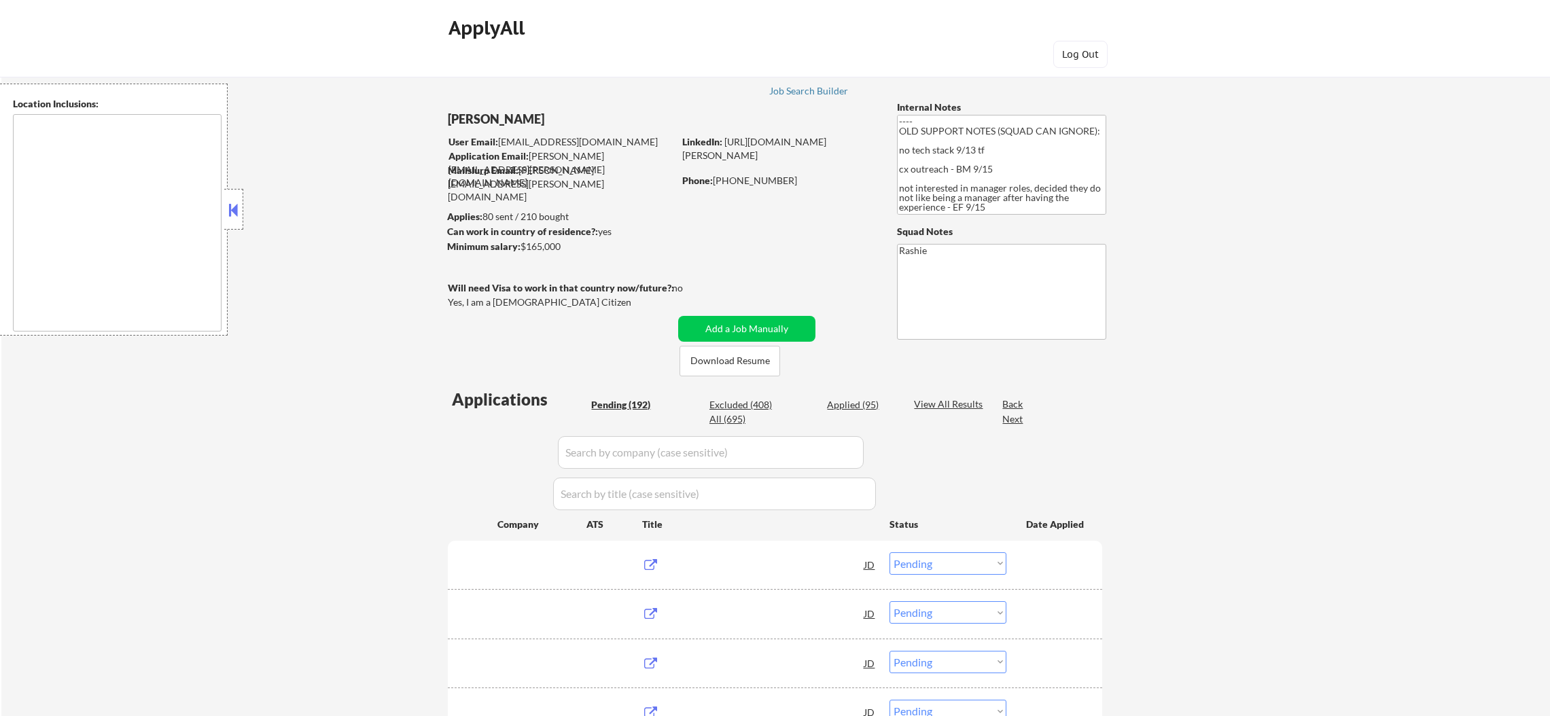
select select ""pending""
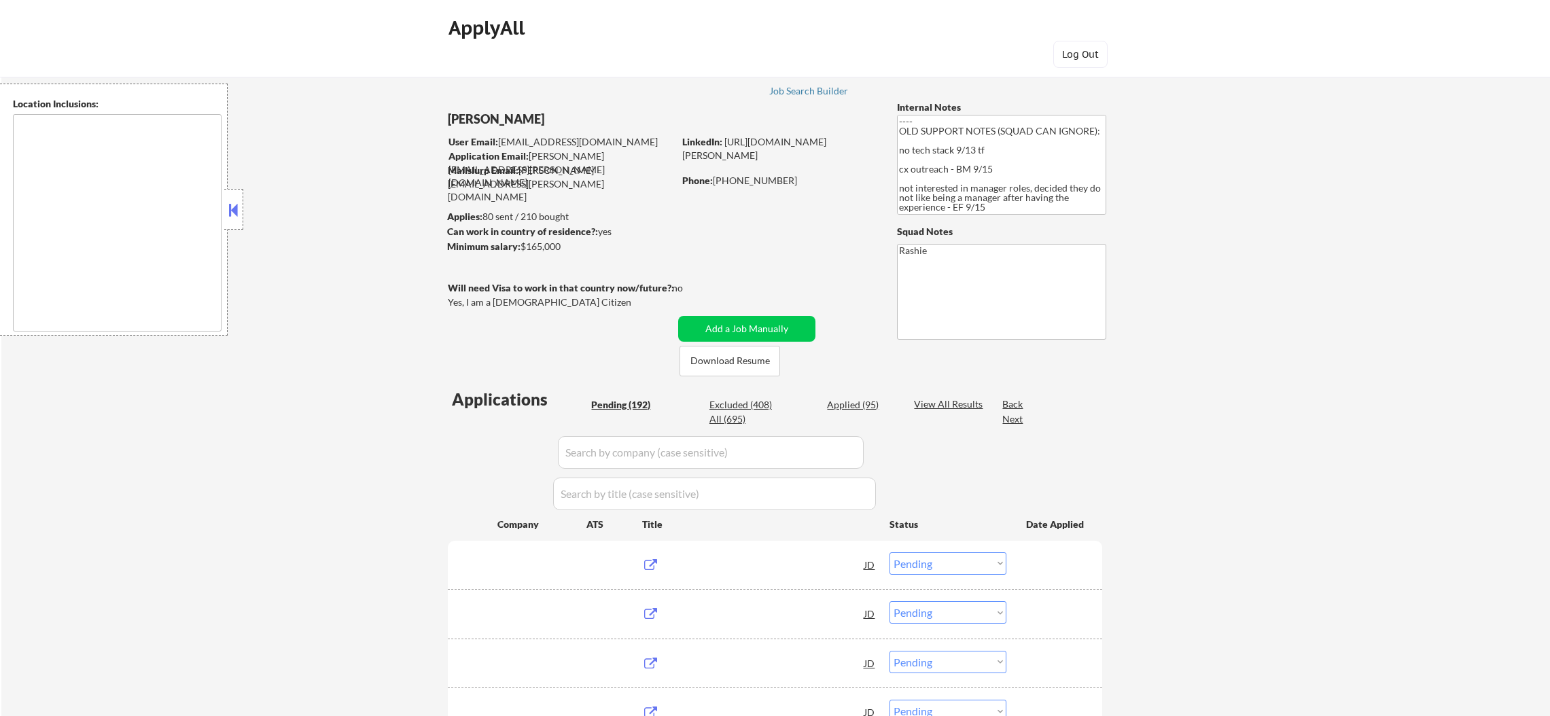
select select ""pending""
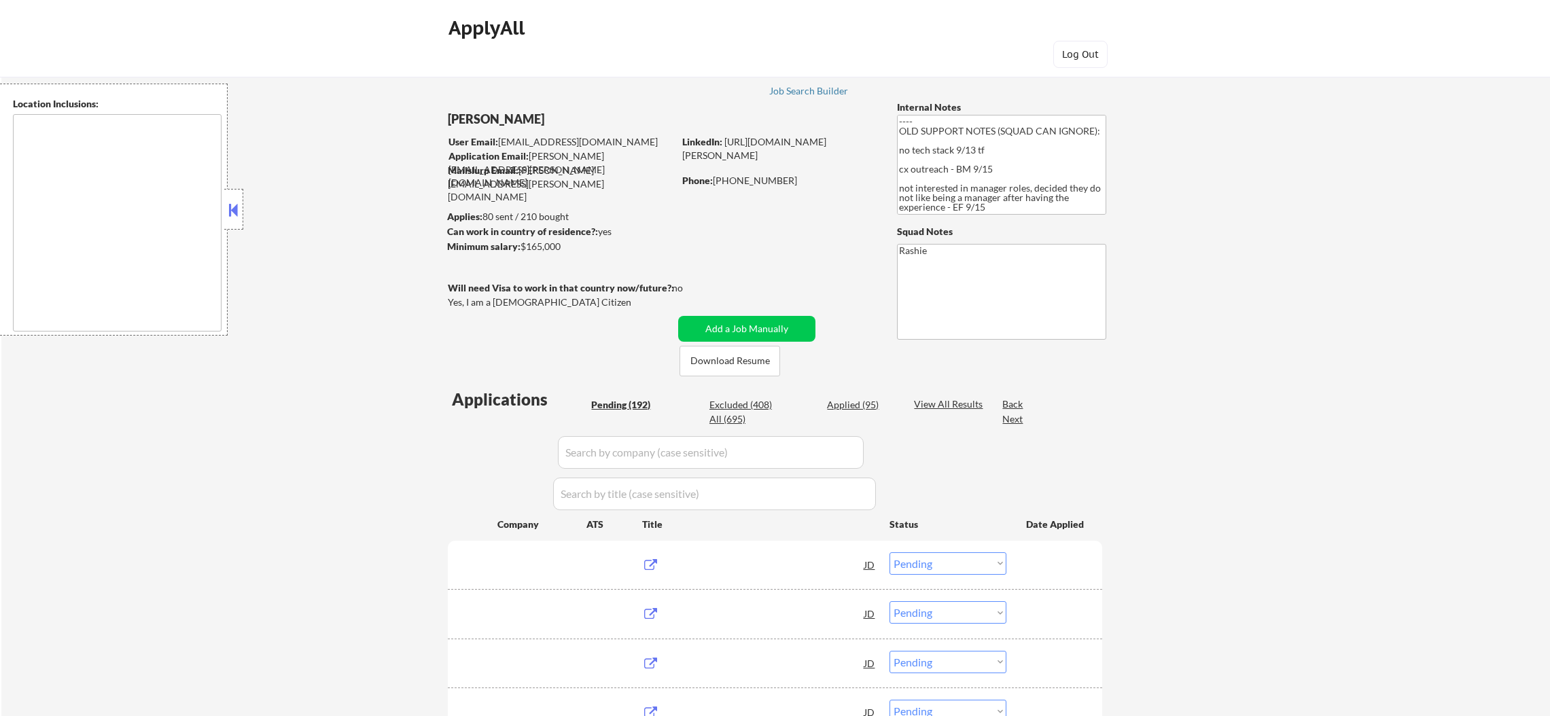
select select ""pending""
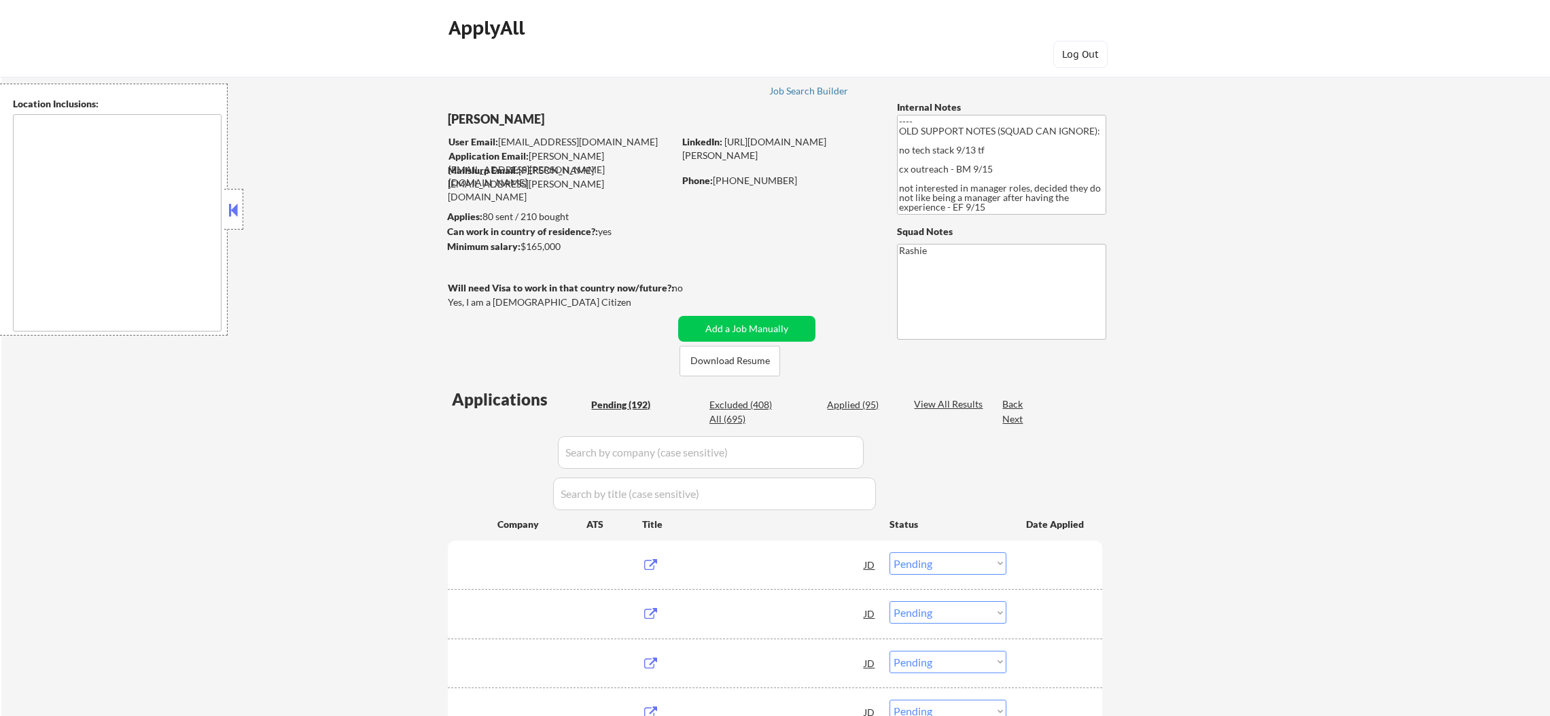
select select ""pending""
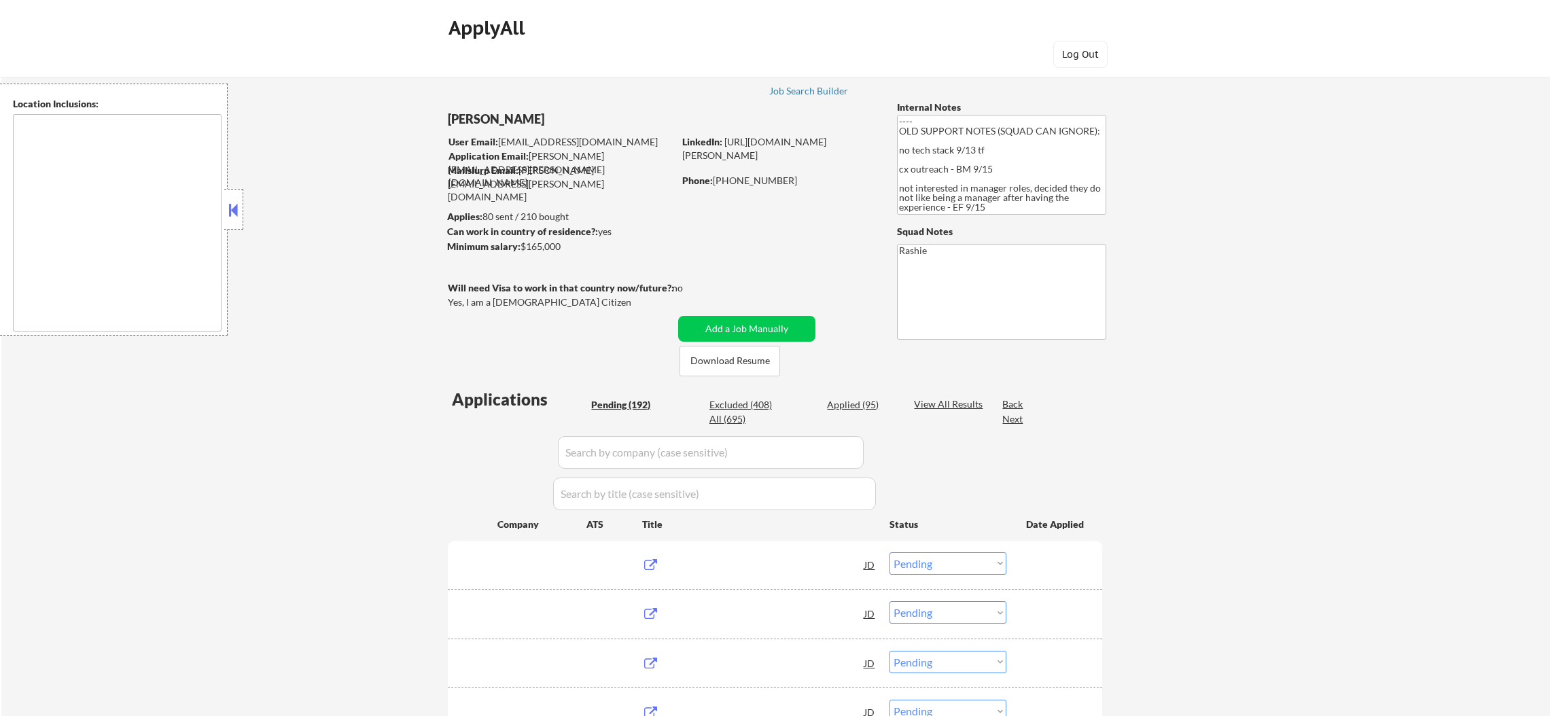
select select ""pending""
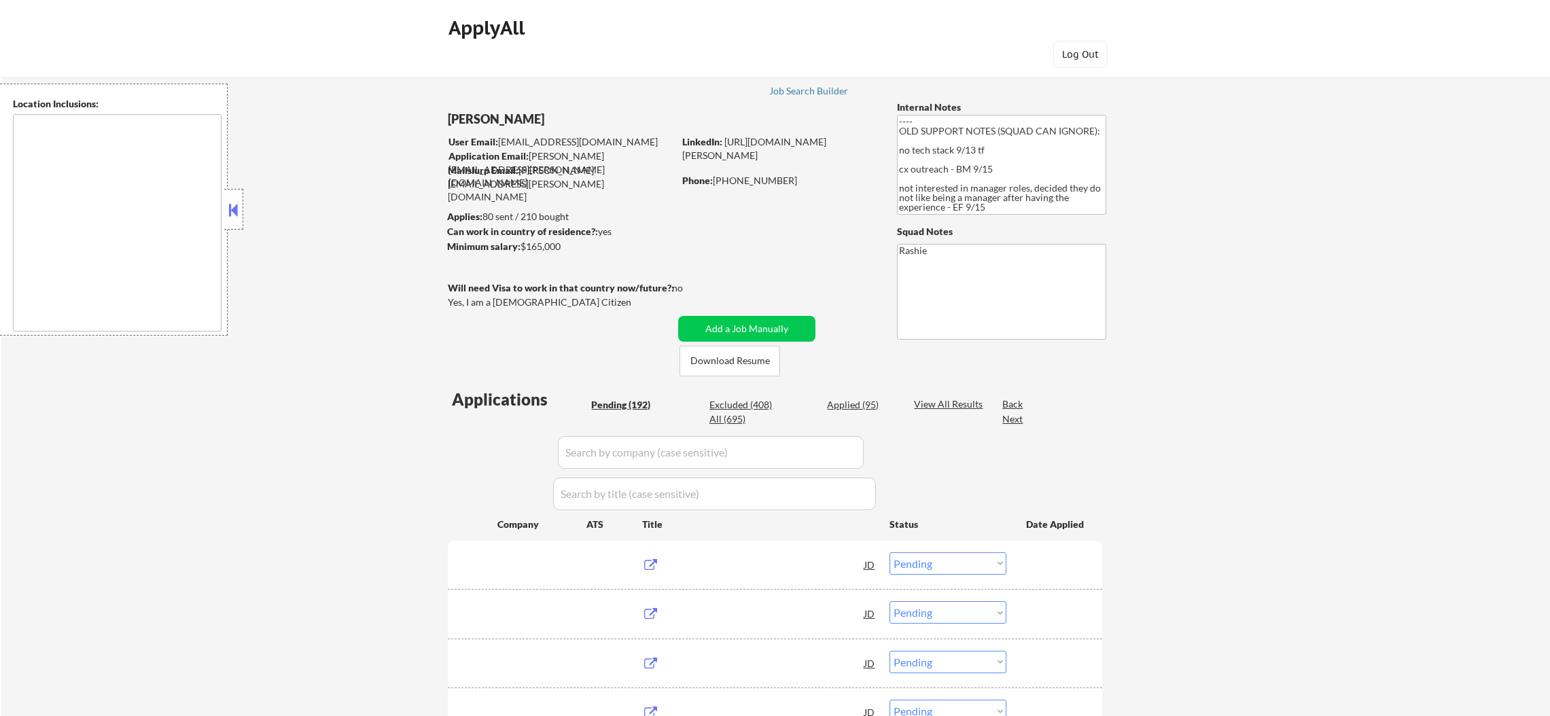
select select ""pending""
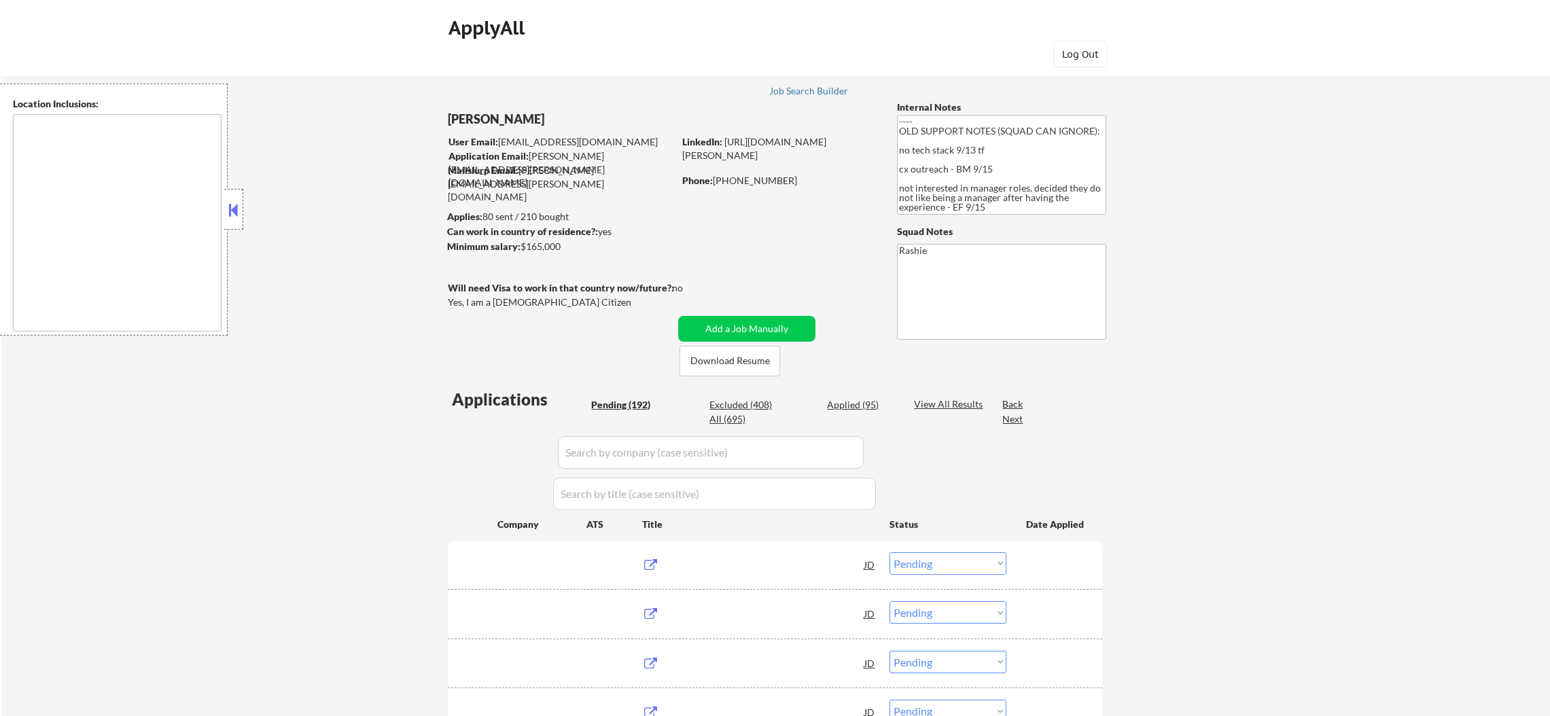
select select ""pending""
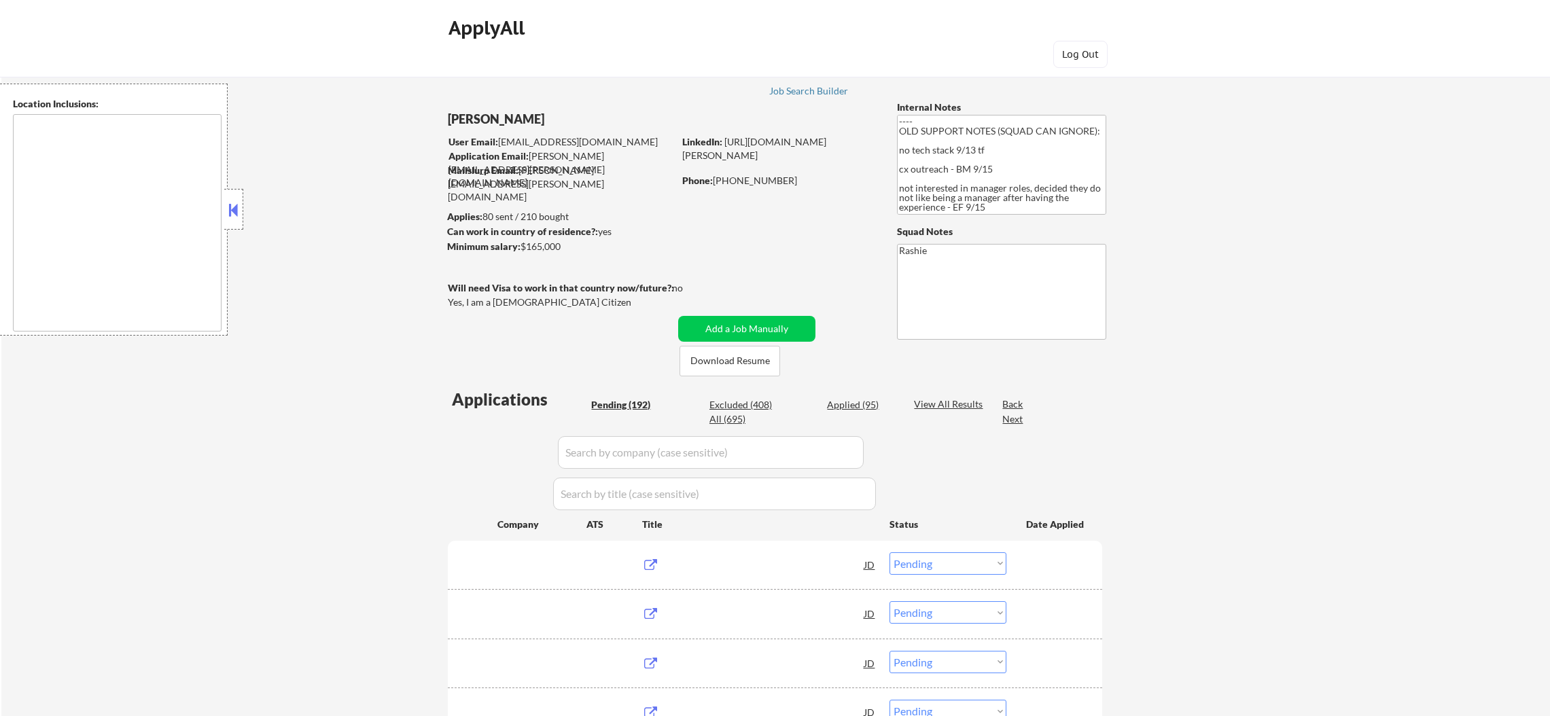
select select ""pending""
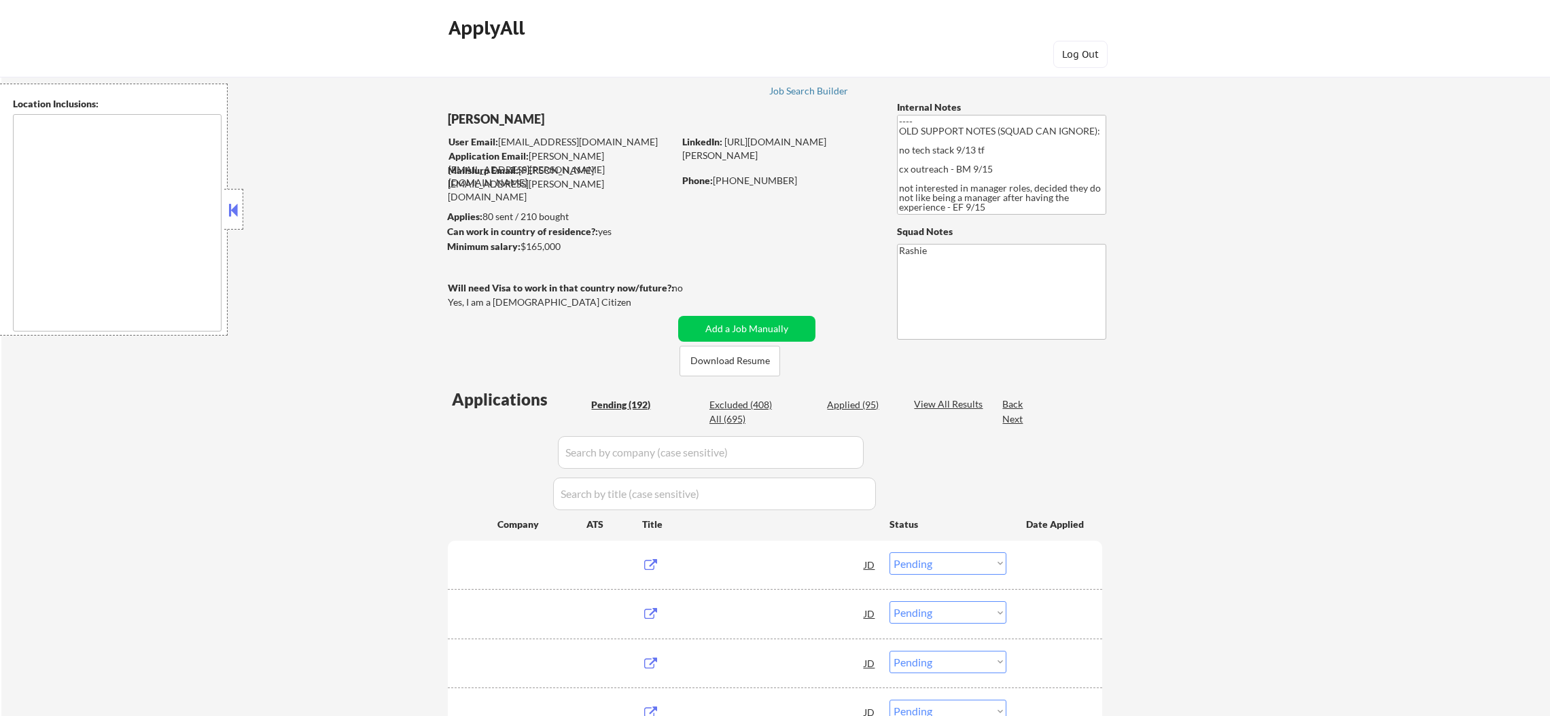
select select ""pending""
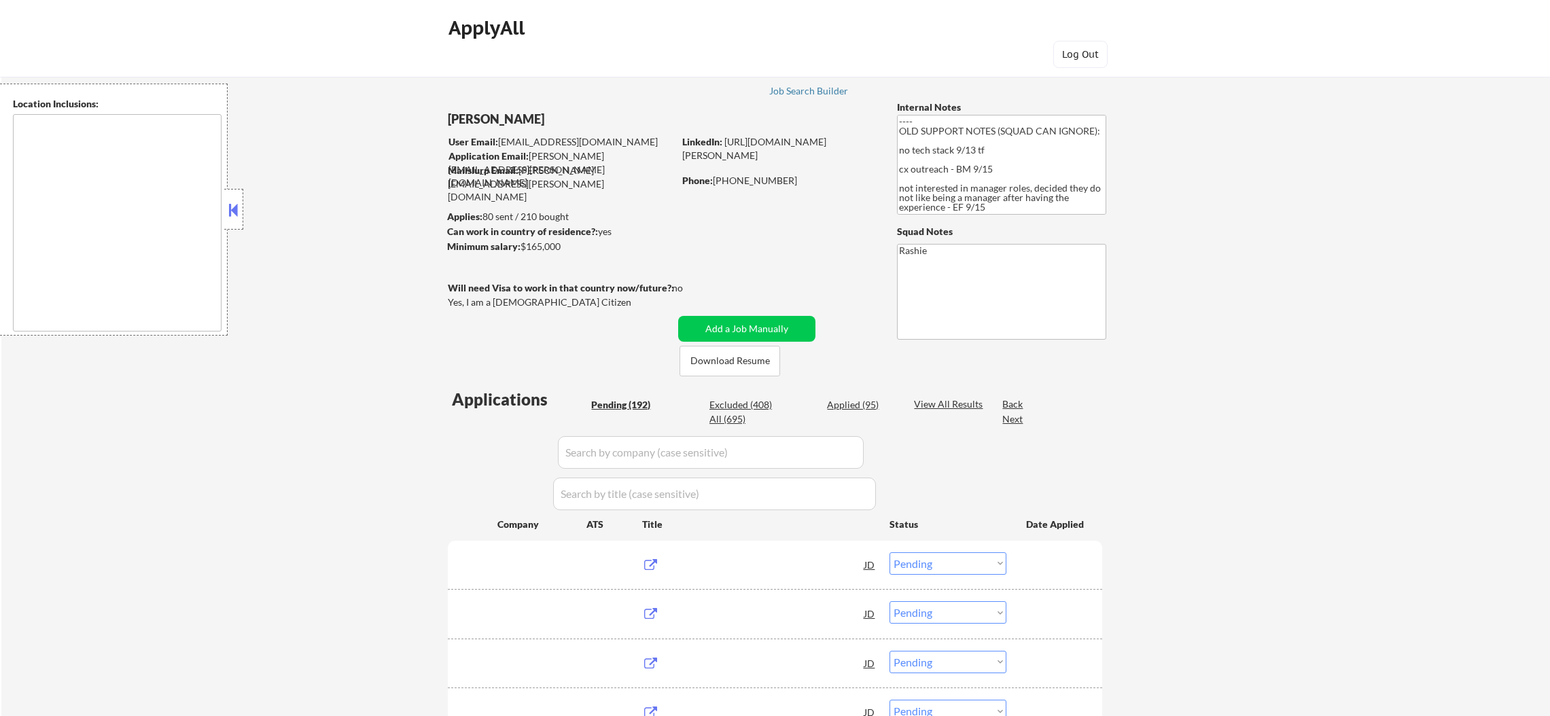
select select ""pending""
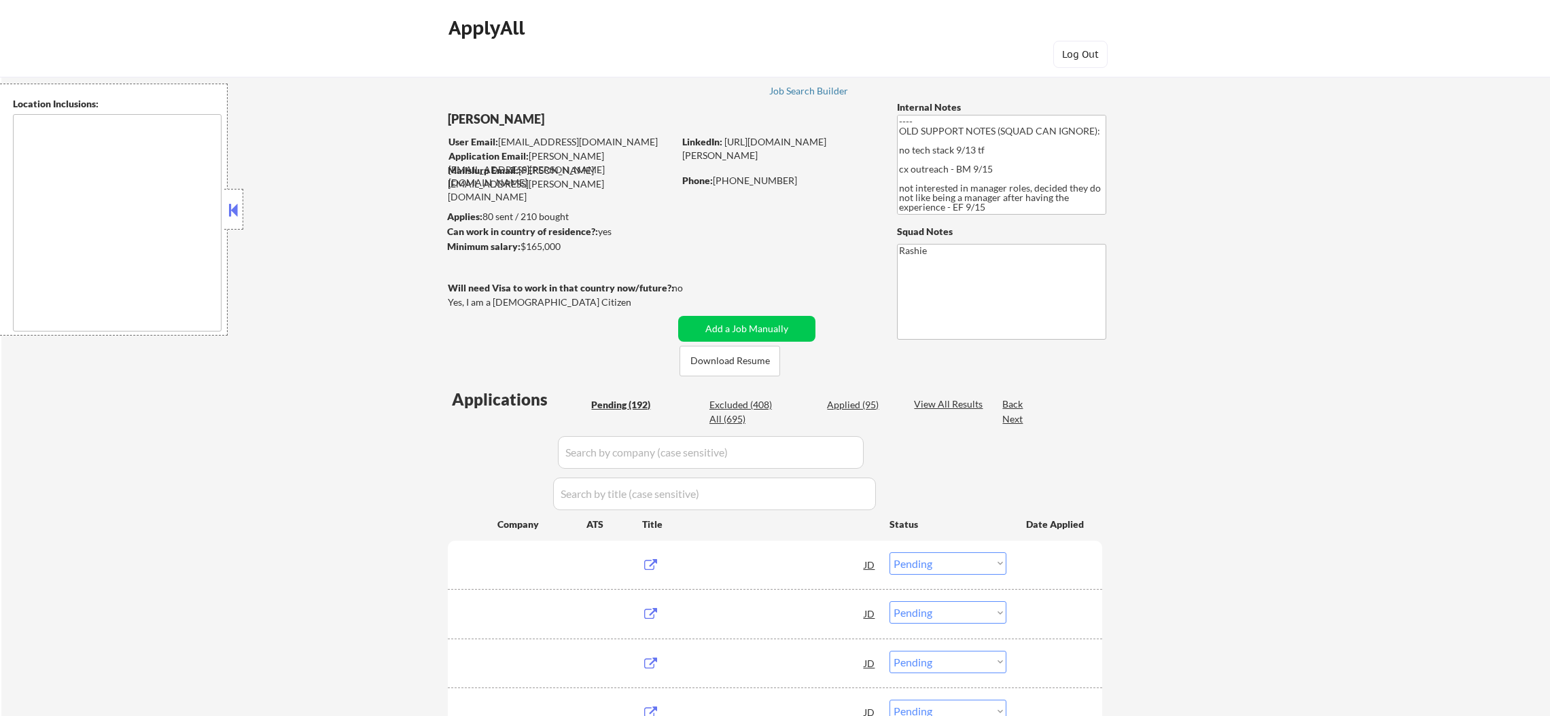
select select ""pending""
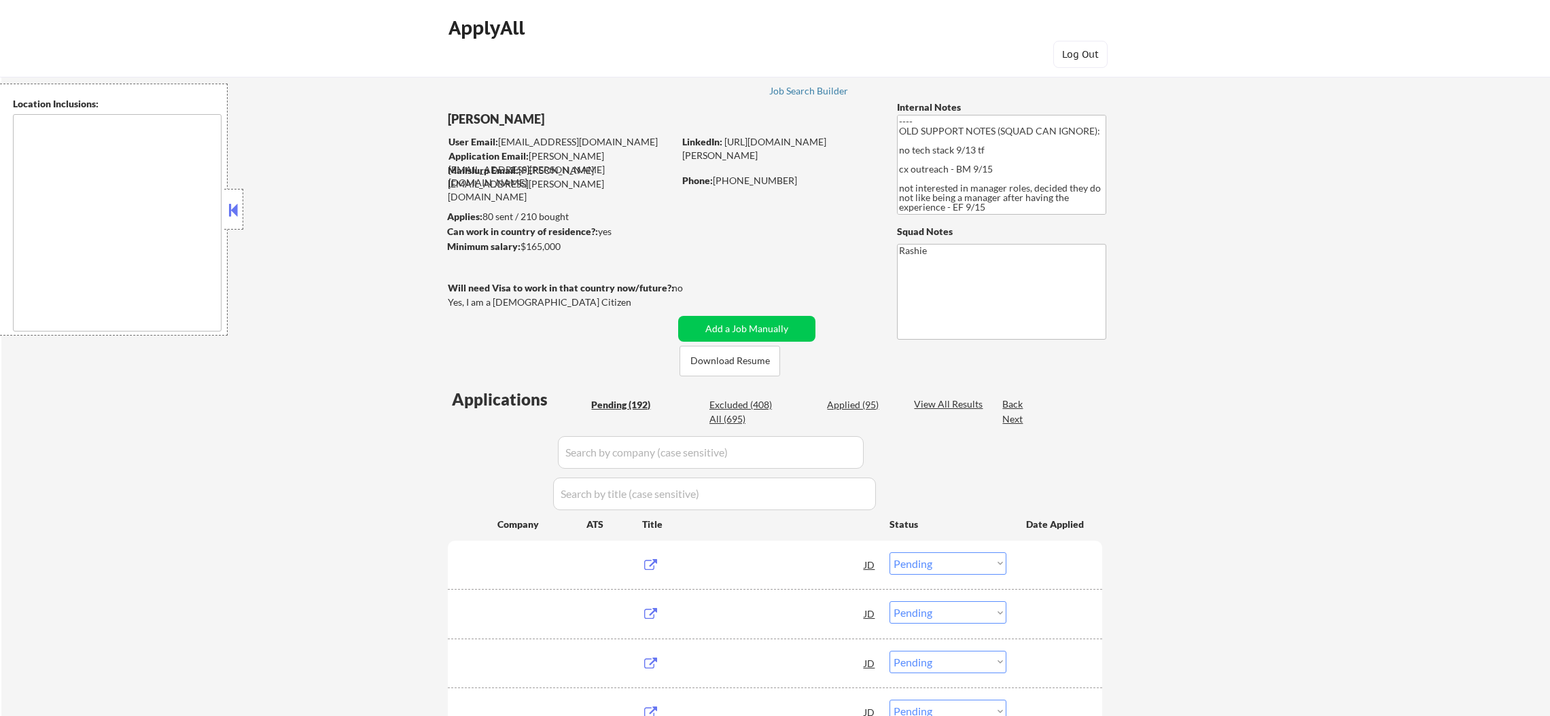
select select ""pending""
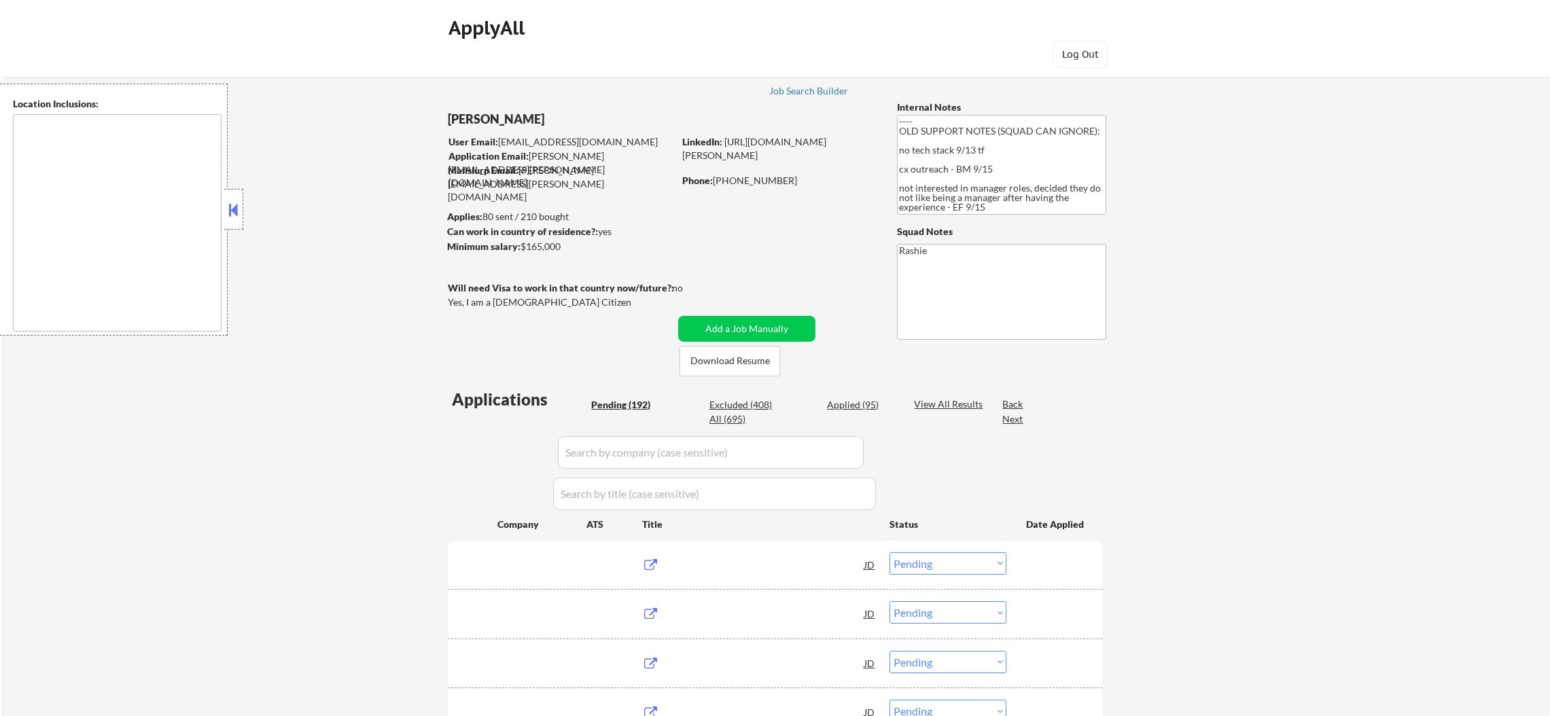
select select ""pending""
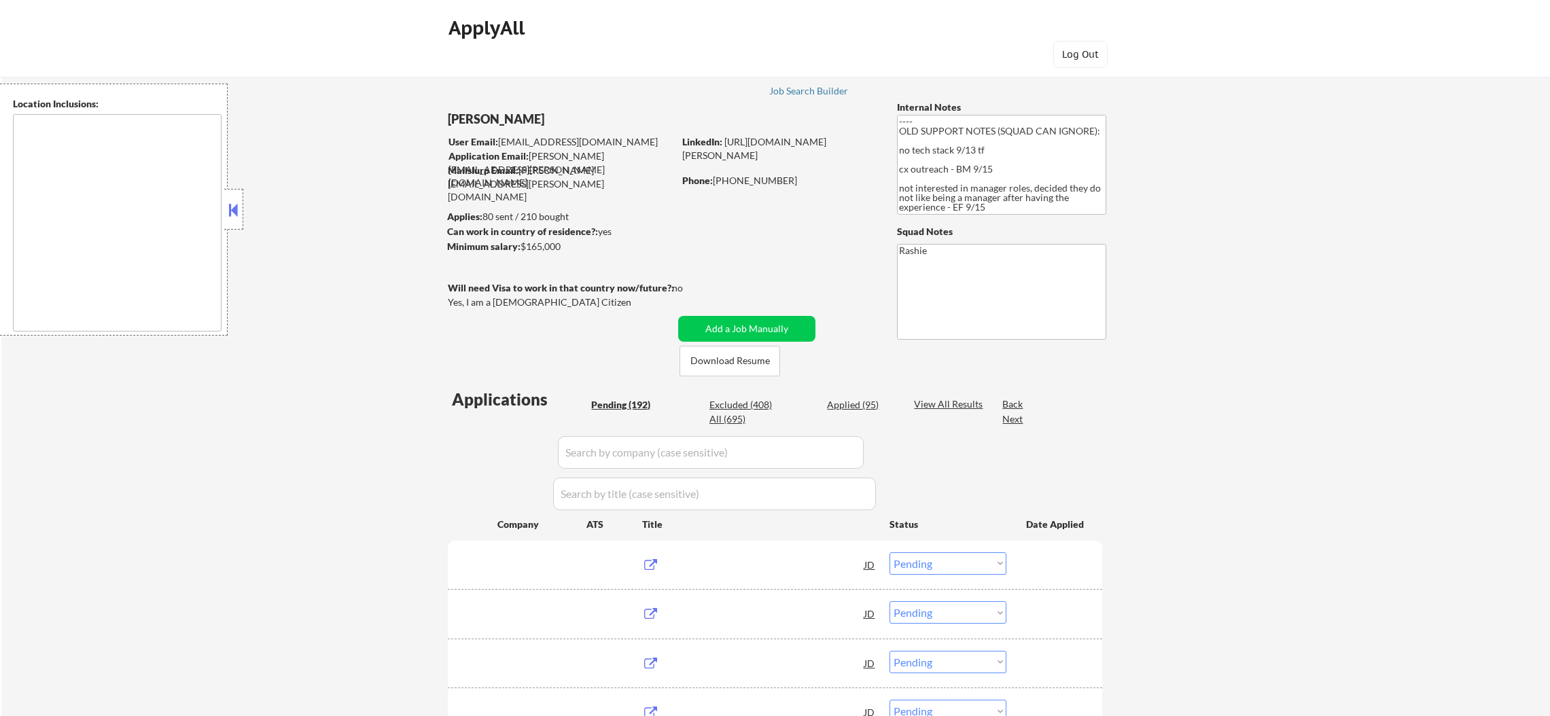
select select ""pending""
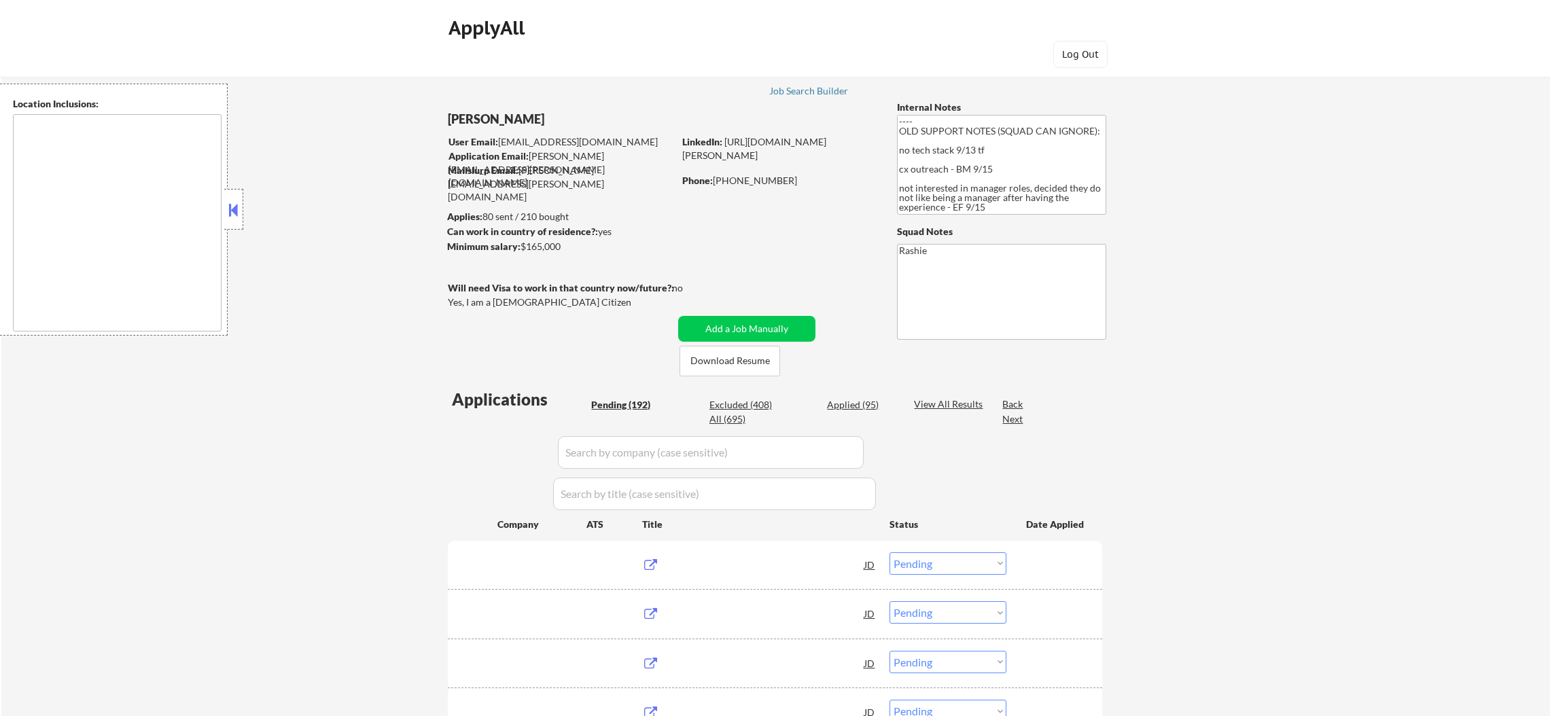
select select ""pending""
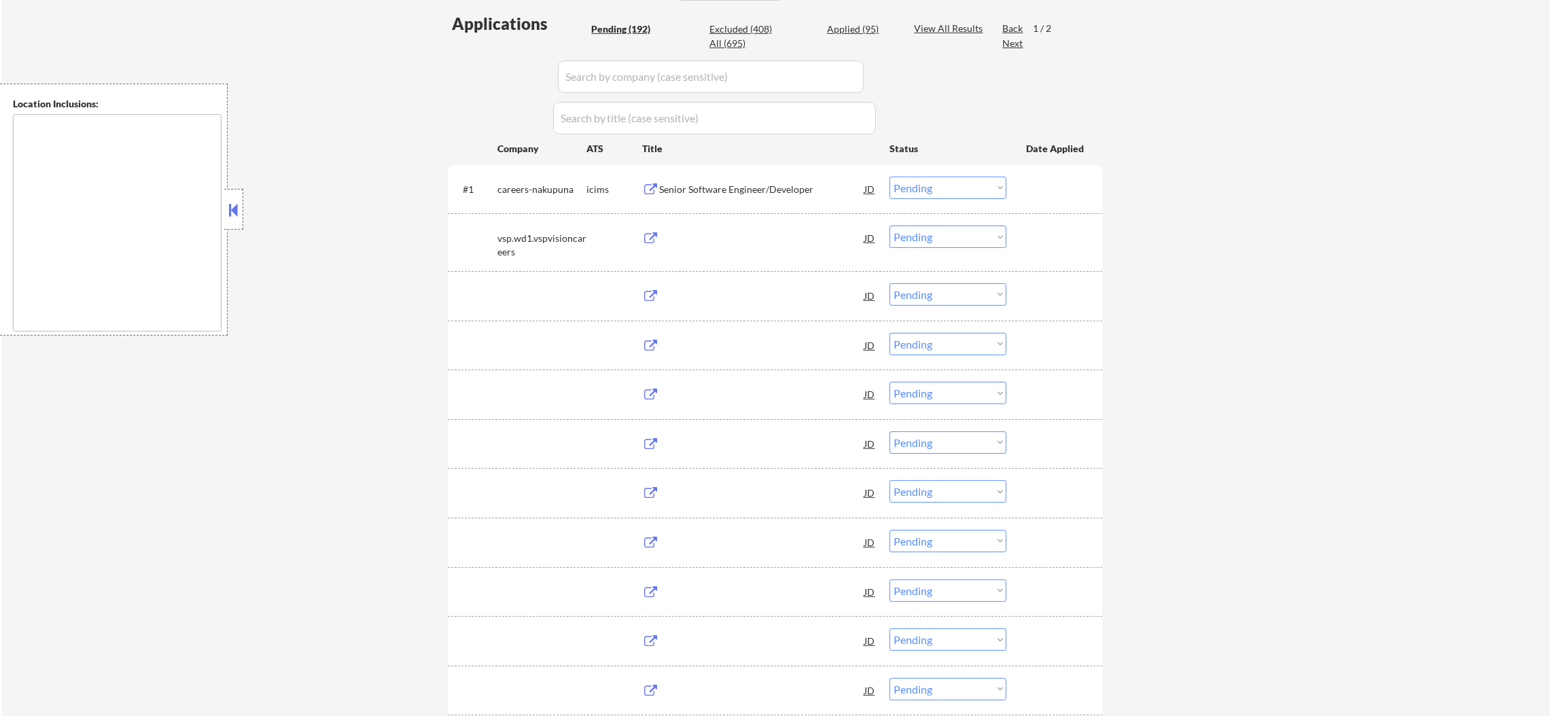
scroll to position [408, 0]
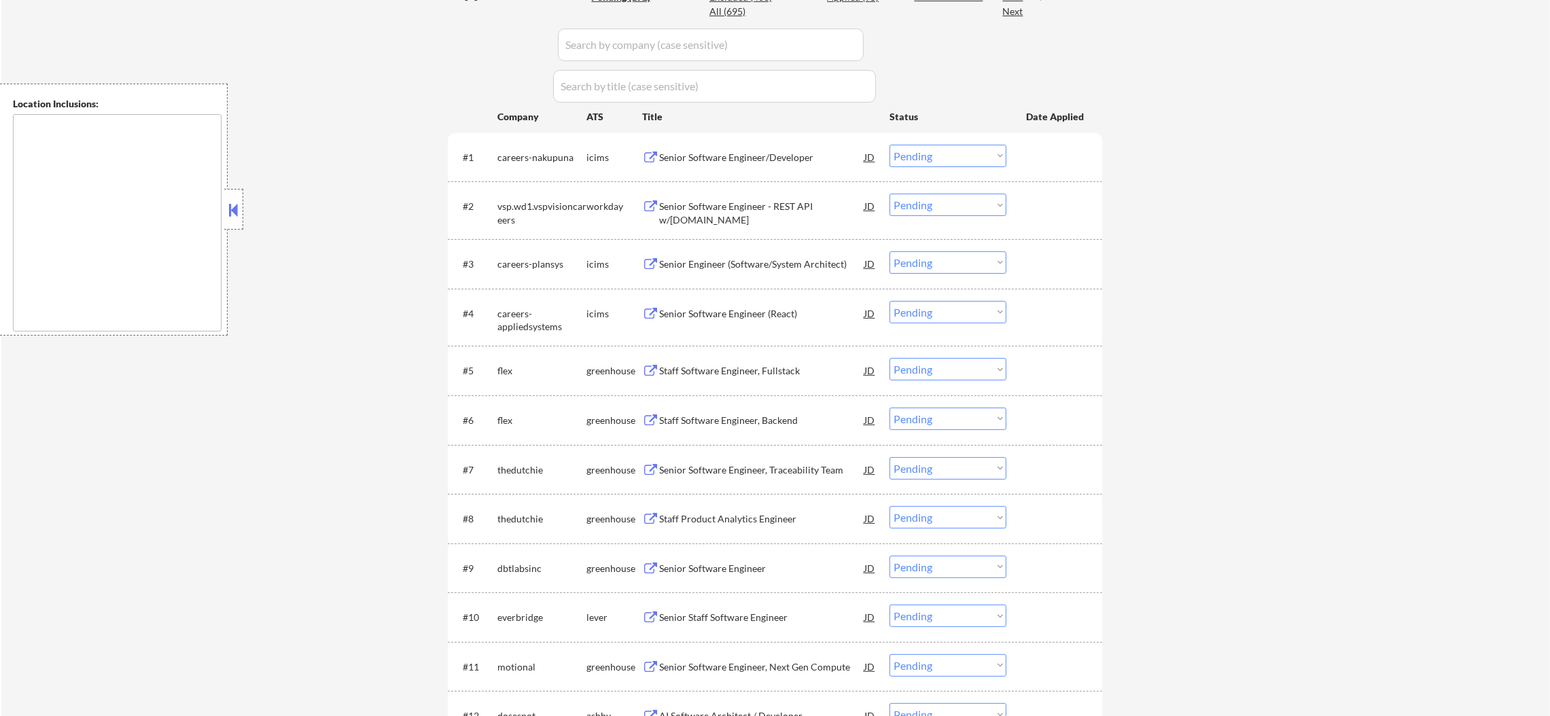
click at [961, 193] on div "#2 vsp.wd1.vspvisioncareers workday Senior Software Engineer - REST API w/ASP.N…" at bounding box center [772, 210] width 641 height 45
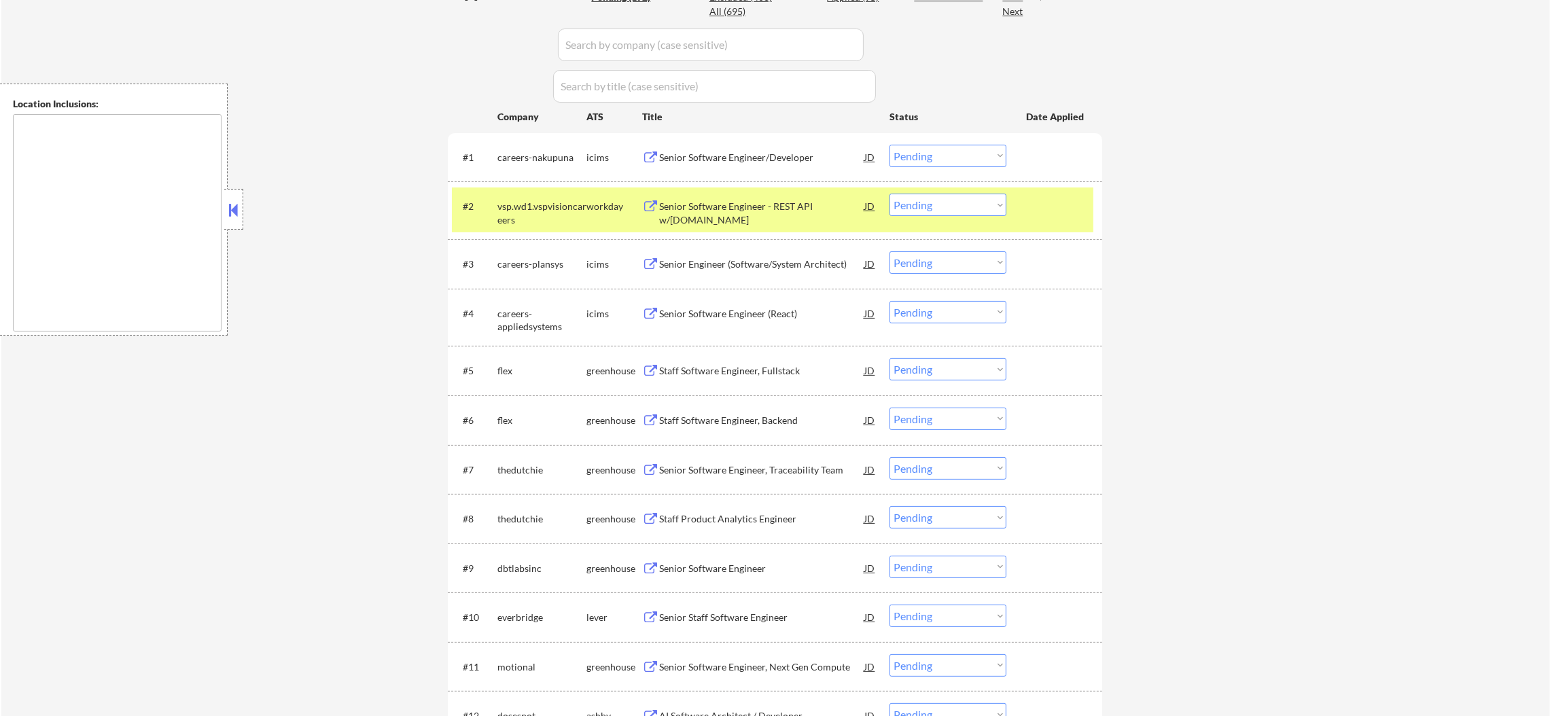
click at [964, 206] on select "Choose an option... Pending Applied Excluded (Questions) Excluded (Expired) Exc…" at bounding box center [947, 205] width 117 height 22
click at [889, 194] on select "Choose an option... Pending Applied Excluded (Questions) Excluded (Expired) Exc…" at bounding box center [947, 205] width 117 height 22
click at [560, 211] on div "vsp.wd1.vspvisioncareers" at bounding box center [541, 213] width 89 height 26
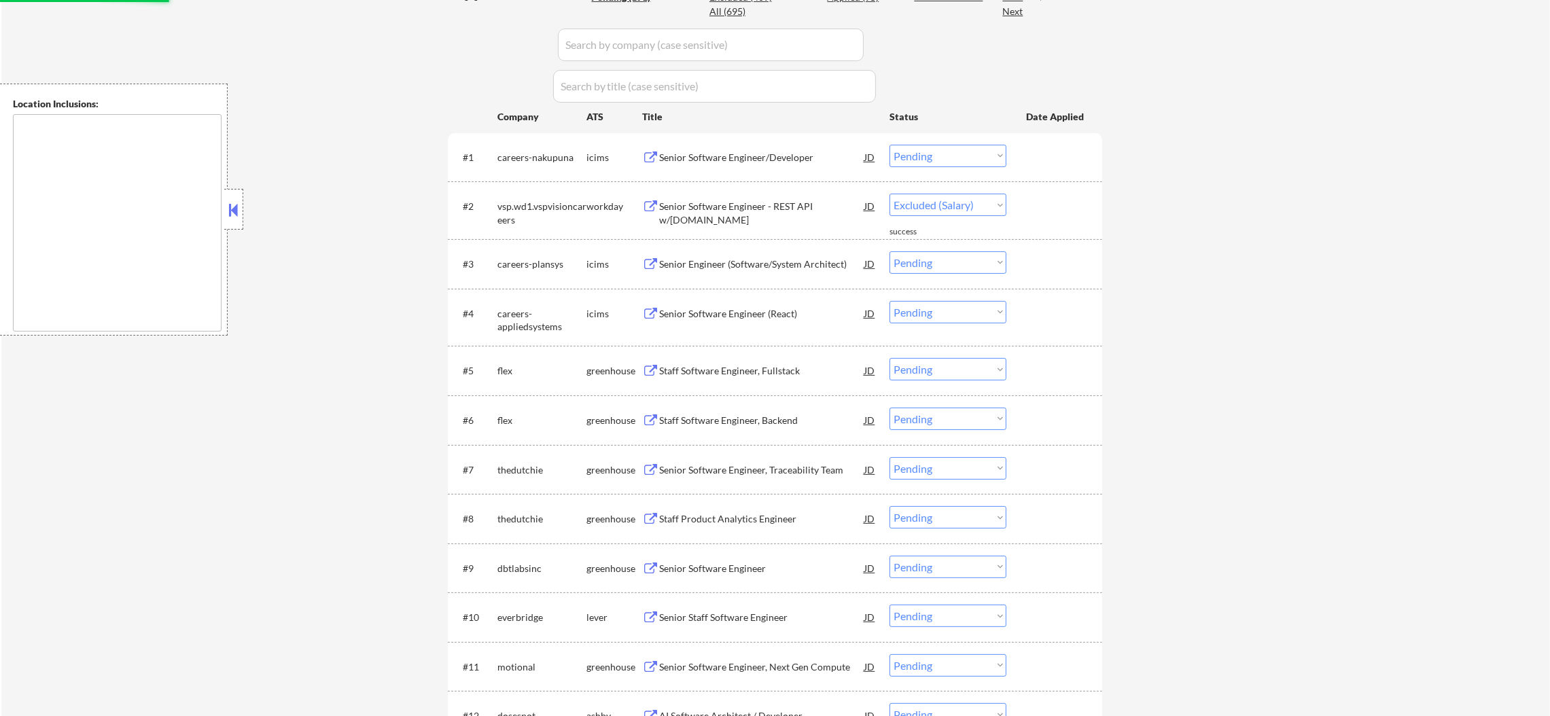
select select ""pending""
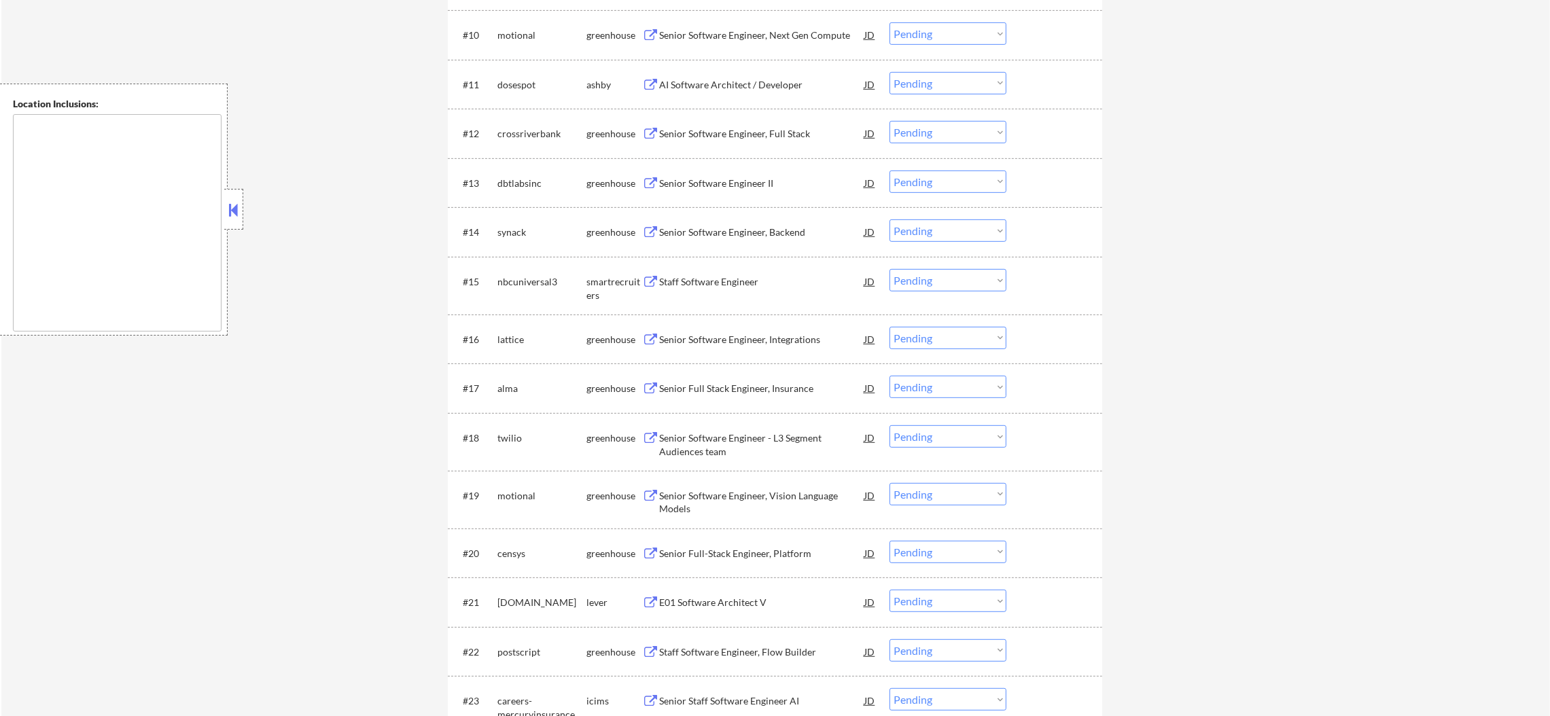
scroll to position [985, 0]
click at [725, 79] on div "AI Software Architect / Developer" at bounding box center [761, 82] width 205 height 14
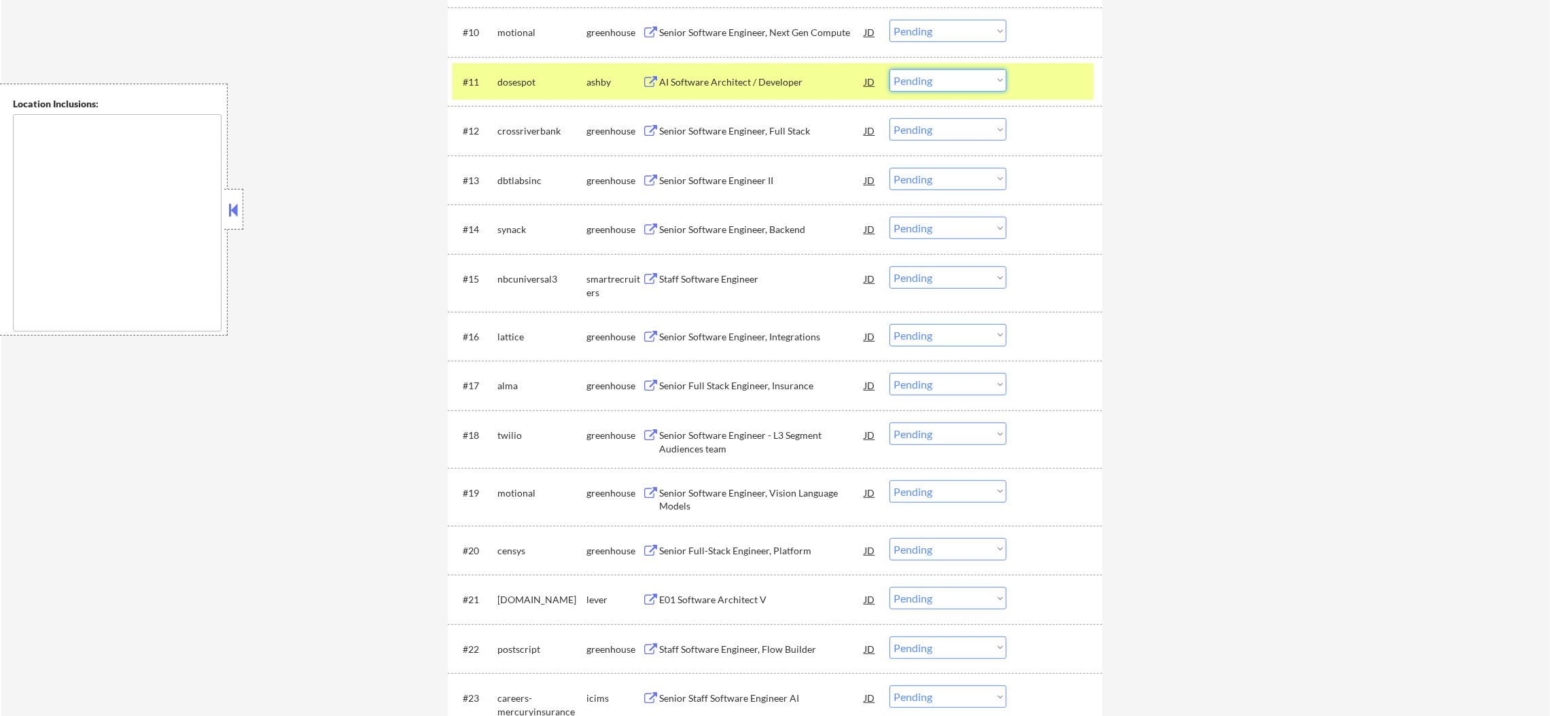
drag, startPoint x: 918, startPoint y: 77, endPoint x: 922, endPoint y: 88, distance: 11.6
click at [918, 77] on select "Choose an option... Pending Applied Excluded (Questions) Excluded (Expired) Exc…" at bounding box center [947, 80] width 117 height 22
click at [889, 69] on select "Choose an option... Pending Applied Excluded (Questions) Excluded (Expired) Exc…" at bounding box center [947, 80] width 117 height 22
click at [510, 82] on div "dosespot" at bounding box center [541, 82] width 89 height 14
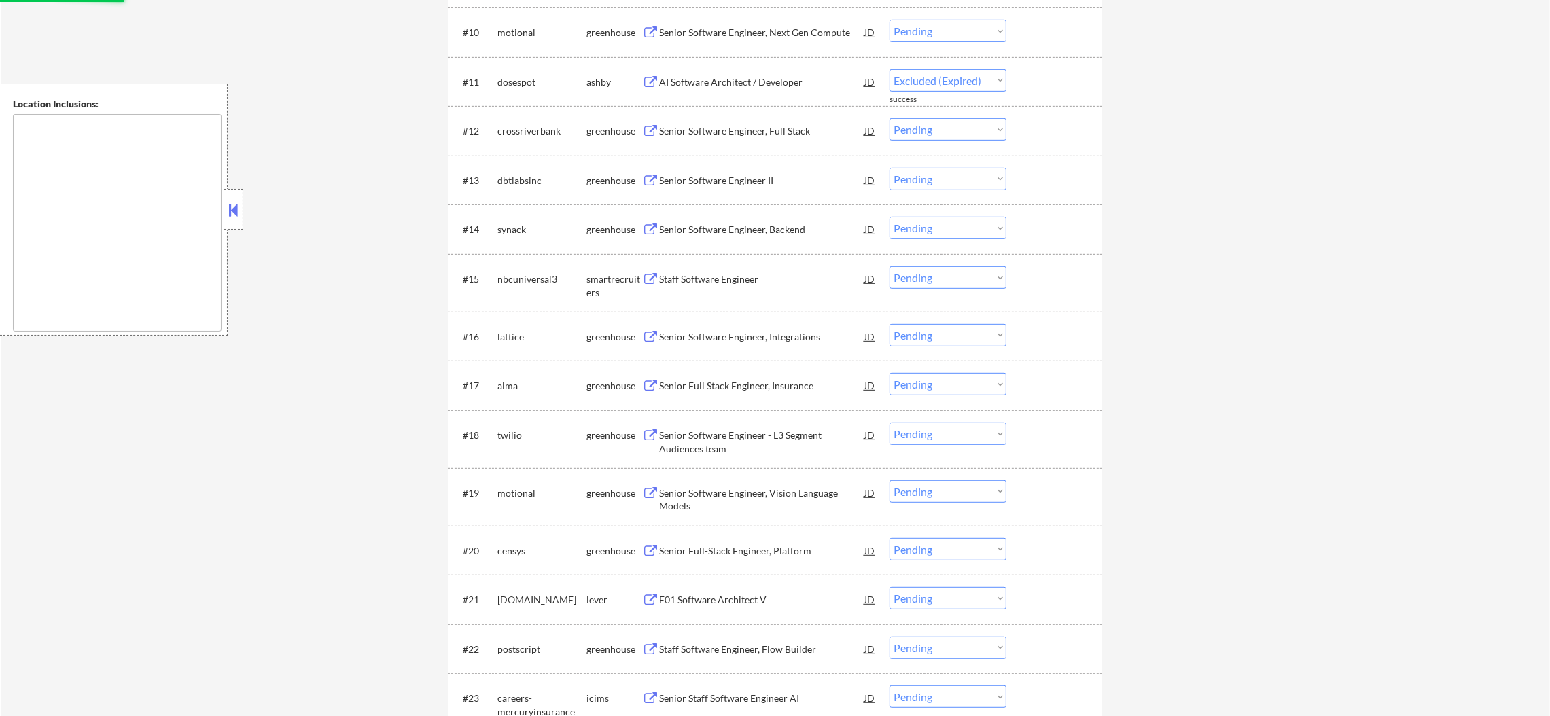
select select ""pending""
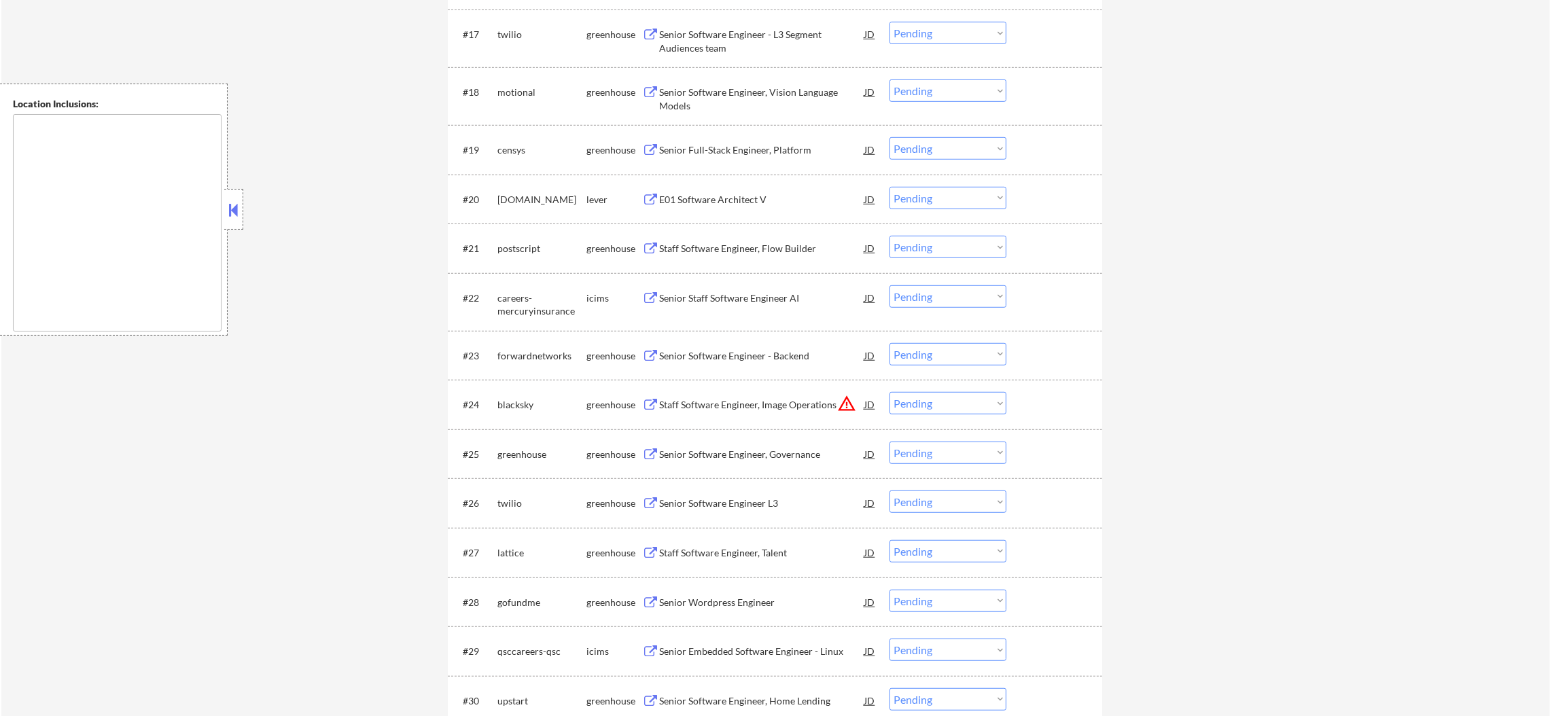
scroll to position [1324, 0]
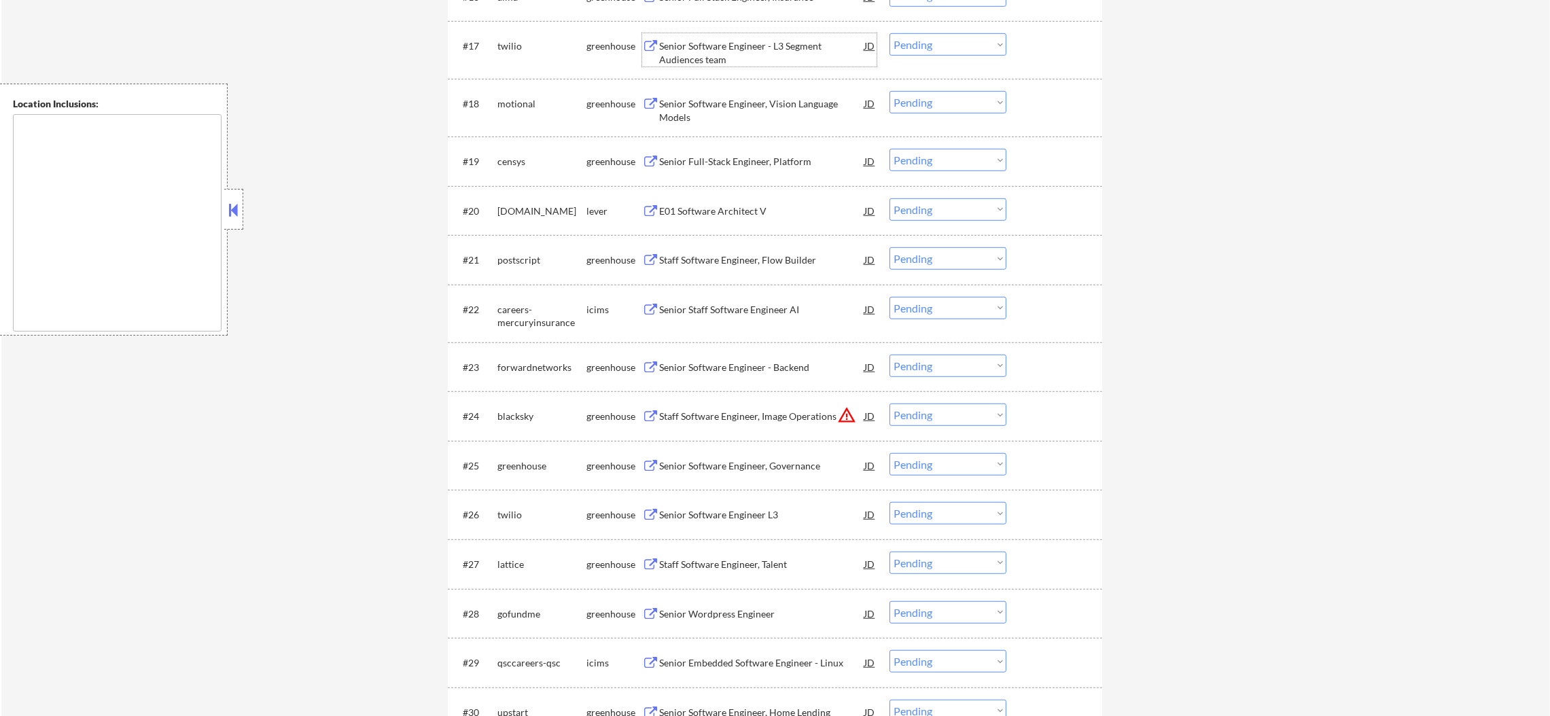
click at [765, 41] on div "Senior Software Engineer - L3 Segment Audiences team" at bounding box center [761, 52] width 205 height 26
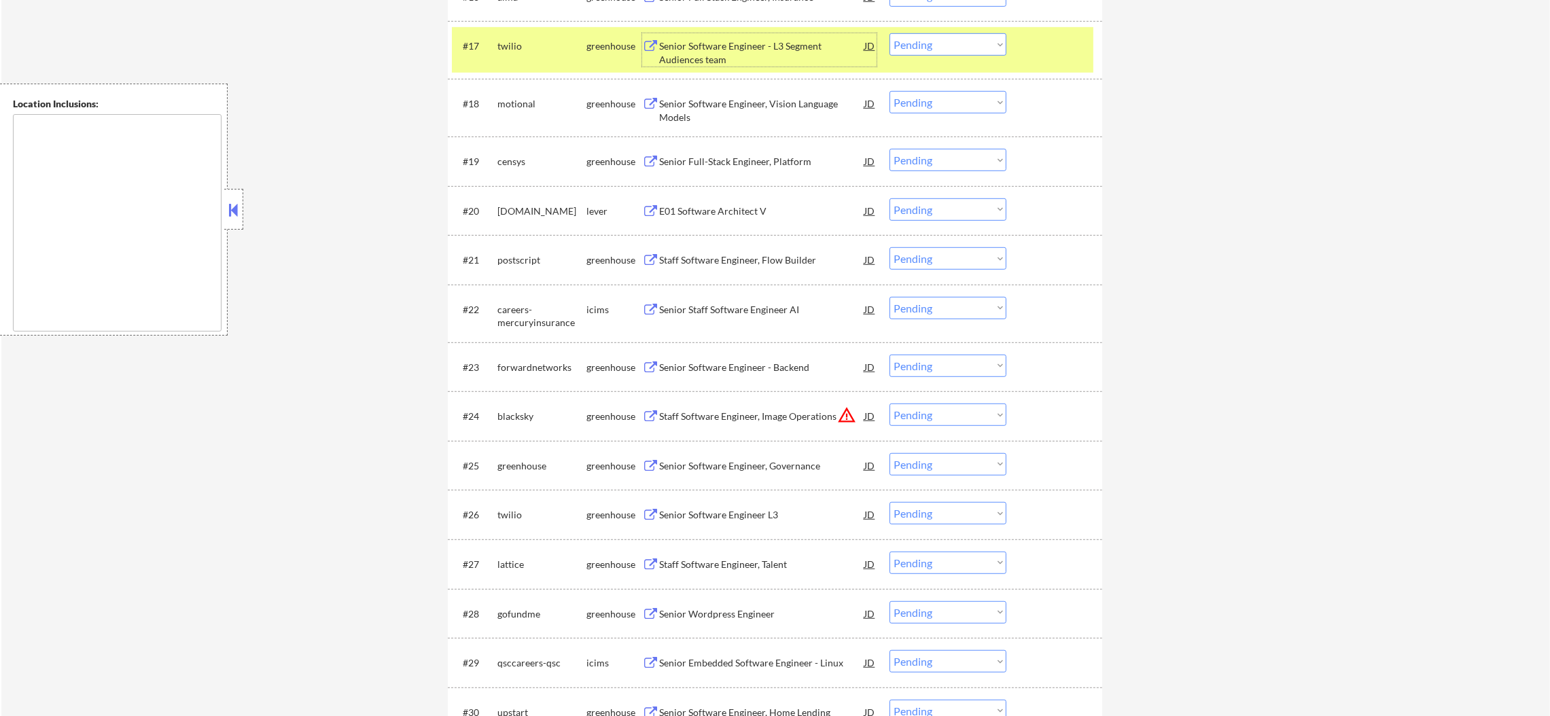
click at [949, 48] on select "Choose an option... Pending Applied Excluded (Questions) Excluded (Expired) Exc…" at bounding box center [947, 44] width 117 height 22
click at [889, 33] on select "Choose an option... Pending Applied Excluded (Questions) Excluded (Expired) Exc…" at bounding box center [947, 44] width 117 height 22
click at [515, 50] on div "twilio" at bounding box center [541, 46] width 89 height 14
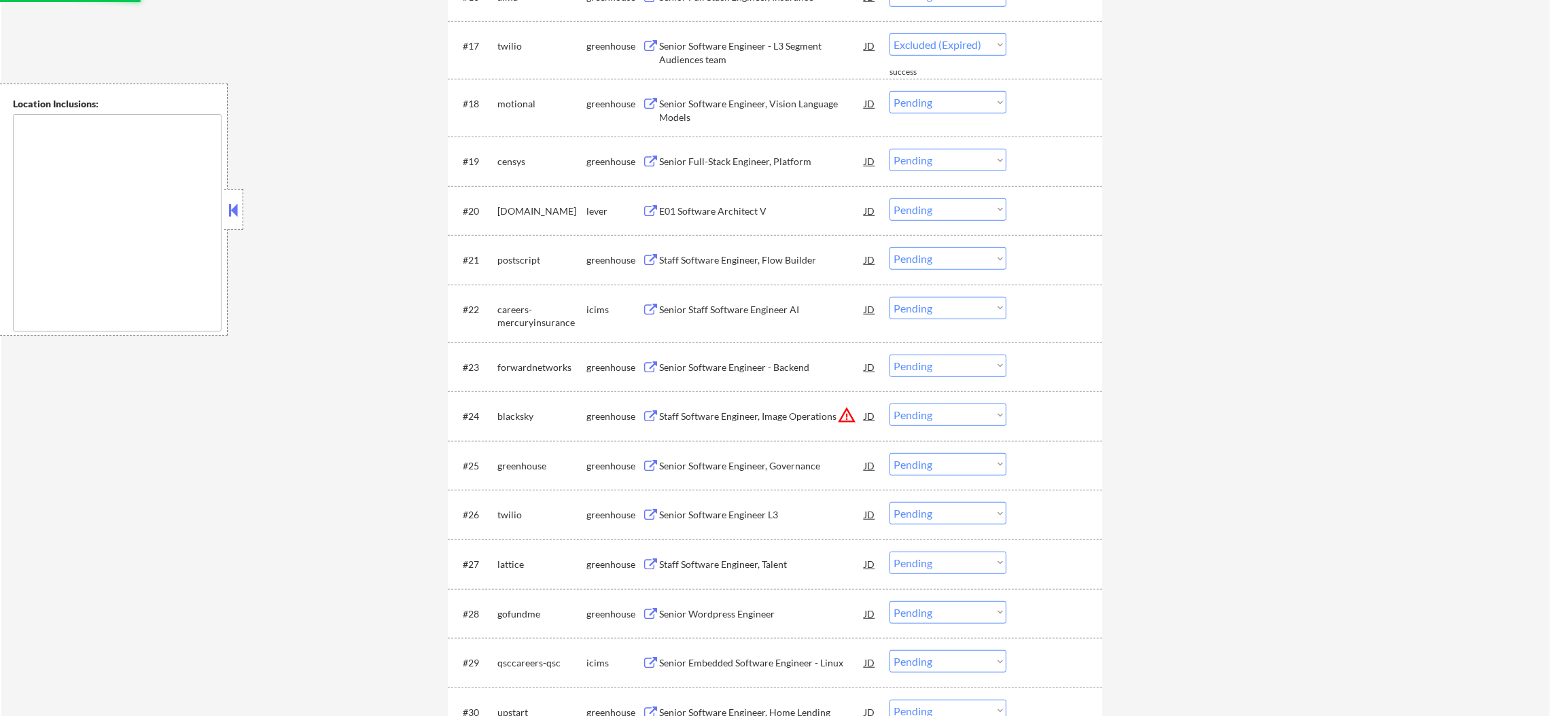
scroll to position [0, 0]
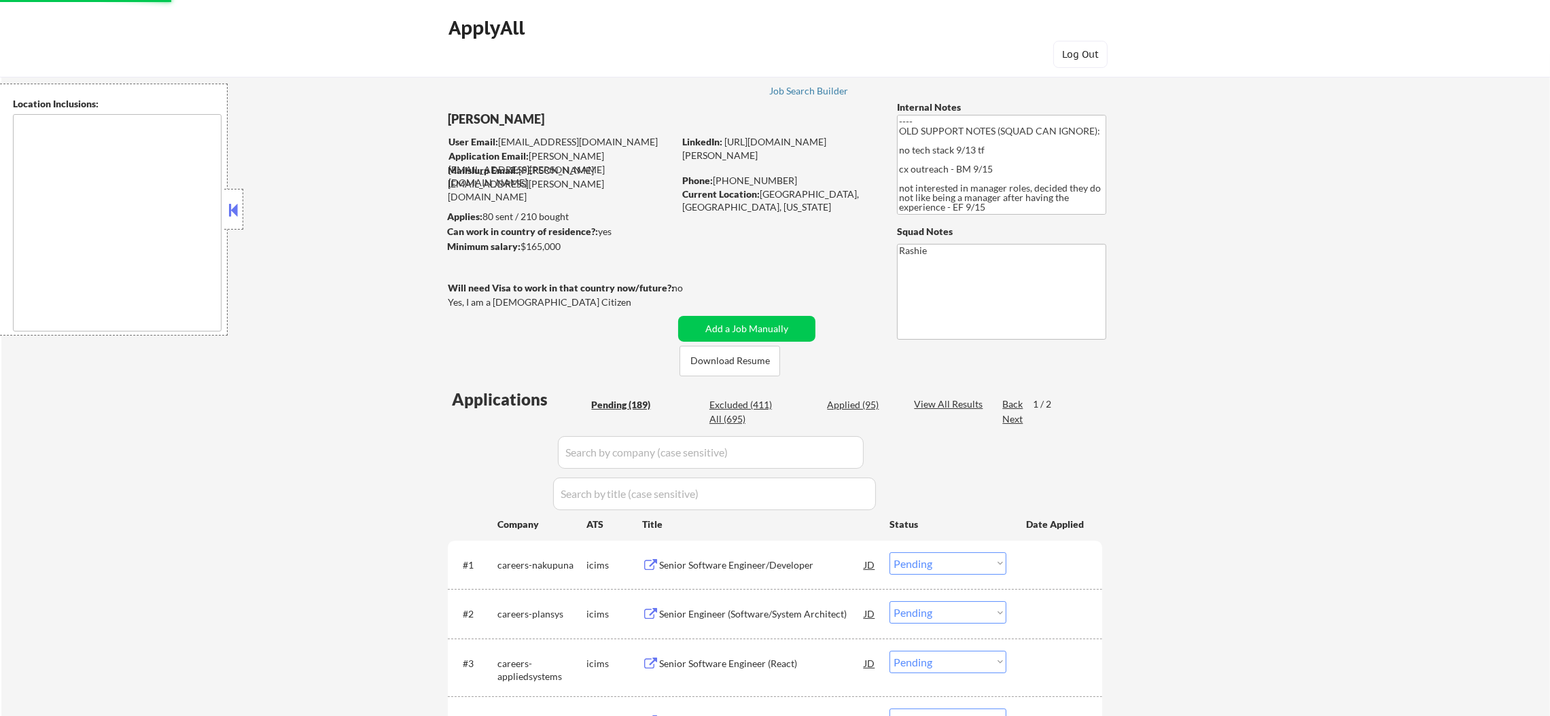
select select ""pending""
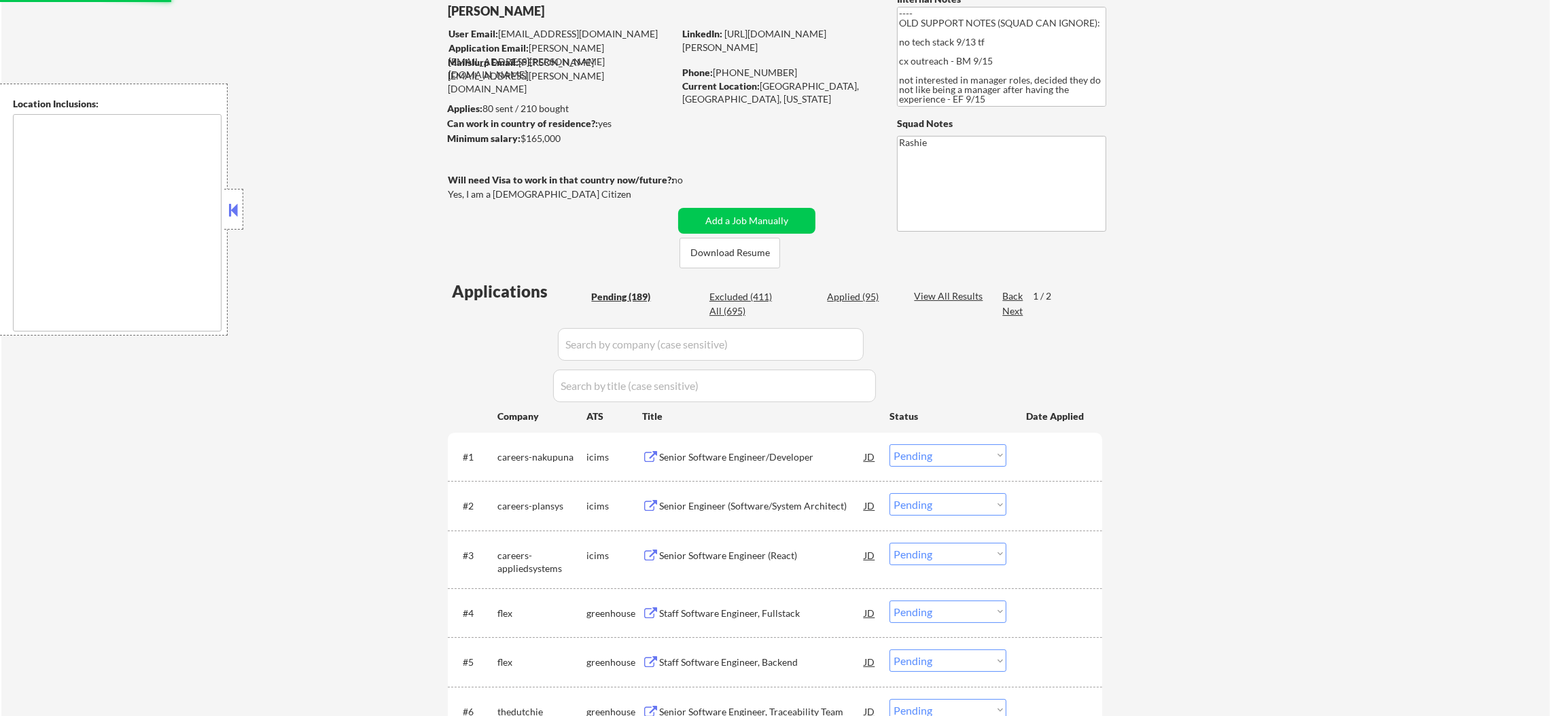
scroll to position [136, 0]
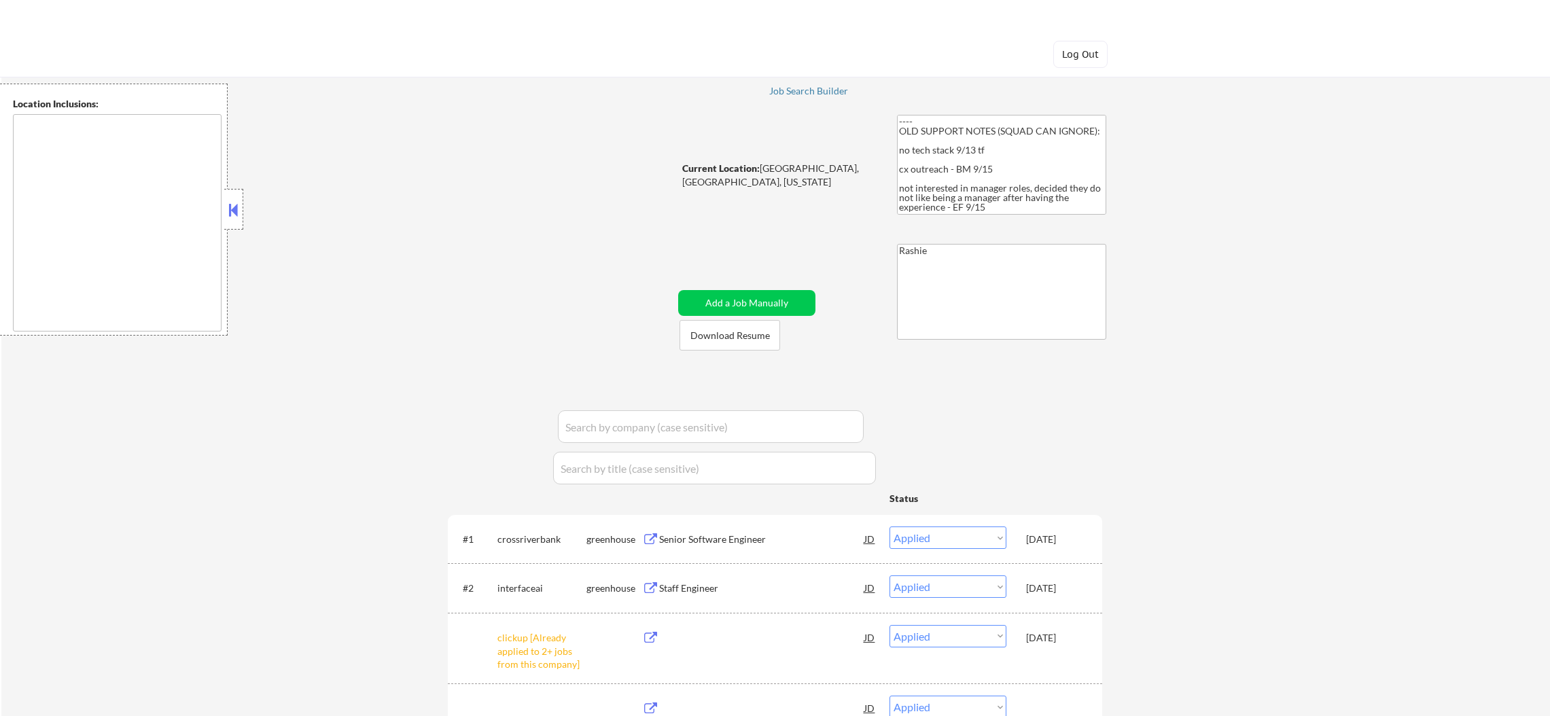
select select ""applied""
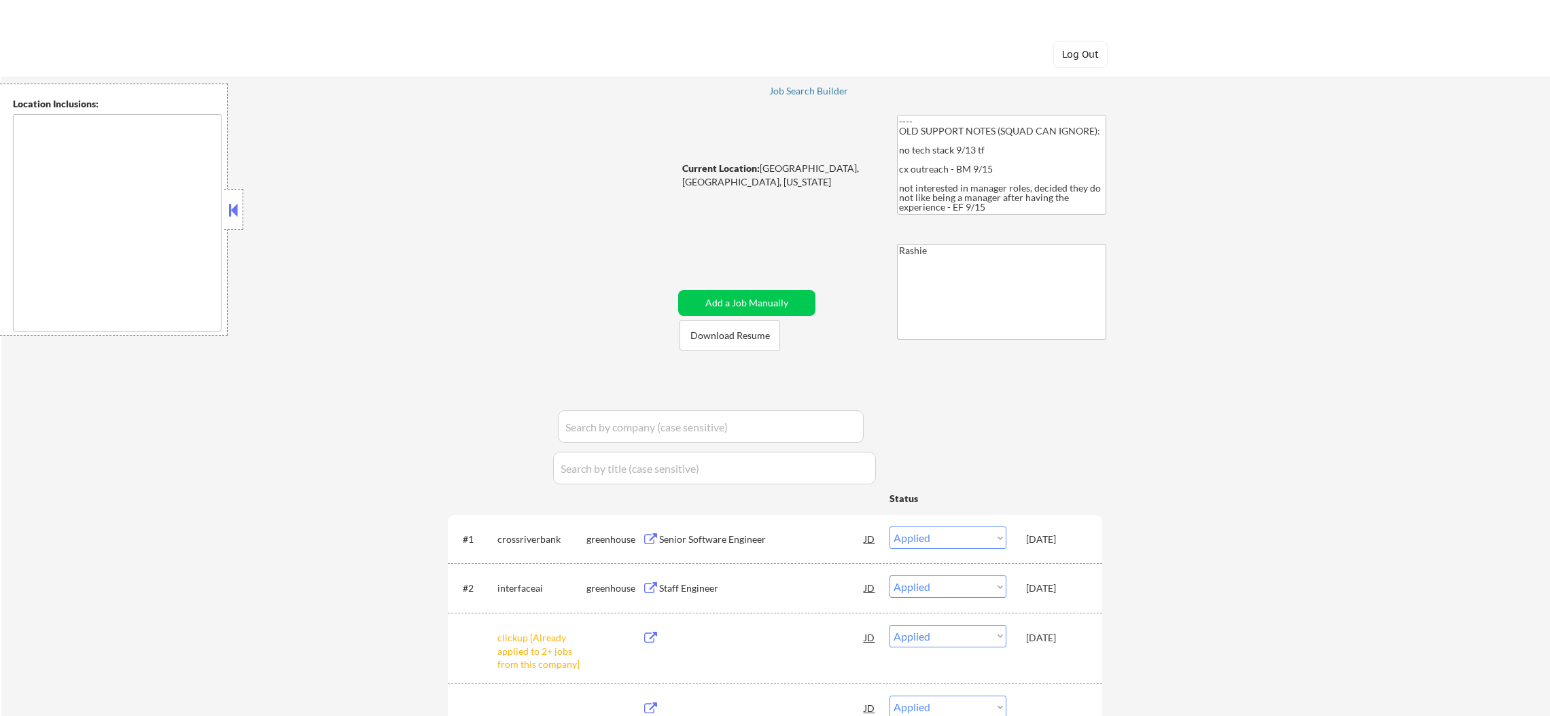
select select ""applied""
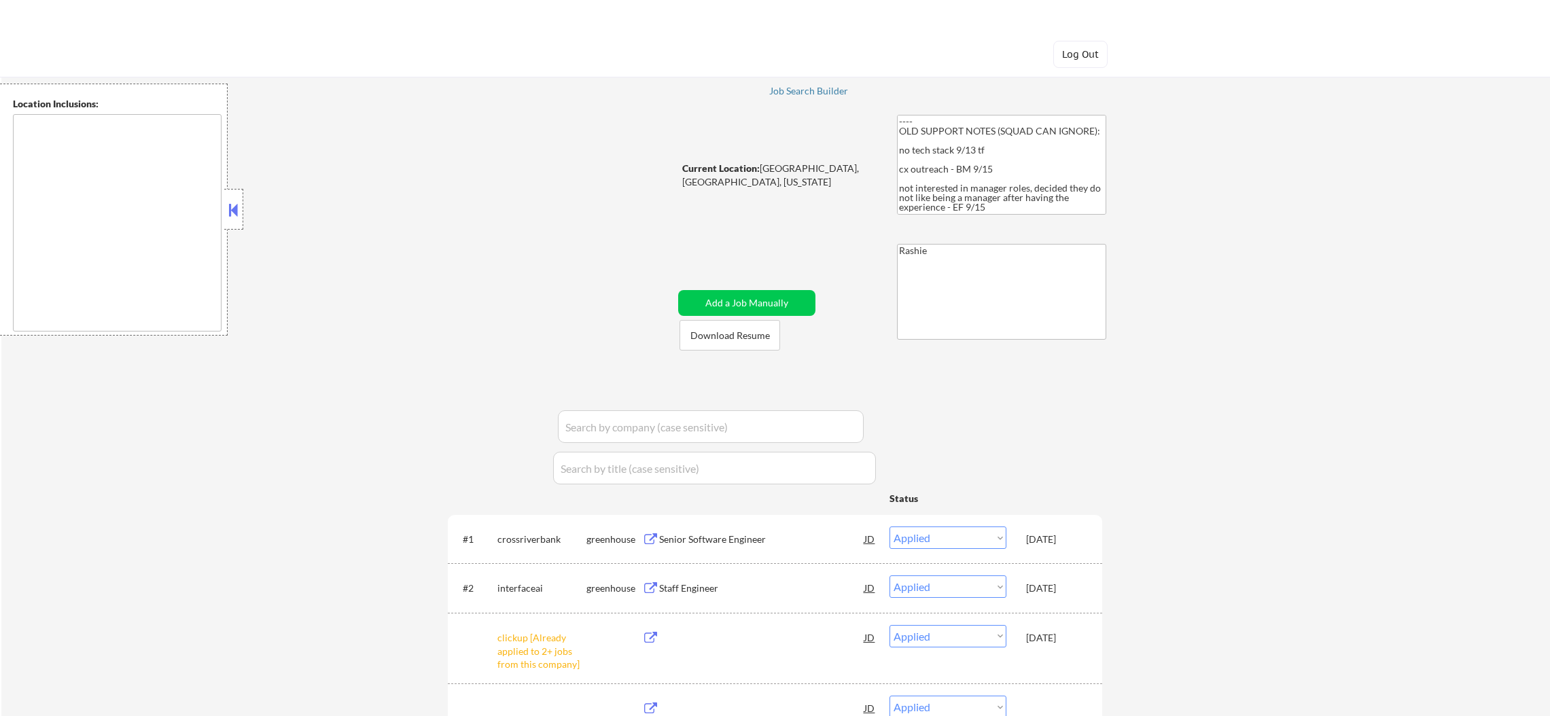
select select ""applied""
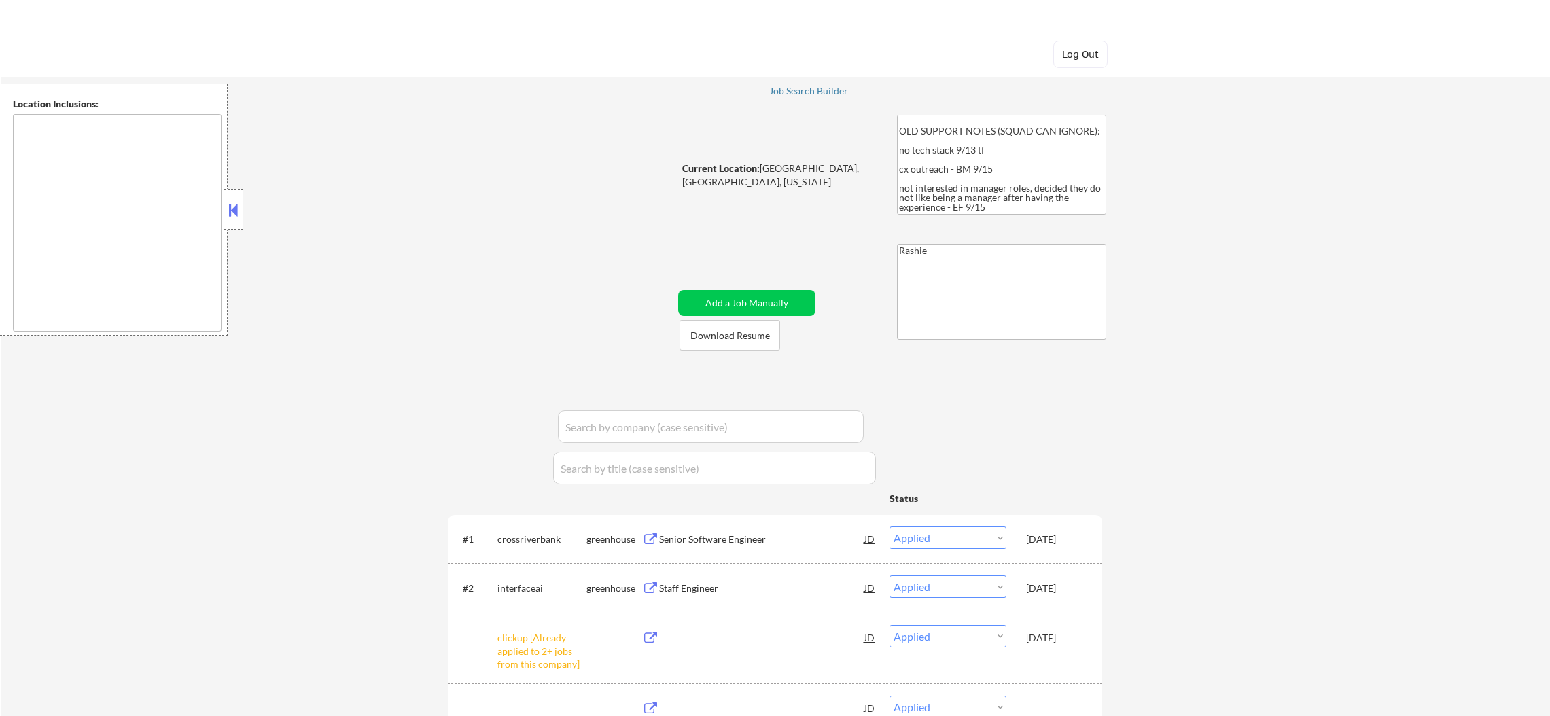
select select ""applied""
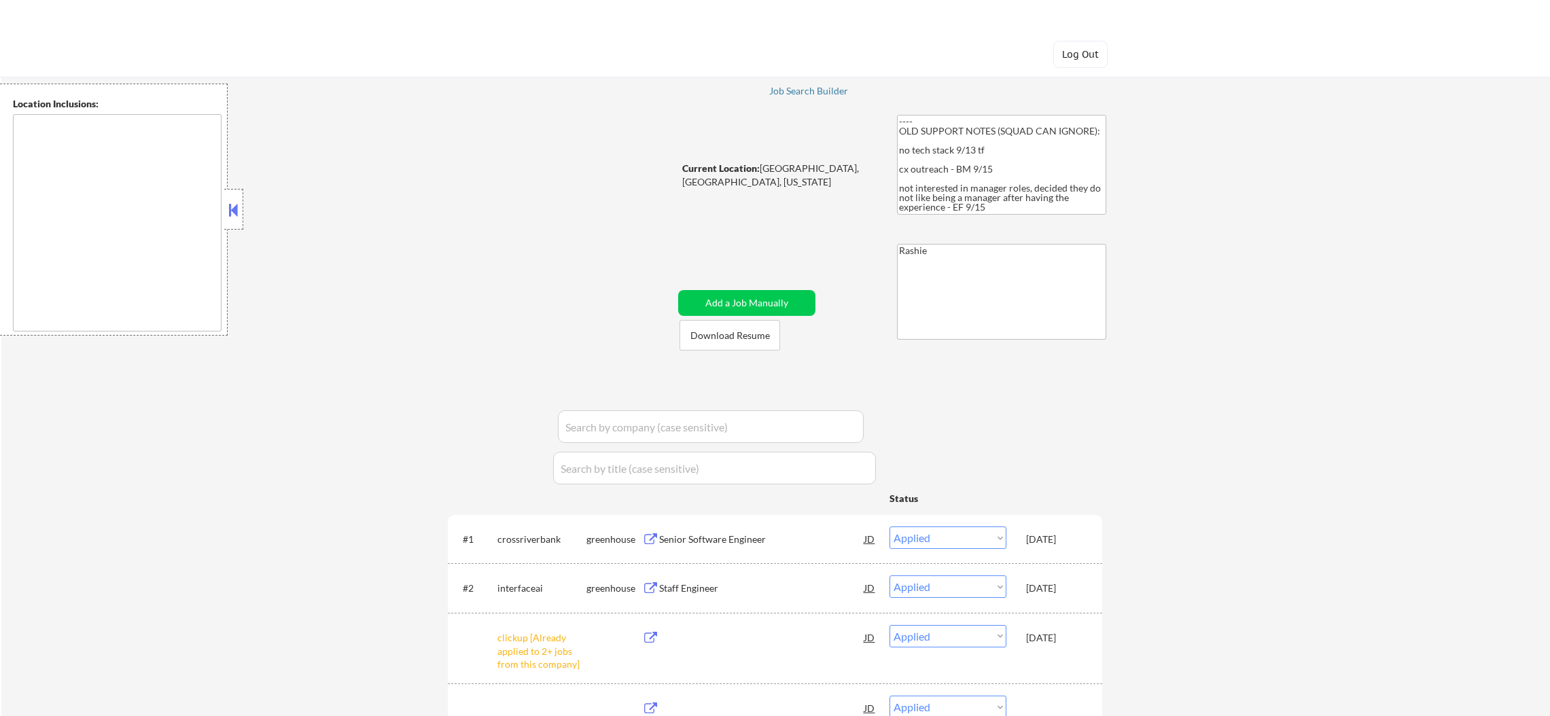
select select ""applied""
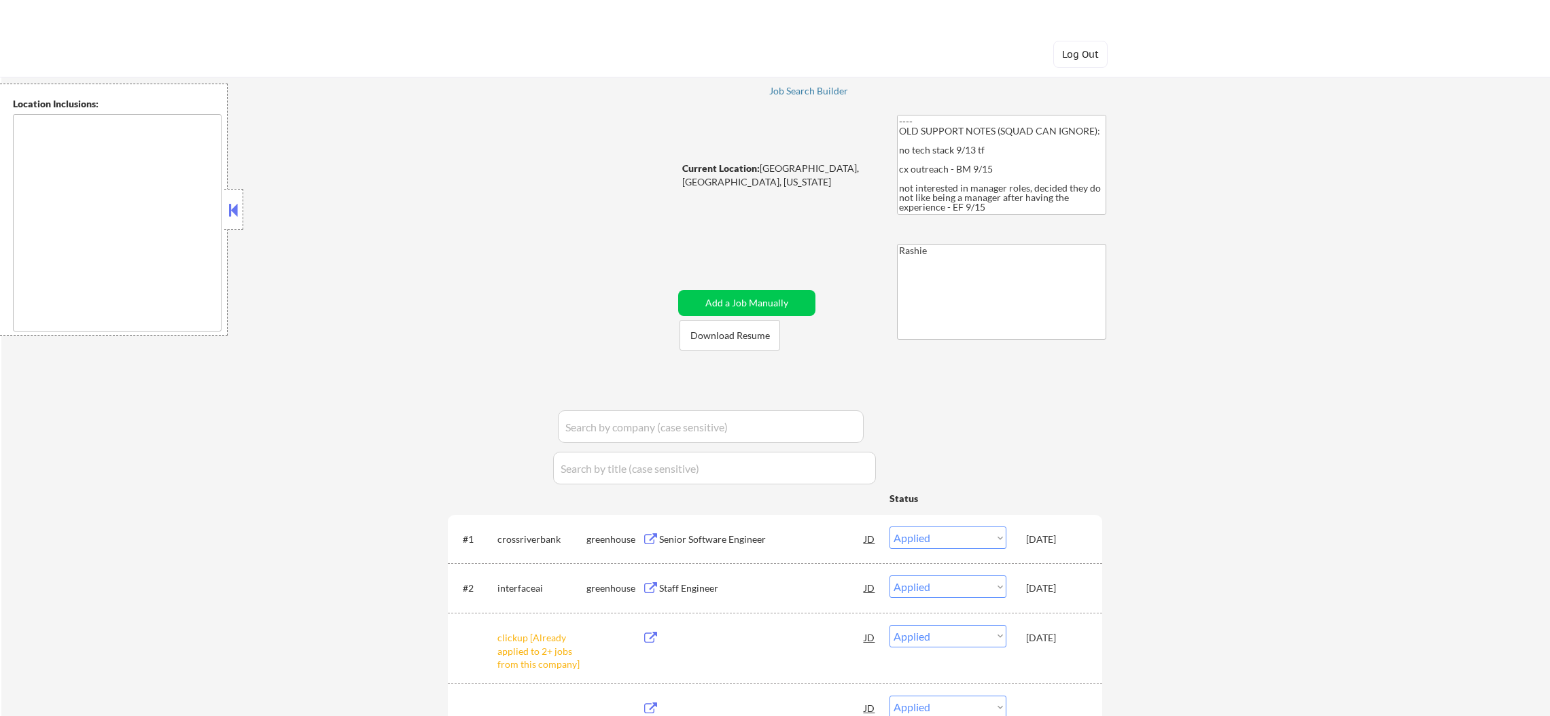
select select ""applied""
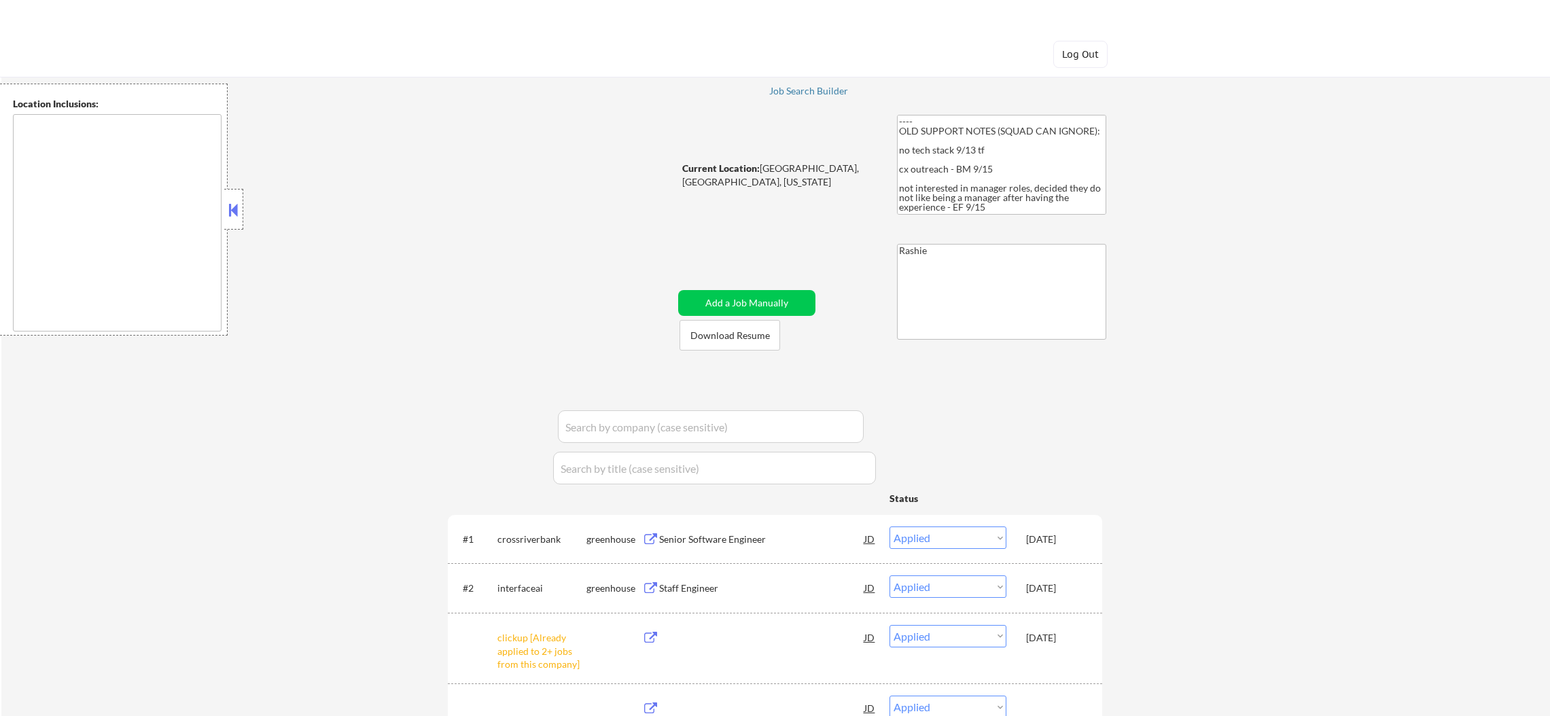
select select ""applied""
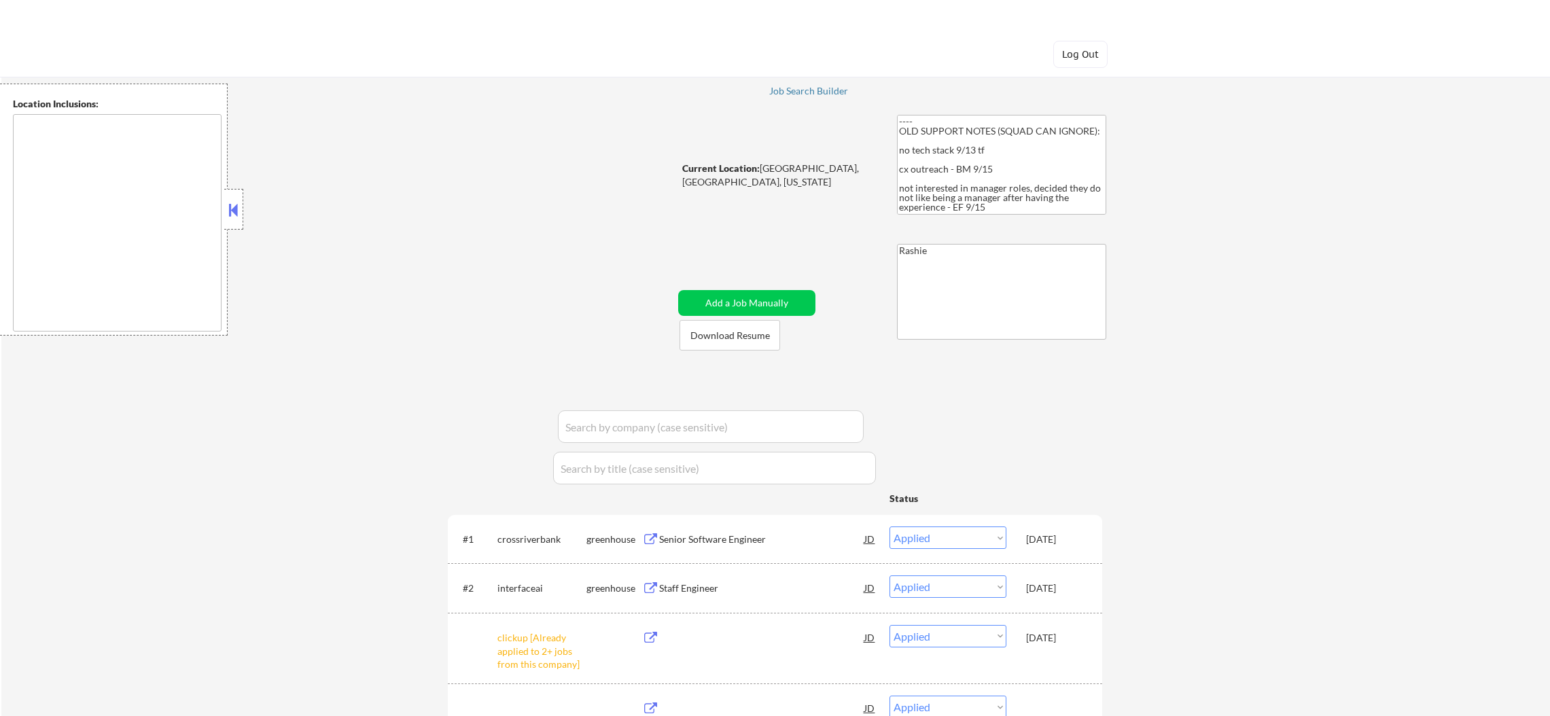
select select ""applied""
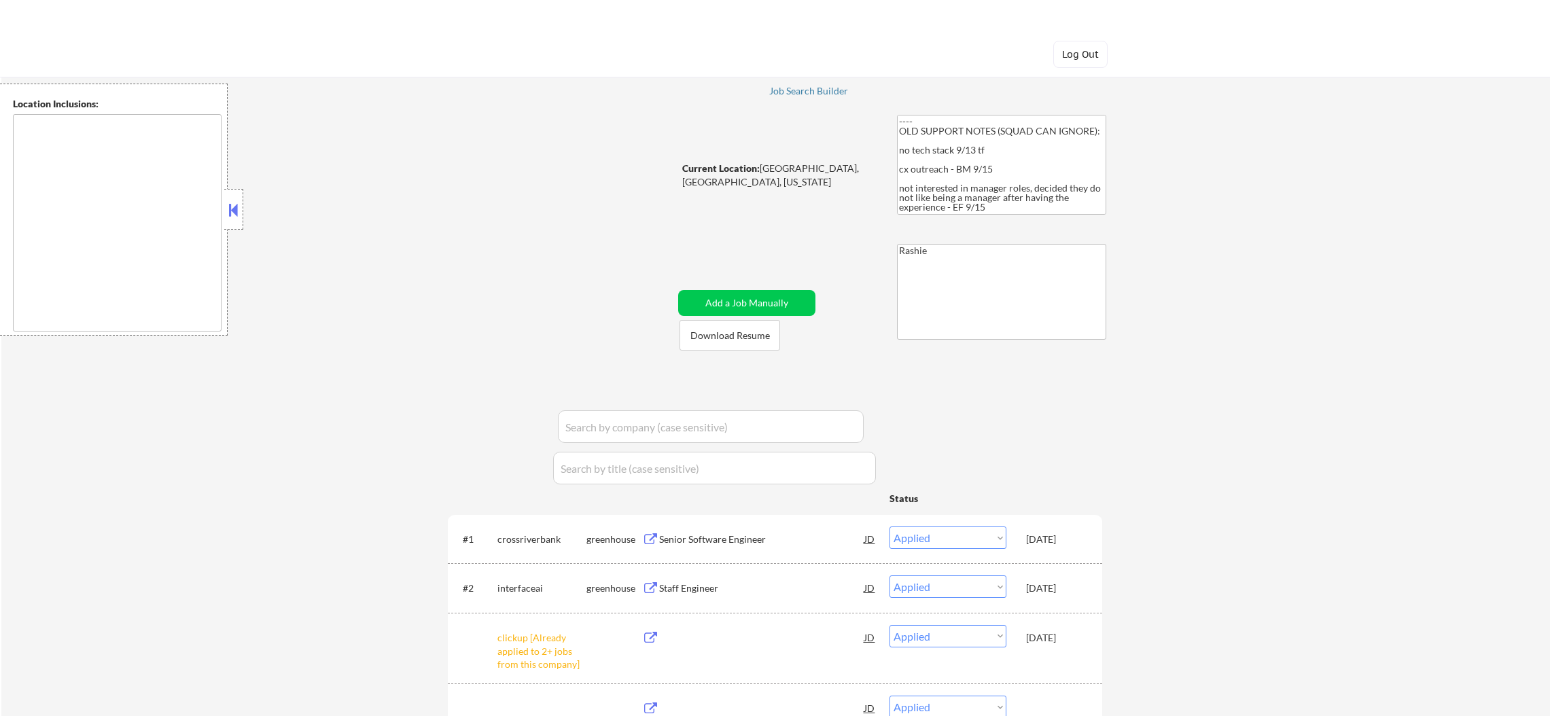
select select ""applied""
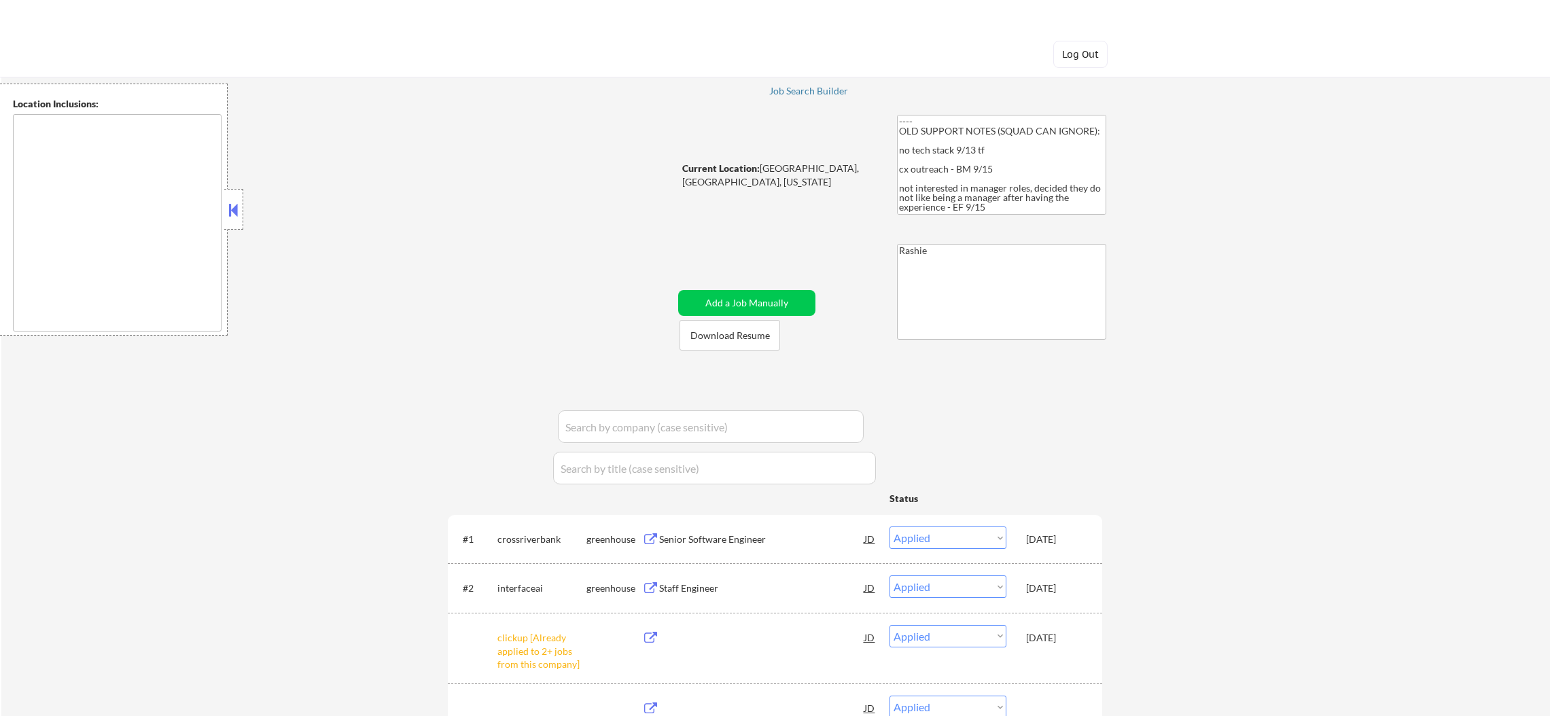
select select ""applied""
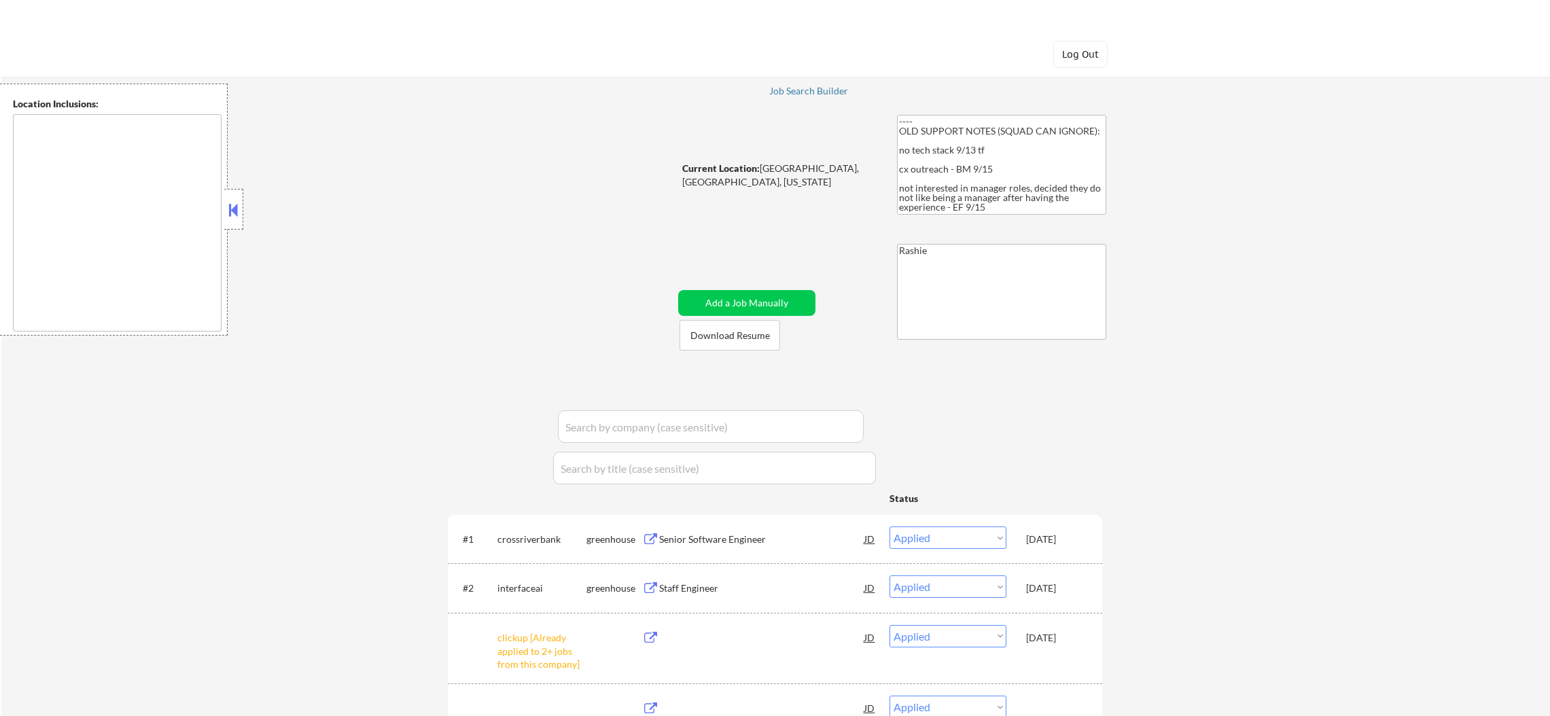
select select ""applied""
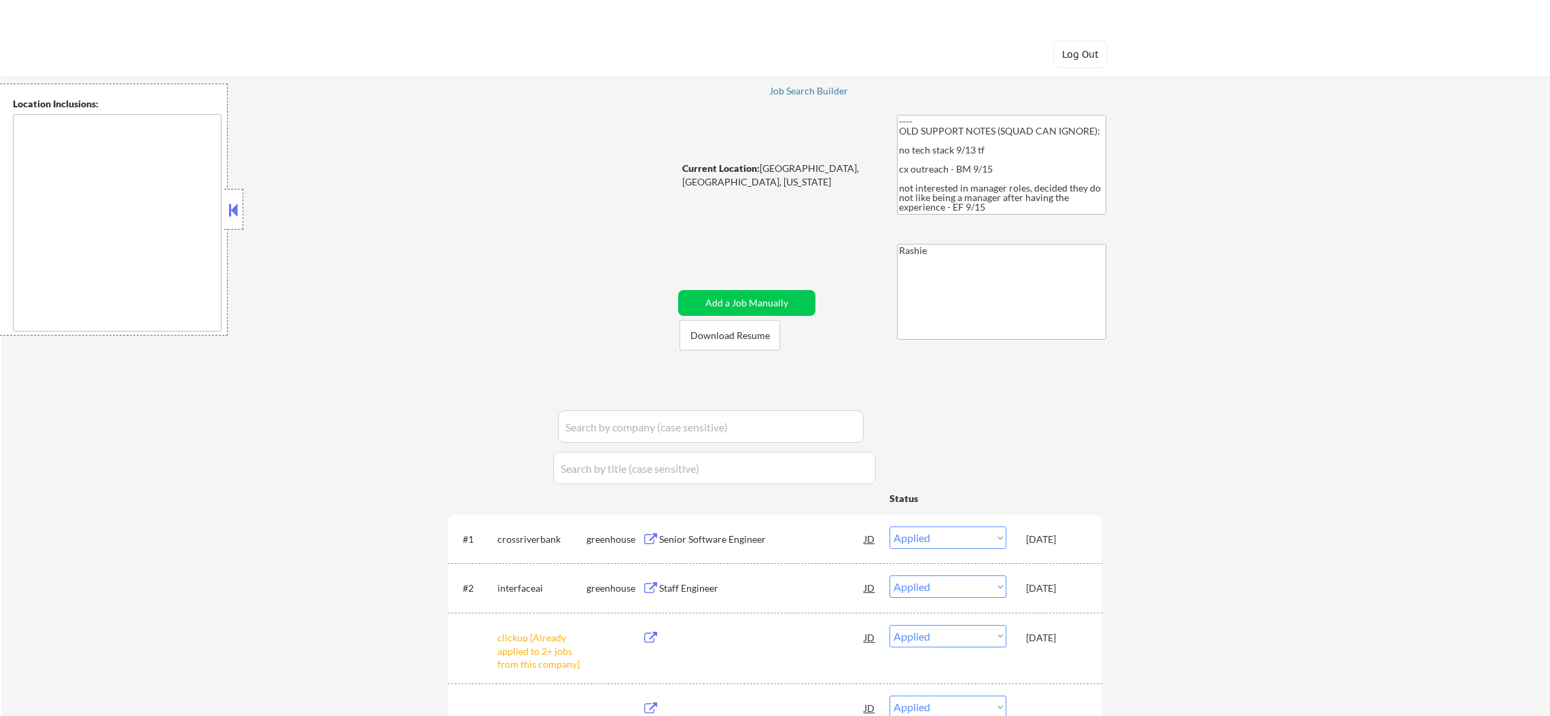
select select ""applied""
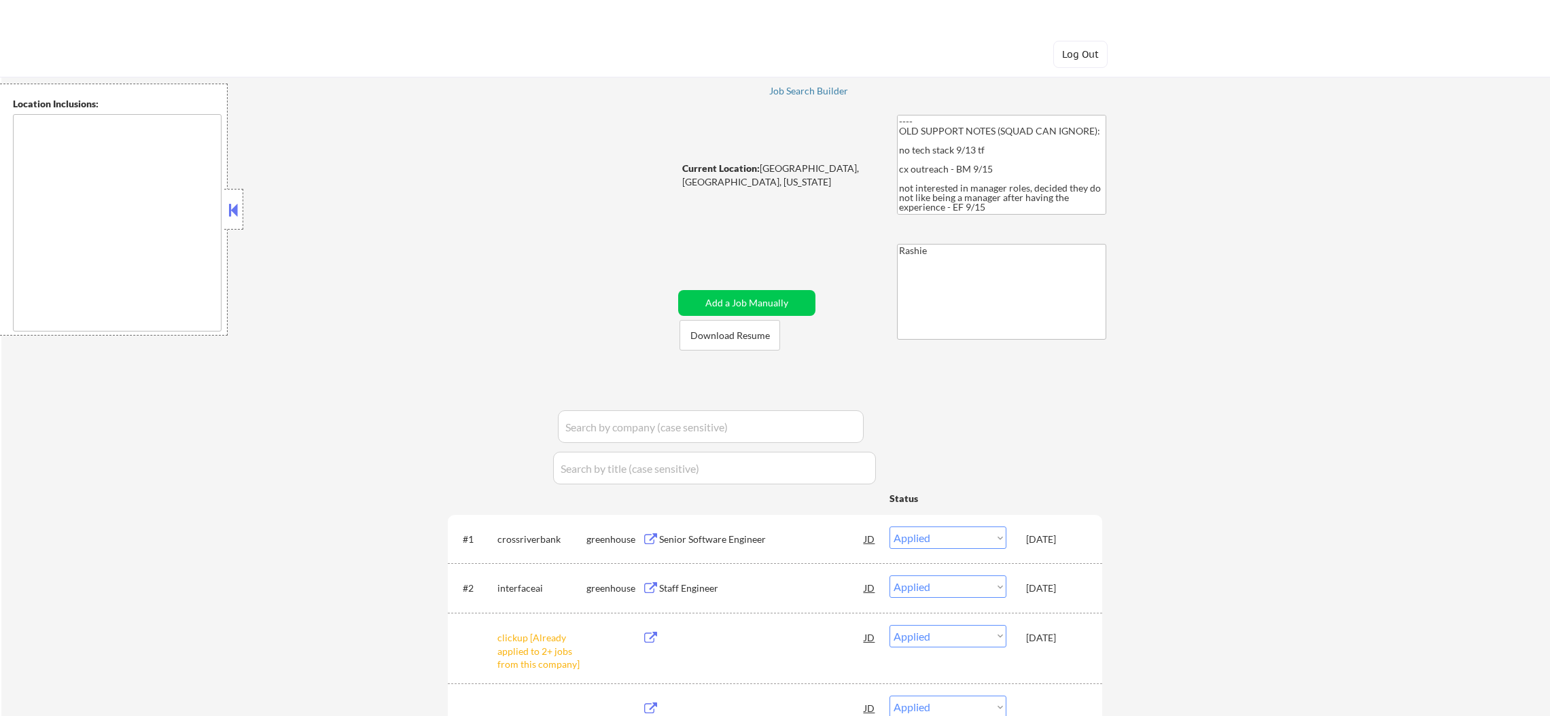
select select ""applied""
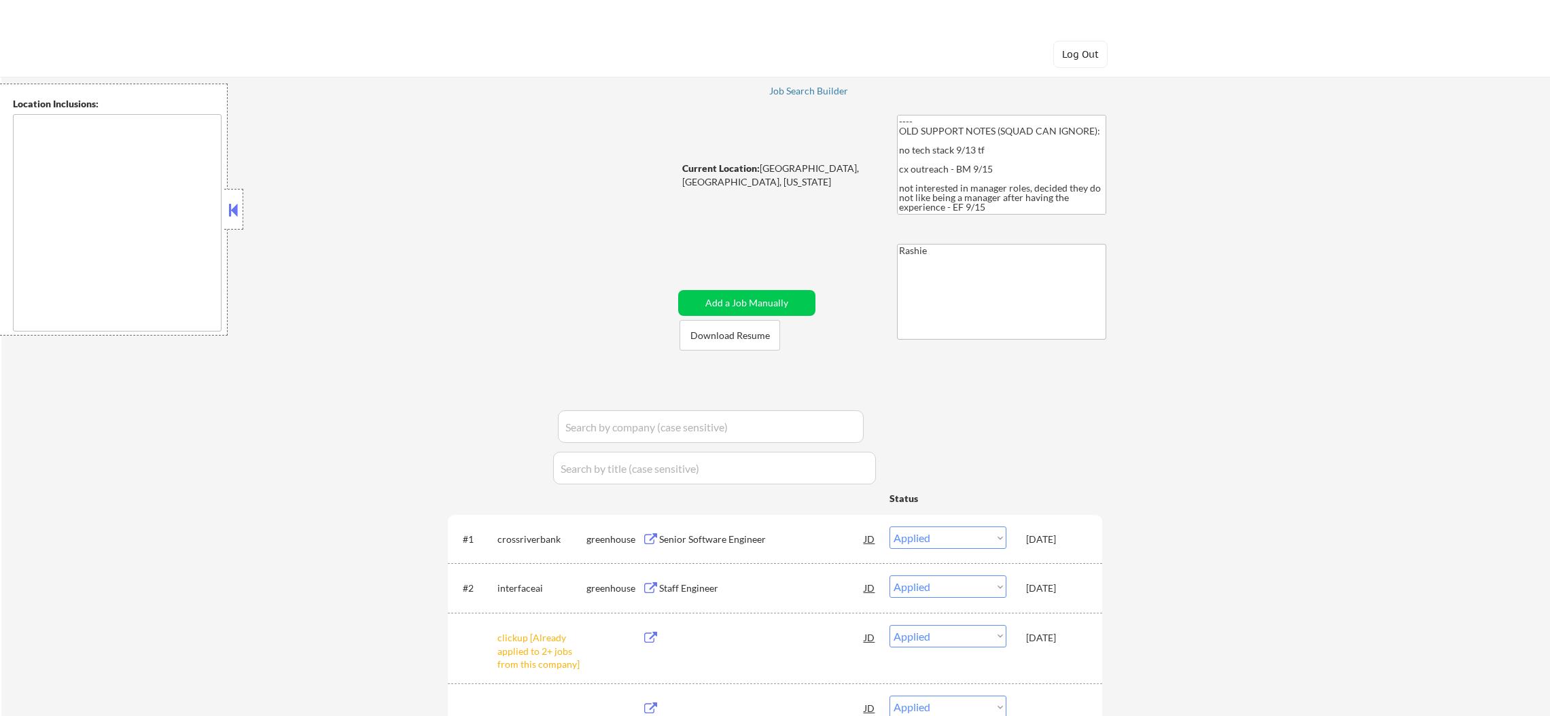
select select ""applied""
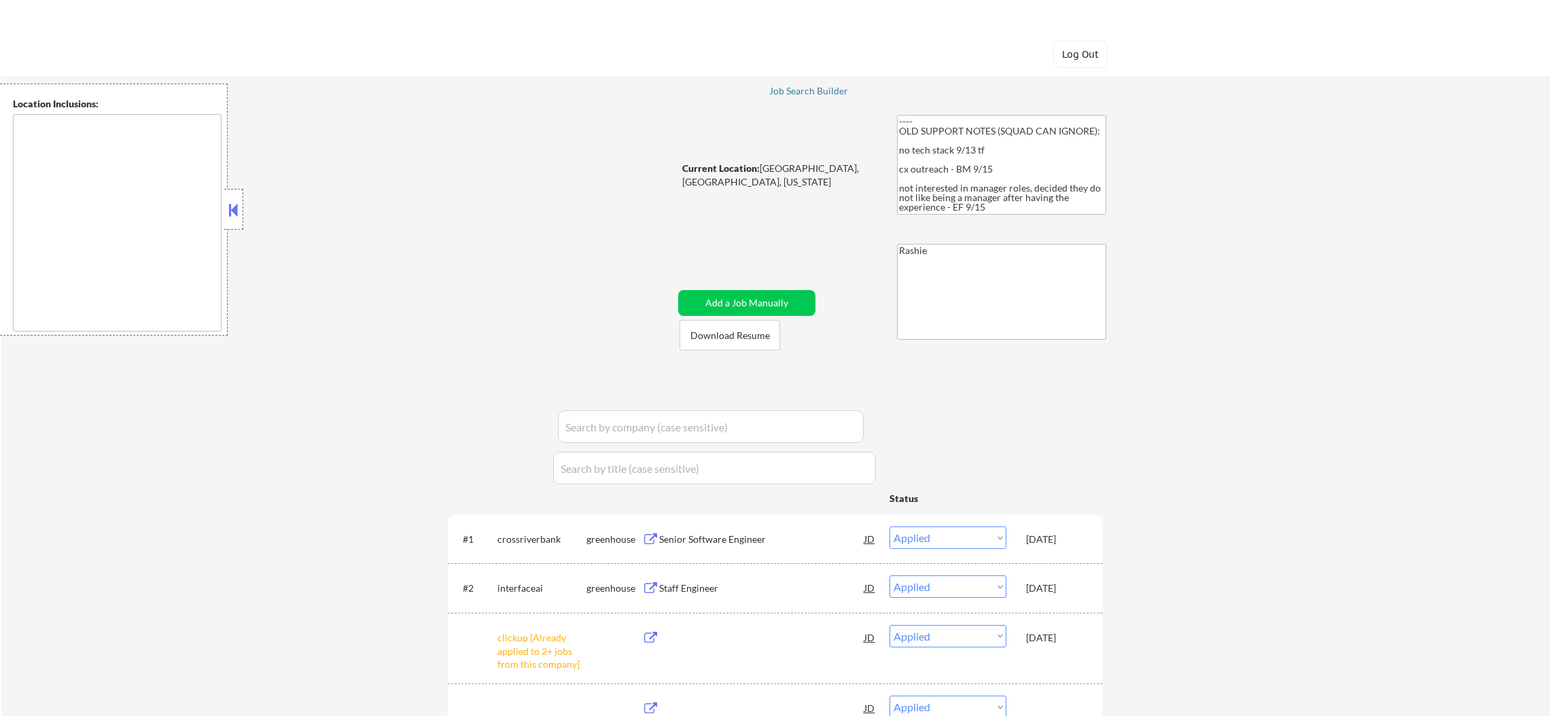
select select ""applied""
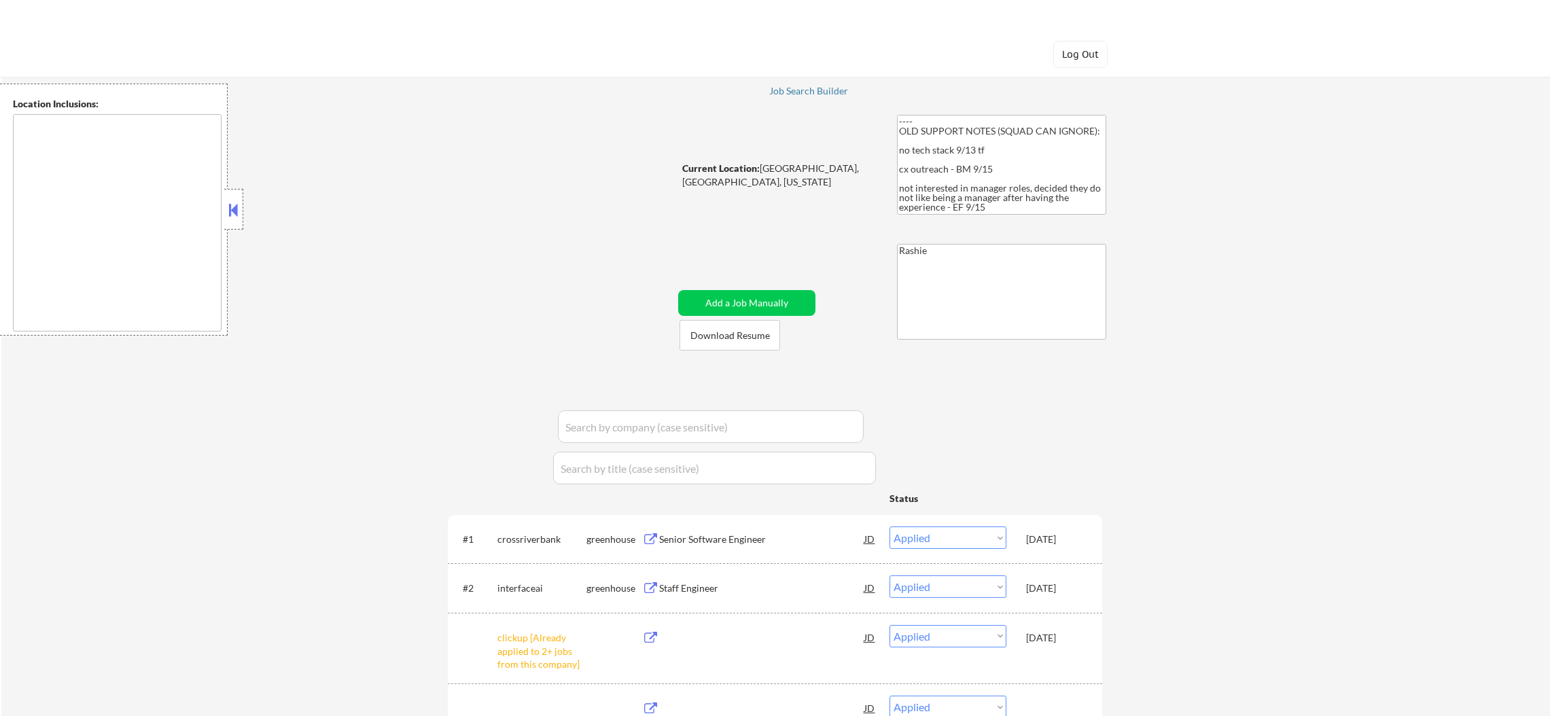
select select ""applied""
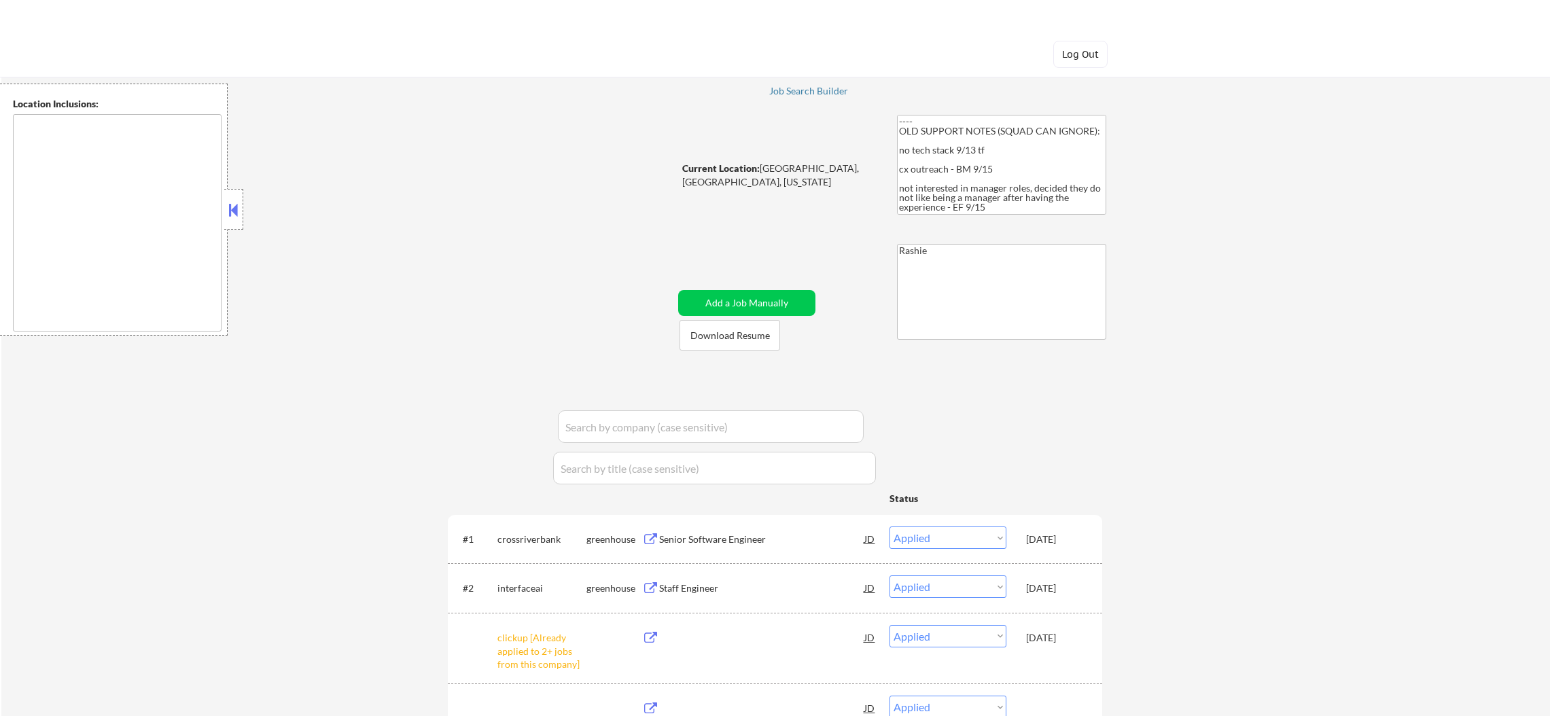
select select ""applied""
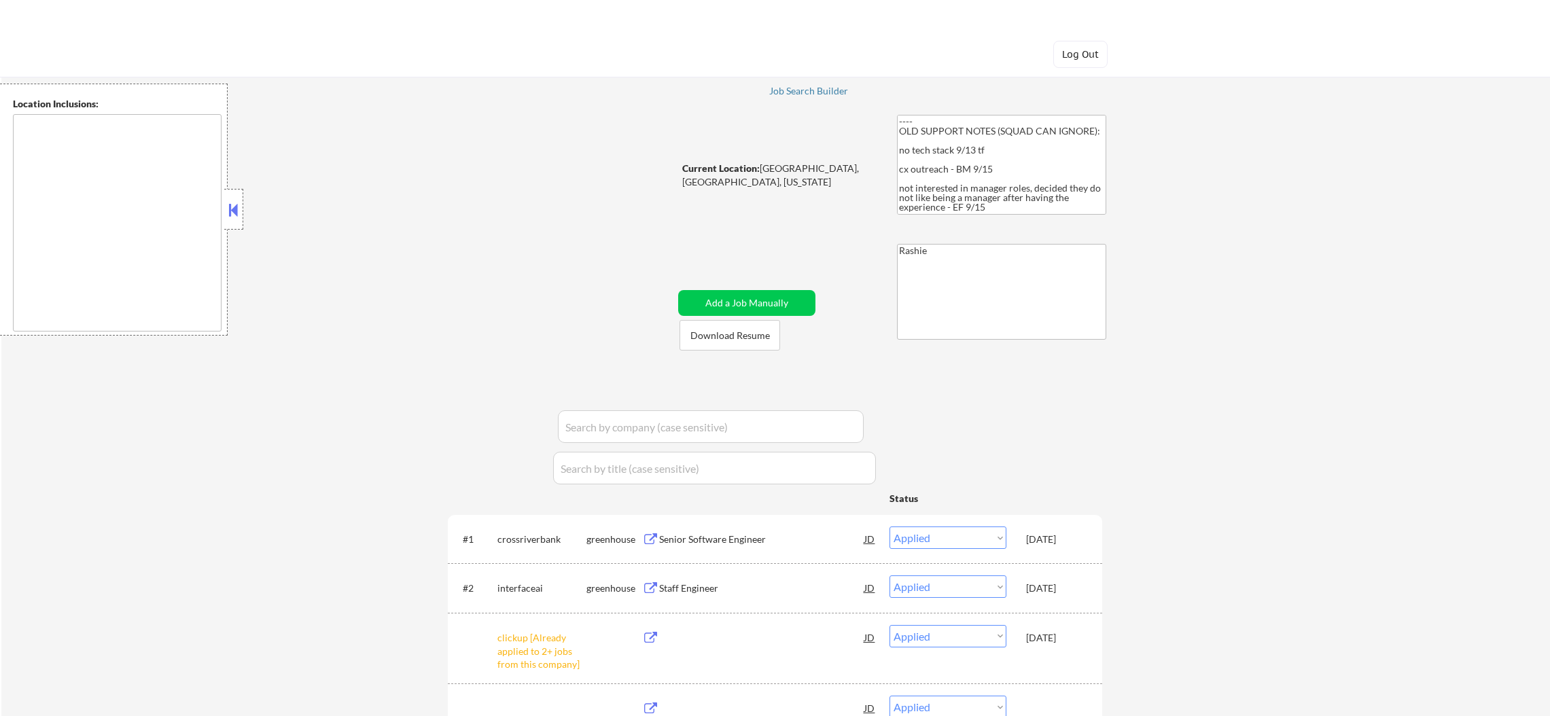
select select ""applied""
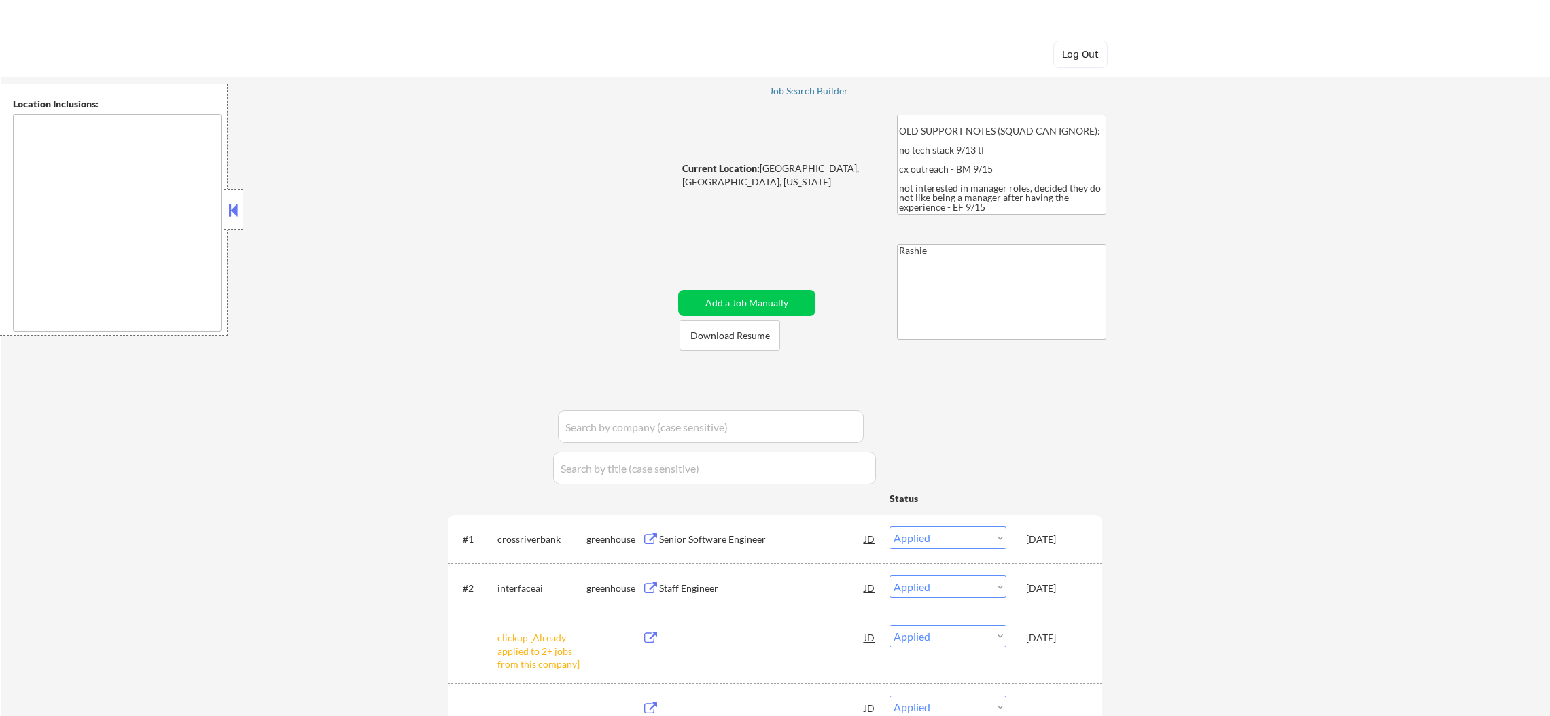
select select ""applied""
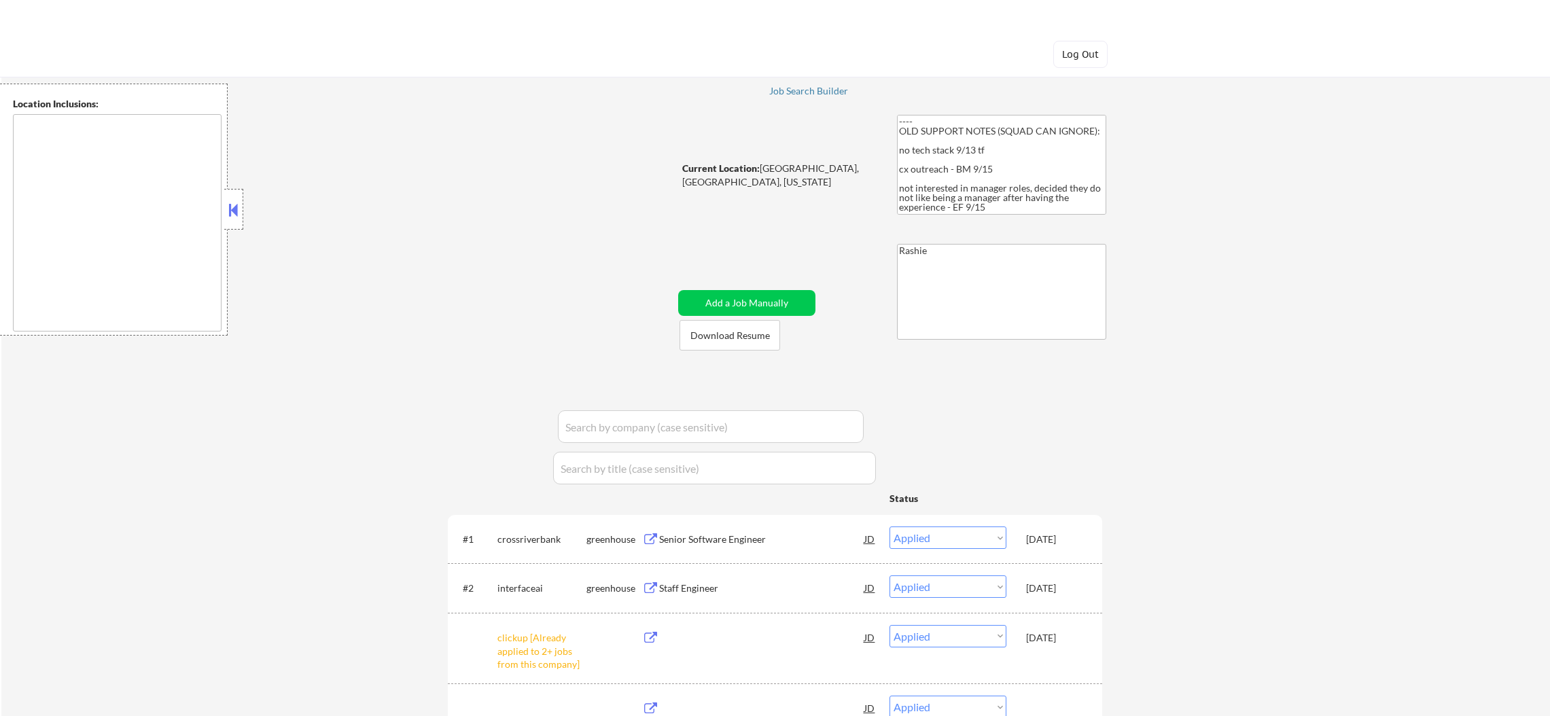
select select ""pending""
select select ""excluded__expired_""
select select ""excluded__location_""
select select ""excluded__salary_""
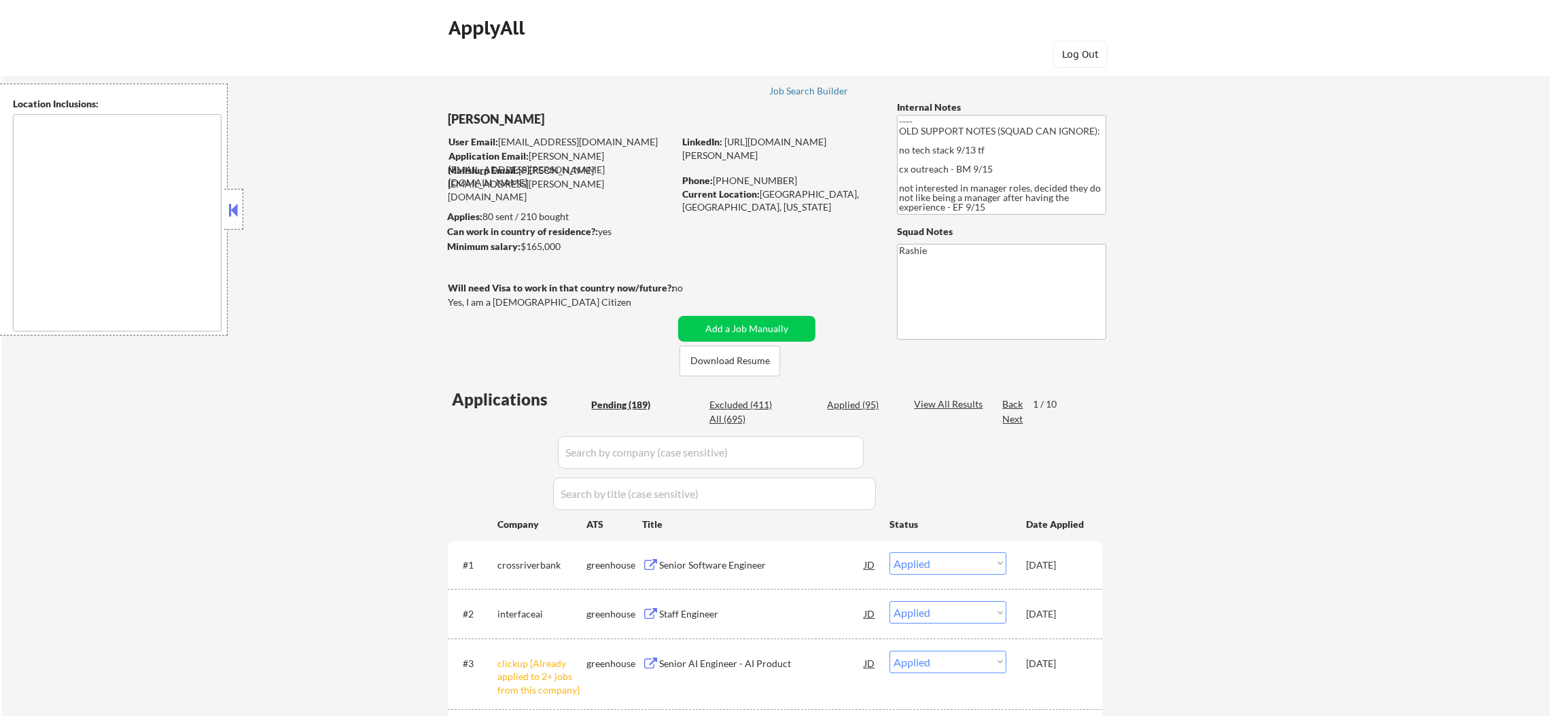
select select ""pending""
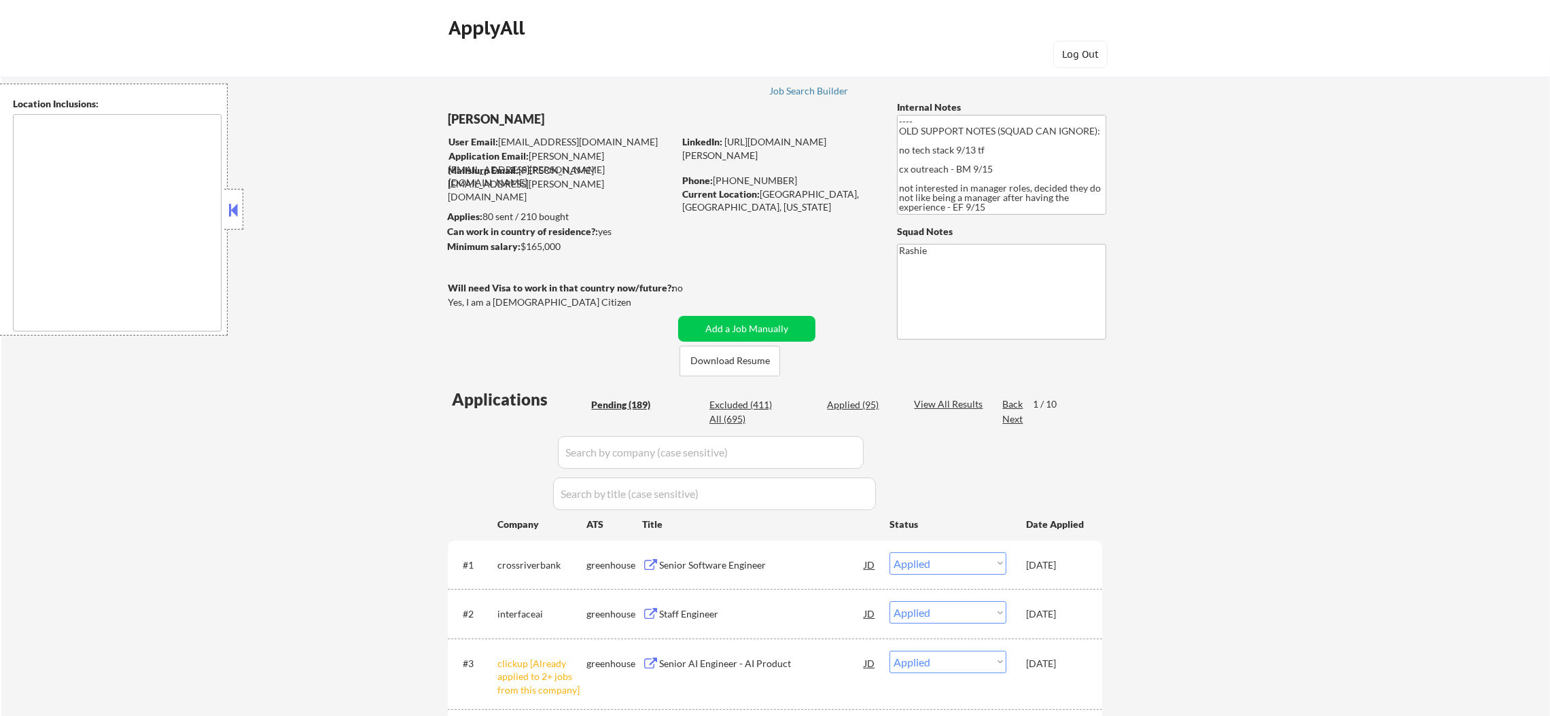
select select ""pending""
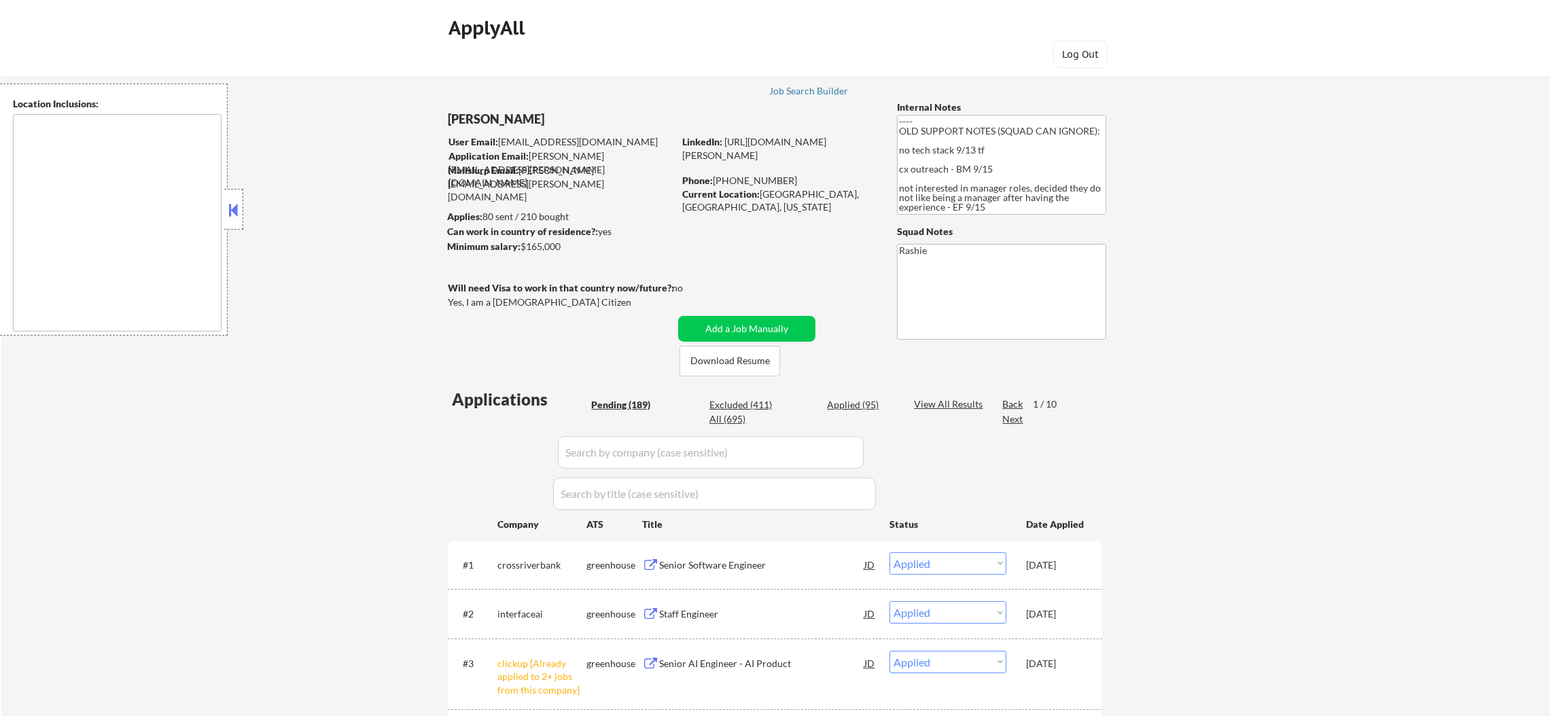
select select ""pending""
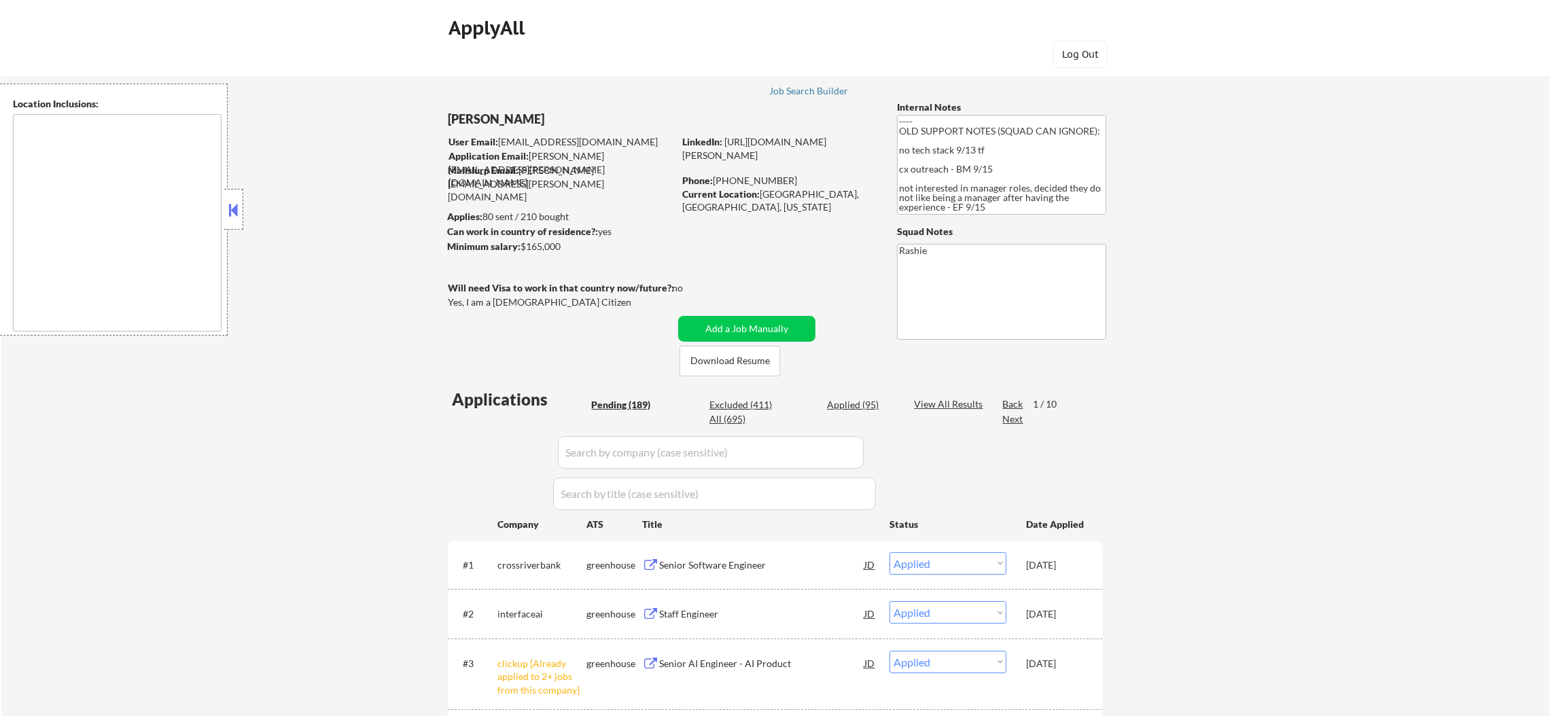
select select ""pending""
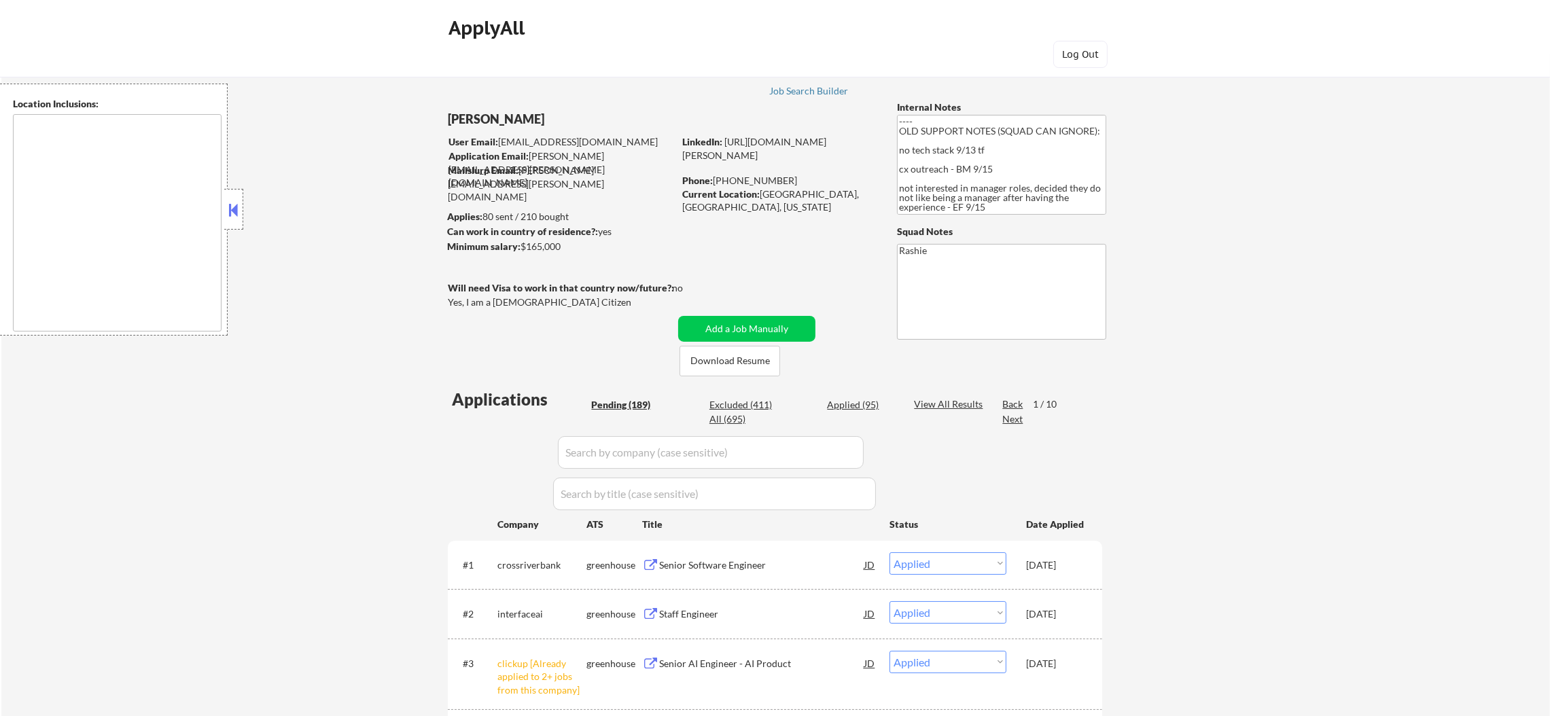
select select ""pending""
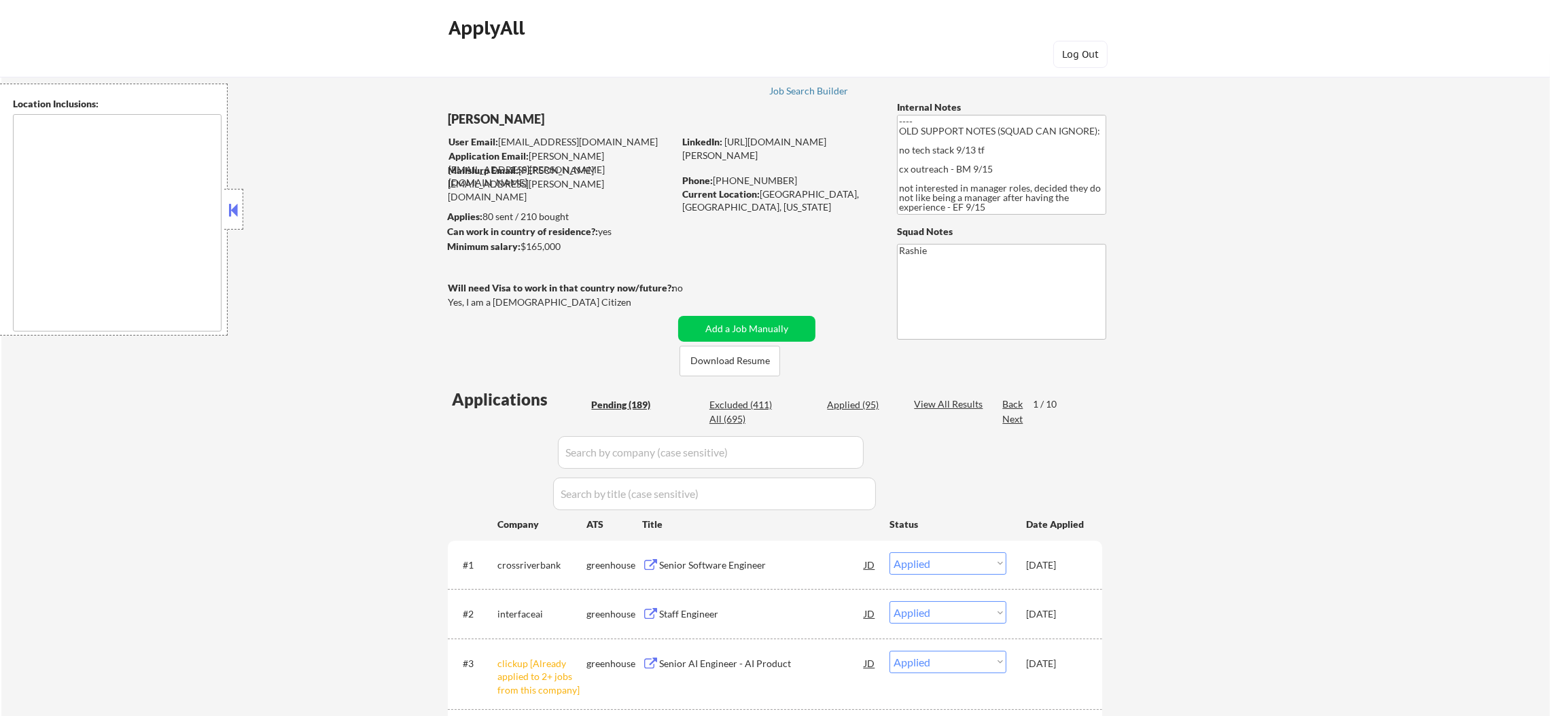
select select ""pending""
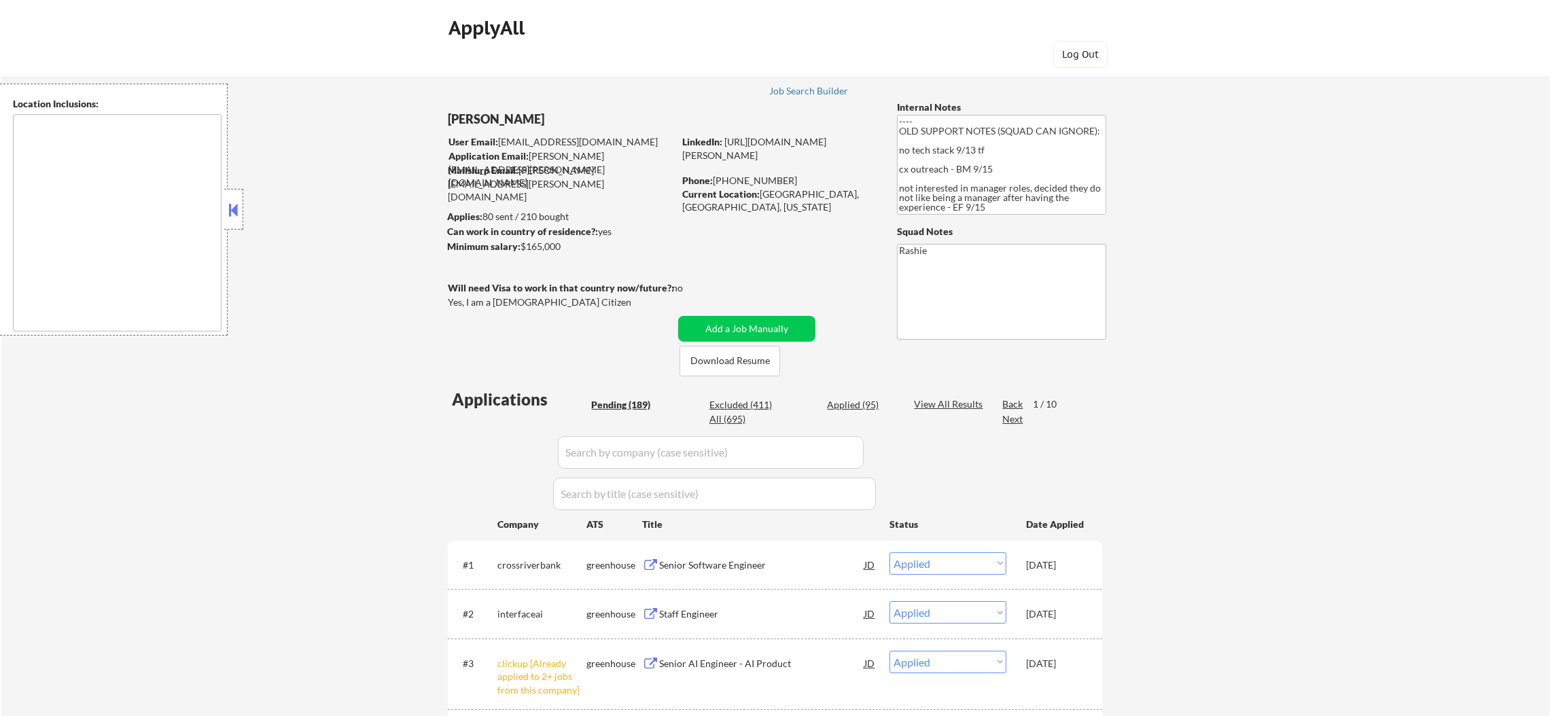
select select ""pending""
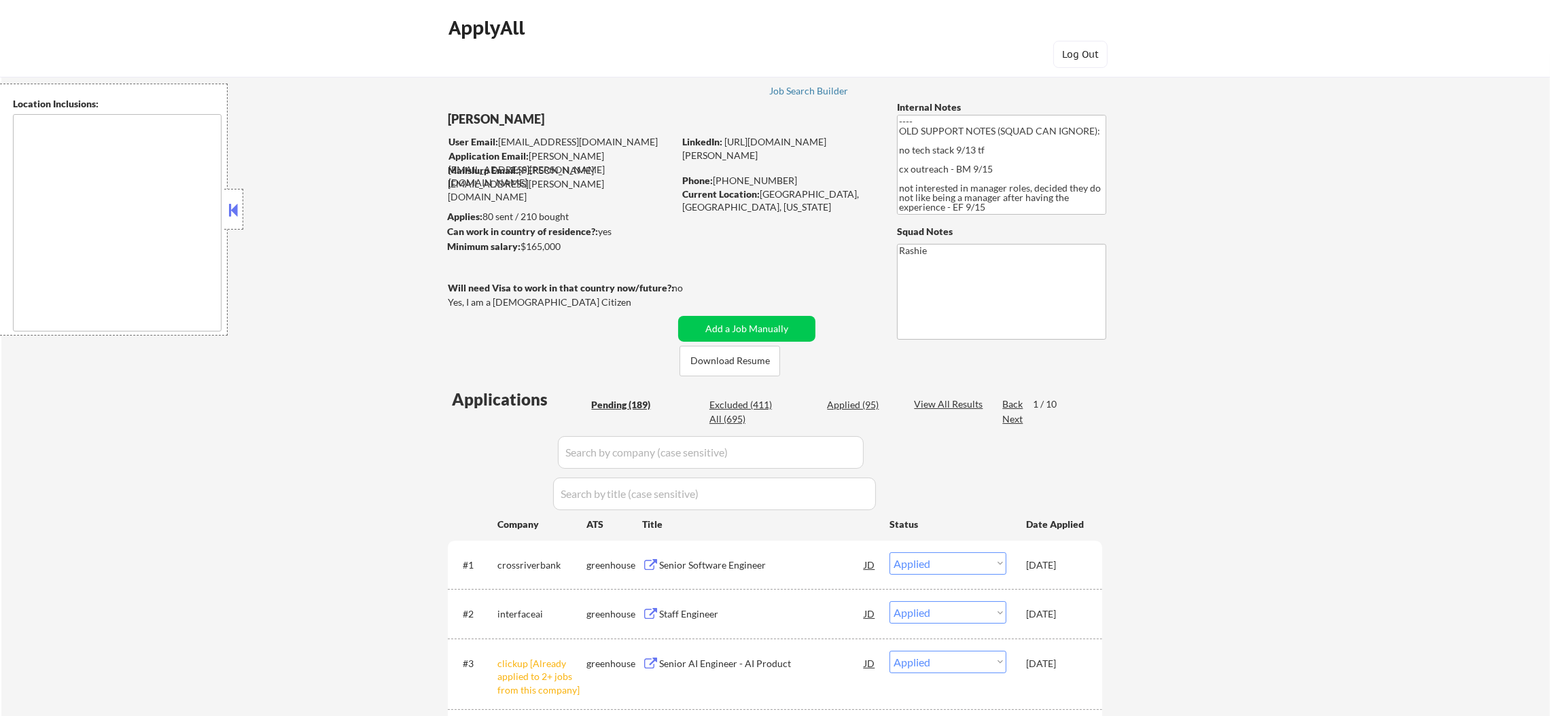
select select ""pending""
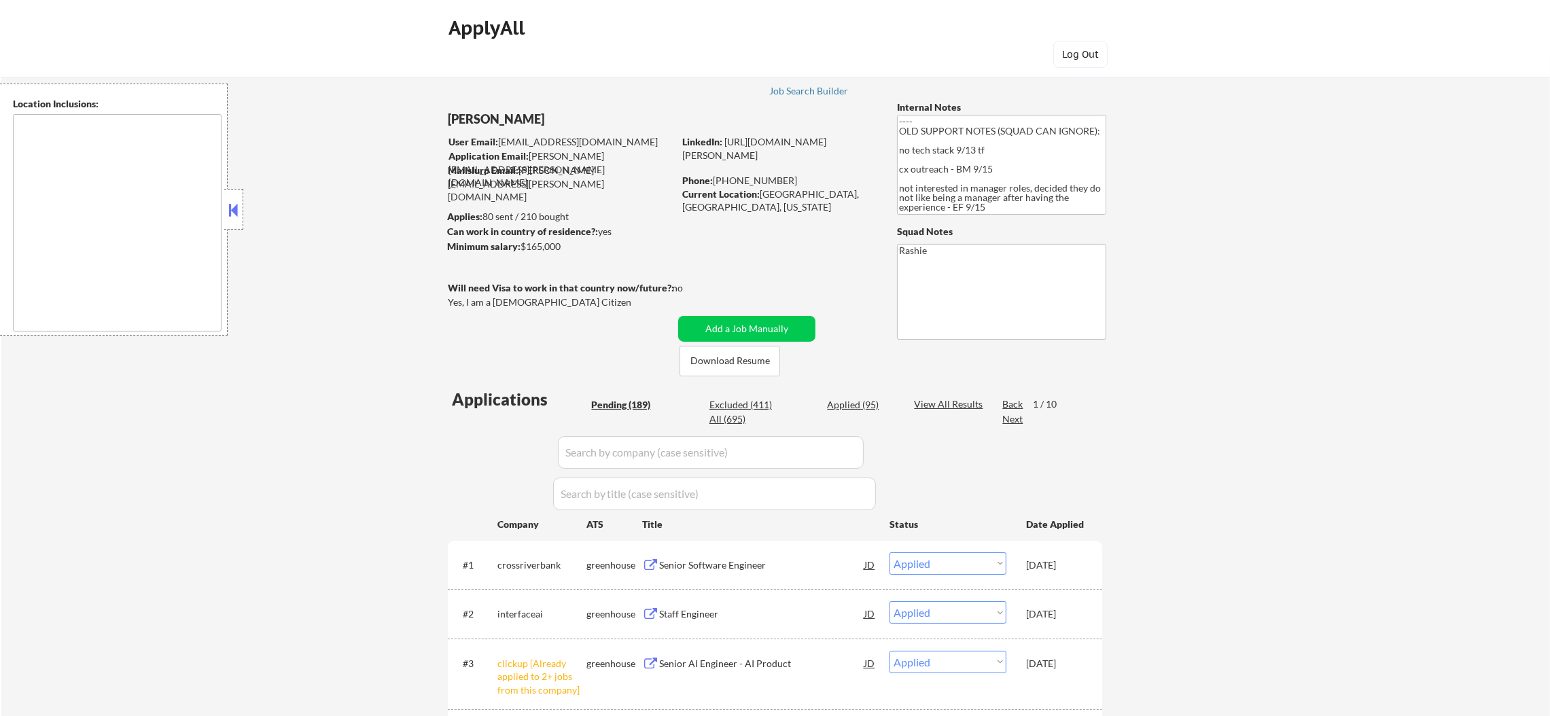
select select ""pending""
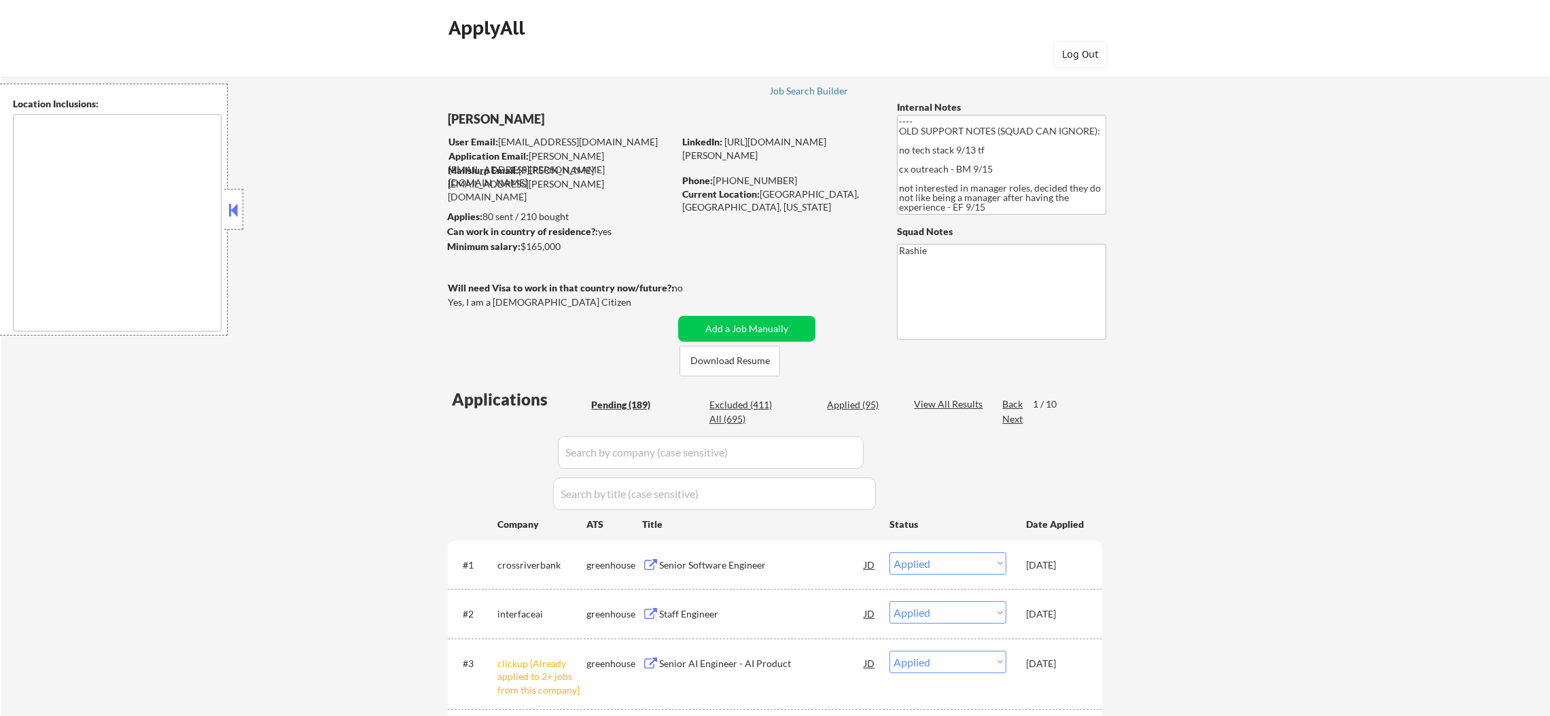
select select ""pending""
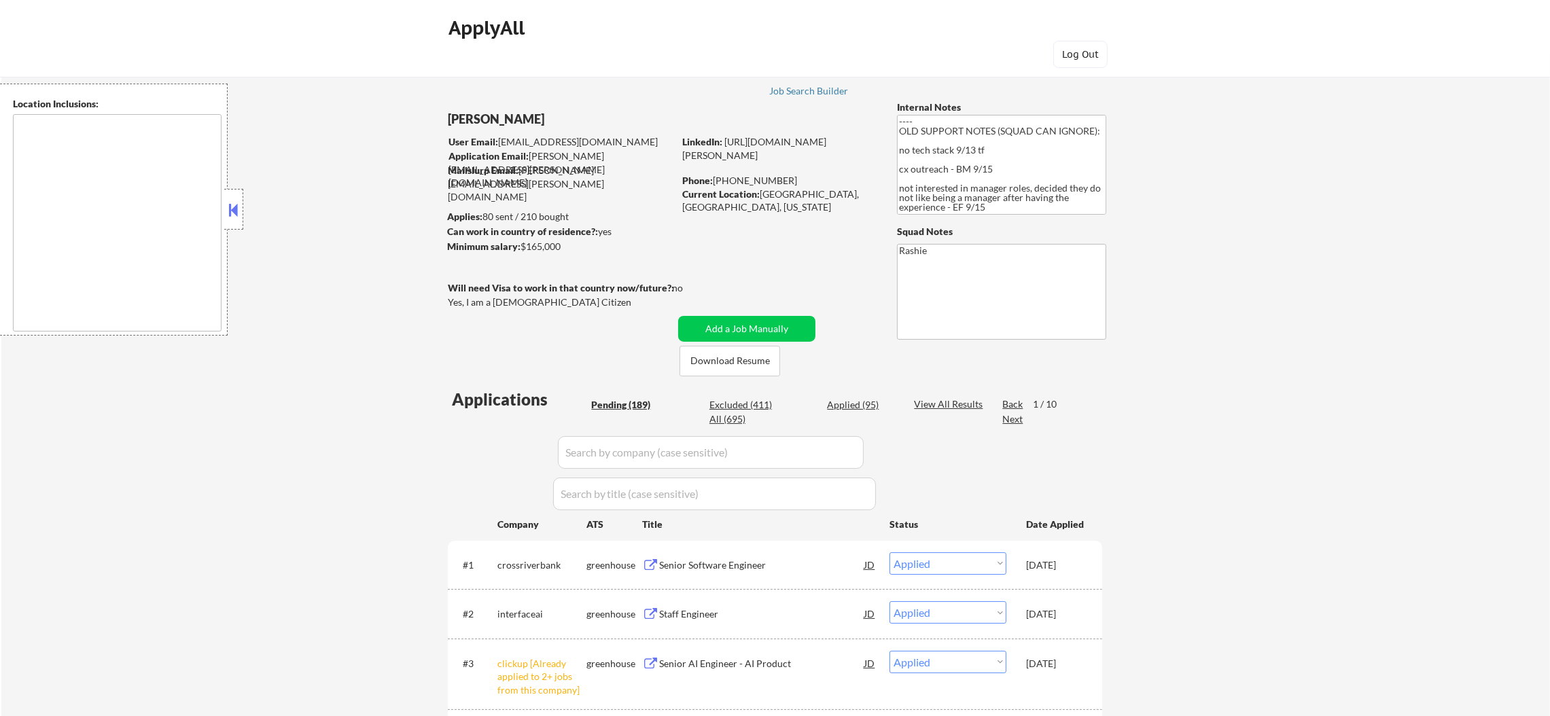
select select ""pending""
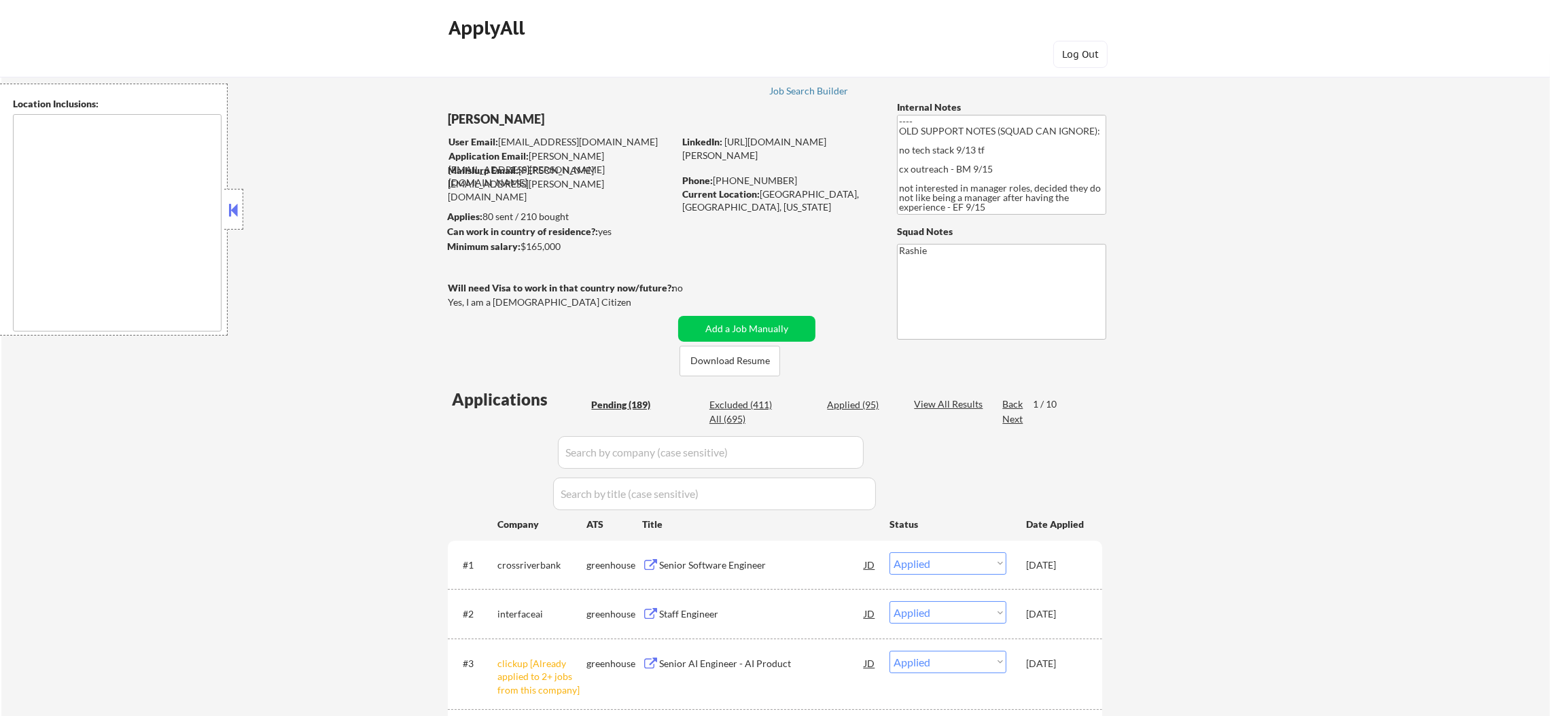
select select ""pending""
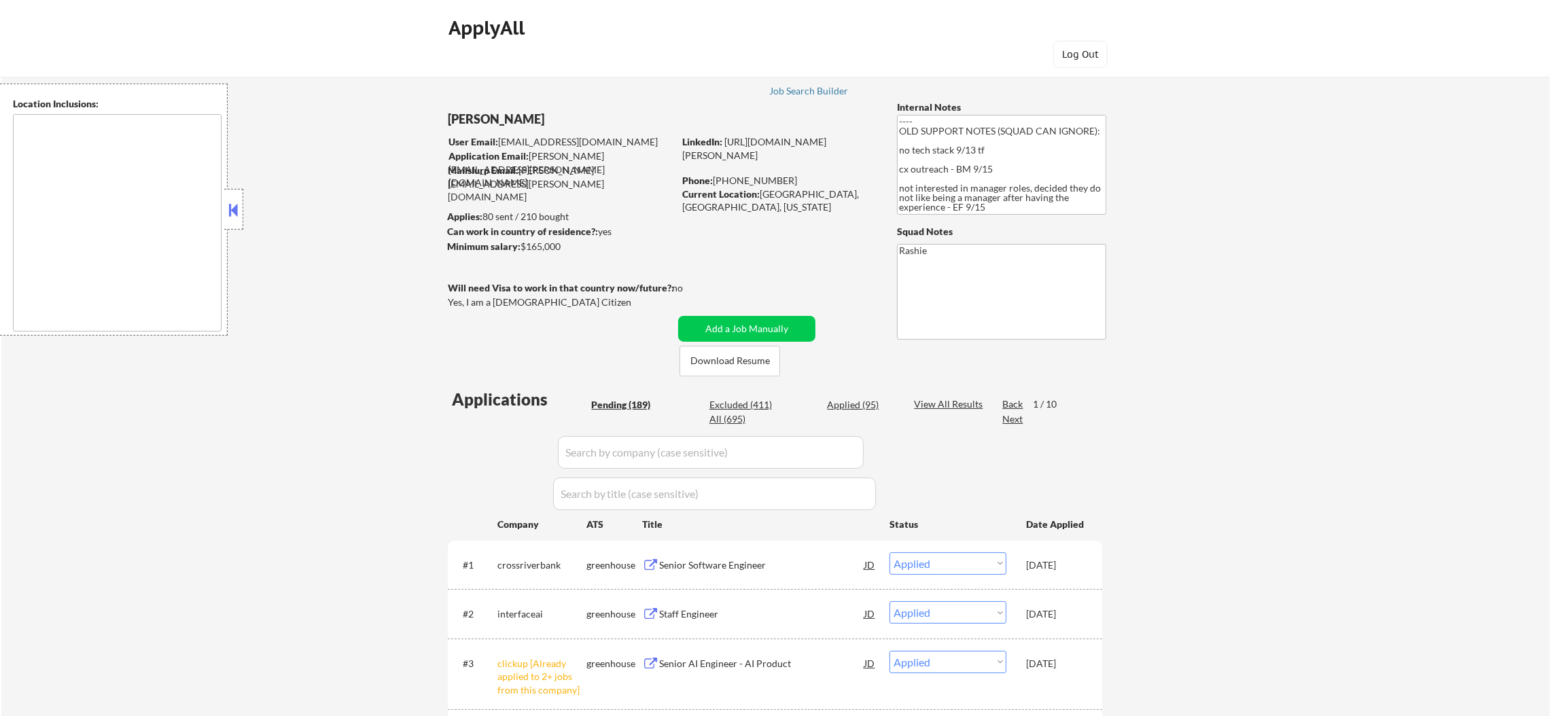
select select ""pending""
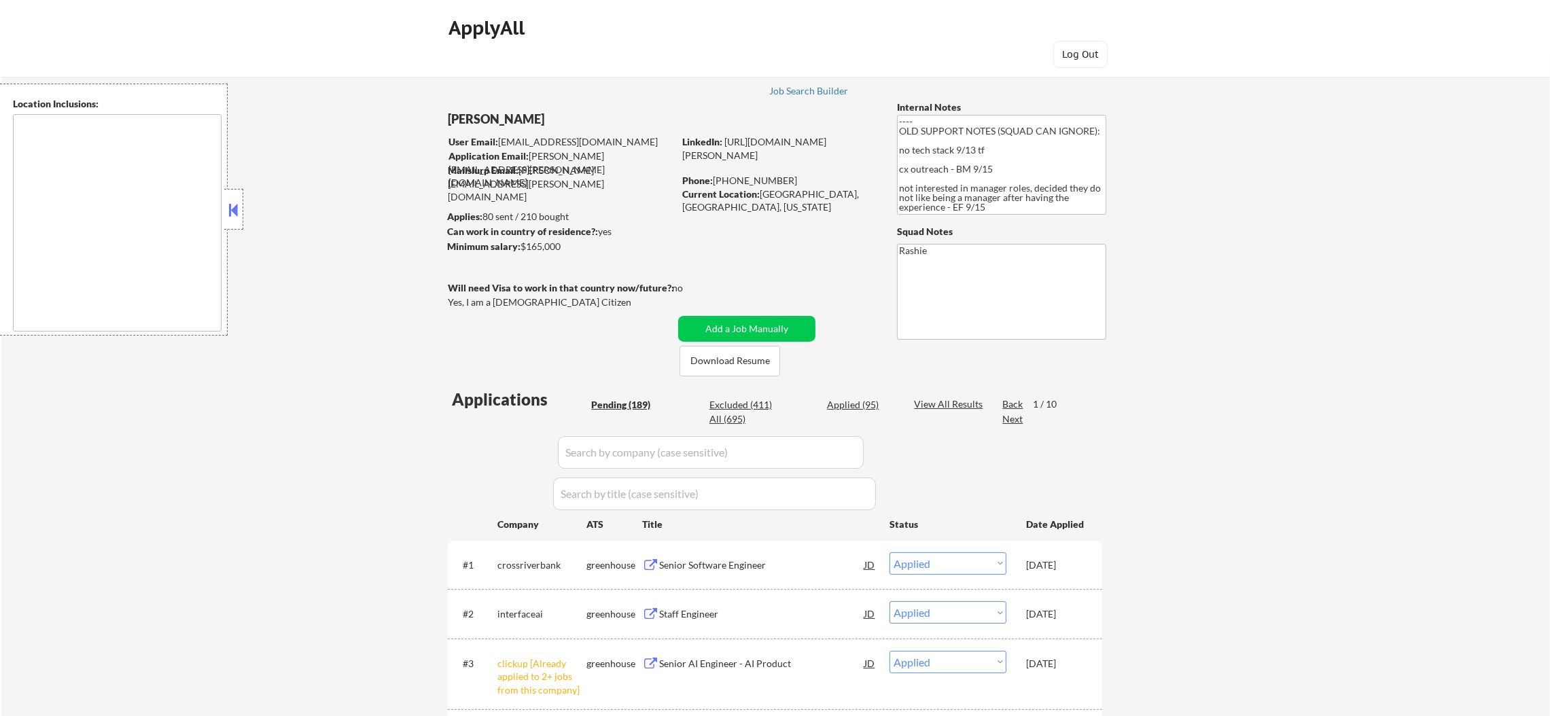
select select ""pending""
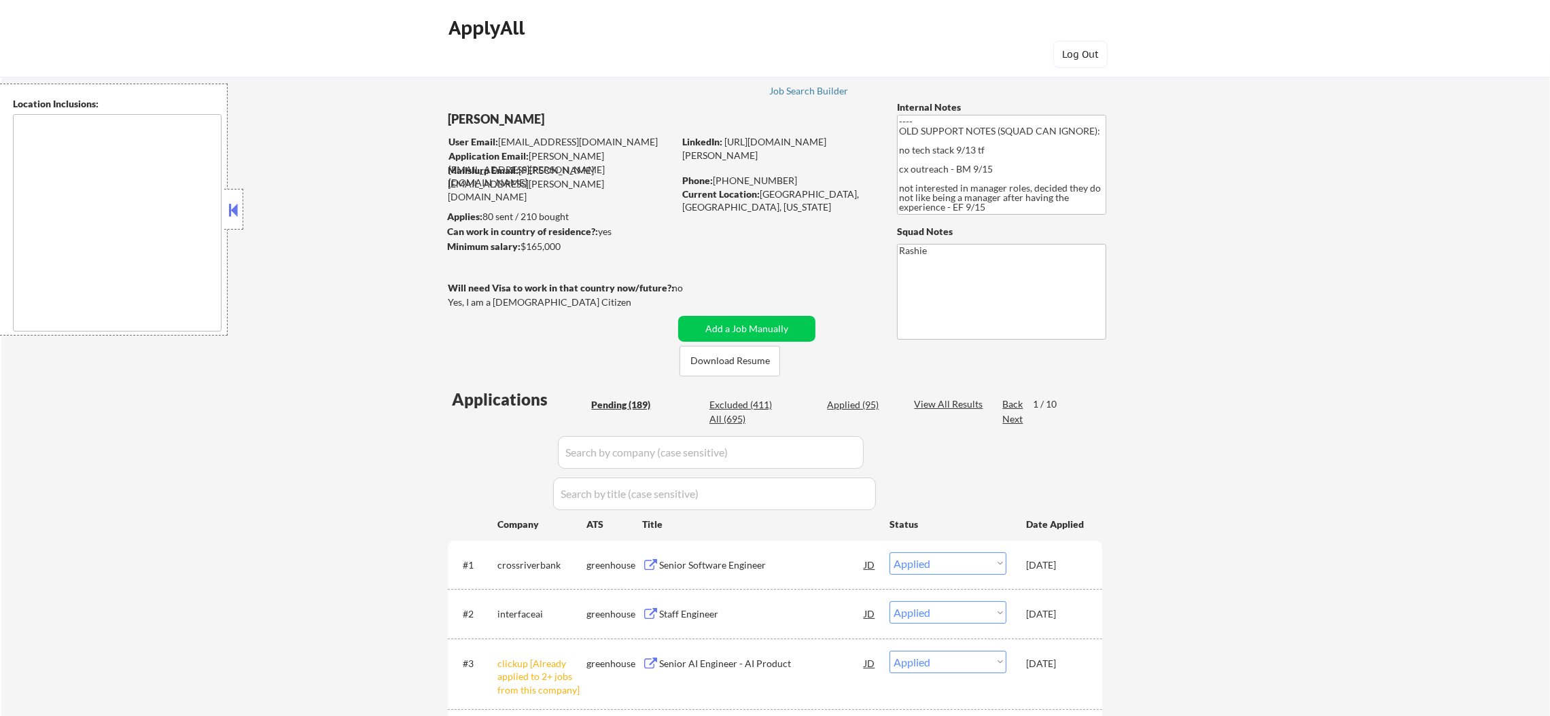
select select ""pending""
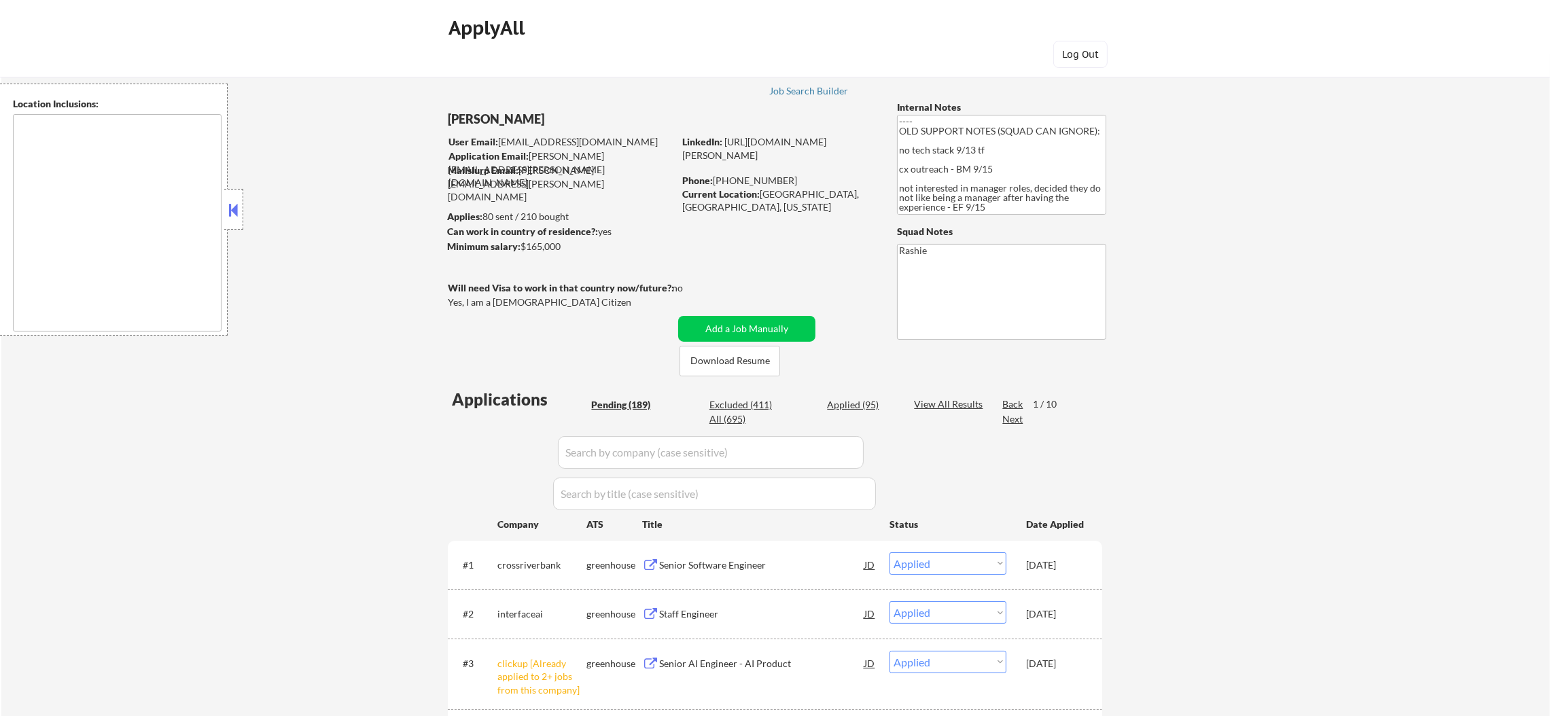
select select ""pending""
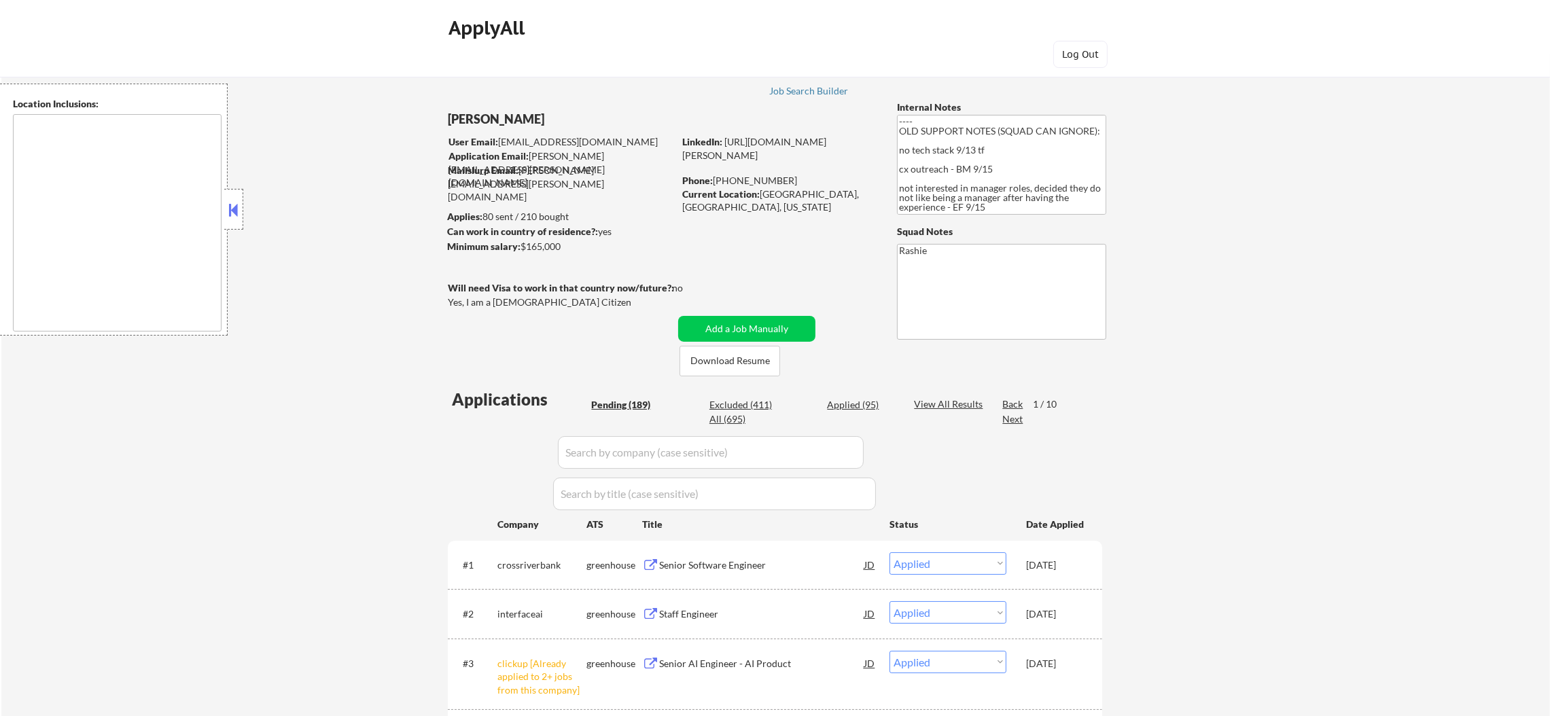
select select ""pending""
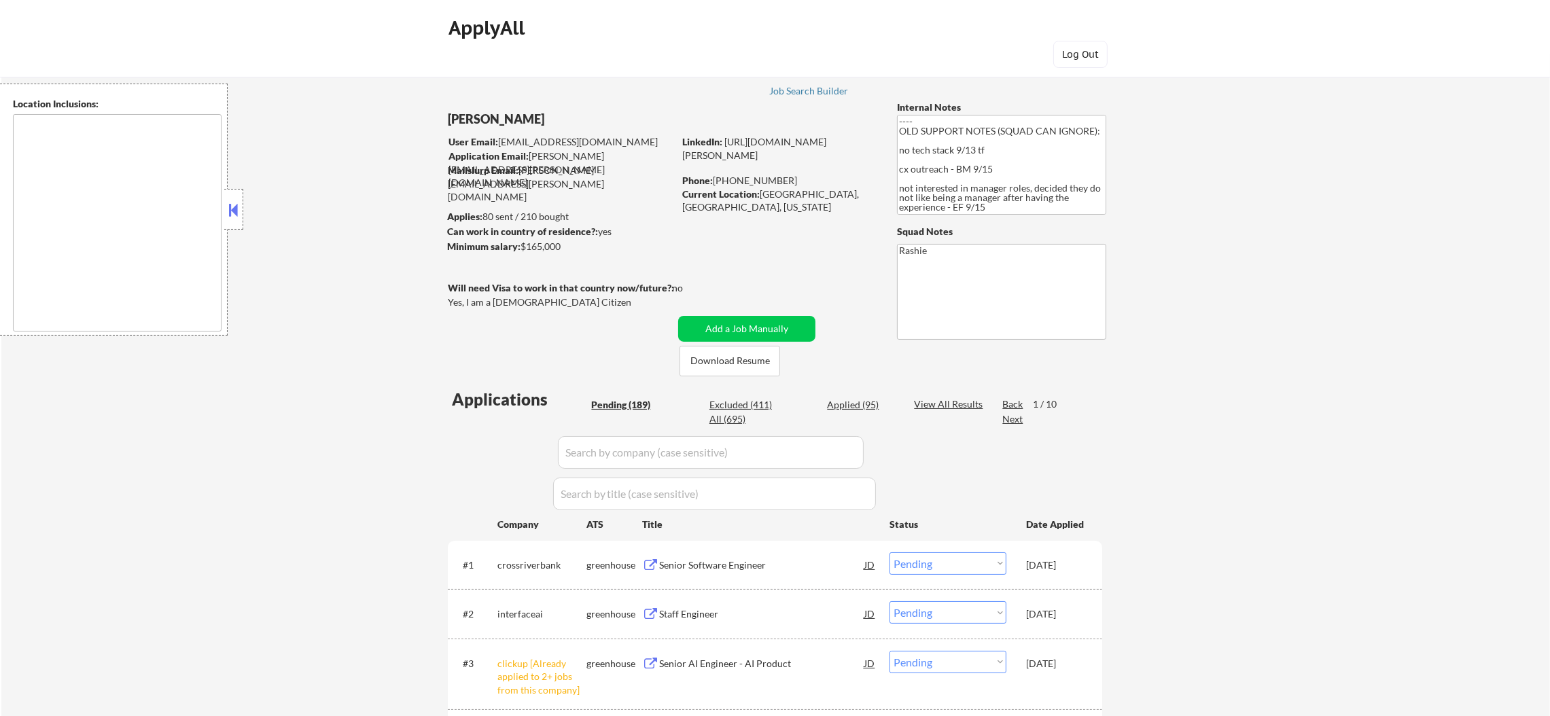
select select ""pending""
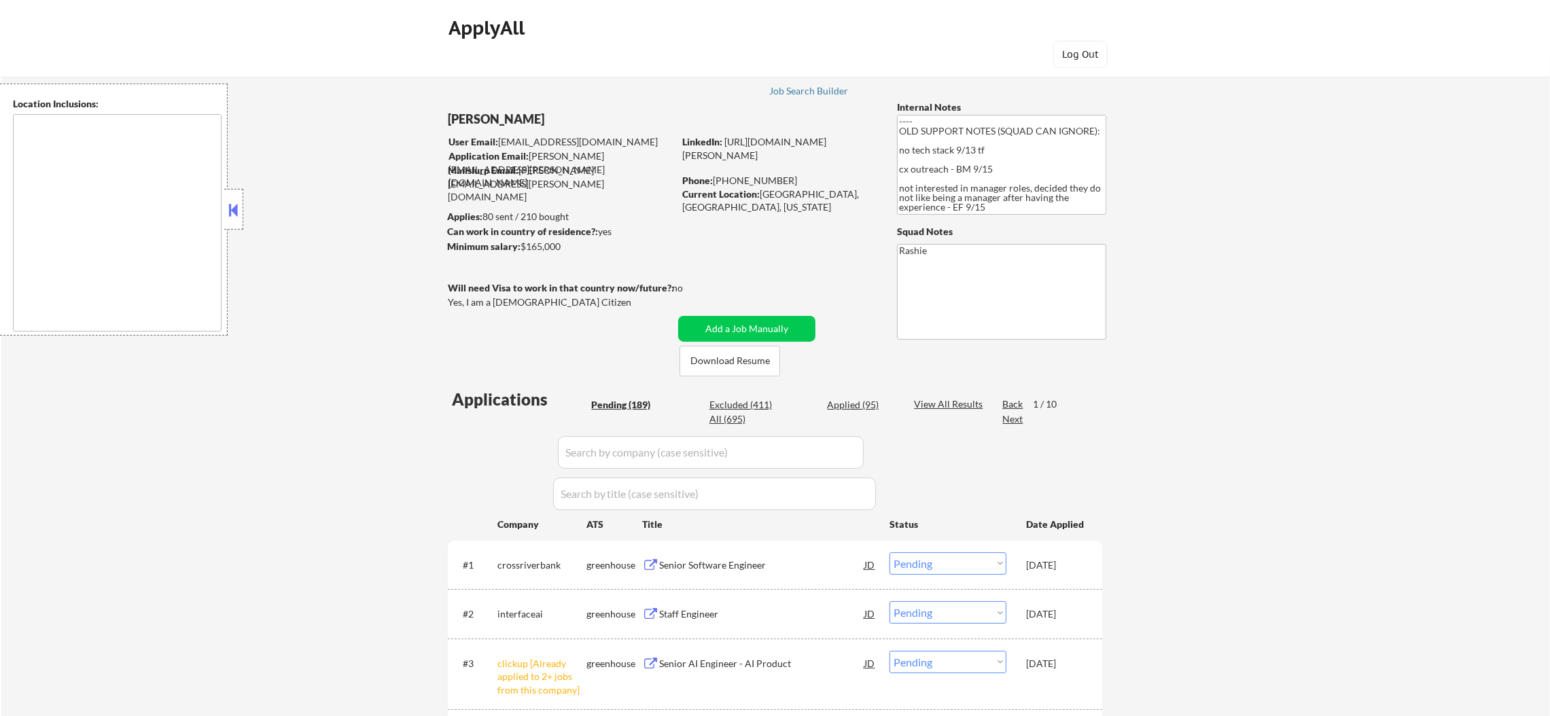
select select ""pending""
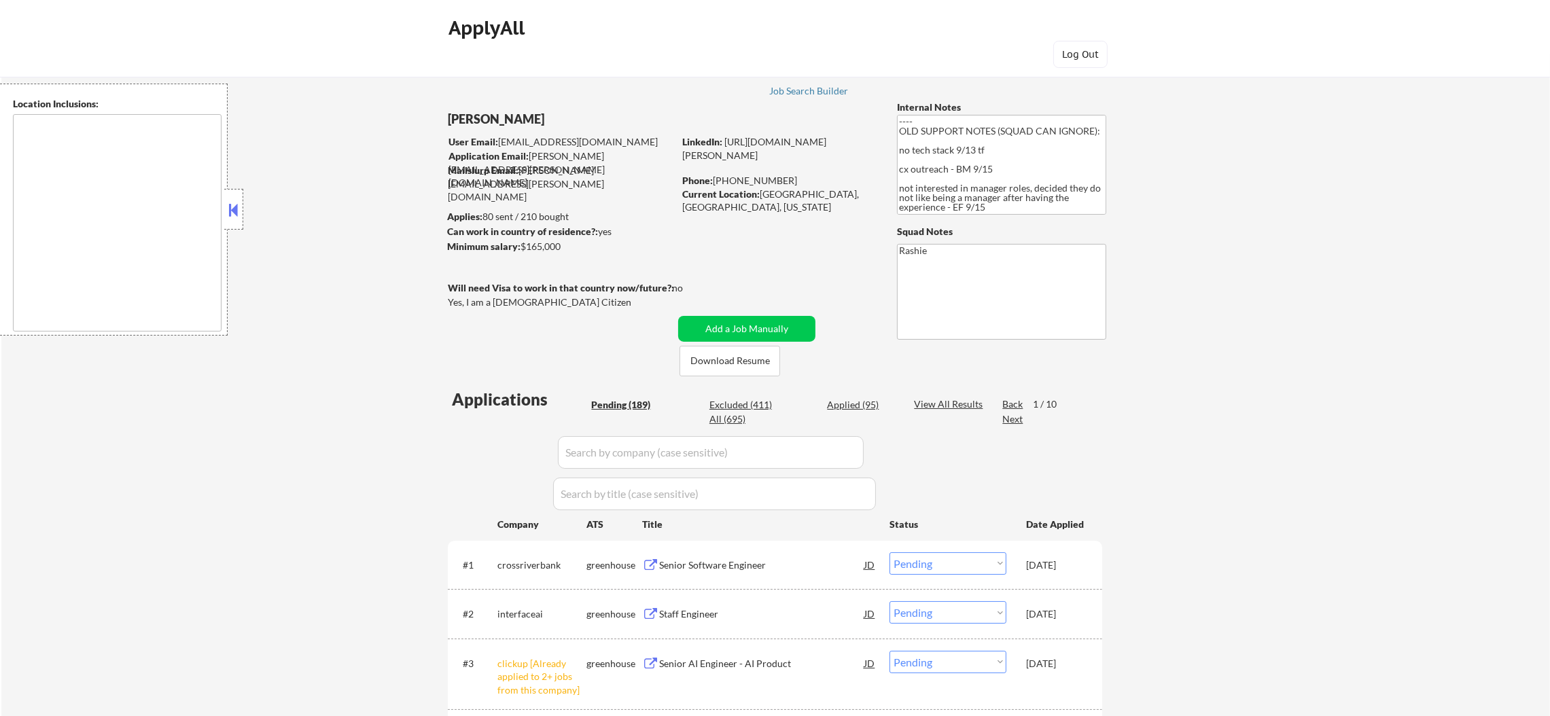
select select ""pending""
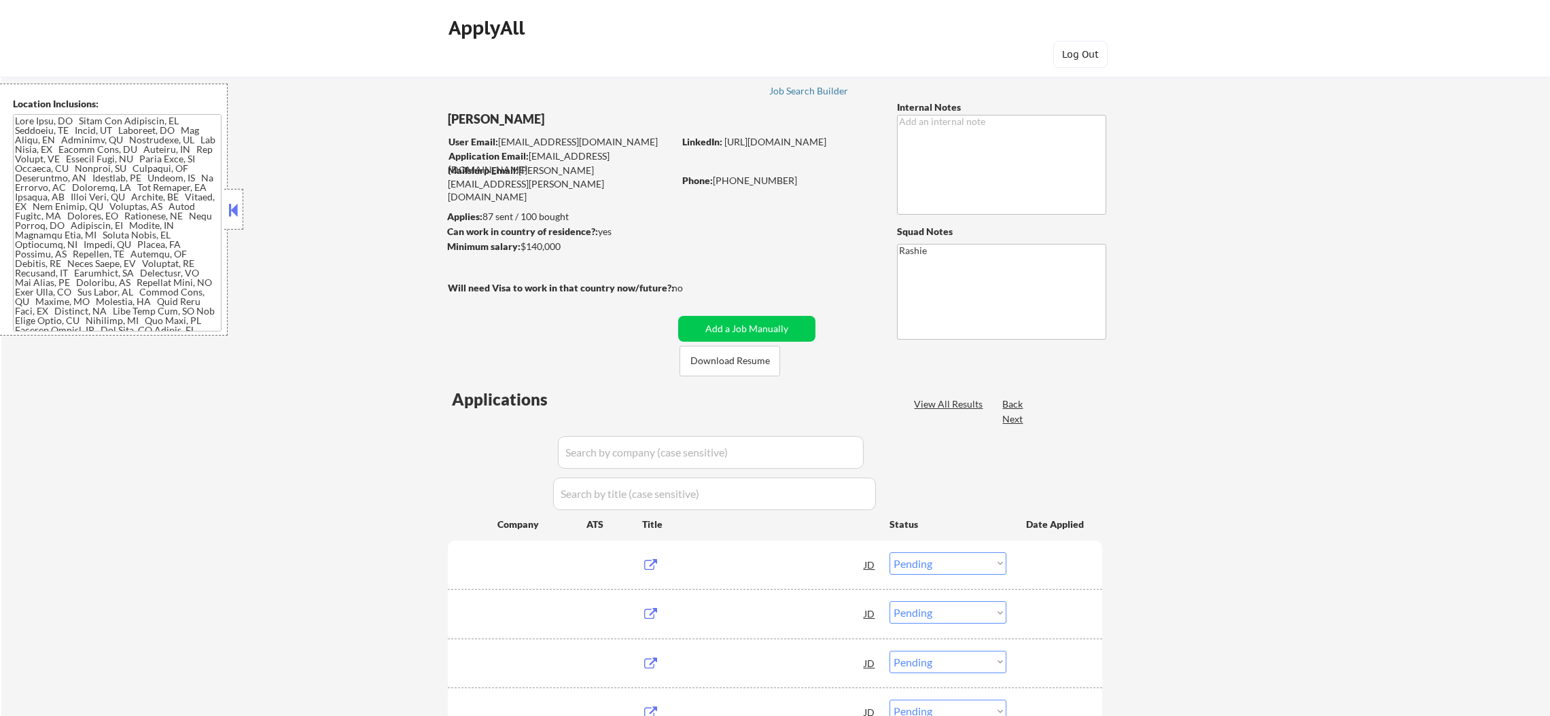
select select ""pending""
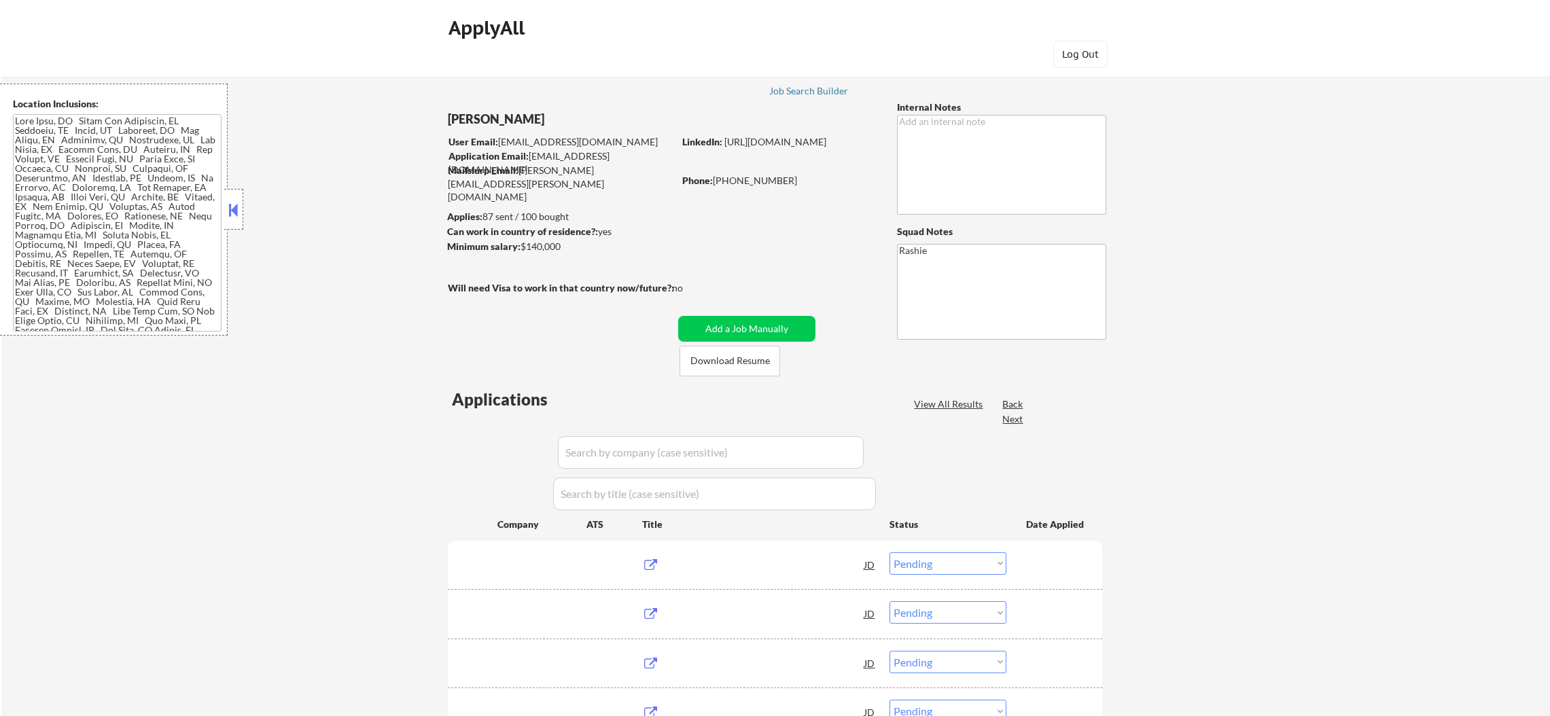
select select ""pending""
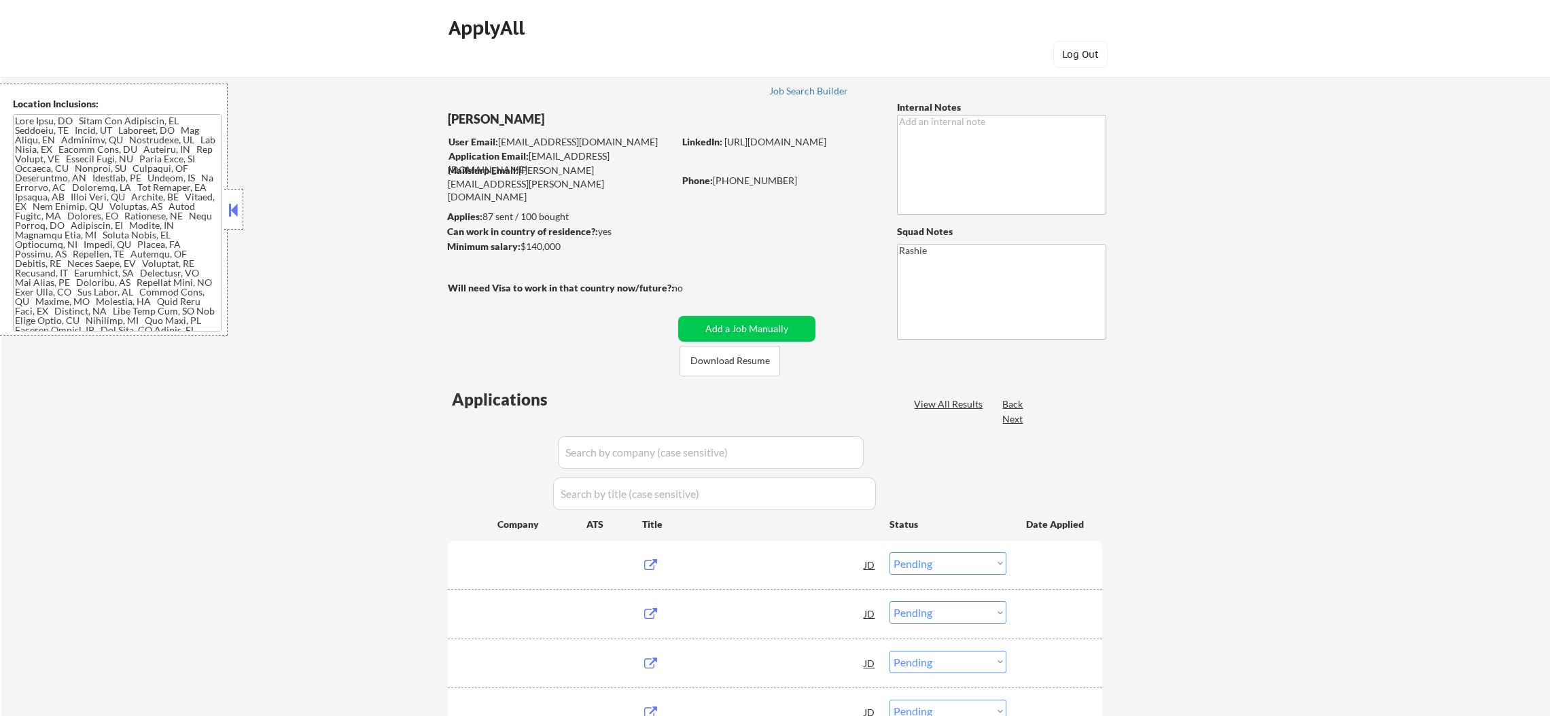
select select ""pending""
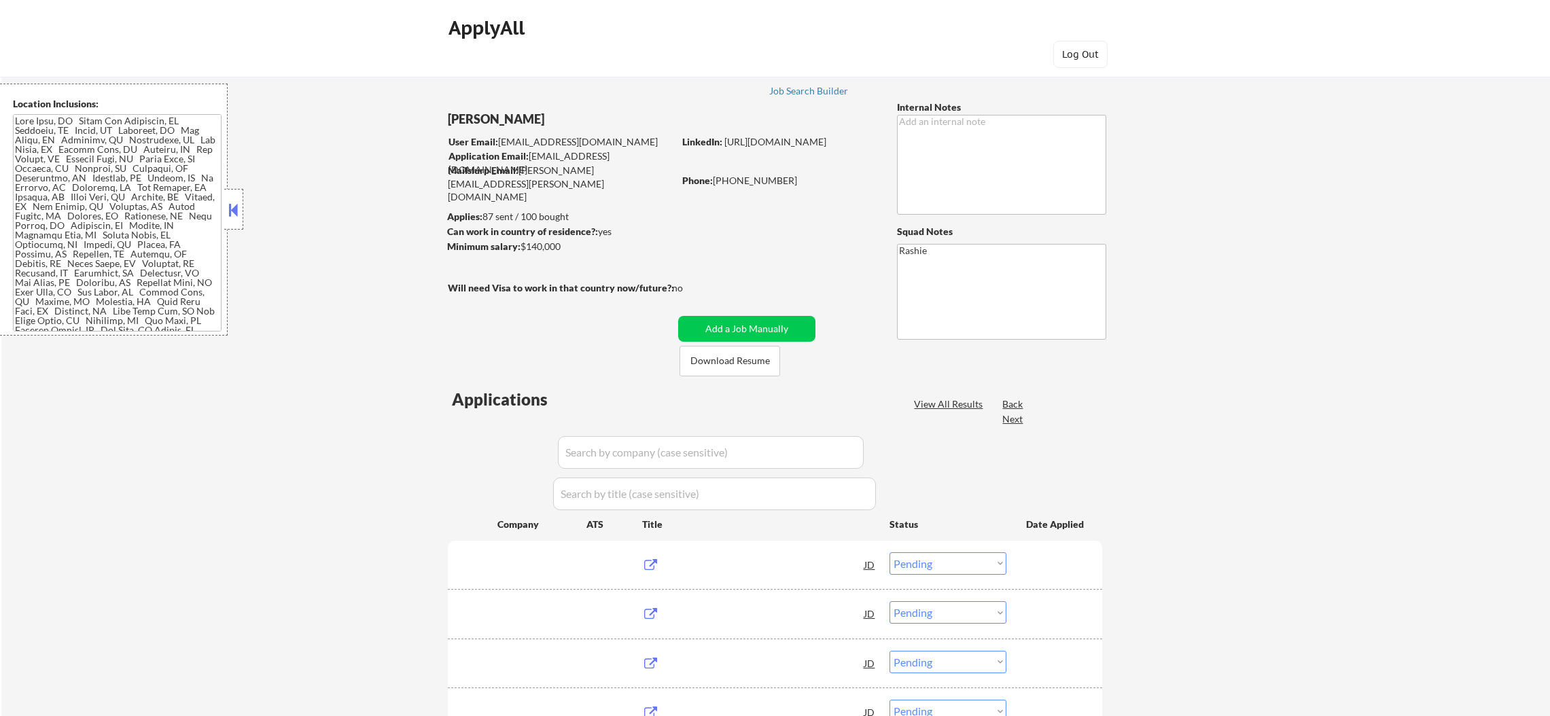
select select ""pending""
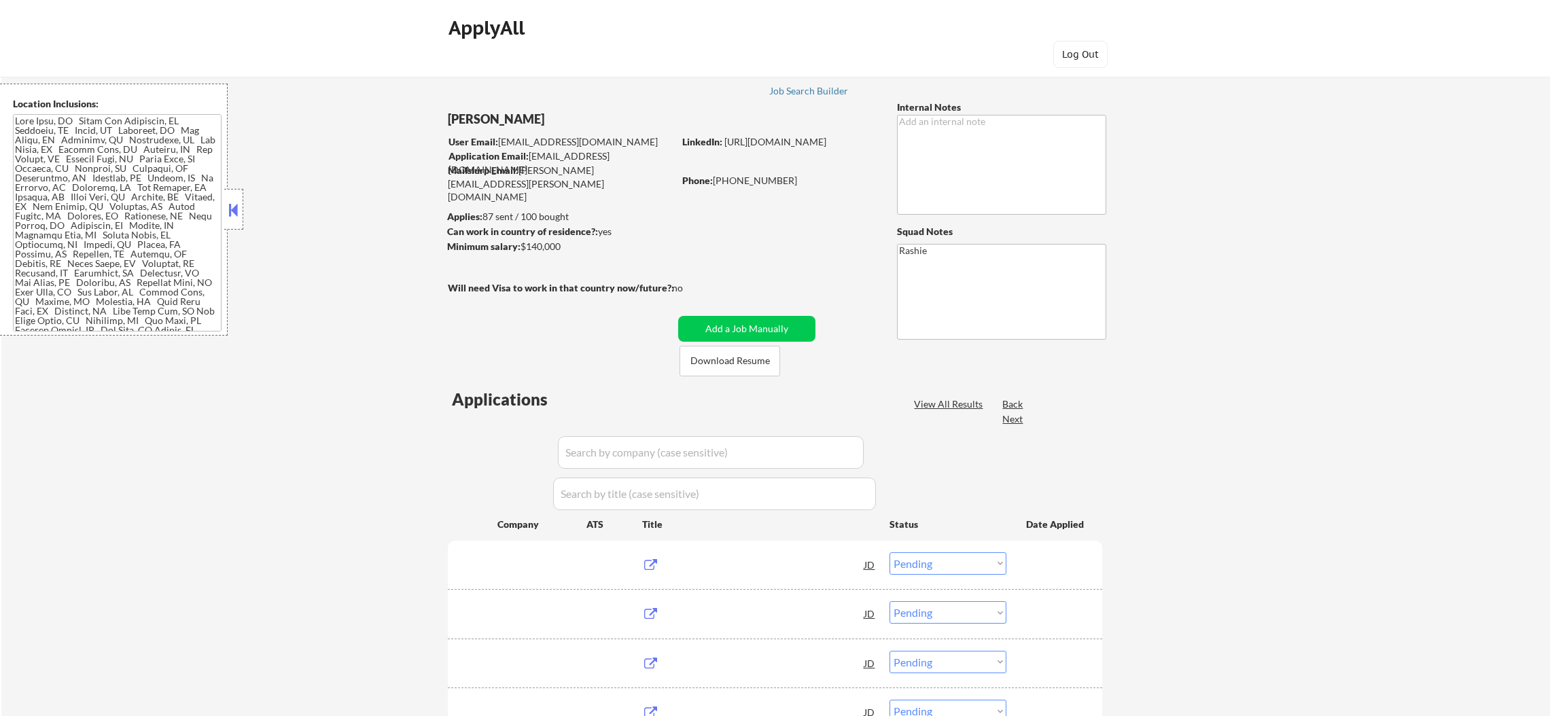
select select ""pending""
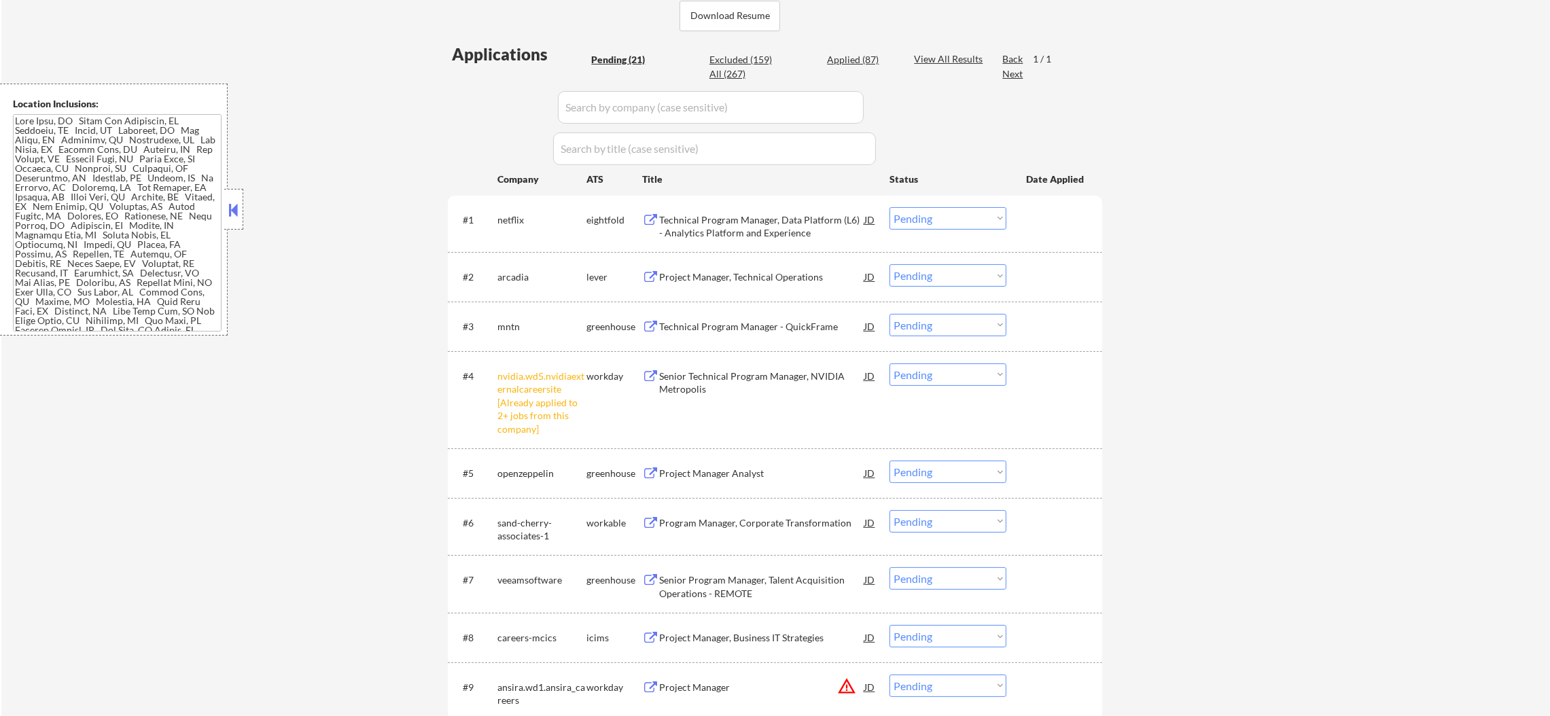
scroll to position [373, 0]
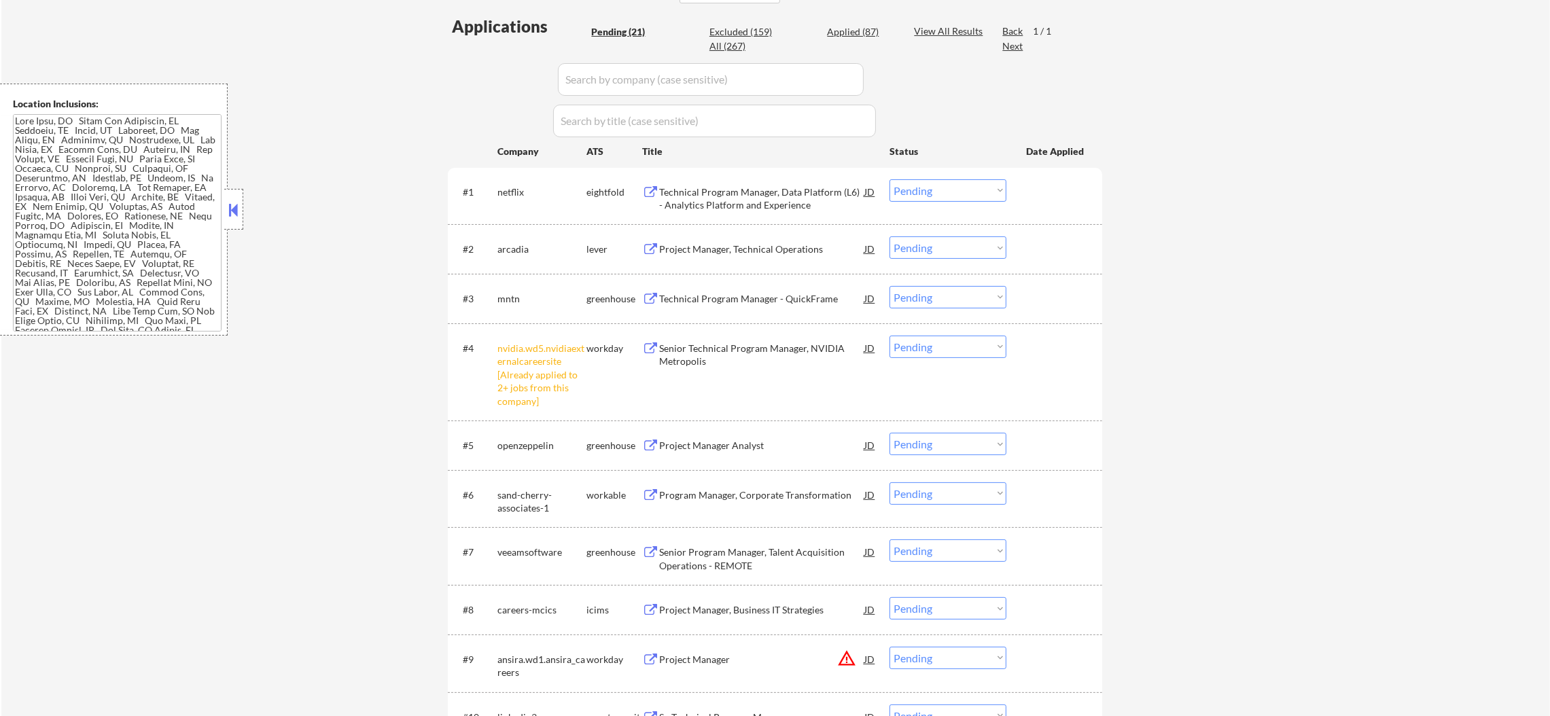
click at [939, 344] on select "Choose an option... Pending Applied Excluded (Questions) Excluded (Expired) Exc…" at bounding box center [947, 347] width 117 height 22
click at [889, 336] on select "Choose an option... Pending Applied Excluded (Questions) Excluded (Expired) Exc…" at bounding box center [947, 347] width 117 height 22
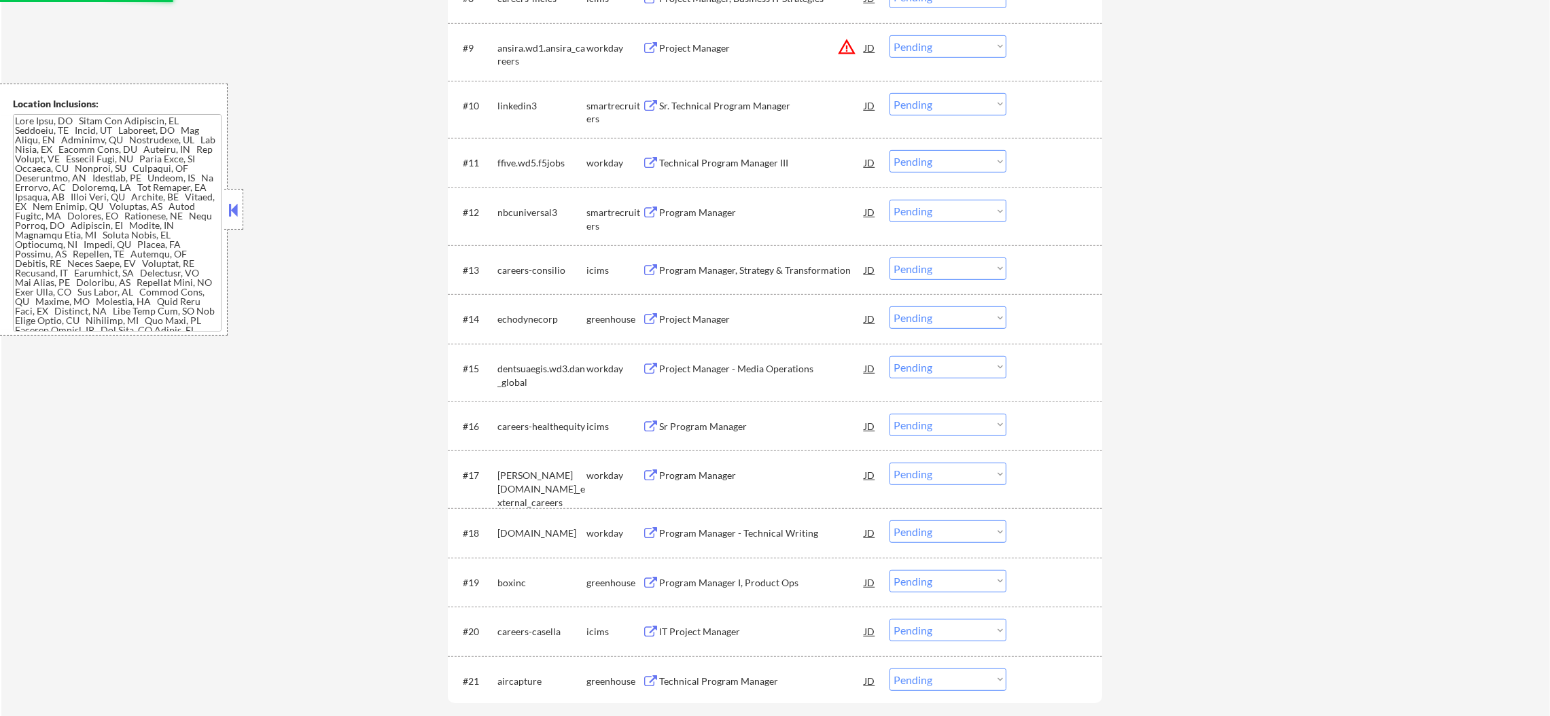
select select ""pending""
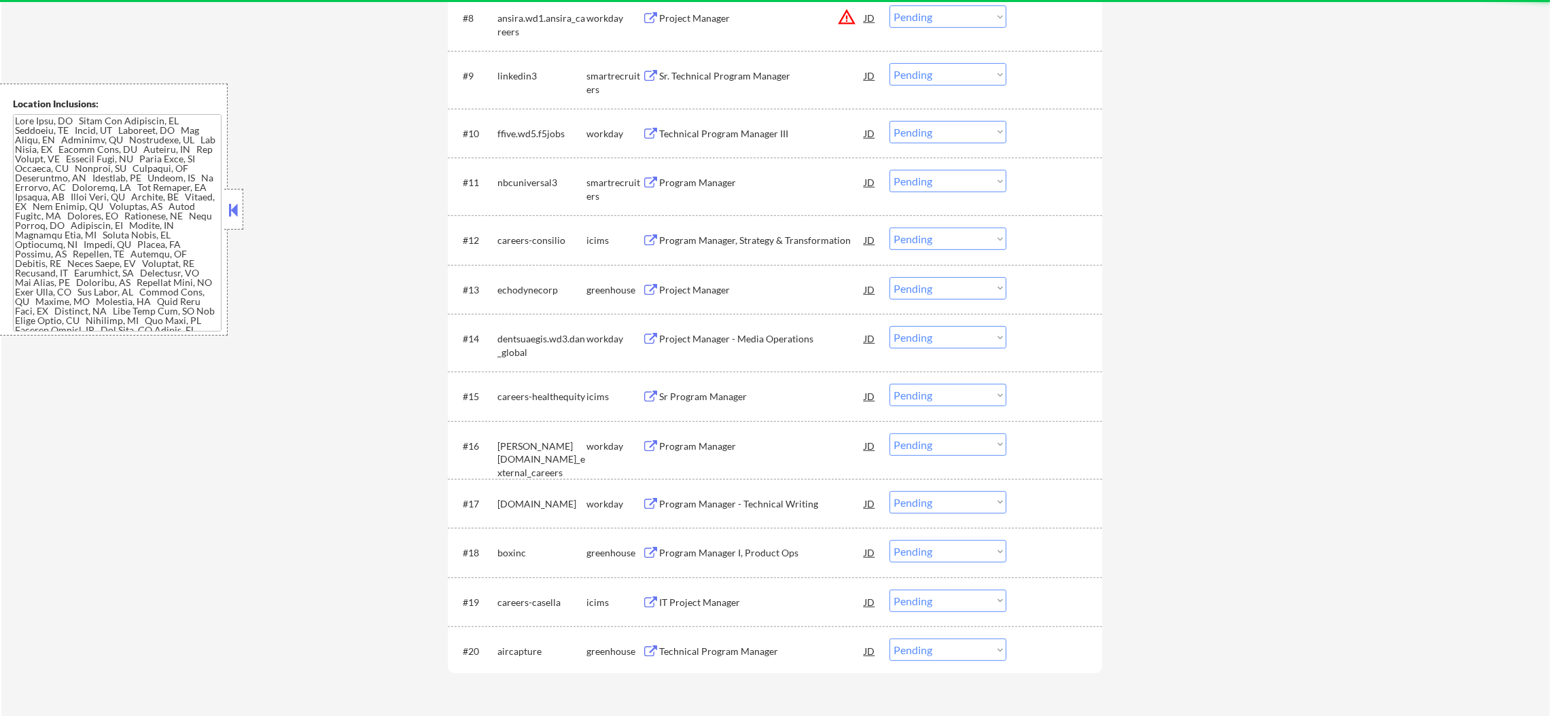
scroll to position [883, 0]
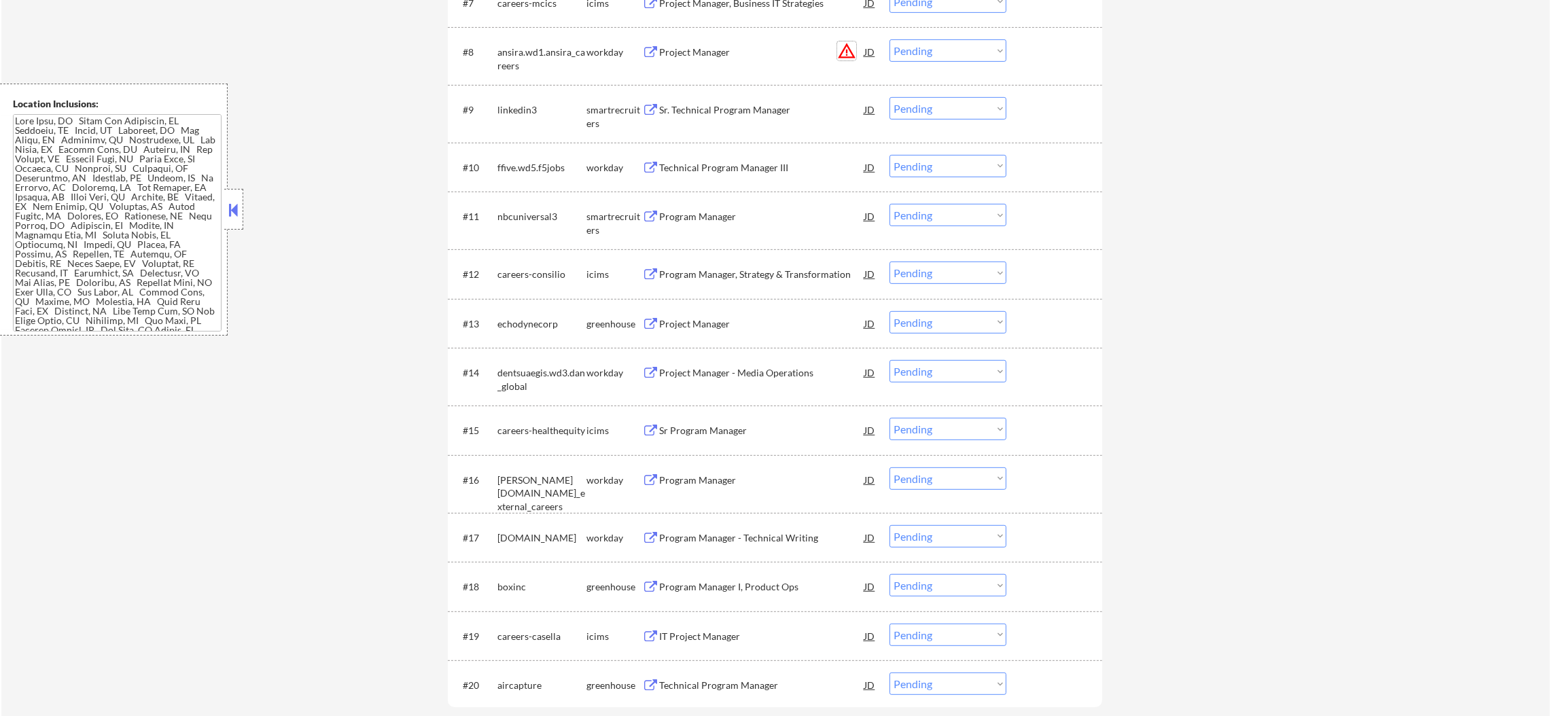
click at [842, 48] on button "warning_amber" at bounding box center [846, 50] width 19 height 19
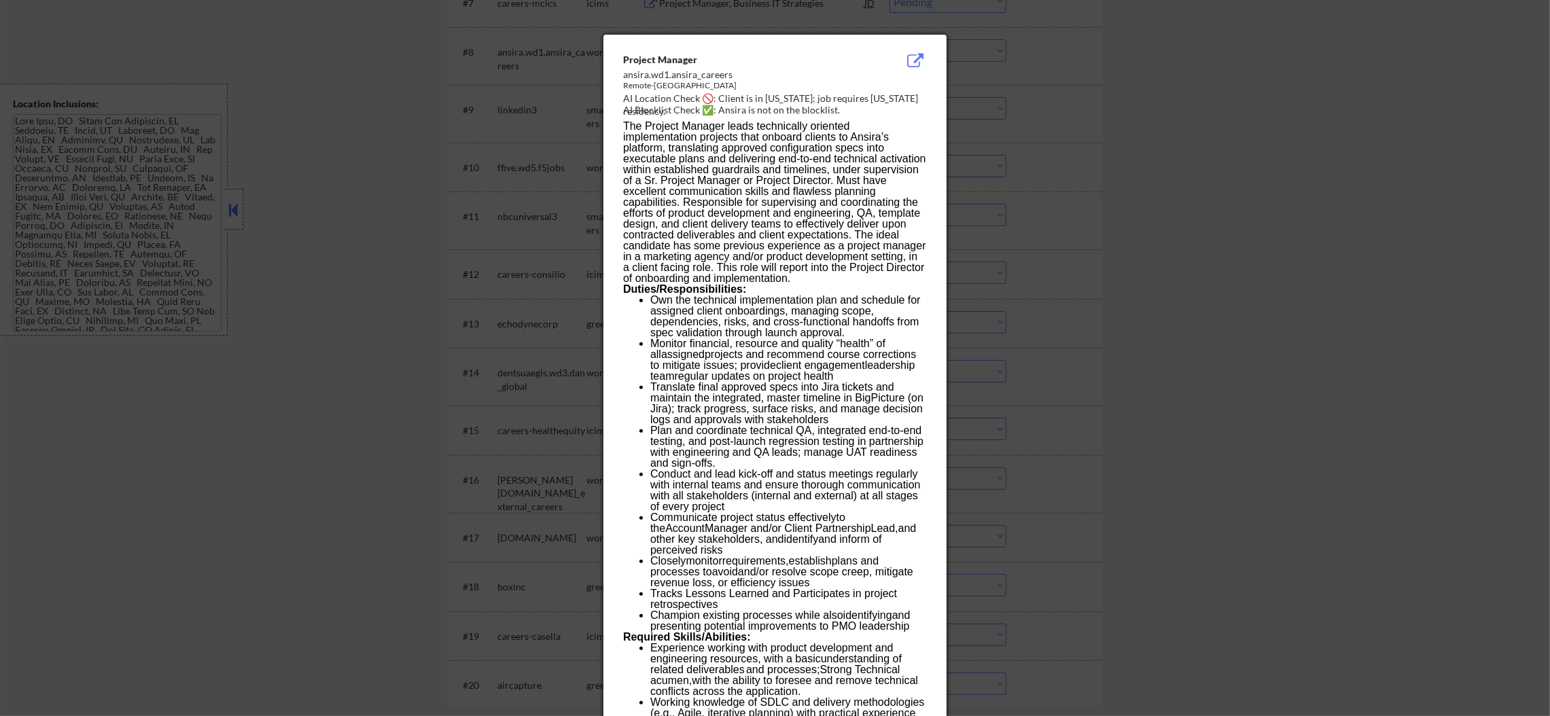
click at [999, 82] on div at bounding box center [775, 358] width 1550 height 716
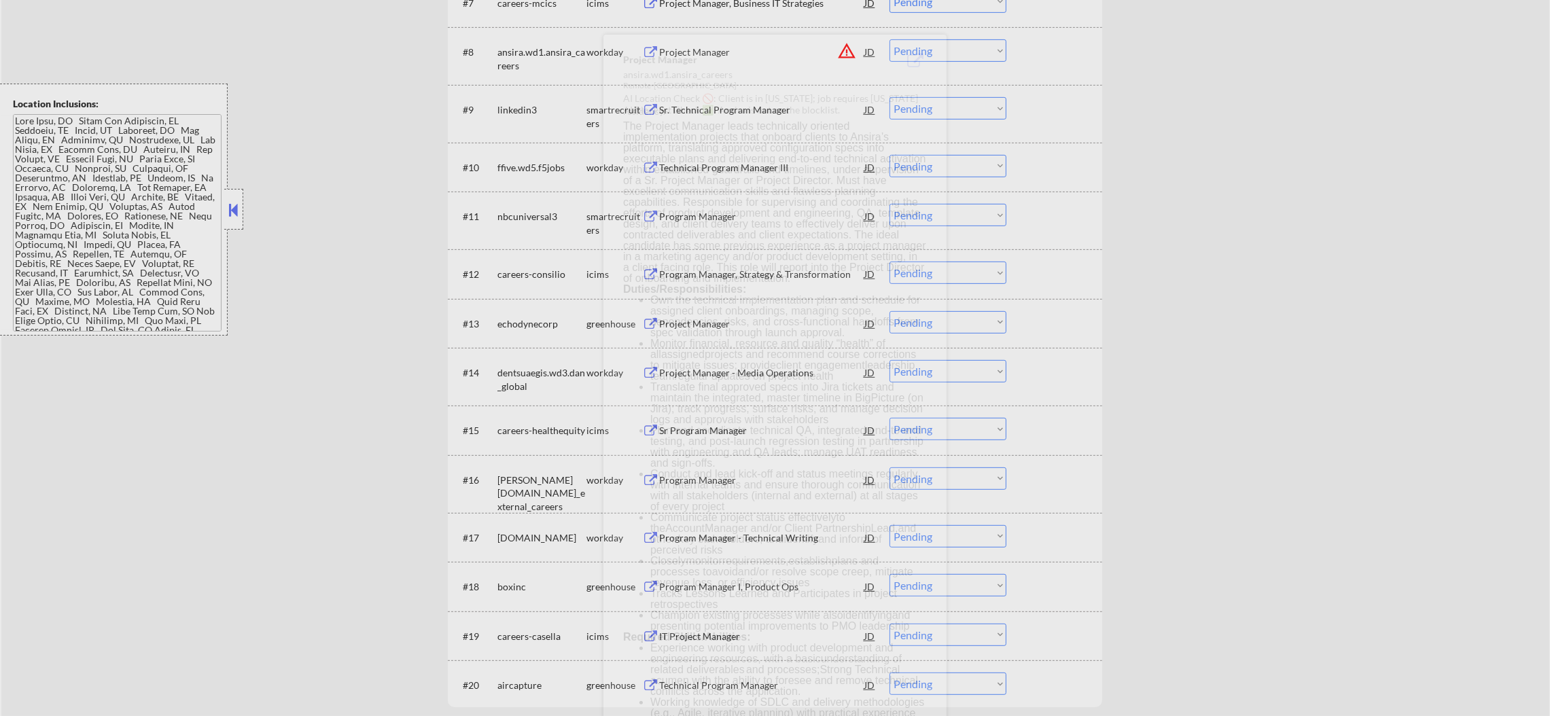
click at [999, 52] on select "Choose an option... Pending Applied Excluded (Questions) Excluded (Expired) Exc…" at bounding box center [947, 50] width 117 height 22
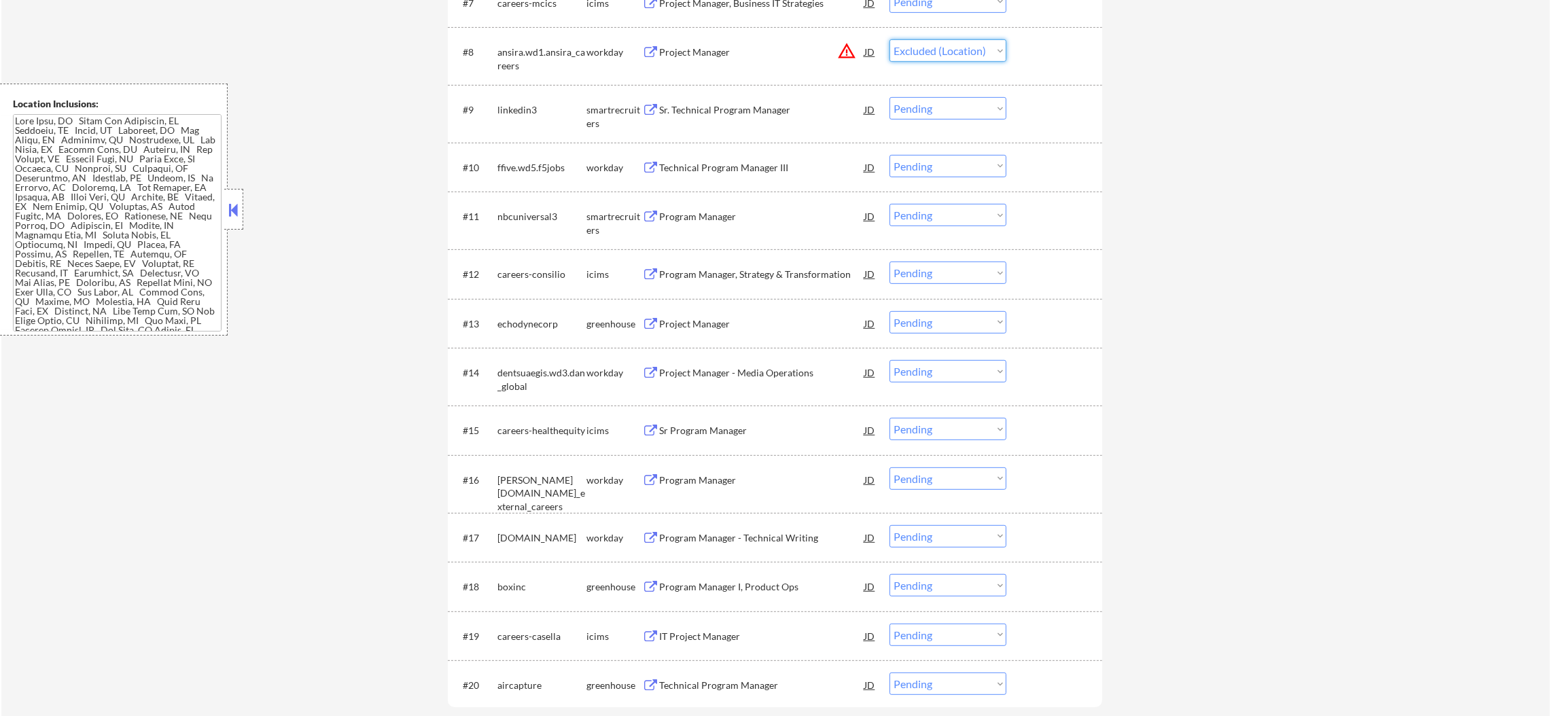
click at [889, 39] on select "Choose an option... Pending Applied Excluded (Questions) Excluded (Expired) Exc…" at bounding box center [947, 50] width 117 height 22
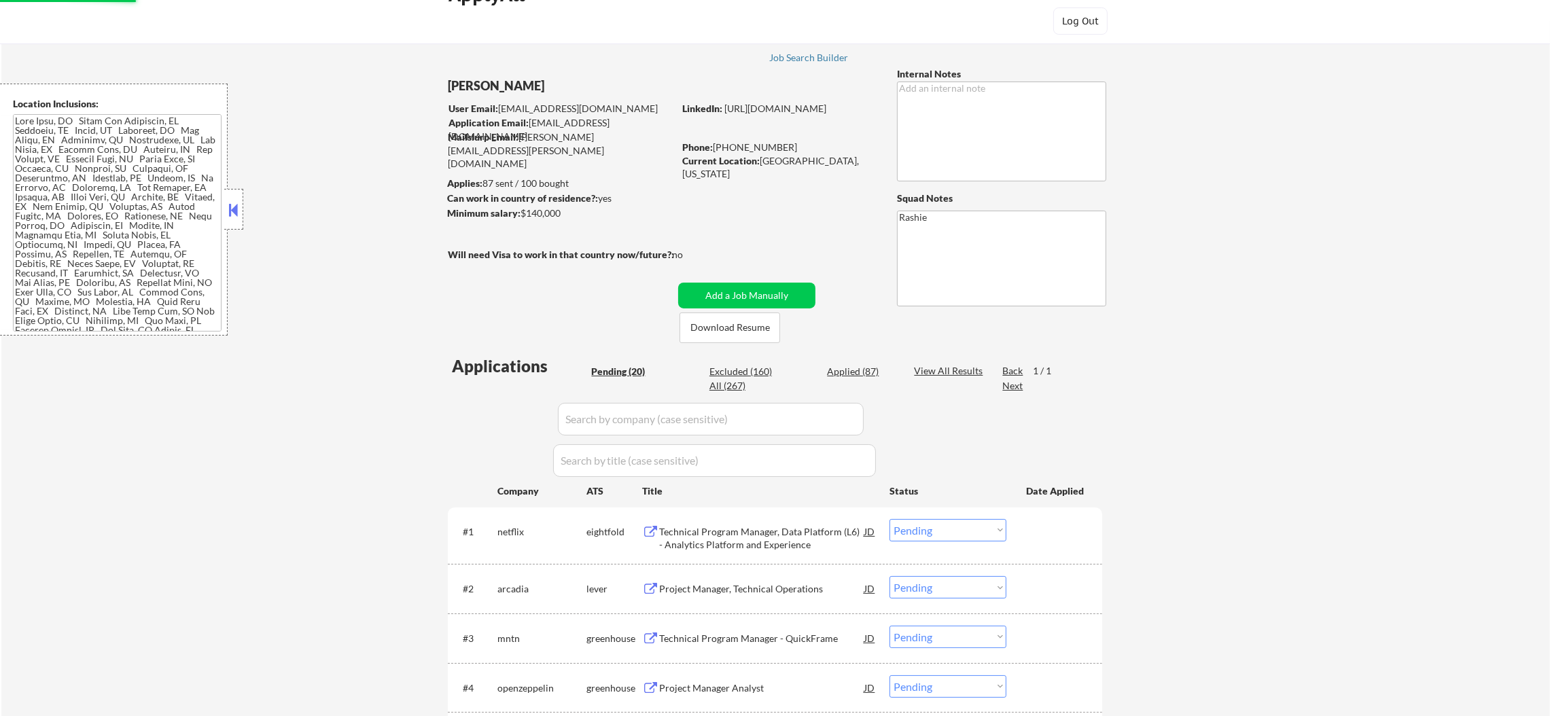
select select ""pending""
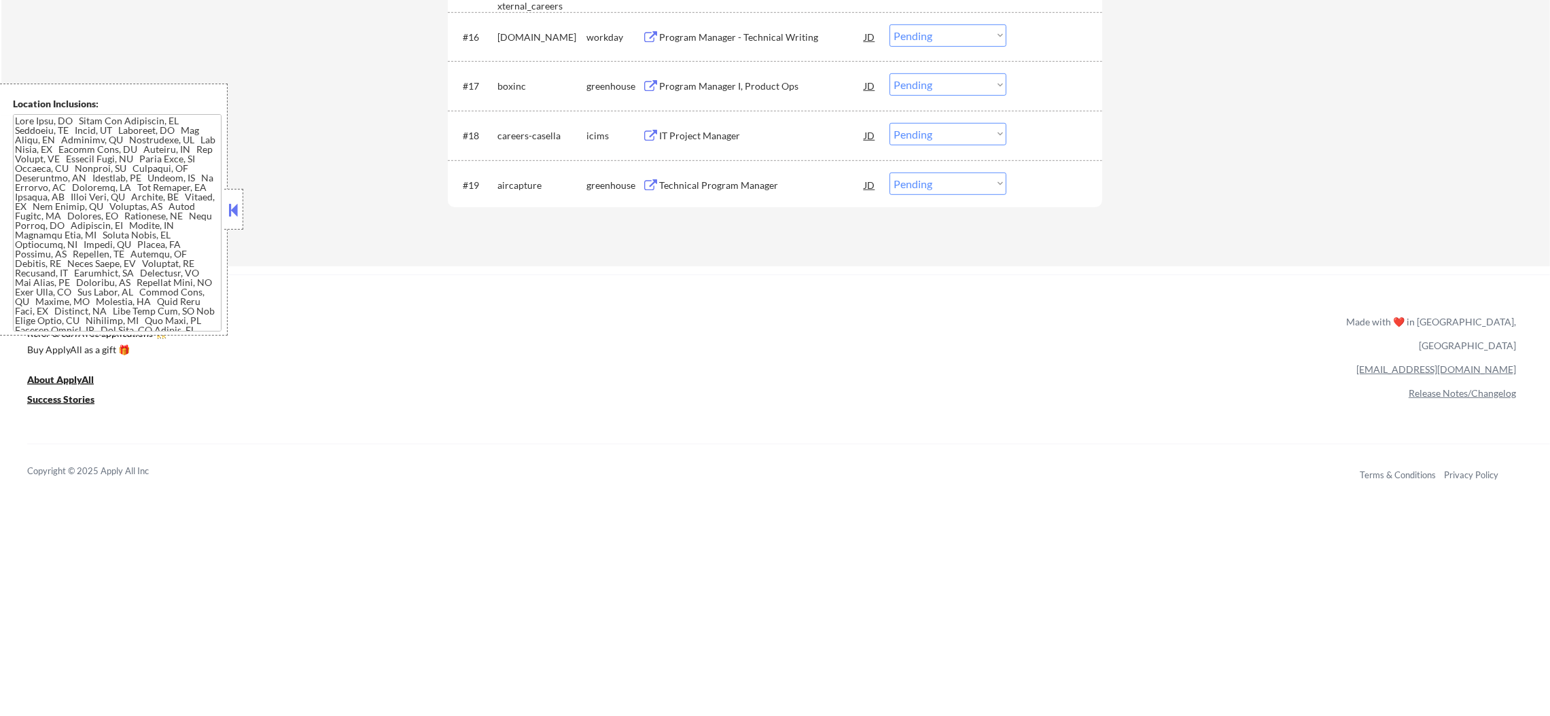
scroll to position [1404, 0]
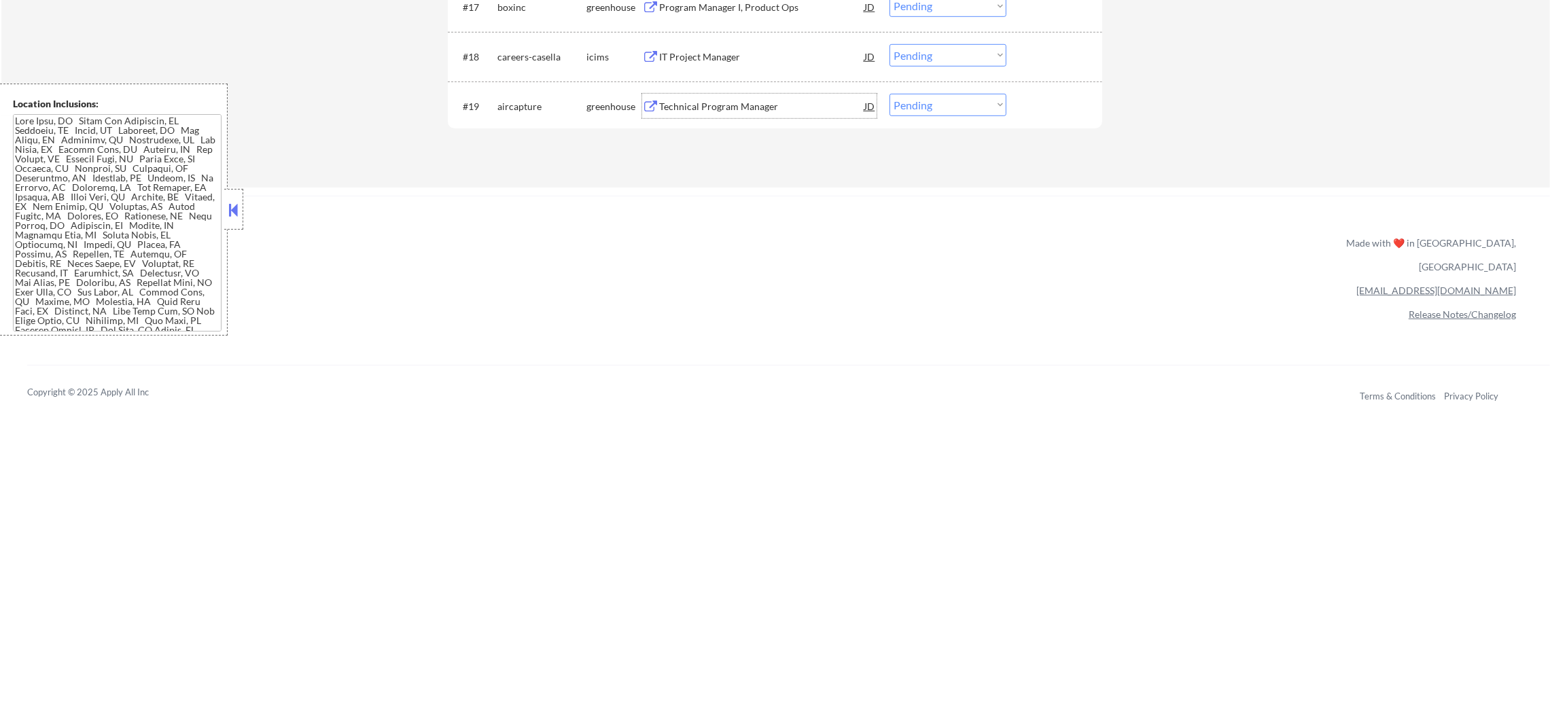
click at [724, 106] on div "Technical Program Manager" at bounding box center [761, 107] width 205 height 14
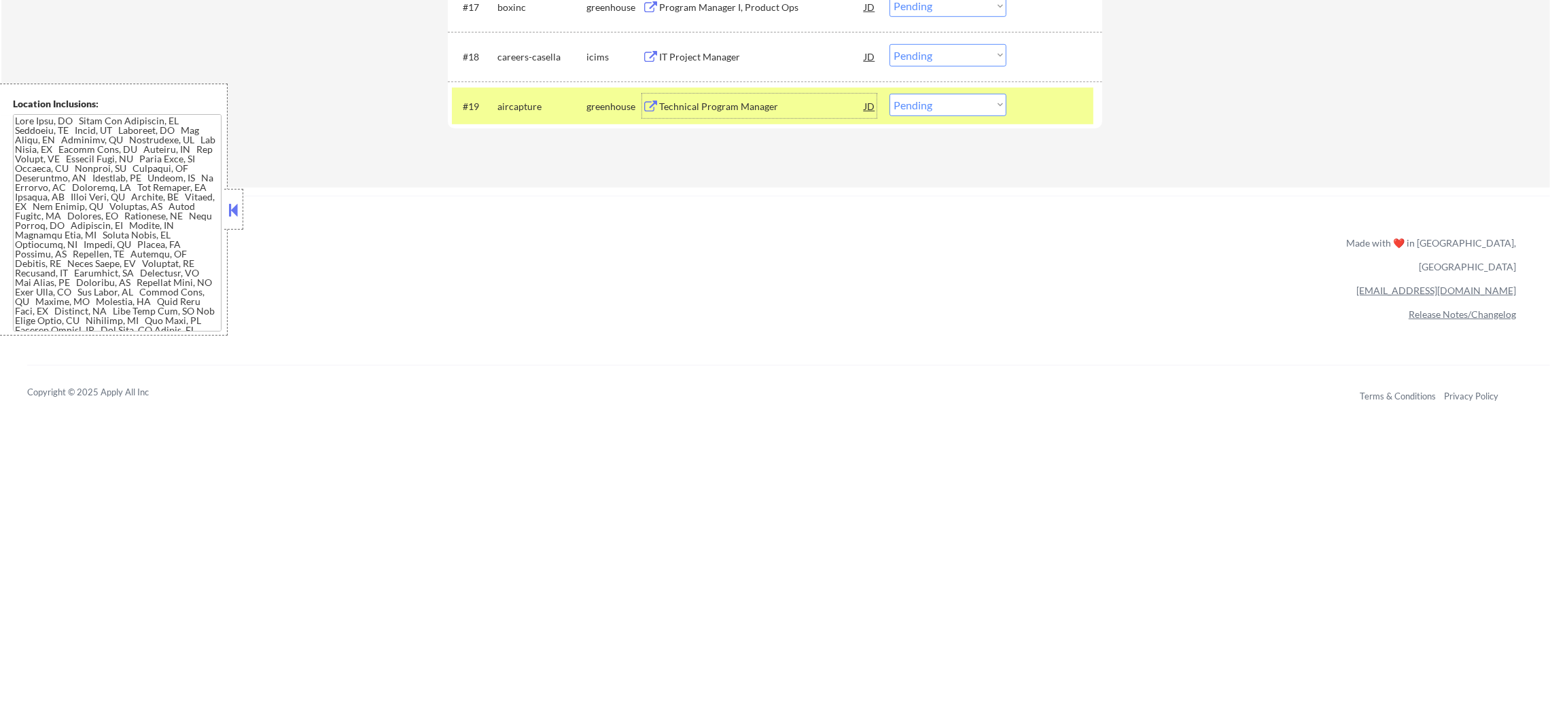
click at [920, 106] on select "Choose an option... Pending Applied Excluded (Questions) Excluded (Expired) Exc…" at bounding box center [947, 105] width 117 height 22
select select ""applied""
click at [889, 94] on select "Choose an option... Pending Applied Excluded (Questions) Excluded (Expired) Exc…" at bounding box center [947, 105] width 117 height 22
click at [531, 102] on div "aircapture" at bounding box center [541, 107] width 89 height 14
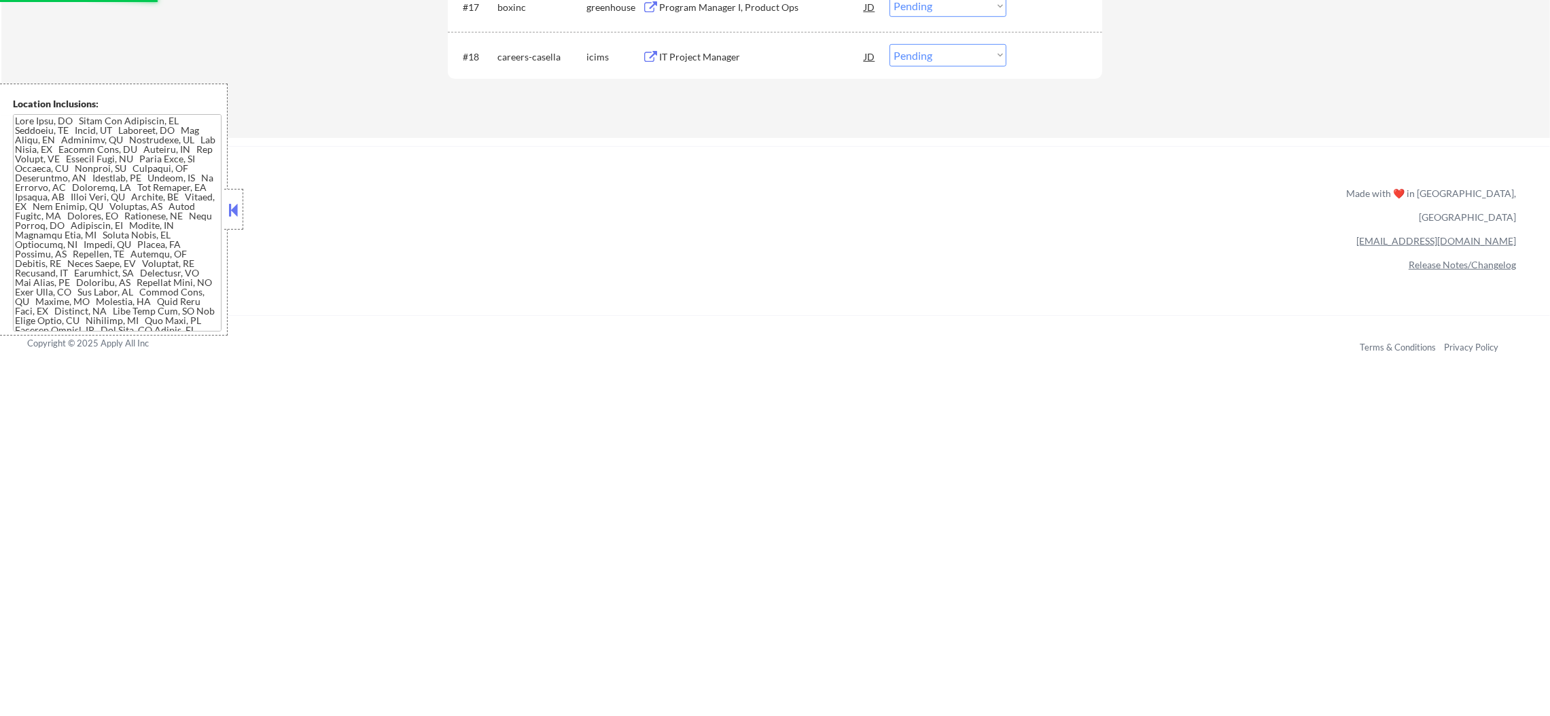
scroll to position [1337, 0]
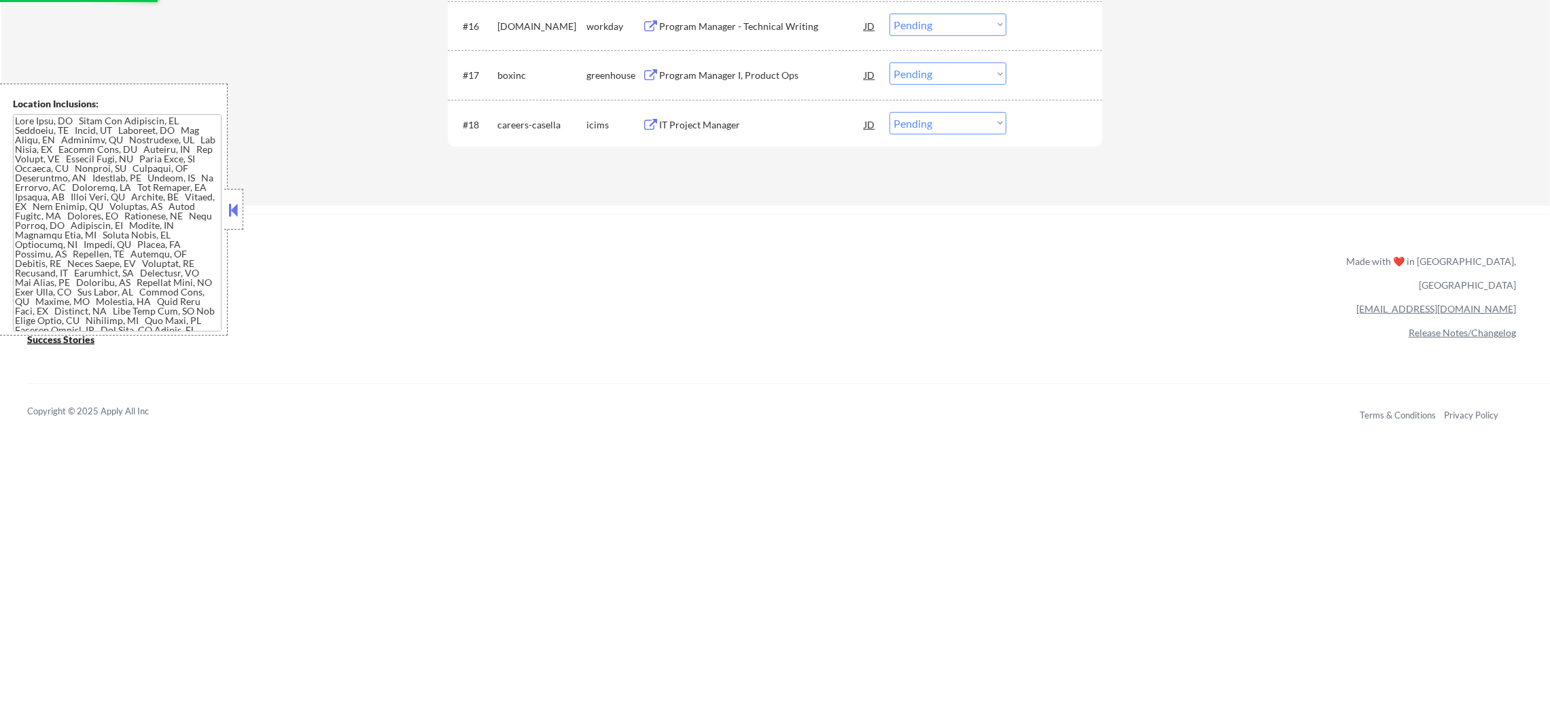
click at [747, 80] on div "Program Manager I, Product Ops" at bounding box center [761, 76] width 205 height 14
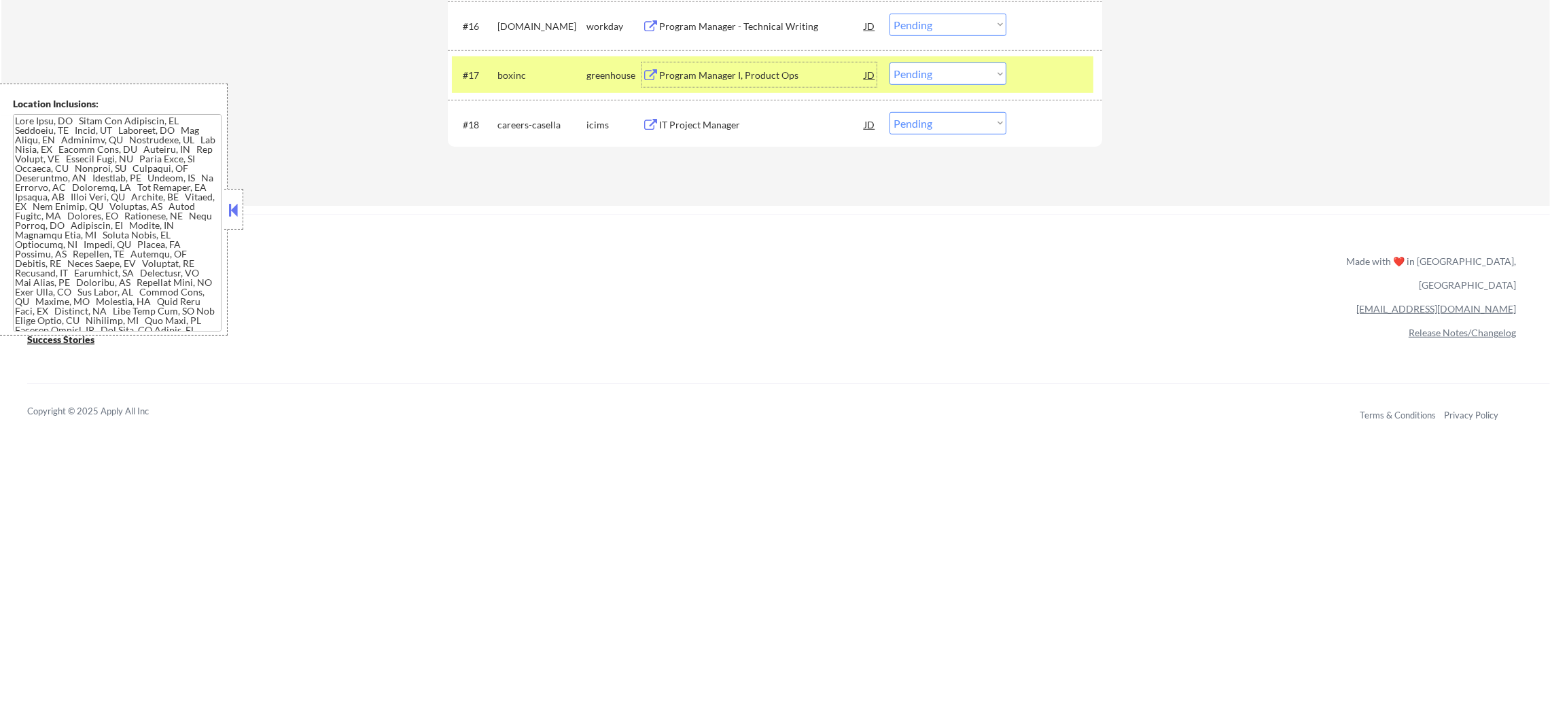
click at [919, 71] on select "Choose an option... Pending Applied Excluded (Questions) Excluded (Expired) Exc…" at bounding box center [947, 74] width 117 height 22
click at [889, 63] on select "Choose an option... Pending Applied Excluded (Questions) Excluded (Expired) Exc…" at bounding box center [947, 74] width 117 height 22
click at [514, 75] on div "boxinc" at bounding box center [541, 76] width 89 height 14
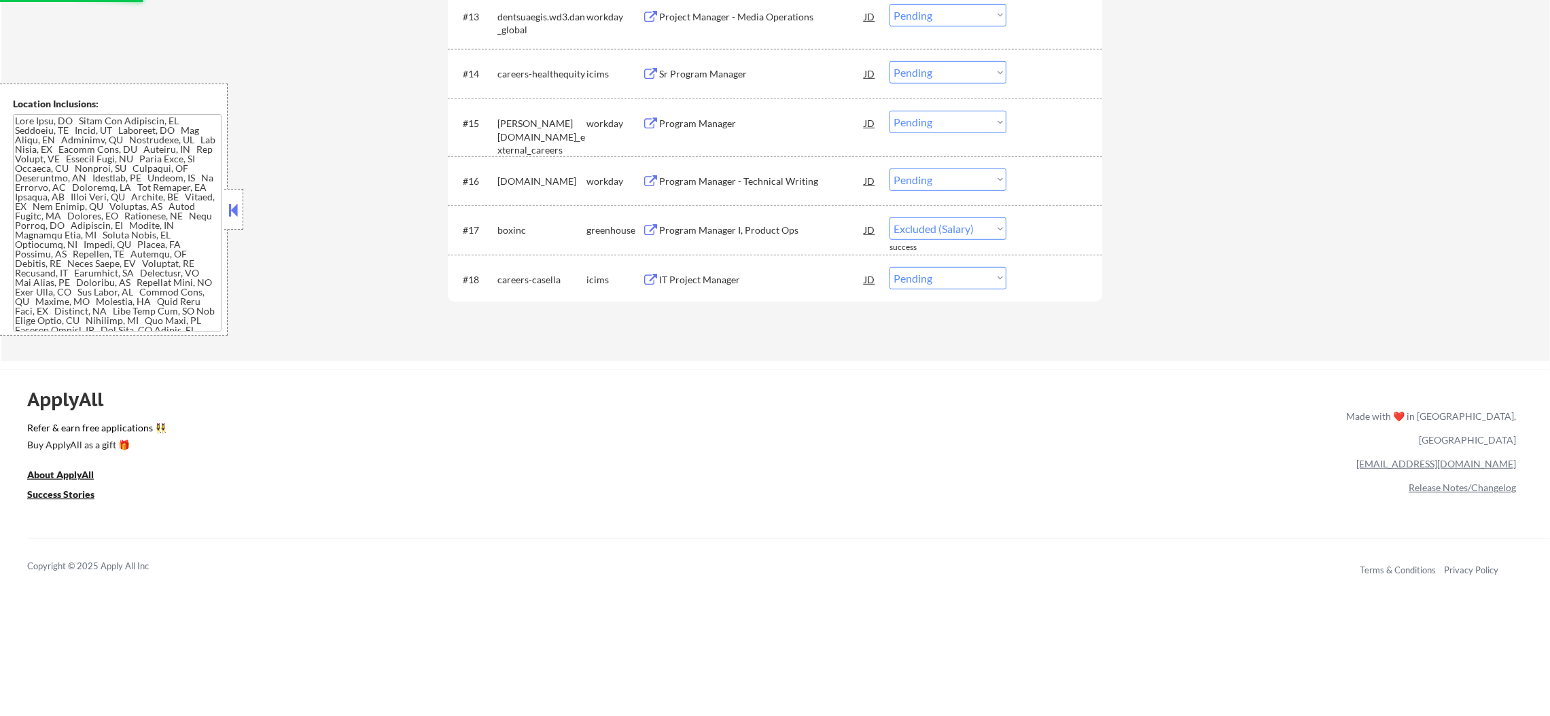
select select ""pending""
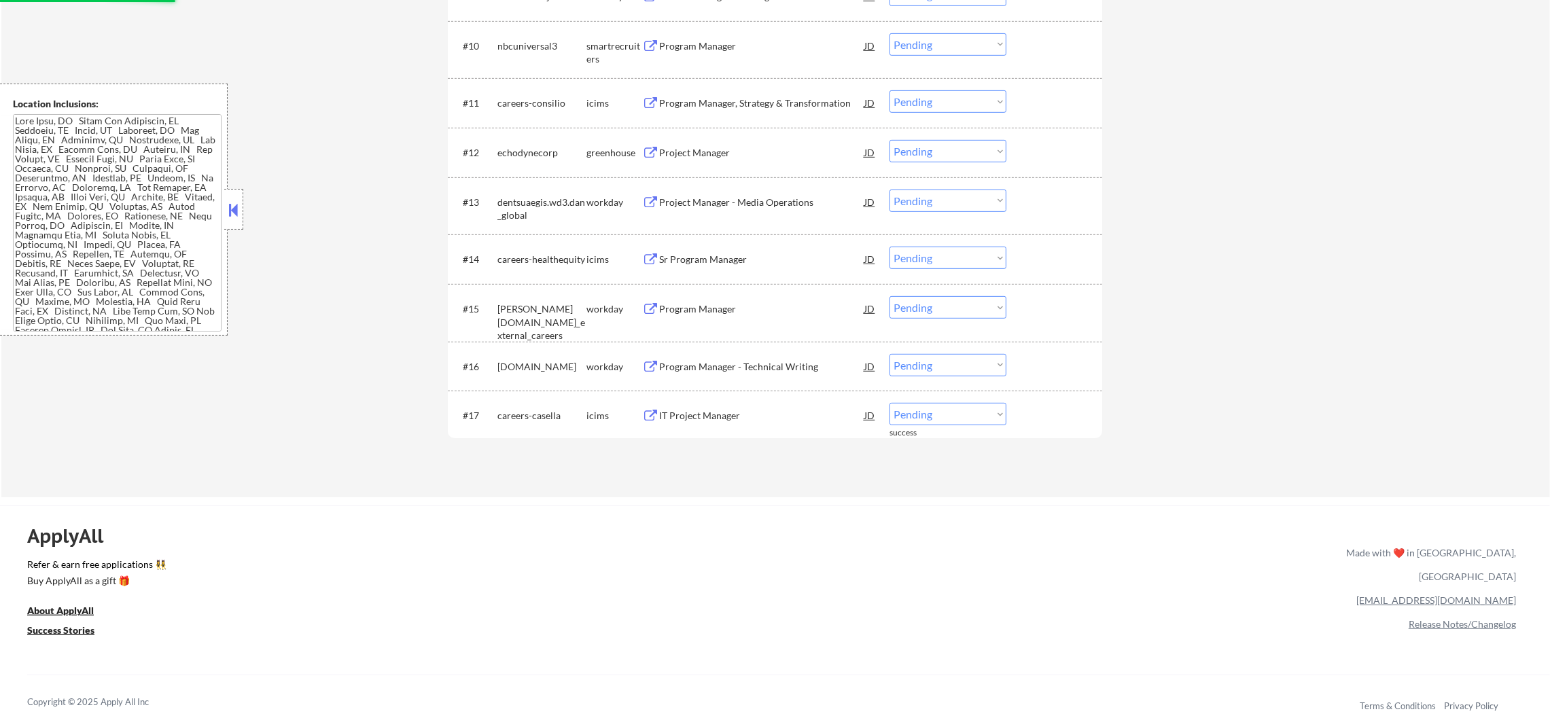
scroll to position [963, 0]
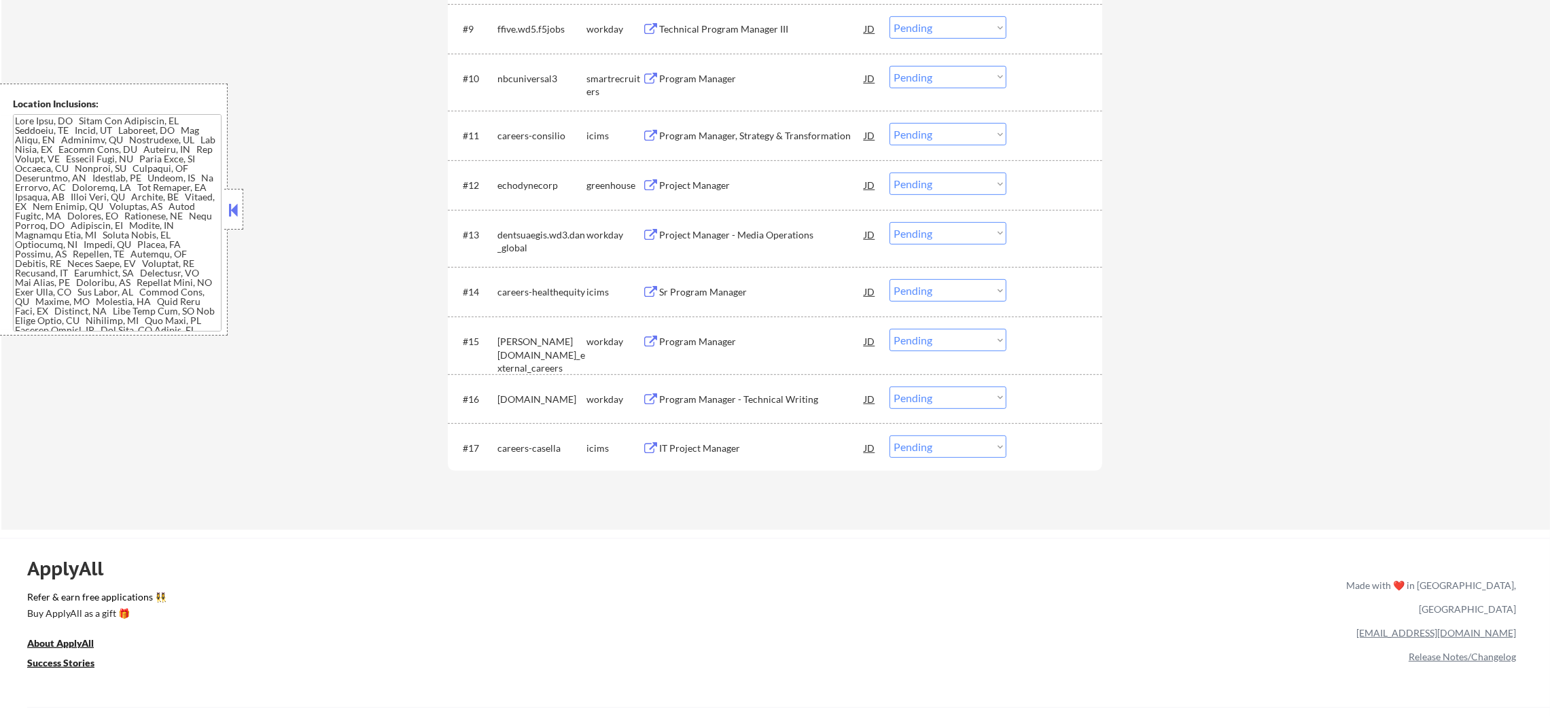
click at [763, 169] on div "#12 echodynecorp greenhouse Project Manager JD Choose an option... Pending Appl…" at bounding box center [772, 184] width 641 height 37
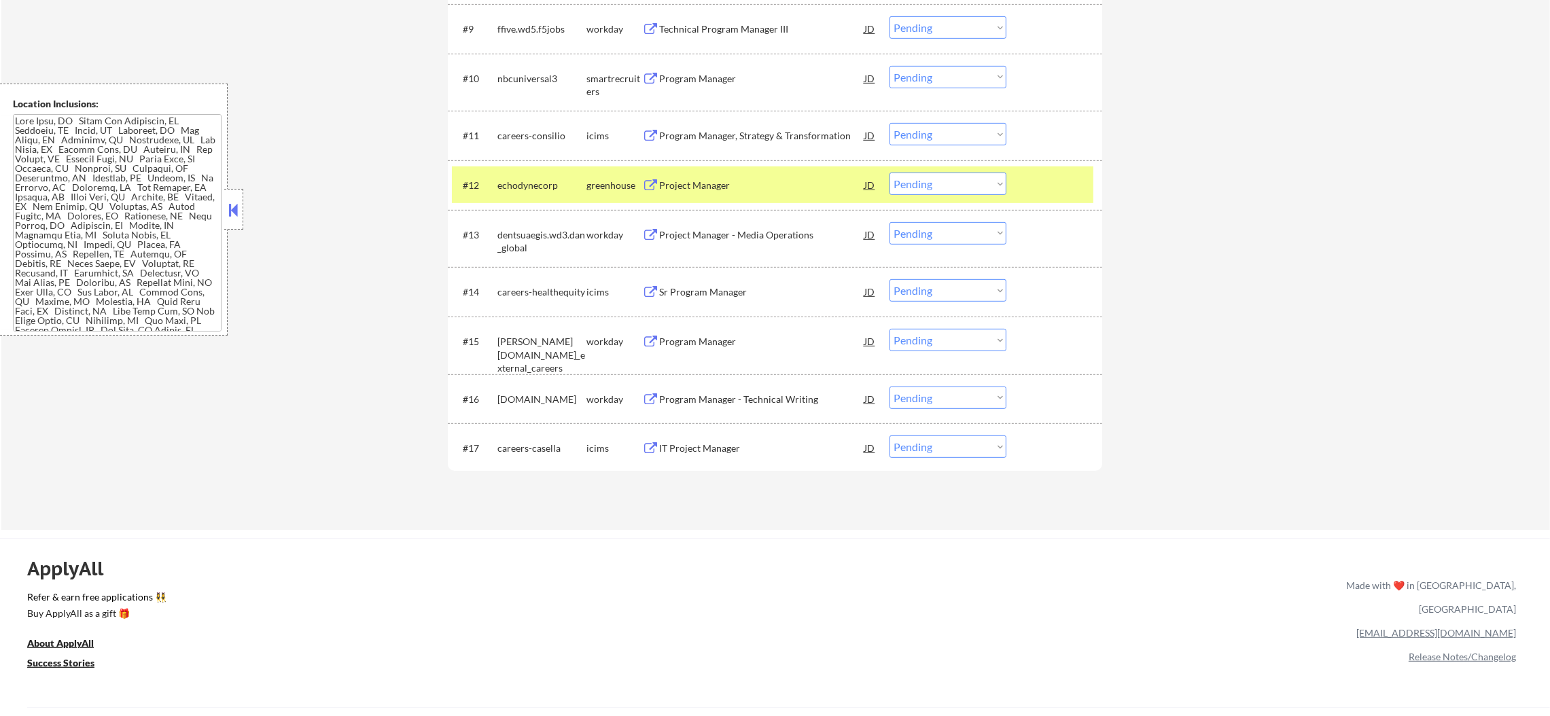
click at [764, 171] on div "#12 echodynecorp greenhouse Project Manager JD Choose an option... Pending Appl…" at bounding box center [772, 184] width 641 height 37
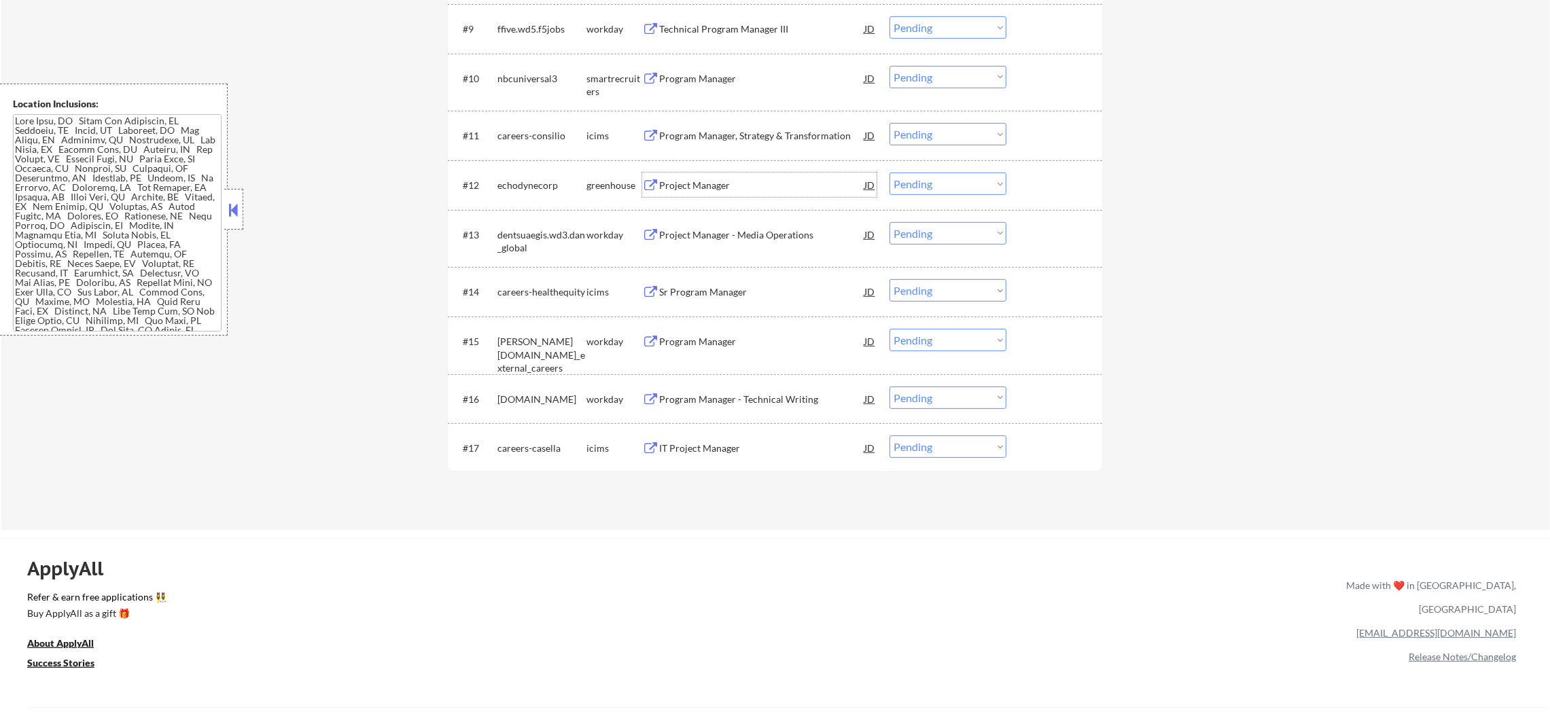
click at [725, 175] on div "Project Manager" at bounding box center [761, 185] width 205 height 24
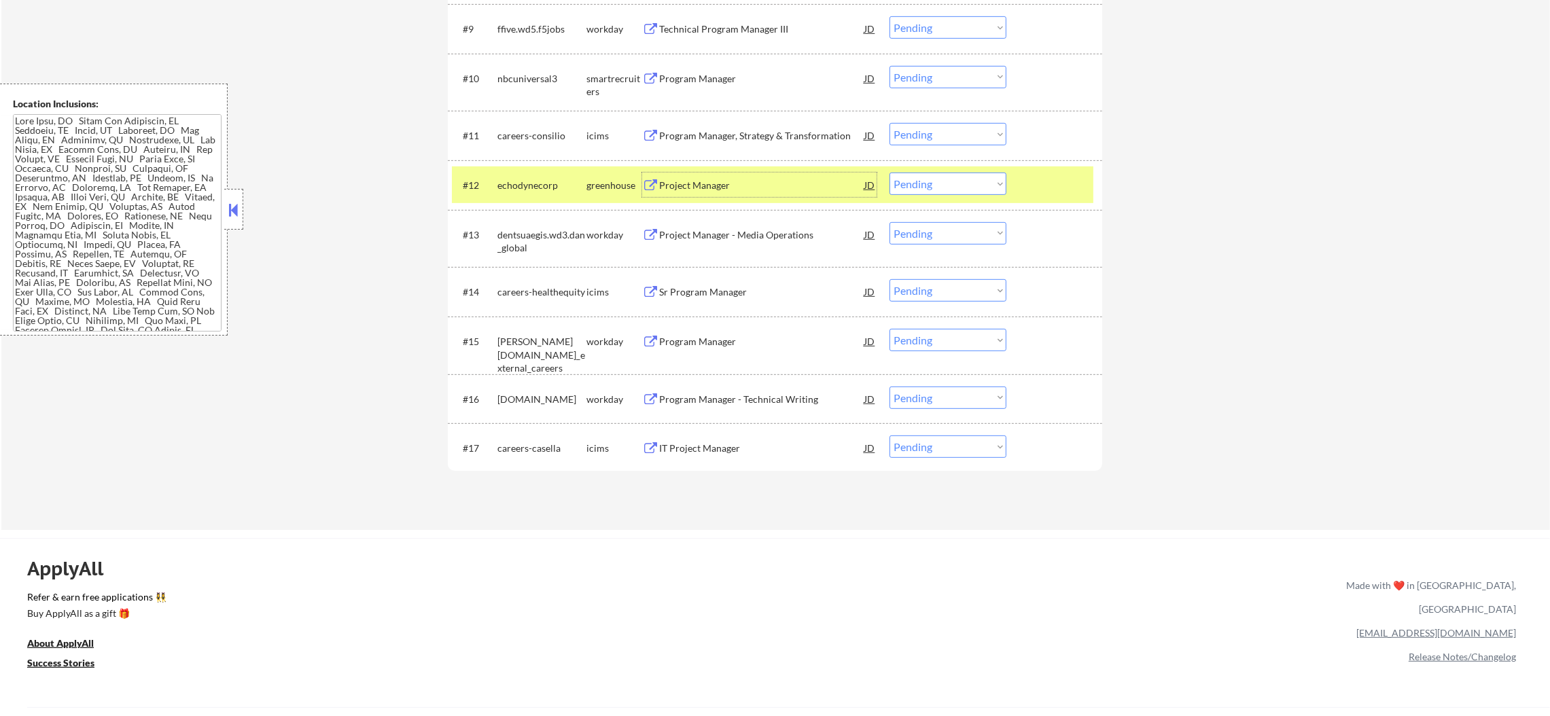
click at [898, 175] on select "Choose an option... Pending Applied Excluded (Questions) Excluded (Expired) Exc…" at bounding box center [947, 184] width 117 height 22
click at [889, 173] on select "Choose an option... Pending Applied Excluded (Questions) Excluded (Expired) Exc…" at bounding box center [947, 184] width 117 height 22
click at [524, 197] on div "#12 echodynecorp greenhouse Project Manager JD Choose an option... Pending Appl…" at bounding box center [772, 184] width 641 height 37
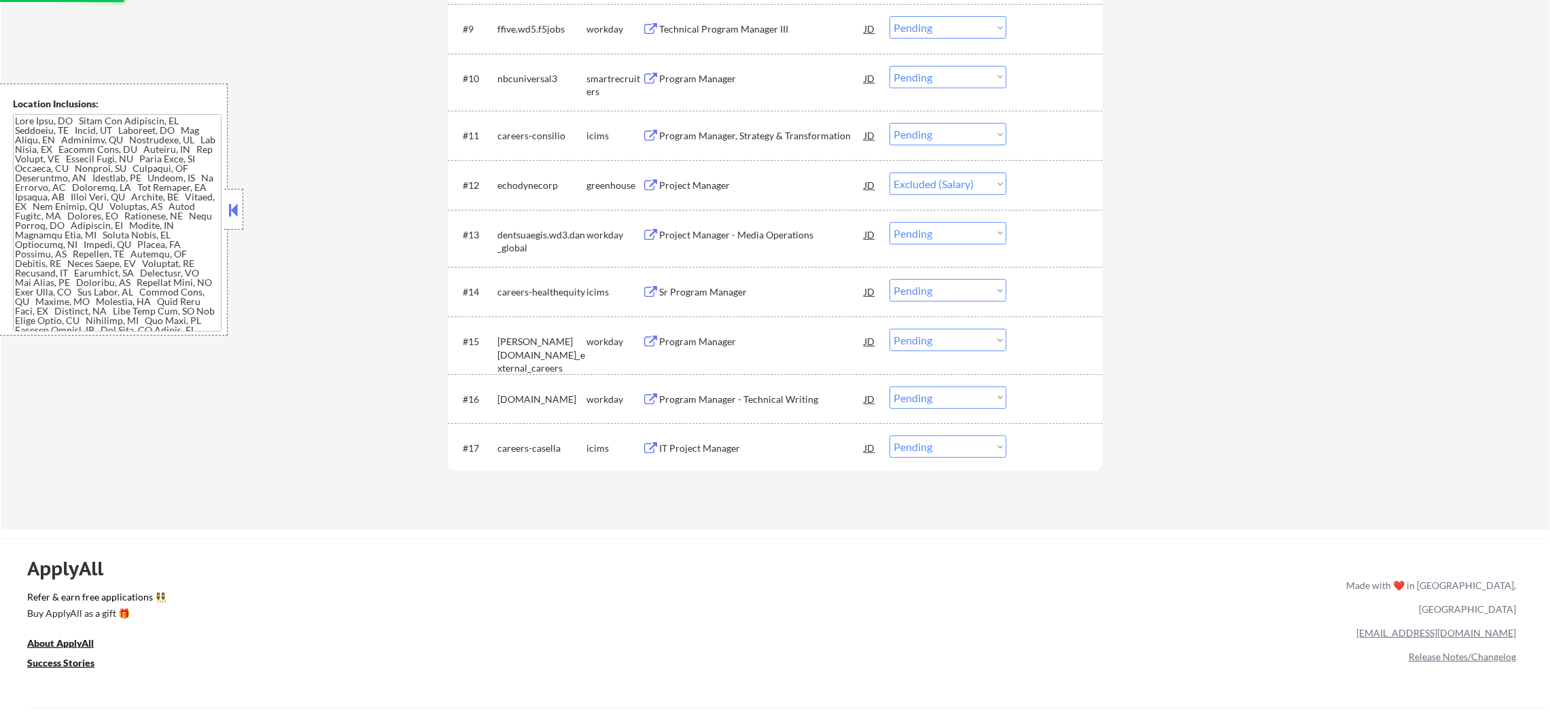
click at [771, 73] on div "Program Manager" at bounding box center [761, 79] width 205 height 14
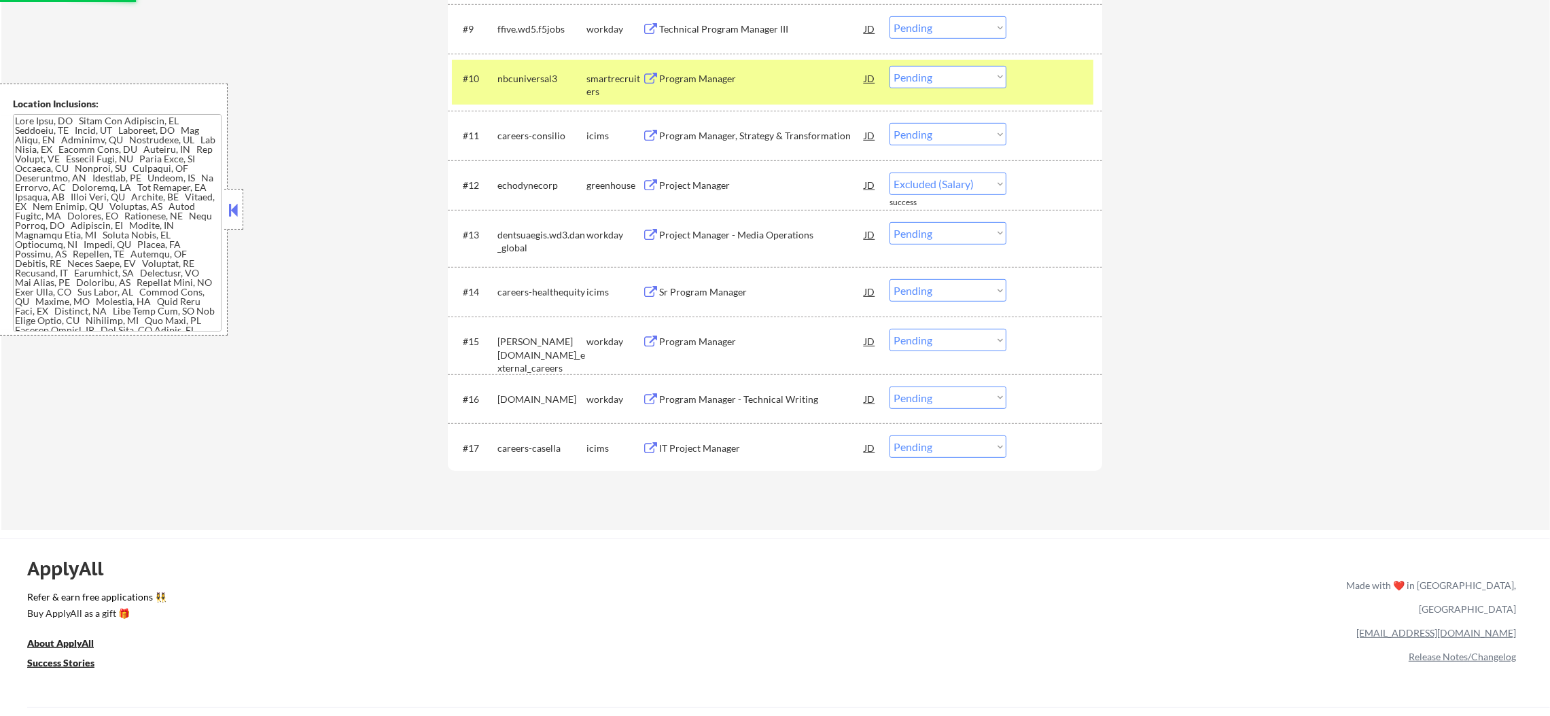
select select ""pending""
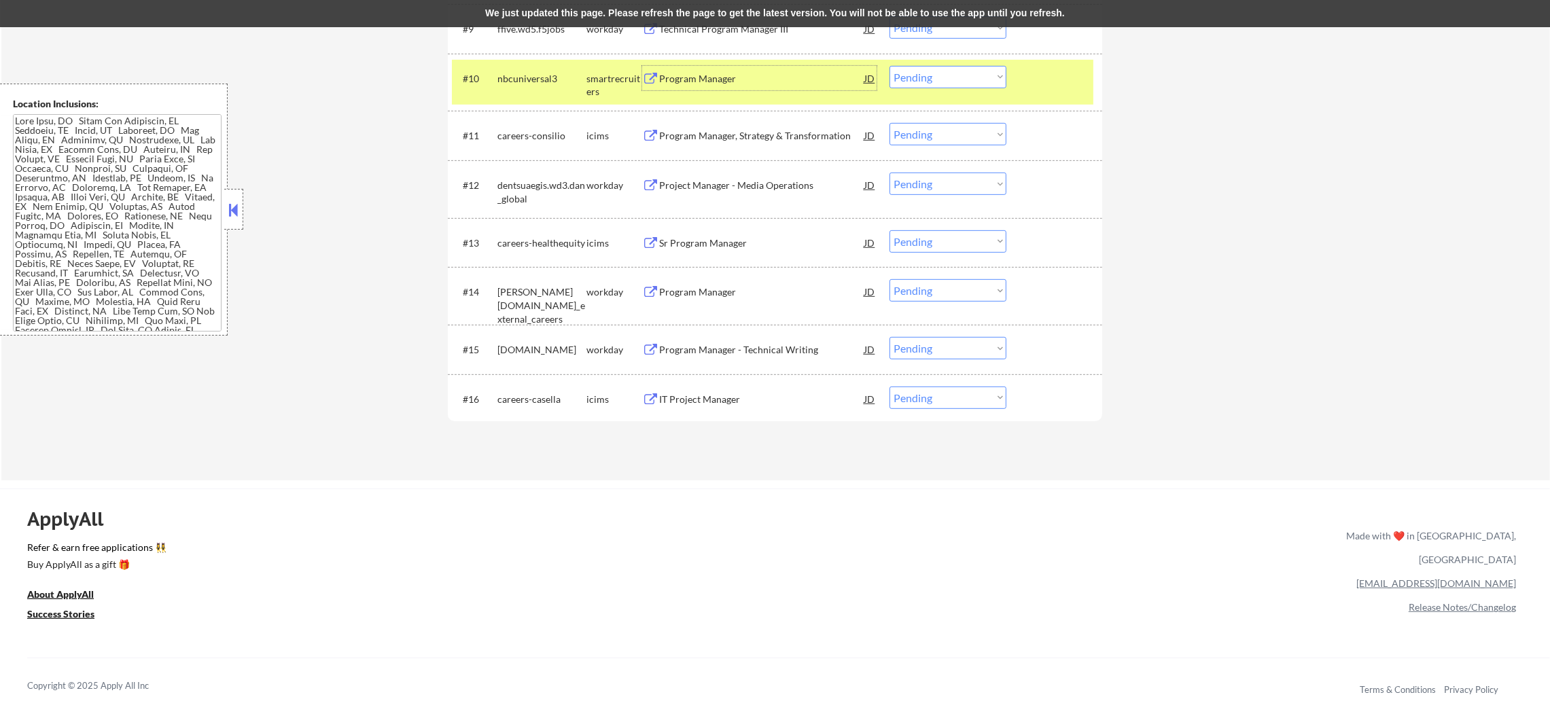
click at [955, 79] on select "Choose an option... Pending Applied Excluded (Questions) Excluded (Expired) Exc…" at bounding box center [947, 77] width 117 height 22
select select ""applied""
click at [889, 66] on select "Choose an option... Pending Applied Excluded (Questions) Excluded (Expired) Exc…" at bounding box center [947, 77] width 117 height 22
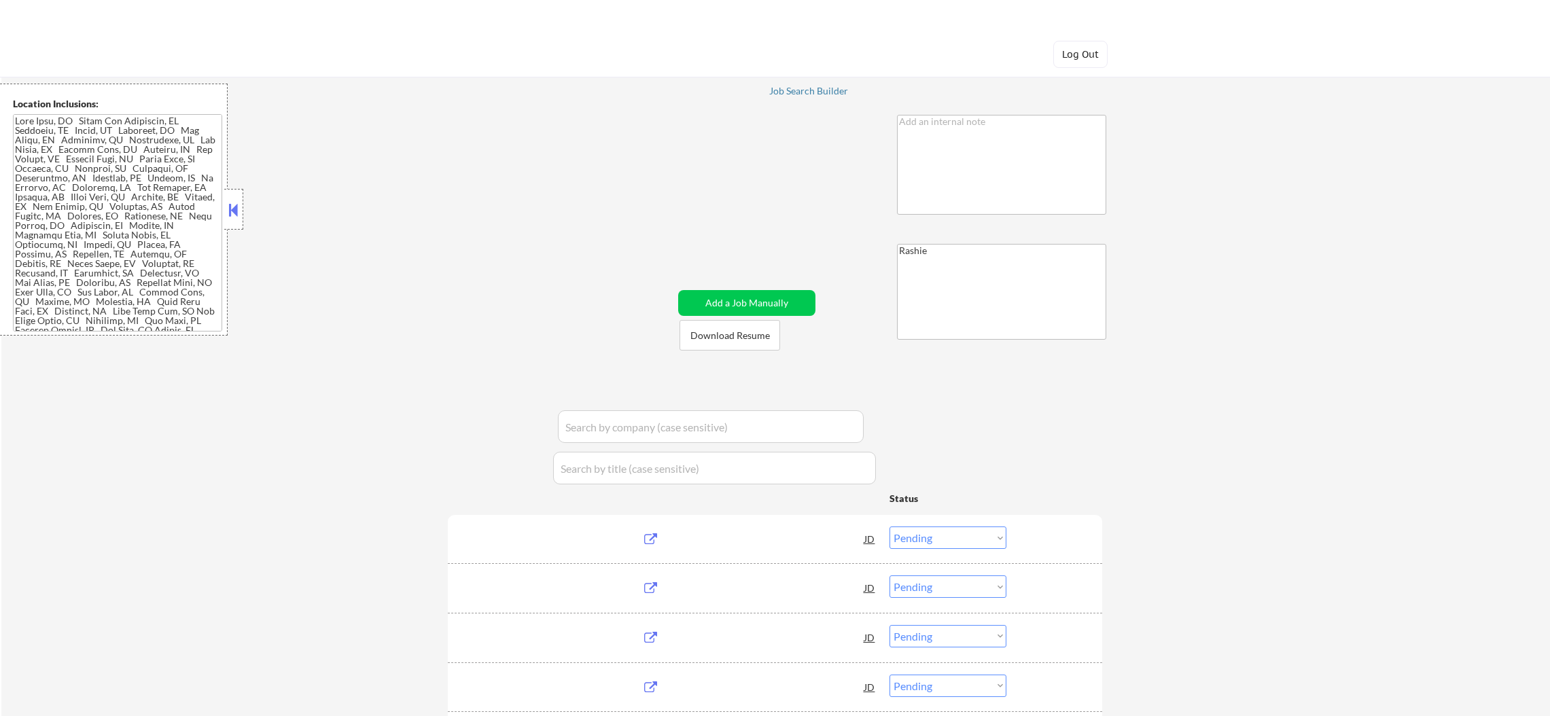
select select ""pending""
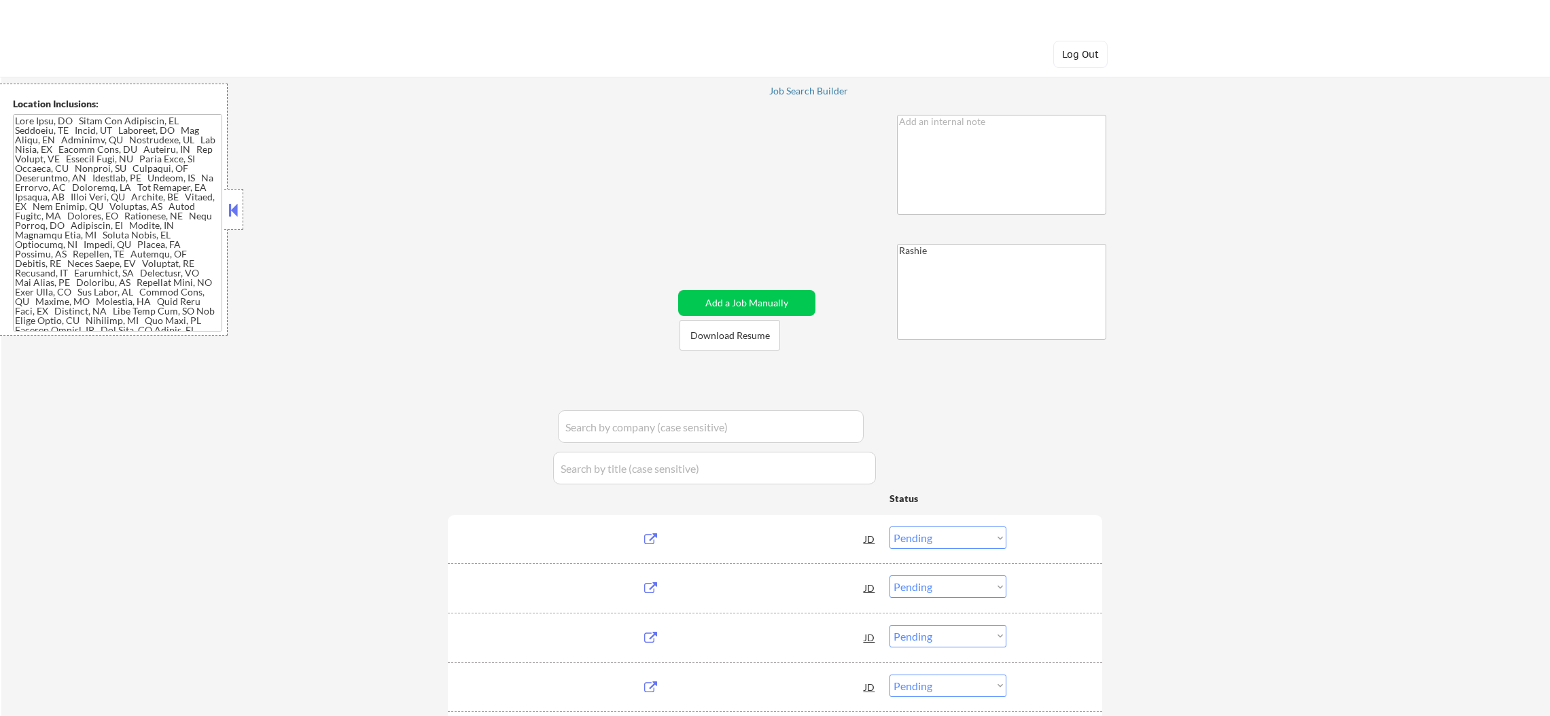
select select ""pending""
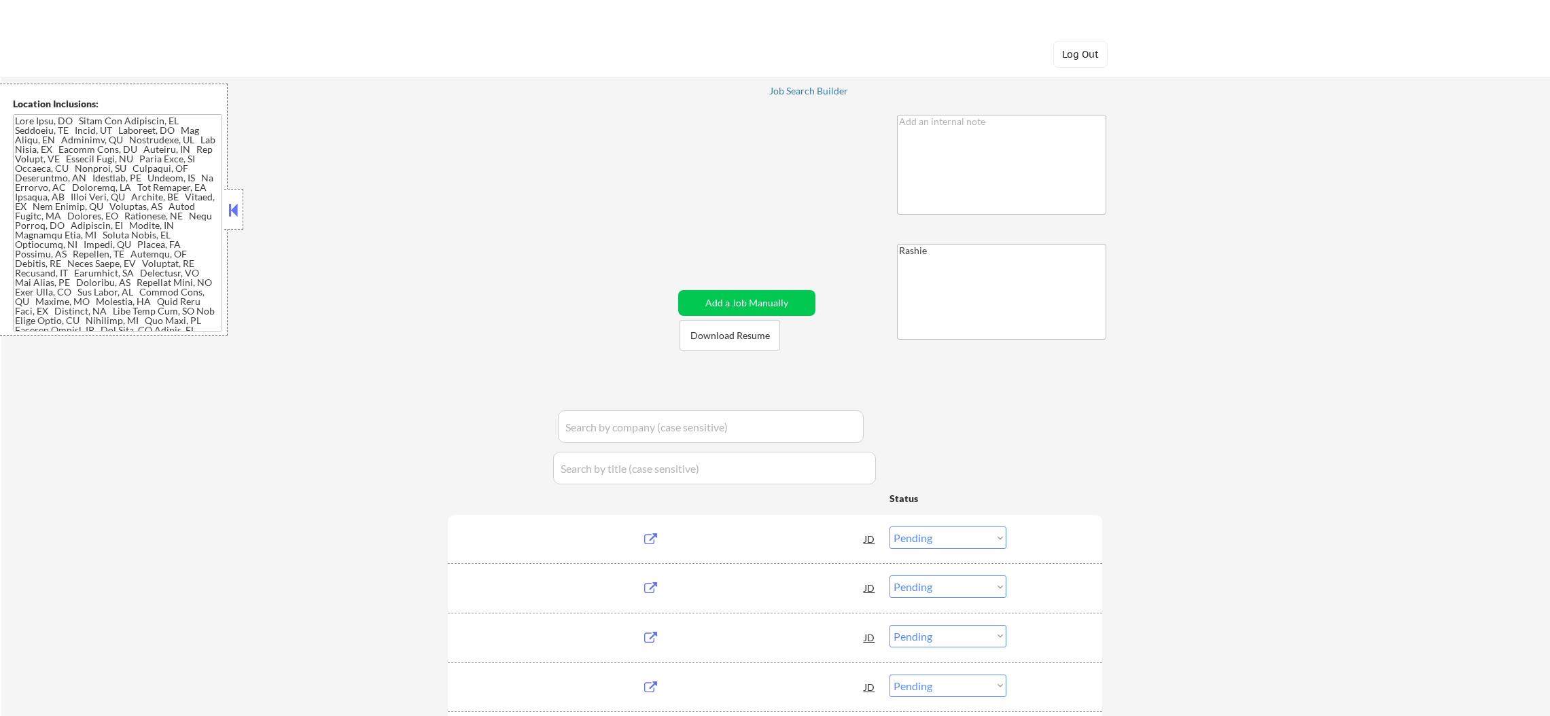
select select ""pending""
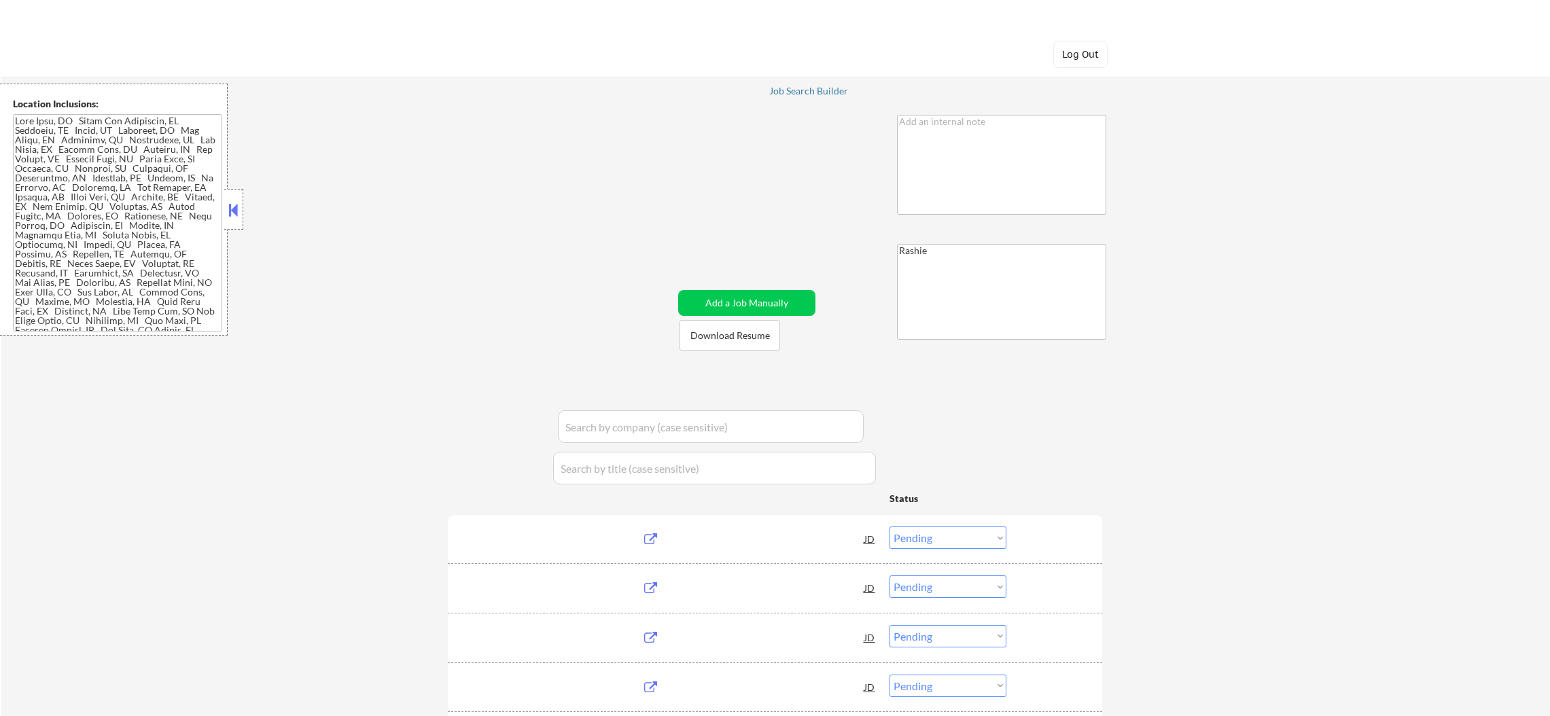
select select ""pending""
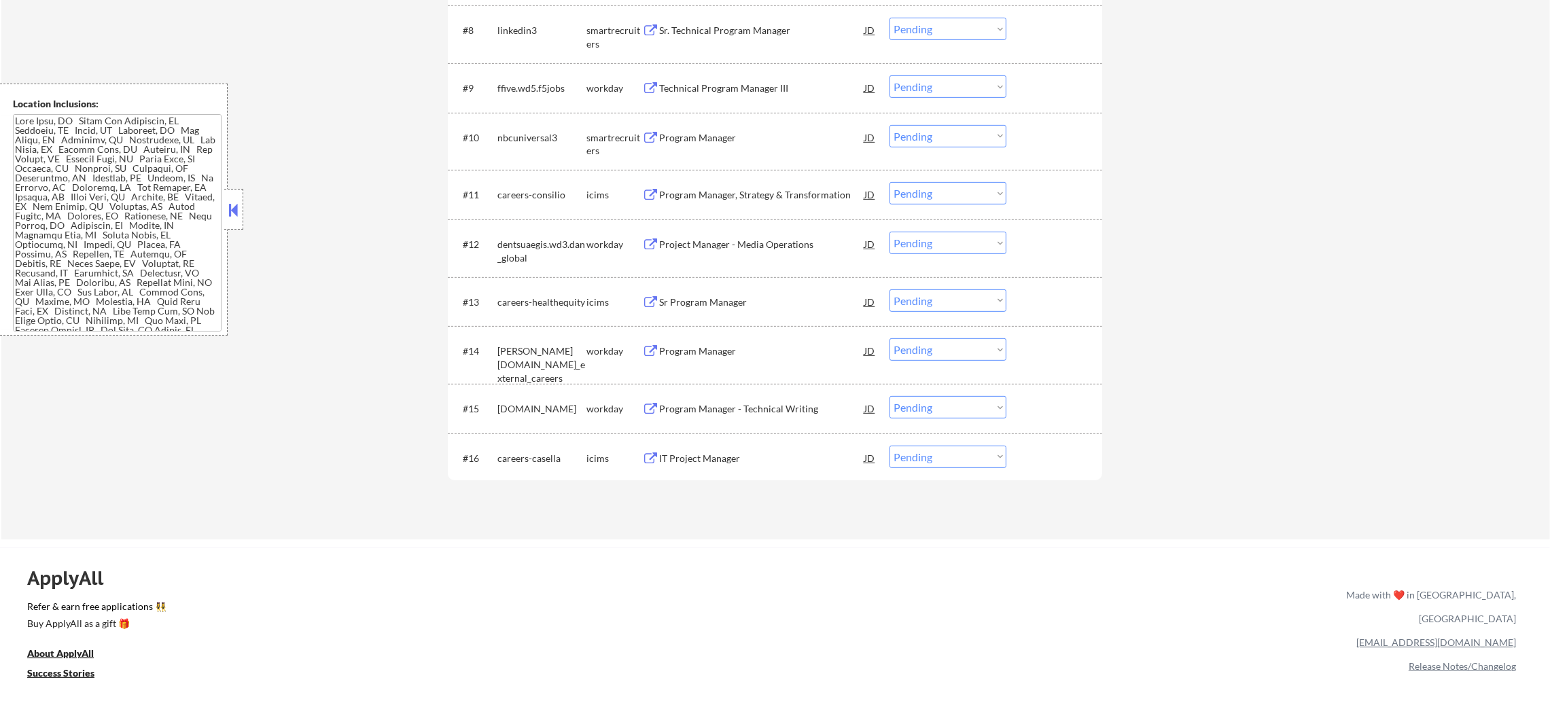
scroll to position [890, 0]
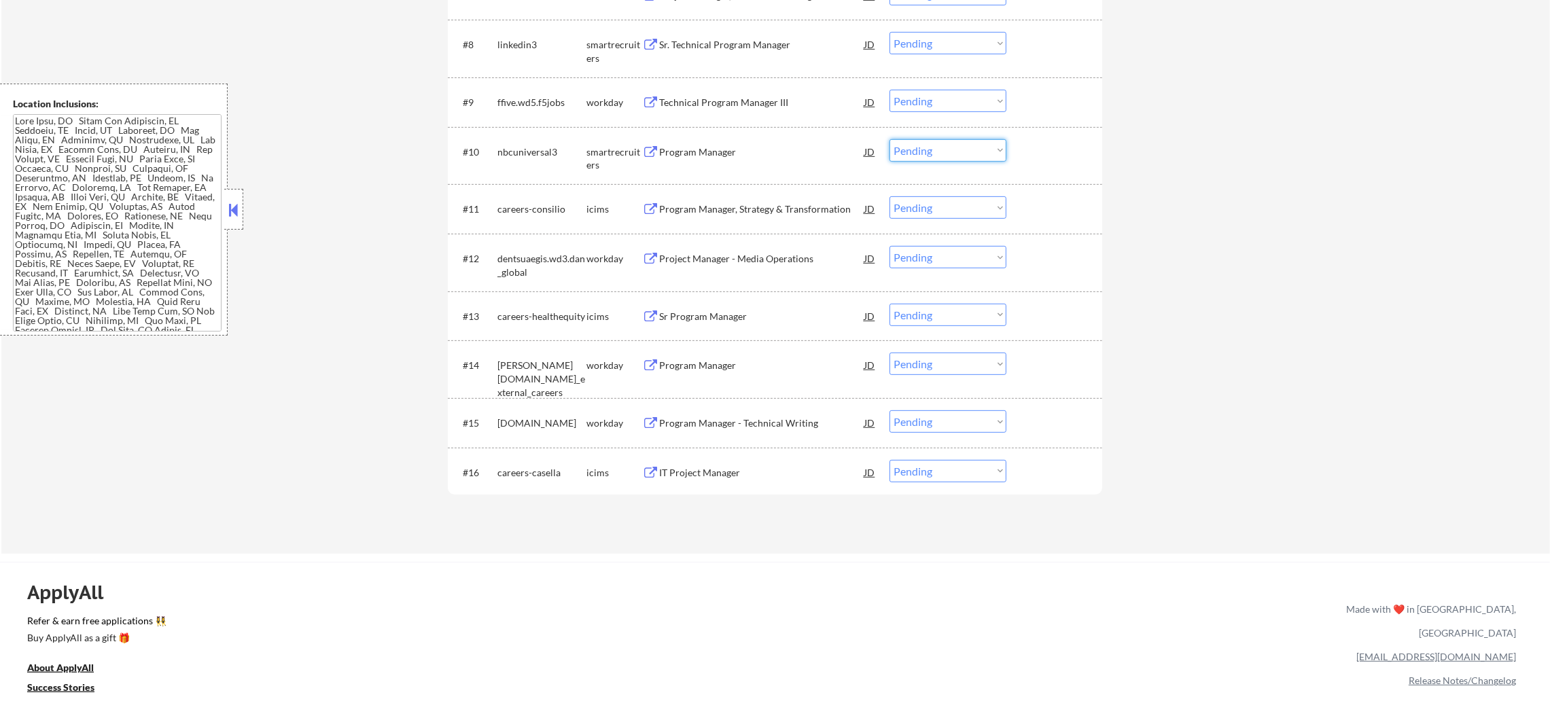
click at [922, 153] on select "Choose an option... Pending Applied Excluded (Questions) Excluded (Expired) Exc…" at bounding box center [947, 150] width 117 height 22
click at [889, 139] on select "Choose an option... Pending Applied Excluded (Questions) Excluded (Expired) Exc…" at bounding box center [947, 150] width 117 height 22
select select ""pending""
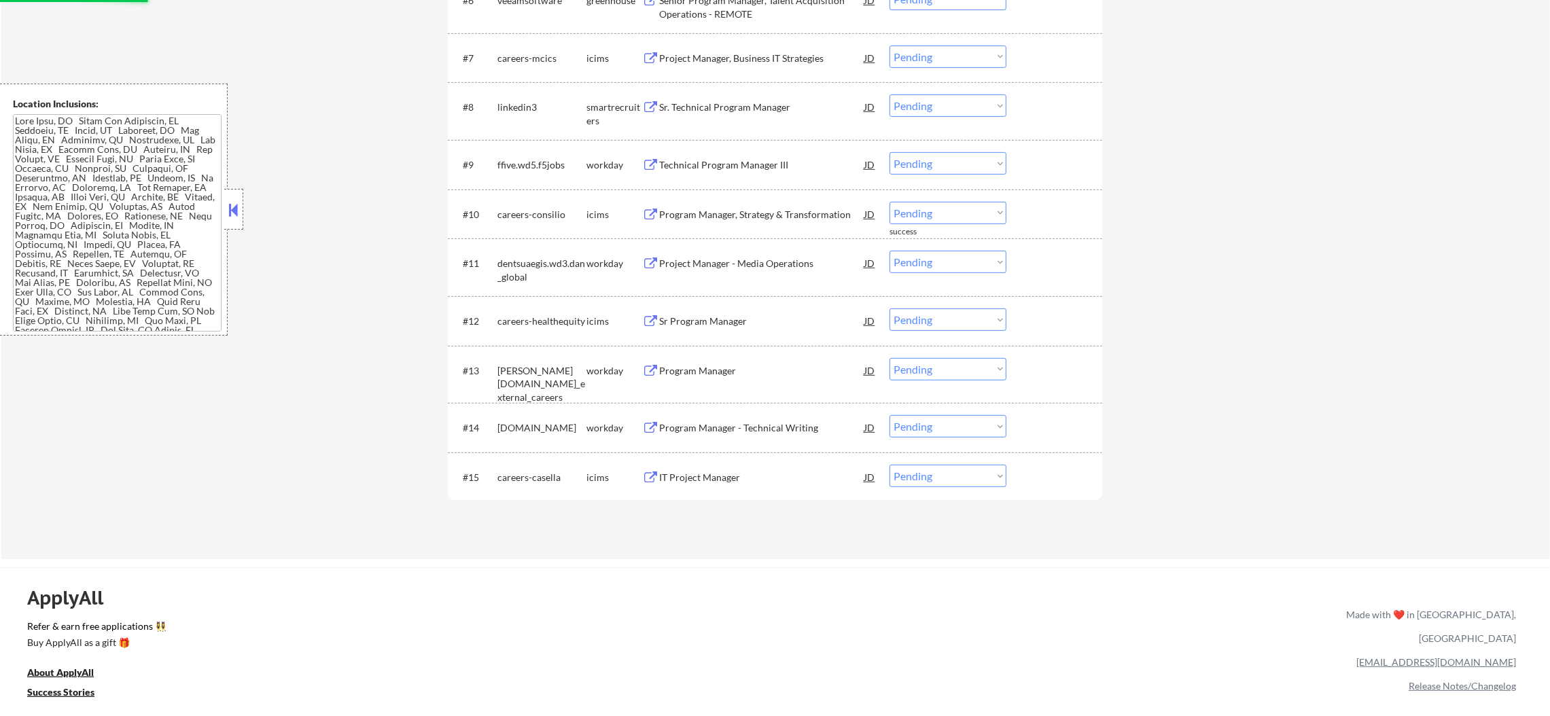
scroll to position [821, 0]
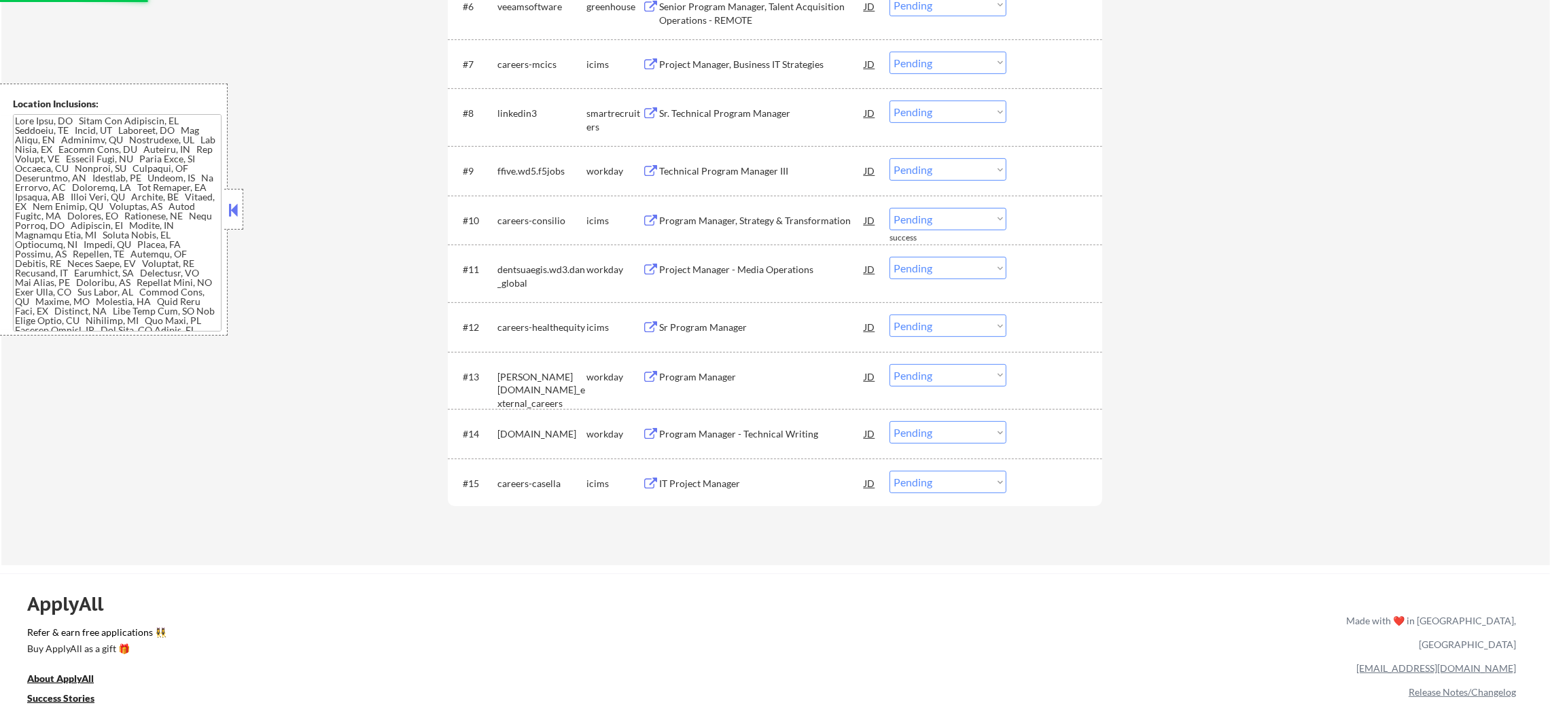
click at [731, 108] on div "Sr. Technical Program Manager" at bounding box center [761, 114] width 205 height 14
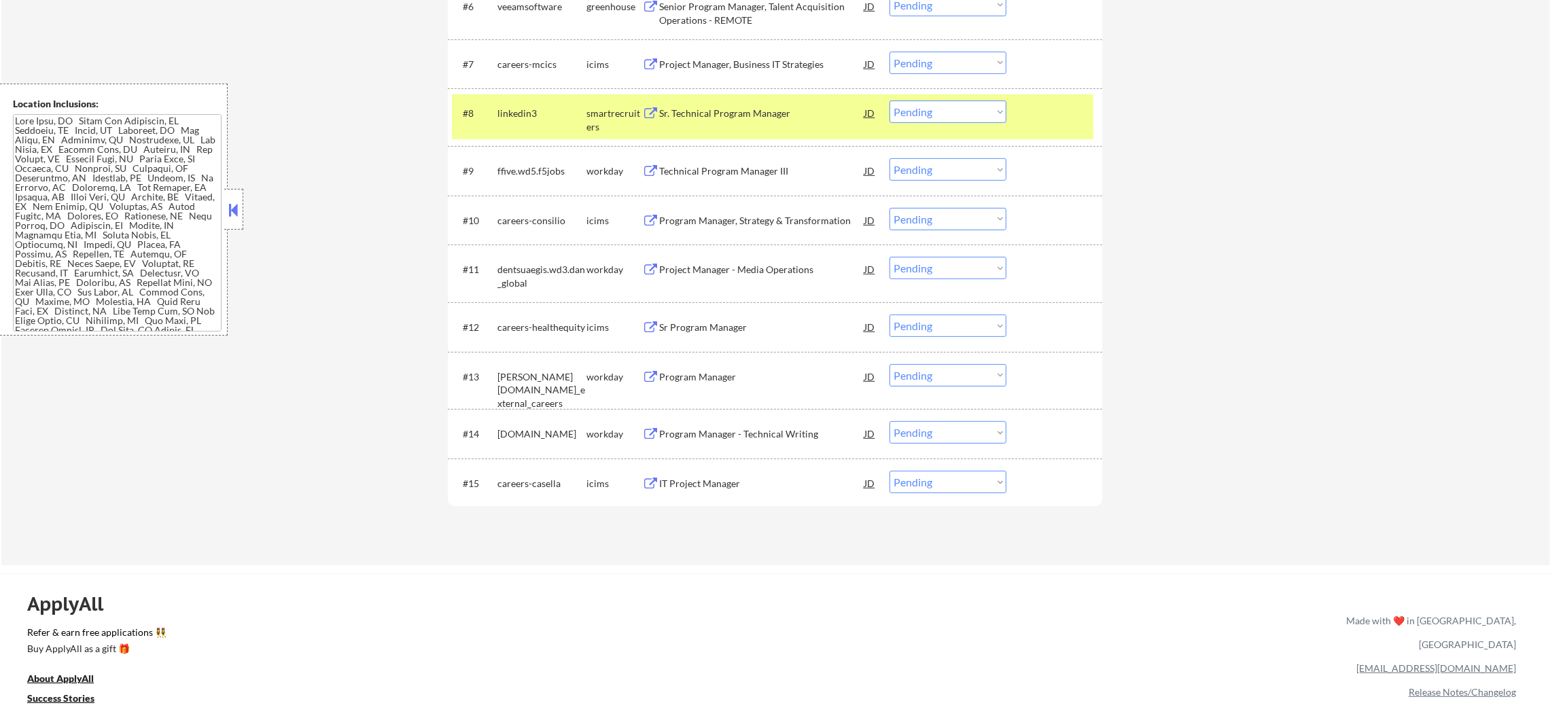
click at [949, 116] on select "Choose an option... Pending Applied Excluded (Questions) Excluded (Expired) Exc…" at bounding box center [947, 112] width 117 height 22
click at [889, 101] on select "Choose an option... Pending Applied Excluded (Questions) Excluded (Expired) Exc…" at bounding box center [947, 112] width 117 height 22
click at [556, 124] on div "linkedin3" at bounding box center [541, 113] width 89 height 24
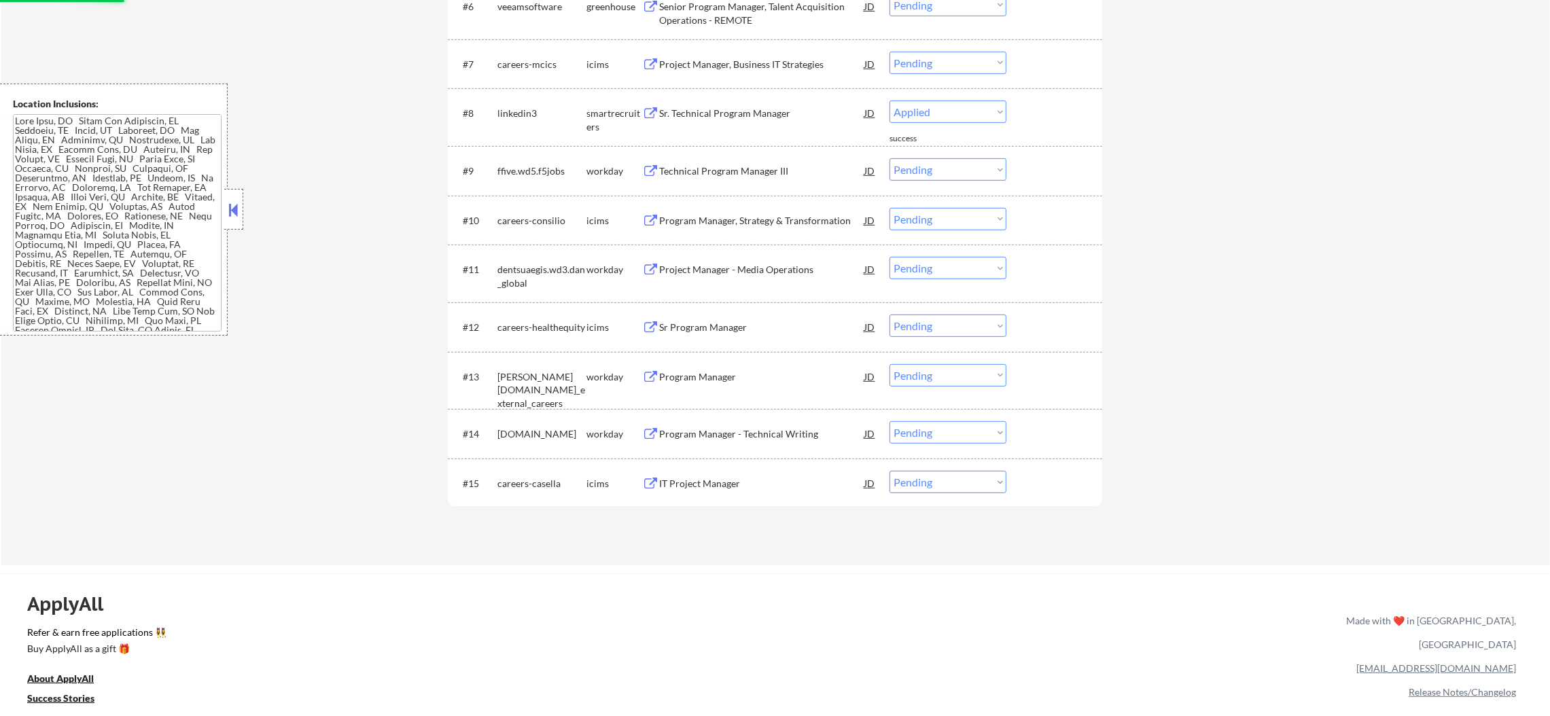
select select ""pending""
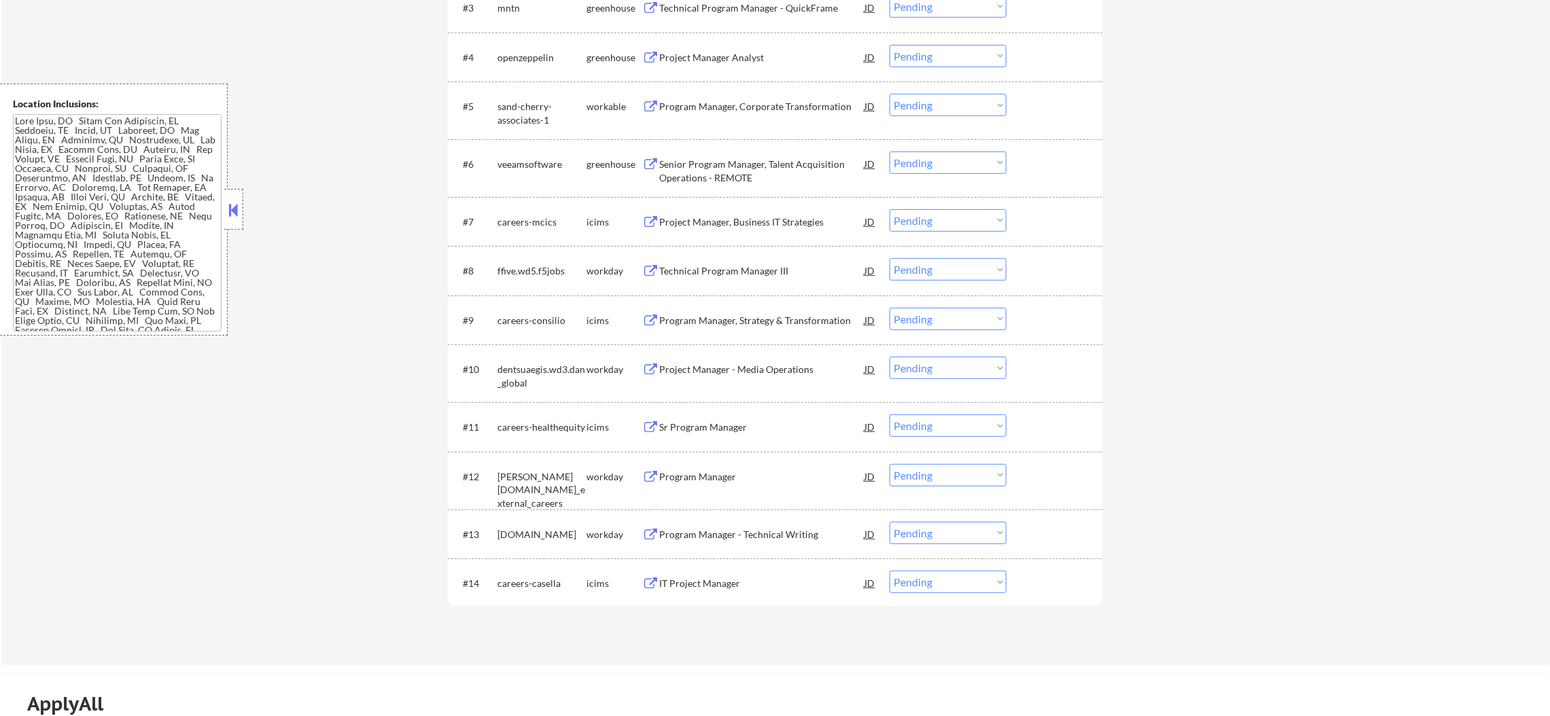
scroll to position [652, 0]
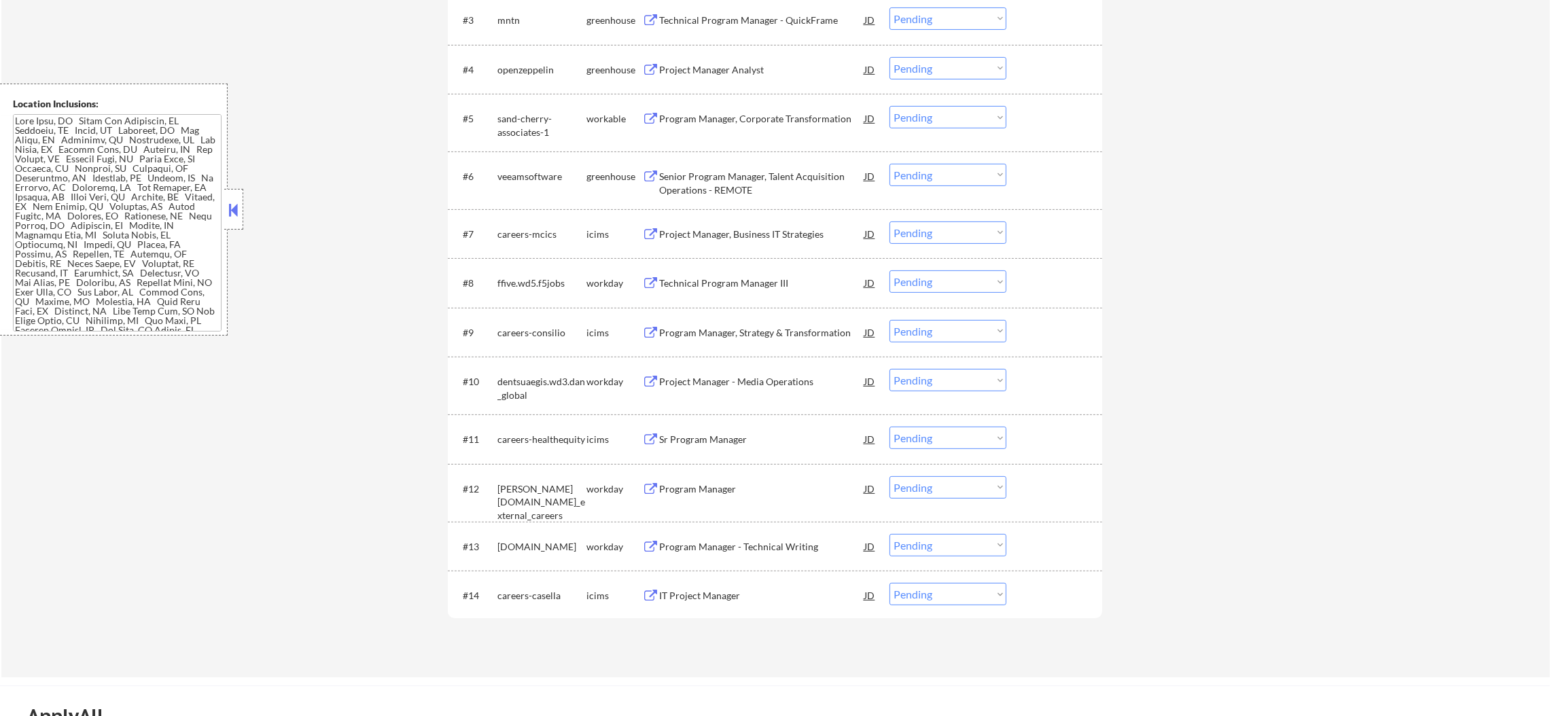
click at [728, 173] on div "Senior Program Manager, Talent Acquisition Operations - REMOTE" at bounding box center [761, 183] width 205 height 26
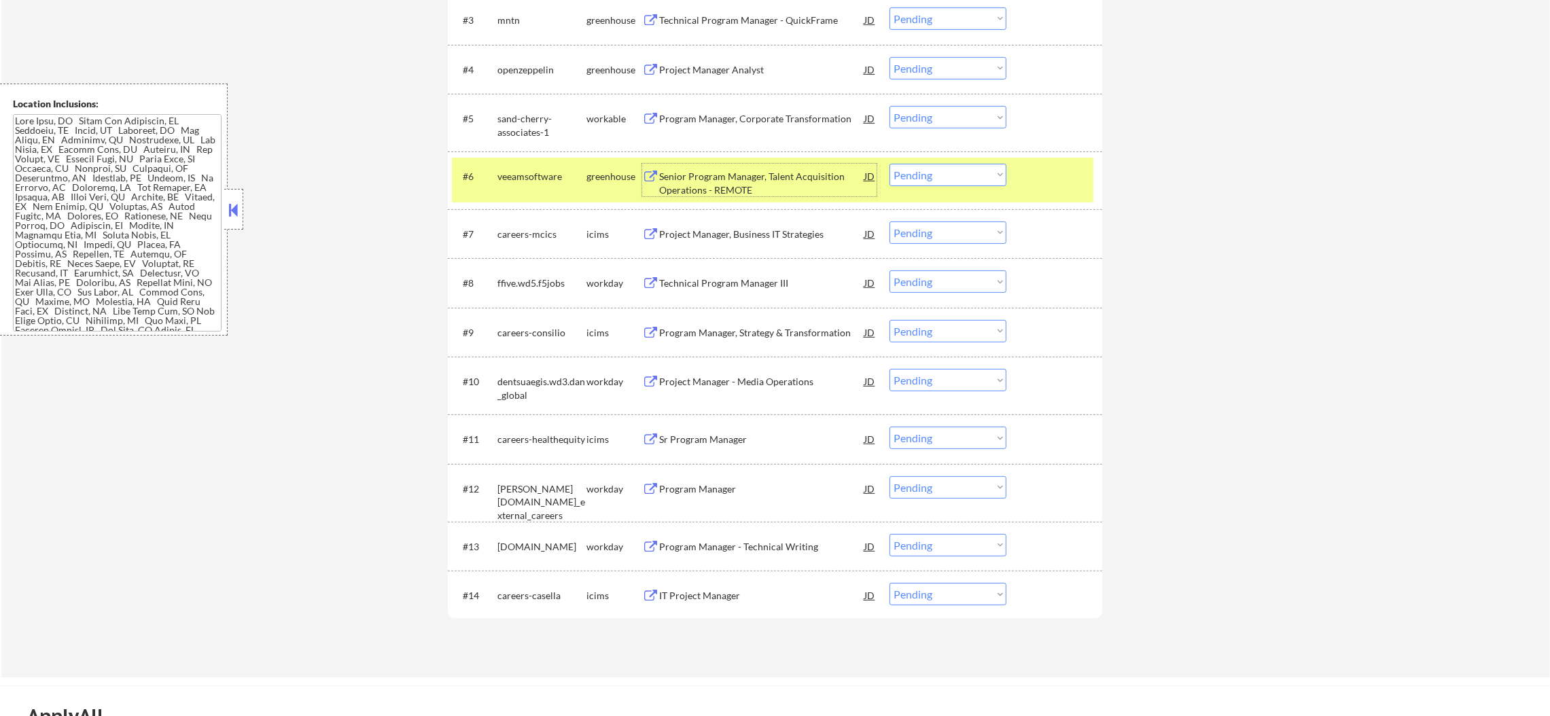
click at [889, 167] on select "Choose an option... Pending Applied Excluded (Questions) Excluded (Expired) Exc…" at bounding box center [947, 175] width 117 height 22
click at [889, 164] on select "Choose an option... Pending Applied Excluded (Questions) Excluded (Expired) Exc…" at bounding box center [947, 175] width 117 height 22
click at [555, 175] on div "veeamsoftware" at bounding box center [541, 177] width 89 height 14
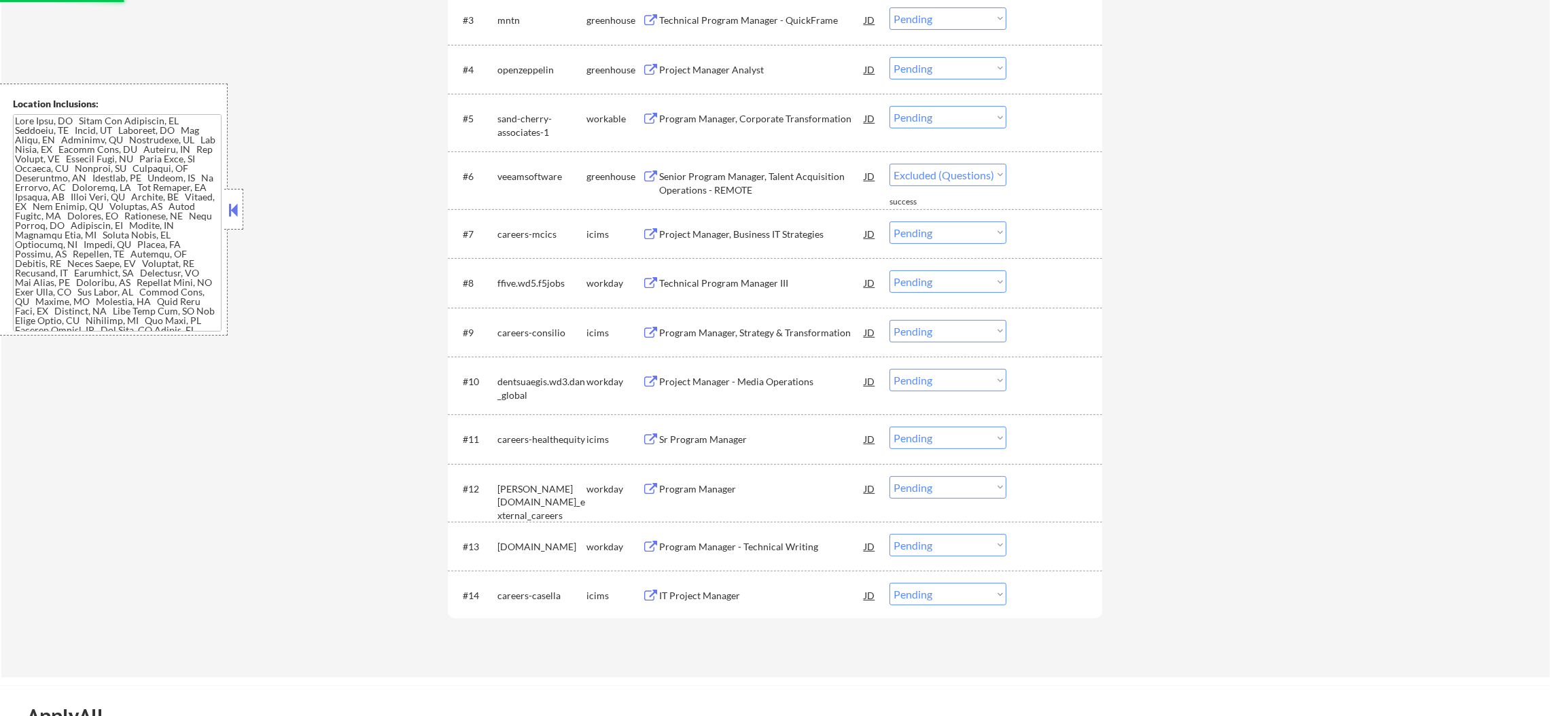
select select ""pending""
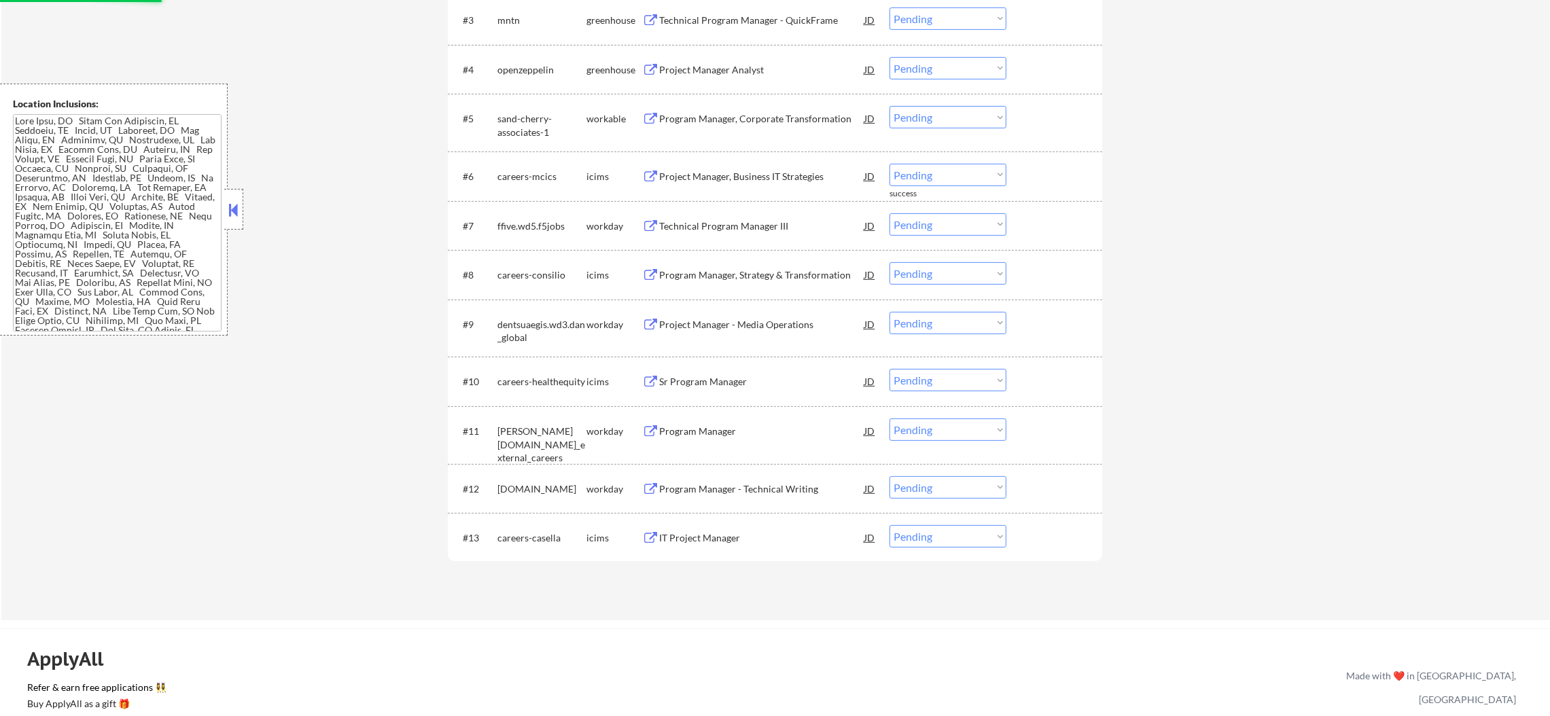
click at [762, 60] on div "Project Manager Analyst" at bounding box center [761, 69] width 205 height 24
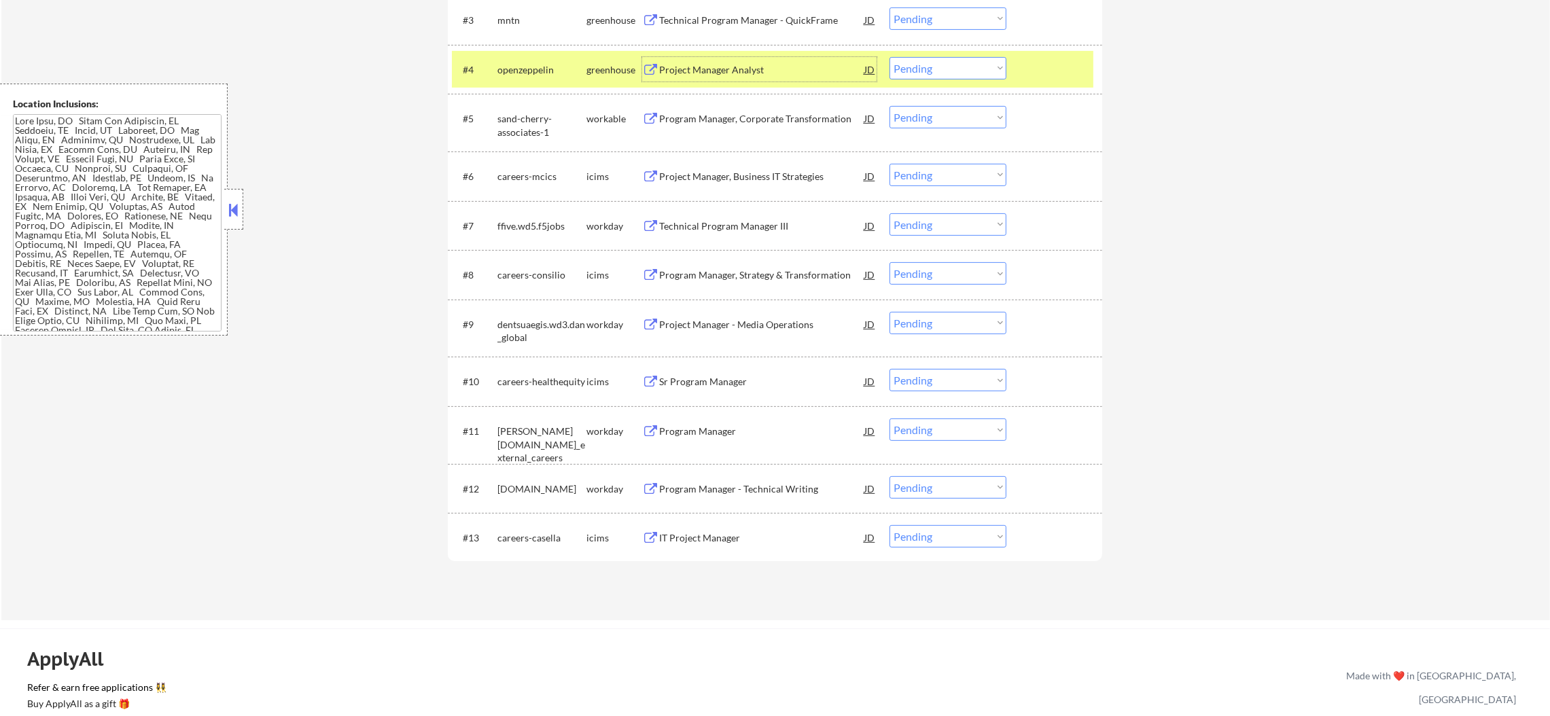
click at [927, 63] on select "Choose an option... Pending Applied Excluded (Questions) Excluded (Expired) Exc…" at bounding box center [947, 68] width 117 height 22
click at [889, 57] on select "Choose an option... Pending Applied Excluded (Questions) Excluded (Expired) Exc…" at bounding box center [947, 68] width 117 height 22
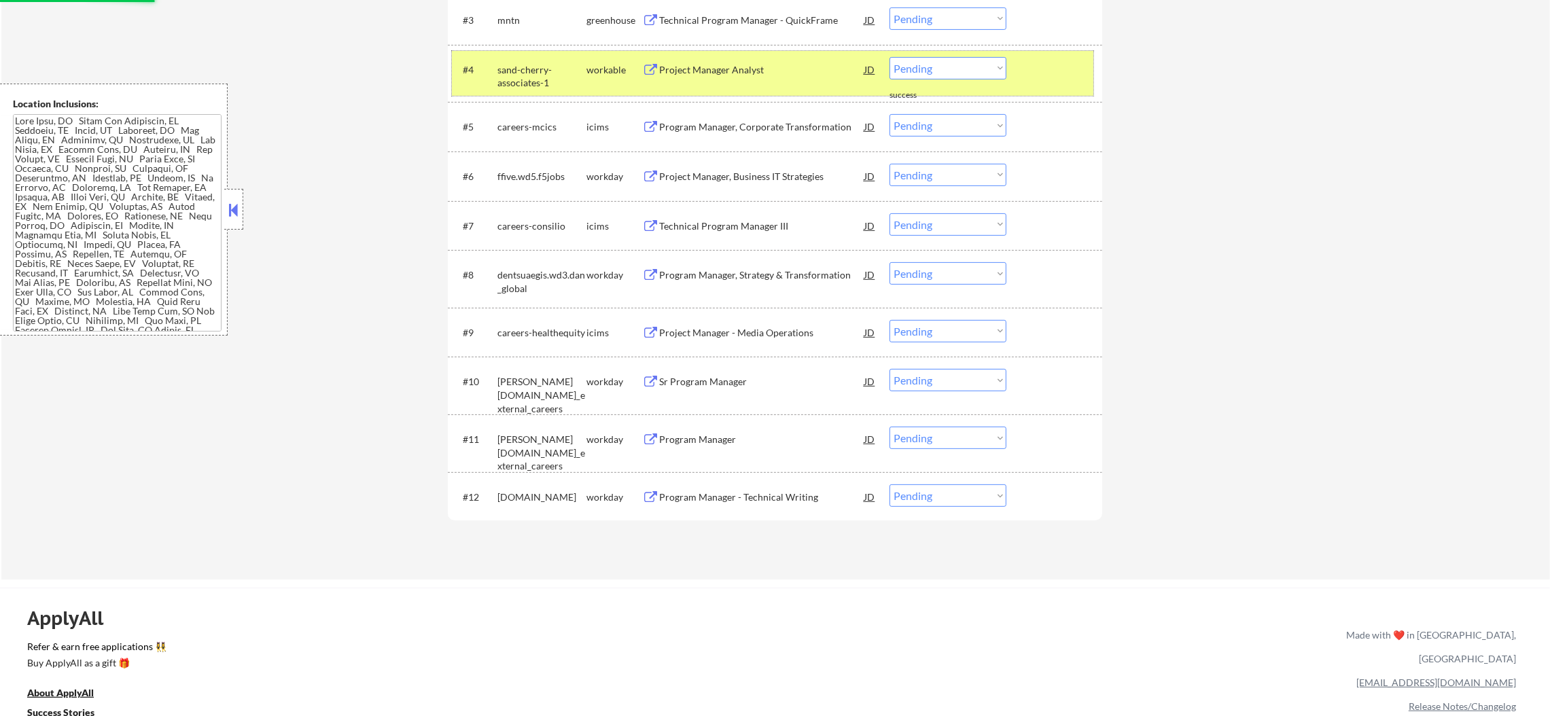
click at [503, 65] on div "sand-cherry-associates-1" at bounding box center [541, 76] width 89 height 26
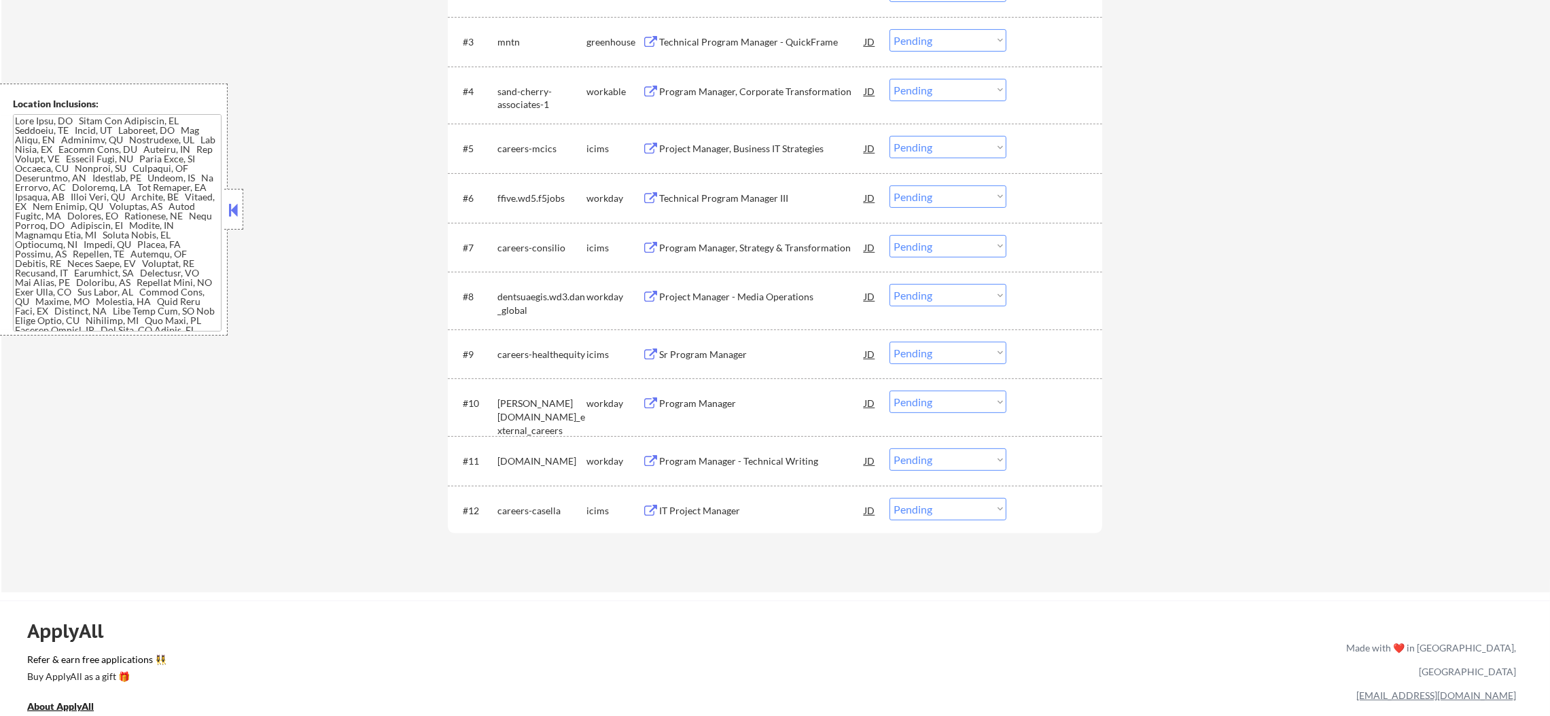
scroll to position [618, 0]
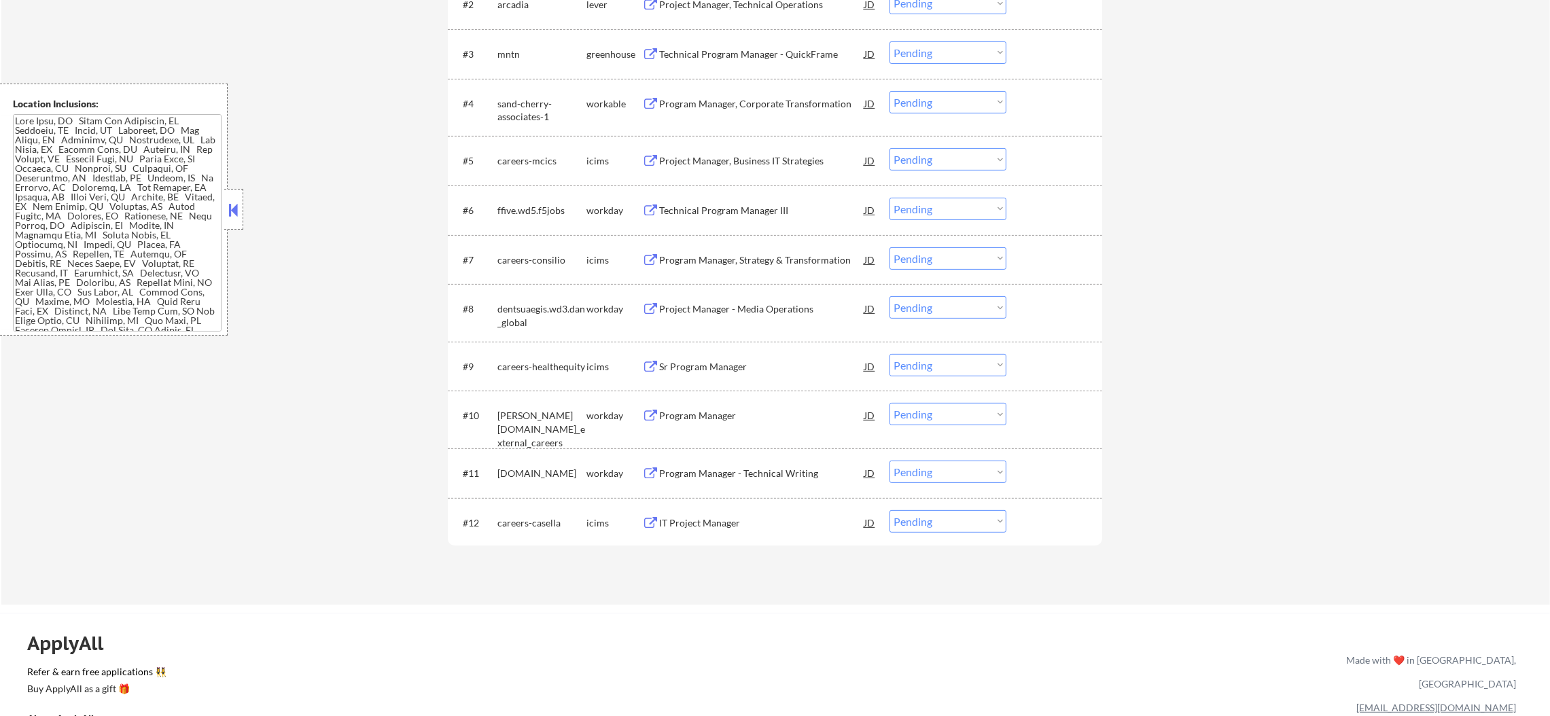
click at [737, 97] on div "Program Manager, Corporate Transformation" at bounding box center [761, 104] width 205 height 14
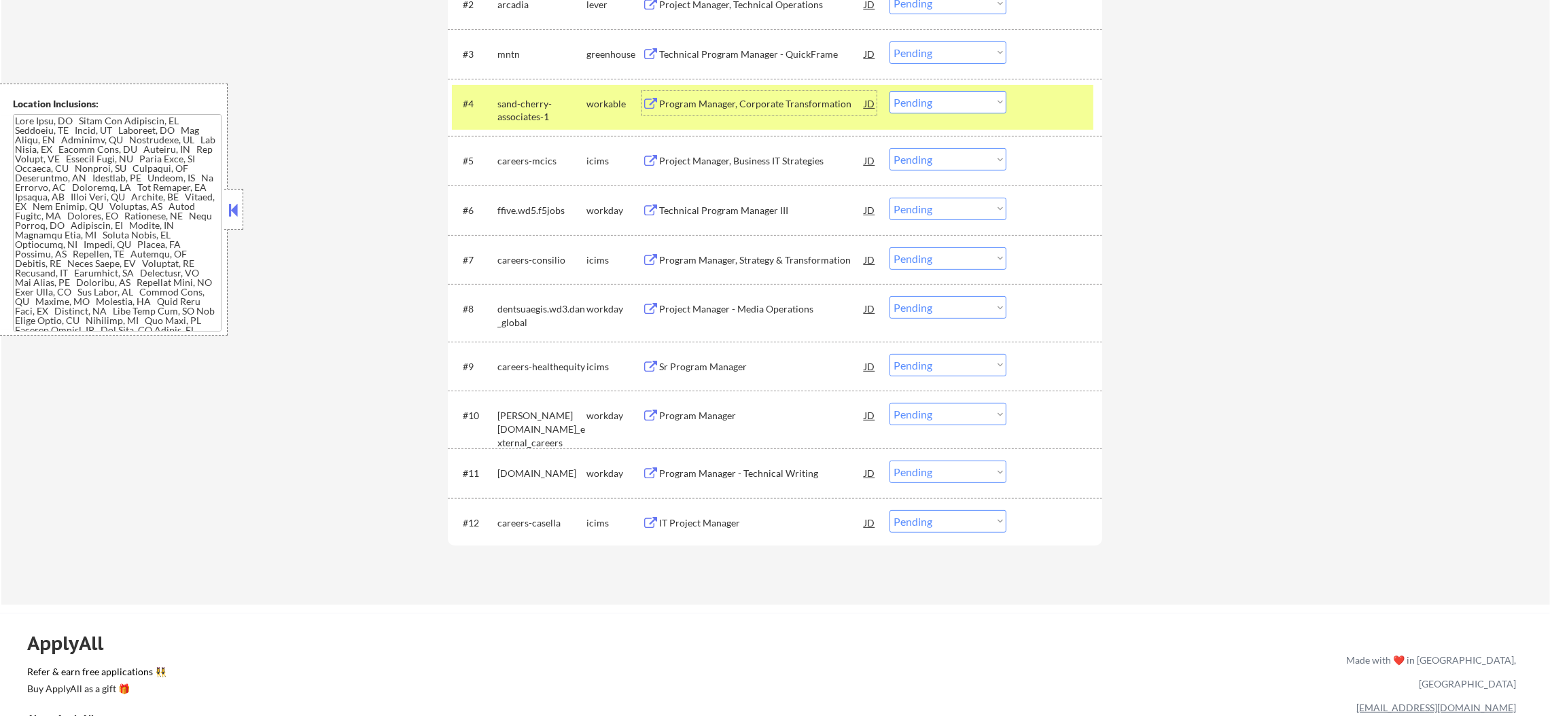
click at [968, 105] on select "Choose an option... Pending Applied Excluded (Questions) Excluded (Expired) Exc…" at bounding box center [947, 102] width 117 height 22
click at [889, 91] on select "Choose an option... Pending Applied Excluded (Questions) Excluded (Expired) Exc…" at bounding box center [947, 102] width 117 height 22
click at [502, 92] on div "sand-cherry-associates-1" at bounding box center [541, 107] width 89 height 33
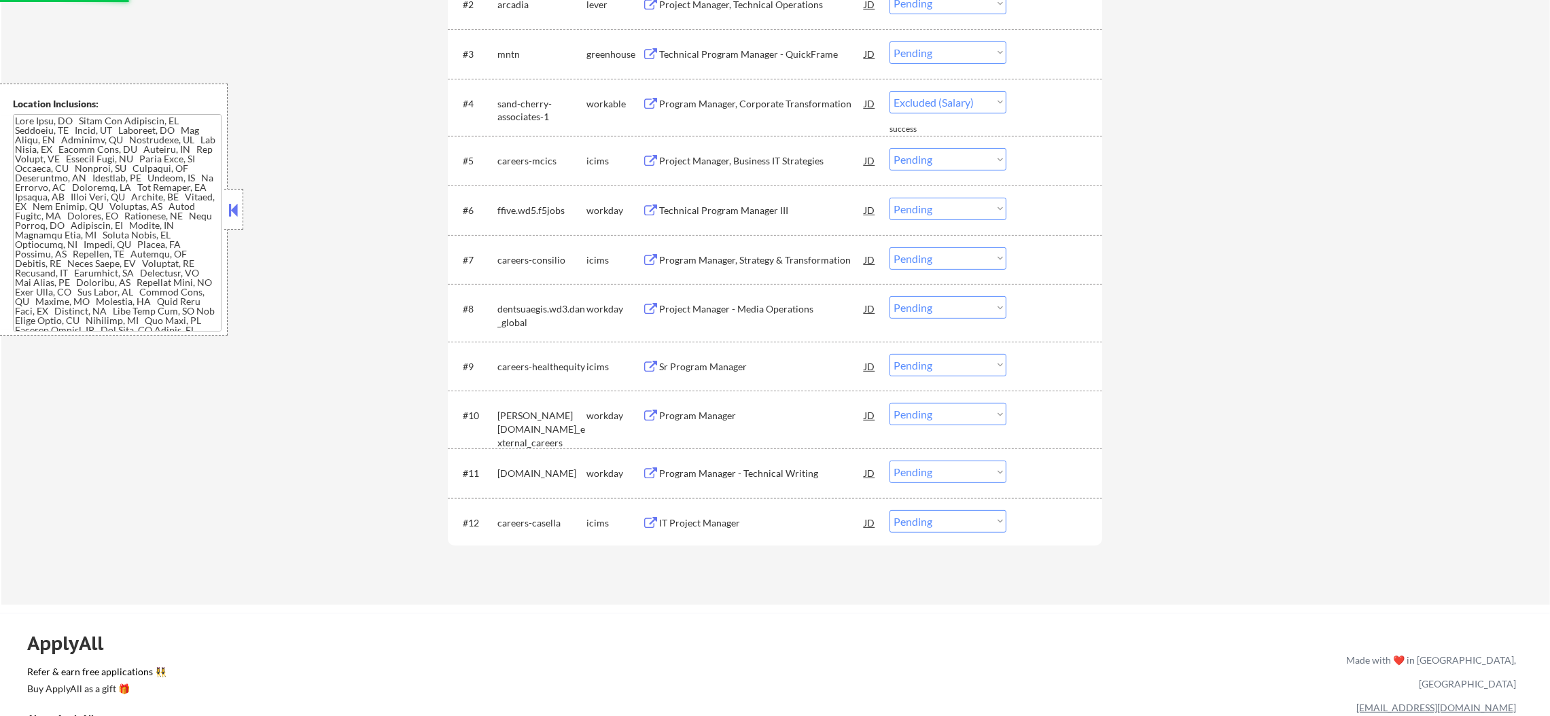
select select ""pending""
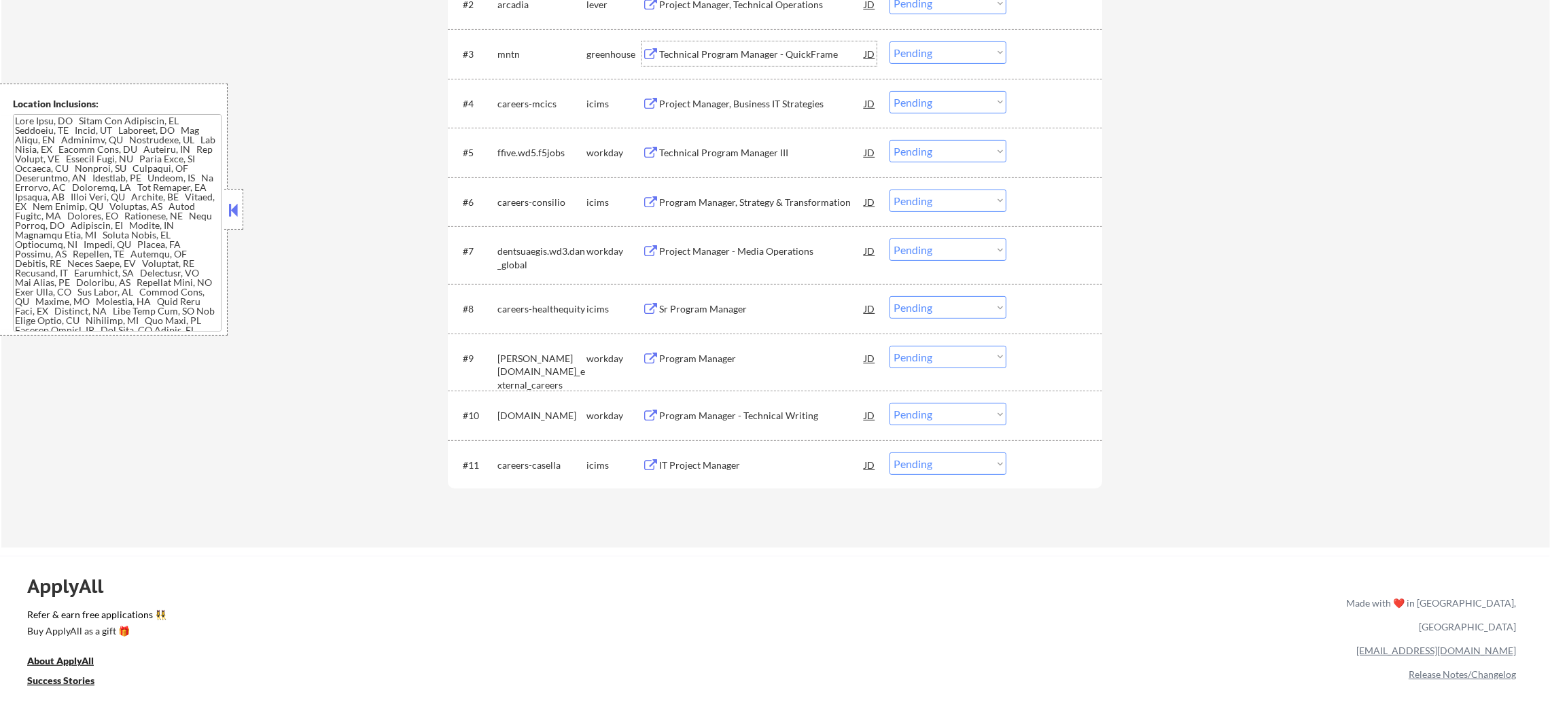
click at [755, 48] on div "Technical Program Manager - QuickFrame" at bounding box center [761, 55] width 205 height 14
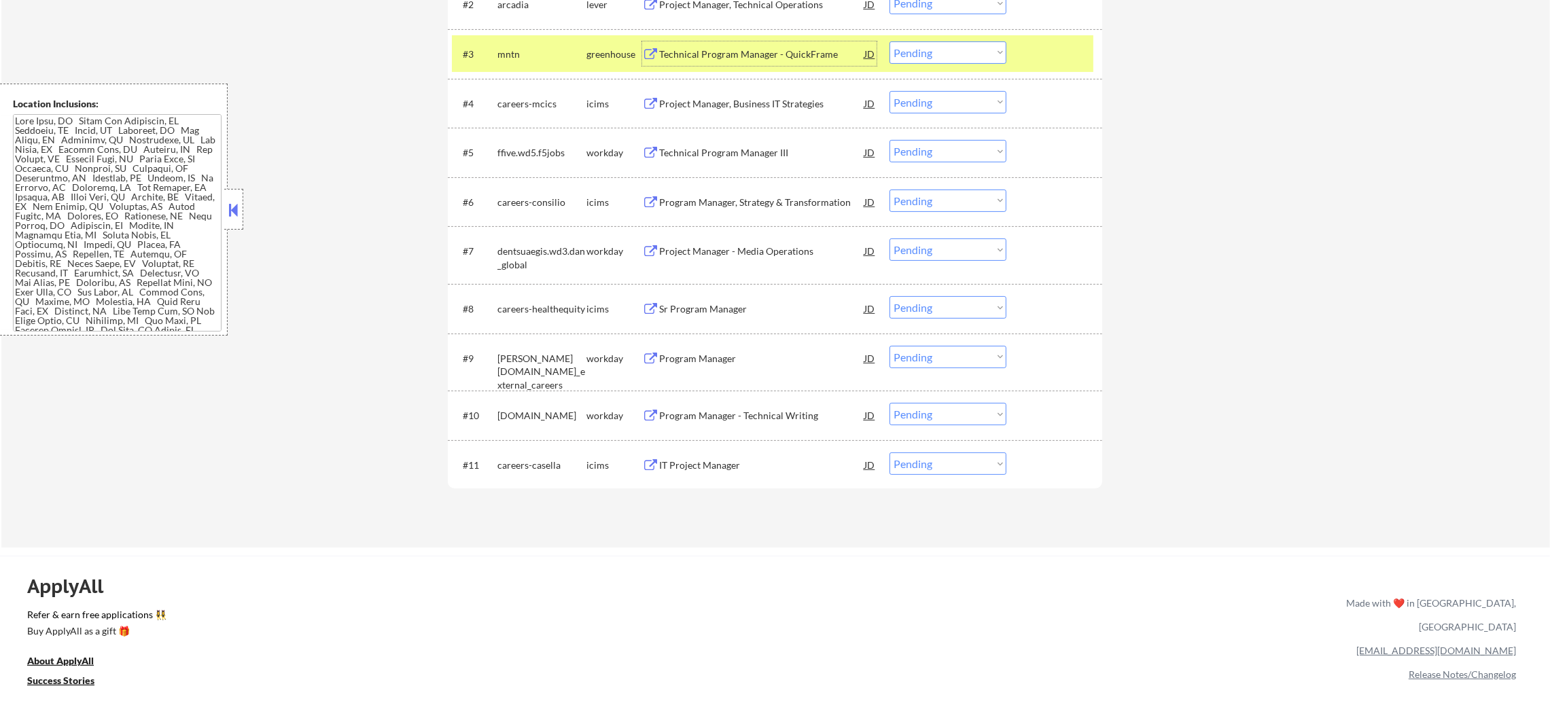
click at [953, 51] on select "Choose an option... Pending Applied Excluded (Questions) Excluded (Expired) Exc…" at bounding box center [947, 52] width 117 height 22
click at [889, 41] on select "Choose an option... Pending Applied Excluded (Questions) Excluded (Expired) Exc…" at bounding box center [947, 52] width 117 height 22
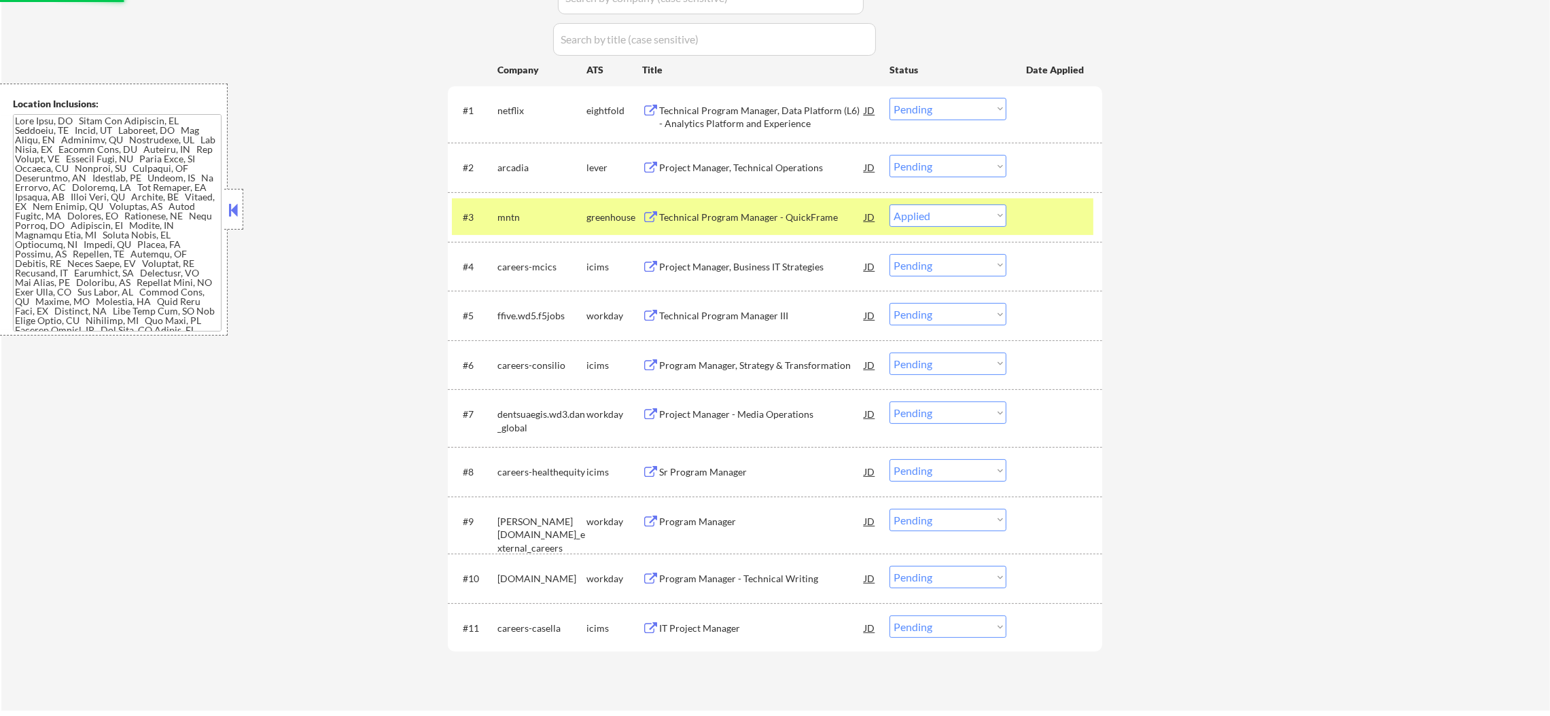
scroll to position [448, 0]
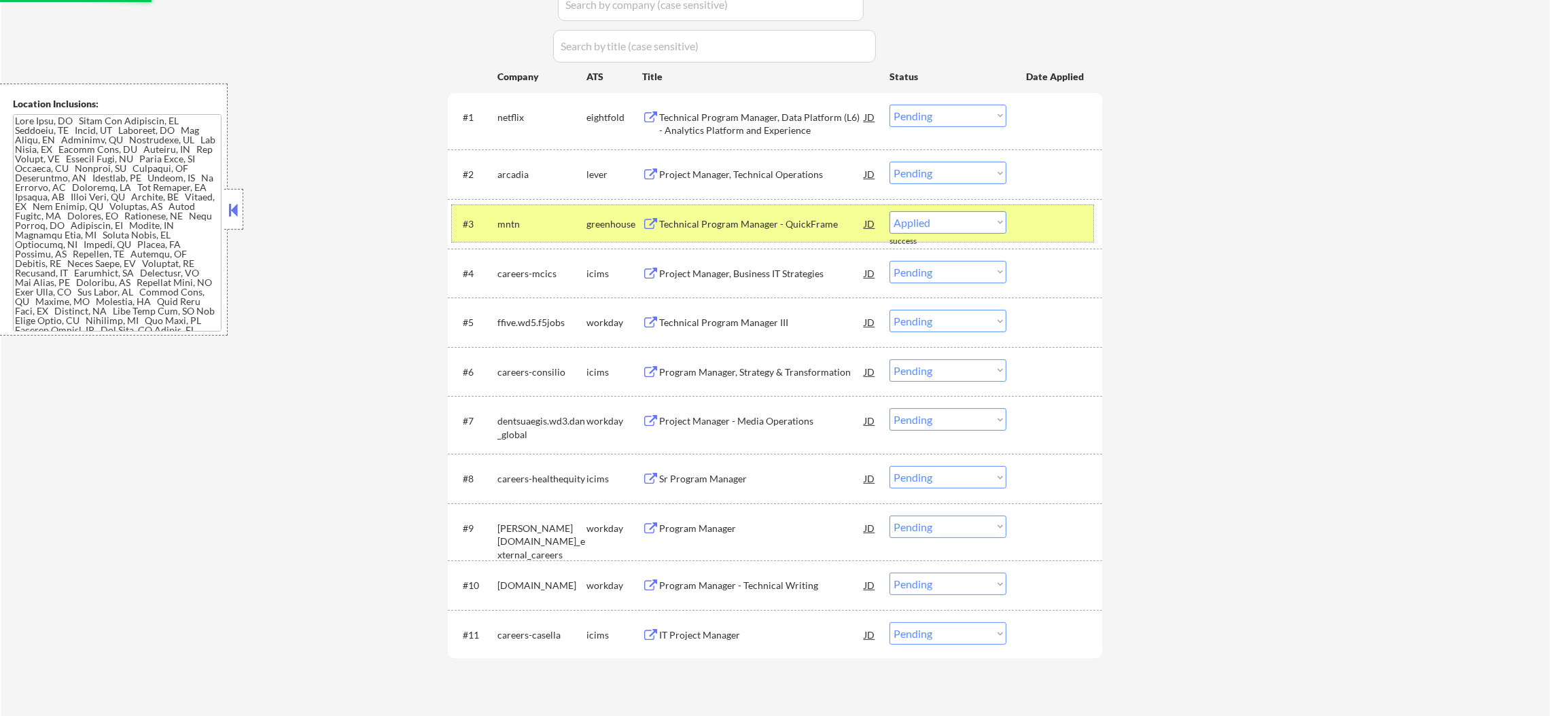
click at [506, 228] on div "mntn" at bounding box center [541, 224] width 89 height 14
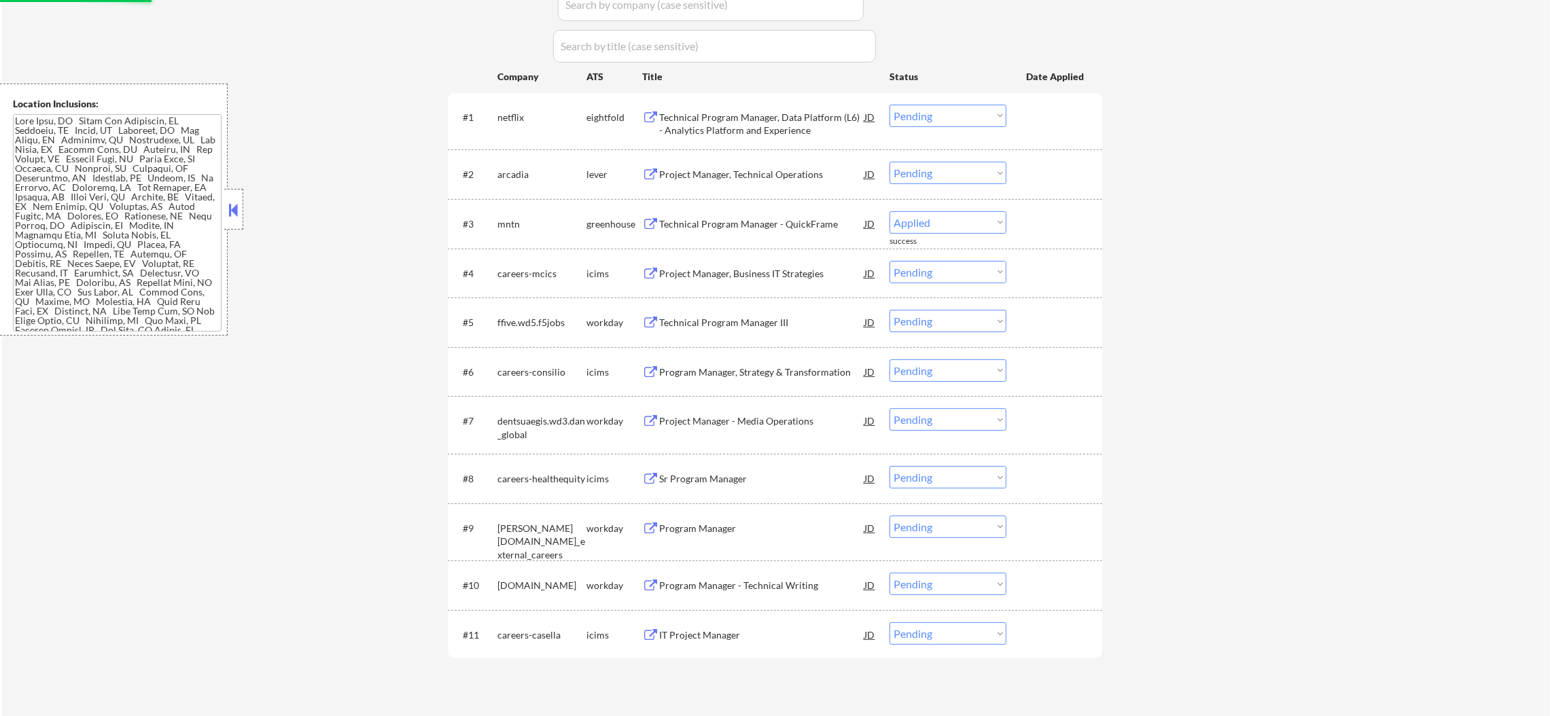
select select ""pending""
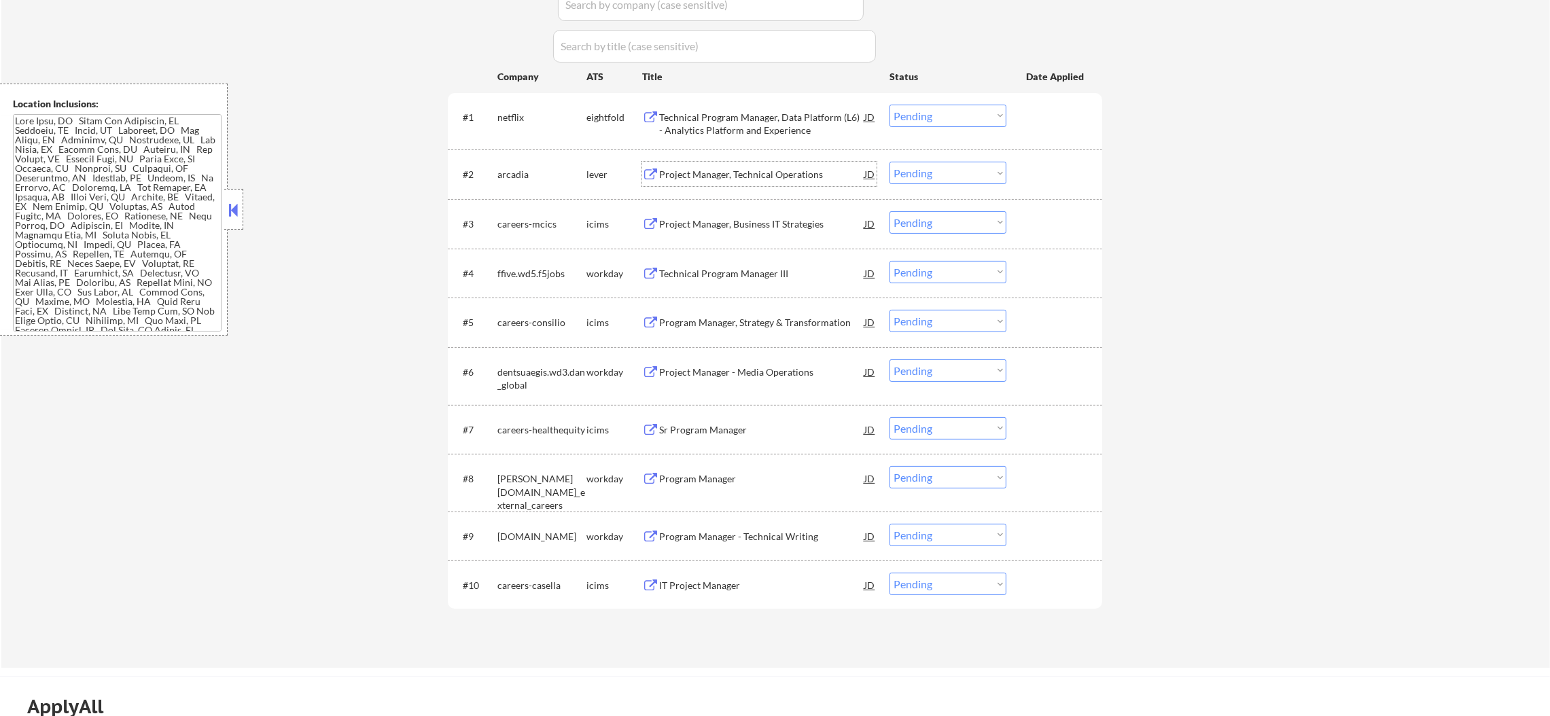
click at [755, 182] on div "Project Manager, Technical Operations" at bounding box center [761, 174] width 205 height 24
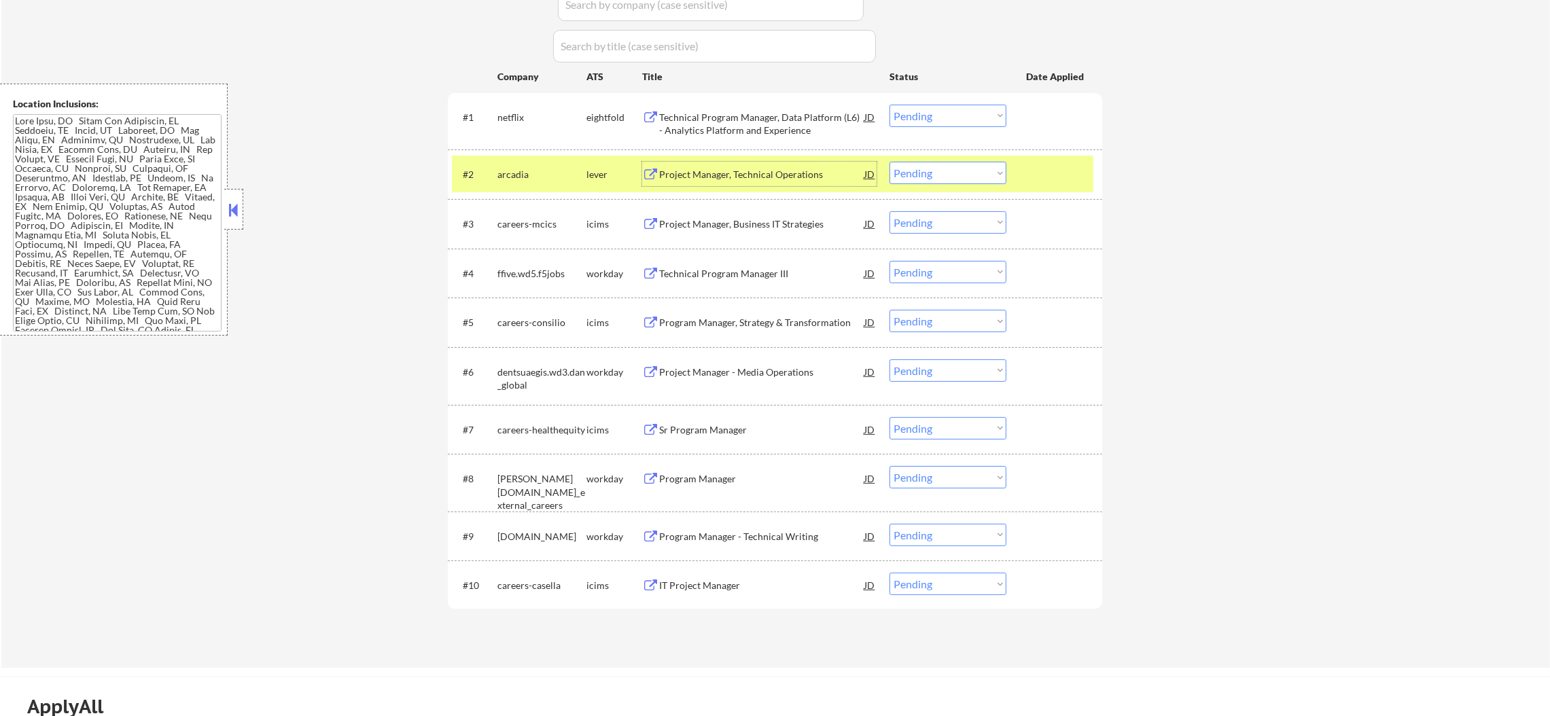
click at [914, 173] on select "Choose an option... Pending Applied Excluded (Questions) Excluded (Expired) Exc…" at bounding box center [947, 173] width 117 height 22
click at [889, 162] on select "Choose an option... Pending Applied Excluded (Questions) Excluded (Expired) Exc…" at bounding box center [947, 173] width 117 height 22
click at [519, 171] on div "arcadia" at bounding box center [541, 175] width 89 height 14
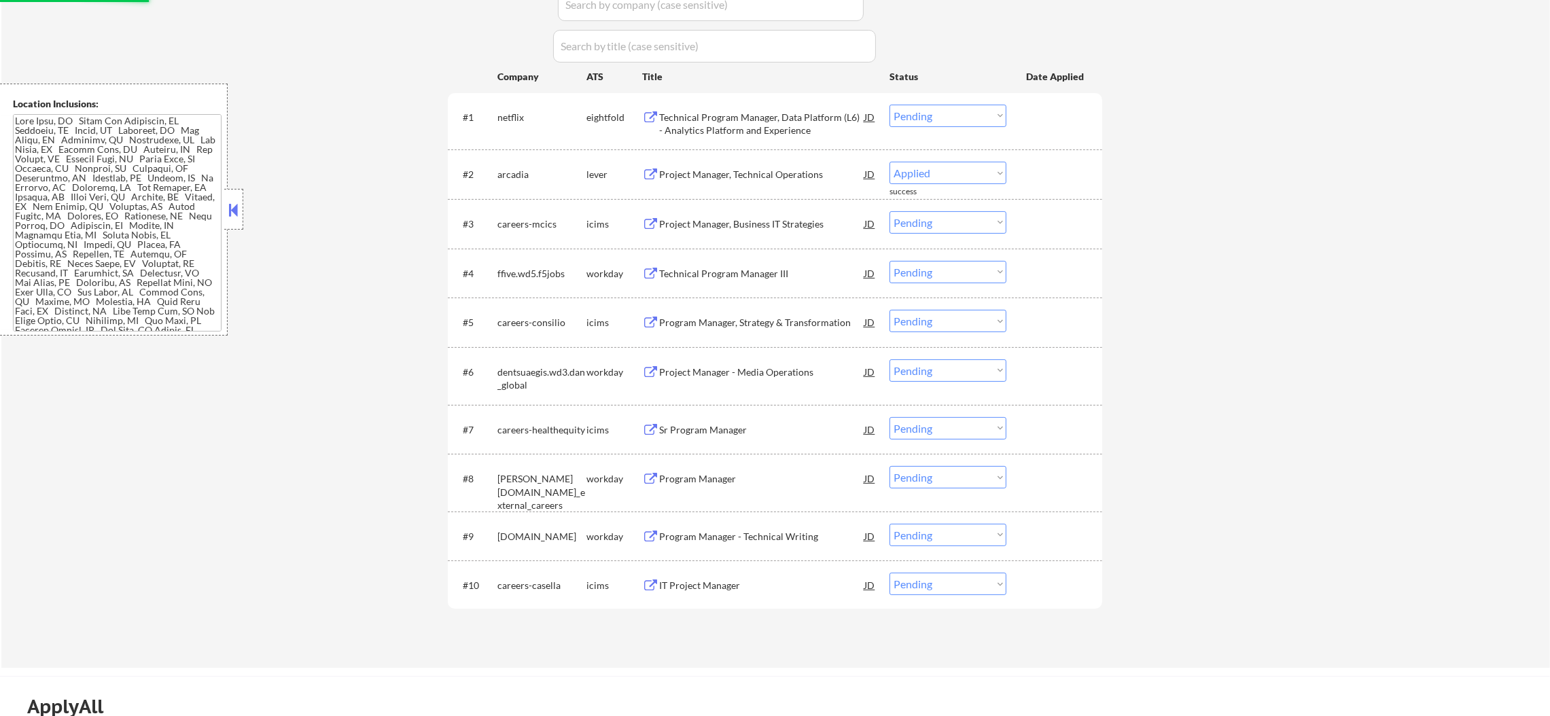
select select ""pending""
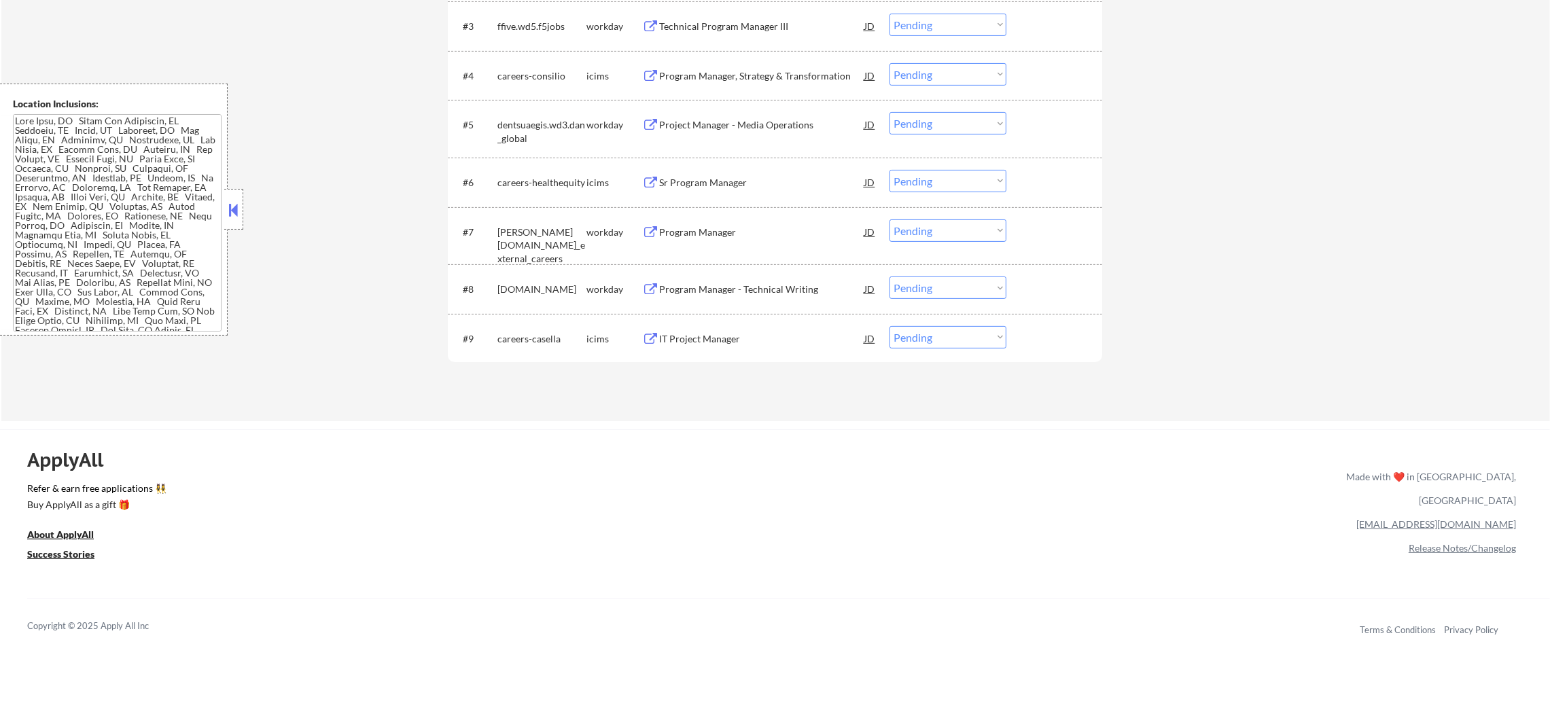
scroll to position [652, 0]
click at [735, 326] on div "IT Project Manager" at bounding box center [761, 333] width 205 height 14
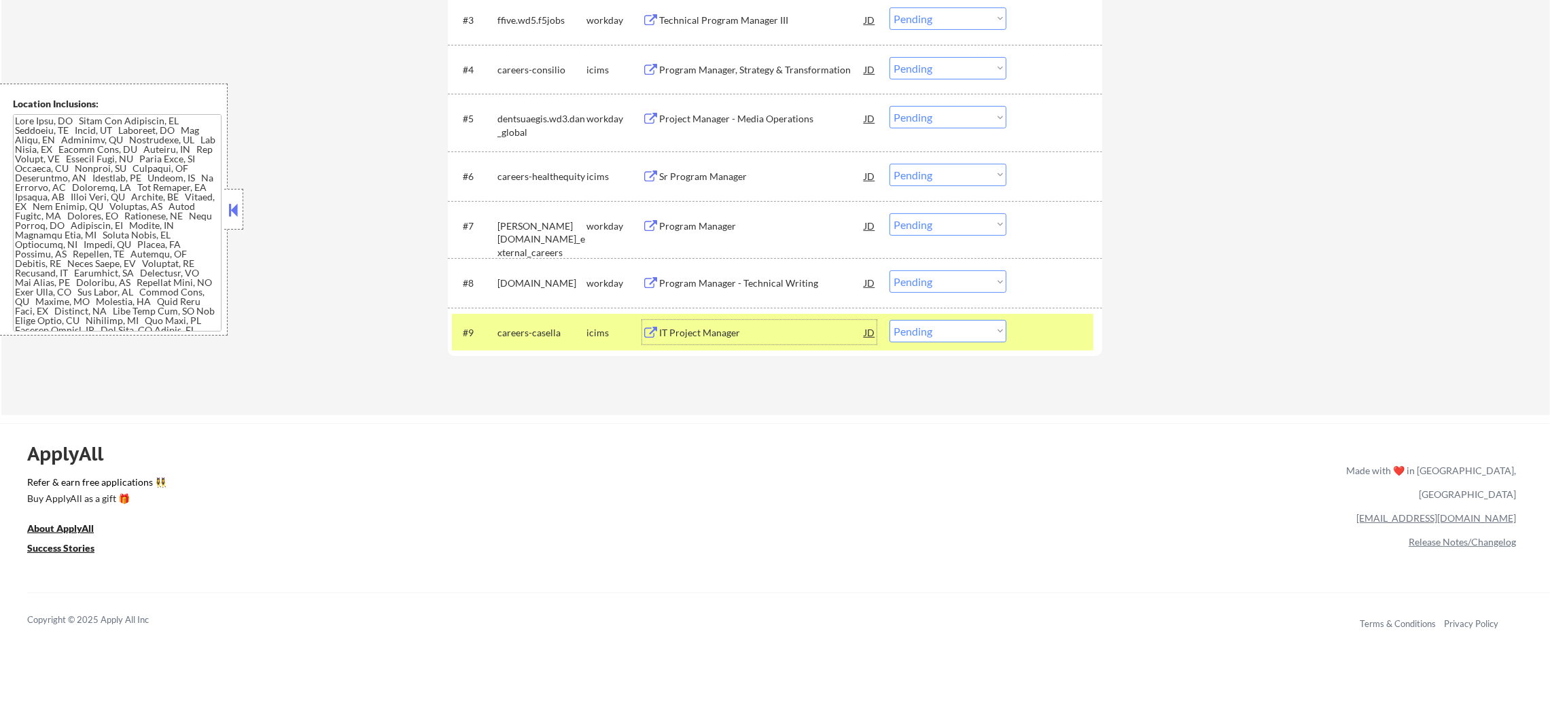
click at [943, 344] on div "#9 careers-casella icims IT Project Manager JD Choose an option... Pending Appl…" at bounding box center [772, 332] width 641 height 37
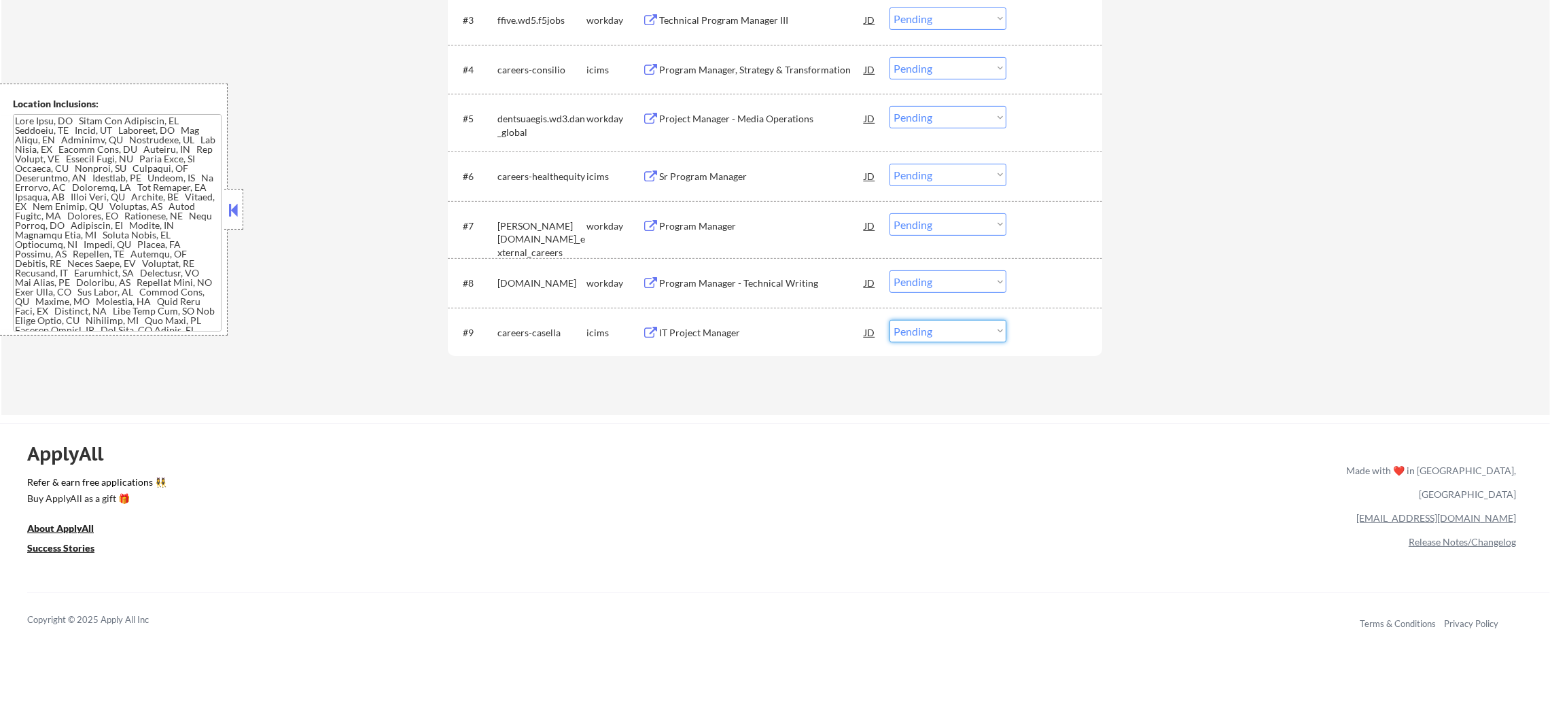
click at [949, 328] on select "Choose an option... Pending Applied Excluded (Questions) Excluded (Expired) Exc…" at bounding box center [947, 331] width 117 height 22
select select ""excluded__salary_""
click at [889, 320] on select "Choose an option... Pending Applied Excluded (Questions) Excluded (Expired) Exc…" at bounding box center [947, 331] width 117 height 22
click at [766, 288] on div "Program Manager - Technical Writing" at bounding box center [761, 284] width 205 height 14
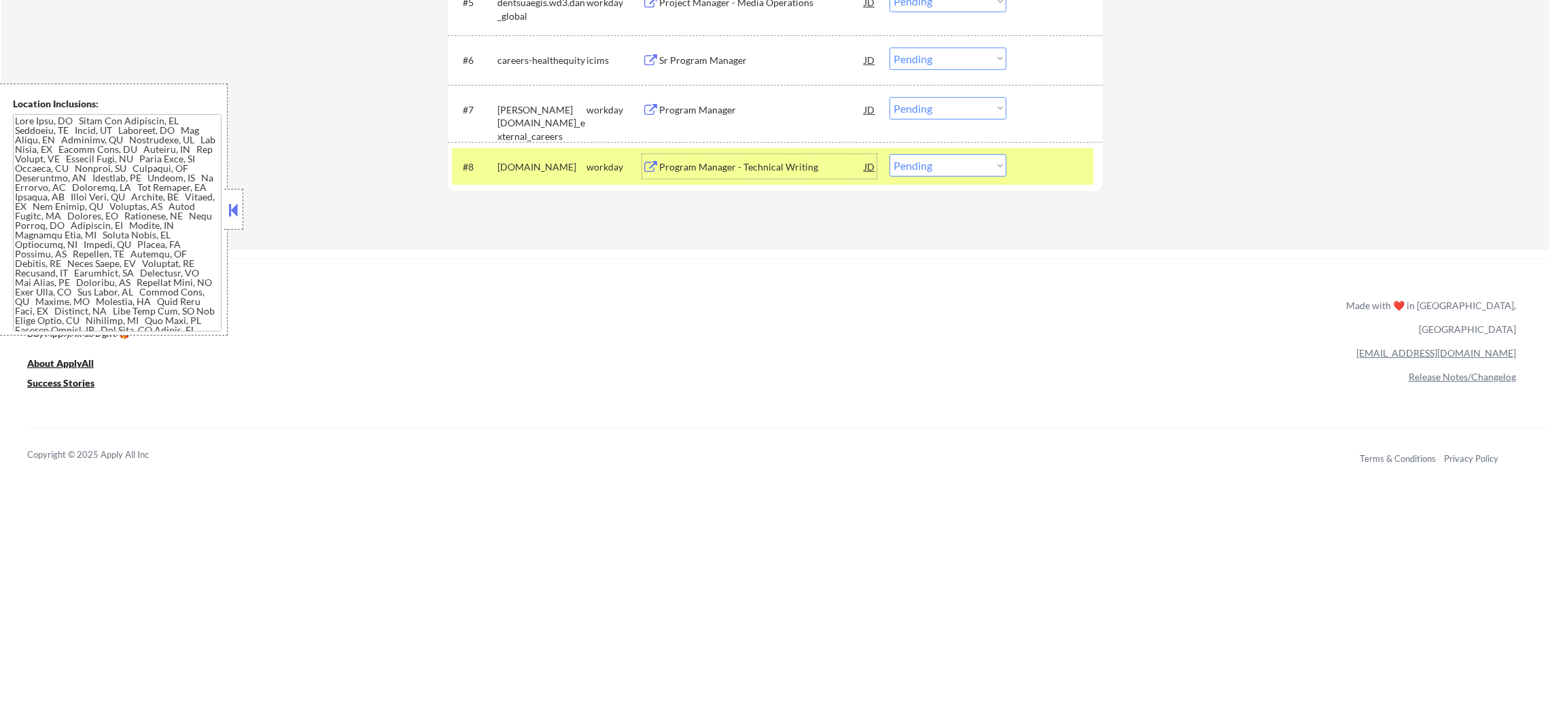
scroll to position [788, 0]
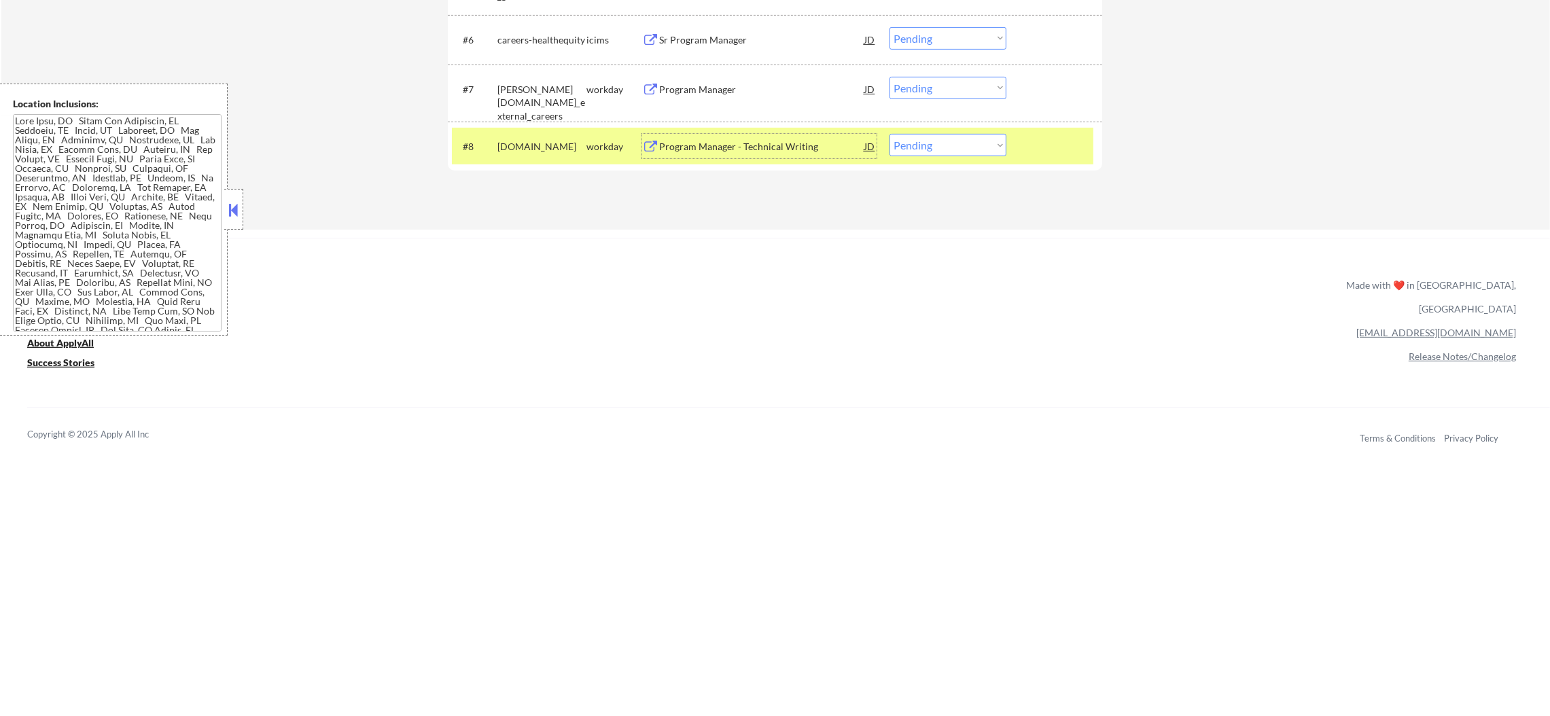
click at [929, 158] on div "#8 taskus.wd1.careers workday Program Manager - Technical Writing JD Choose an …" at bounding box center [772, 146] width 641 height 37
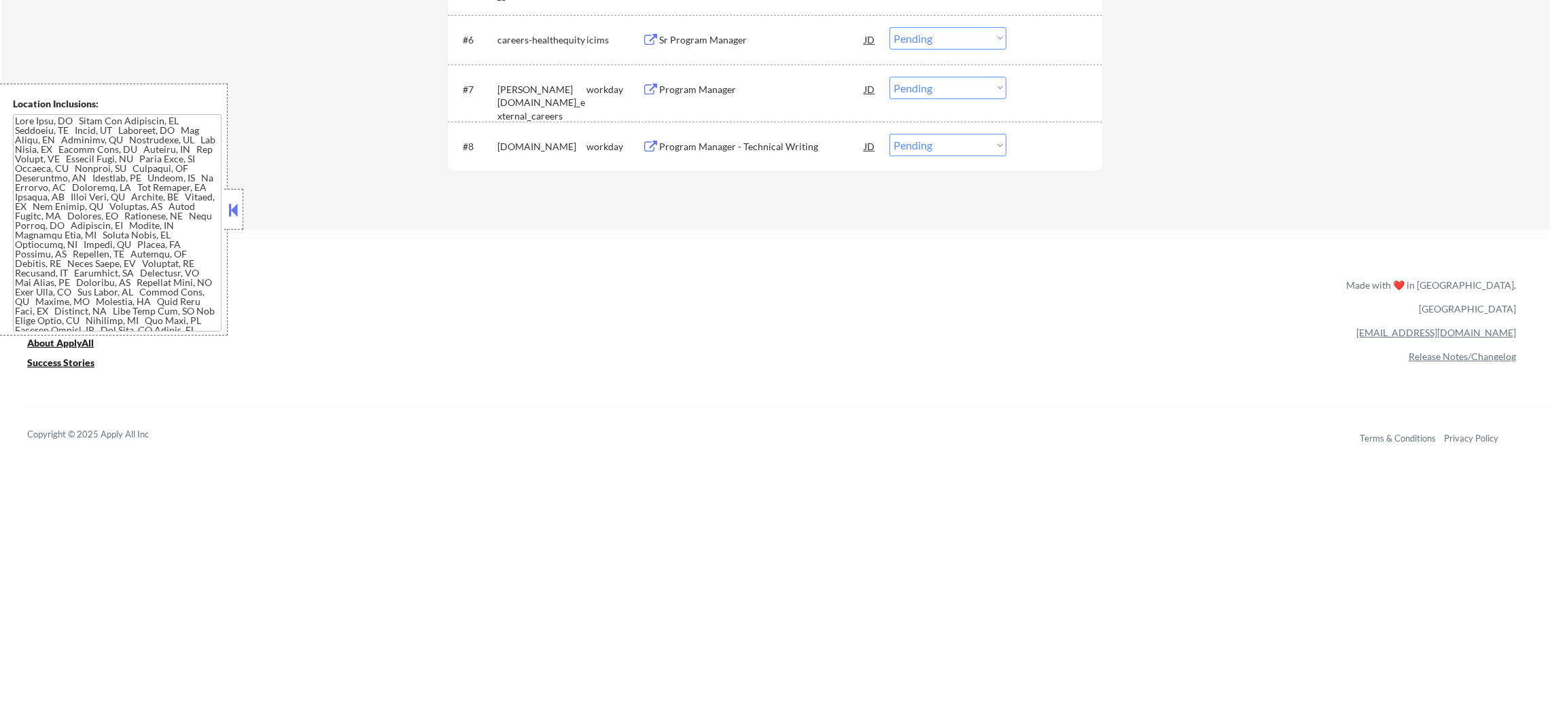
click at [996, 147] on select "Choose an option... Pending Applied Excluded (Questions) Excluded (Expired) Exc…" at bounding box center [947, 145] width 117 height 22
select select ""excluded__blocklist_""
click at [889, 134] on select "Choose an option... Pending Applied Excluded (Questions) Excluded (Expired) Exc…" at bounding box center [947, 145] width 117 height 22
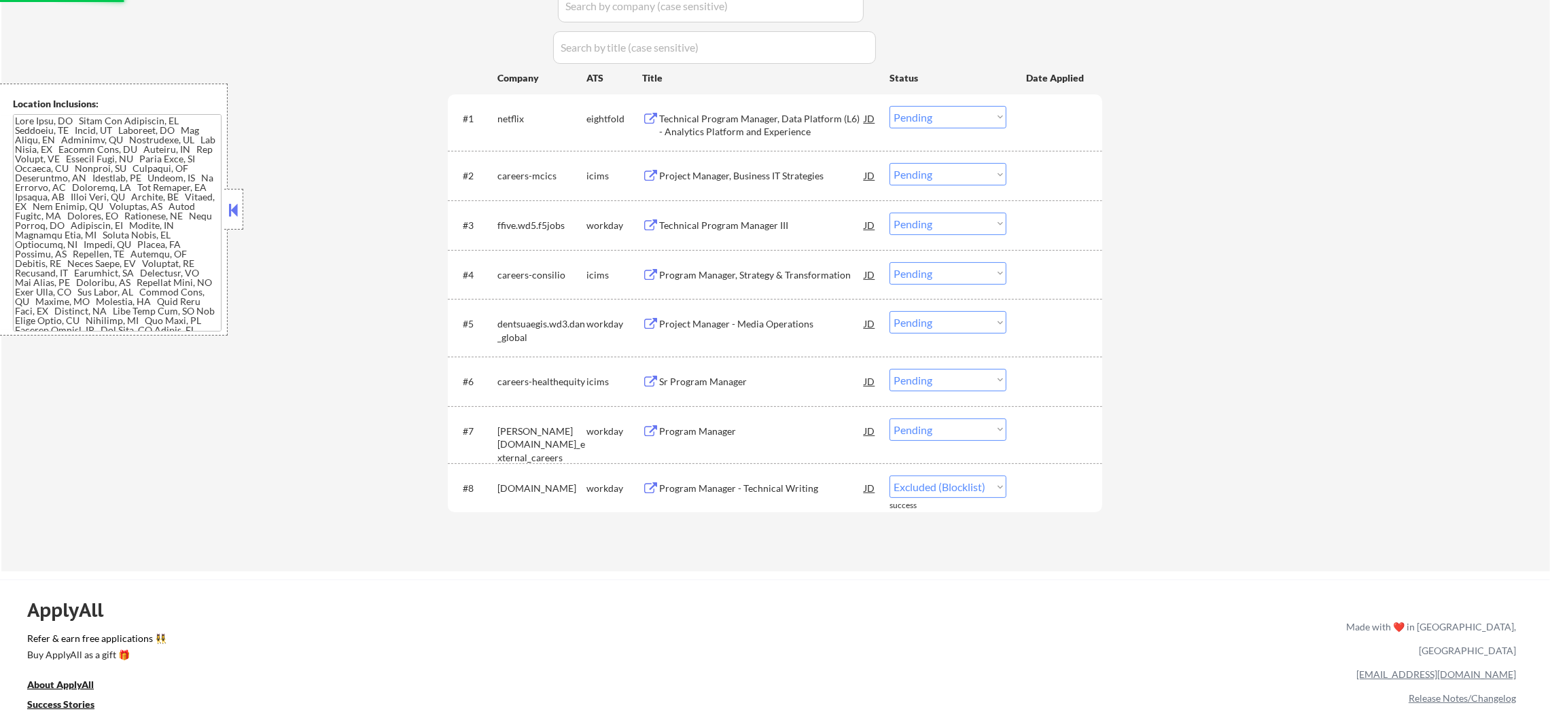
scroll to position [414, 0]
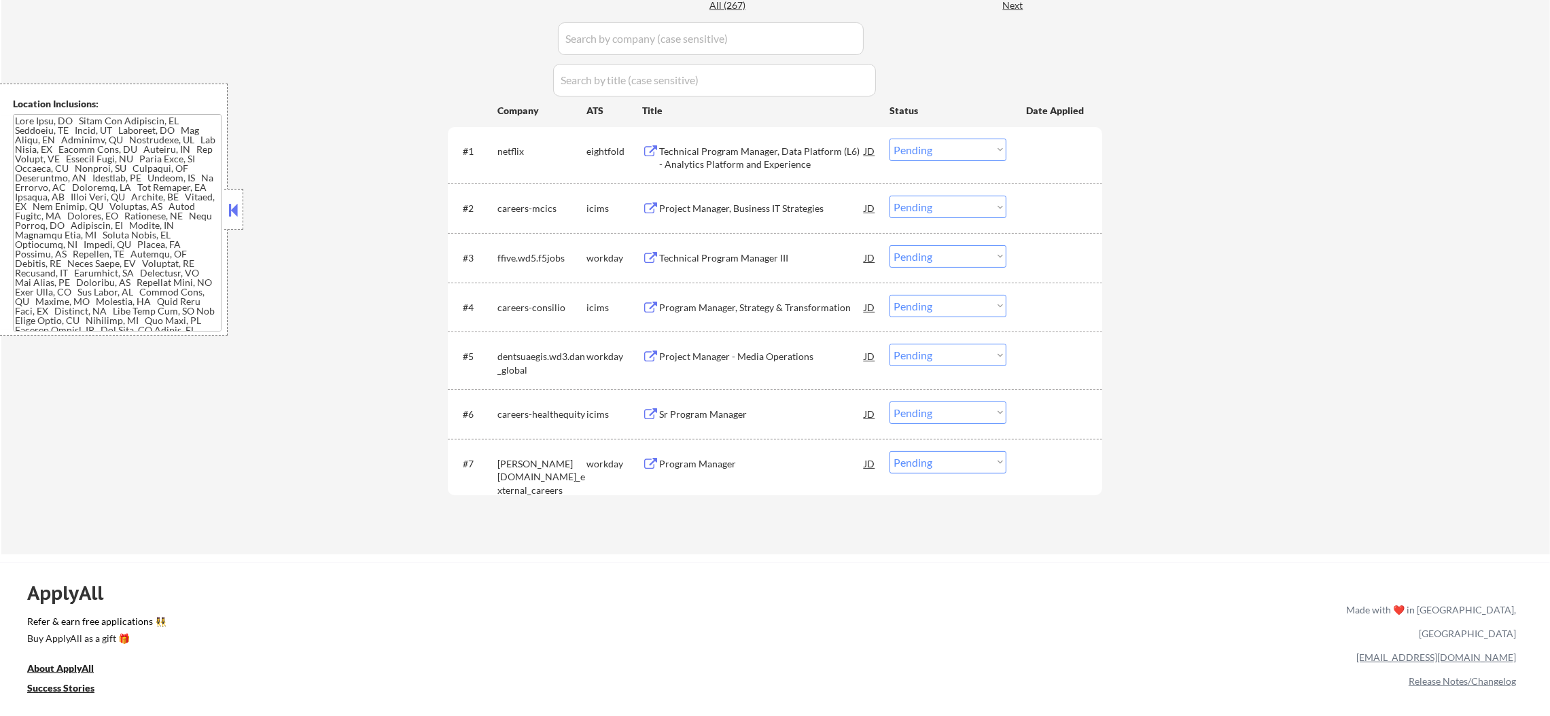
click at [752, 461] on div "Program Manager" at bounding box center [761, 464] width 205 height 14
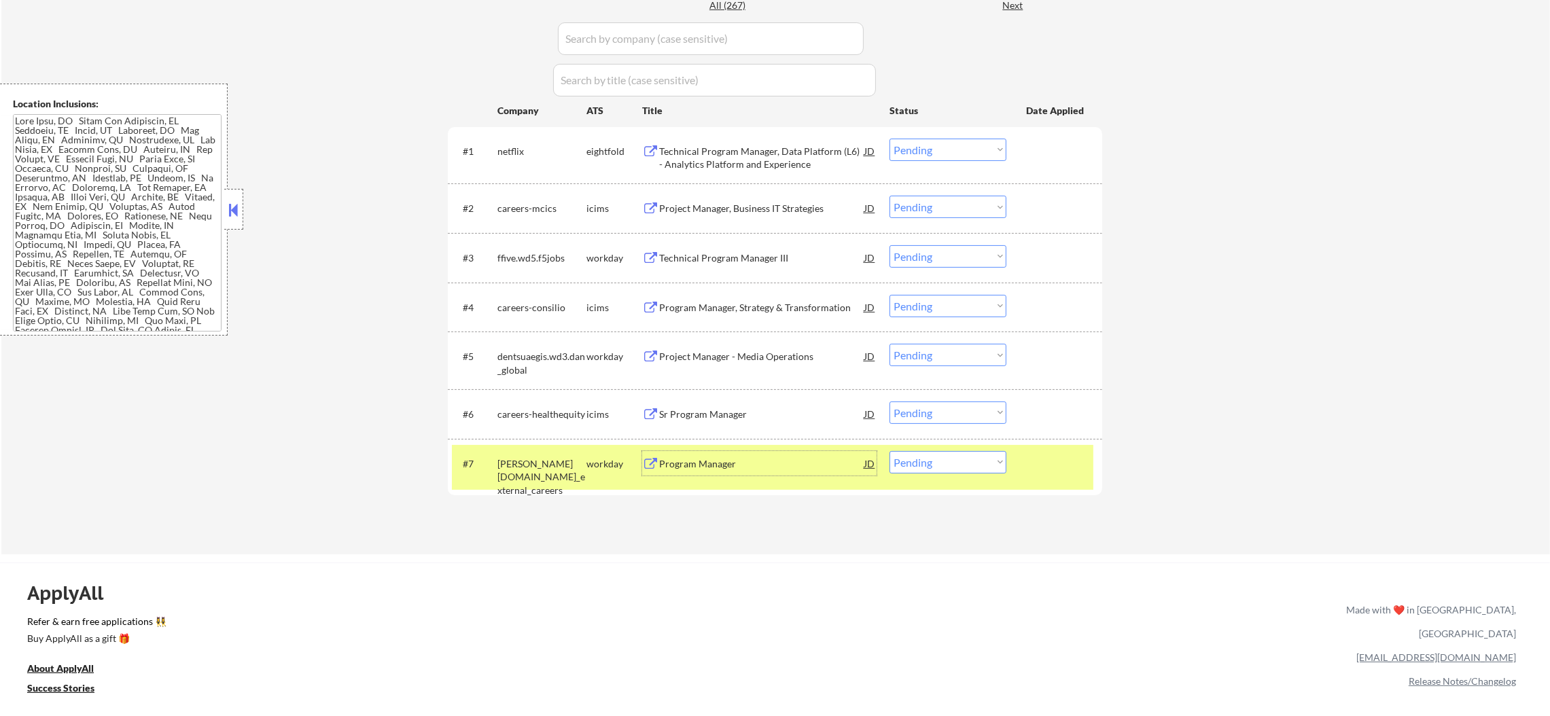
click at [911, 459] on select "Choose an option... Pending Applied Excluded (Questions) Excluded (Expired) Exc…" at bounding box center [947, 462] width 117 height 22
select select ""applied""
click at [889, 451] on select "Choose an option... Pending Applied Excluded (Questions) Excluded (Expired) Exc…" at bounding box center [947, 462] width 117 height 22
click at [506, 455] on div "weir.wd3.weir_external_careers" at bounding box center [541, 467] width 89 height 33
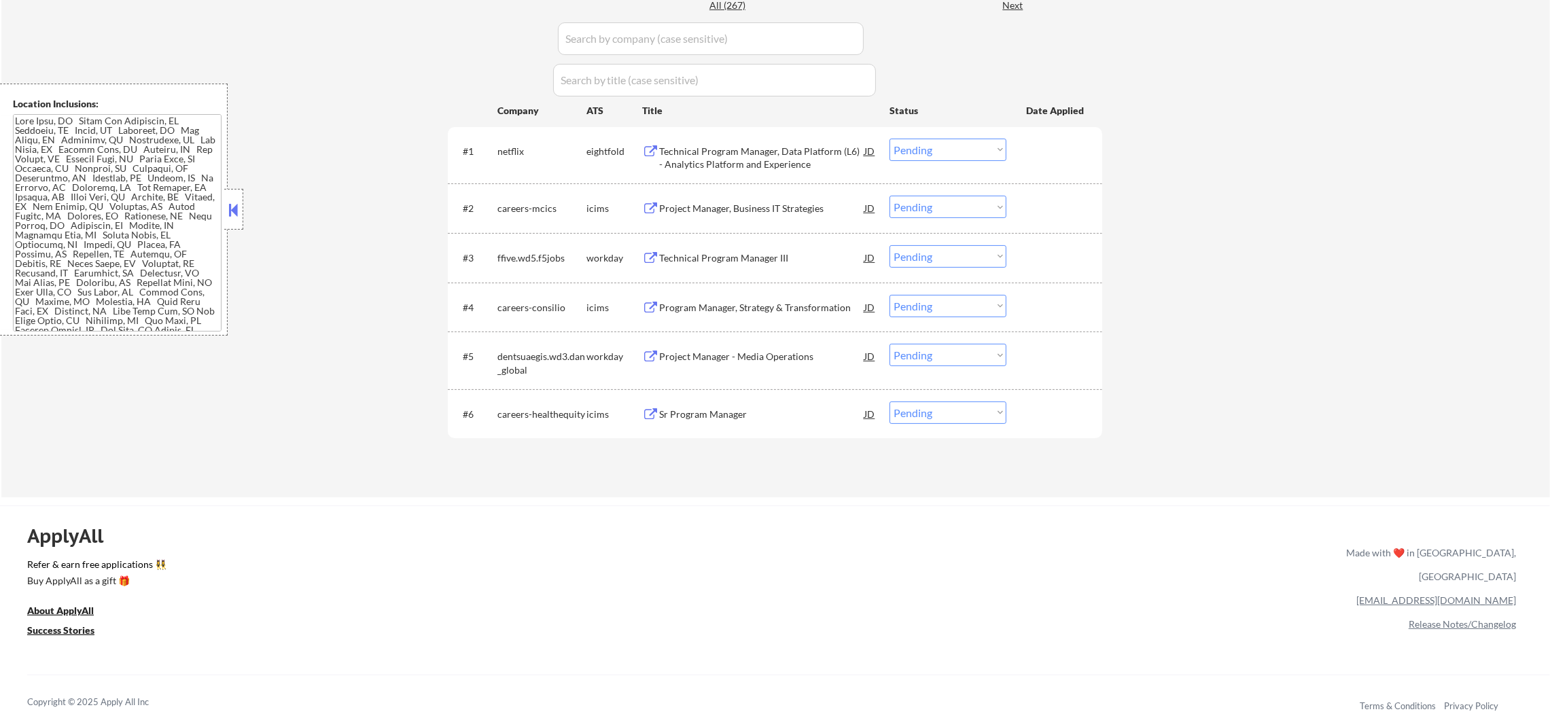
click at [755, 366] on div "Project Manager - Media Operations" at bounding box center [761, 356] width 205 height 24
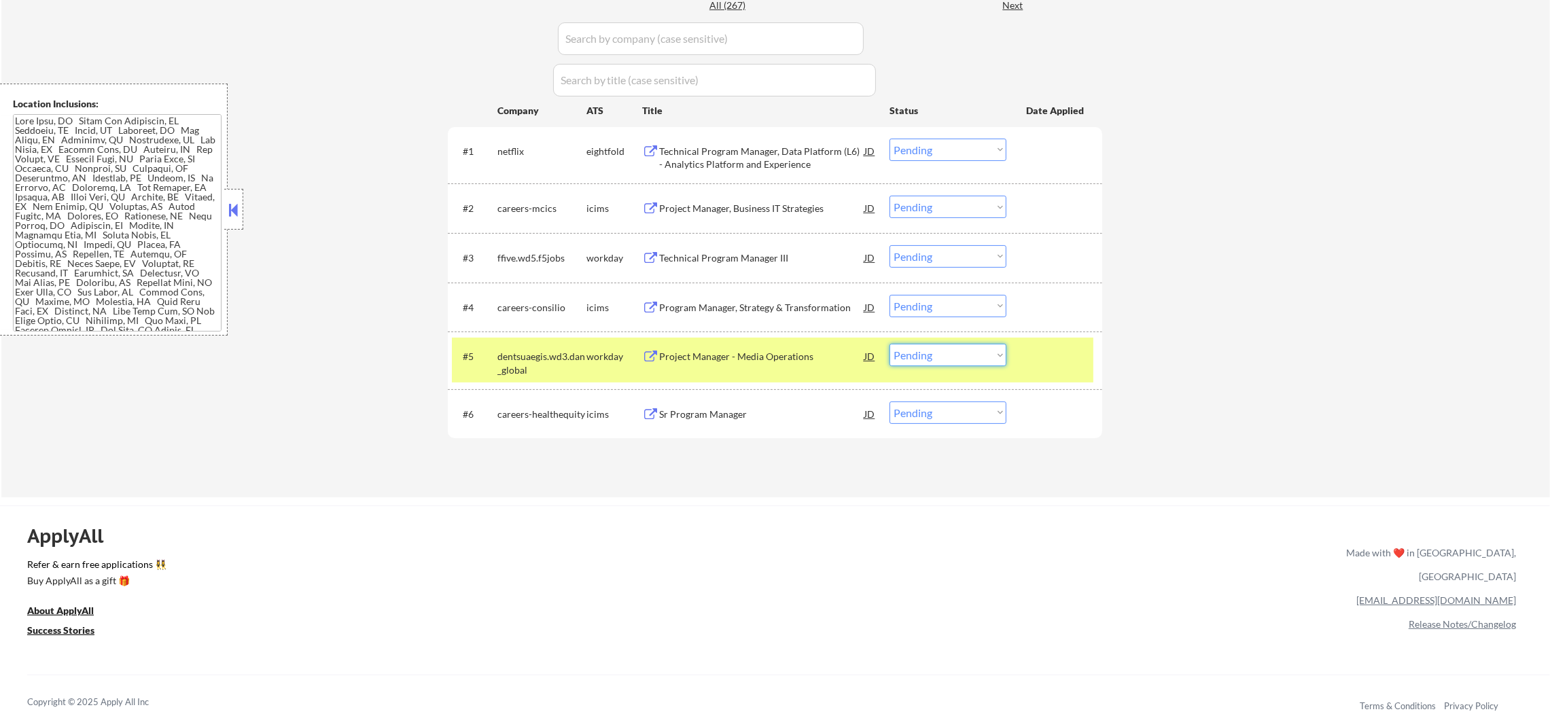
click at [936, 350] on select "Choose an option... Pending Applied Excluded (Questions) Excluded (Expired) Exc…" at bounding box center [947, 355] width 117 height 22
click at [889, 344] on select "Choose an option... Pending Applied Excluded (Questions) Excluded (Expired) Exc…" at bounding box center [947, 355] width 117 height 22
click at [546, 355] on div "dentsuaegis.wd3.dan_global" at bounding box center [541, 363] width 89 height 26
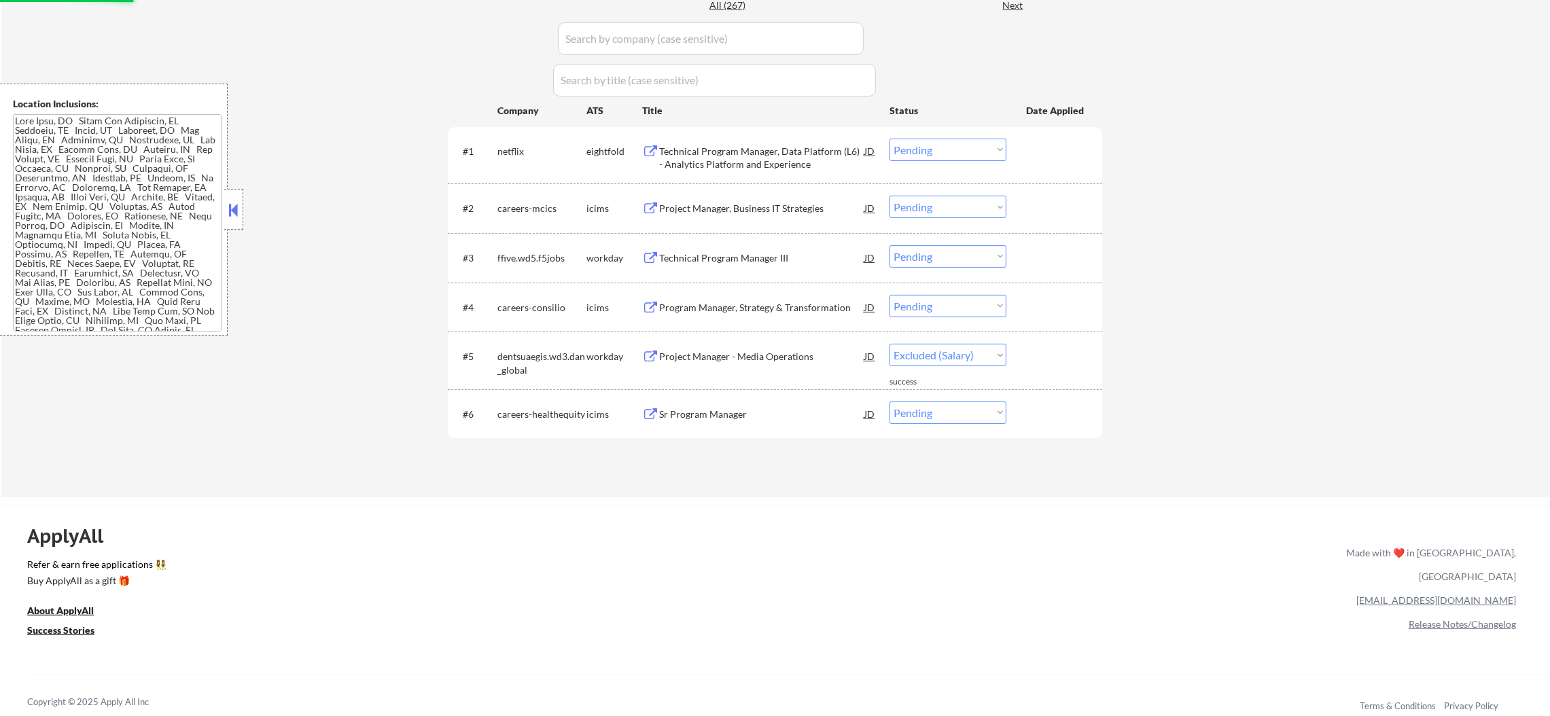
select select ""pending""
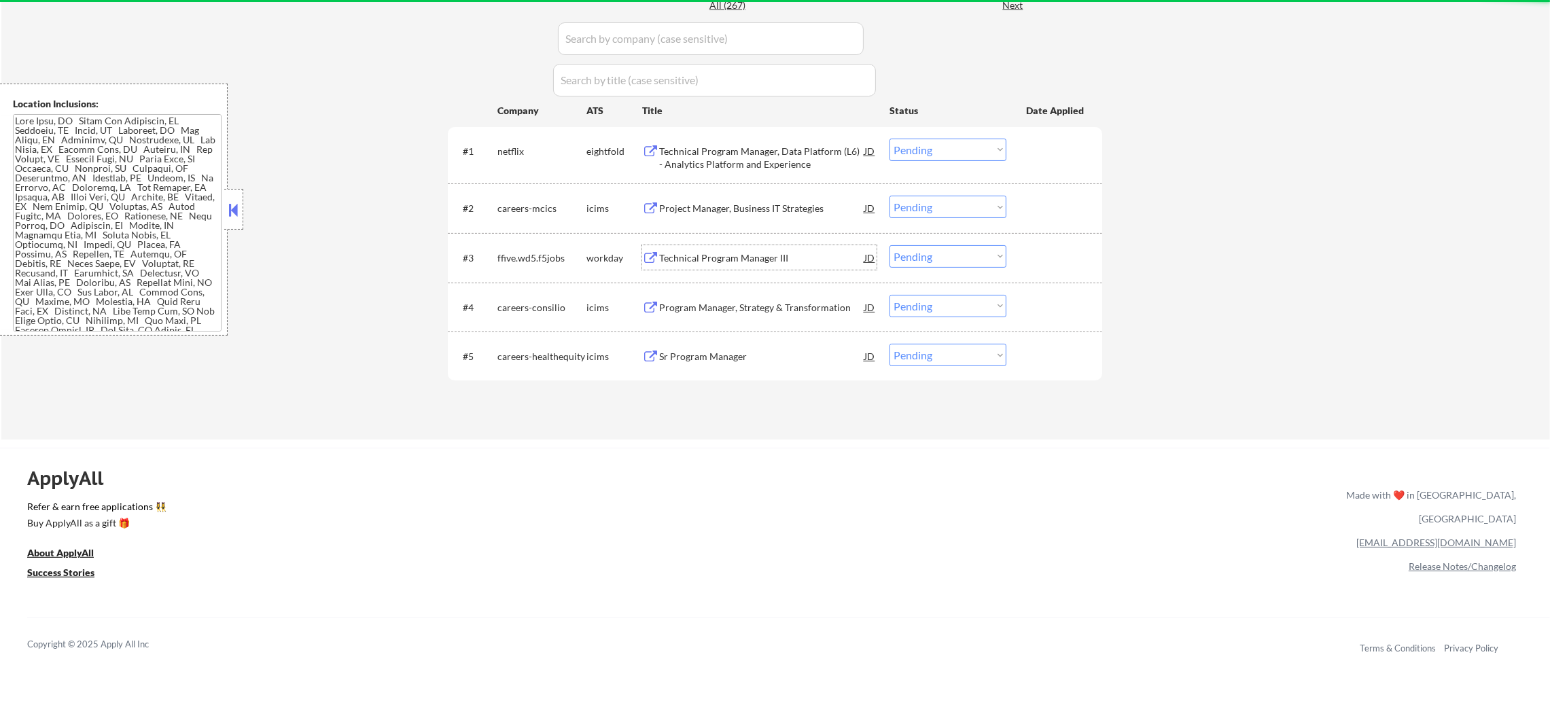
click at [736, 255] on div "Technical Program Manager III" at bounding box center [761, 258] width 205 height 14
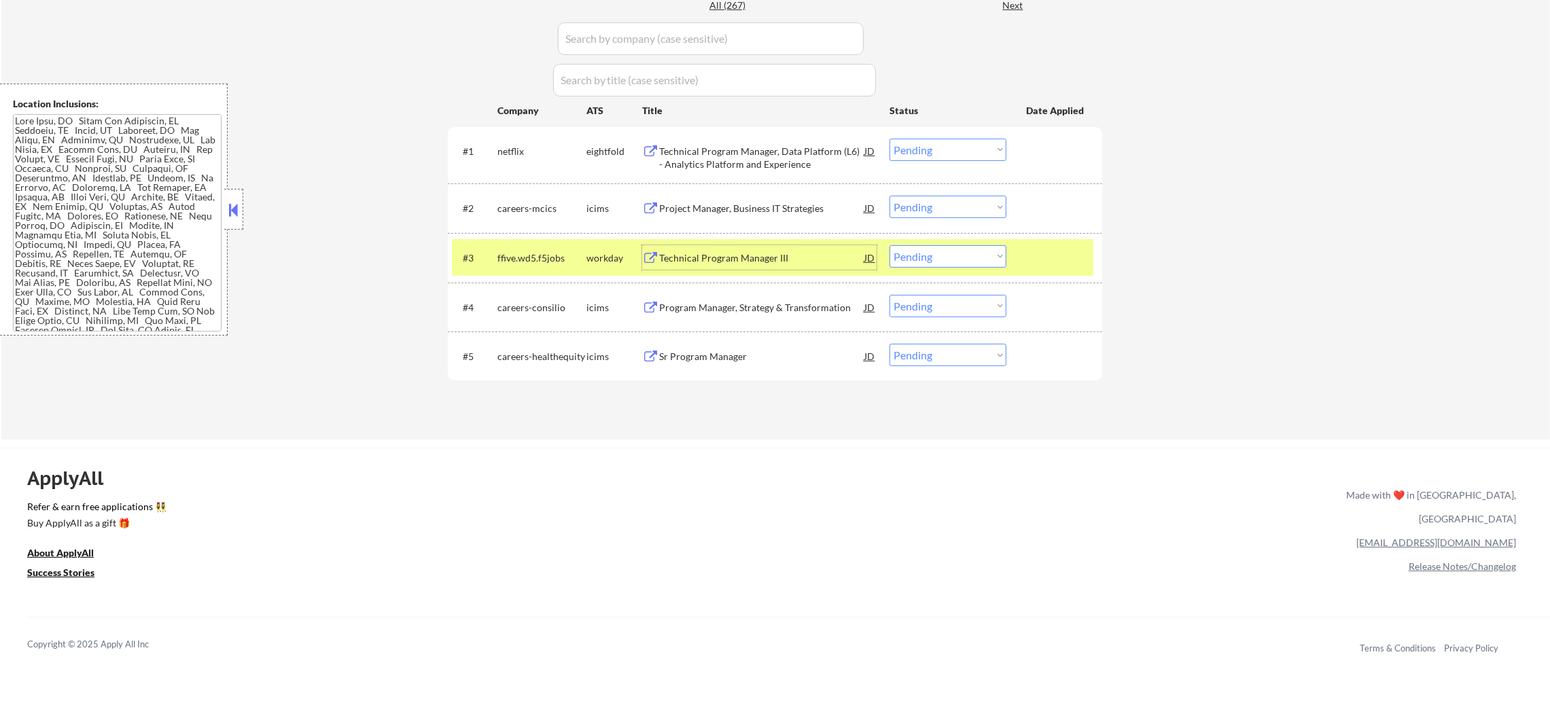
click at [913, 277] on div "#3 ffive.wd5.f5jobs workday Technical Program Manager III JD Choose an option..…" at bounding box center [775, 258] width 654 height 50
click at [934, 247] on select "Choose an option... Pending Applied Excluded (Questions) Excluded (Expired) Exc…" at bounding box center [947, 256] width 117 height 22
click at [889, 245] on select "Choose an option... Pending Applied Excluded (Questions) Excluded (Expired) Exc…" at bounding box center [947, 256] width 117 height 22
click at [488, 255] on div "#3 ffive.wd5.f5jobs workday Technical Program Manager III JD Choose an option..…" at bounding box center [772, 257] width 641 height 37
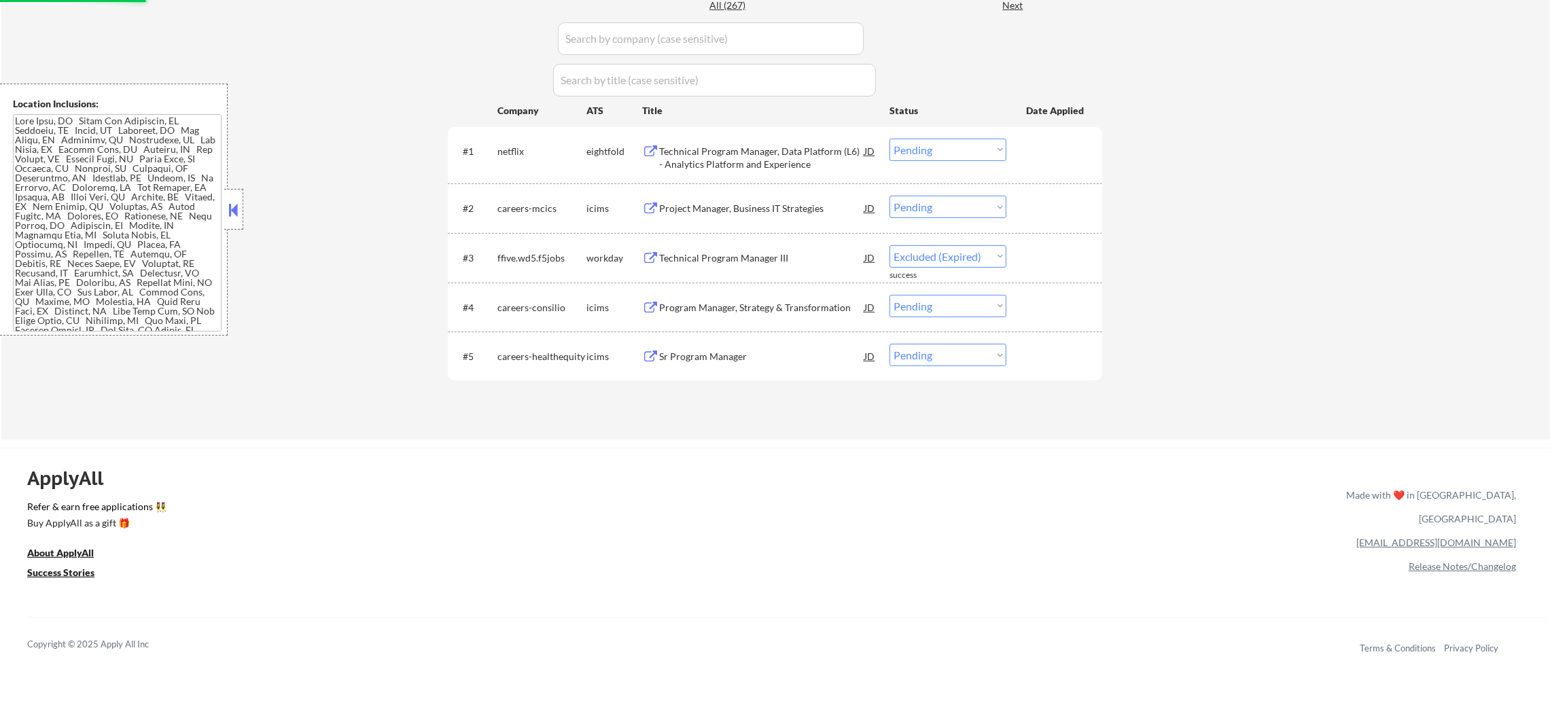
select select ""pending""
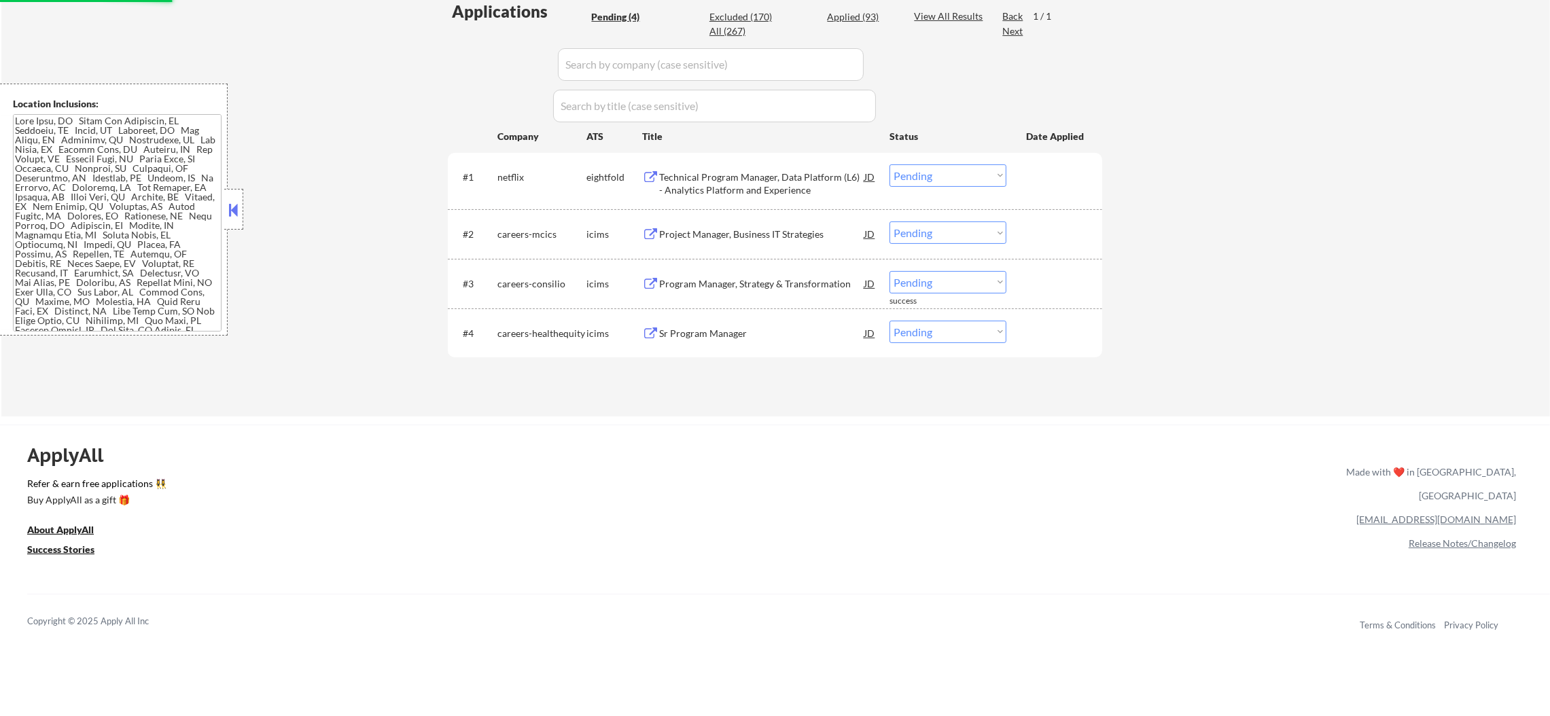
scroll to position [381, 0]
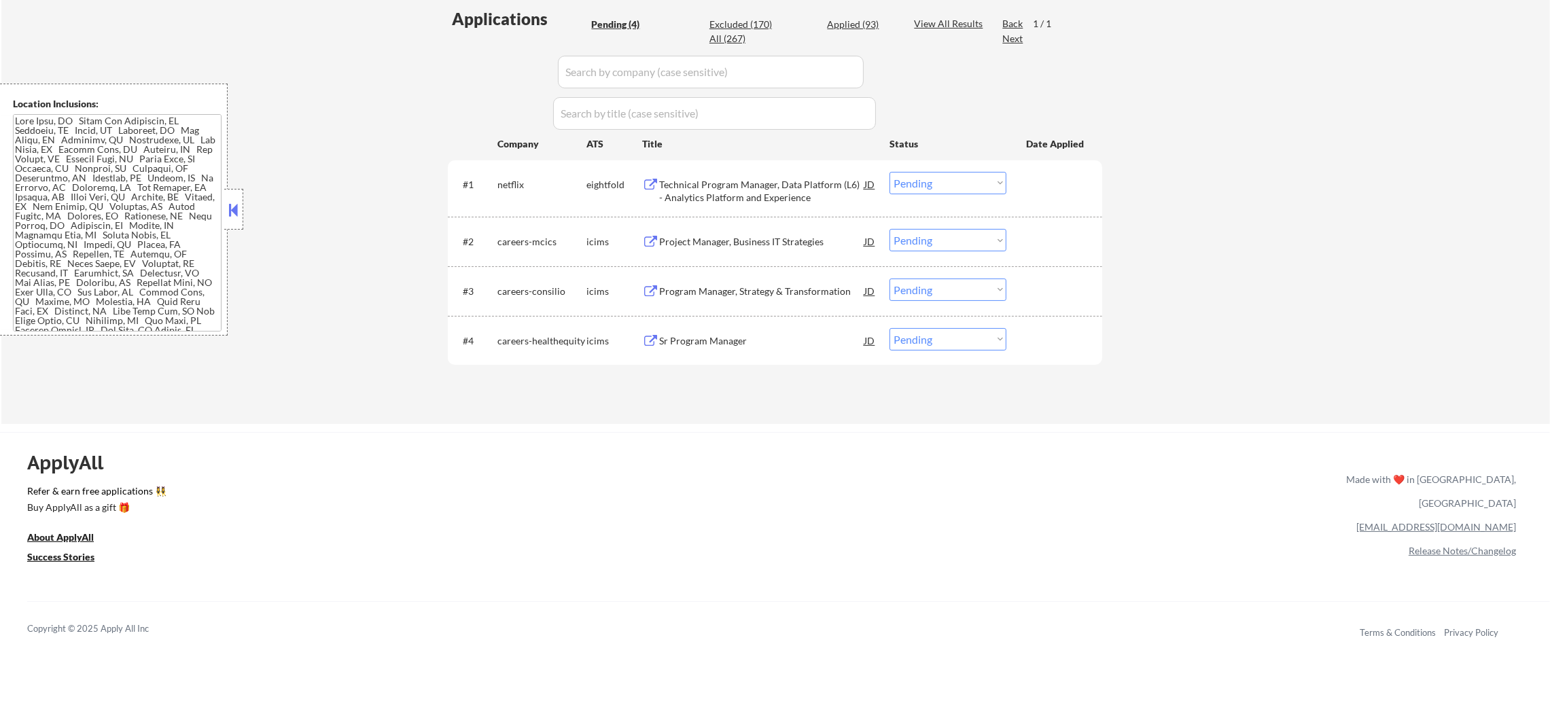
click at [768, 181] on div "Technical Program Manager, Data Platform (L6) - Analytics Platform and Experien…" at bounding box center [761, 191] width 205 height 26
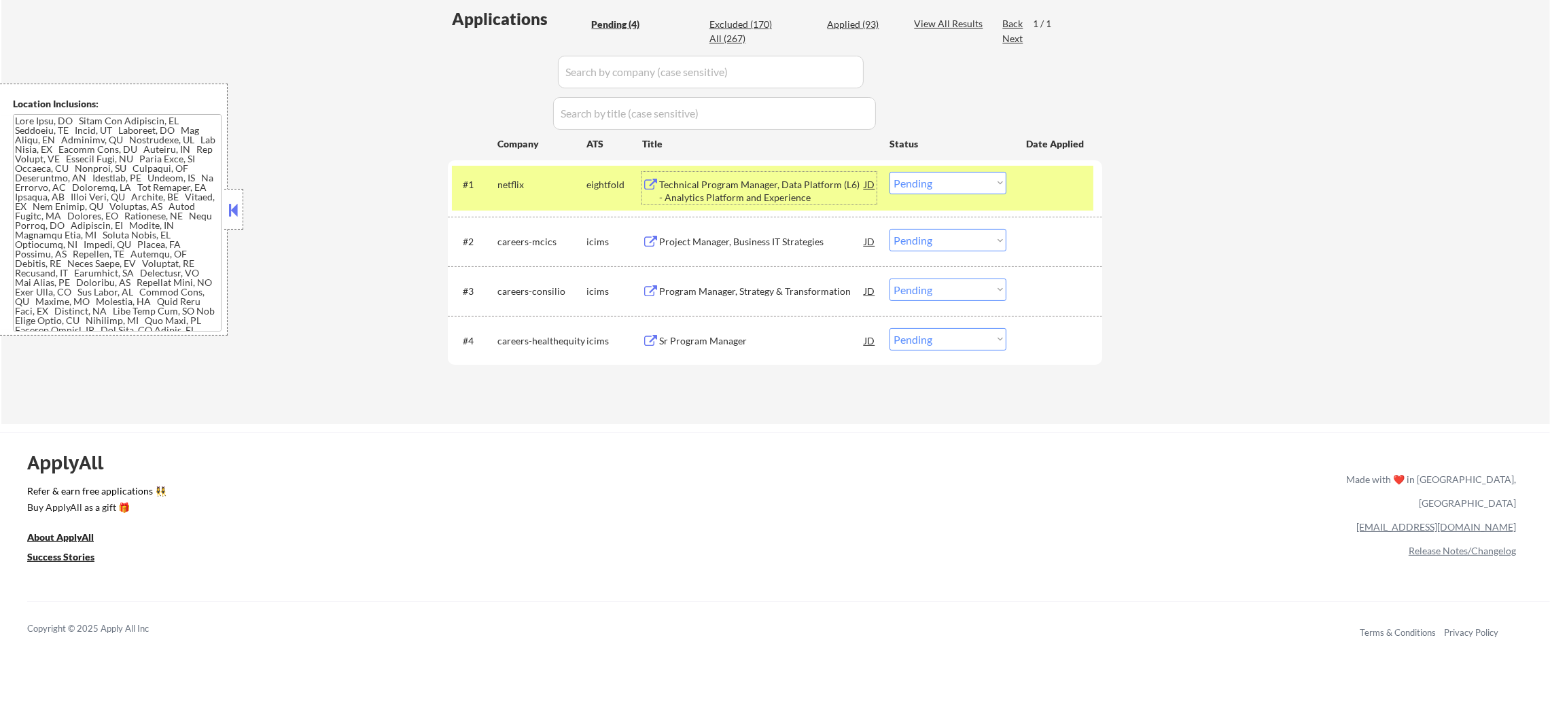
click at [733, 37] on div "All (267)" at bounding box center [743, 39] width 68 height 14
click at [654, 73] on input "input" at bounding box center [711, 72] width 306 height 33
click at [715, 36] on div "All (267)" at bounding box center [743, 39] width 68 height 14
select select ""applied""
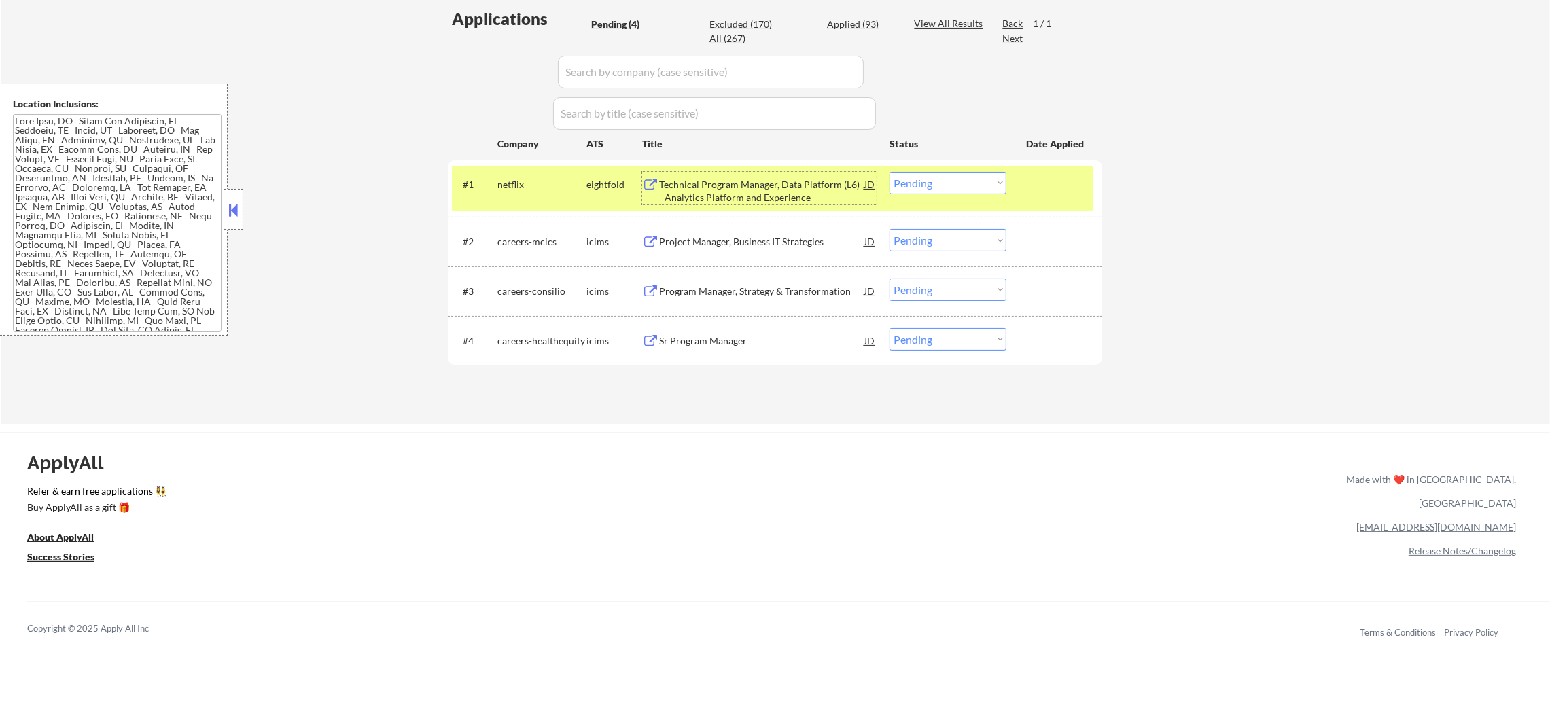
select select ""applied""
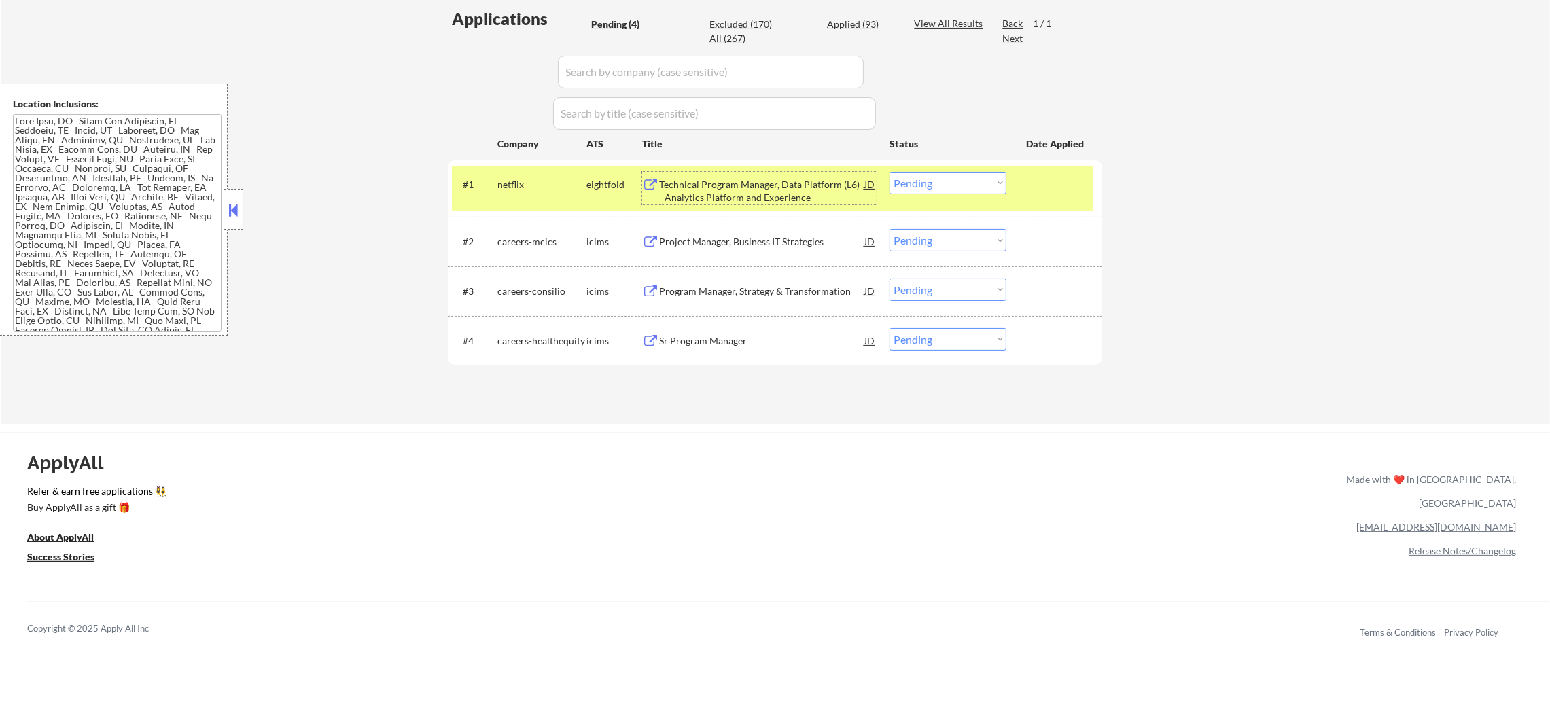
select select ""applied""
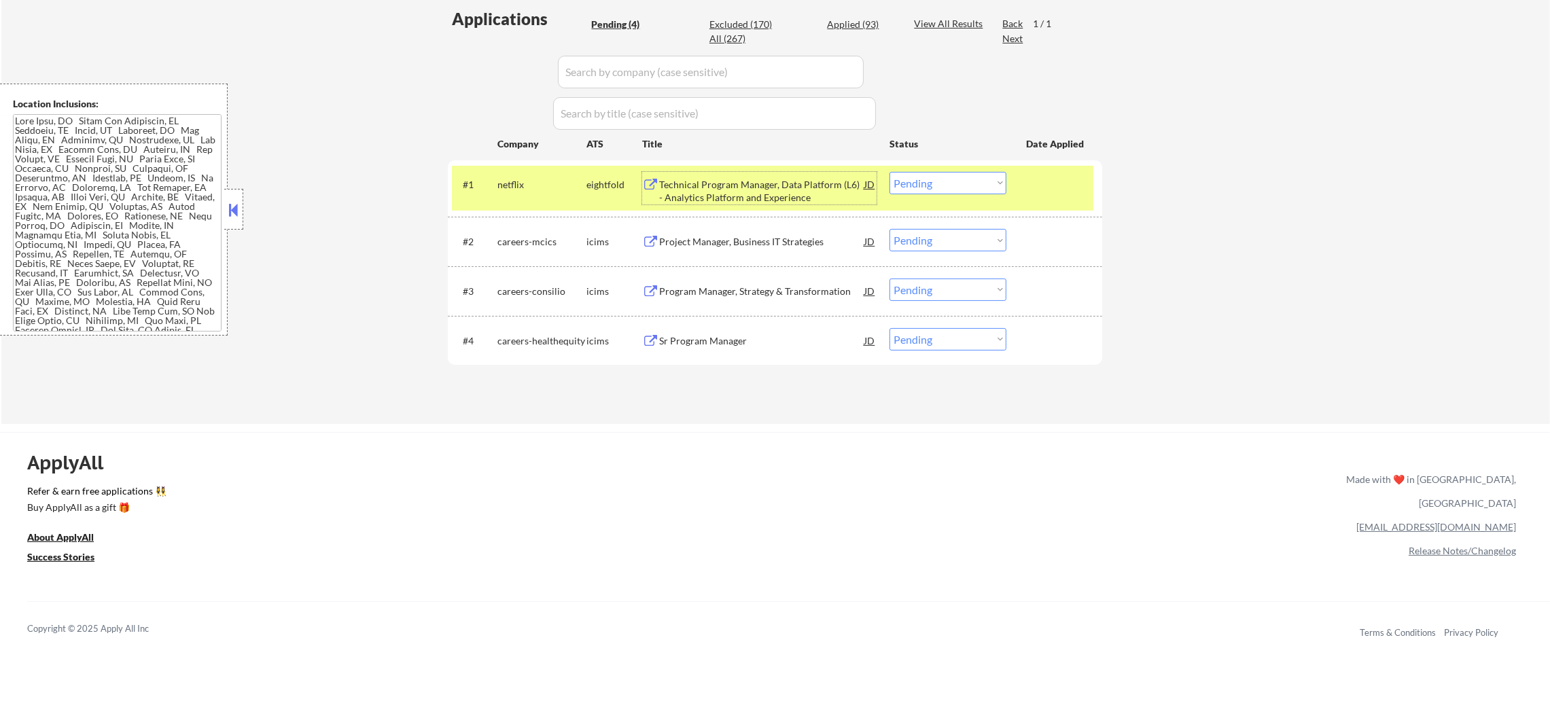
select select ""applied""
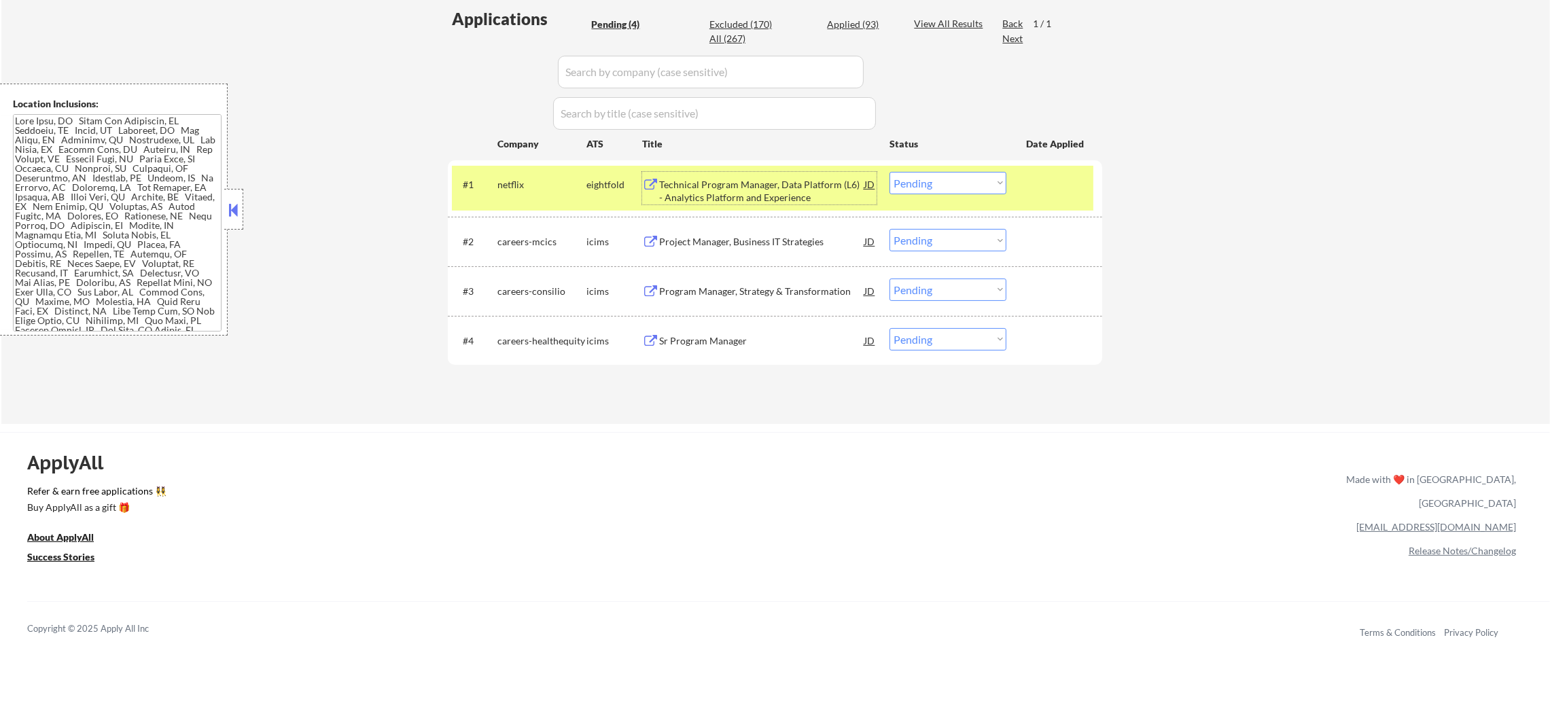
select select ""applied""
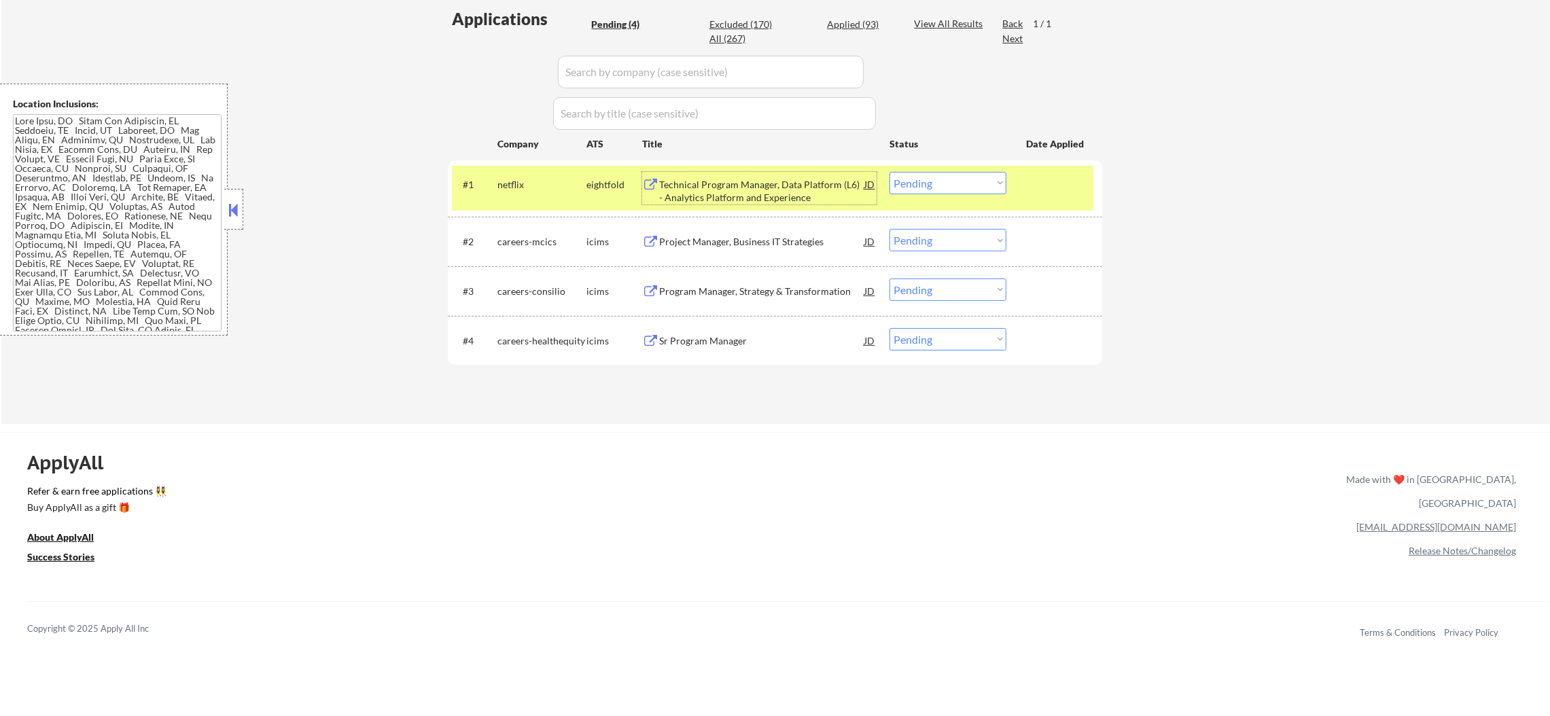
select select ""applied""
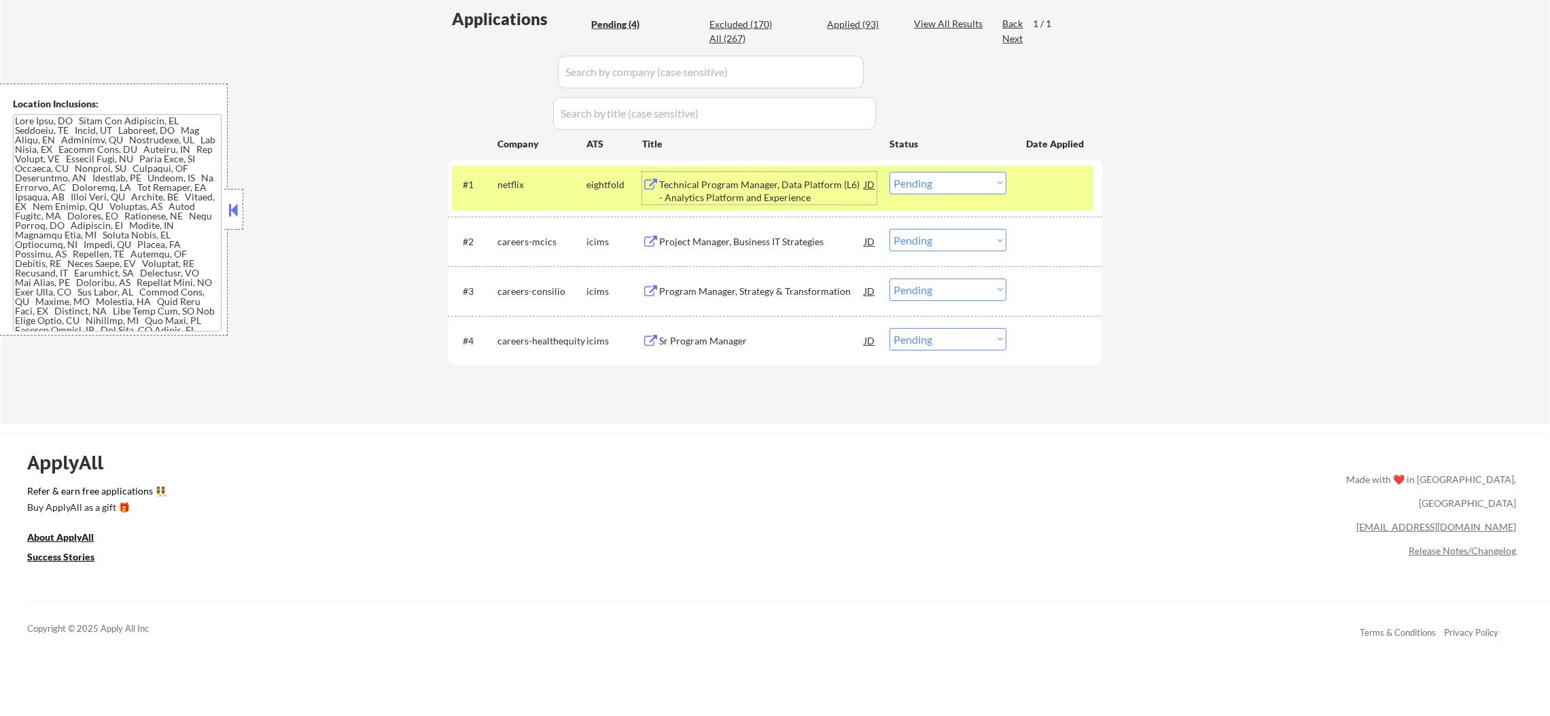
select select ""applied""
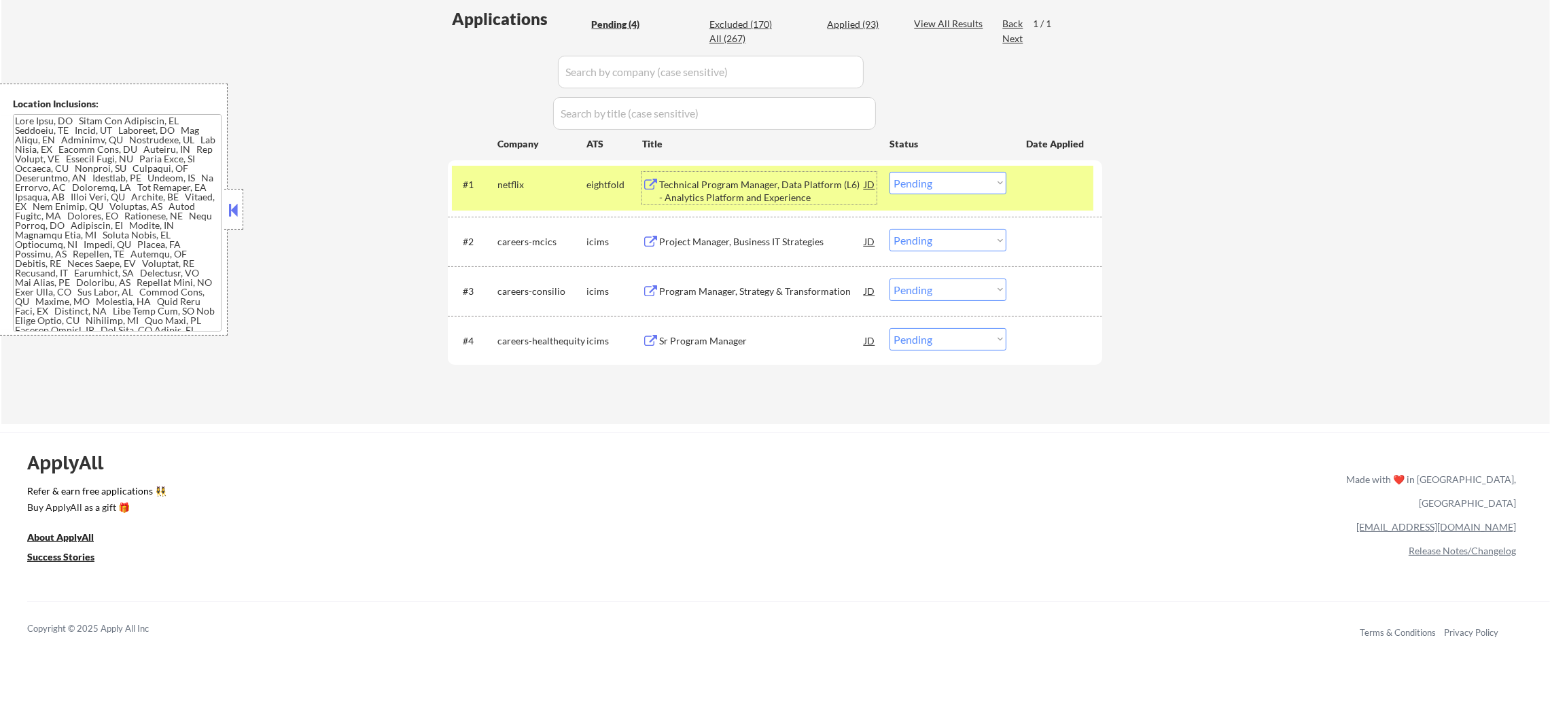
select select ""applied""
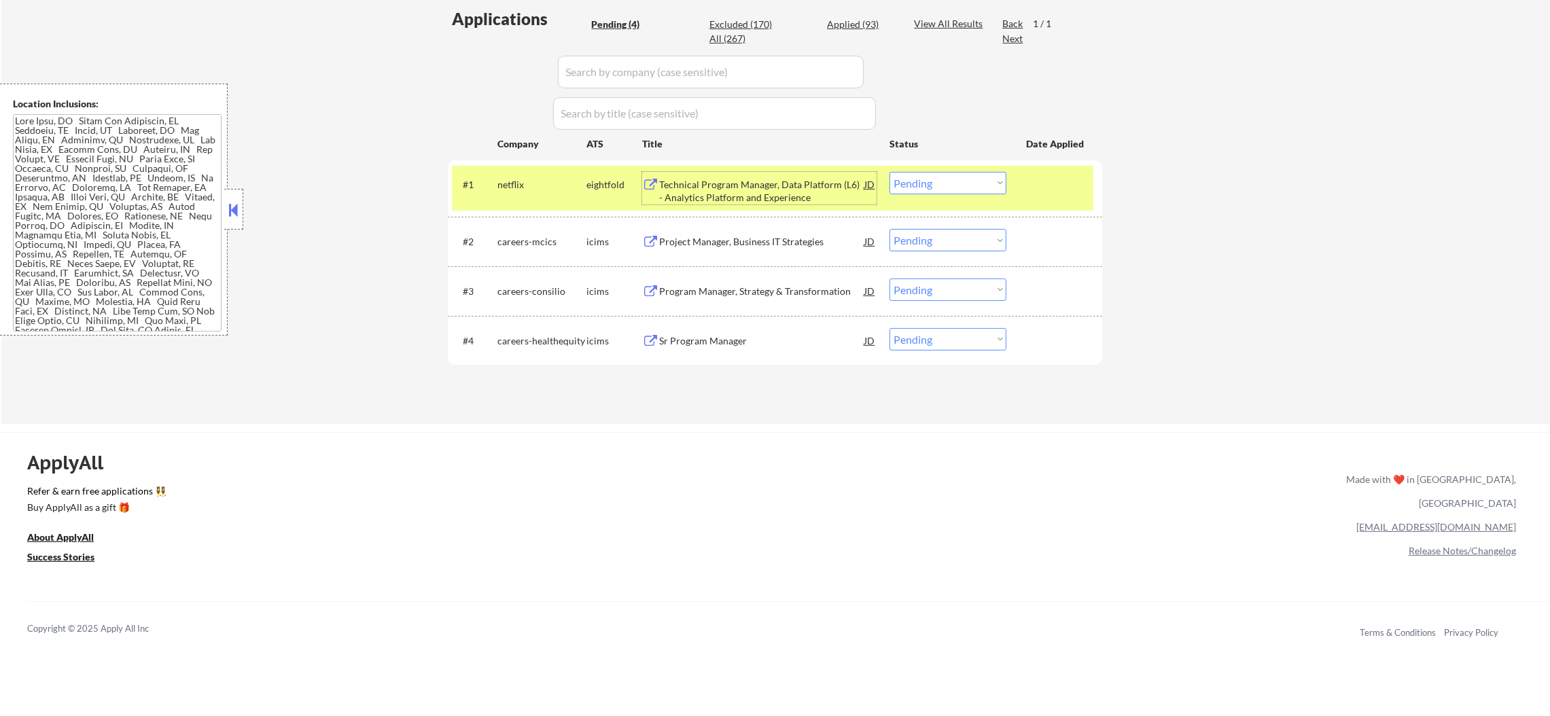
select select ""applied""
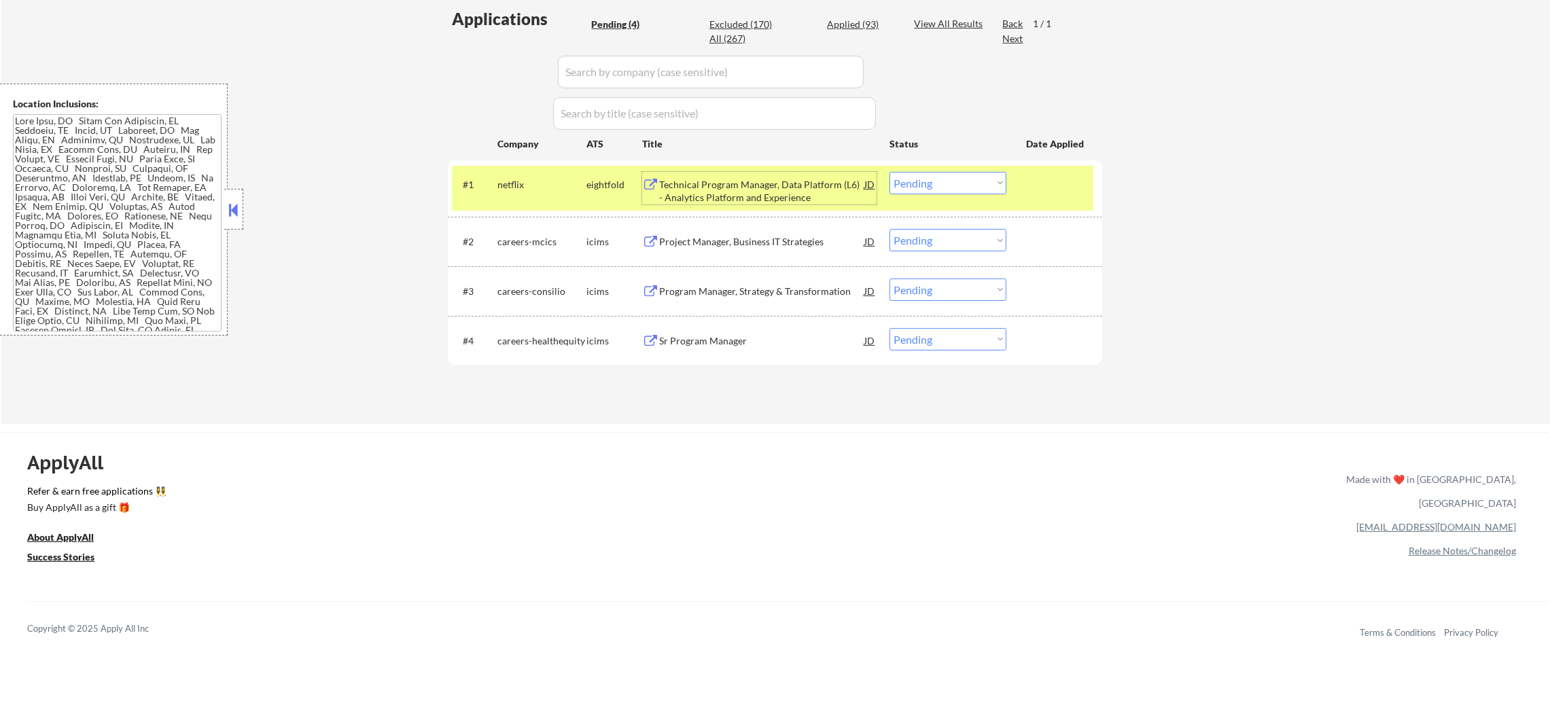
select select ""applied""
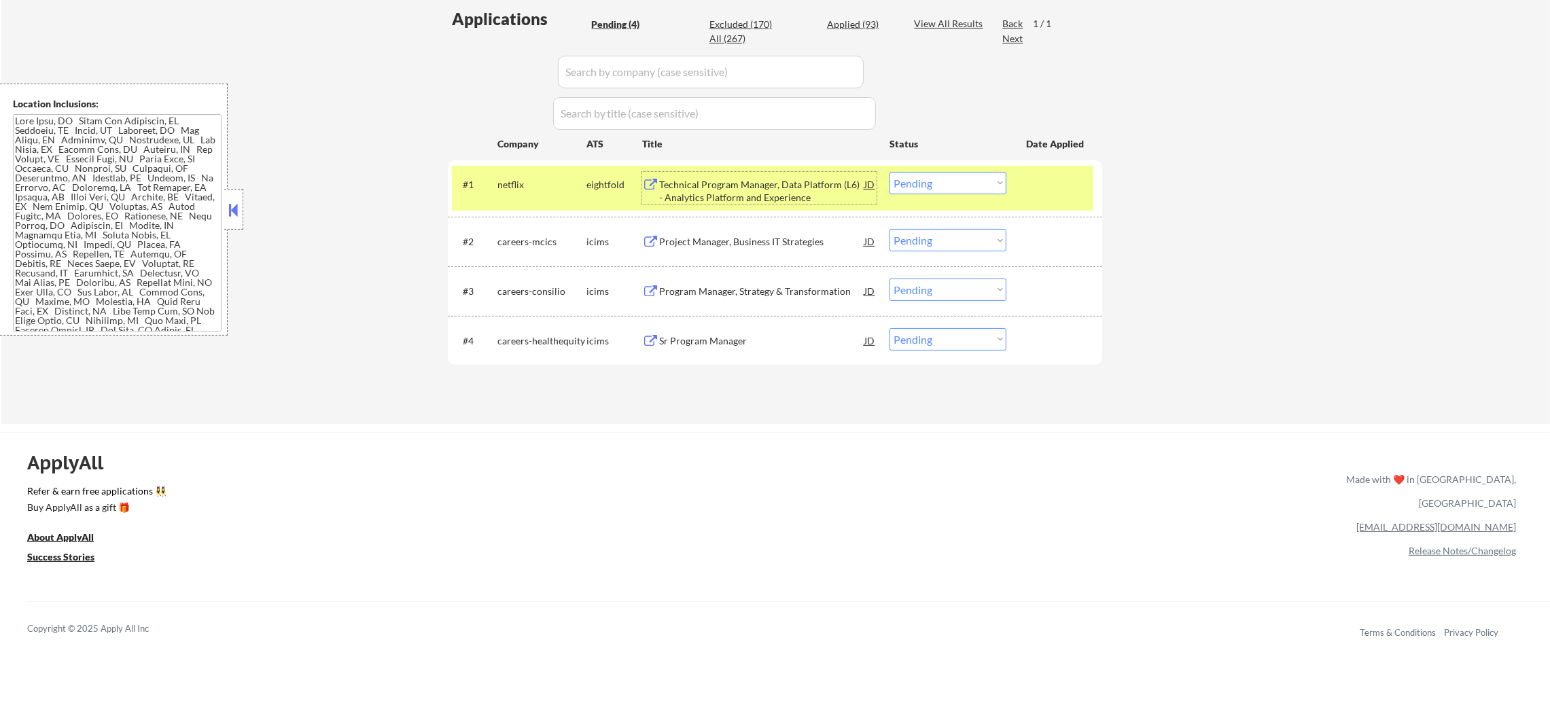
select select ""applied""
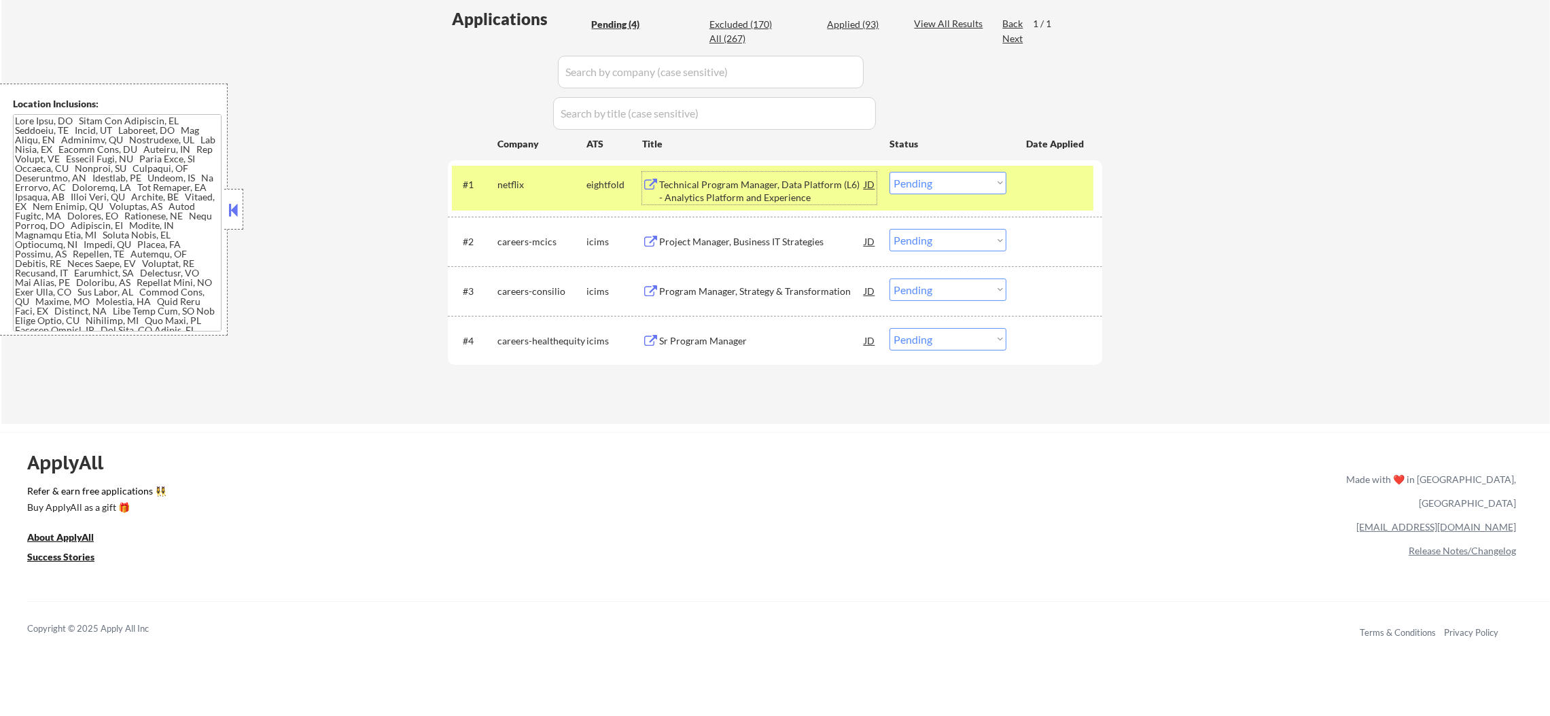
select select ""applied""
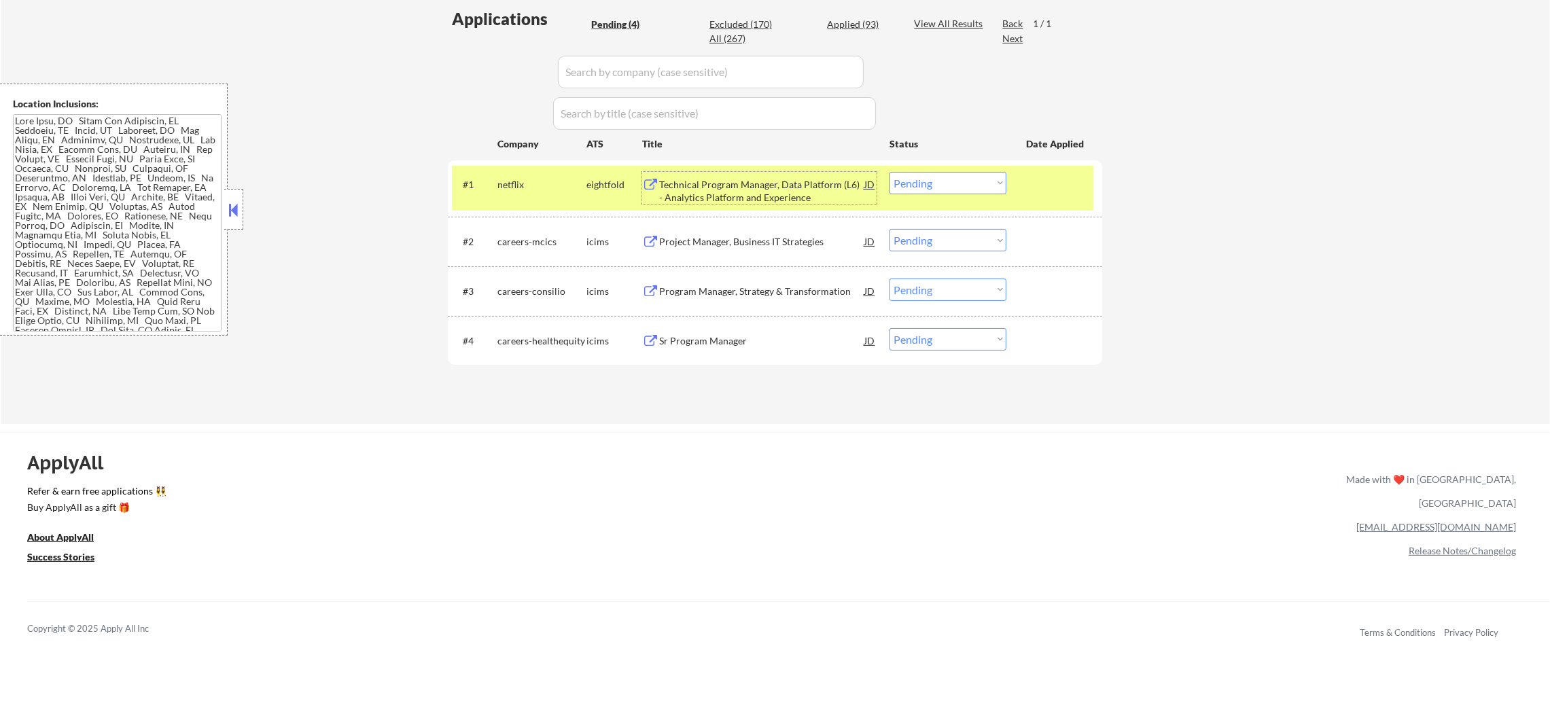
select select ""applied""
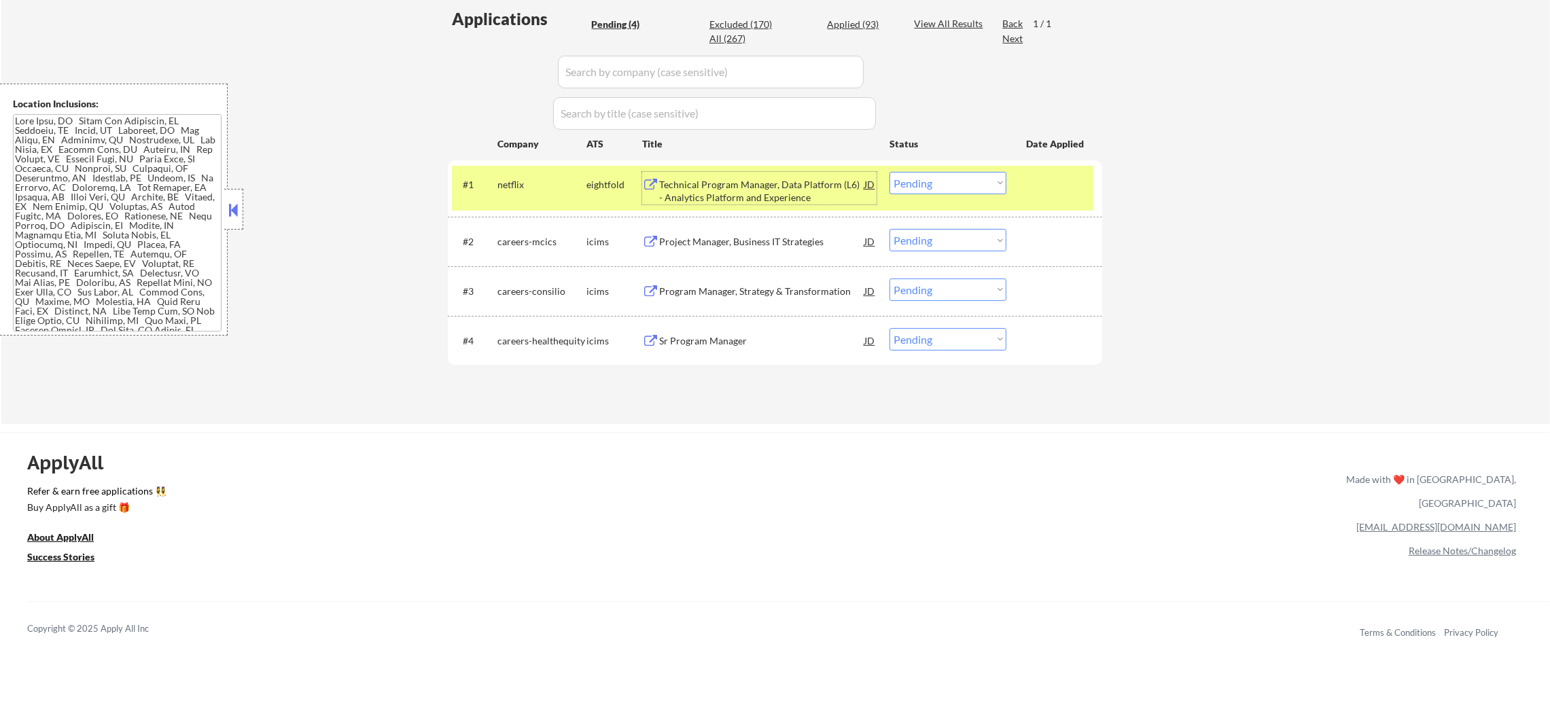
select select ""applied""
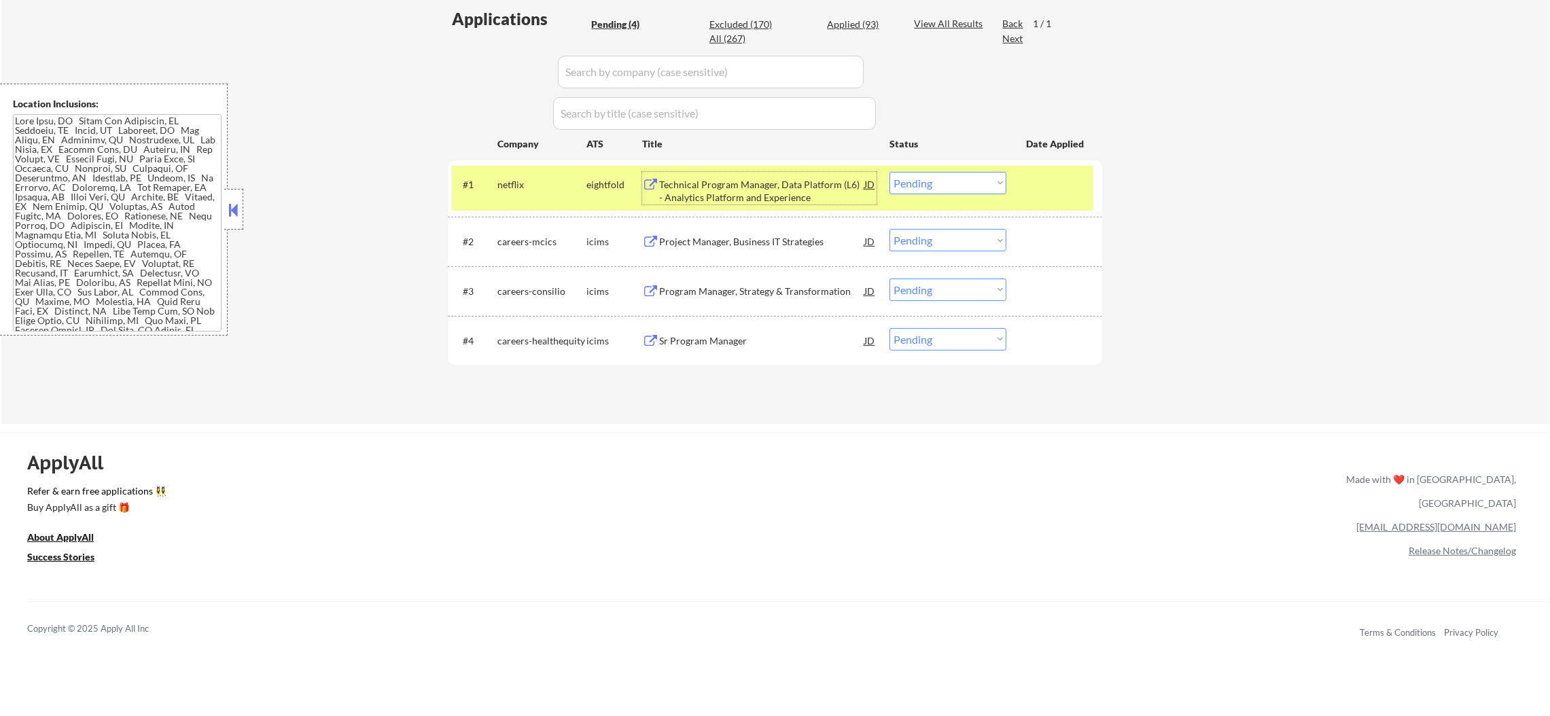
select select ""applied""
select select ""excluded__expired_""
select select ""applied""
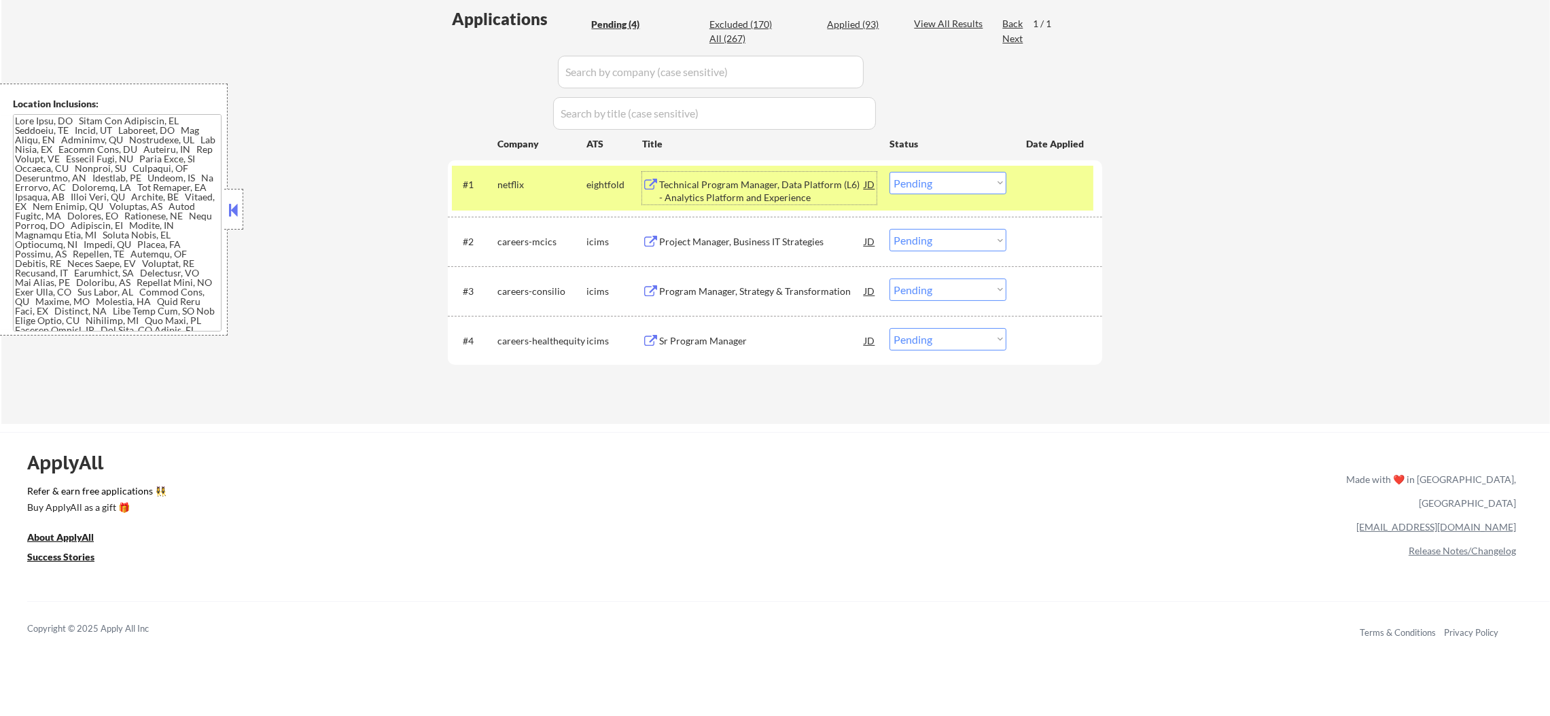
select select ""applied""
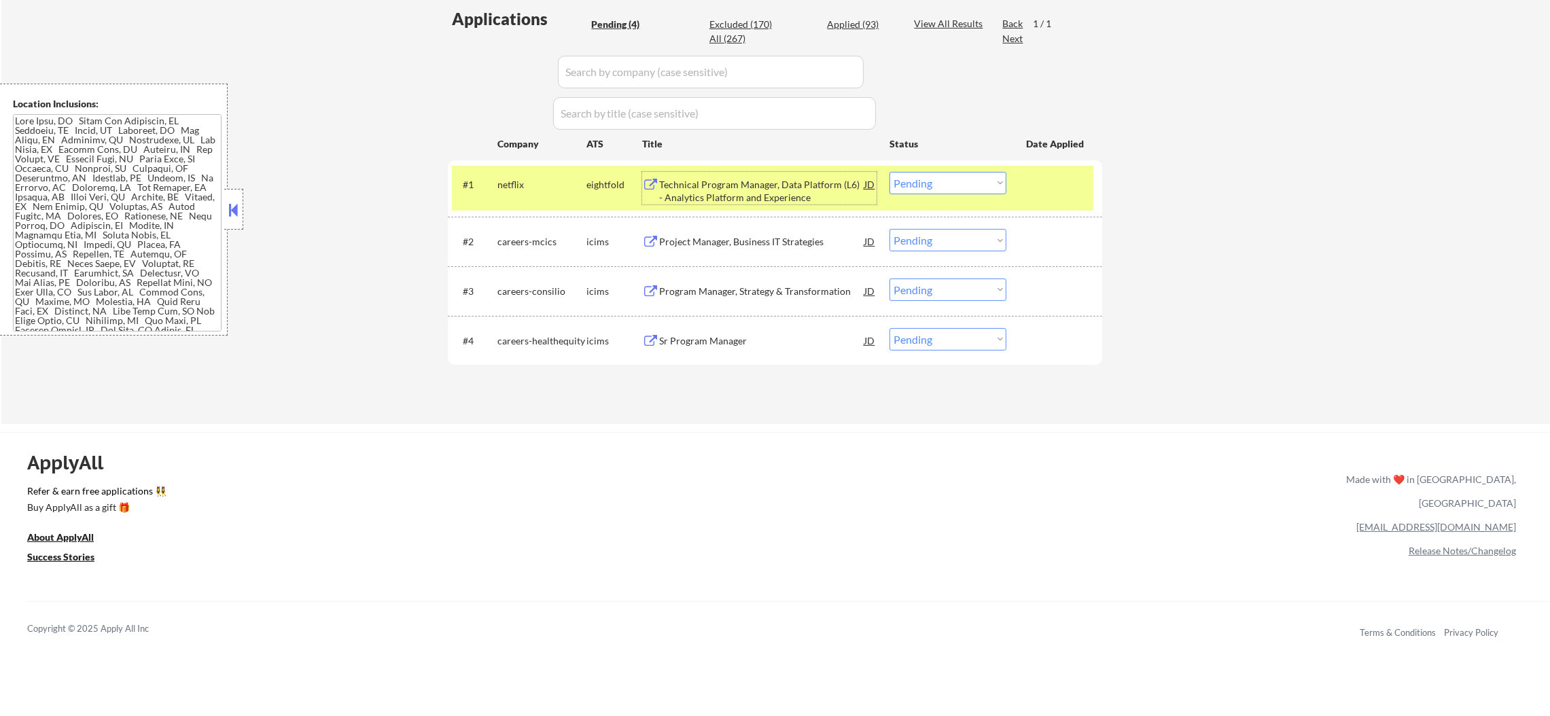
select select ""applied""
select select ""excluded__location_""
select select ""excluded__other_""
select select ""excluded""
select select ""pending""
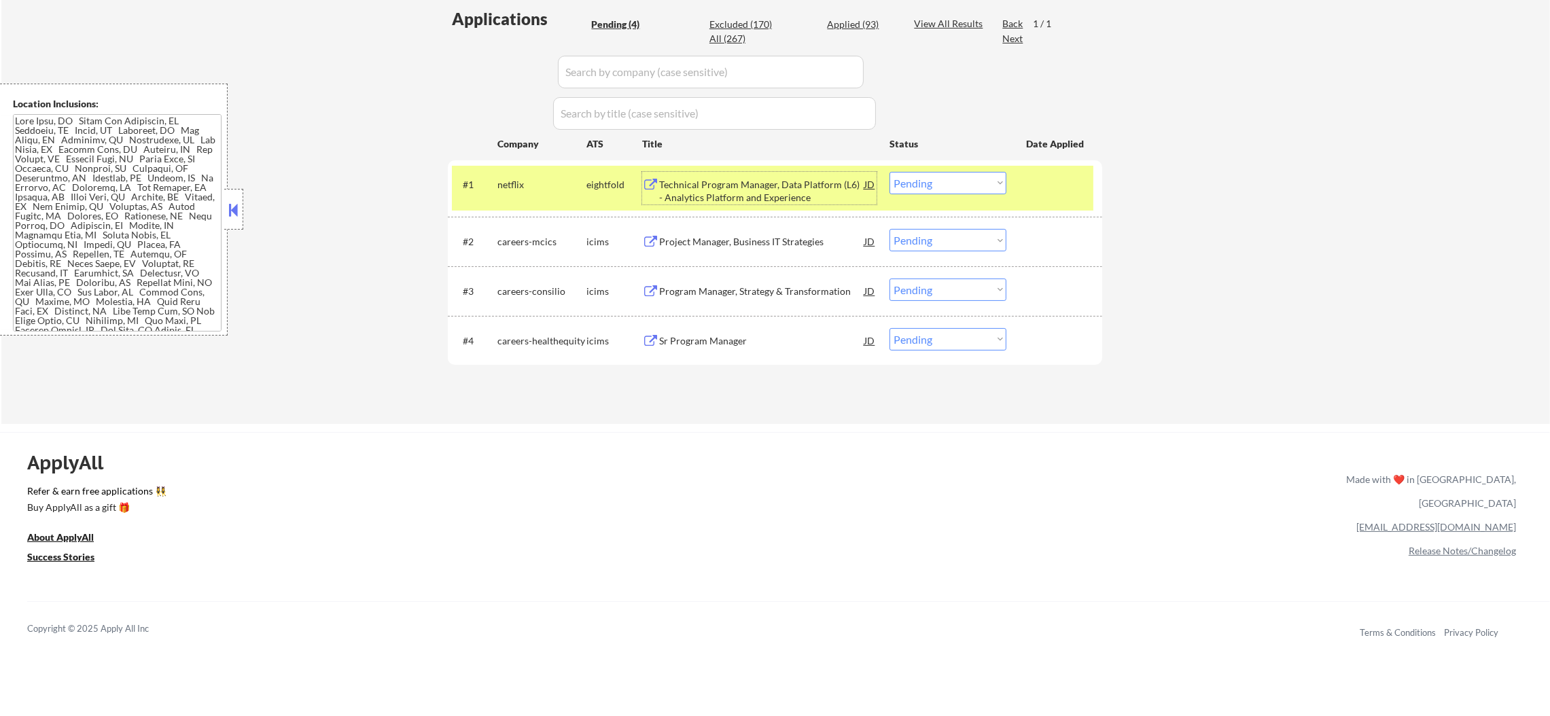
select select ""excluded""
select select ""excluded__location_""
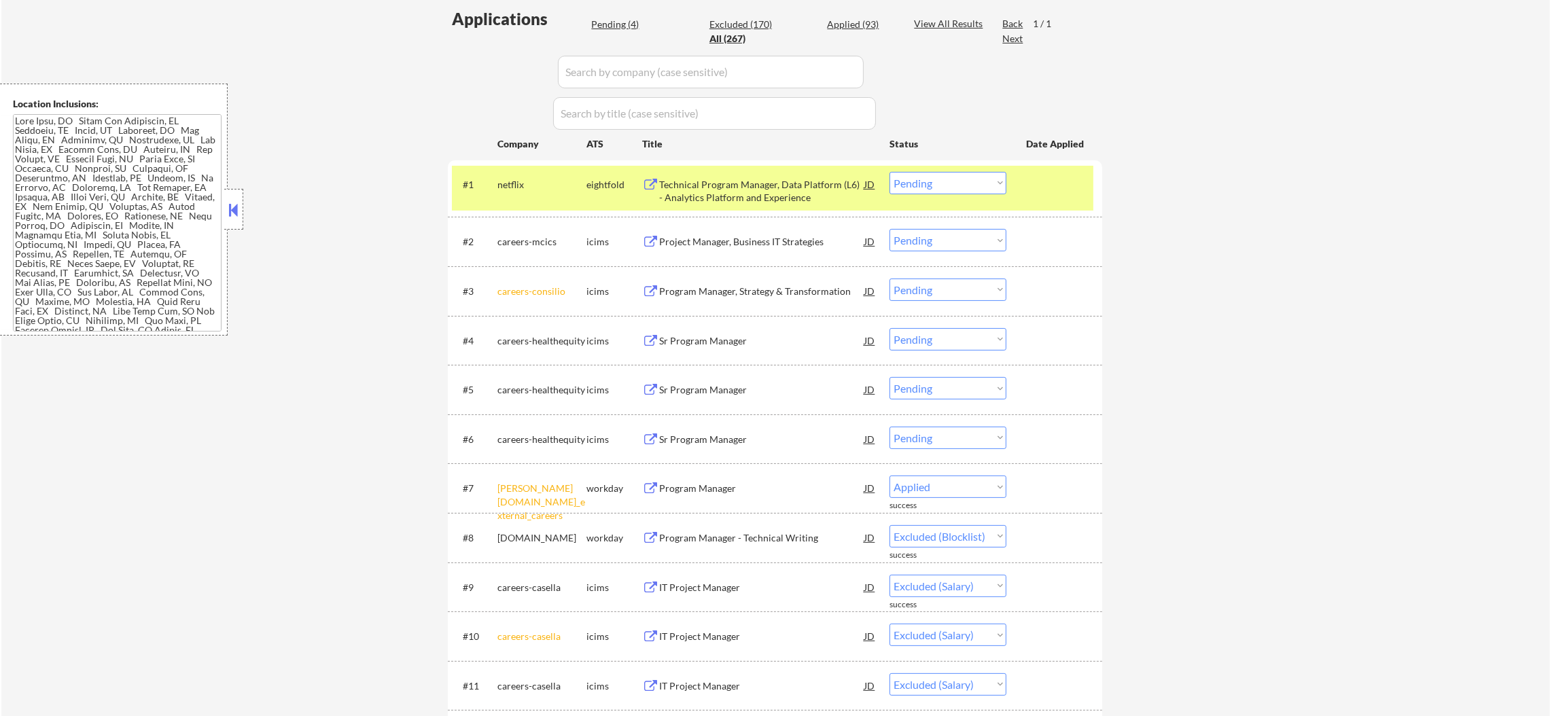
select select ""applied""
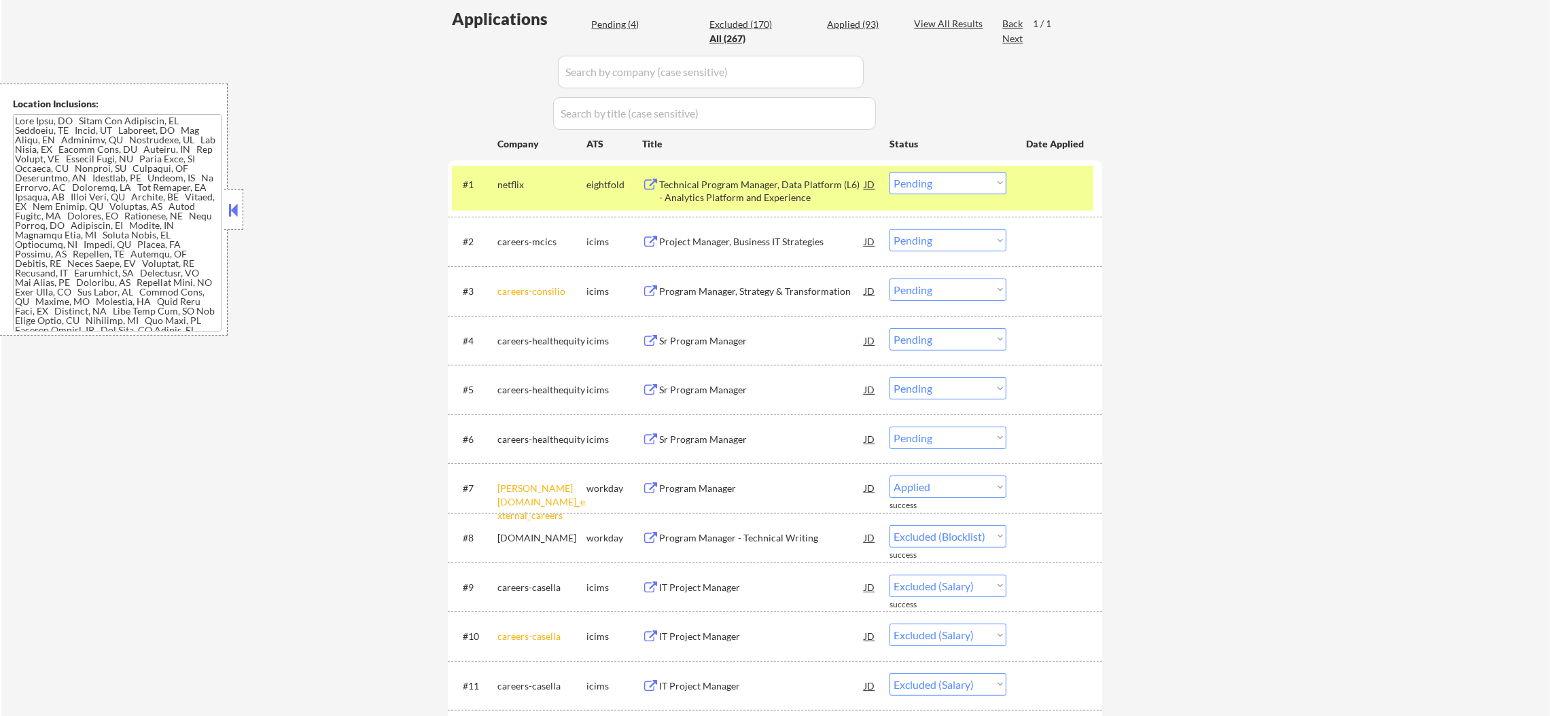
select select ""applied""
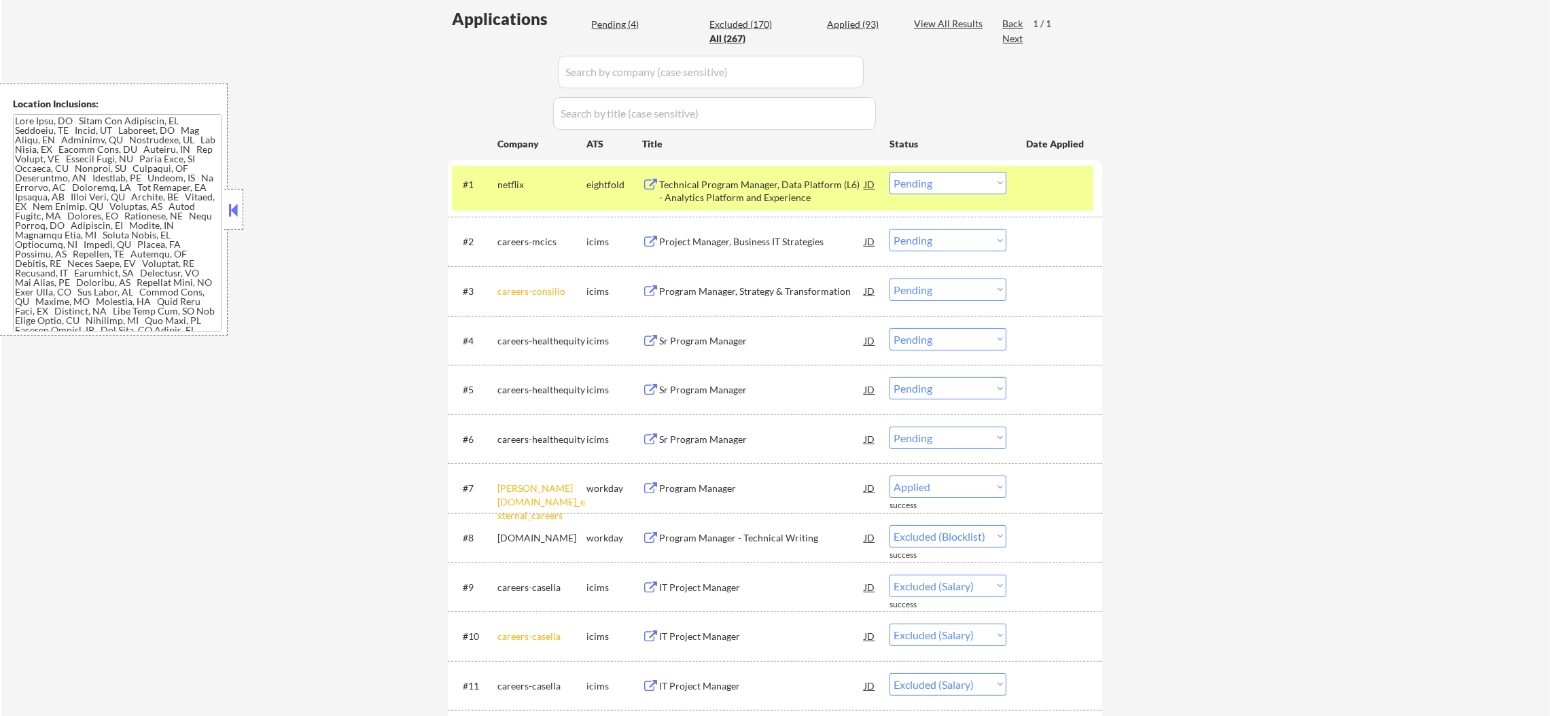
select select ""applied""
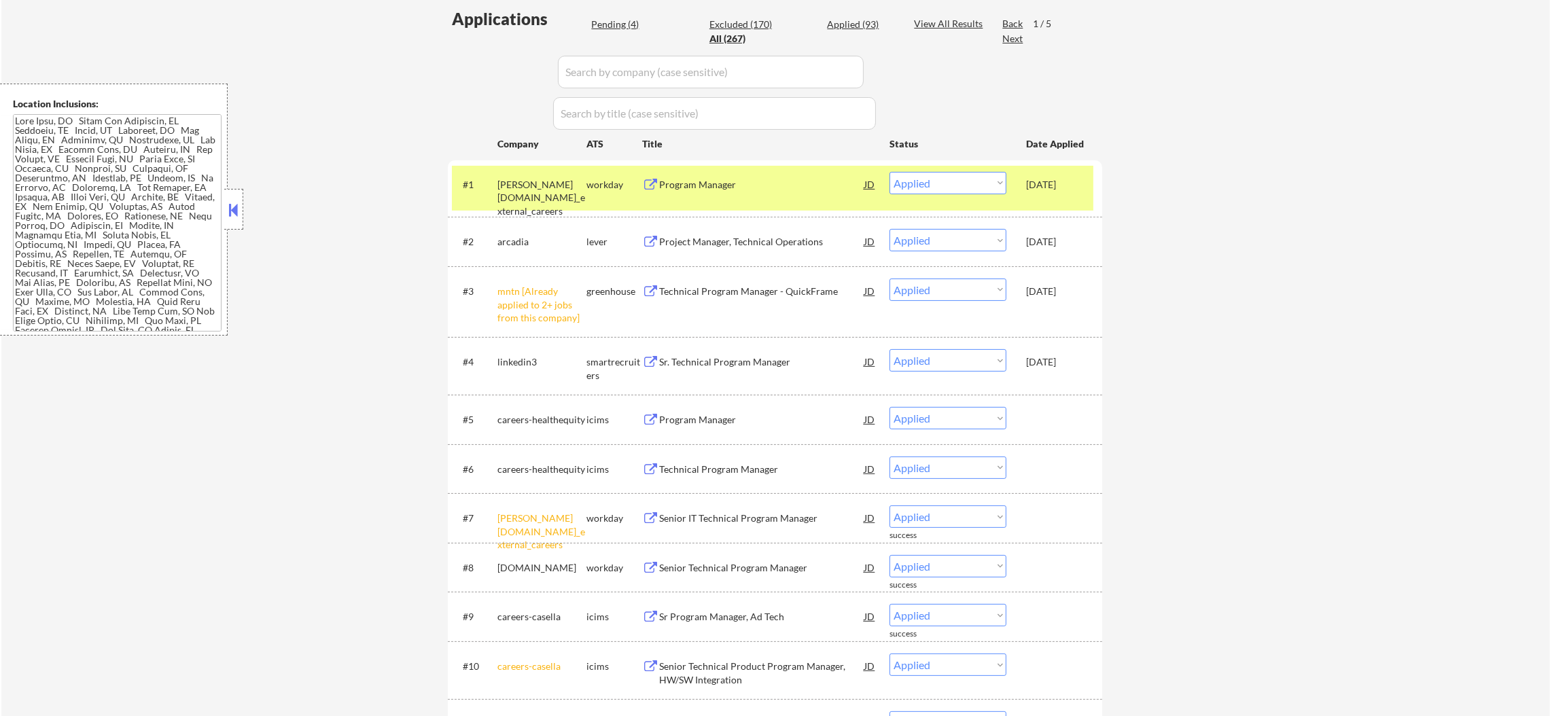
paste input "netflix"
type input "netflix"
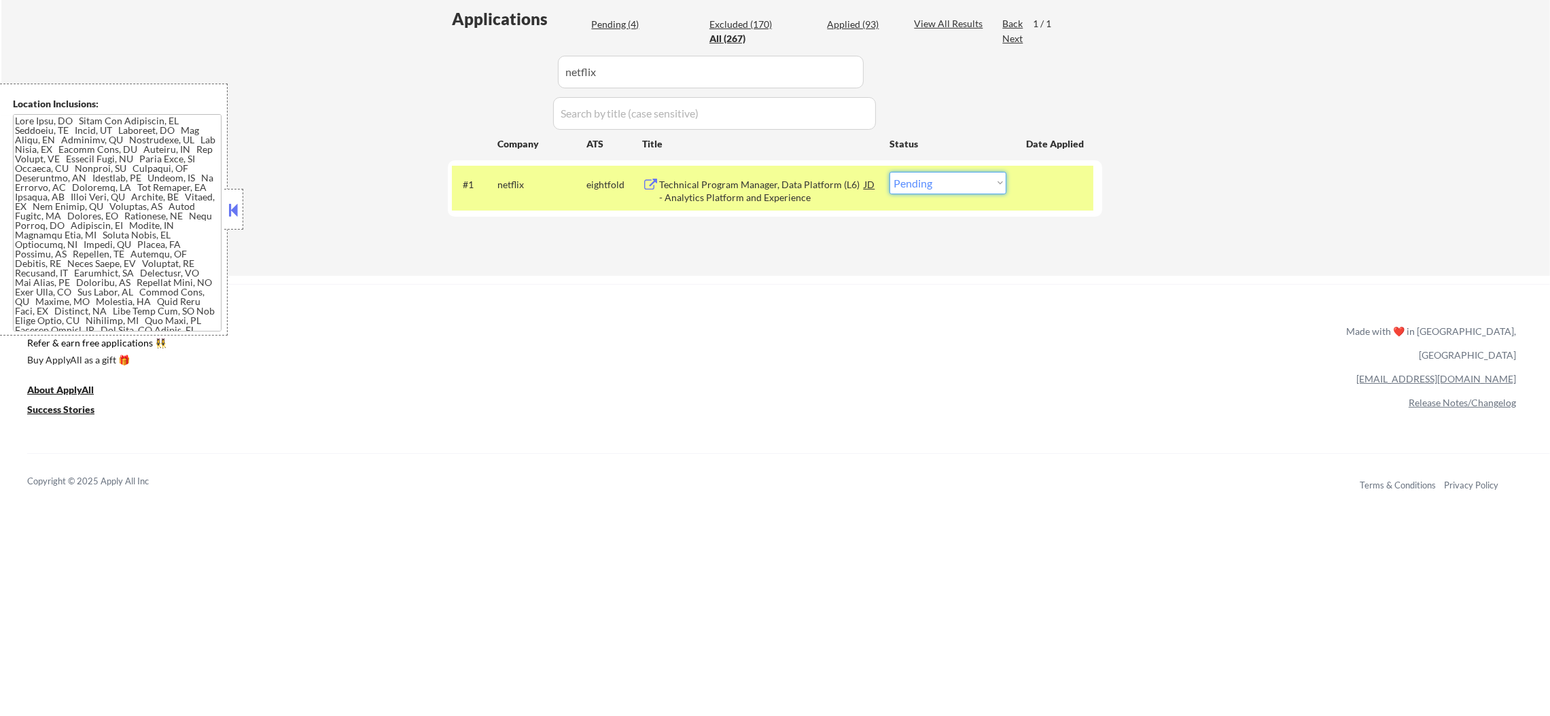
click at [988, 185] on select "Choose an option... Pending Applied Excluded (Questions) Excluded (Expired) Exc…" at bounding box center [947, 183] width 117 height 22
select select ""applied""
click at [889, 172] on select "Choose an option... Pending Applied Excluded (Questions) Excluded (Expired) Exc…" at bounding box center [947, 183] width 117 height 22
click at [523, 178] on div "netflix" at bounding box center [541, 185] width 89 height 14
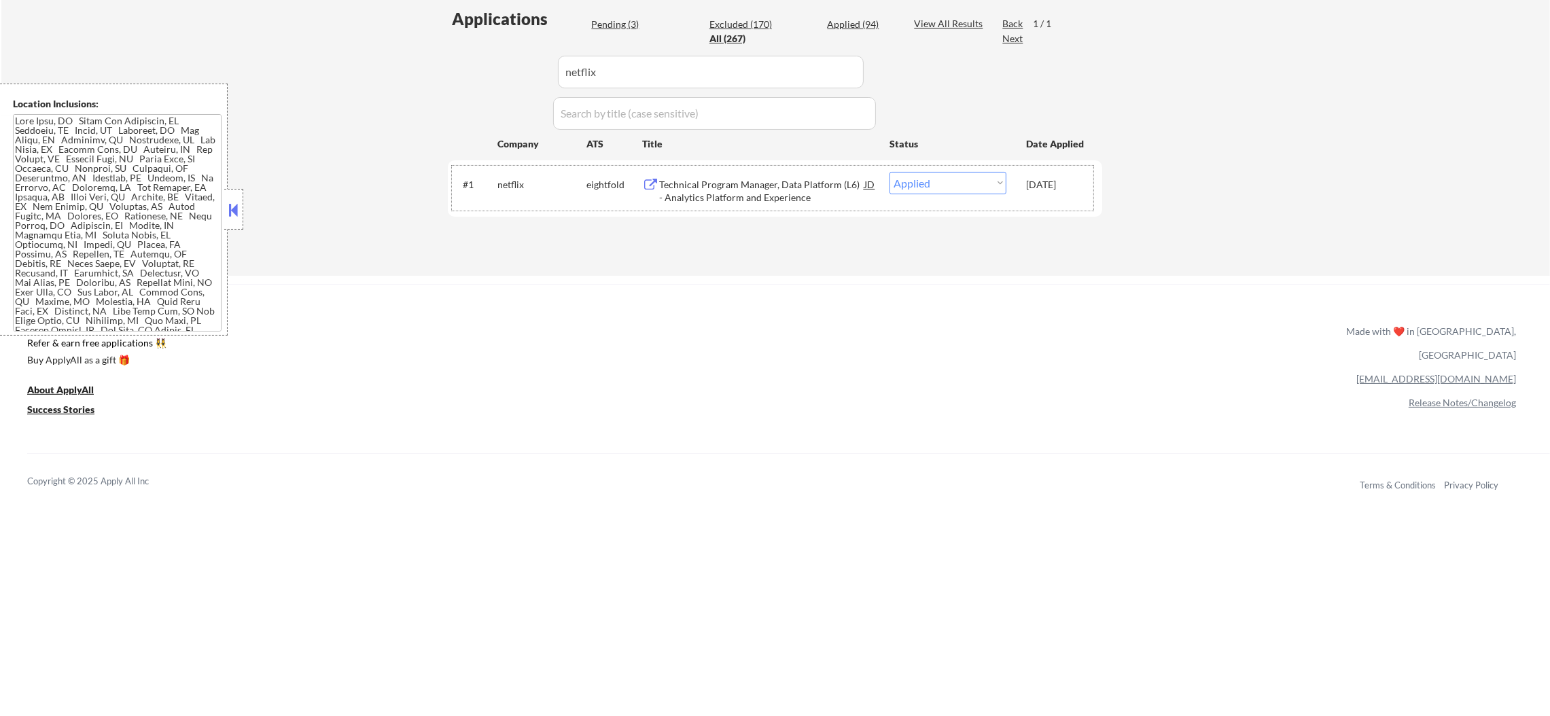
scroll to position [279, 0]
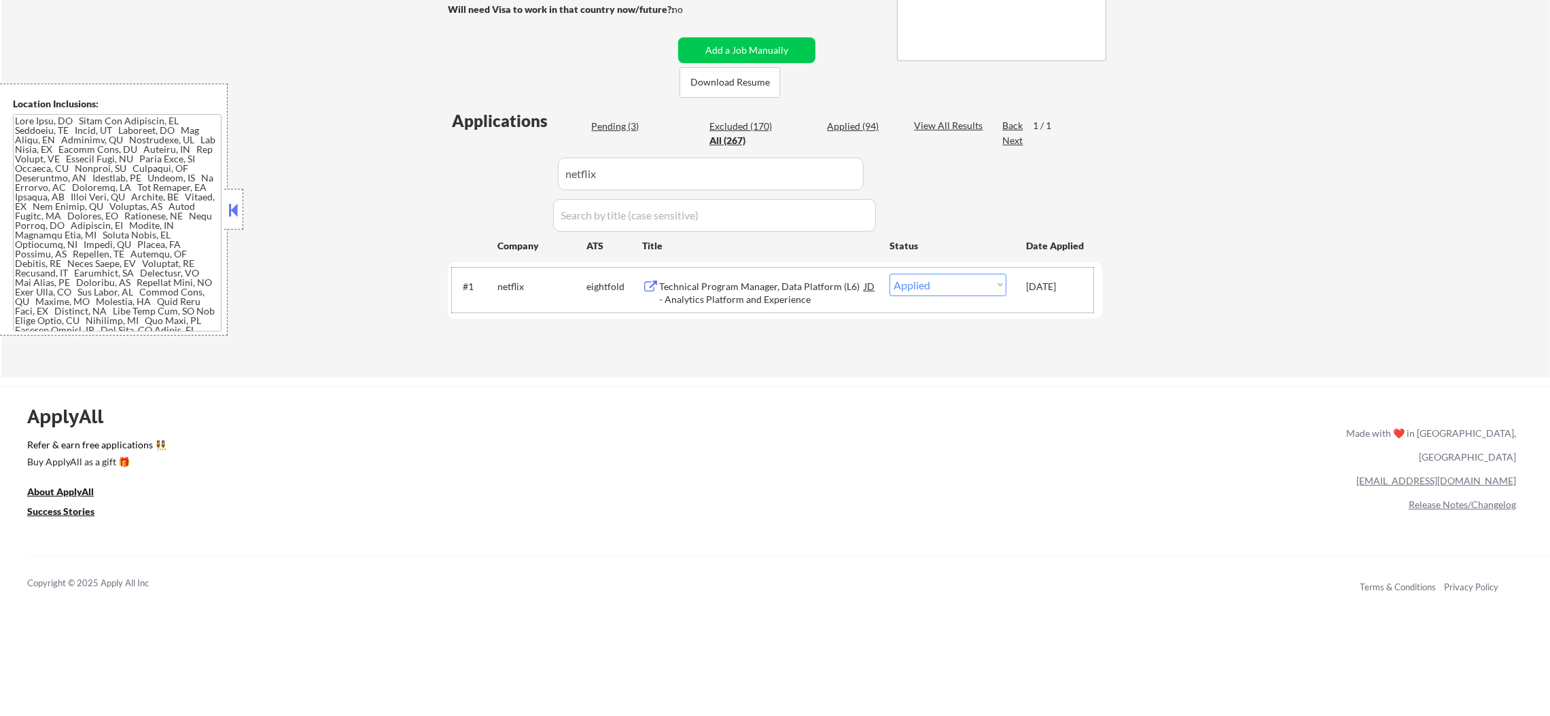
drag, startPoint x: 489, startPoint y: 179, endPoint x: 442, endPoint y: 173, distance: 47.3
click at [450, 173] on div "Applications Pending (3) Excluded (170) Applied (94) All (267) View All Results…" at bounding box center [775, 230] width 654 height 243
click at [446, 149] on div "← Return to /applysquad Mailslurp Inbox Job Search Builder Andrew Peterson User…" at bounding box center [775, 71] width 678 height 591
click at [606, 121] on div "Pending (3)" at bounding box center [625, 127] width 68 height 14
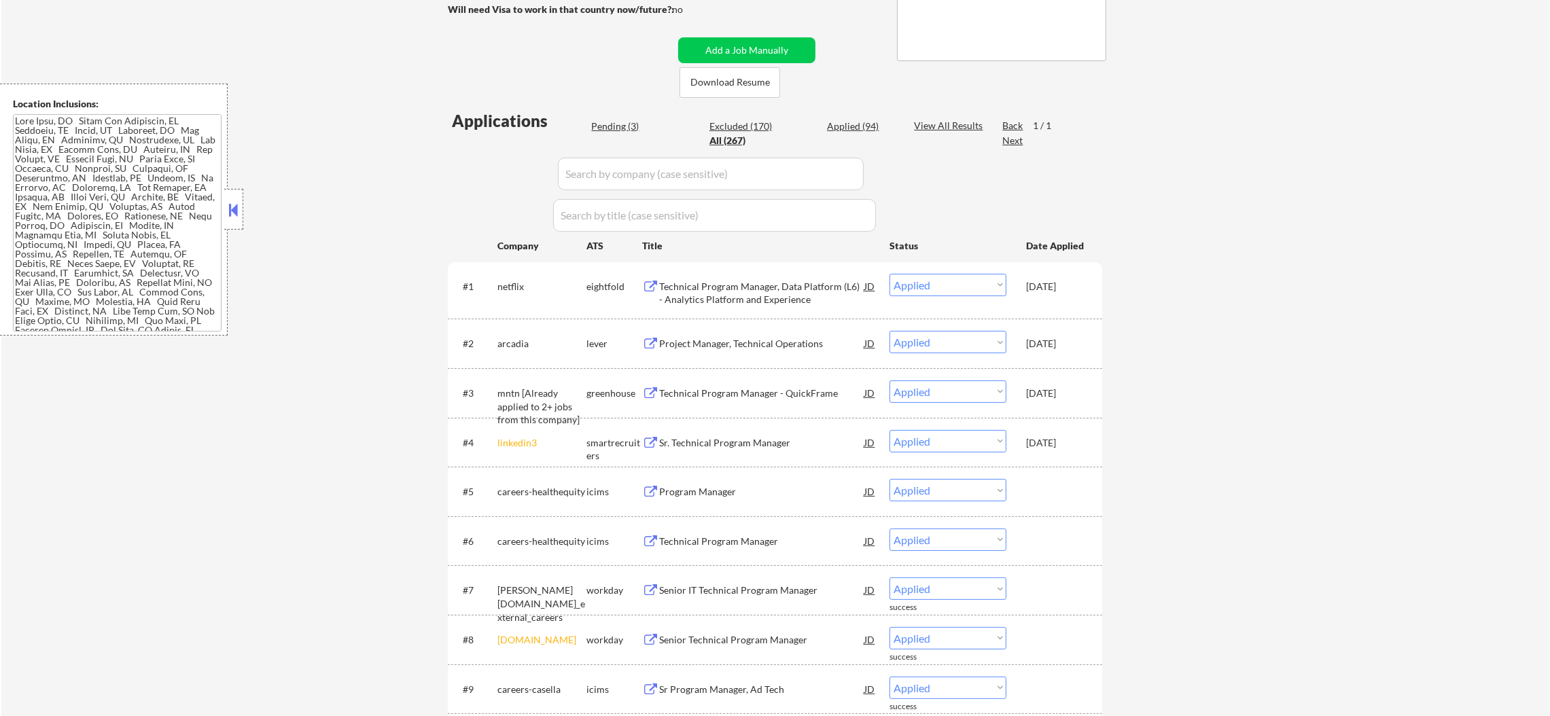
select select ""applied""
select select ""excluded__expired_""
select select ""applied""
select select ""excluded__location_""
select select ""excluded__other_""
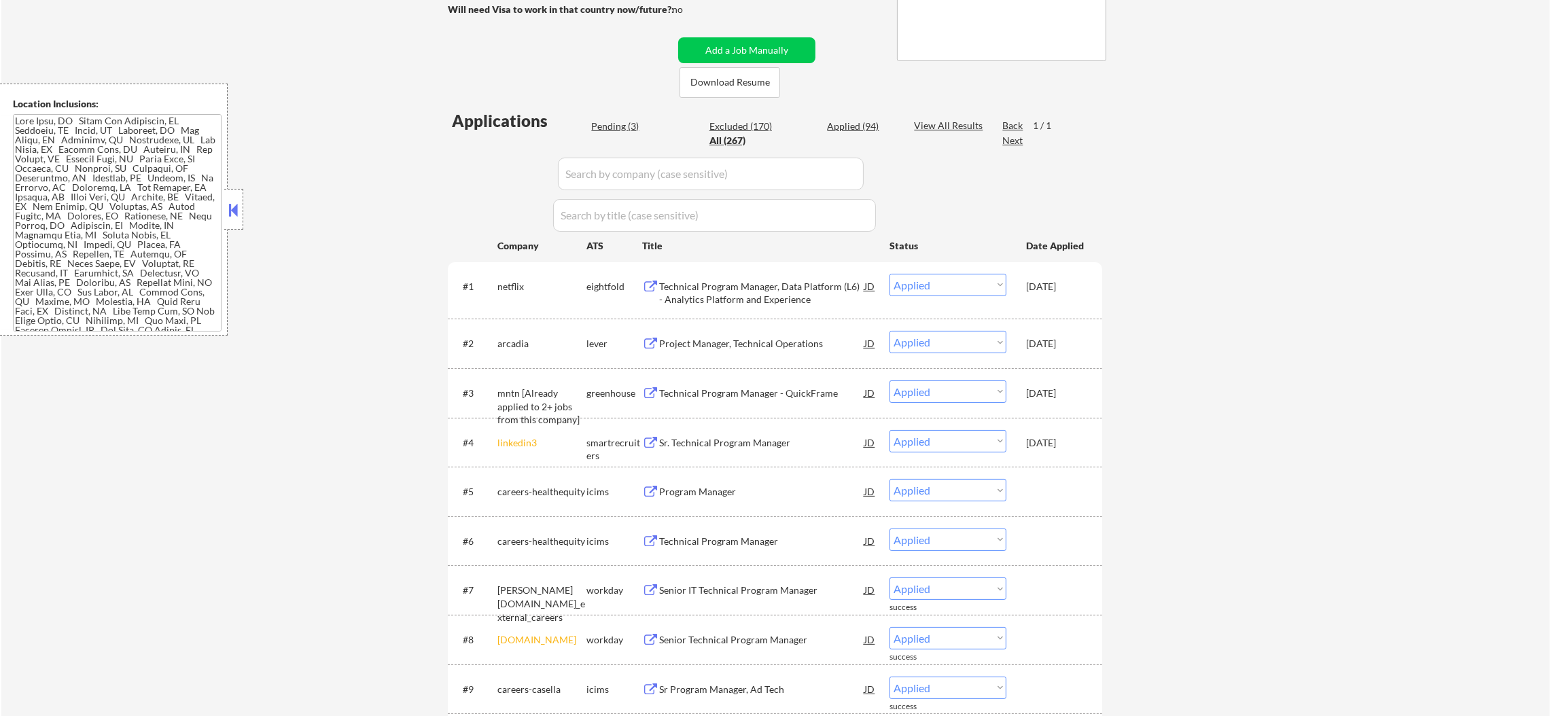
select select ""excluded""
select select ""pending""
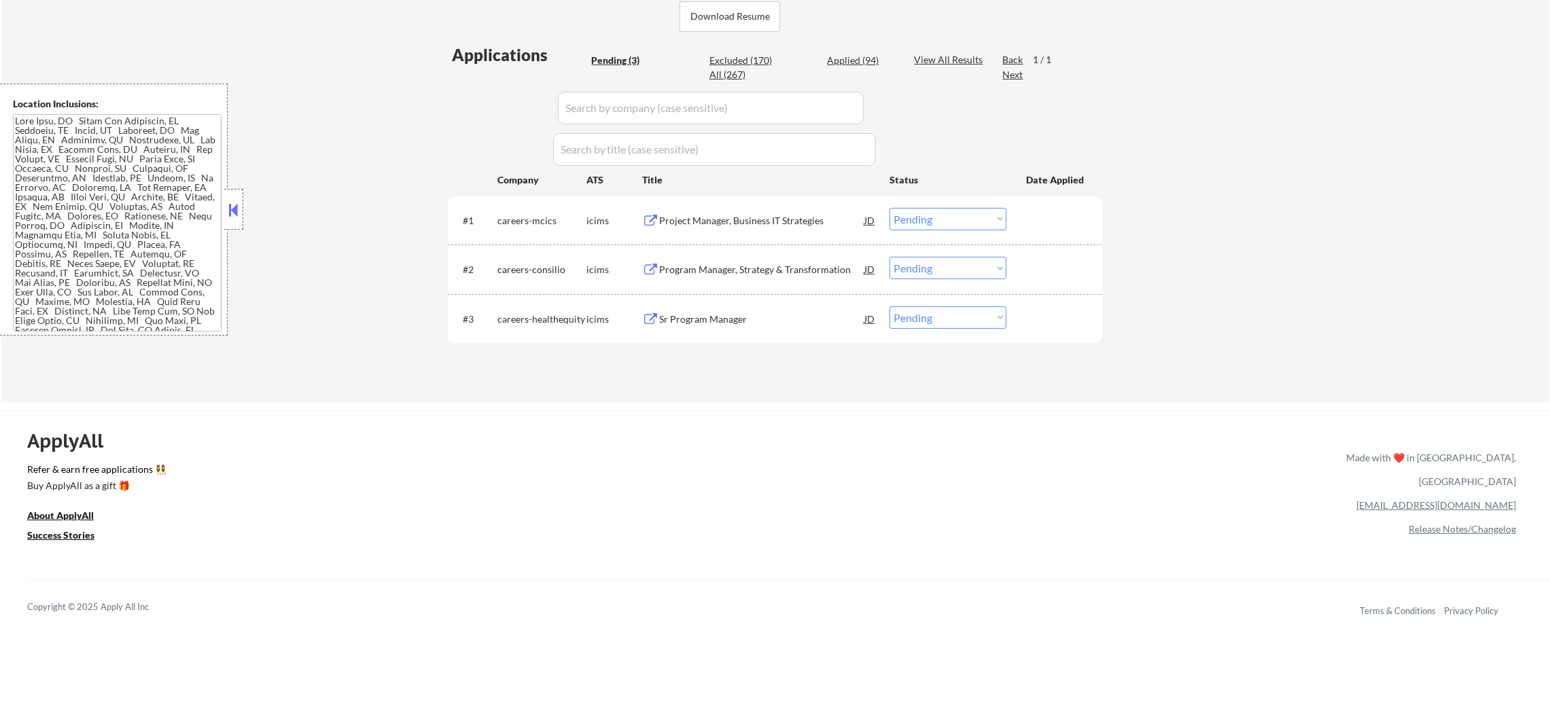
scroll to position [346, 0]
click at [741, 222] on div "Project Manager, Business IT Strategies" at bounding box center [761, 220] width 205 height 14
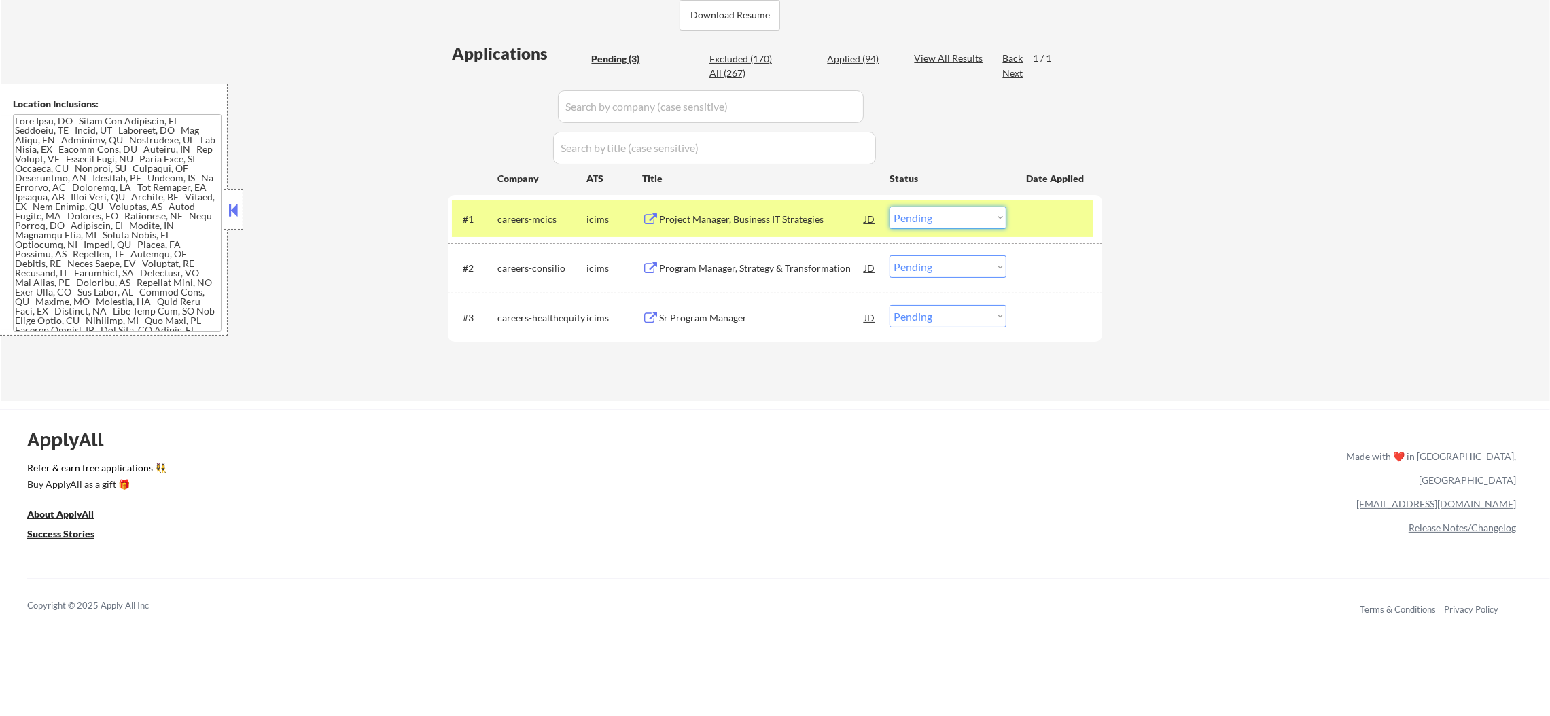
click at [899, 208] on select "Choose an option... Pending Applied Excluded (Questions) Excluded (Expired) Exc…" at bounding box center [947, 218] width 117 height 22
click at [889, 207] on select "Choose an option... Pending Applied Excluded (Questions) Excluded (Expired) Exc…" at bounding box center [947, 218] width 117 height 22
click at [569, 230] on div "careers-mcics" at bounding box center [541, 219] width 89 height 24
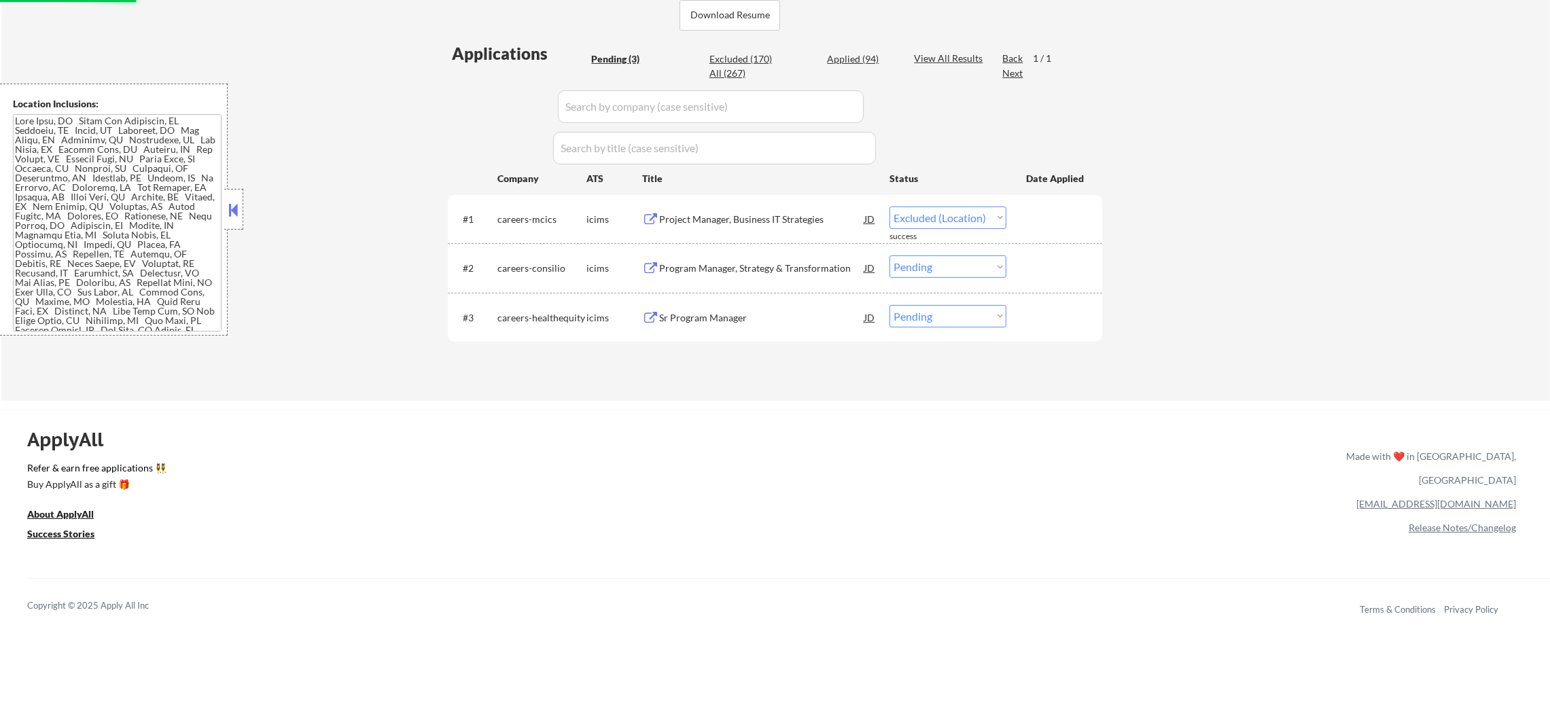
select select ""pending""
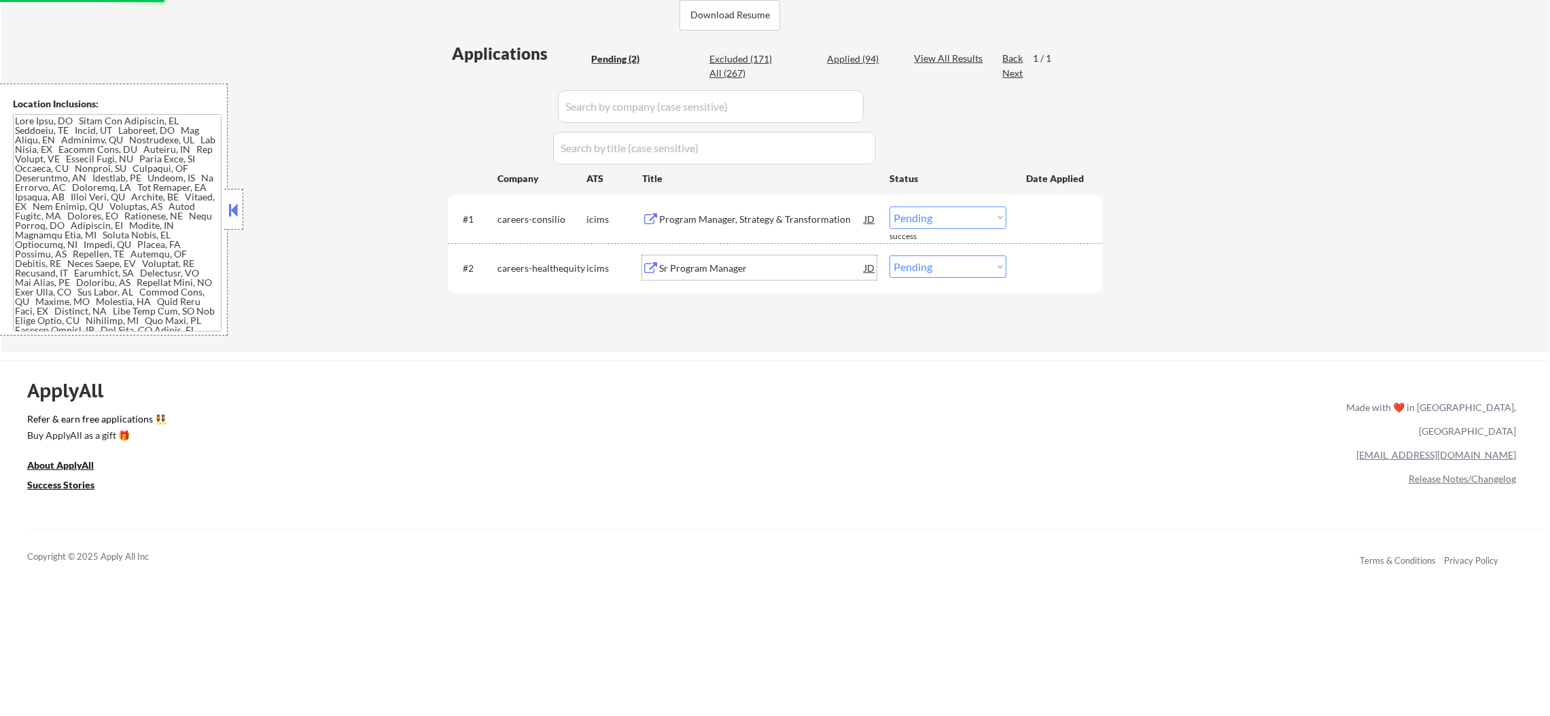
click at [739, 259] on div "Sr Program Manager" at bounding box center [761, 267] width 205 height 24
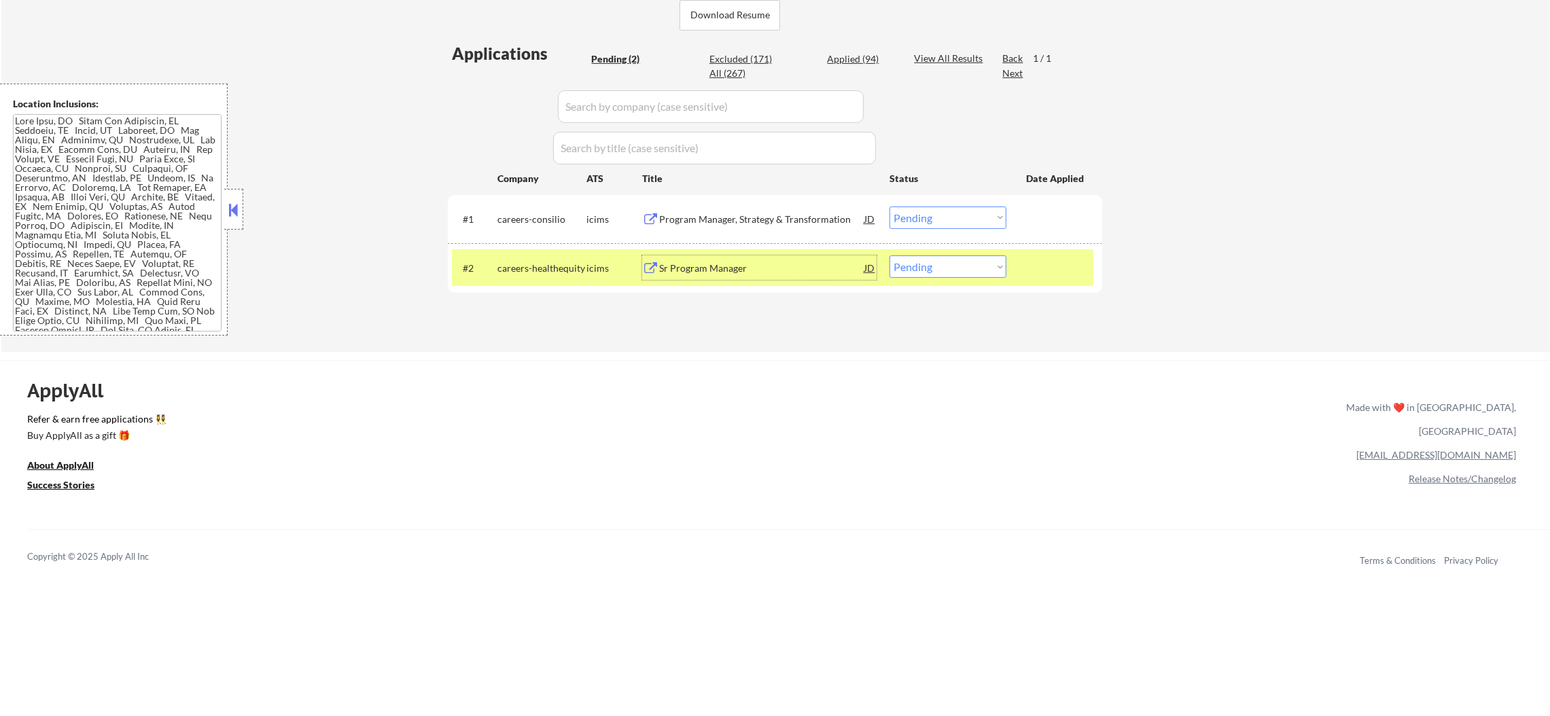
click at [961, 258] on select "Choose an option... Pending Applied Excluded (Questions) Excluded (Expired) Exc…" at bounding box center [947, 266] width 117 height 22
select select ""excluded__other_""
click at [889, 255] on select "Choose an option... Pending Applied Excluded (Questions) Excluded (Expired) Exc…" at bounding box center [947, 266] width 117 height 22
click at [574, 263] on div "careers-healthequity" at bounding box center [541, 269] width 89 height 14
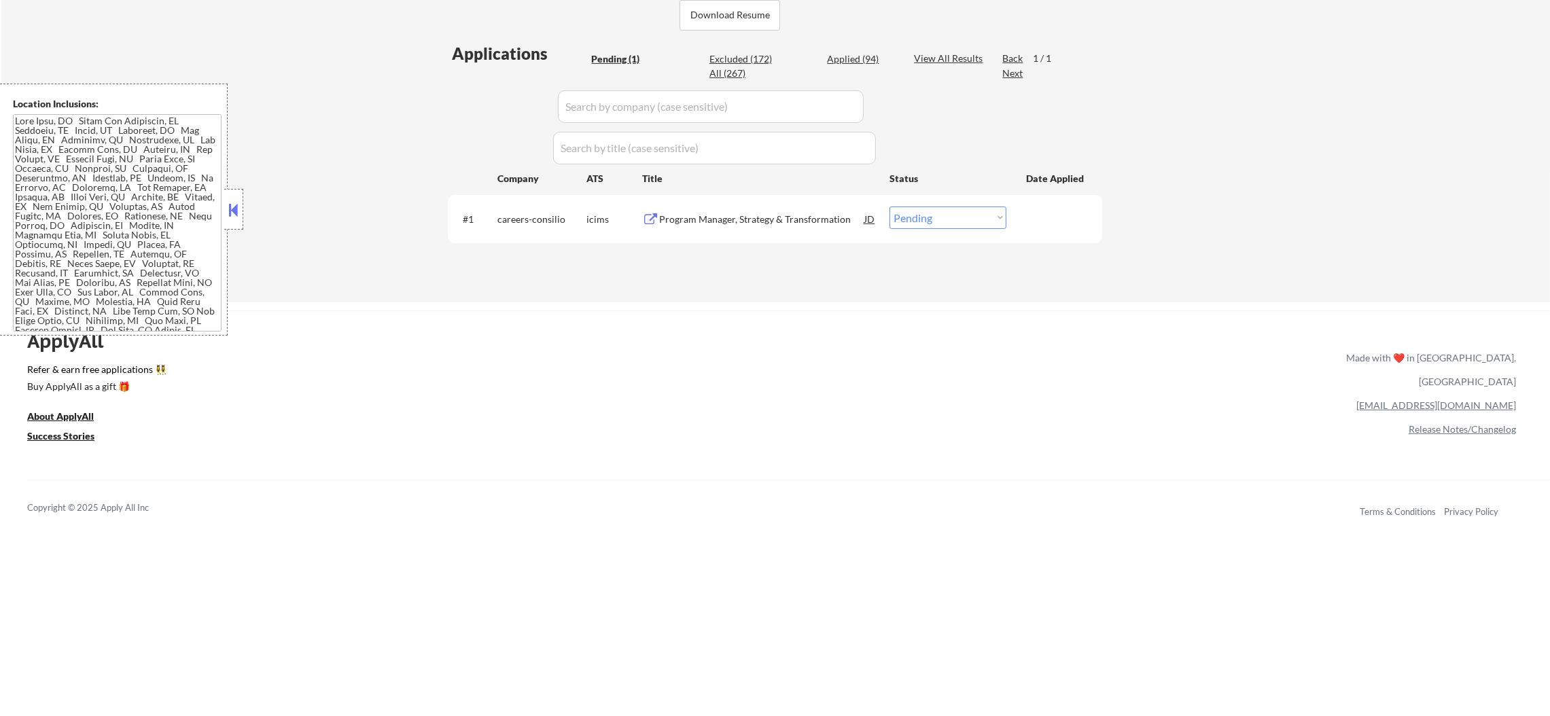
click at [725, 216] on div "Program Manager, Strategy & Transformation" at bounding box center [761, 220] width 205 height 14
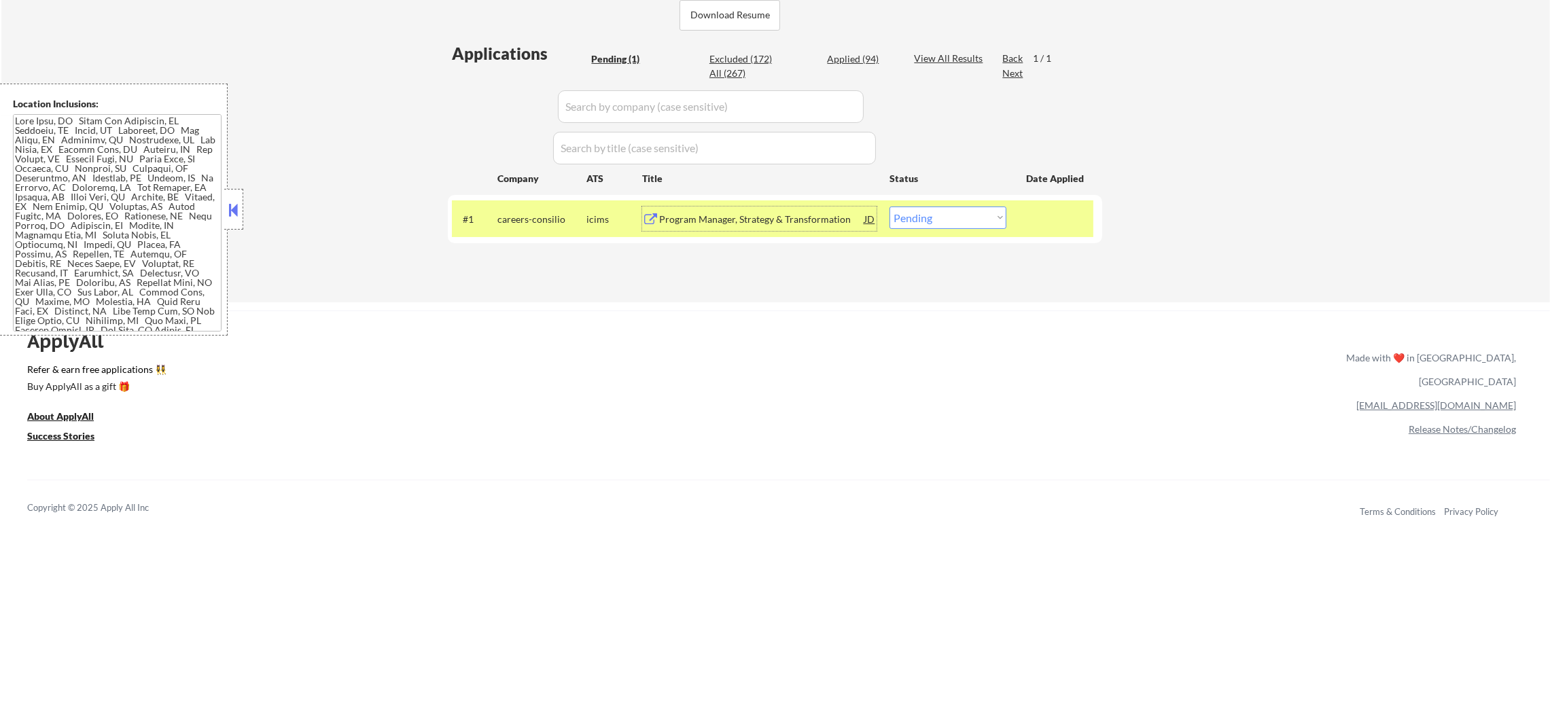
drag, startPoint x: 985, startPoint y: 202, endPoint x: 974, endPoint y: 226, distance: 25.8
click at [985, 207] on div "#1 careers-consilio icims Program Manager, Strategy & Transformation JD Choose …" at bounding box center [772, 218] width 641 height 37
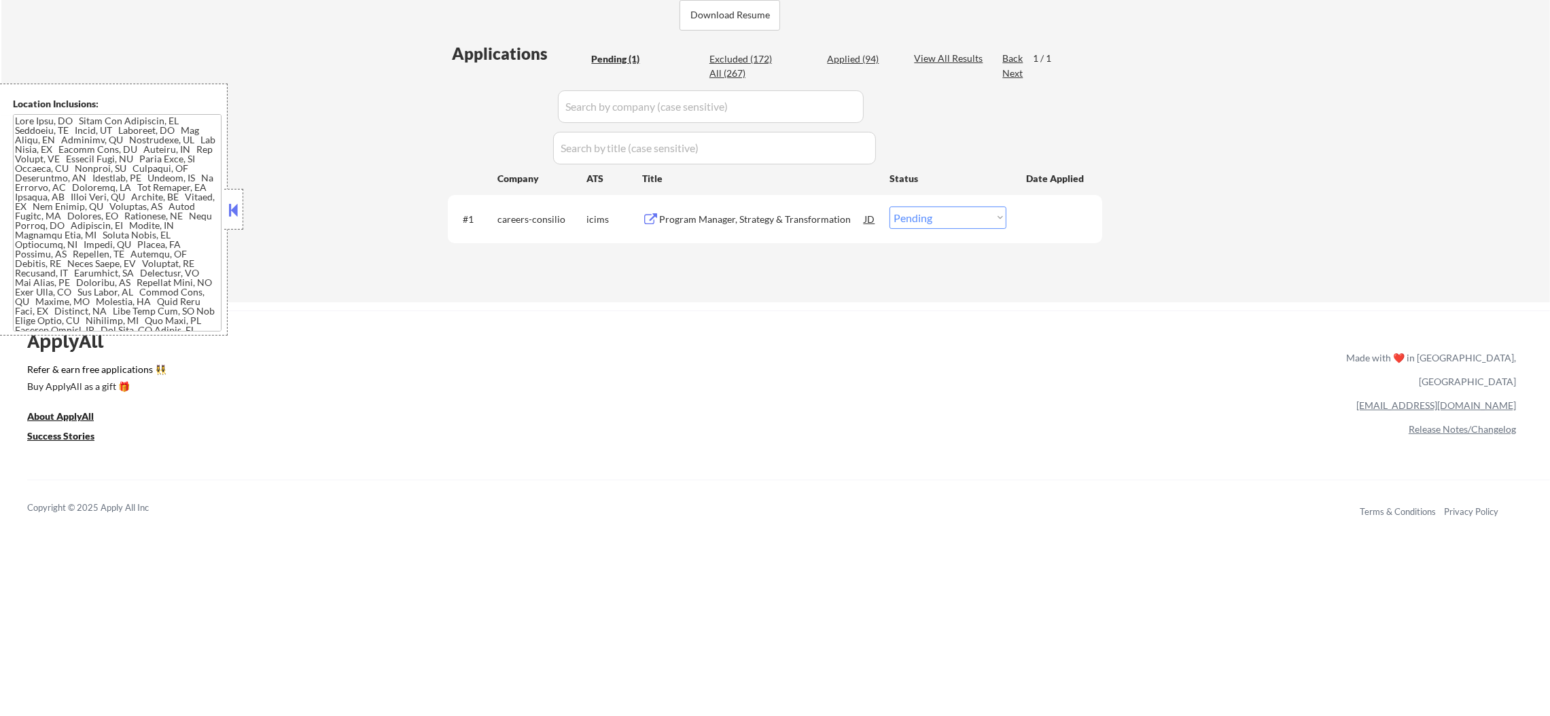
click at [976, 211] on select "Choose an option... Pending Applied Excluded (Questions) Excluded (Expired) Exc…" at bounding box center [947, 218] width 117 height 22
click at [889, 207] on select "Choose an option... Pending Applied Excluded (Questions) Excluded (Expired) Exc…" at bounding box center [947, 218] width 117 height 22
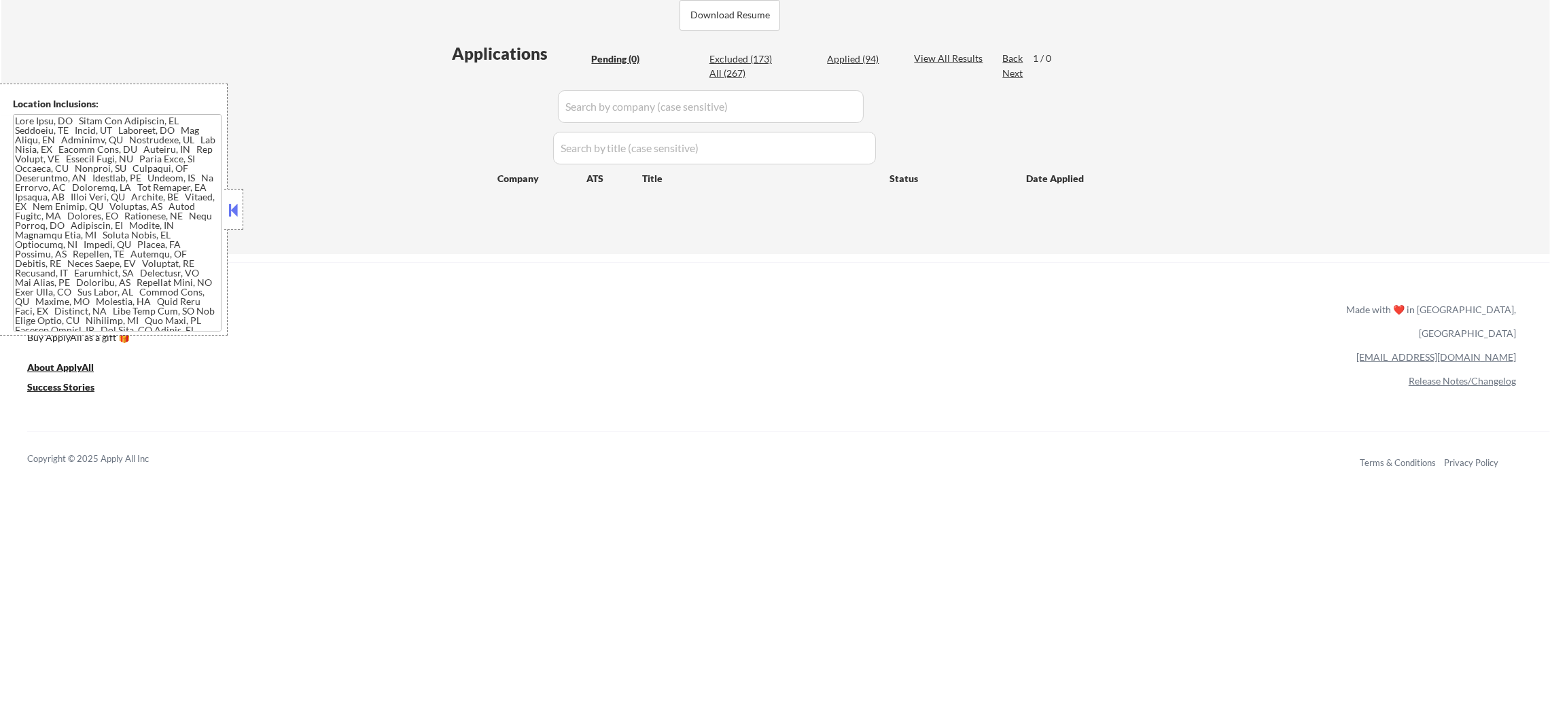
click at [873, 60] on div "Applied (94)" at bounding box center [861, 59] width 68 height 14
select select ""applied""
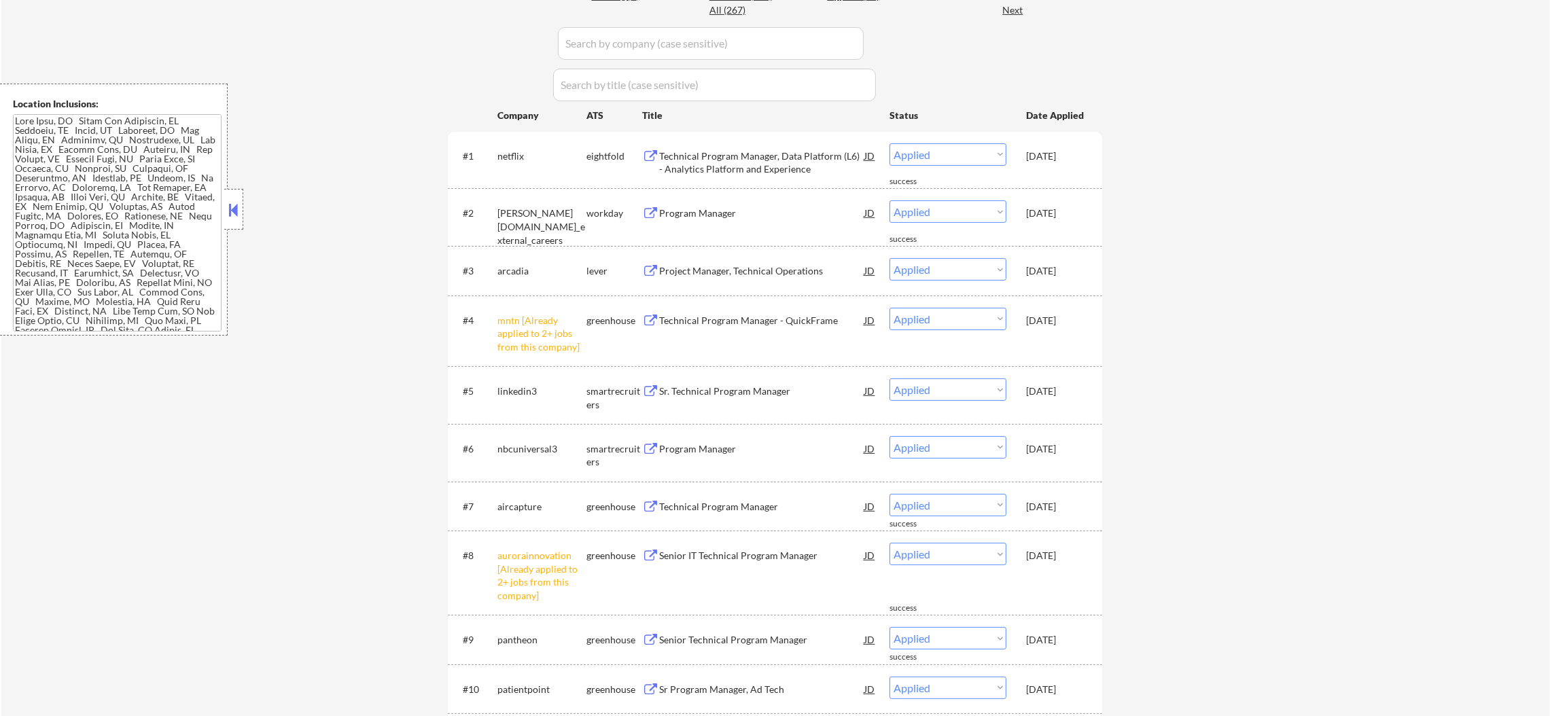
scroll to position [414, 0]
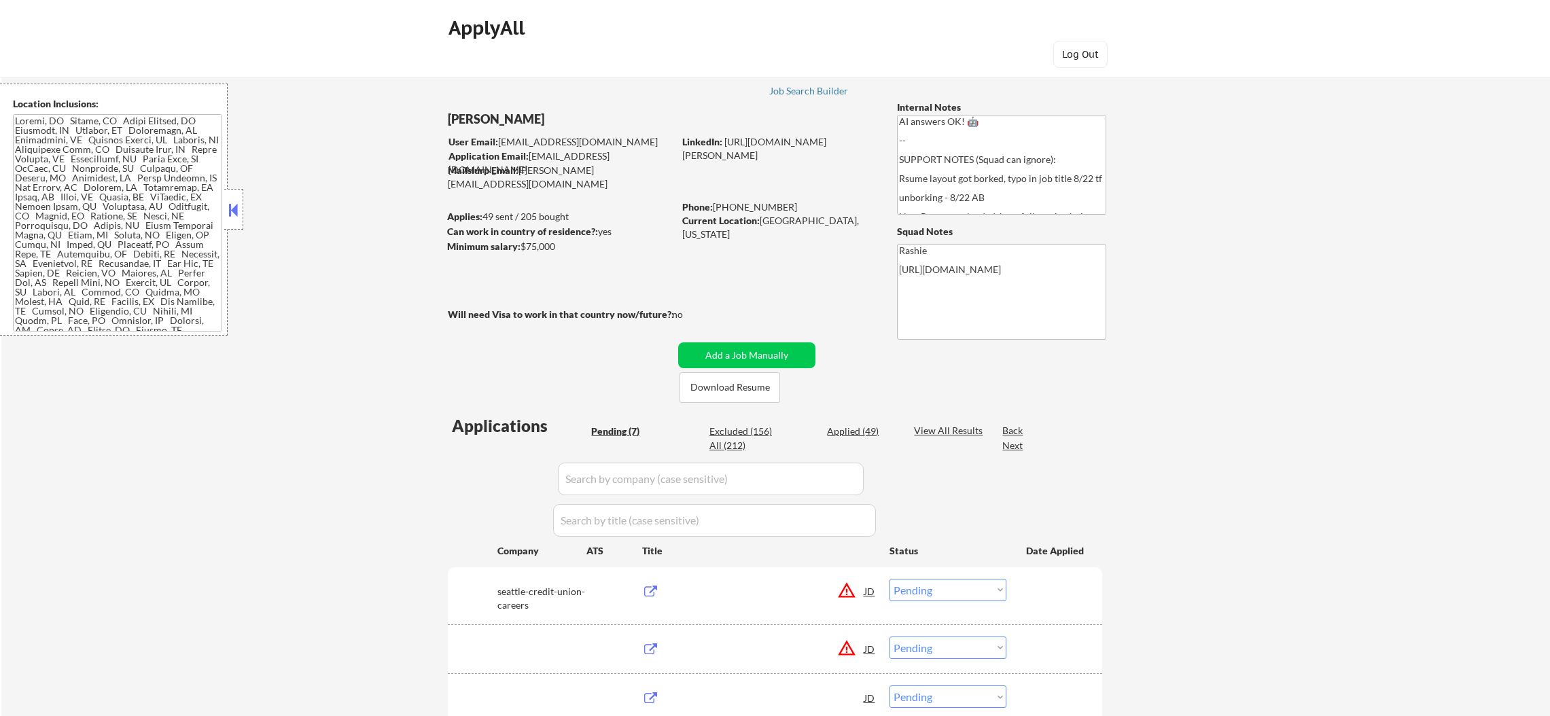
select select ""pending""
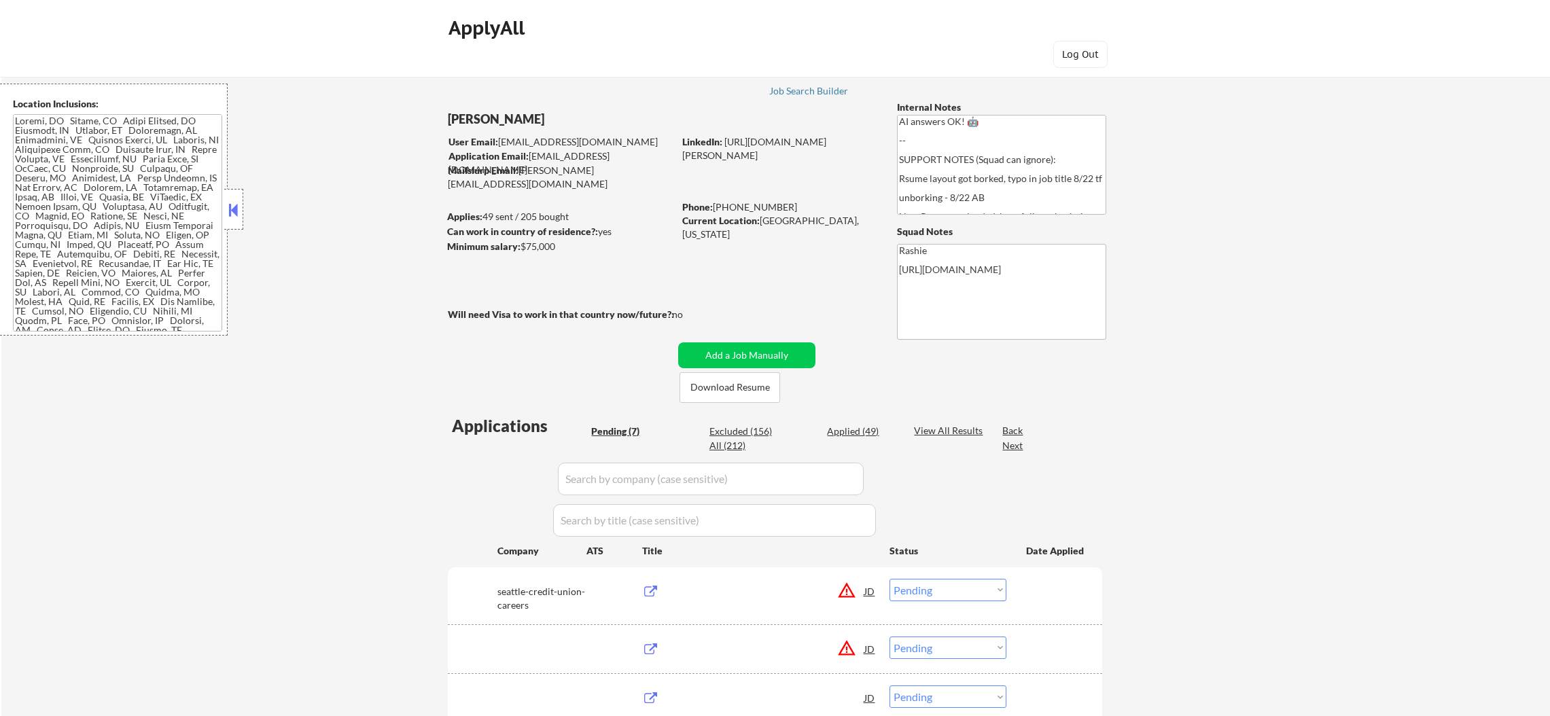
select select ""pending""
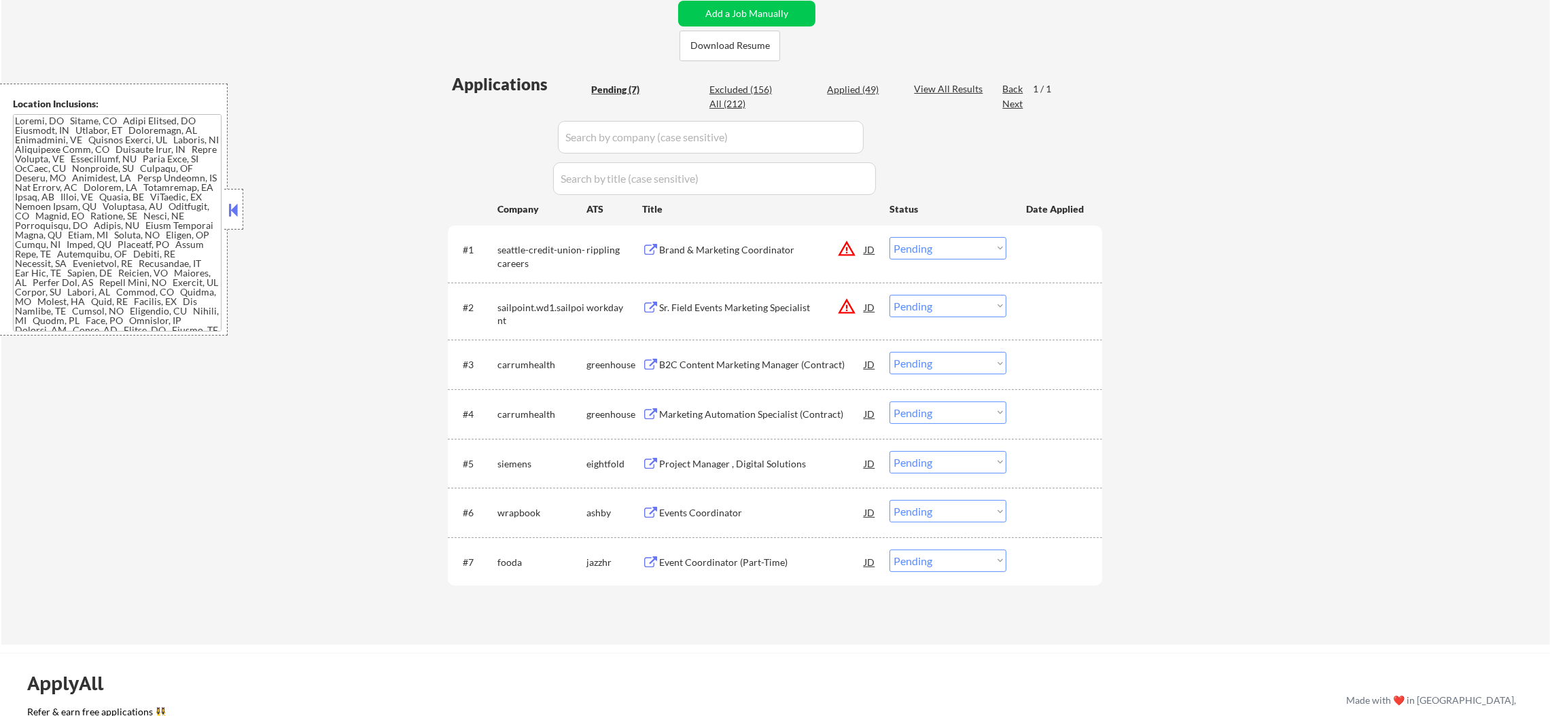
scroll to position [509, 0]
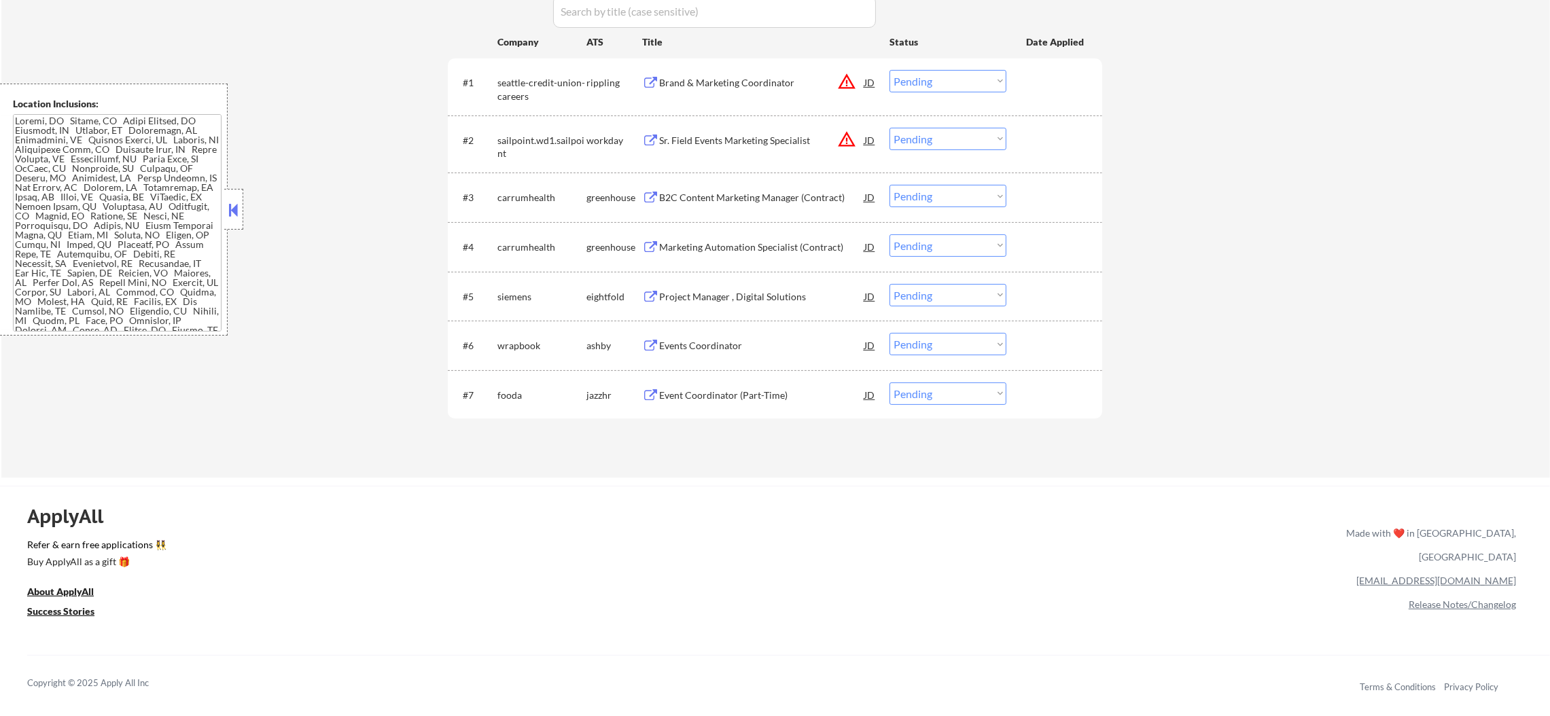
click at [846, 132] on button "warning_amber" at bounding box center [846, 139] width 19 height 19
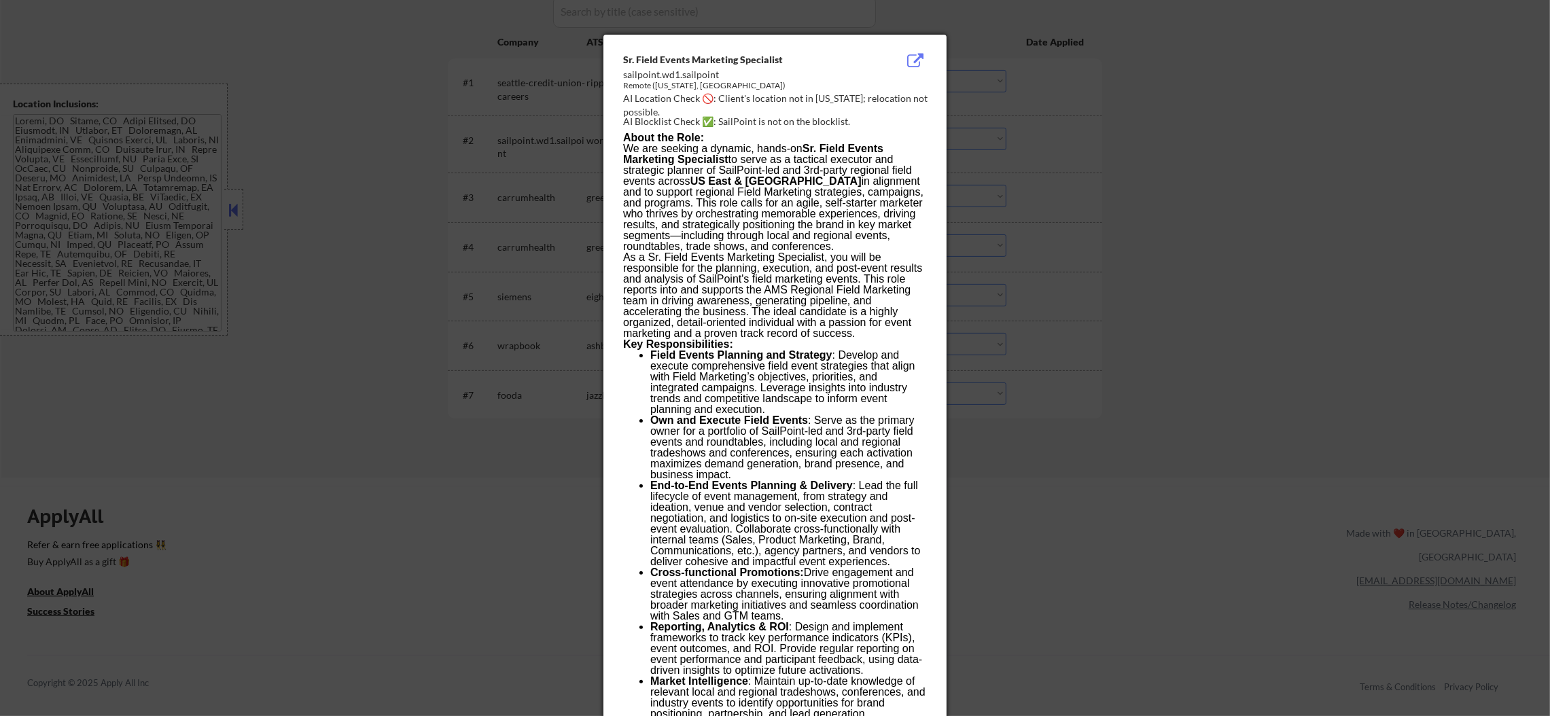
click at [832, 96] on div "AI Location Check 🚫: Client's location not in [US_STATE]; relocation not possib…" at bounding box center [777, 105] width 309 height 26
click at [837, 98] on div "AI Location Check 🚫: Client's location not in [US_STATE]; relocation not possib…" at bounding box center [777, 105] width 309 height 26
copy div "ork;"
click at [1087, 118] on div at bounding box center [775, 358] width 1550 height 716
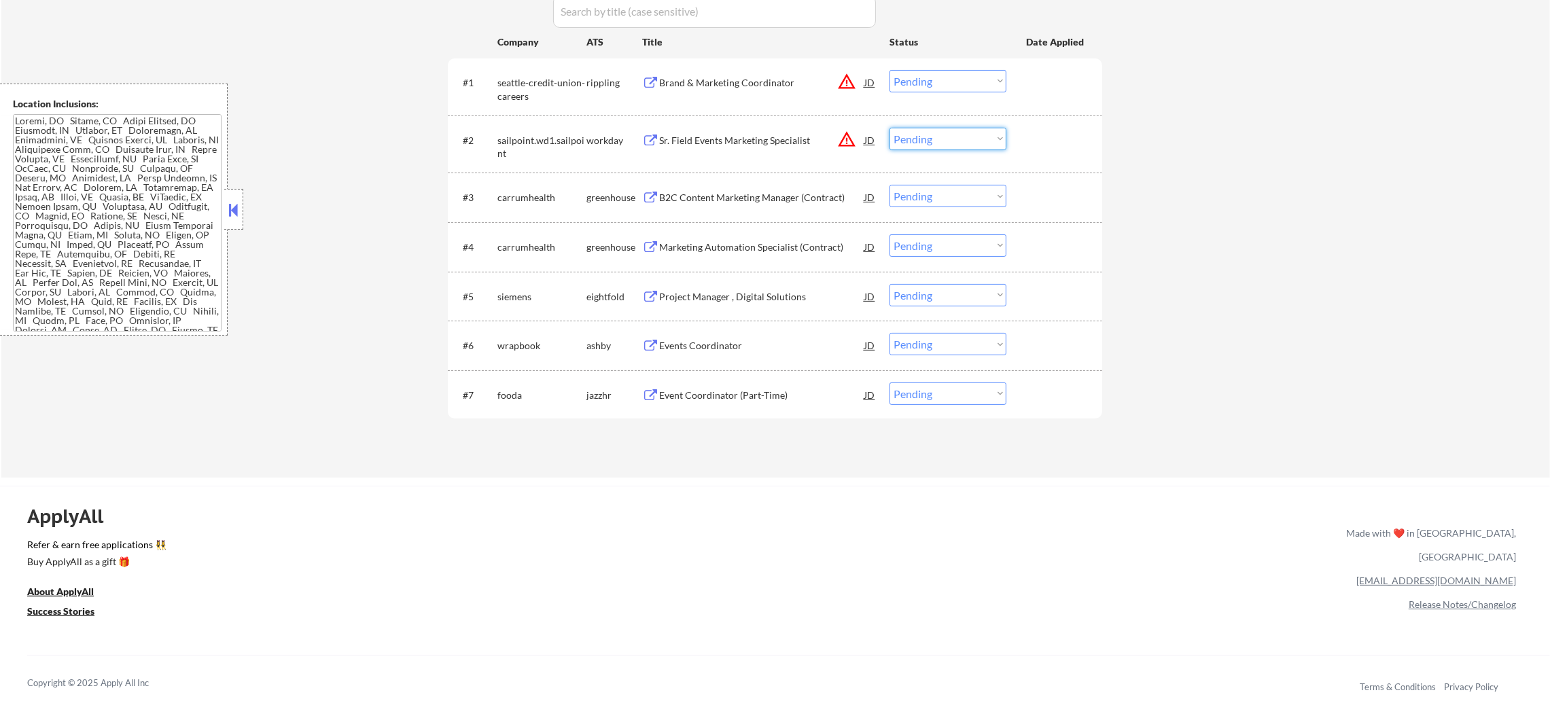
click at [972, 128] on select "Choose an option... Pending Applied Excluded (Questions) Excluded (Expired) Exc…" at bounding box center [947, 139] width 117 height 22
click at [889, 128] on select "Choose an option... Pending Applied Excluded (Questions) Excluded (Expired) Exc…" at bounding box center [947, 139] width 117 height 22
click at [842, 80] on button "warning_amber" at bounding box center [846, 81] width 19 height 19
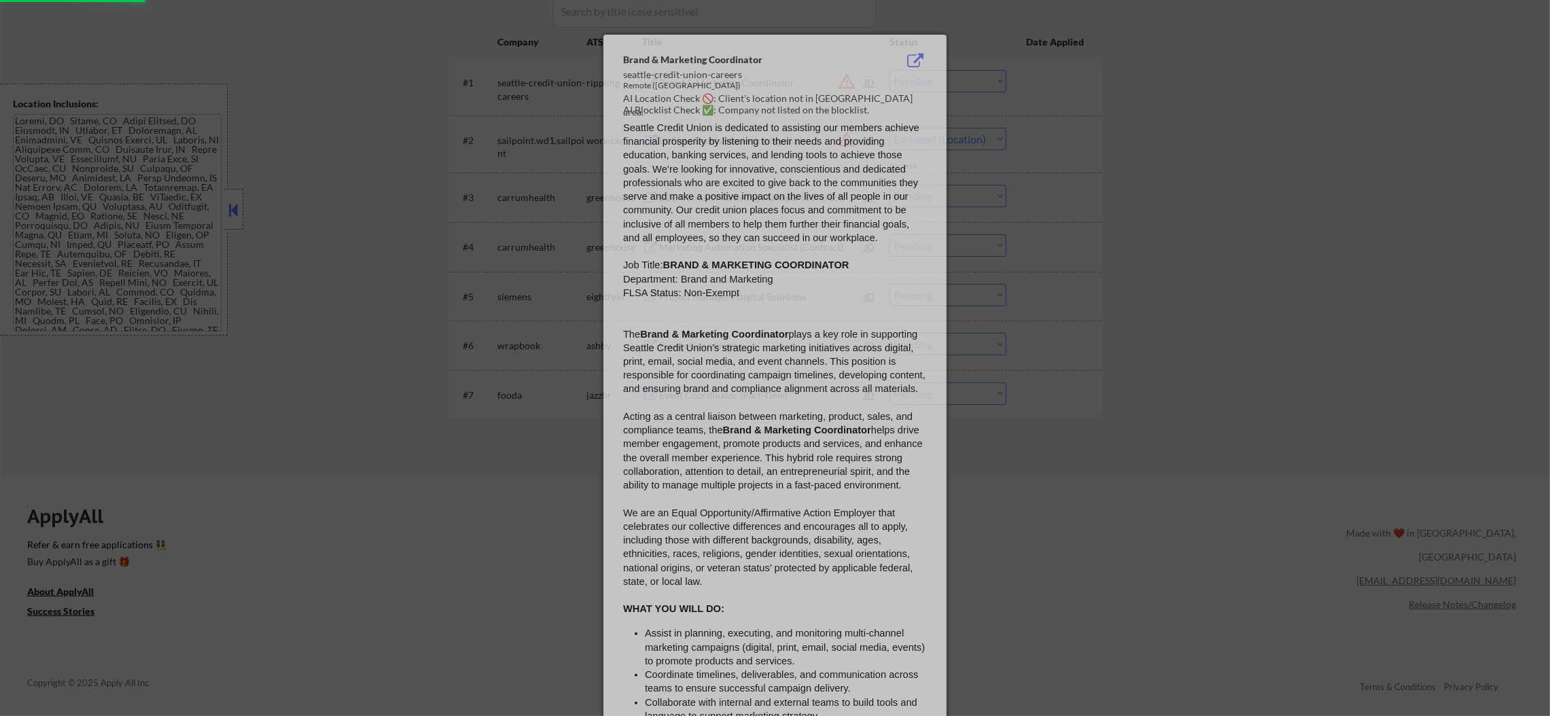
select select ""pending""
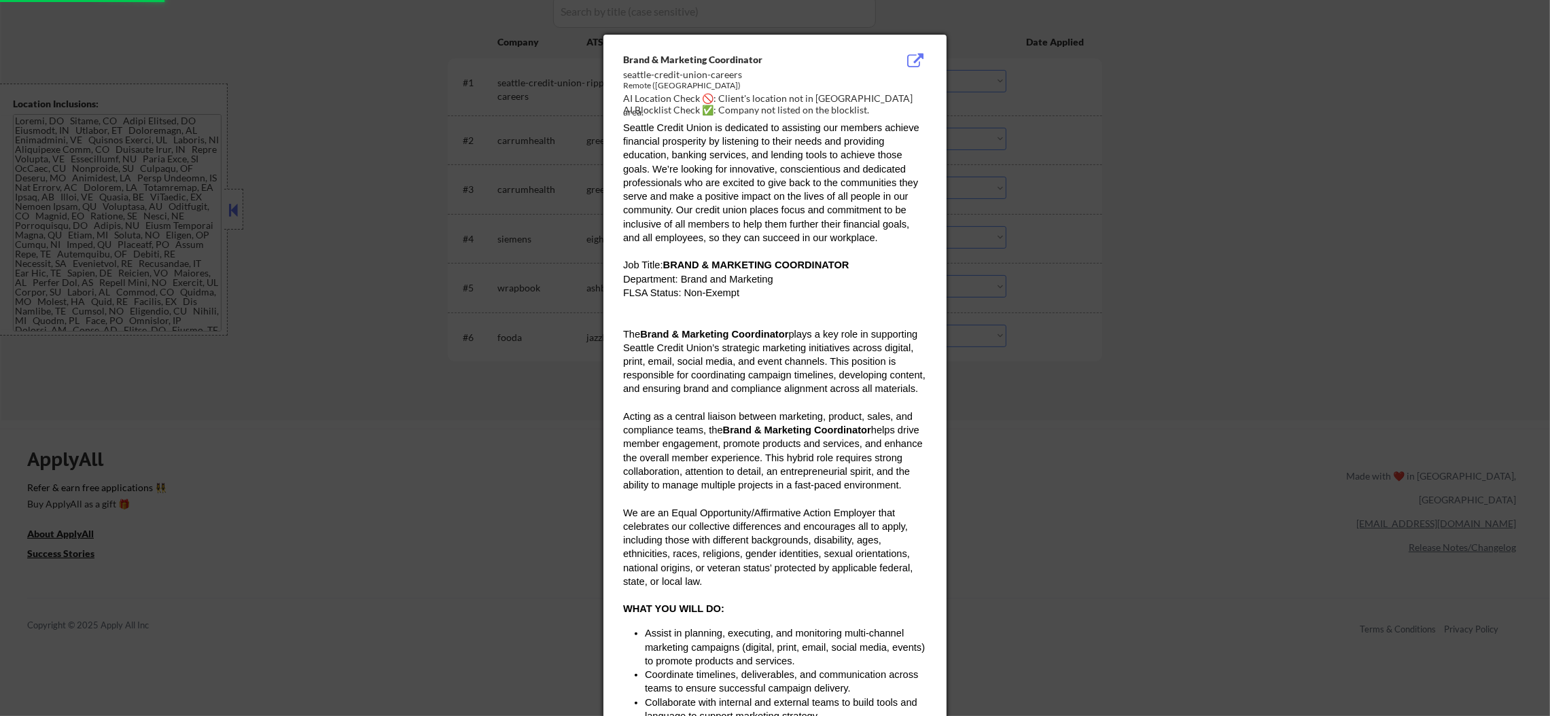
click at [851, 94] on div "Remote ([GEOGRAPHIC_DATA])" at bounding box center [740, 87] width 235 height 15
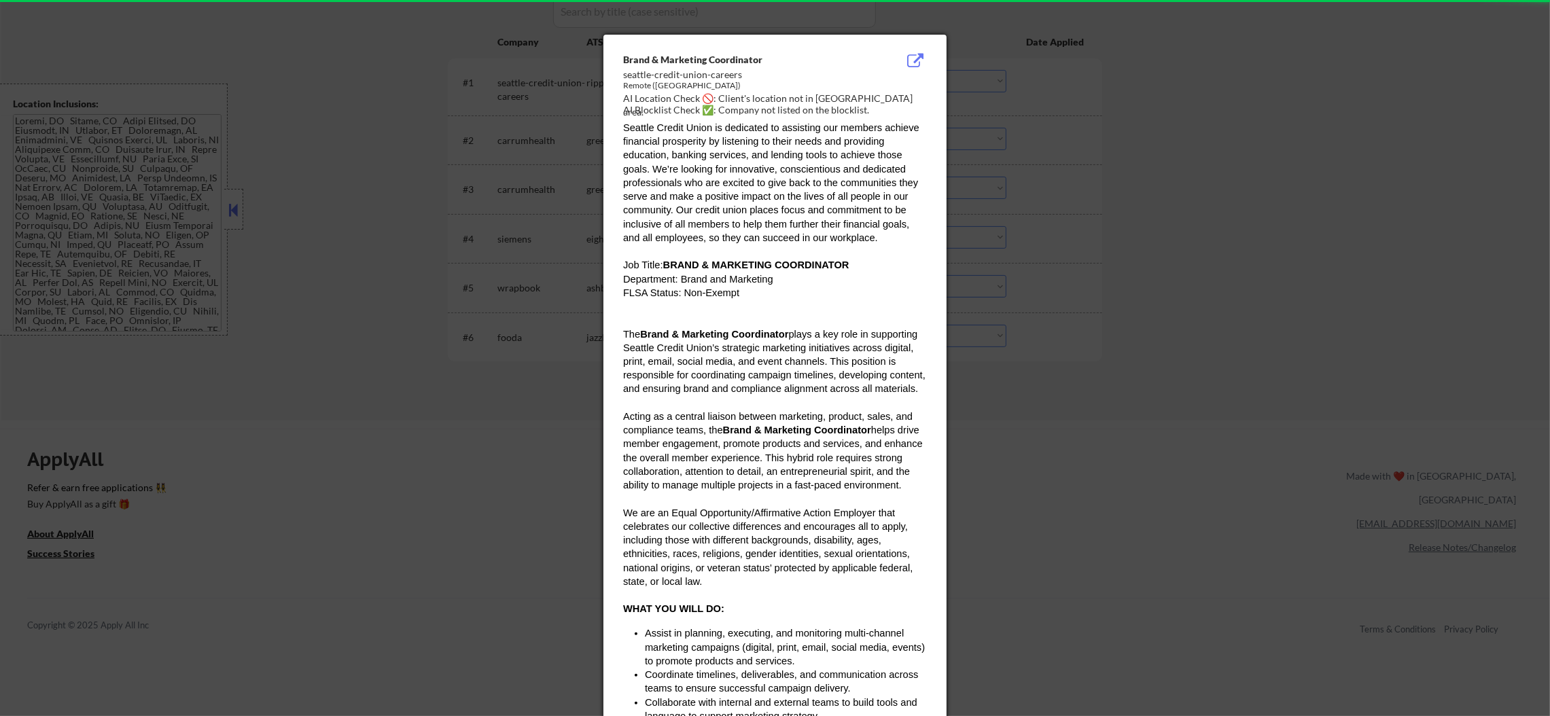
click at [851, 97] on div "AI Location Check 🚫: Client's location not in [GEOGRAPHIC_DATA] area." at bounding box center [777, 105] width 309 height 26
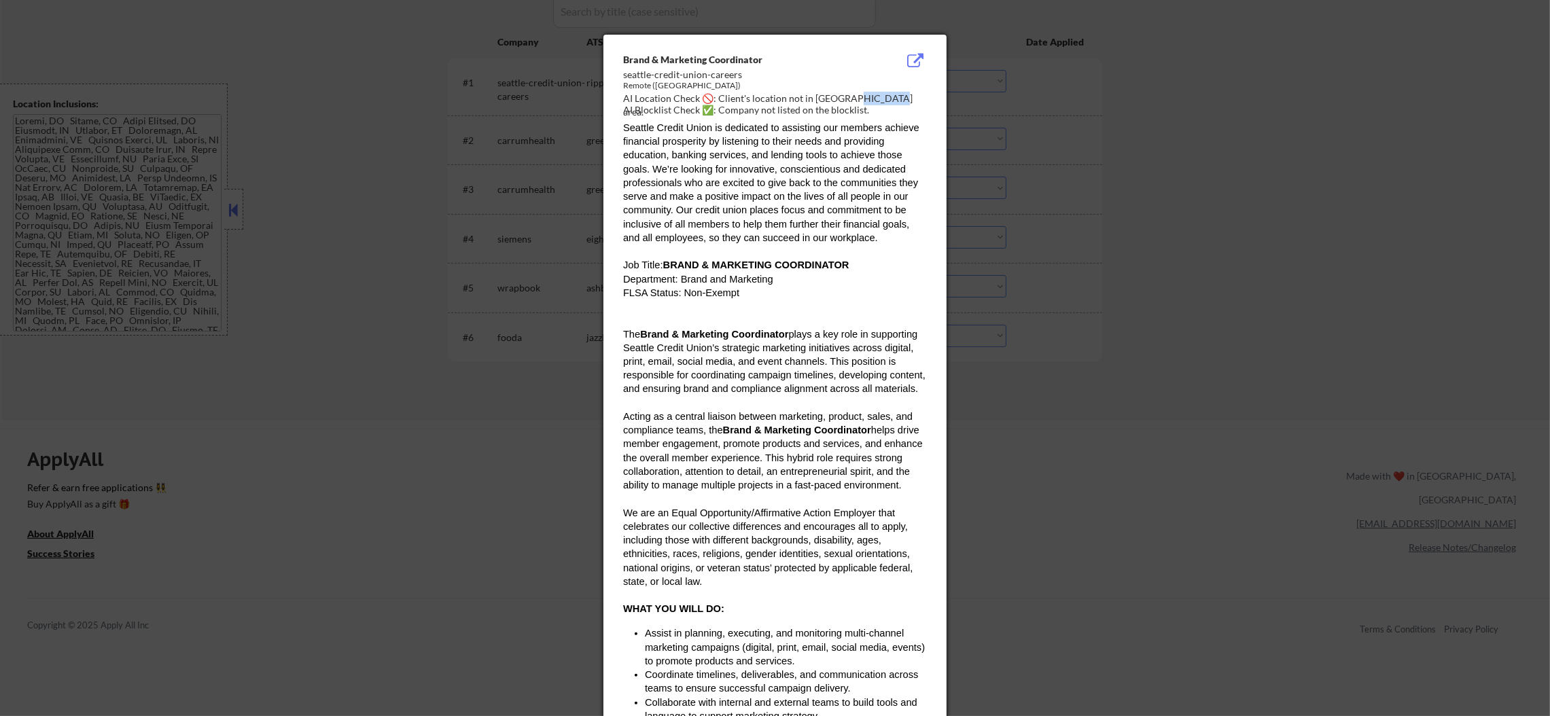
click at [851, 97] on div "AI Location Check 🚫: Client's location not in [GEOGRAPHIC_DATA] area." at bounding box center [777, 105] width 309 height 26
copy div "eattle a"
click at [1071, 126] on div at bounding box center [775, 358] width 1550 height 716
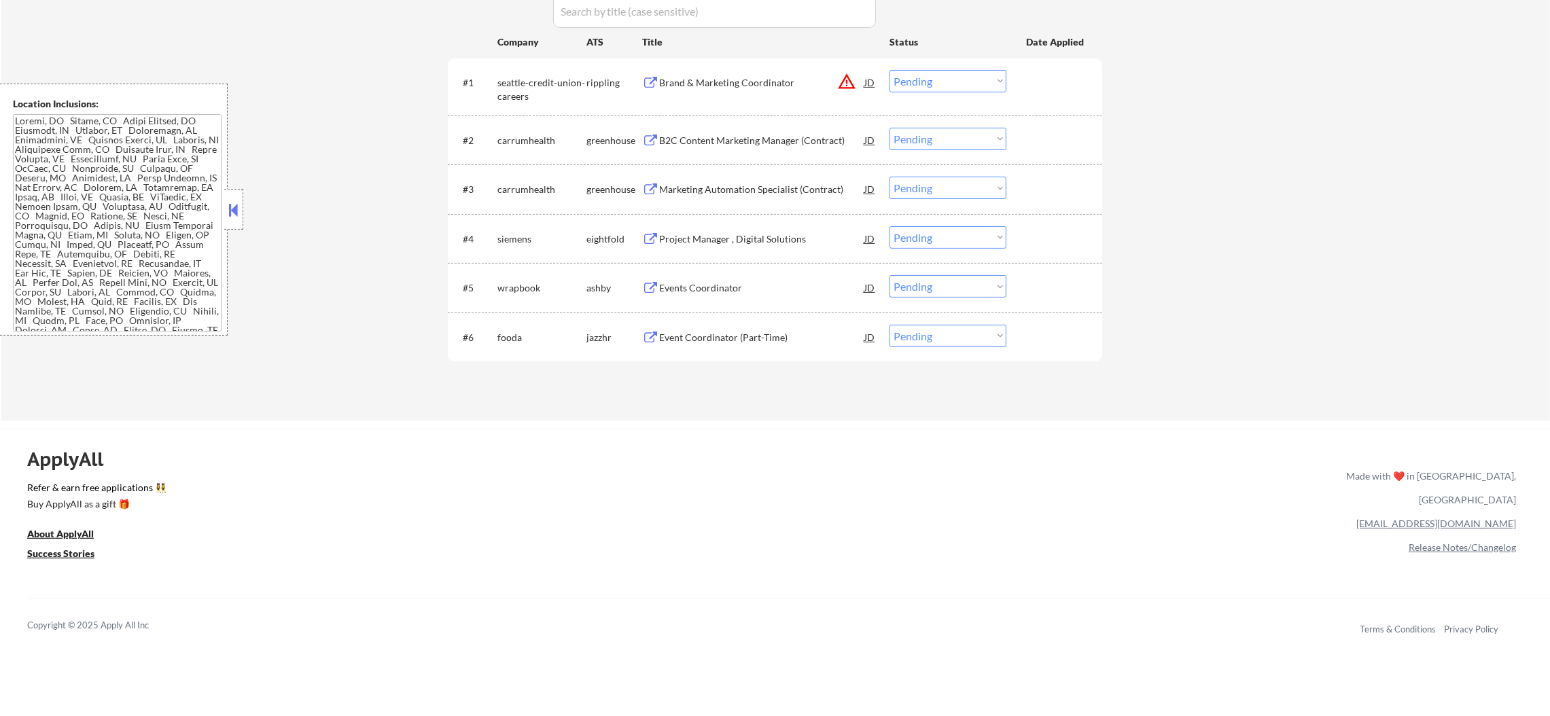
click at [932, 81] on select "Choose an option... Pending Applied Excluded (Questions) Excluded (Expired) Exc…" at bounding box center [947, 81] width 117 height 22
click at [889, 70] on select "Choose an option... Pending Applied Excluded (Questions) Excluded (Expired) Exc…" at bounding box center [947, 81] width 117 height 22
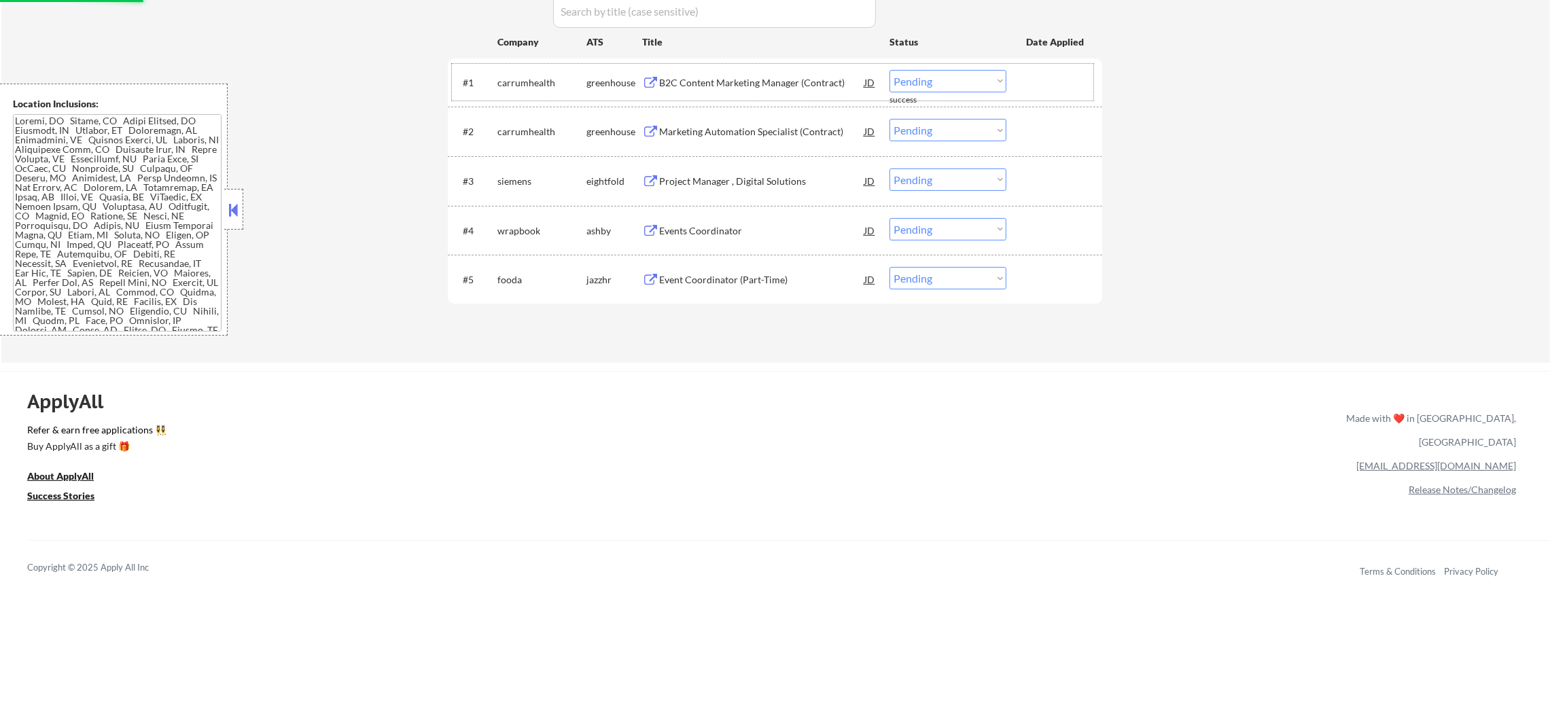
click at [741, 81] on div "B2C Content Marketing Manager (Contract)" at bounding box center [761, 83] width 205 height 14
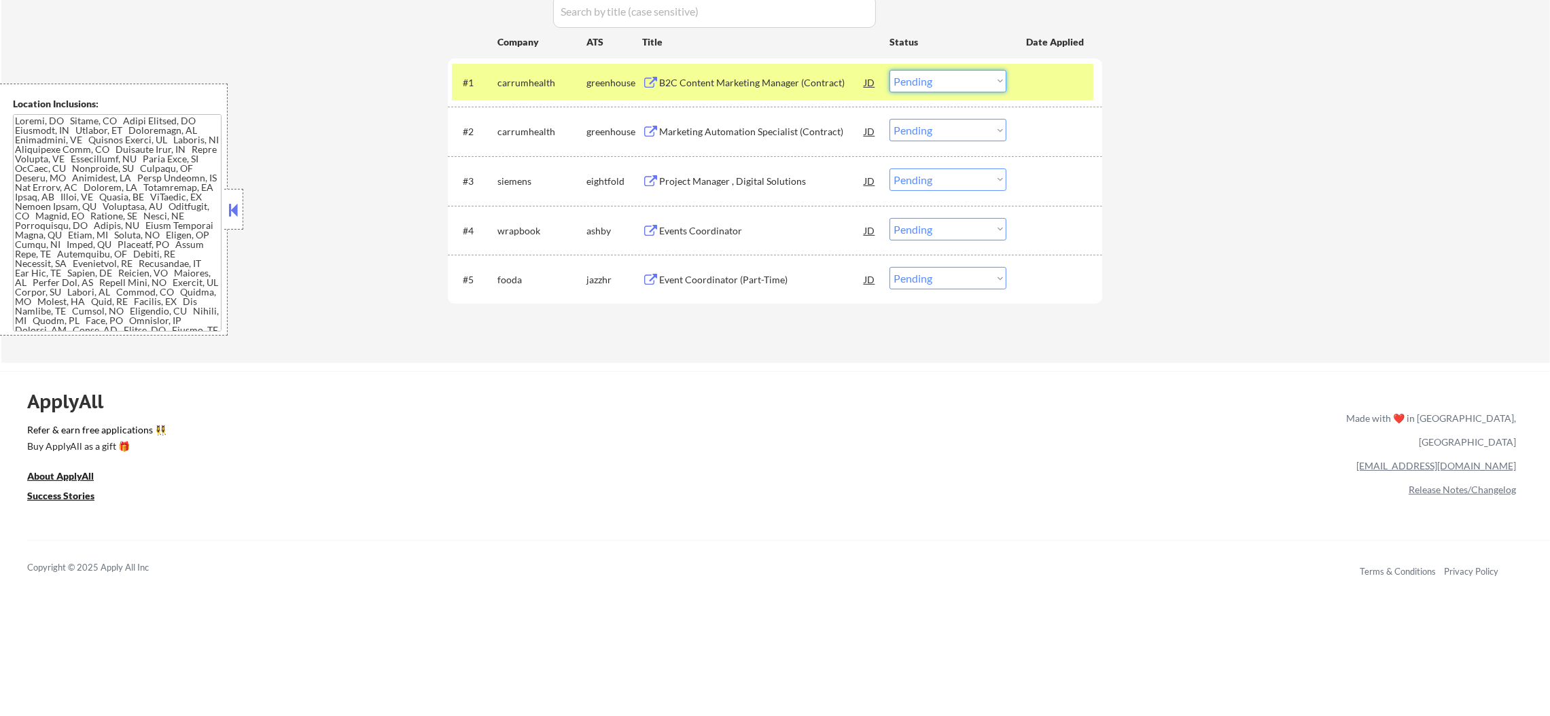
click at [937, 77] on select "Choose an option... Pending Applied Excluded (Questions) Excluded (Expired) Exc…" at bounding box center [947, 81] width 117 height 22
click at [889, 70] on select "Choose an option... Pending Applied Excluded (Questions) Excluded (Expired) Exc…" at bounding box center [947, 81] width 117 height 22
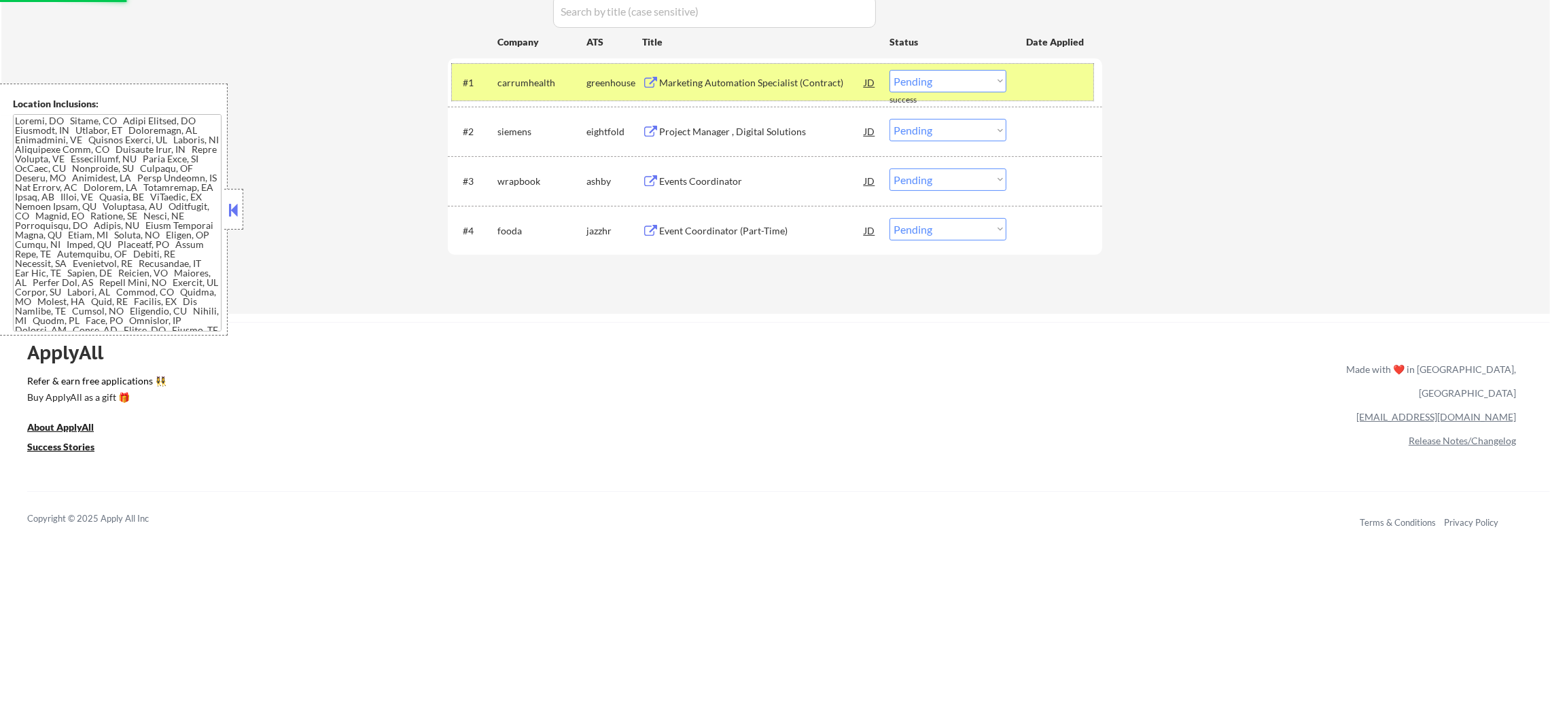
click at [554, 76] on div "carrumhealth" at bounding box center [541, 83] width 89 height 14
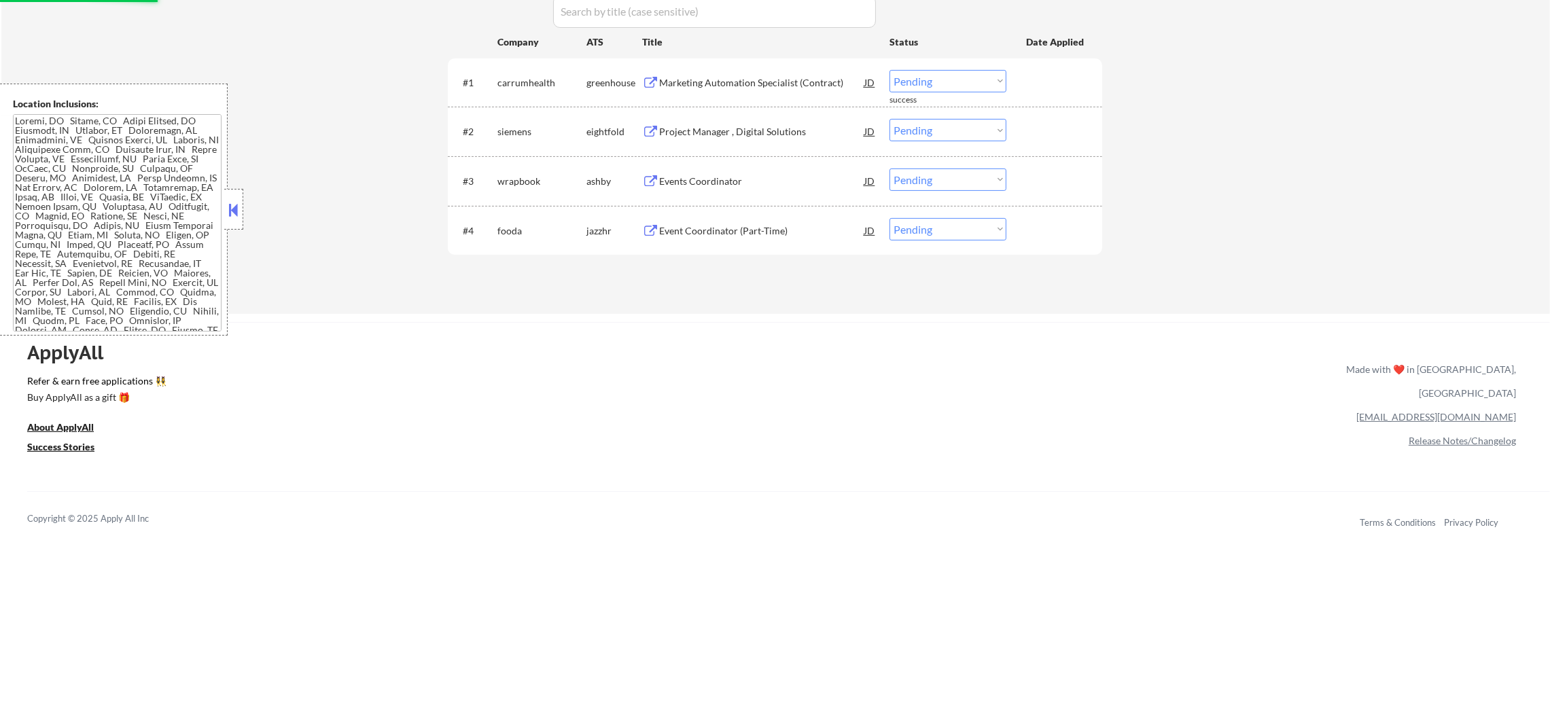
click at [756, 80] on div "Marketing Automation Specialist (Contract)" at bounding box center [761, 83] width 205 height 14
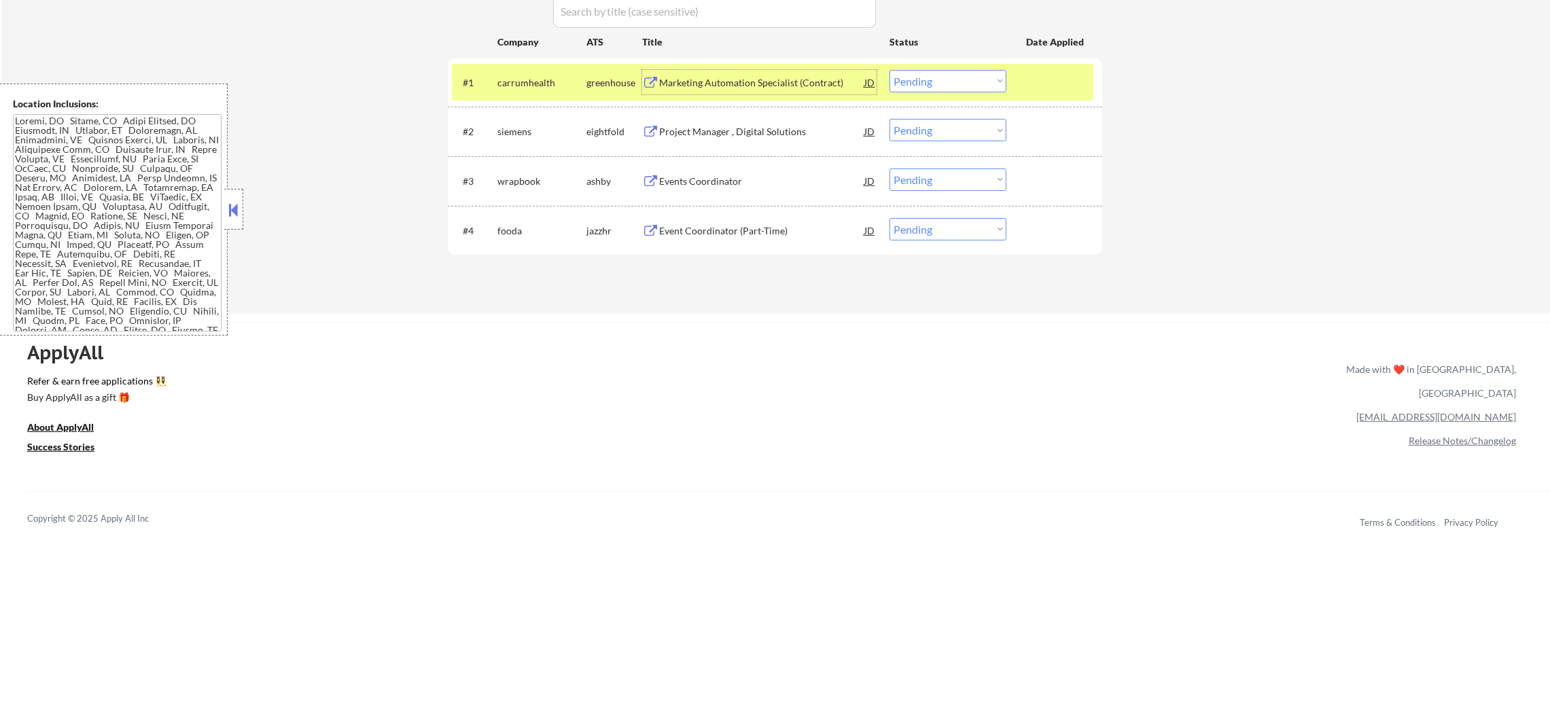
click at [922, 71] on div "#1 carrumhealth greenhouse Marketing Automation Specialist (Contract) JD warnin…" at bounding box center [772, 82] width 641 height 37
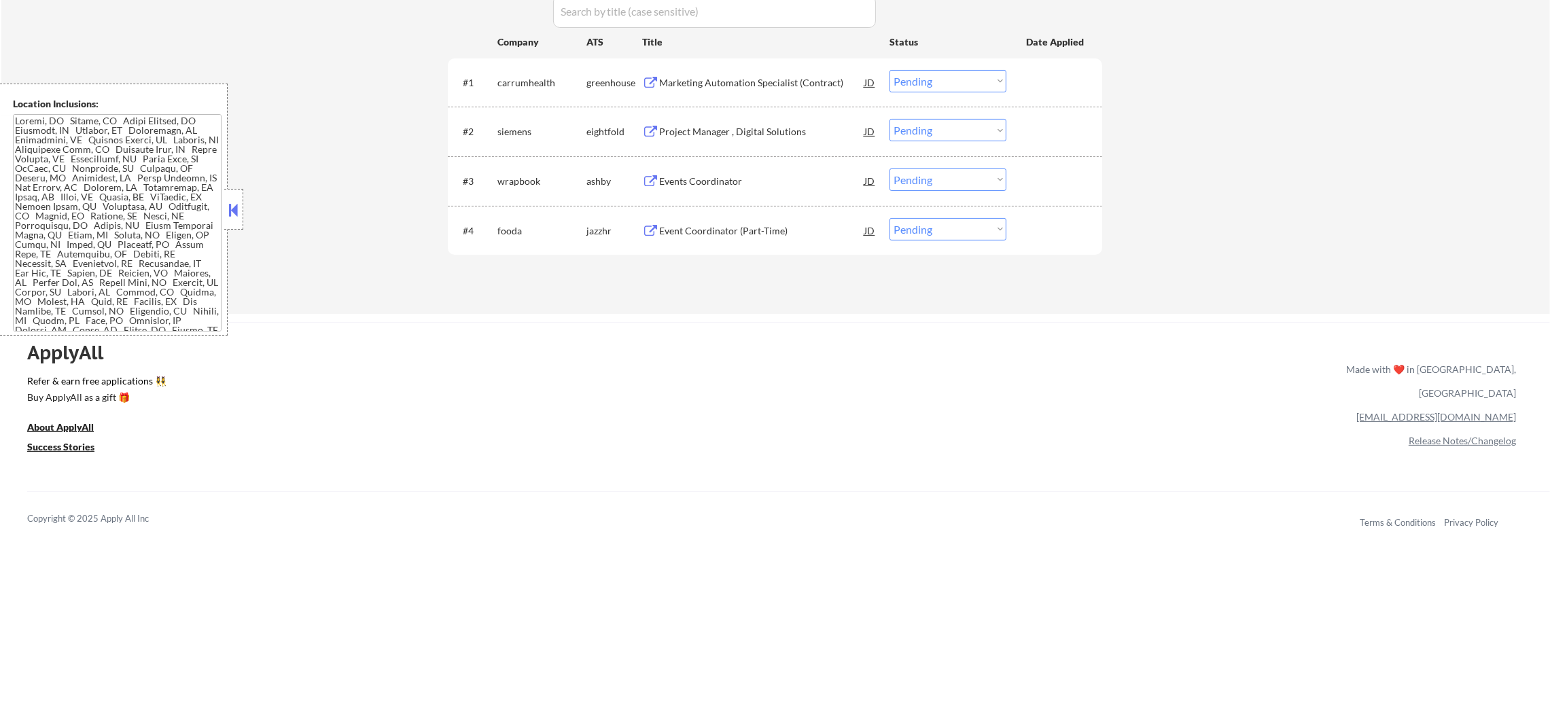
click at [951, 77] on select "Choose an option... Pending Applied Excluded (Questions) Excluded (Expired) Exc…" at bounding box center [947, 81] width 117 height 22
click at [889, 70] on select "Choose an option... Pending Applied Excluded (Questions) Excluded (Expired) Exc…" at bounding box center [947, 81] width 117 height 22
select select ""pending""
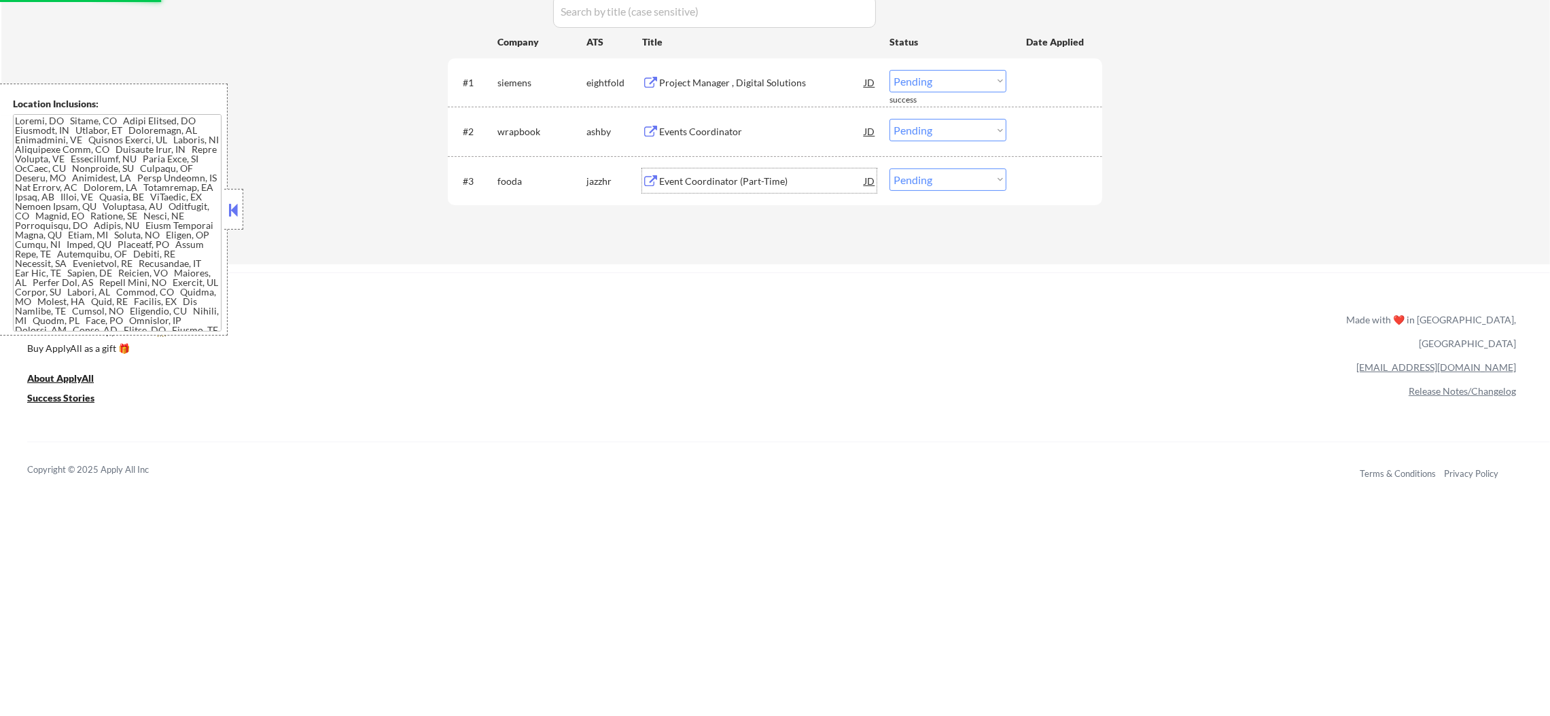
click at [760, 173] on div "Event Coordinator (Part-Time)" at bounding box center [761, 181] width 205 height 24
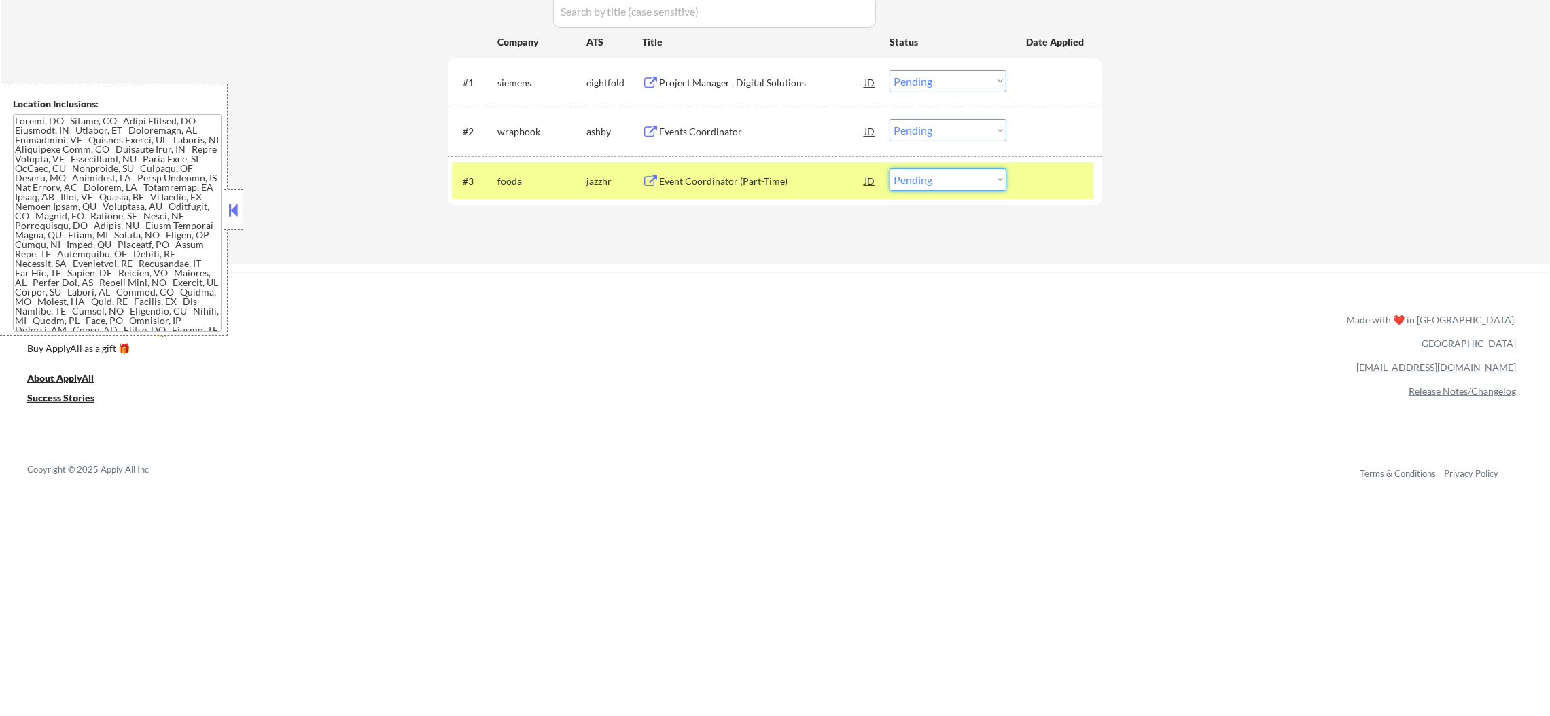
click at [917, 187] on select "Choose an option... Pending Applied Excluded (Questions) Excluded (Expired) Exc…" at bounding box center [947, 180] width 117 height 22
select select ""excluded__bad_match_""
click at [889, 169] on select "Choose an option... Pending Applied Excluded (Questions) Excluded (Expired) Exc…" at bounding box center [947, 180] width 117 height 22
click at [556, 183] on div "fooda" at bounding box center [541, 182] width 89 height 14
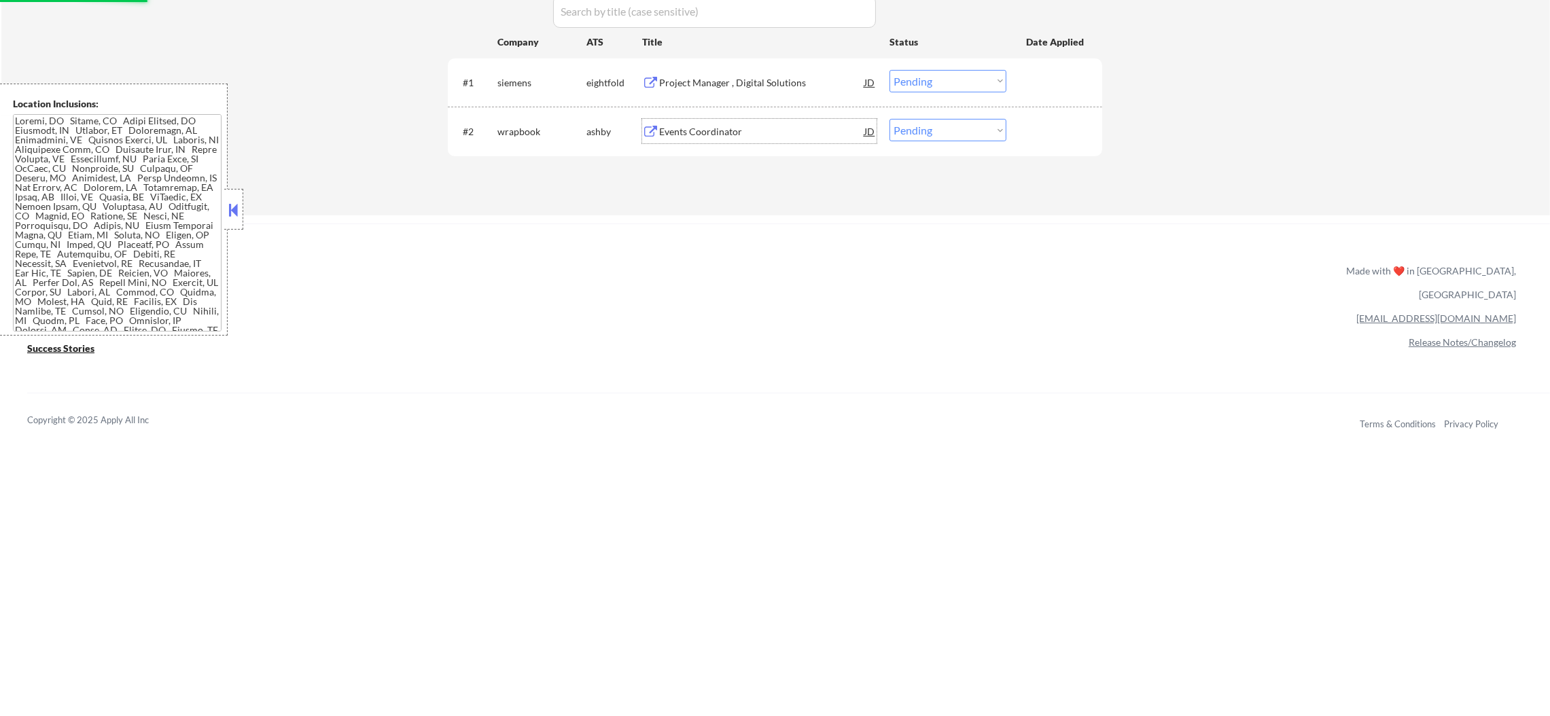
click at [739, 128] on div "Events Coordinator" at bounding box center [761, 132] width 205 height 14
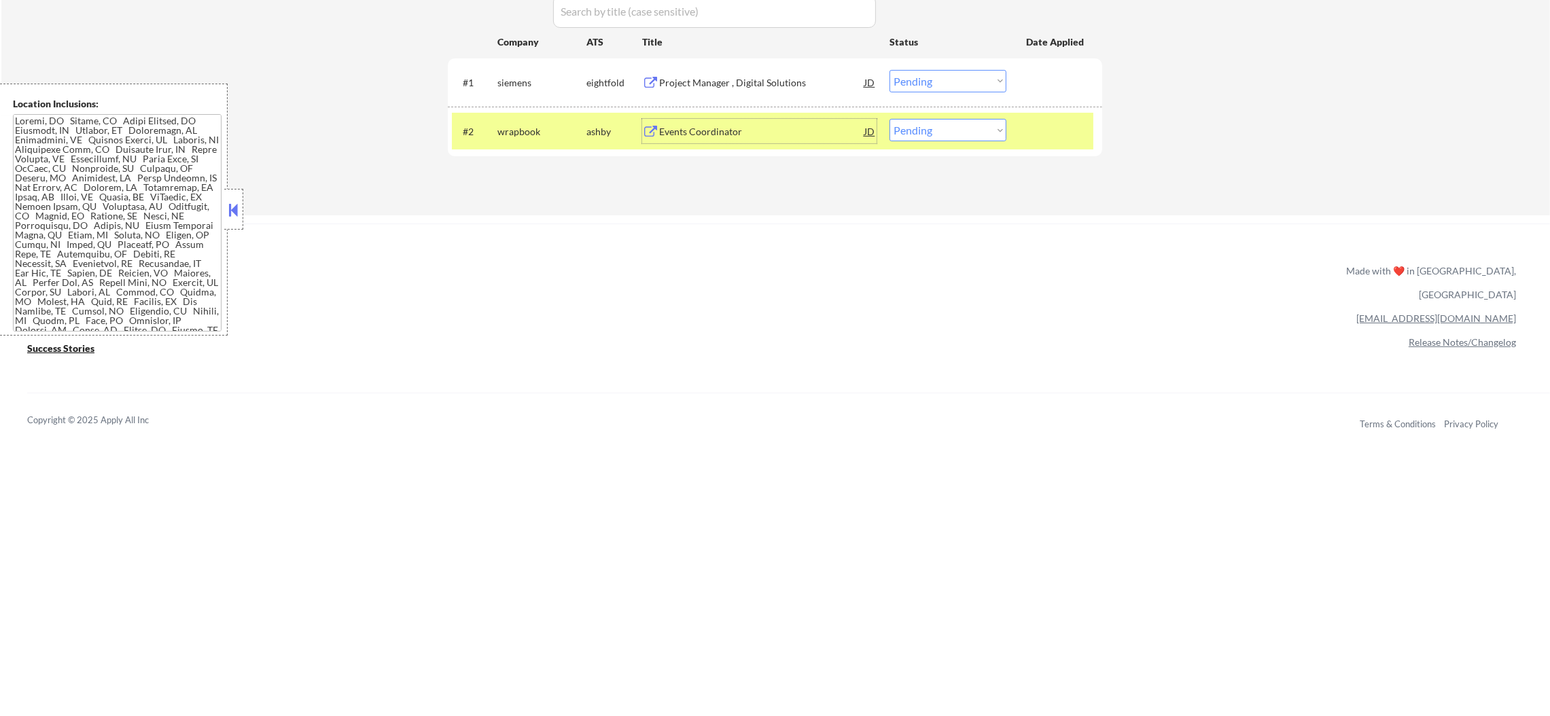
click at [906, 141] on div "#2 wrapbook [PERSON_NAME] Events Coordinator JD warning_amber Choose an option.…" at bounding box center [772, 131] width 641 height 37
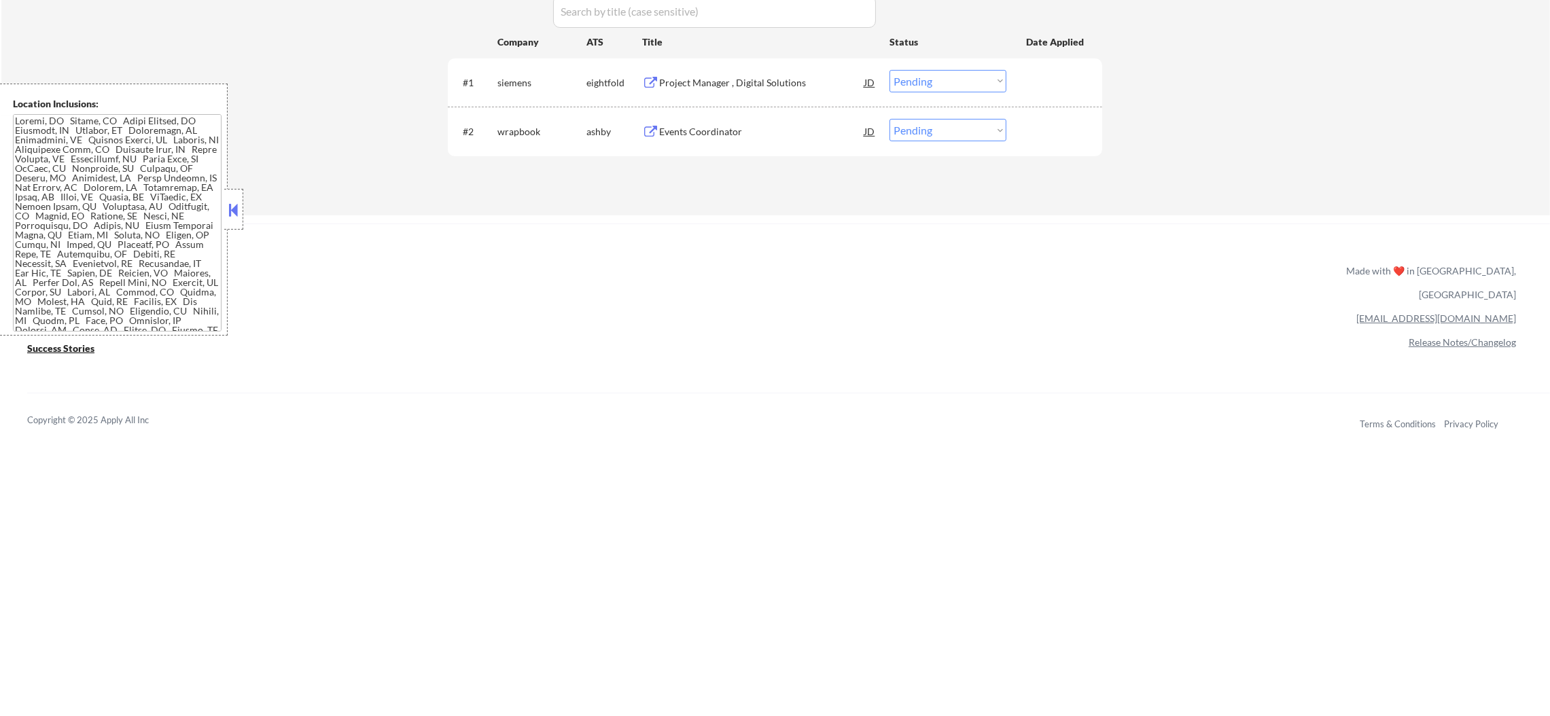
click at [928, 137] on select "Choose an option... Pending Applied Excluded (Questions) Excluded (Expired) Exc…" at bounding box center [947, 130] width 117 height 22
select select ""applied""
click at [889, 119] on select "Choose an option... Pending Applied Excluded (Questions) Excluded (Expired) Exc…" at bounding box center [947, 130] width 117 height 22
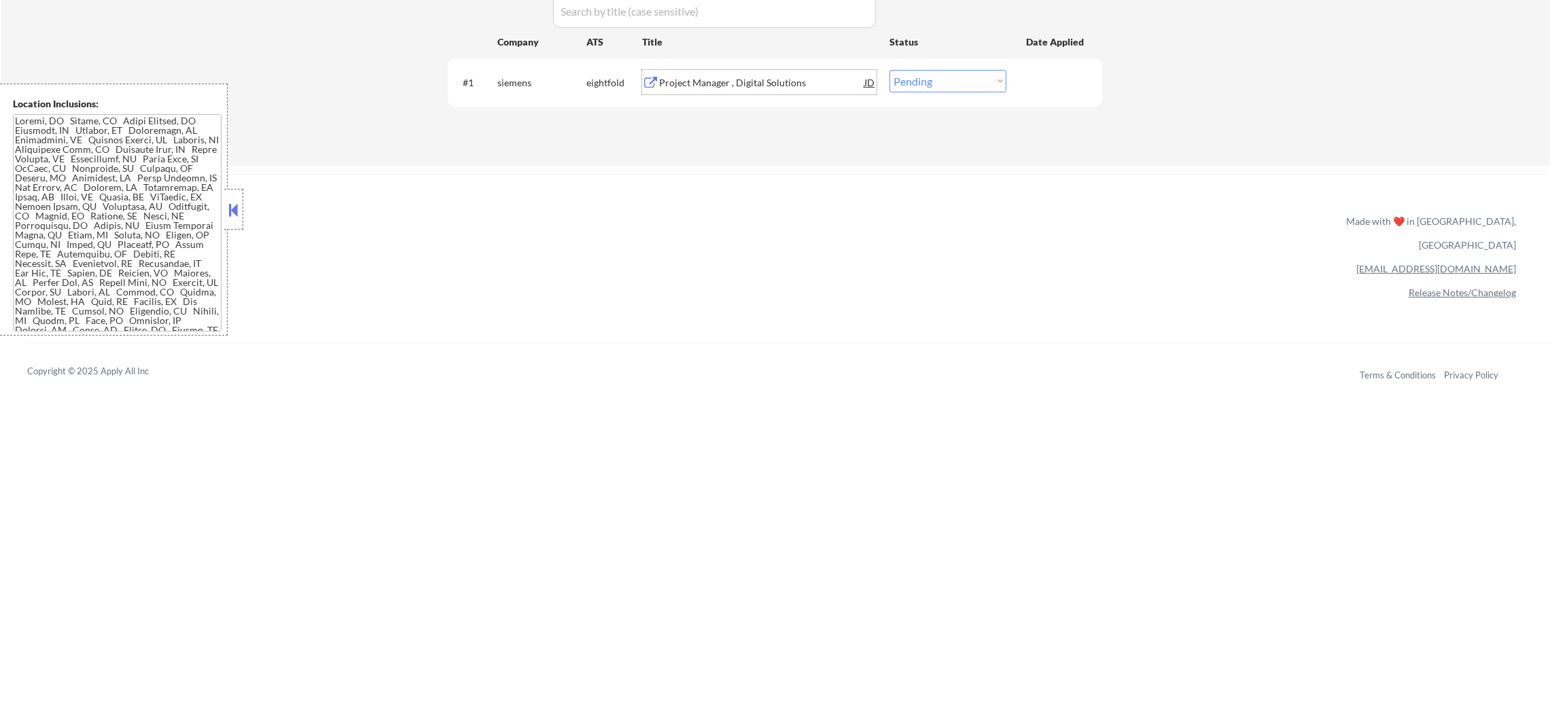
click at [775, 70] on div "Project Manager , Digital Solutions" at bounding box center [761, 82] width 205 height 24
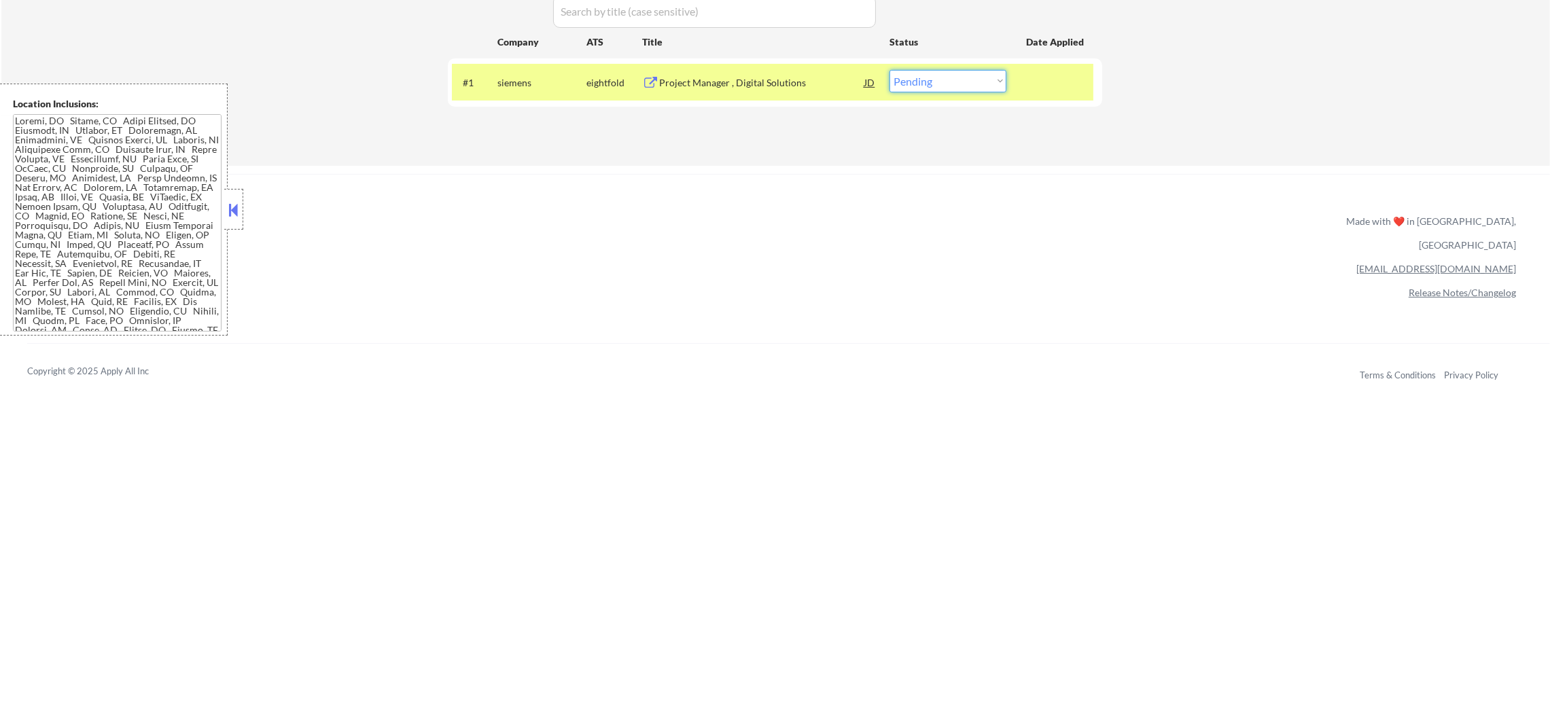
click at [931, 70] on select "Choose an option... Pending Applied Excluded (Questions) Excluded (Expired) Exc…" at bounding box center [947, 81] width 117 height 22
select select ""excluded__other_""
click at [889, 70] on select "Choose an option... Pending Applied Excluded (Questions) Excluded (Expired) Exc…" at bounding box center [947, 81] width 117 height 22
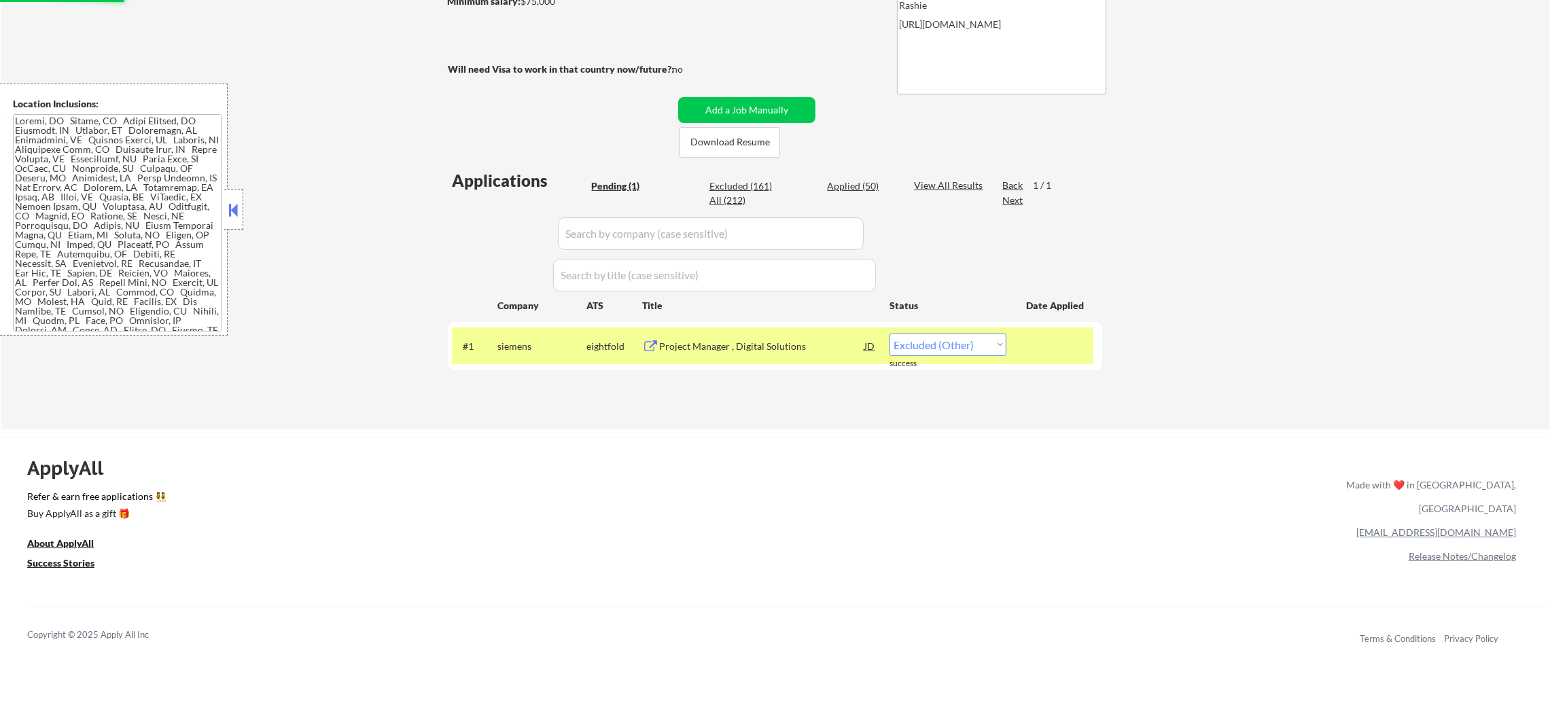
scroll to position [238, 0]
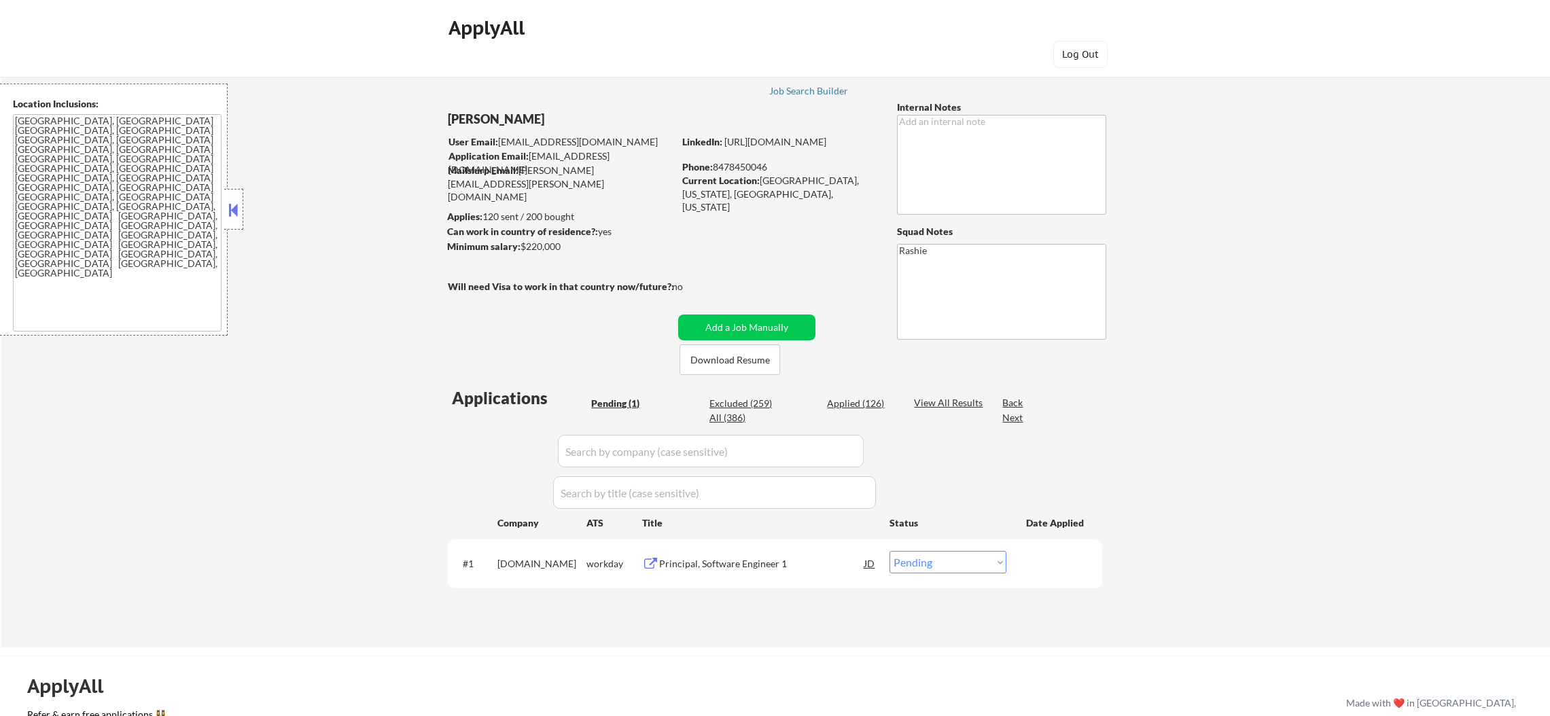
select select ""pending""
